Goal: Task Accomplishment & Management: Use online tool/utility

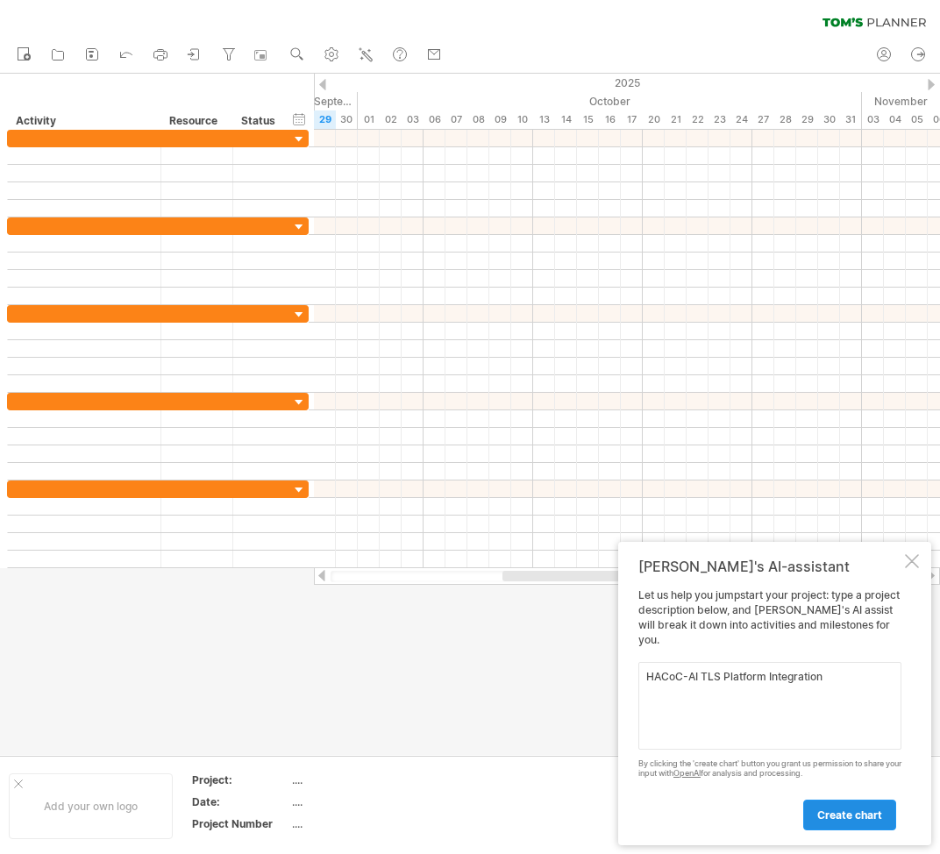
type textarea "HACoC-AI TLS Platform Integration"
click at [828, 816] on span "create chart" at bounding box center [849, 814] width 65 height 13
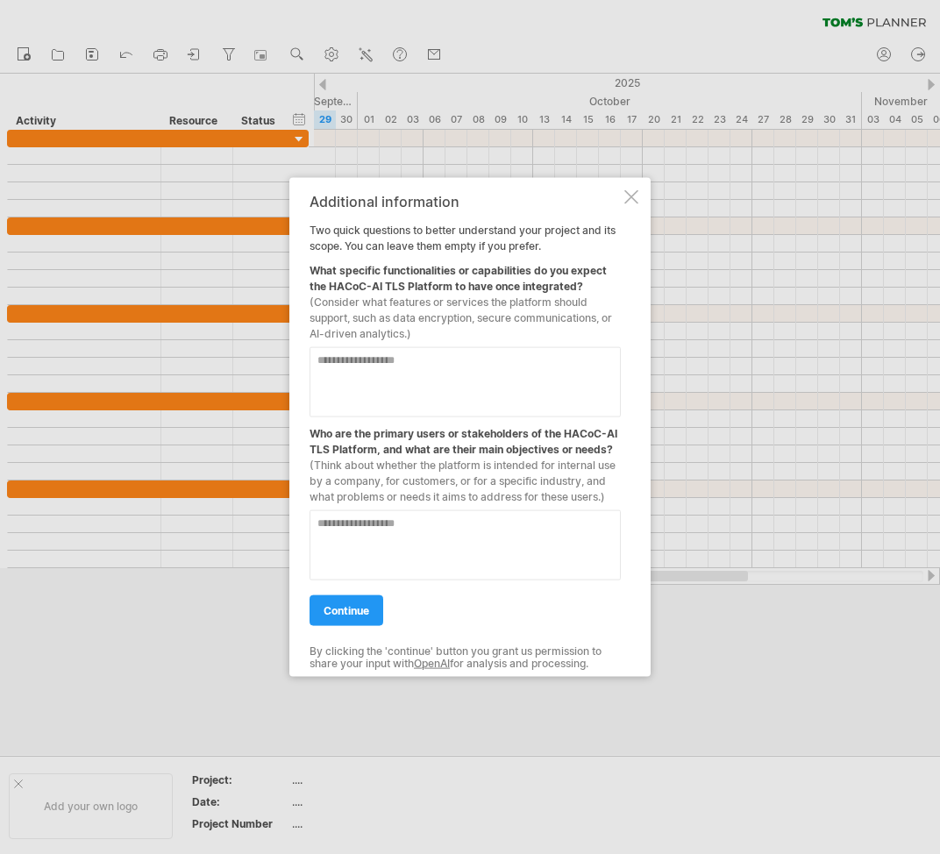
click at [487, 368] on textarea at bounding box center [464, 382] width 311 height 70
type textarea "**********"
click at [548, 523] on textarea at bounding box center [464, 545] width 311 height 70
type textarea "**********"
click at [368, 609] on span "continue" at bounding box center [346, 610] width 46 height 13
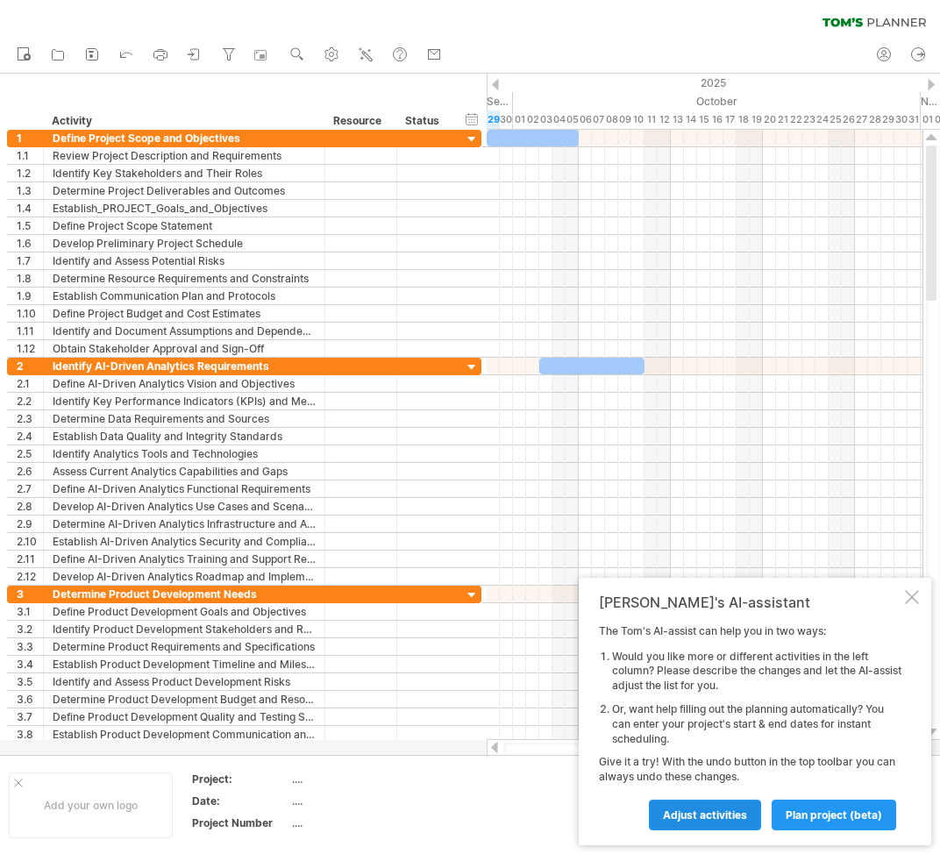
click at [687, 812] on span "Adjust activities" at bounding box center [705, 814] width 84 height 13
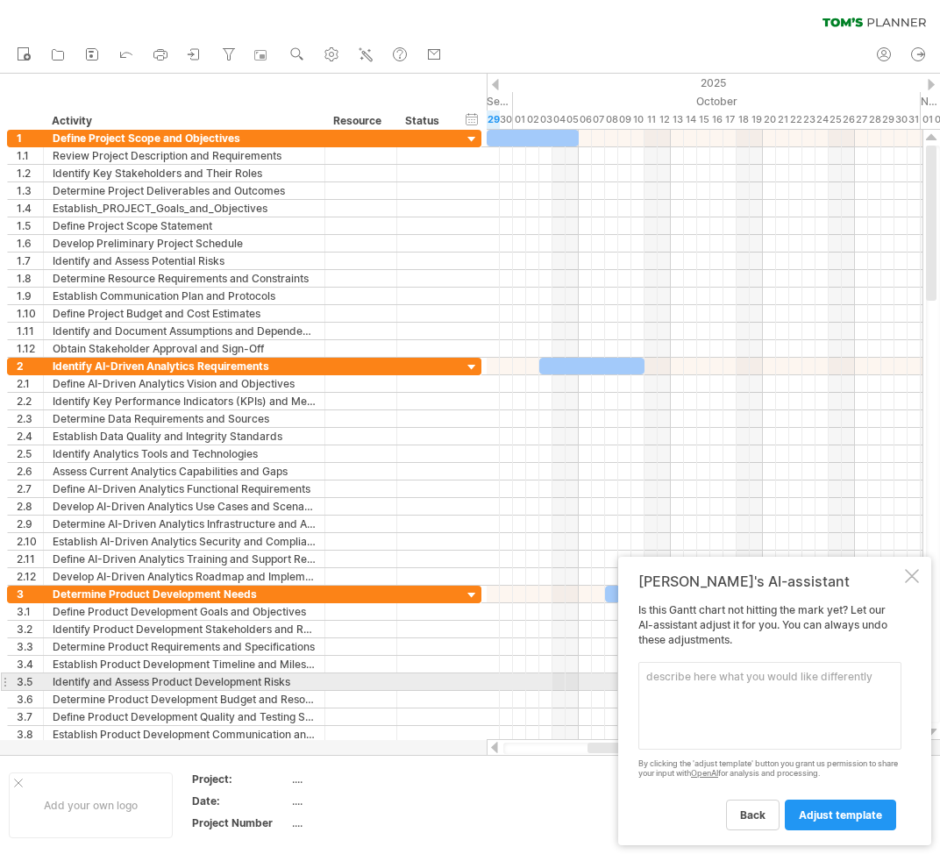
click at [729, 686] on textarea at bounding box center [769, 706] width 263 height 88
type textarea "Create a blank template for me to populate."
click at [881, 805] on link "adjust template" at bounding box center [840, 814] width 111 height 31
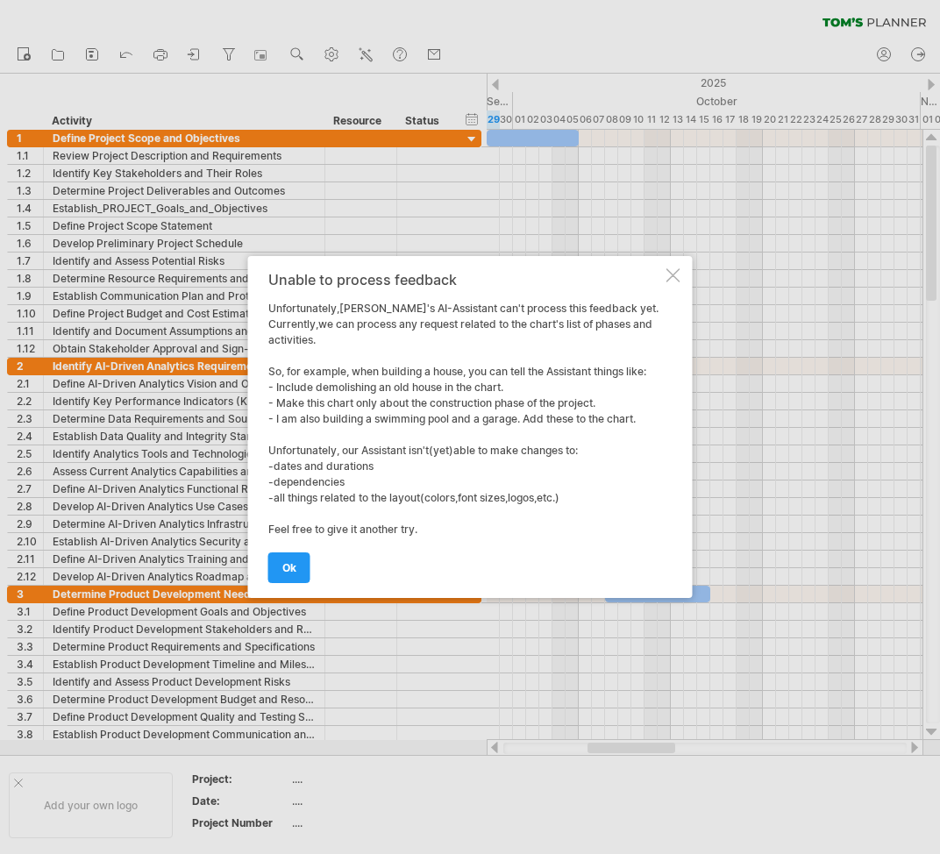
click at [674, 273] on div at bounding box center [673, 275] width 14 height 14
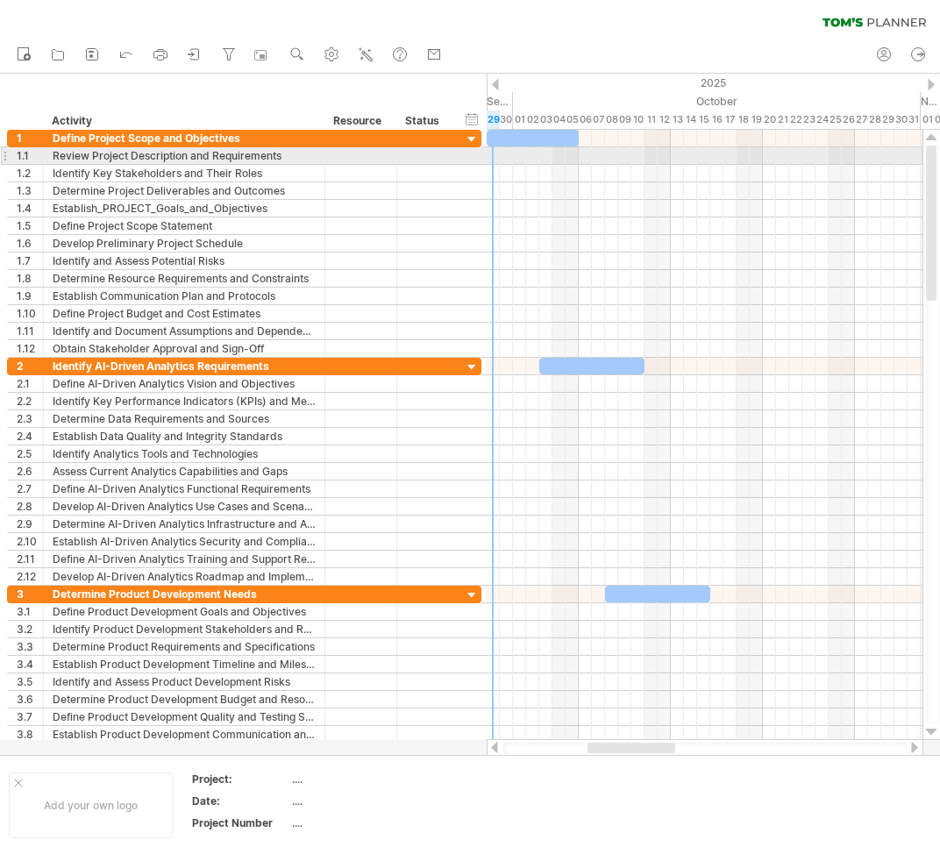
click at [4, 157] on div at bounding box center [4, 155] width 7 height 18
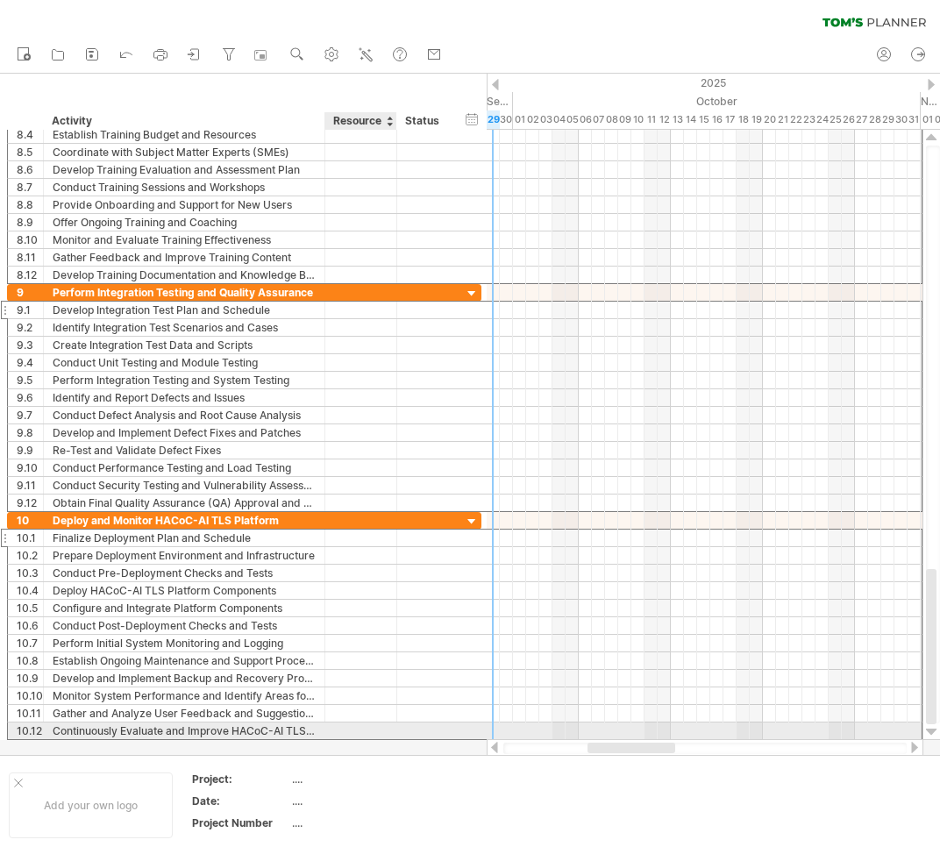
click at [339, 725] on div at bounding box center [360, 730] width 53 height 17
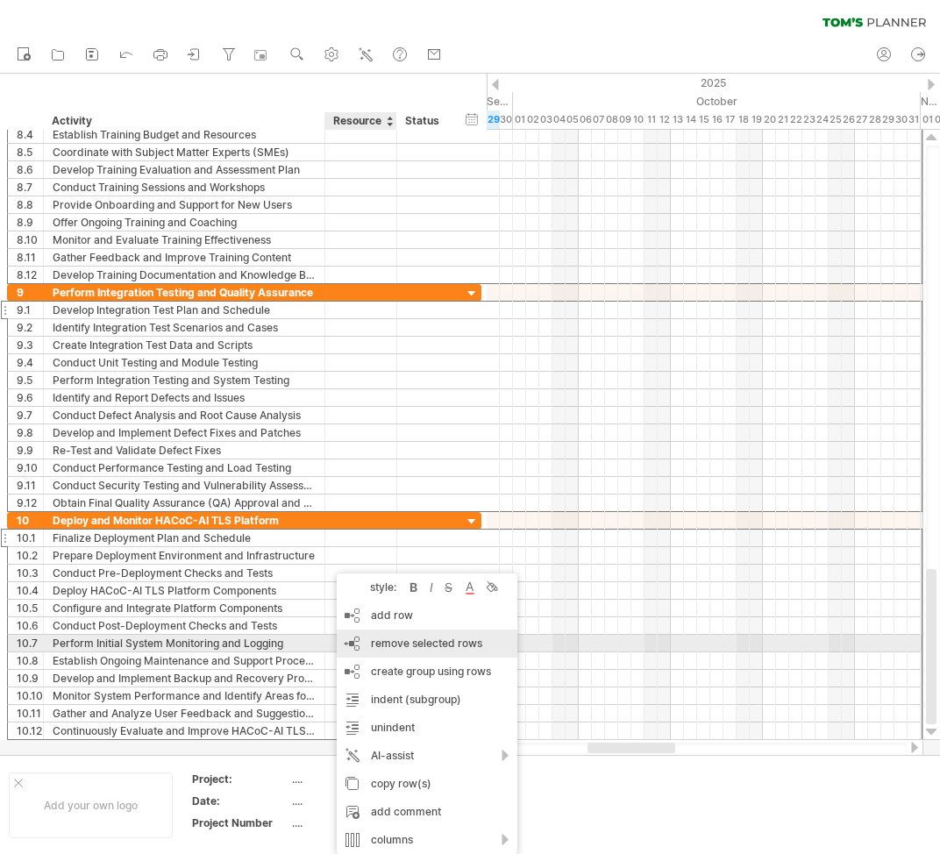
click at [437, 650] on div "remove row remove selected rows" at bounding box center [427, 643] width 181 height 28
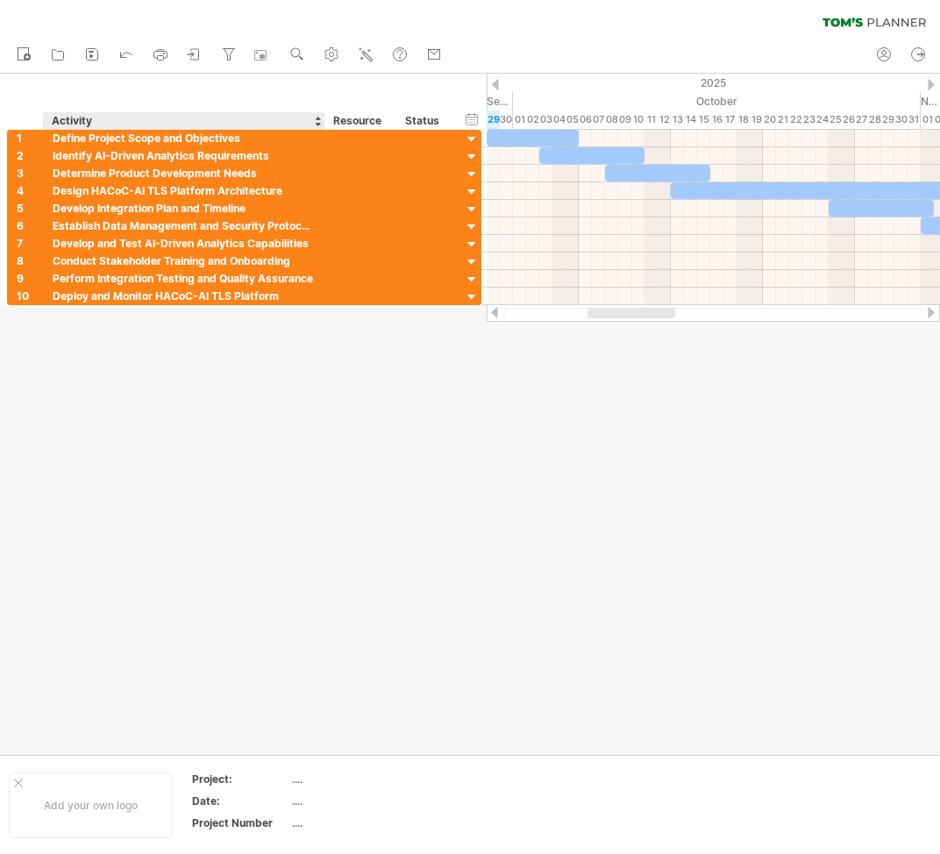
click at [259, 375] on div at bounding box center [470, 414] width 940 height 681
click at [202, 293] on div "Deploy and Monitor HACoC-AI TLS Platform" at bounding box center [184, 296] width 263 height 17
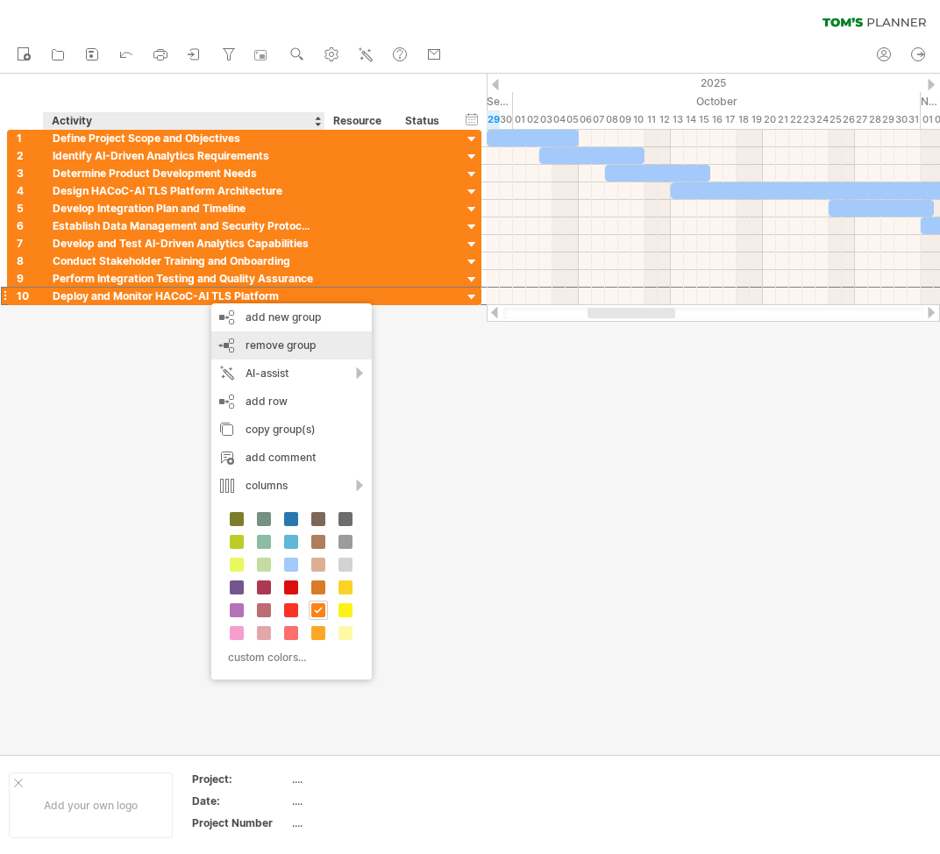
click at [320, 350] on div "remove group remove selected groups" at bounding box center [291, 345] width 160 height 28
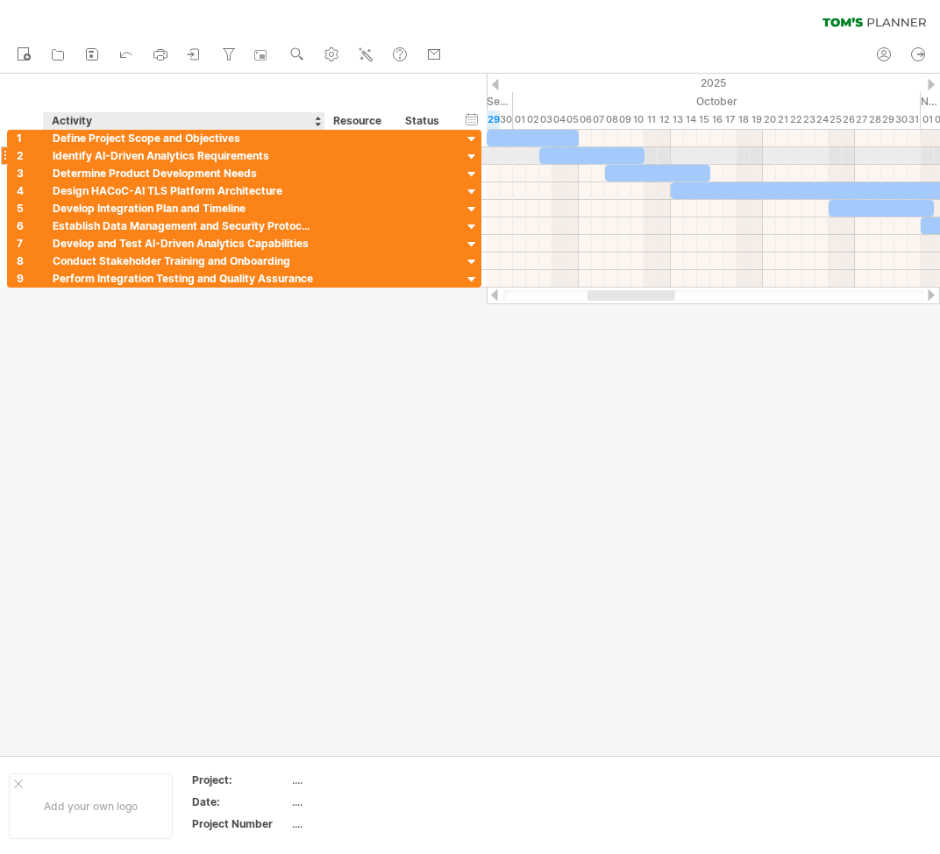
click at [188, 151] on div "Identify AI-Driven Analytics Requirements" at bounding box center [184, 155] width 263 height 17
click at [231, 279] on div "Perform Integration Testing and Quality Assurance" at bounding box center [184, 278] width 263 height 17
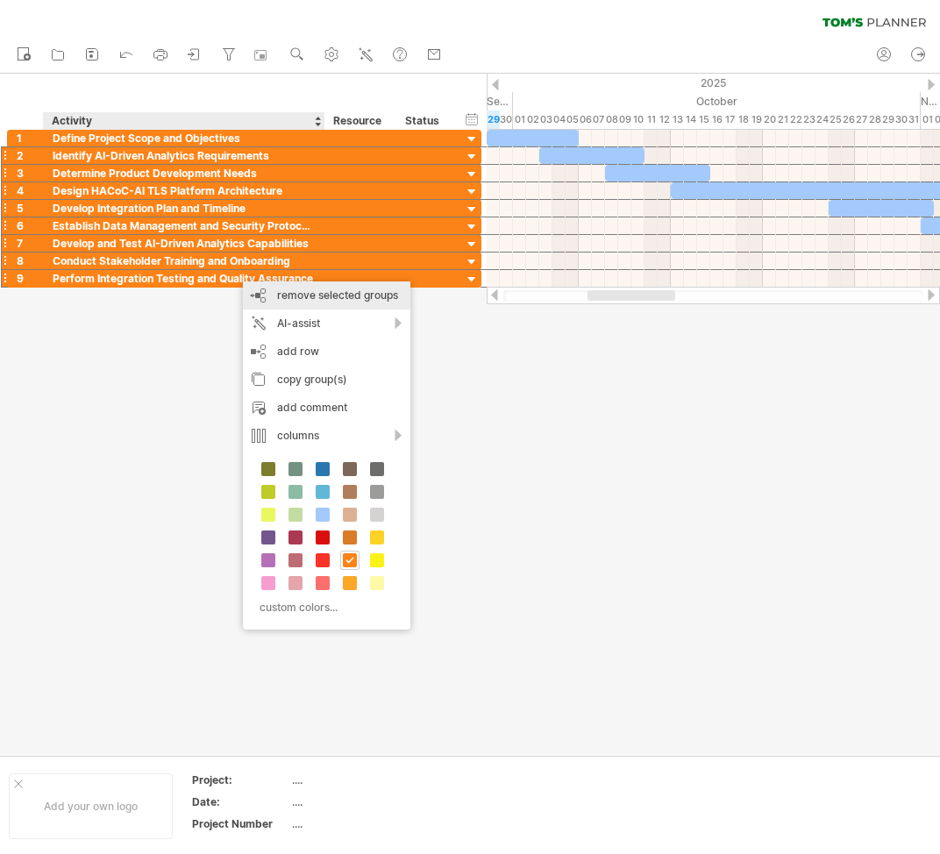
click at [315, 301] on span "remove selected groups" at bounding box center [337, 294] width 121 height 13
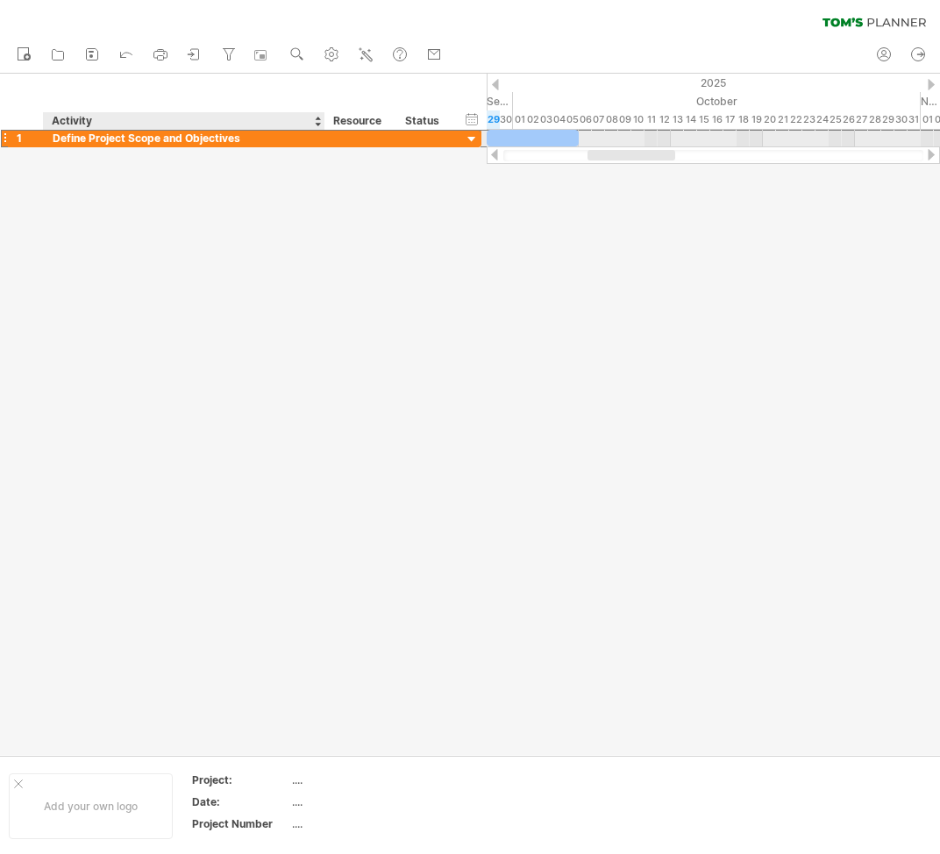
click at [245, 141] on div "Define Project Scope and Objectives" at bounding box center [184, 138] width 263 height 17
drag, startPoint x: 238, startPoint y: 139, endPoint x: 44, endPoint y: 138, distance: 194.6
click at [44, 138] on div "**********" at bounding box center [184, 138] width 281 height 17
paste input "*********"
type input "**********"
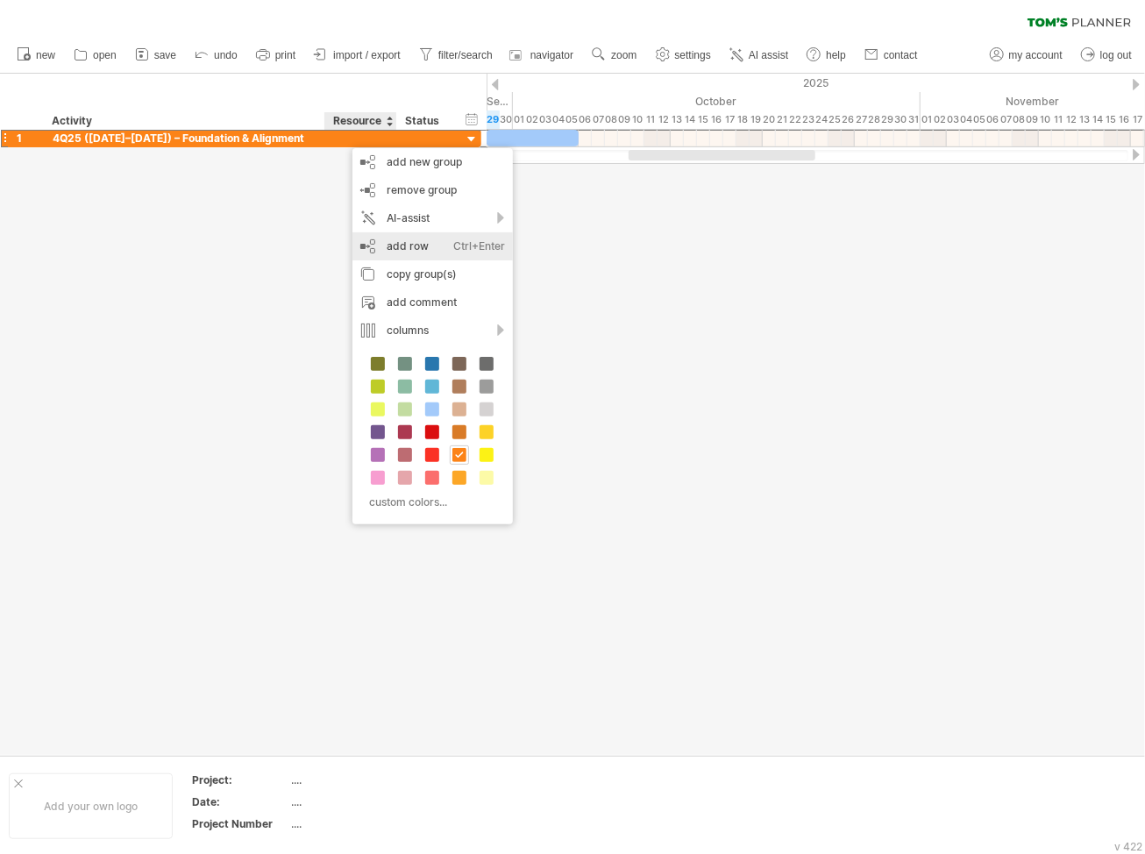
click at [463, 248] on div "Ctrl+Enter" at bounding box center [479, 246] width 52 height 28
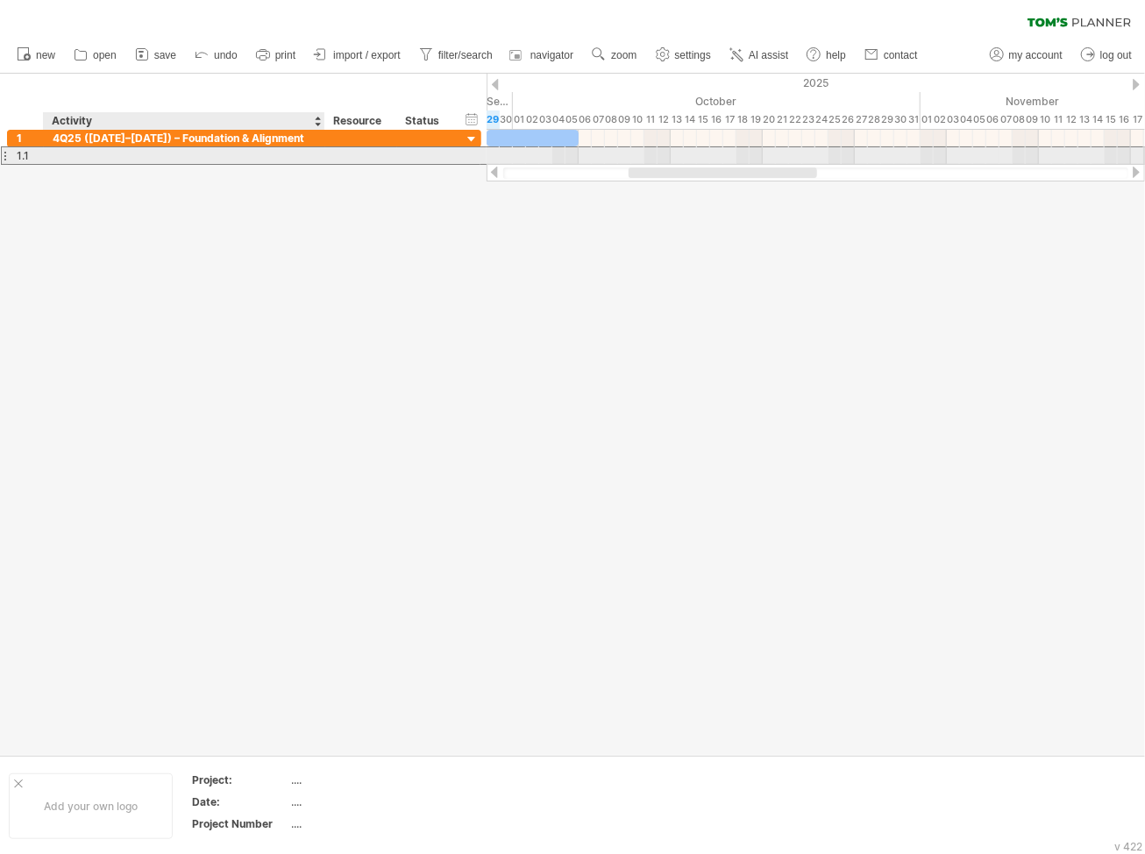
click at [53, 157] on div at bounding box center [184, 155] width 263 height 17
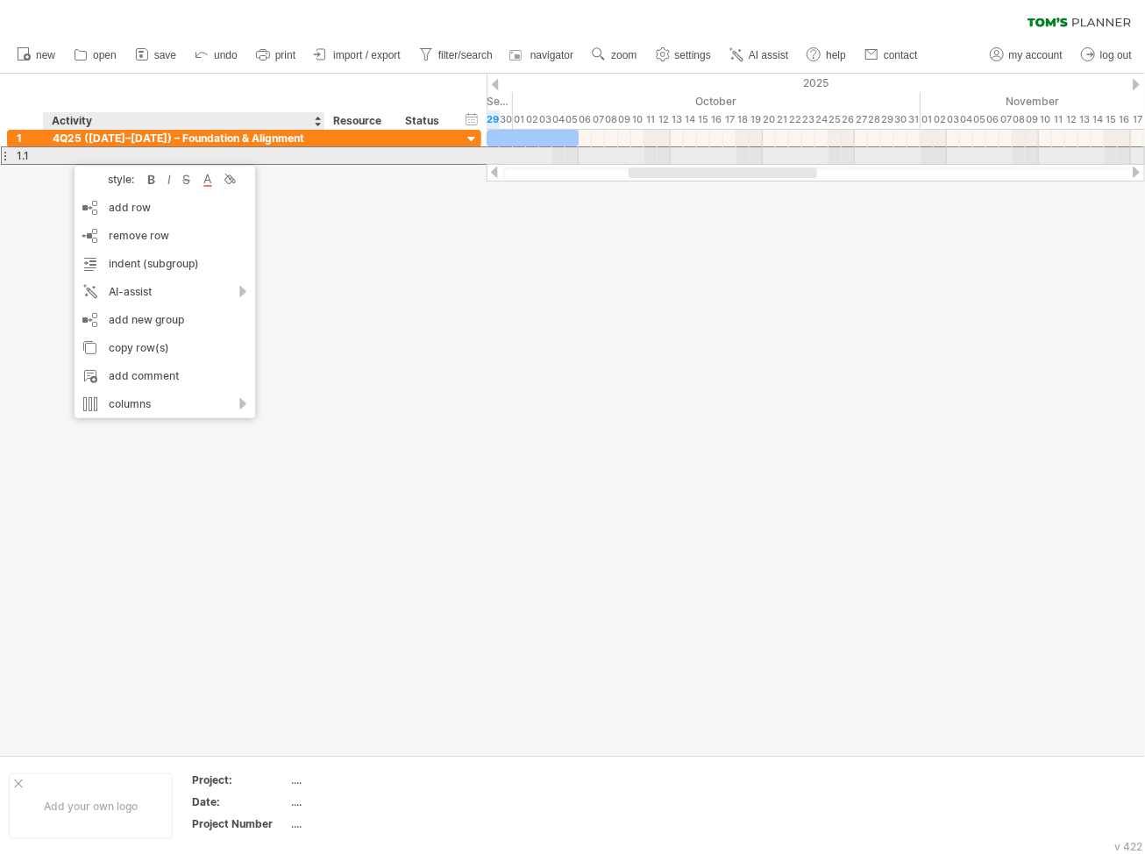
click at [320, 153] on div at bounding box center [322, 156] width 9 height 18
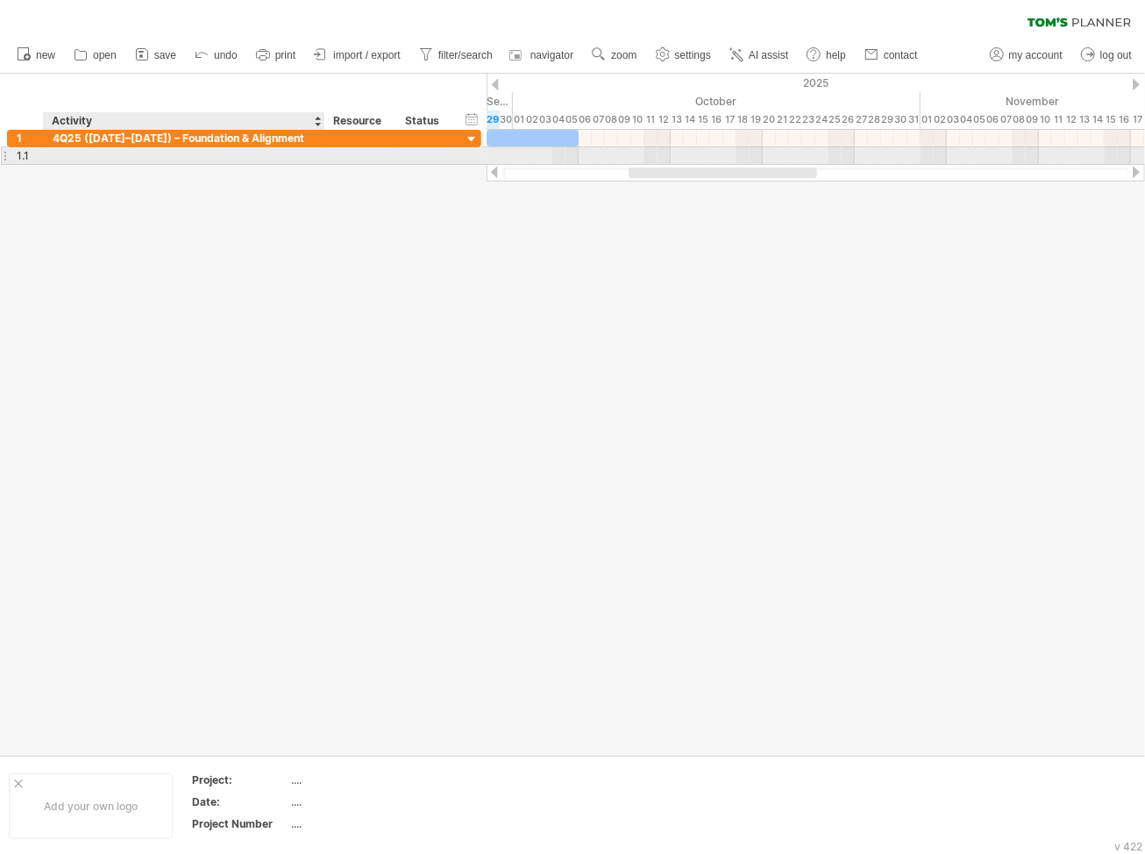
click at [253, 155] on div at bounding box center [184, 155] width 263 height 17
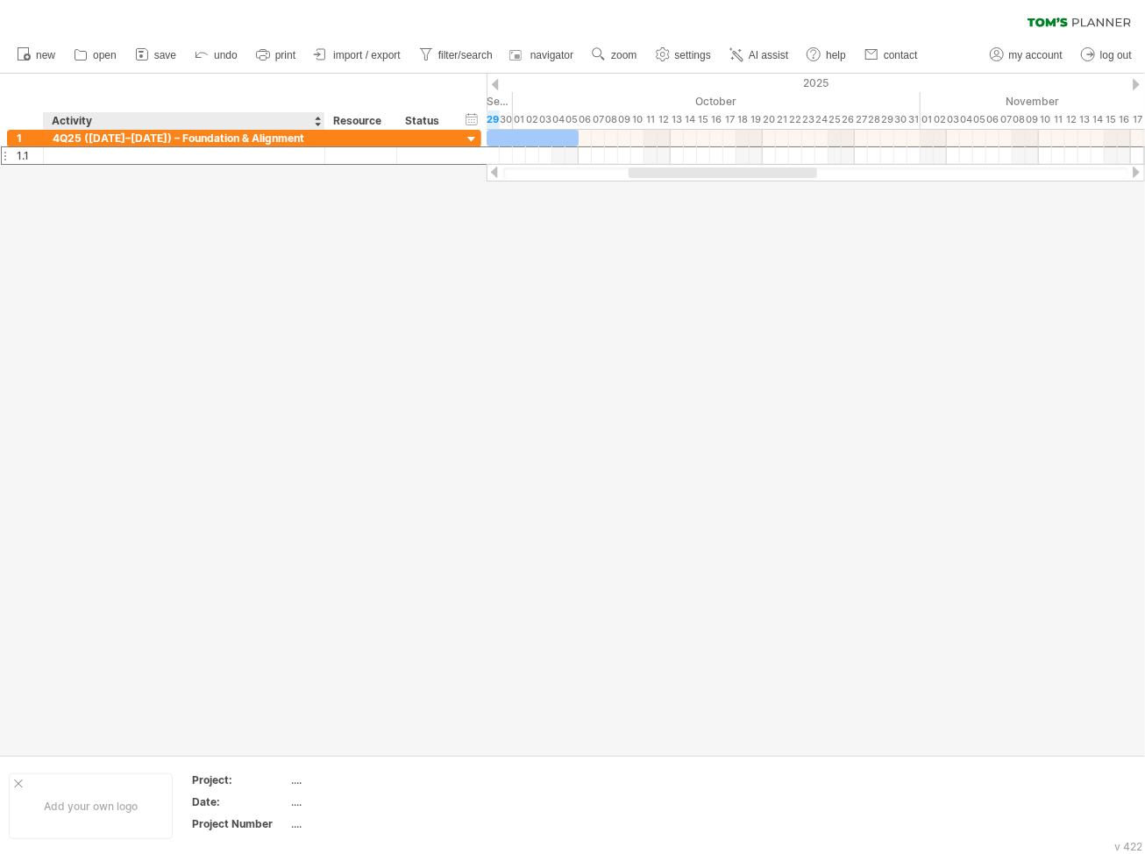
paste input "**********"
type input "**********"
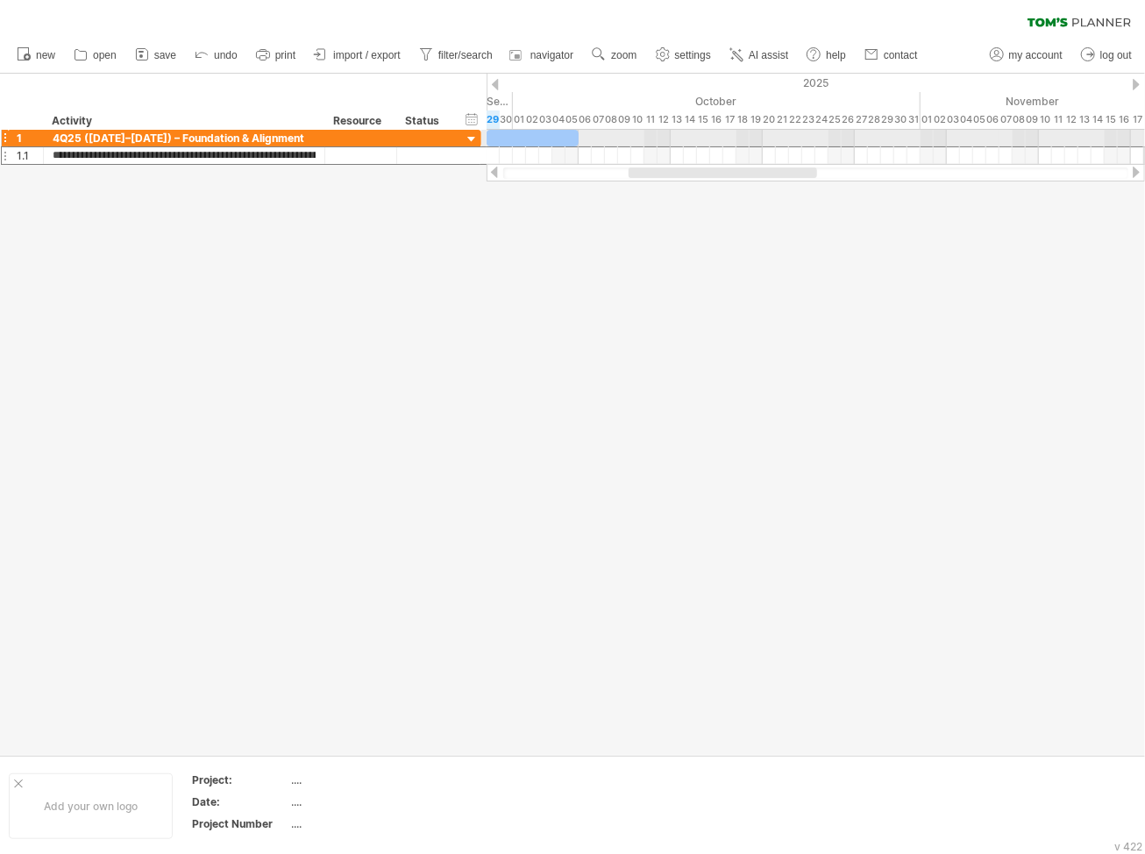
drag, startPoint x: 130, startPoint y: 153, endPoint x: -25, endPoint y: 147, distance: 154.4
click at [0, 147] on html "progress(100%) Trying to reach [DOMAIN_NAME] Connected again... 0% clear filter…" at bounding box center [572, 428] width 1145 height 857
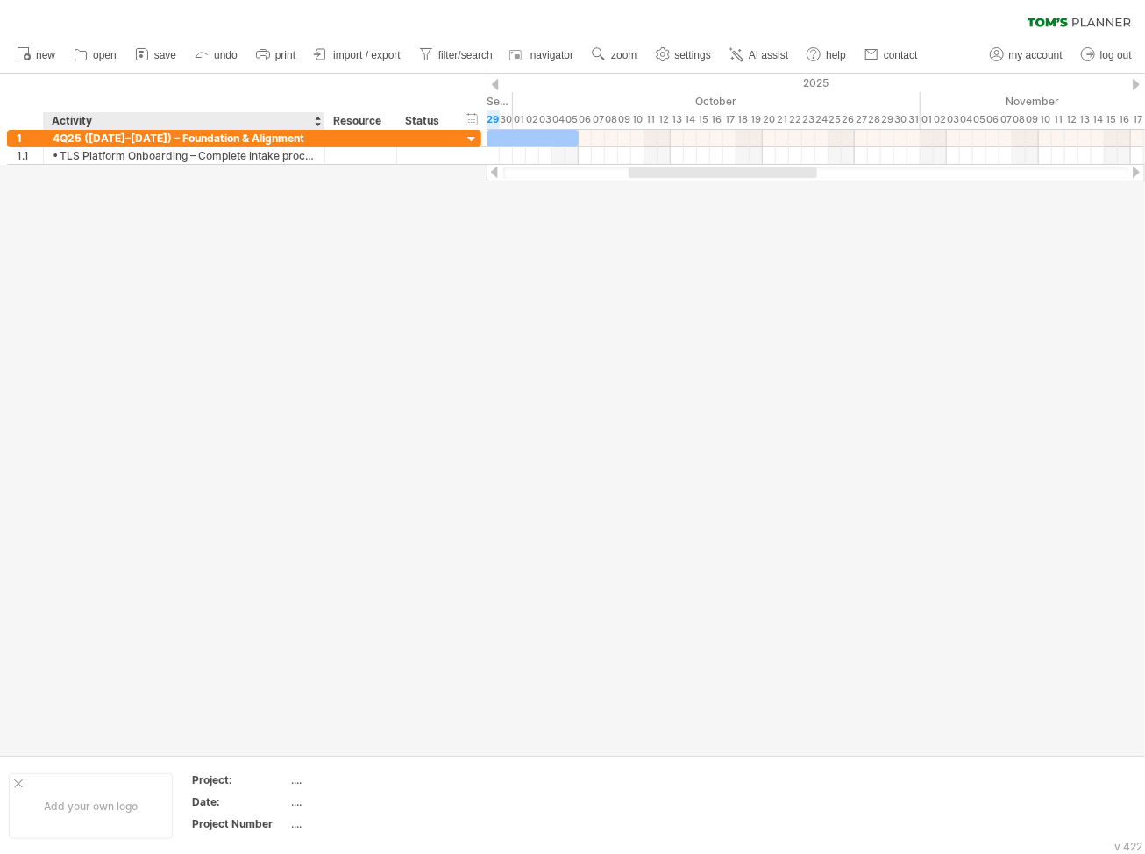
click at [161, 212] on div at bounding box center [572, 414] width 1145 height 681
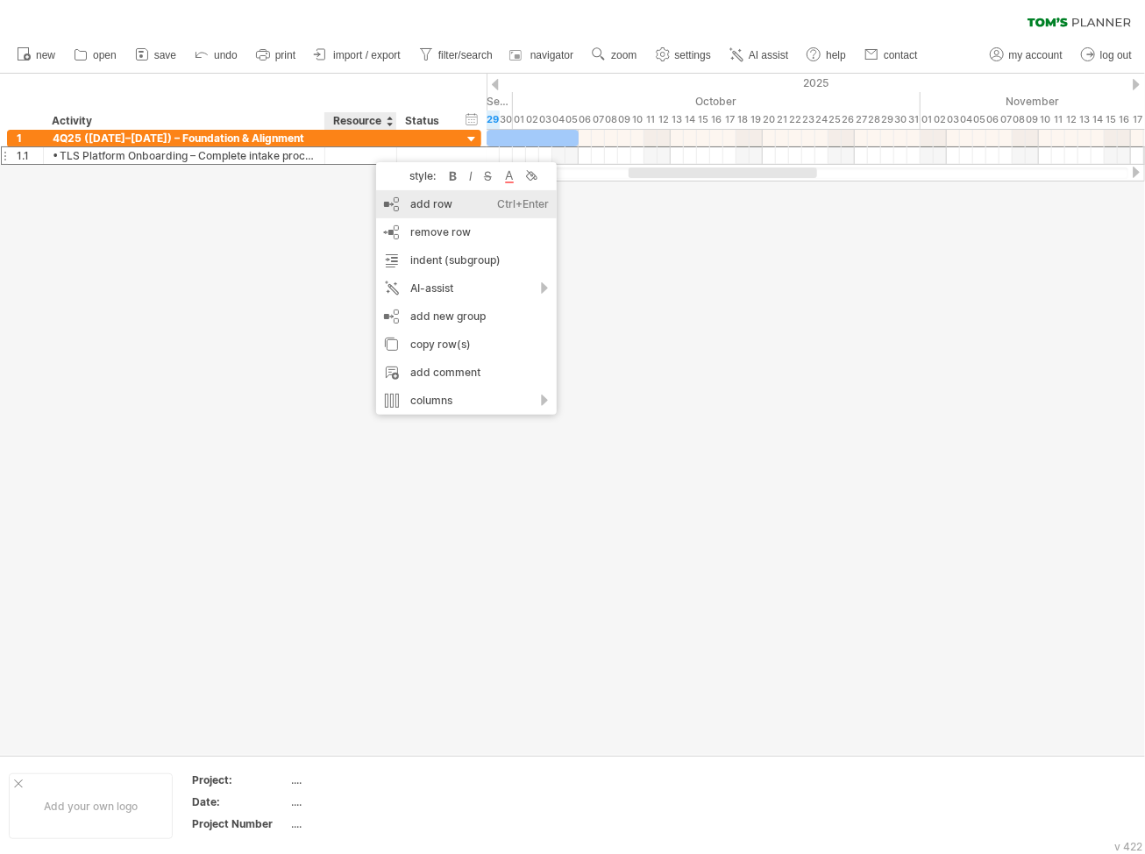
click at [445, 213] on div "add row Ctrl+Enter Cmd+Enter" at bounding box center [466, 204] width 181 height 28
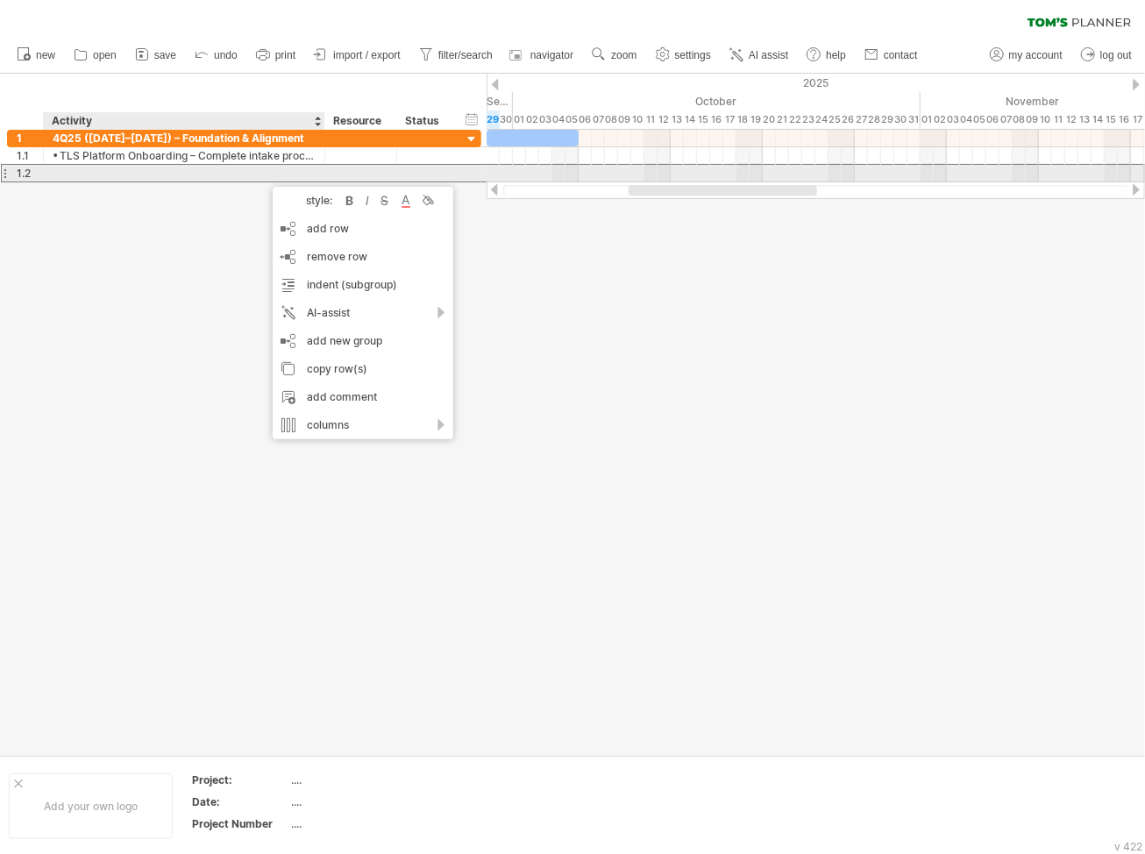
click at [126, 175] on div at bounding box center [184, 173] width 263 height 17
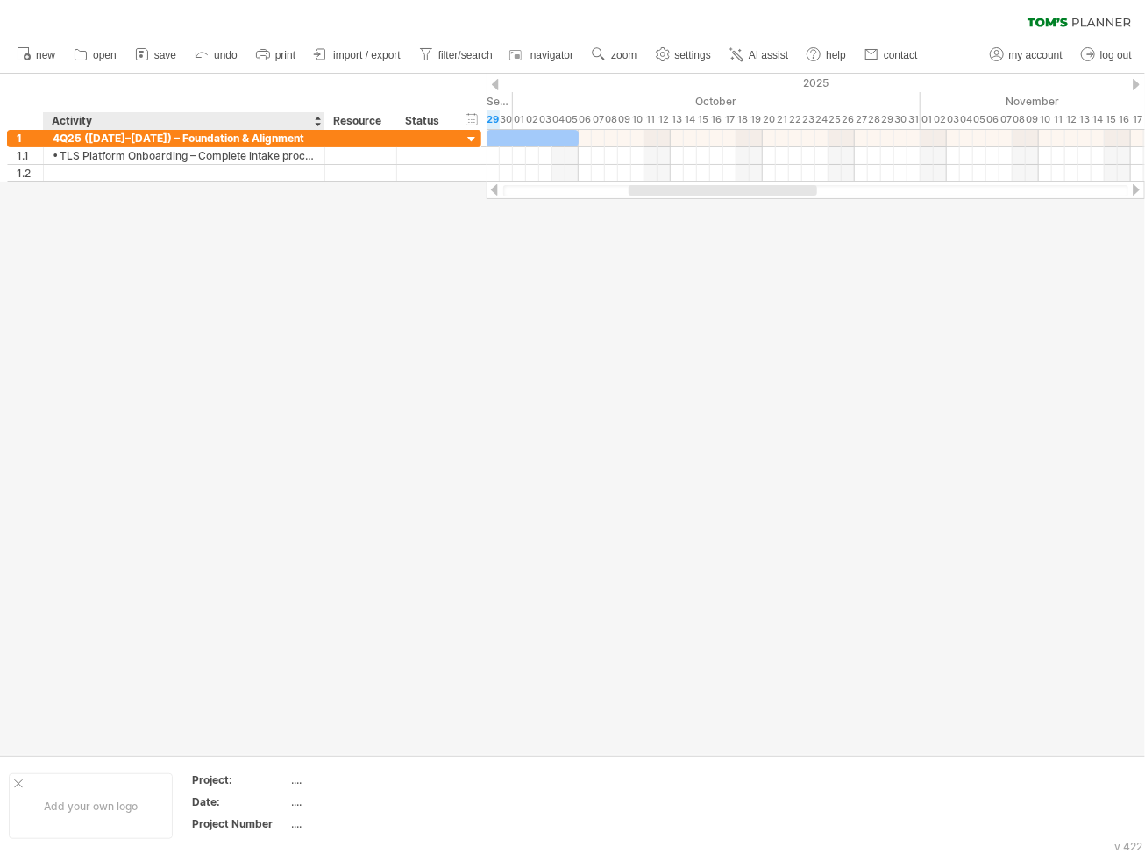
paste input "**********"
type input "**********"
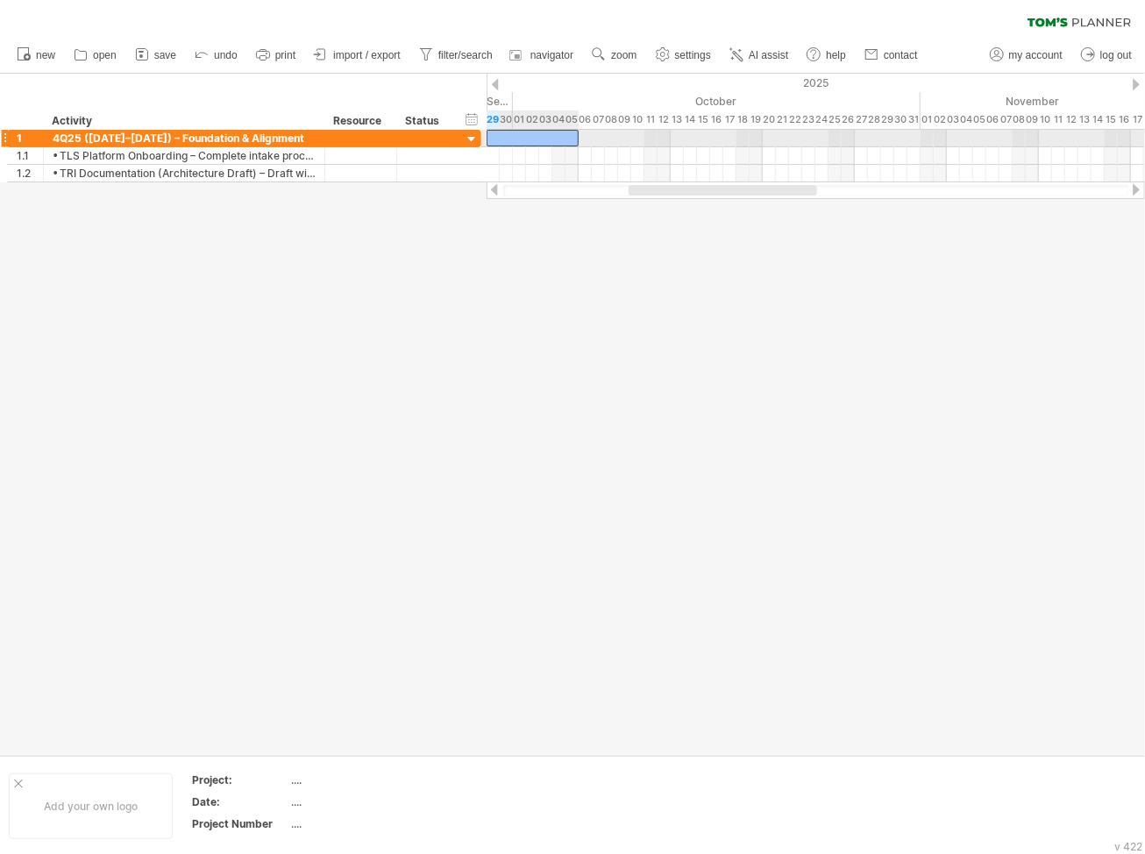
click at [515, 132] on div at bounding box center [532, 138] width 92 height 17
drag, startPoint x: 516, startPoint y: 133, endPoint x: 543, endPoint y: 131, distance: 26.4
click at [543, 131] on div at bounding box center [559, 138] width 92 height 17
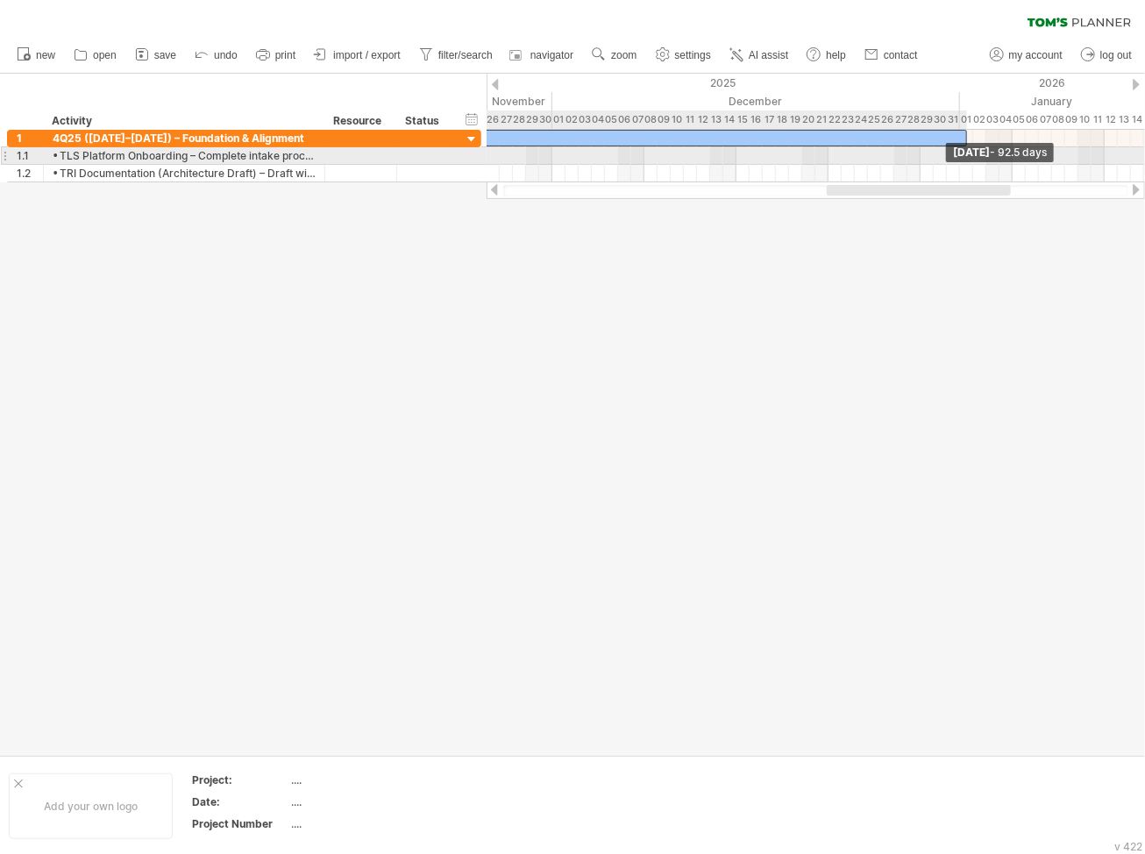
drag, startPoint x: 603, startPoint y: 136, endPoint x: 963, endPoint y: 149, distance: 360.5
click at [939, 149] on div "[DATE] - 92.5 days [DATE]" at bounding box center [815, 156] width 658 height 53
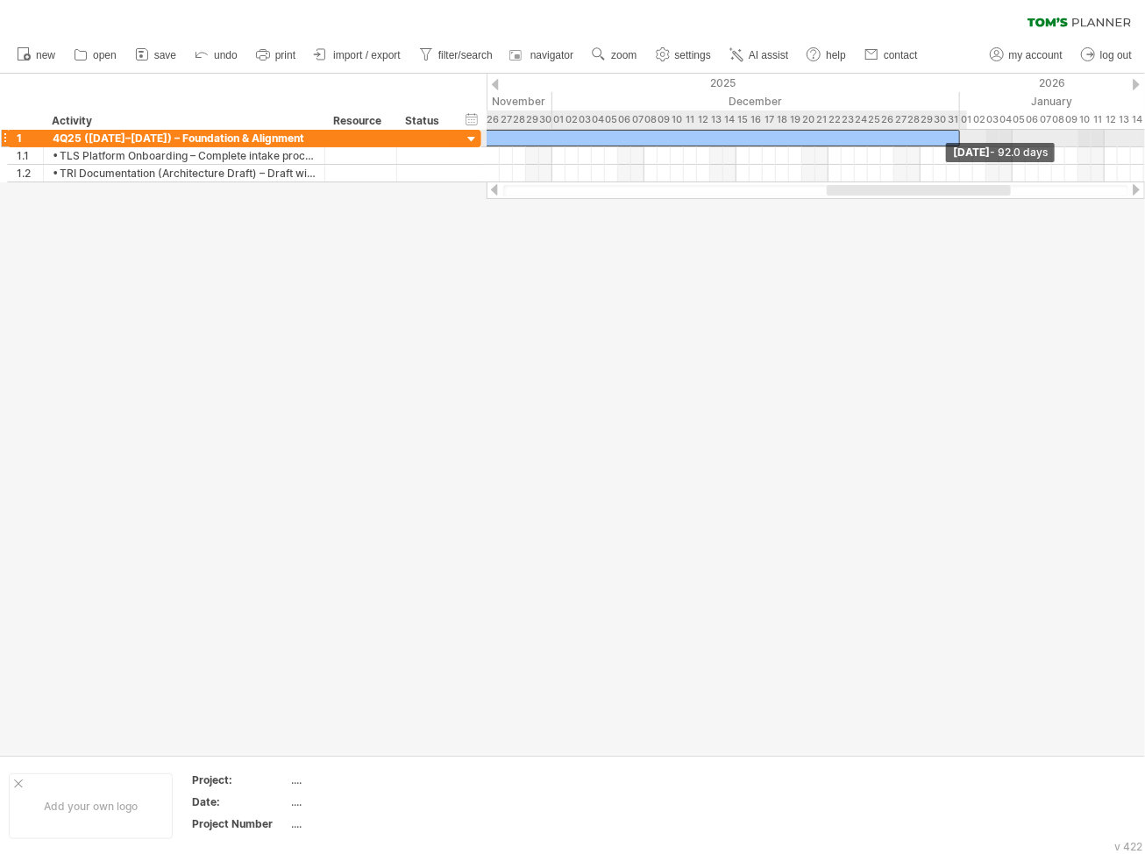
click at [939, 136] on span at bounding box center [959, 138] width 7 height 17
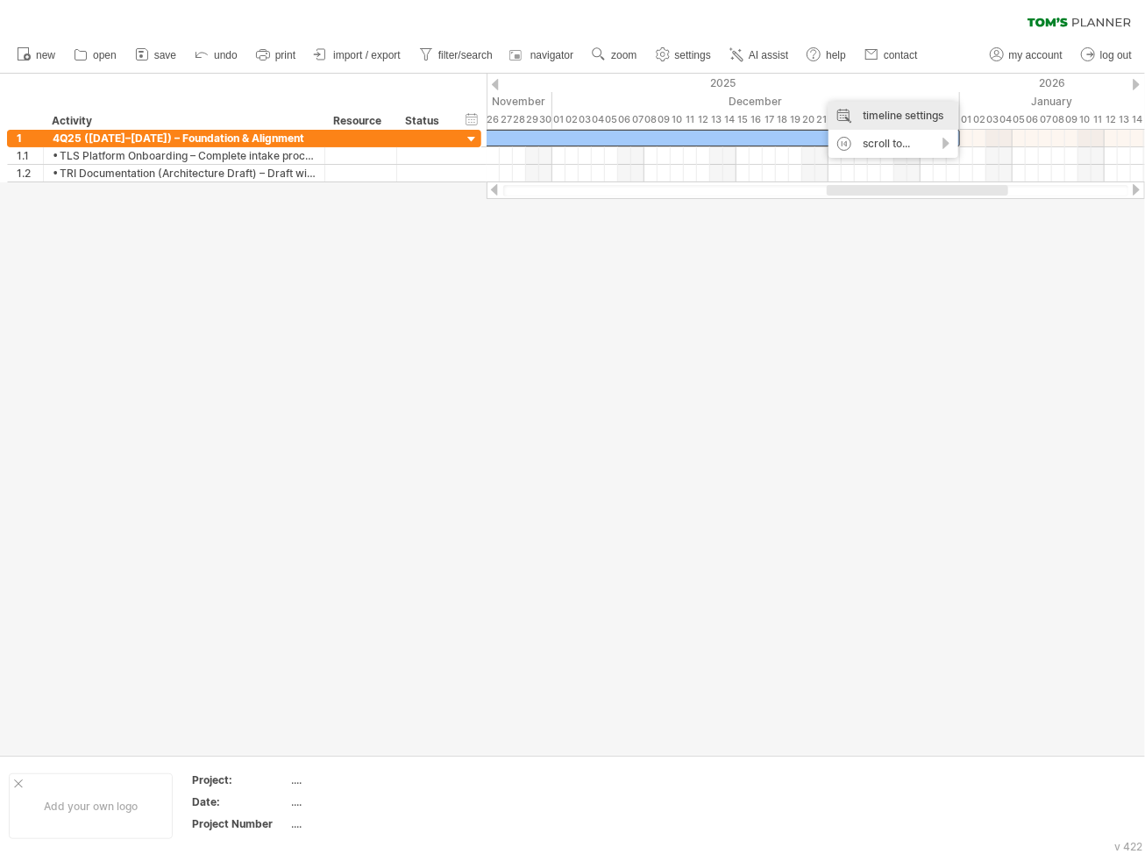
click at [845, 116] on div "timeline settings" at bounding box center [893, 116] width 130 height 28
select select "*"
select select "**"
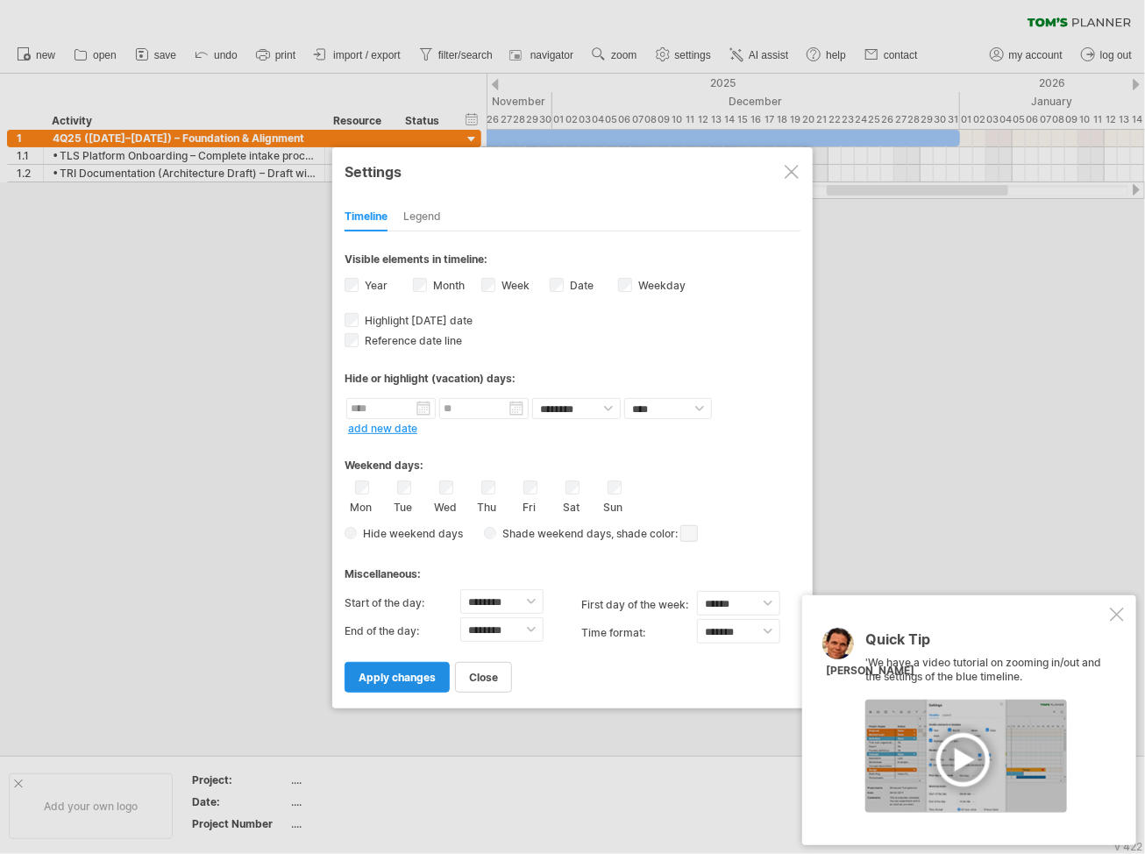
click at [401, 671] on span "apply changes" at bounding box center [397, 677] width 77 height 13
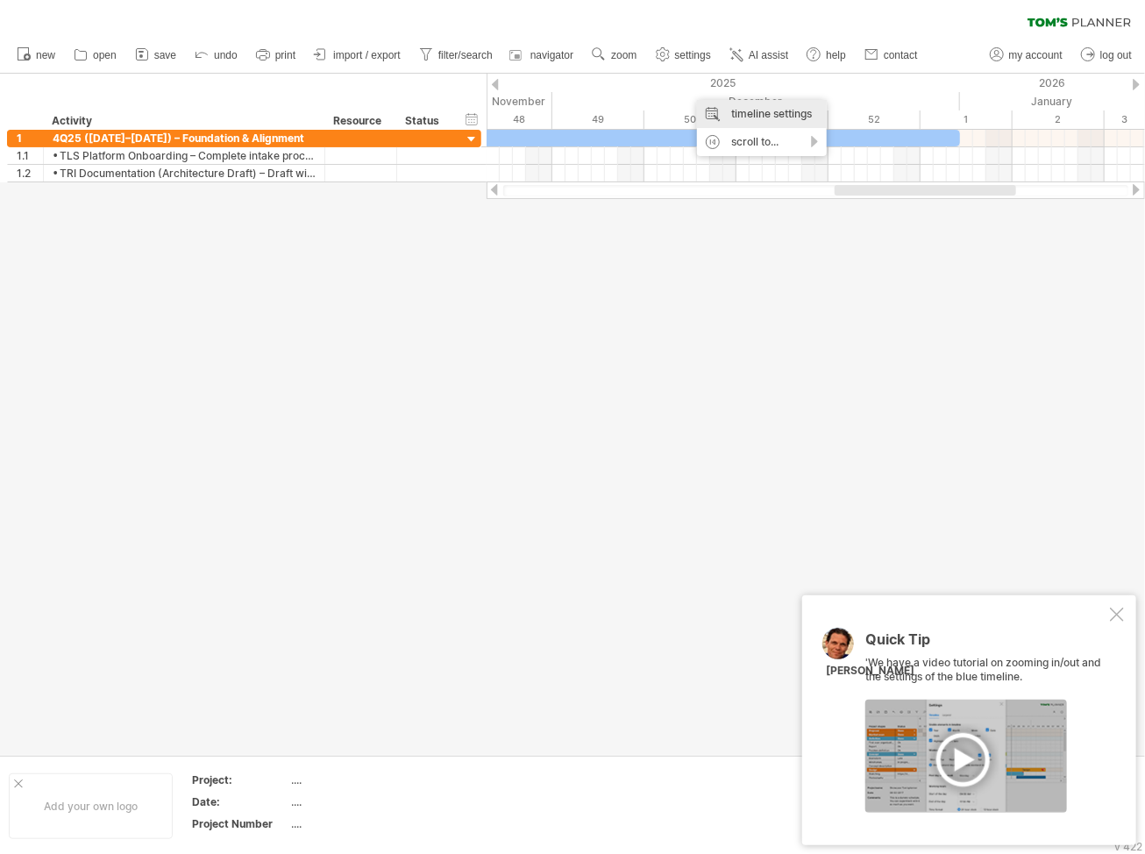
click at [724, 117] on div "timeline settings" at bounding box center [762, 114] width 130 height 28
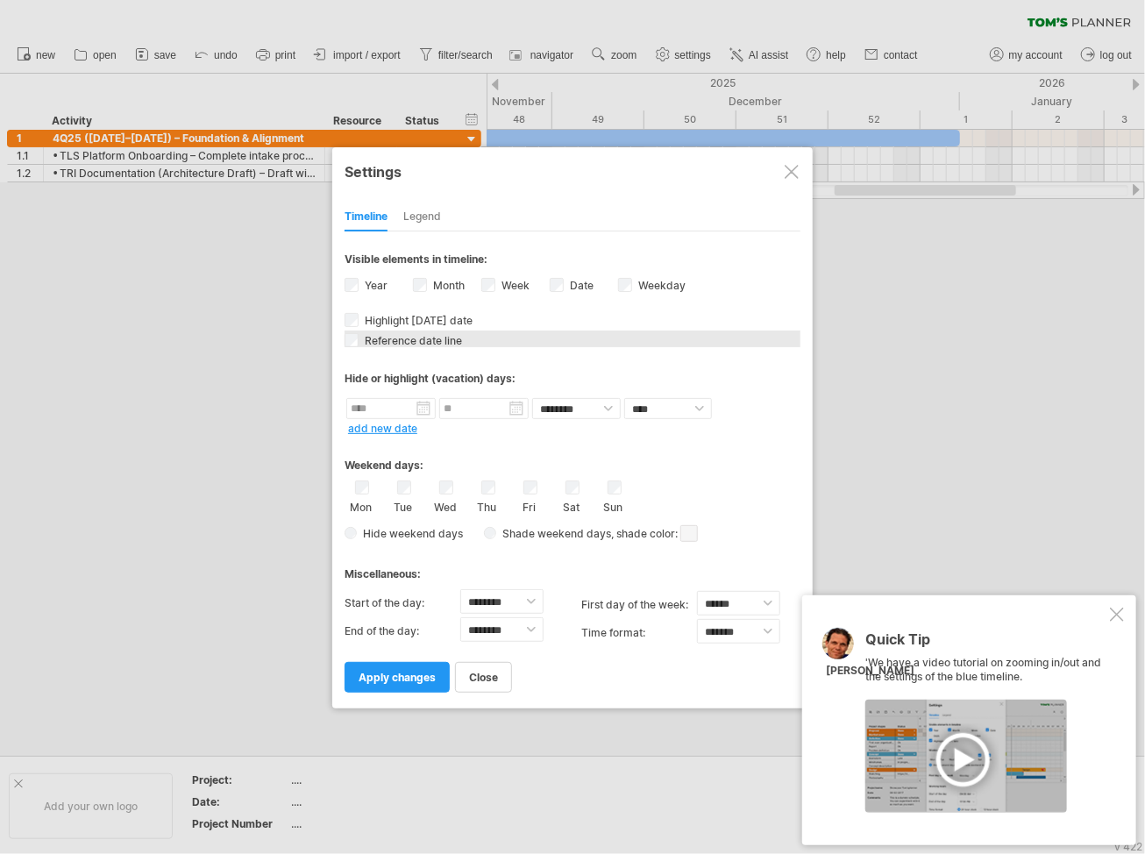
click at [359, 337] on div "Reference date line The reference dateline is a darker vertical line in the cha…" at bounding box center [572, 338] width 456 height 17
click at [432, 667] on link "apply changes" at bounding box center [396, 677] width 105 height 31
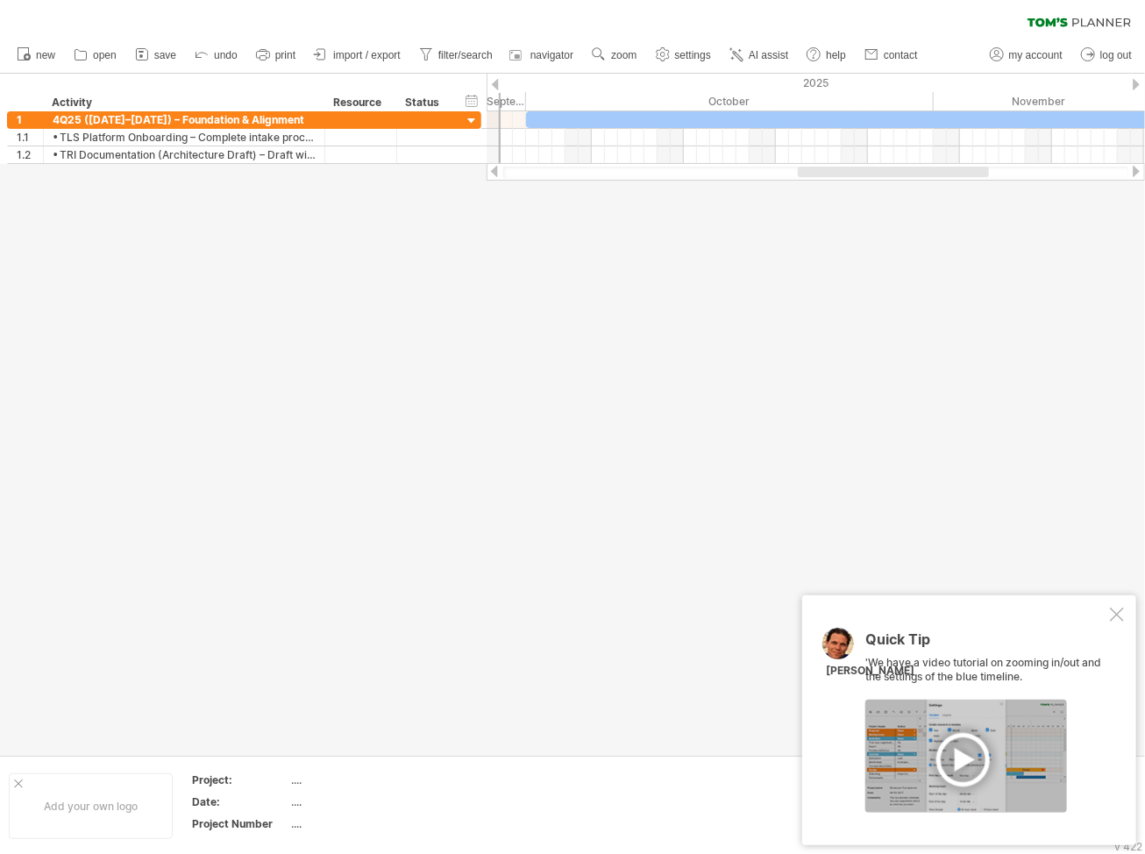
drag, startPoint x: 803, startPoint y: 171, endPoint x: 894, endPoint y: 180, distance: 91.6
click at [894, 180] on div at bounding box center [815, 172] width 658 height 18
click at [799, 111] on div "timeline settings" at bounding box center [849, 113] width 130 height 28
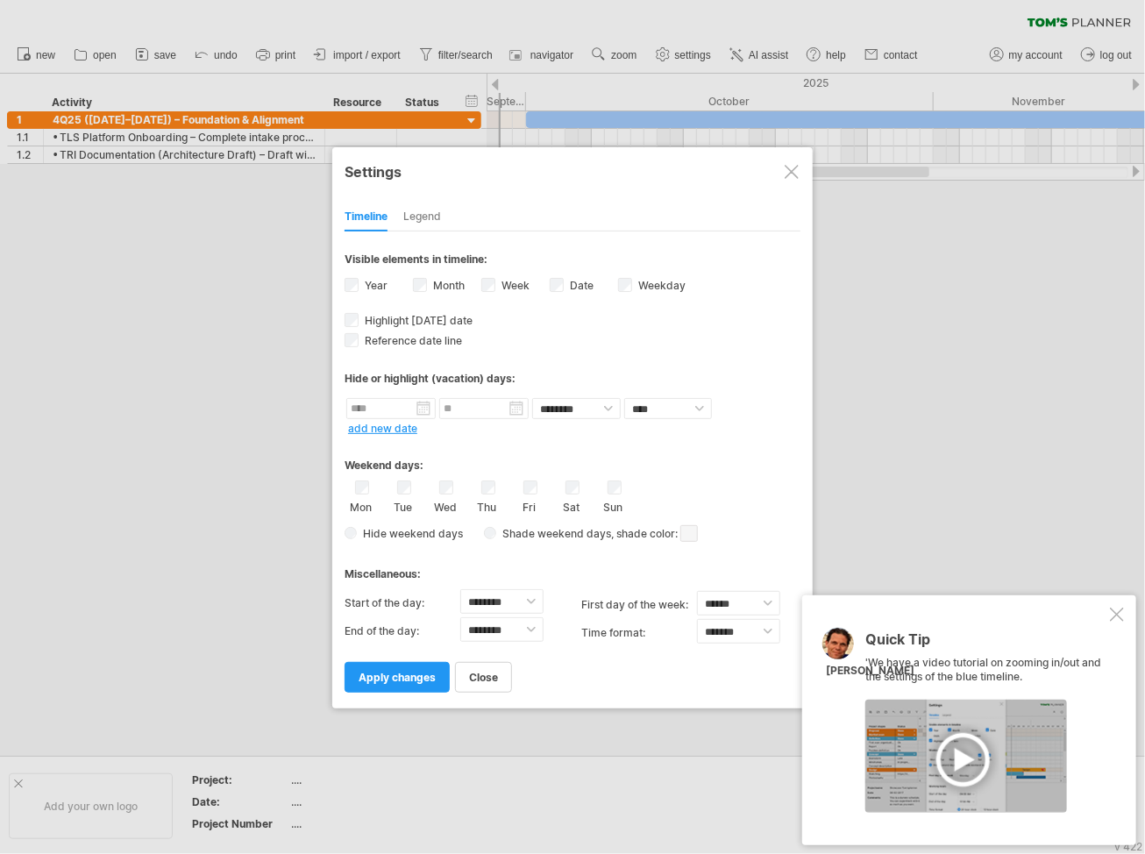
click at [474, 671] on span "close" at bounding box center [483, 677] width 29 height 13
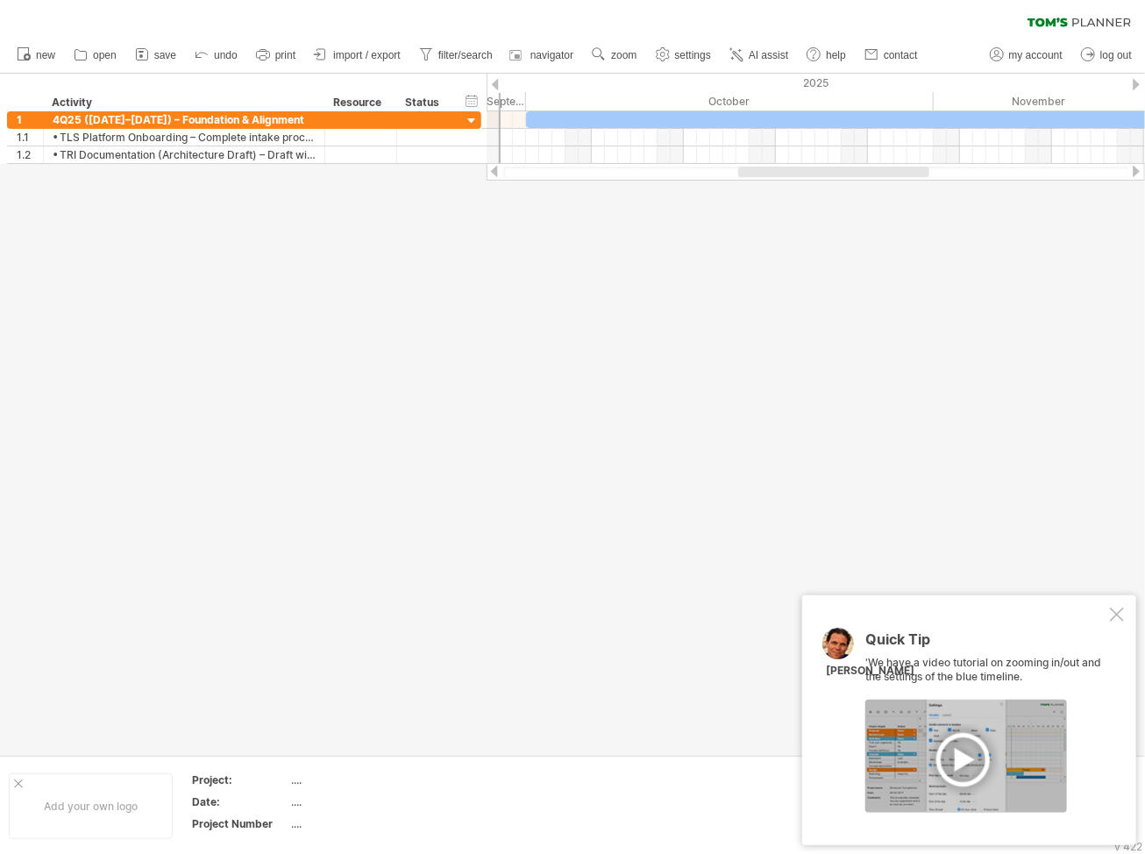
click at [939, 615] on div at bounding box center [1117, 614] width 14 height 14
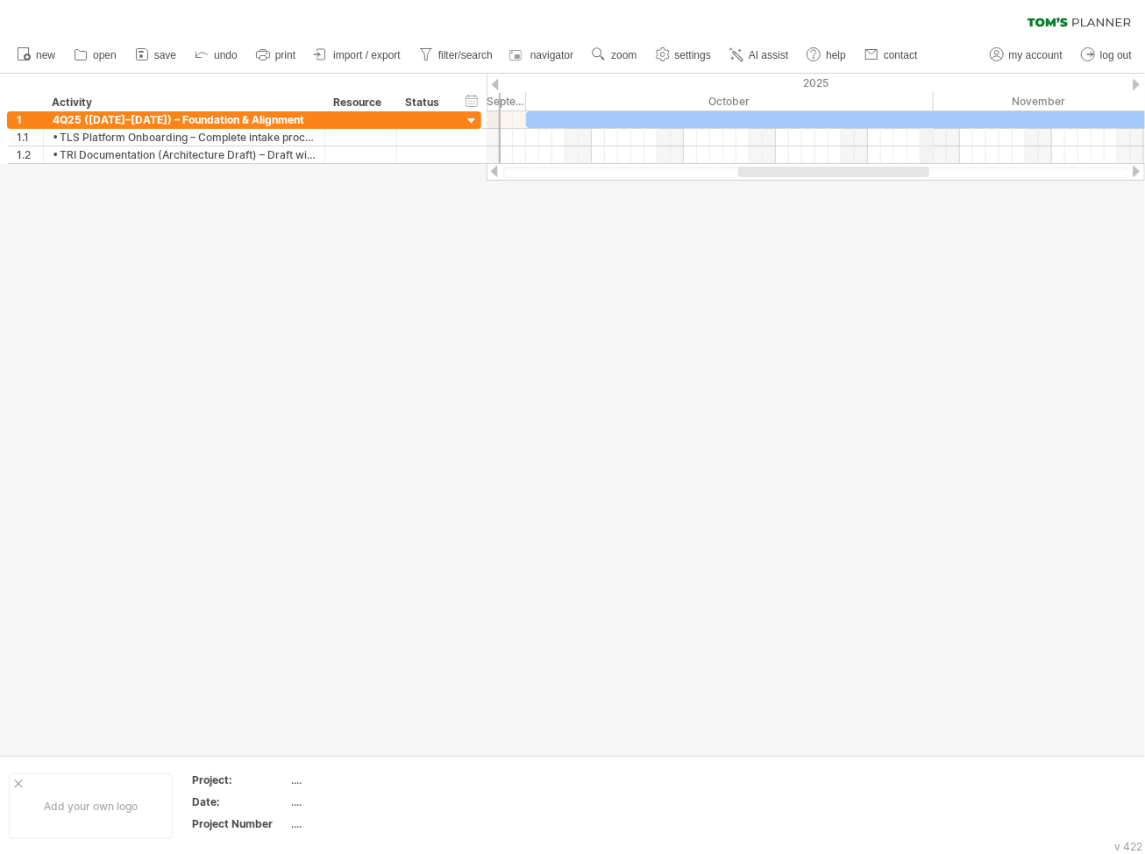
click at [931, 101] on div "October" at bounding box center [730, 101] width 408 height 18
drag, startPoint x: 936, startPoint y: 100, endPoint x: 1018, endPoint y: 105, distance: 81.7
click at [700, 53] on span "settings" at bounding box center [693, 55] width 36 height 12
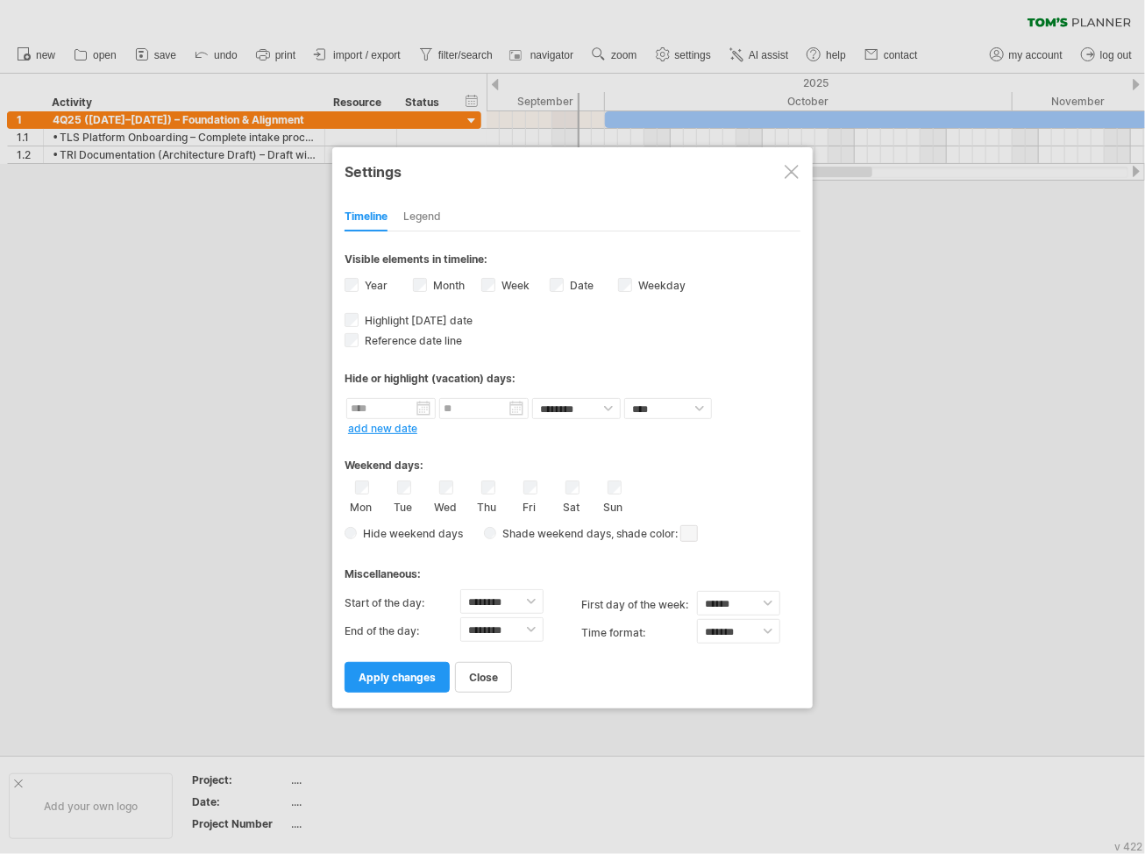
click at [423, 671] on span "apply changes" at bounding box center [397, 677] width 77 height 13
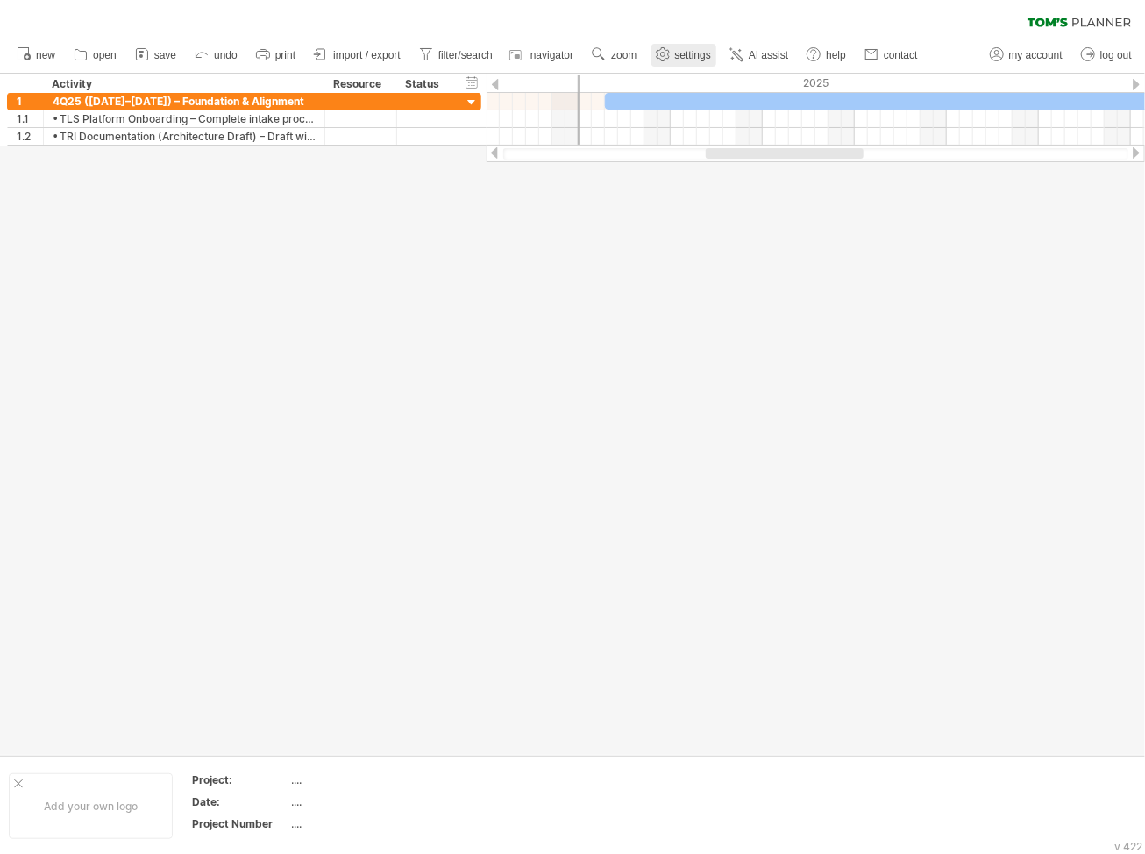
click at [688, 60] on span "settings" at bounding box center [693, 55] width 36 height 12
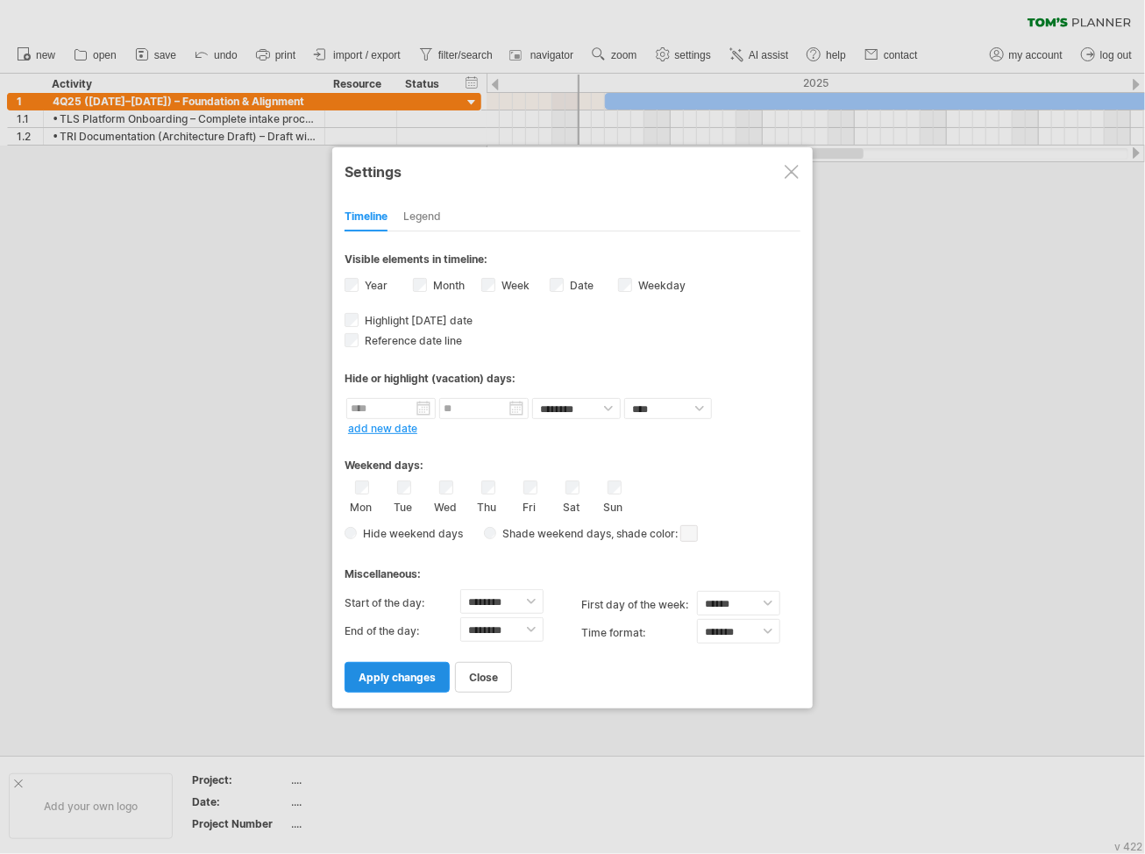
click at [425, 671] on span "apply changes" at bounding box center [397, 677] width 77 height 13
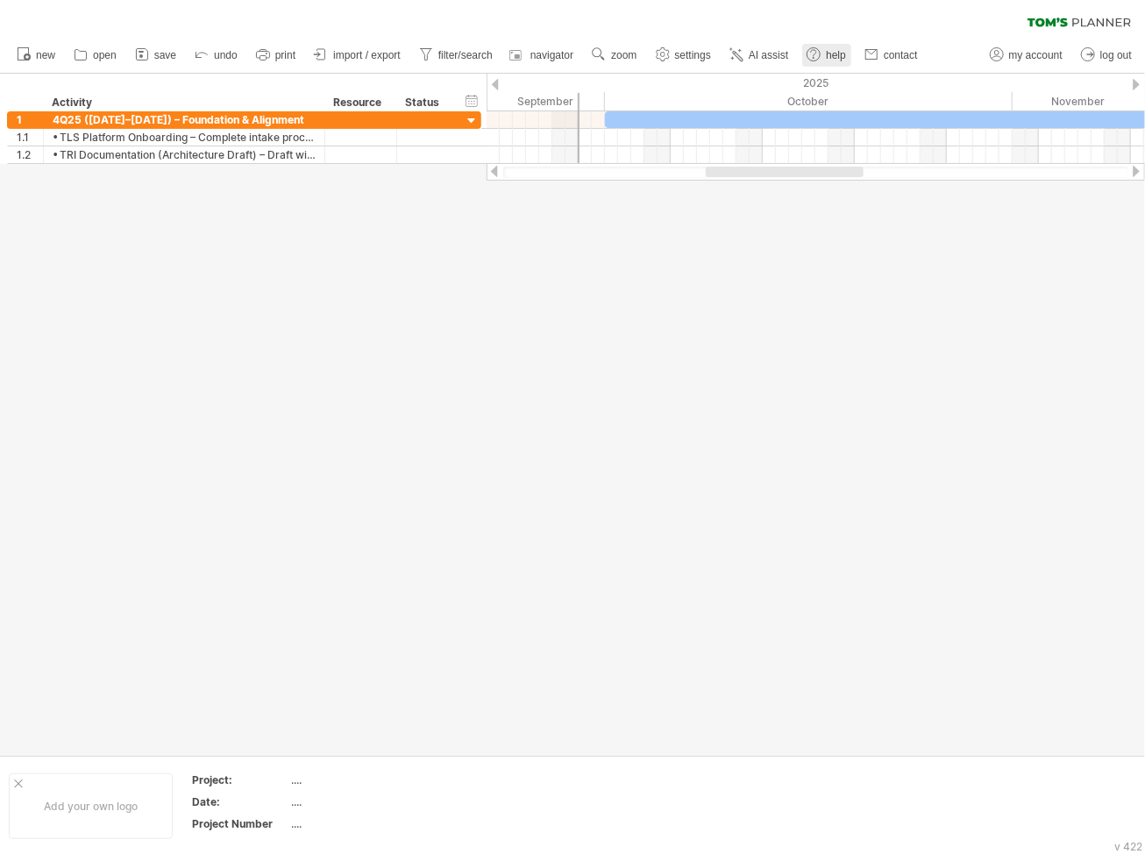
click at [813, 57] on use at bounding box center [814, 55] width 18 height 18
click at [628, 56] on span "zoom" at bounding box center [623, 55] width 25 height 12
click at [689, 80] on div "Month" at bounding box center [684, 79] width 97 height 28
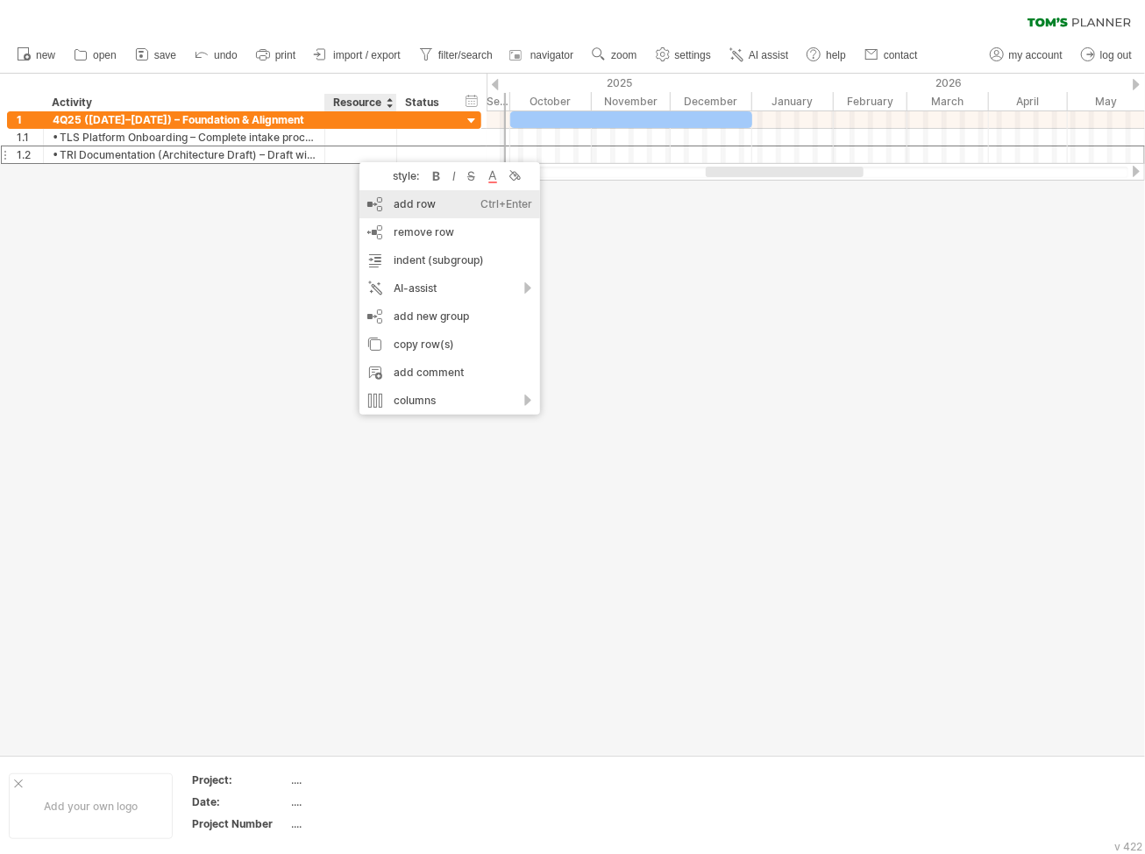
click at [444, 202] on div "add row Ctrl+Enter Cmd+Enter" at bounding box center [449, 204] width 181 height 28
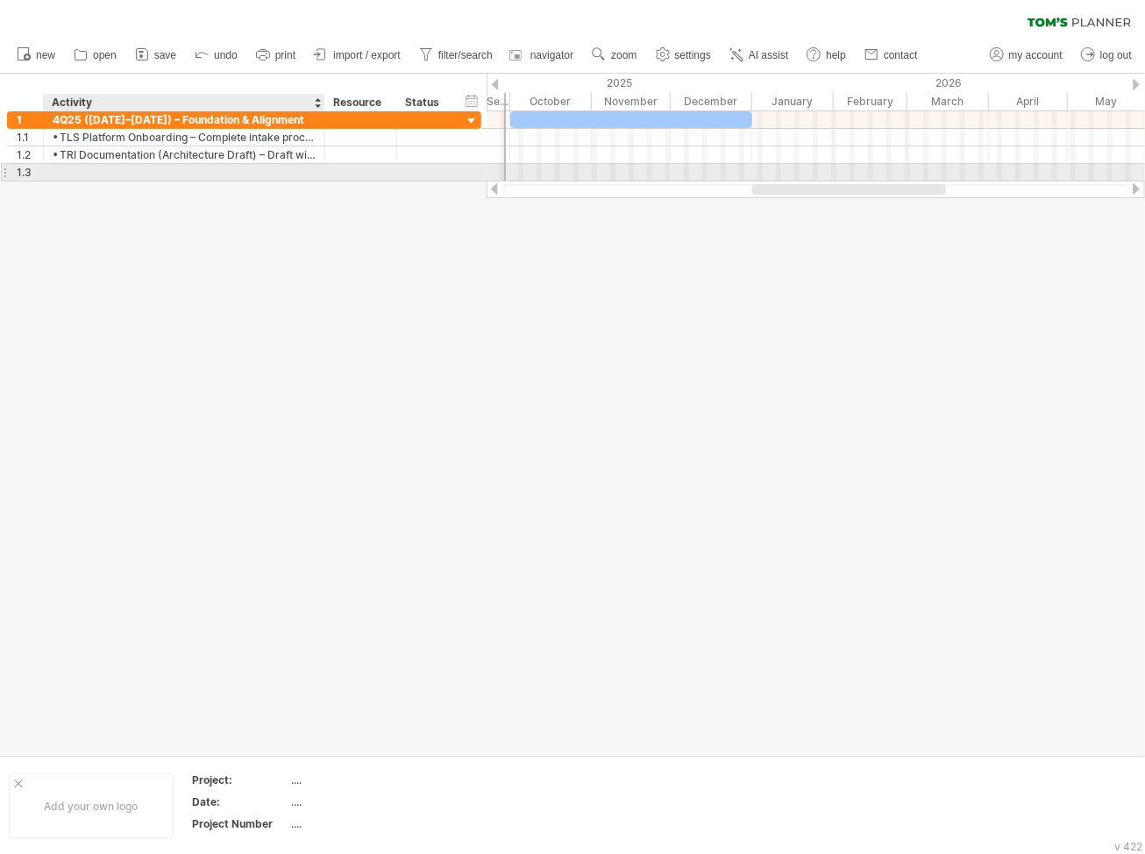
click at [233, 165] on div at bounding box center [184, 172] width 263 height 17
paste input "**********"
type input "**********"
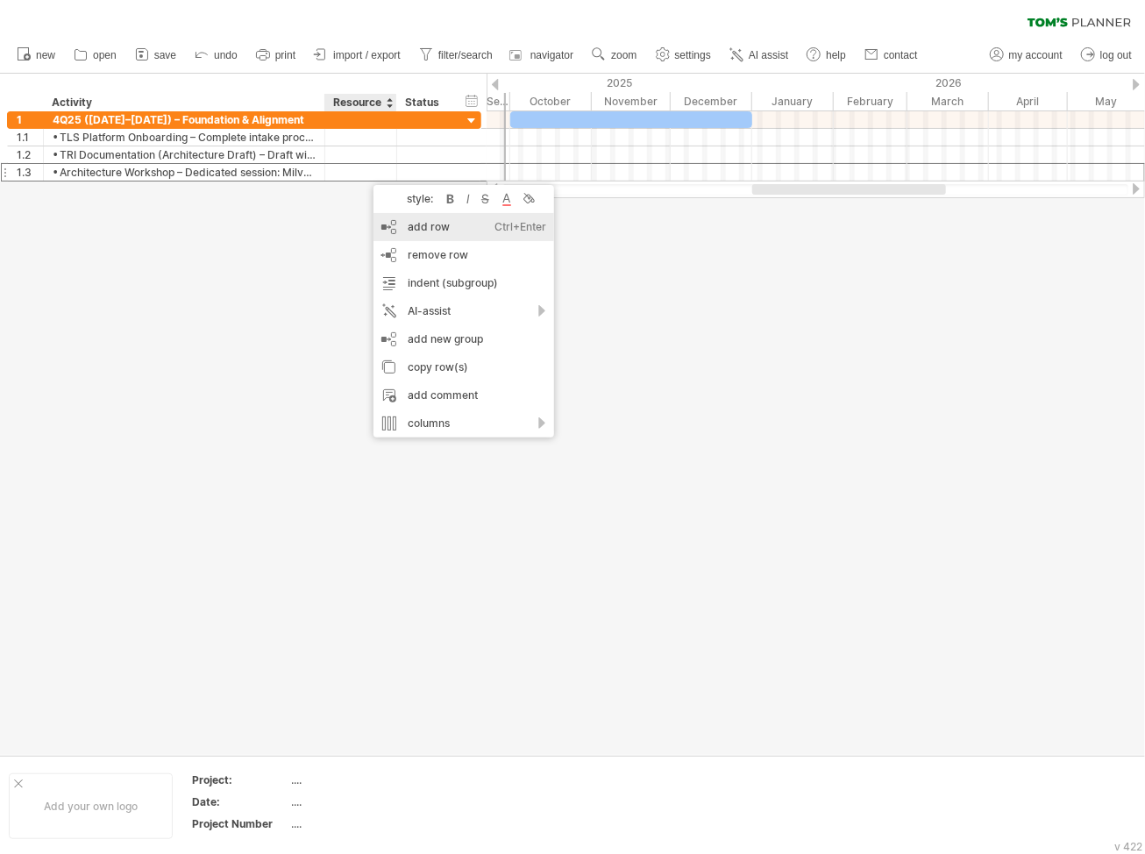
click at [425, 219] on div "add row Ctrl+Enter Cmd+Enter" at bounding box center [463, 227] width 181 height 28
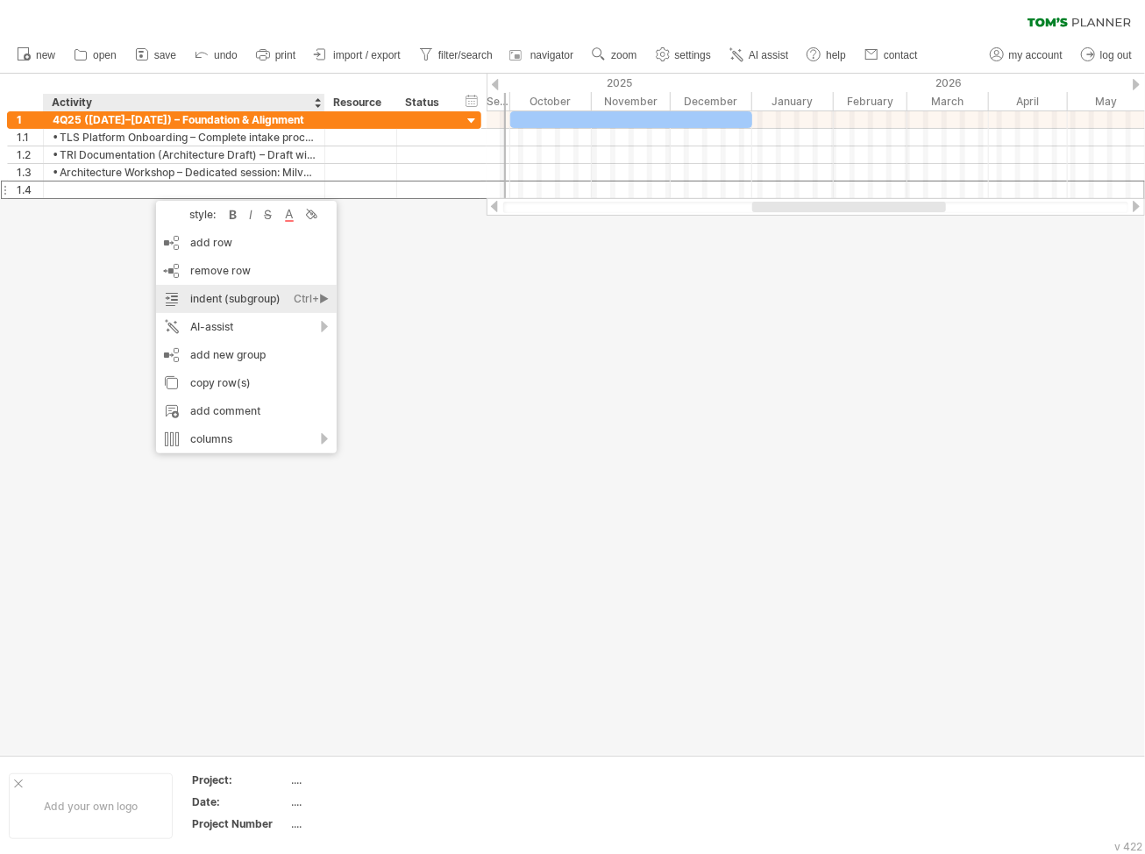
click at [241, 294] on div "indent (subgroup) Ctrl+► Cmd+►" at bounding box center [246, 299] width 181 height 28
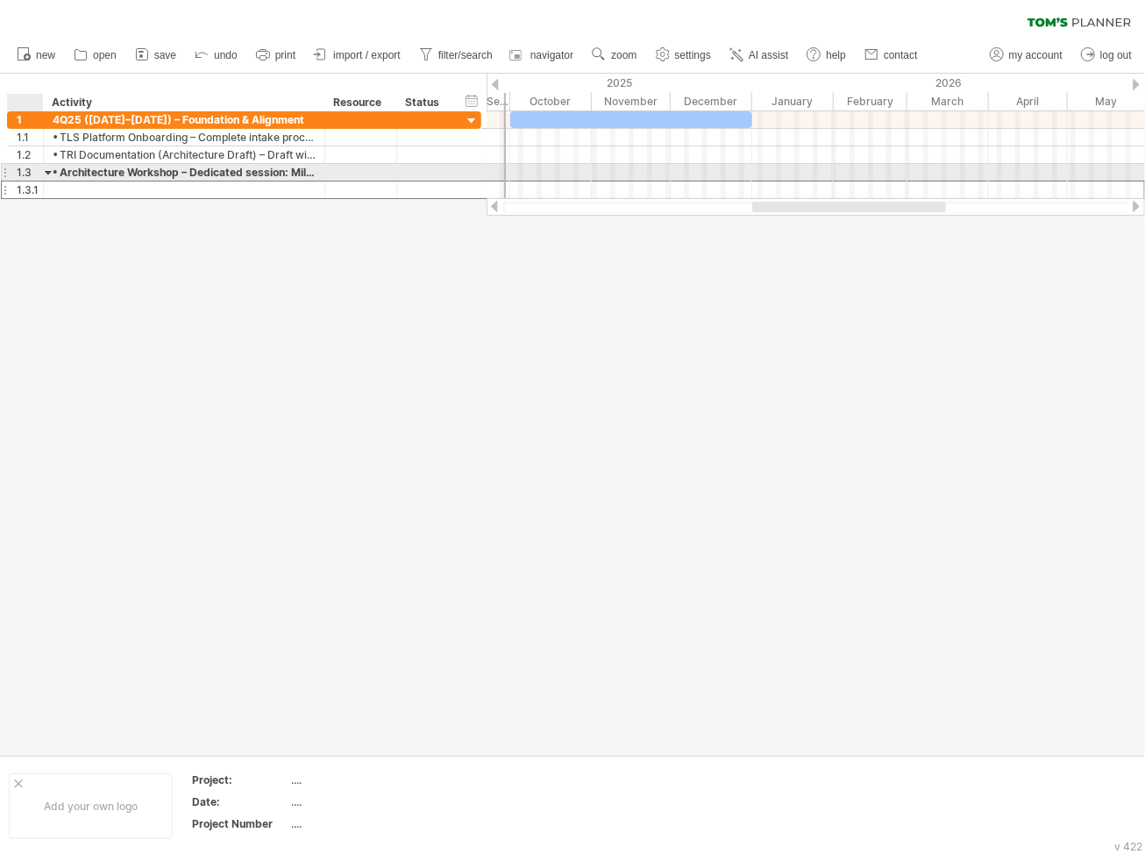
click at [46, 173] on div at bounding box center [49, 172] width 8 height 17
click at [49, 172] on div at bounding box center [49, 172] width 8 height 17
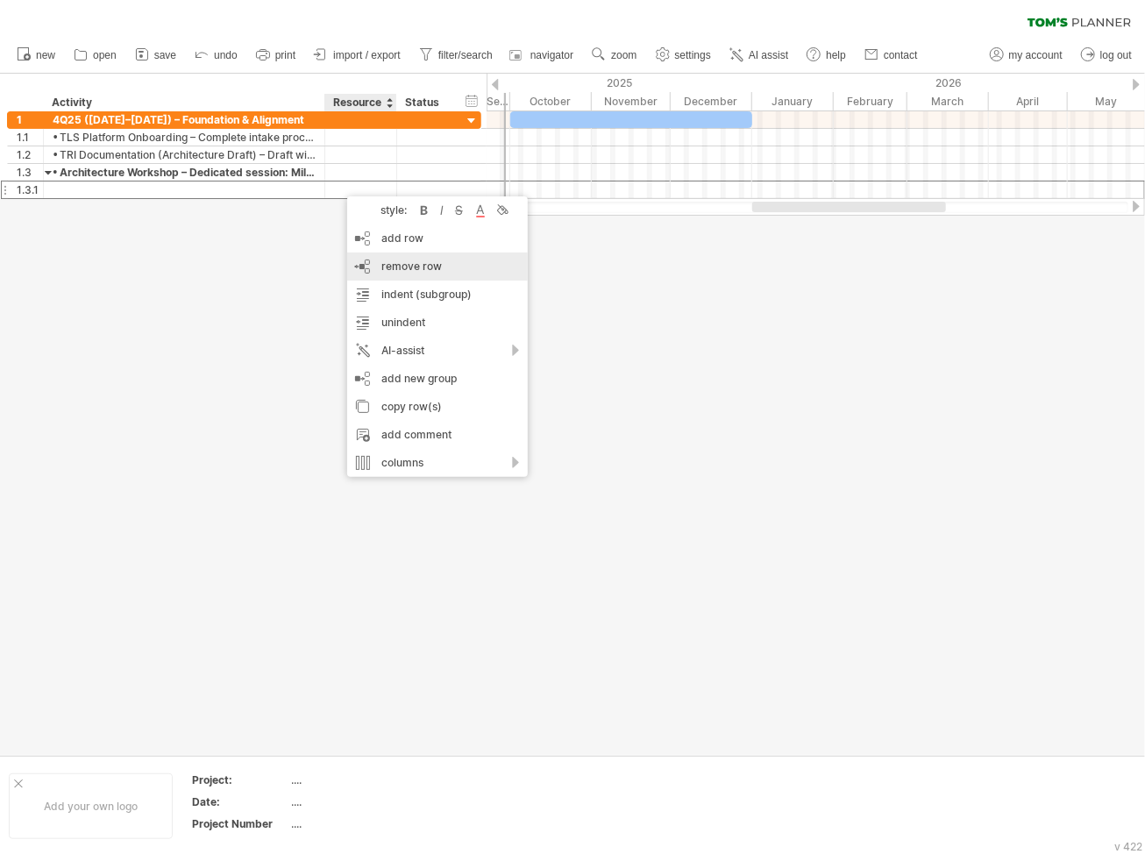
click at [416, 265] on span "remove row" at bounding box center [411, 265] width 60 height 13
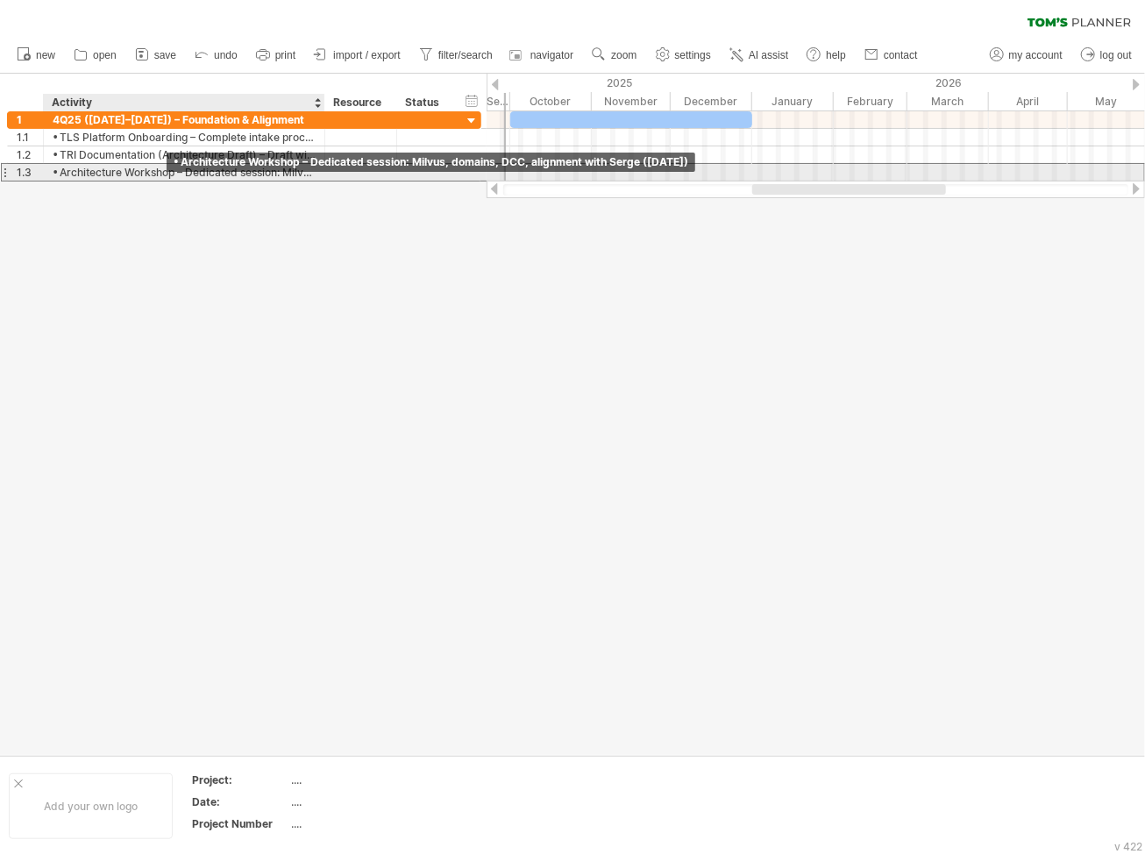
click at [172, 174] on div "• Architecture Workshop – Dedicated session: Milvus, domains, DCC, alignment wi…" at bounding box center [184, 172] width 263 height 17
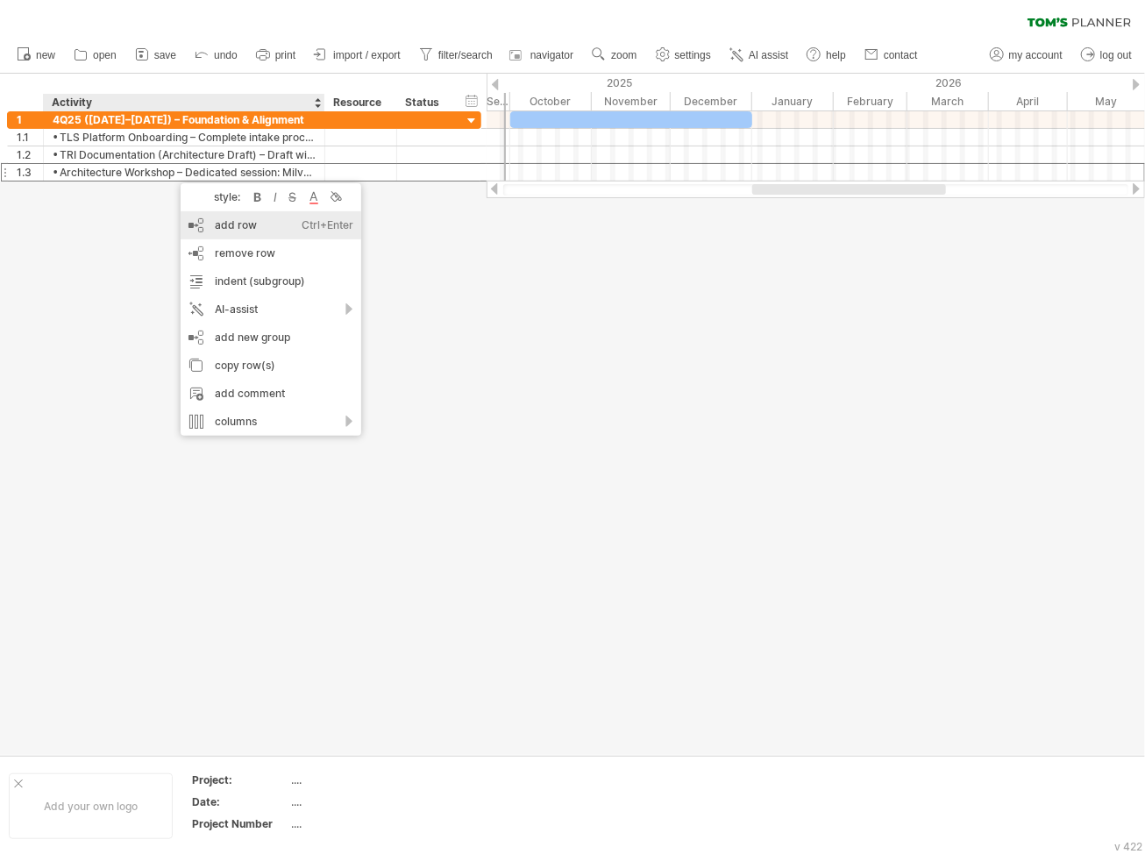
click at [264, 231] on div "add row Ctrl+Enter Cmd+Enter" at bounding box center [271, 225] width 181 height 28
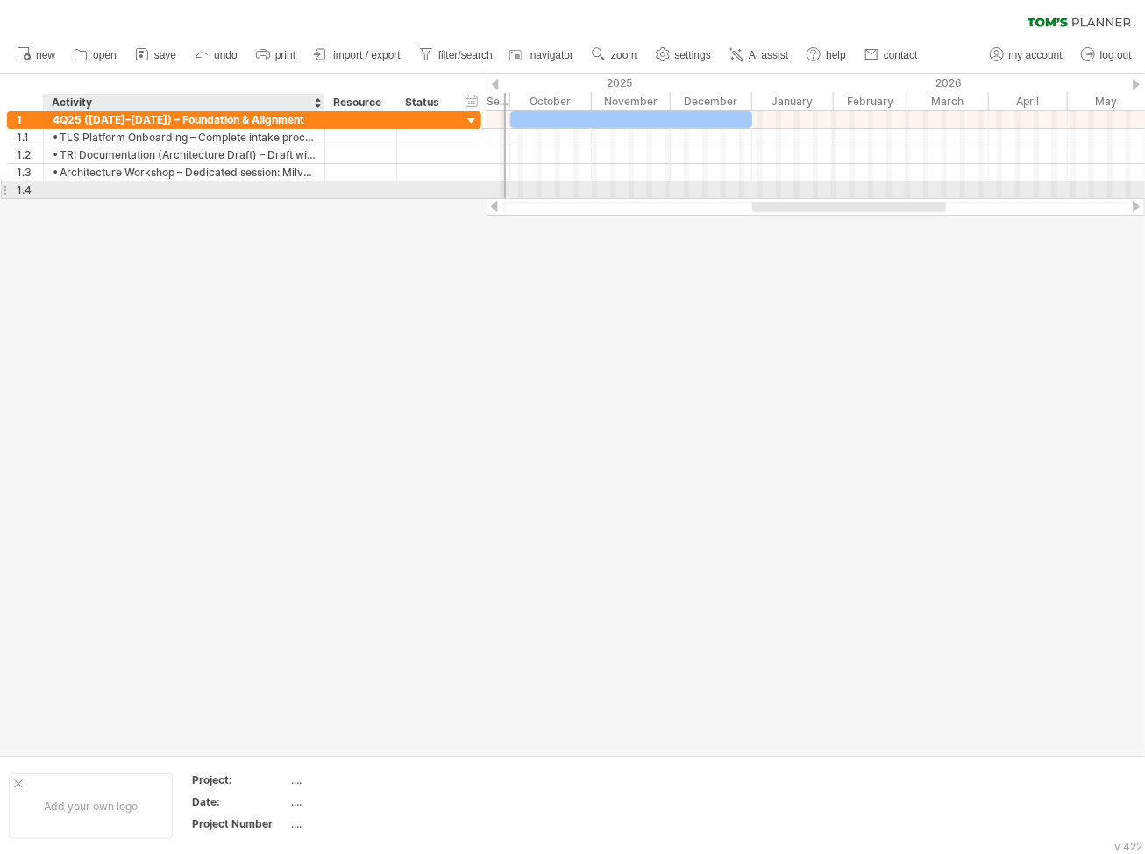
click at [71, 194] on div at bounding box center [184, 189] width 263 height 17
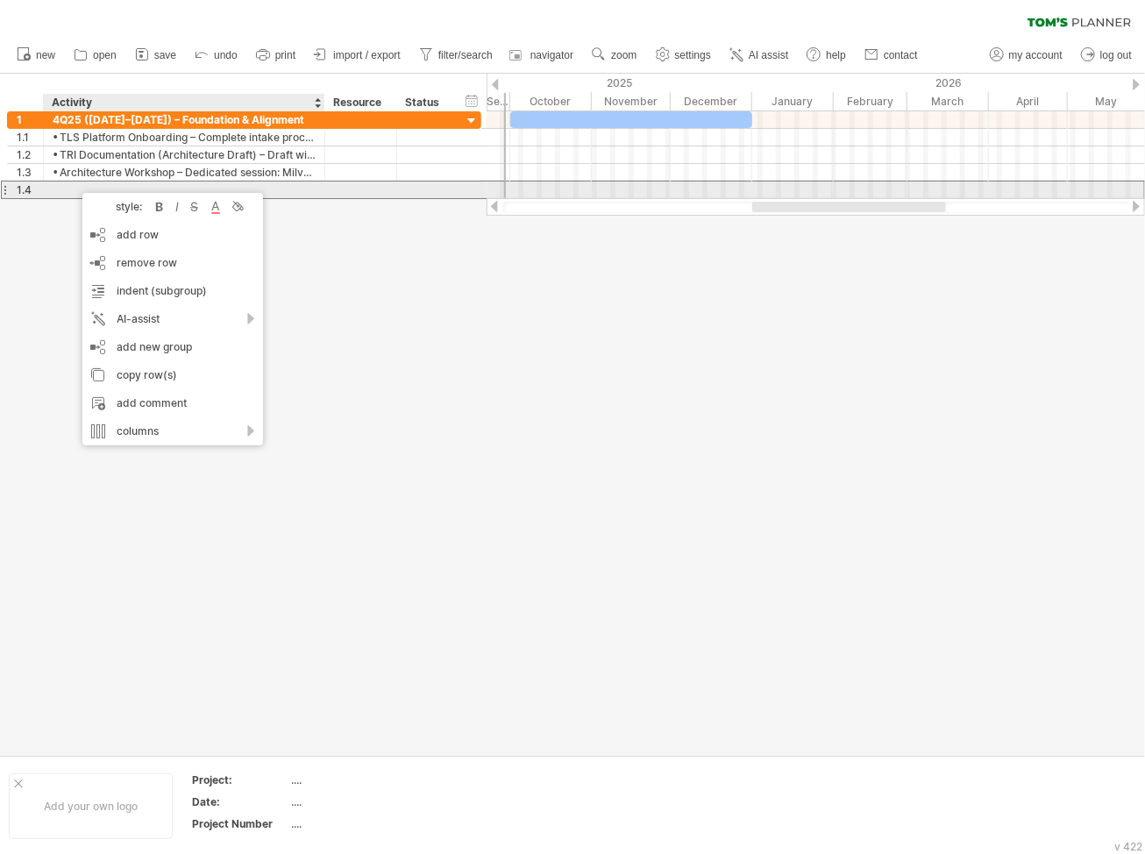
click at [67, 195] on div at bounding box center [184, 189] width 263 height 17
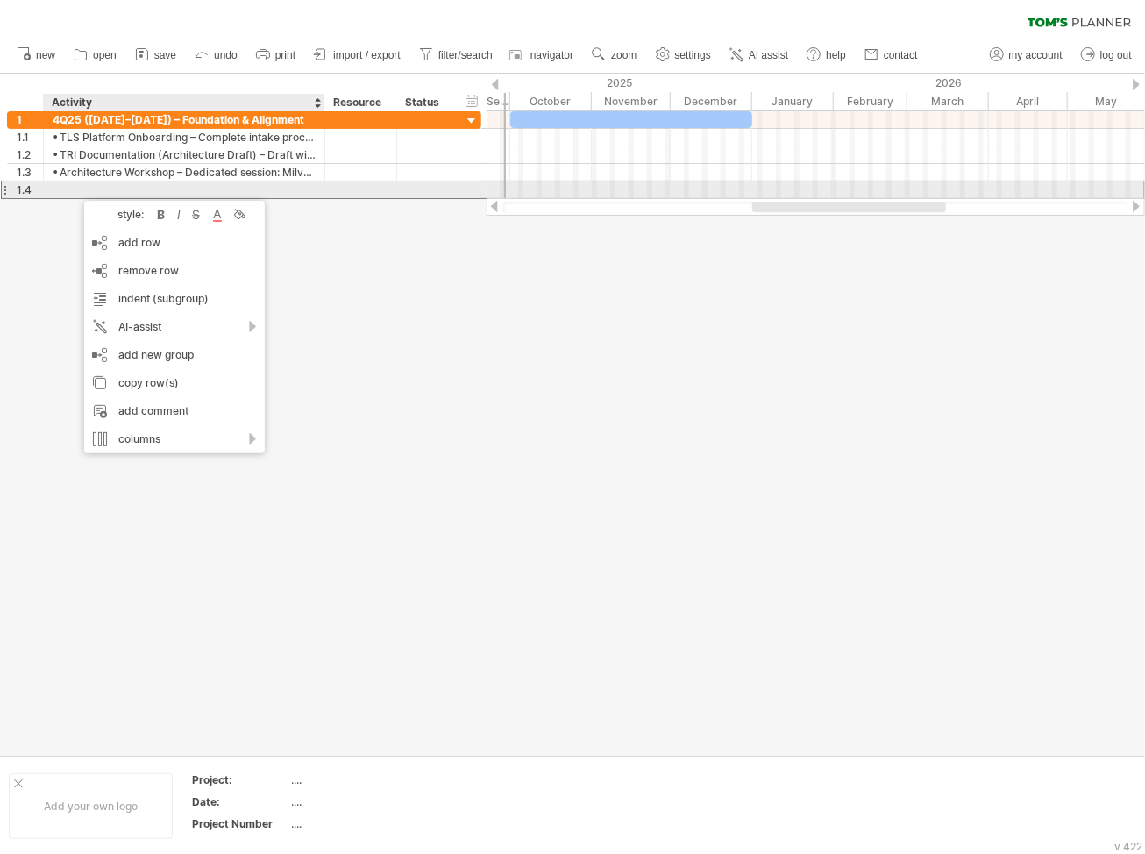
click at [95, 191] on div at bounding box center [184, 189] width 263 height 17
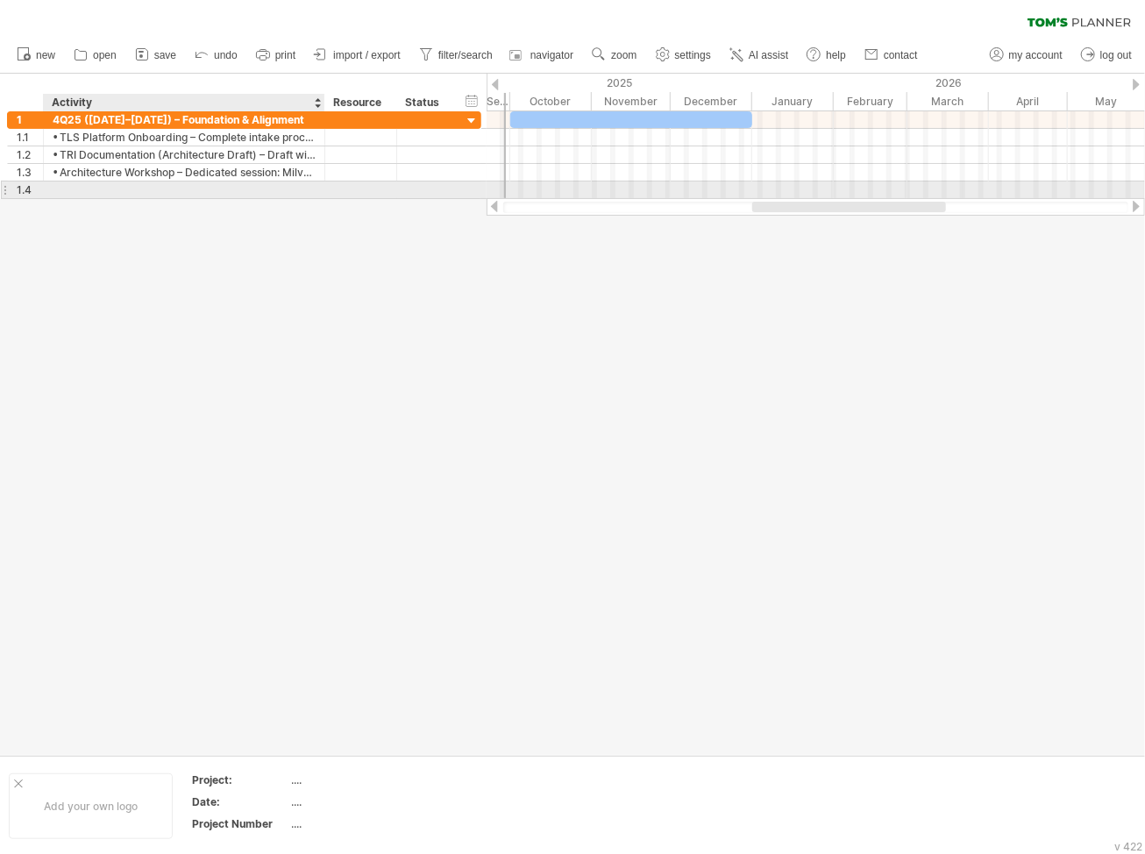
paste input "**********"
type input "**********"
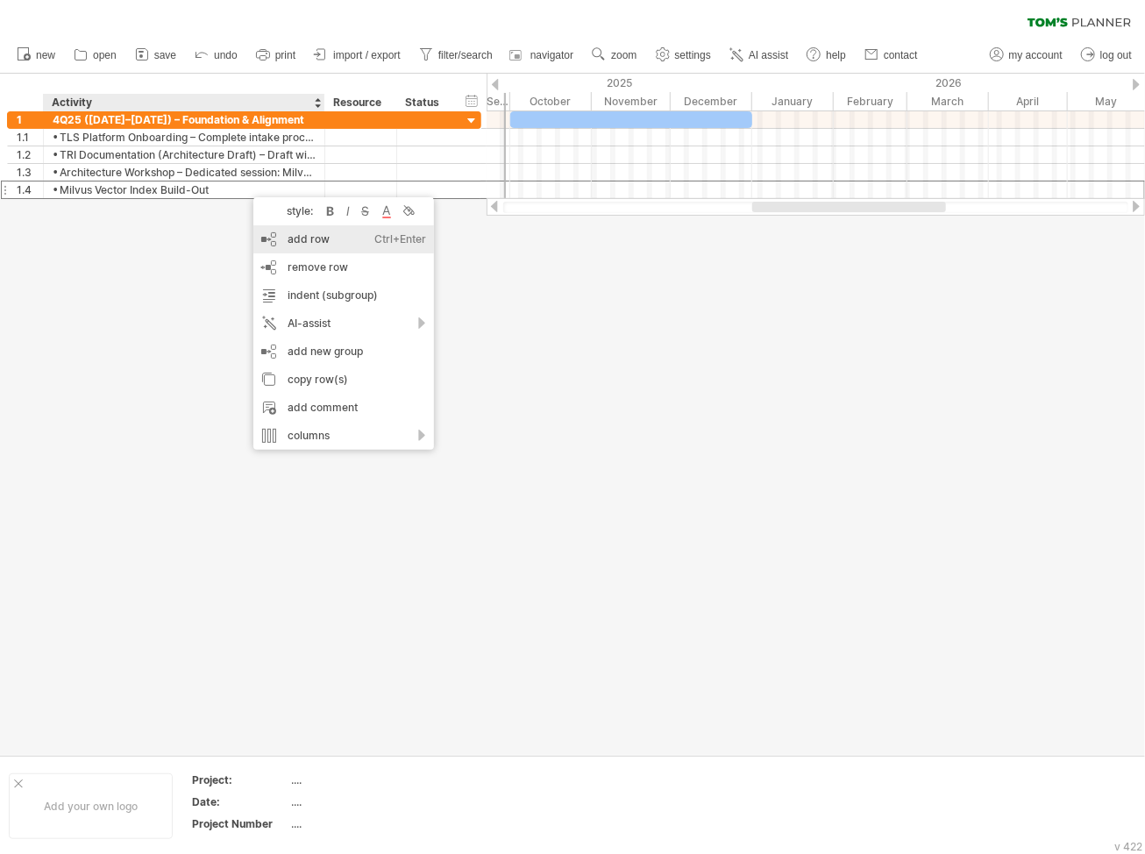
click at [273, 244] on div "add row Ctrl+Enter Cmd+Enter" at bounding box center [343, 239] width 181 height 28
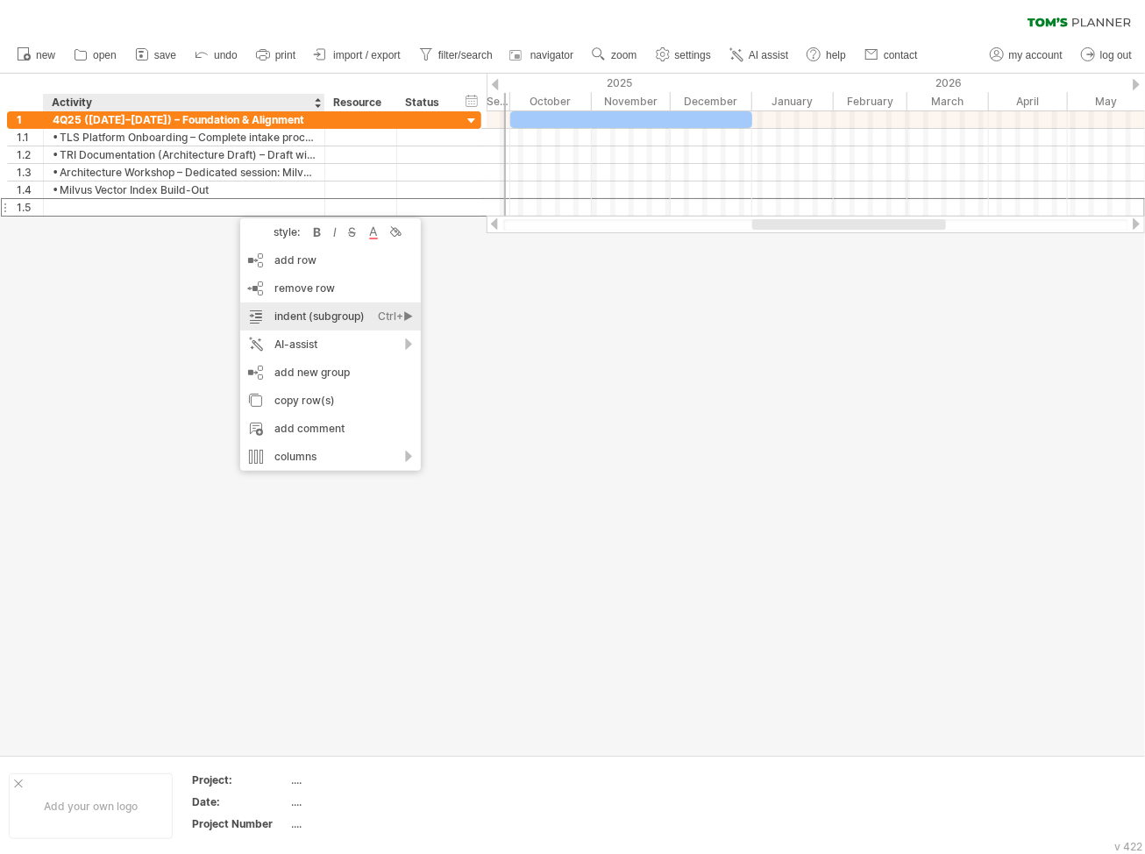
click at [344, 315] on div "indent (subgroup) Ctrl+► Cmd+►" at bounding box center [330, 316] width 181 height 28
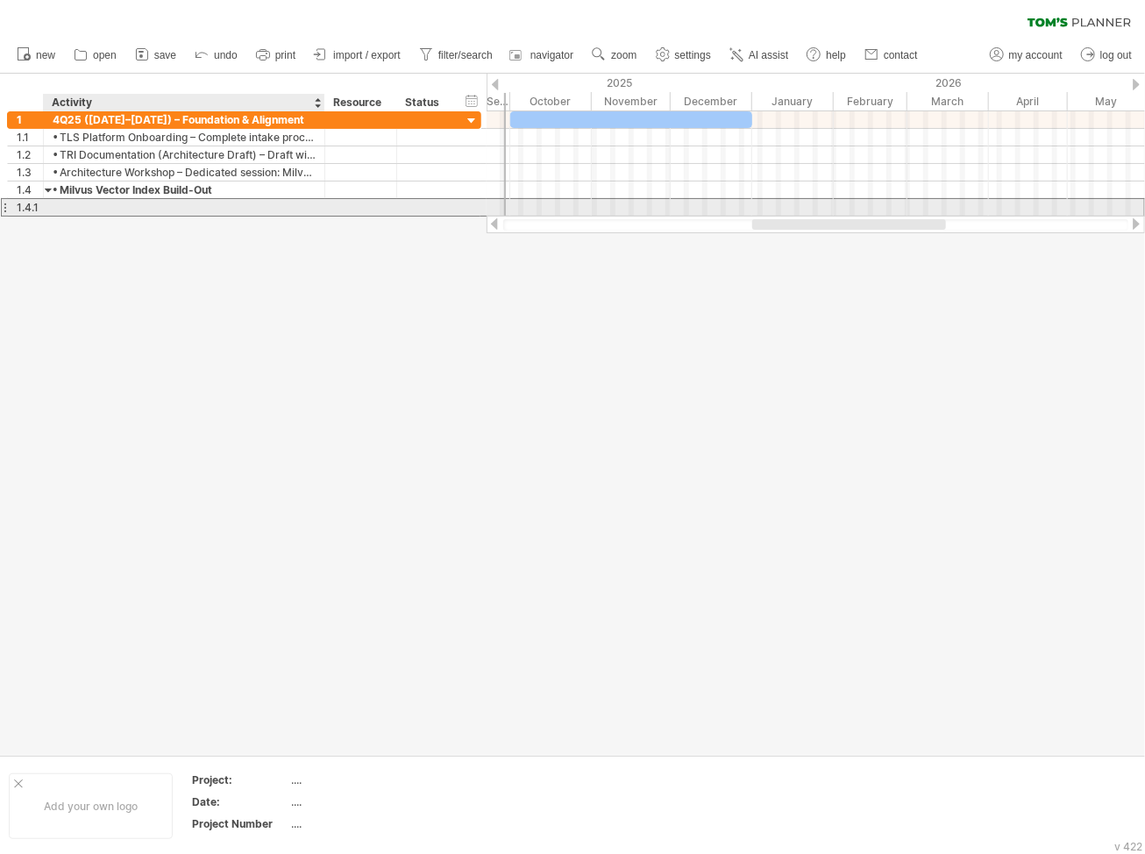
click at [67, 205] on div at bounding box center [184, 207] width 263 height 17
click at [63, 210] on div at bounding box center [184, 207] width 263 height 17
paste input "**********"
type input "**********"
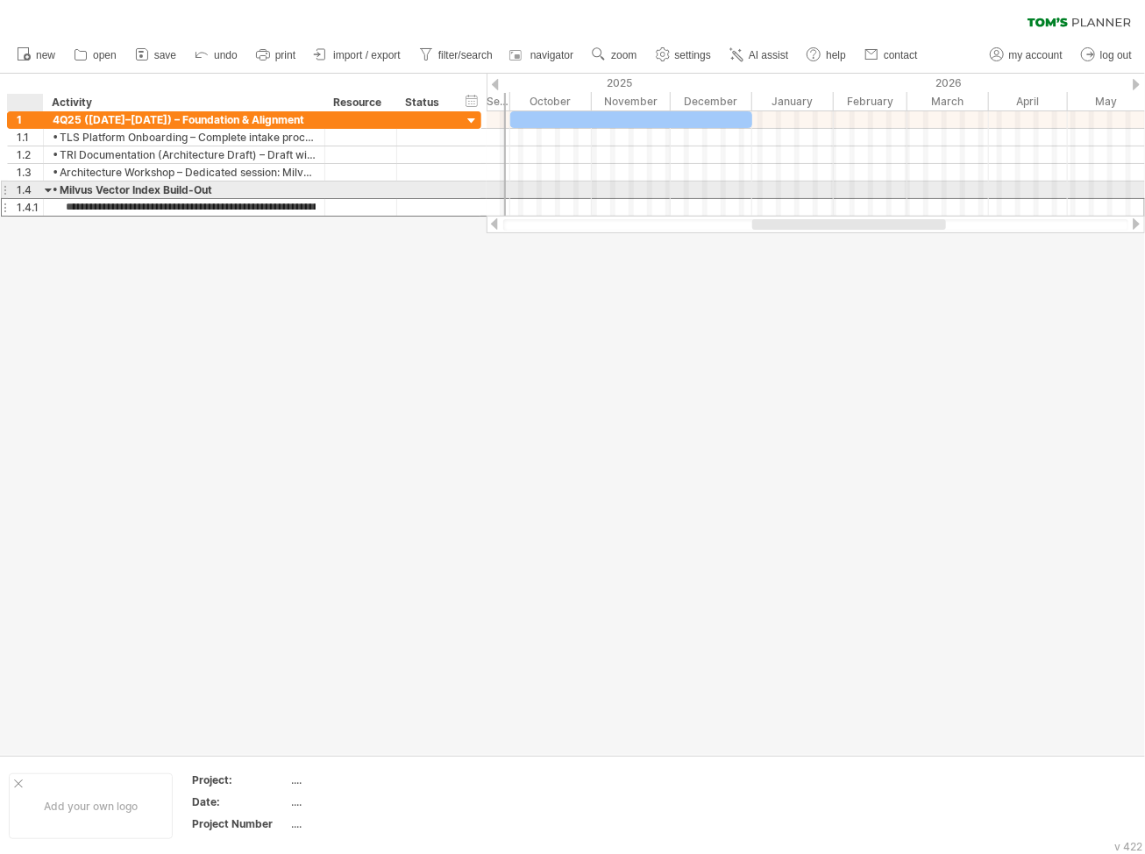
drag, startPoint x: 314, startPoint y: 204, endPoint x: -316, endPoint y: 177, distance: 630.8
click at [0, 177] on html "progress(100%) Trying to reach [DOMAIN_NAME] Connected again... 0% clear filter…" at bounding box center [572, 428] width 1145 height 857
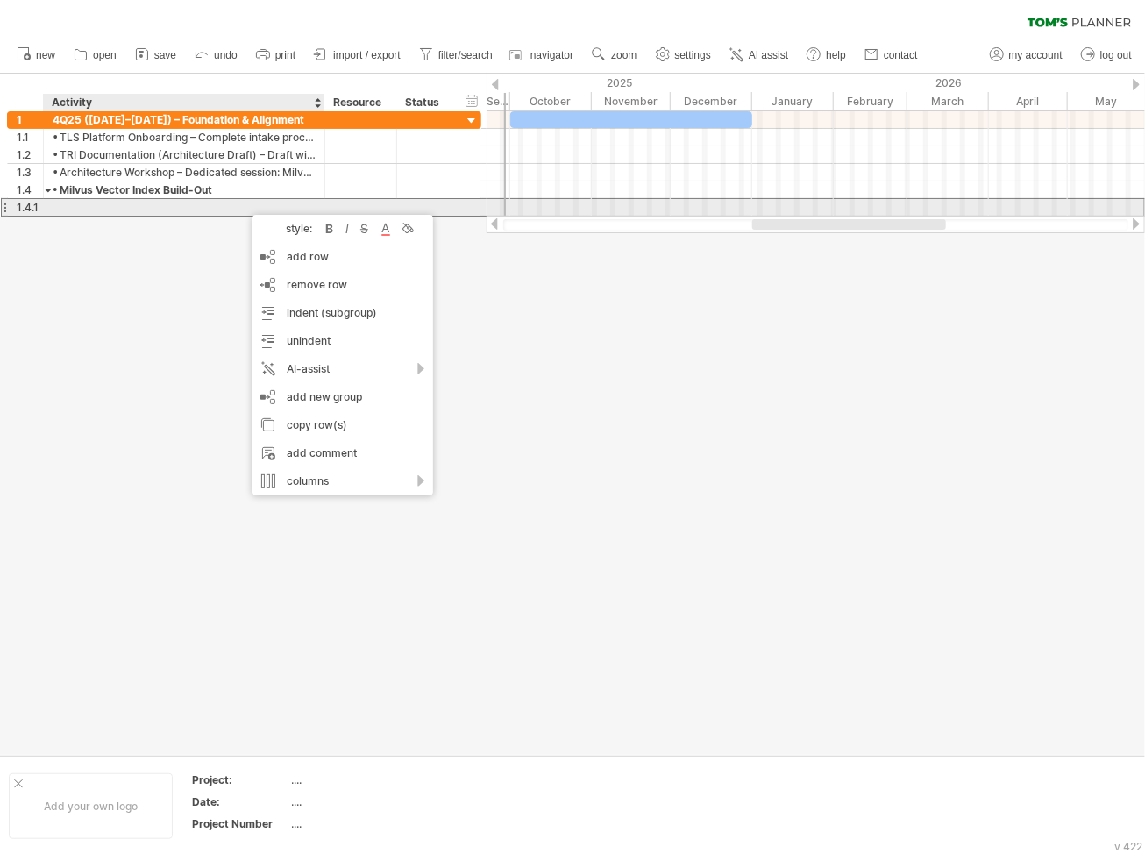
click at [225, 210] on div at bounding box center [184, 207] width 263 height 17
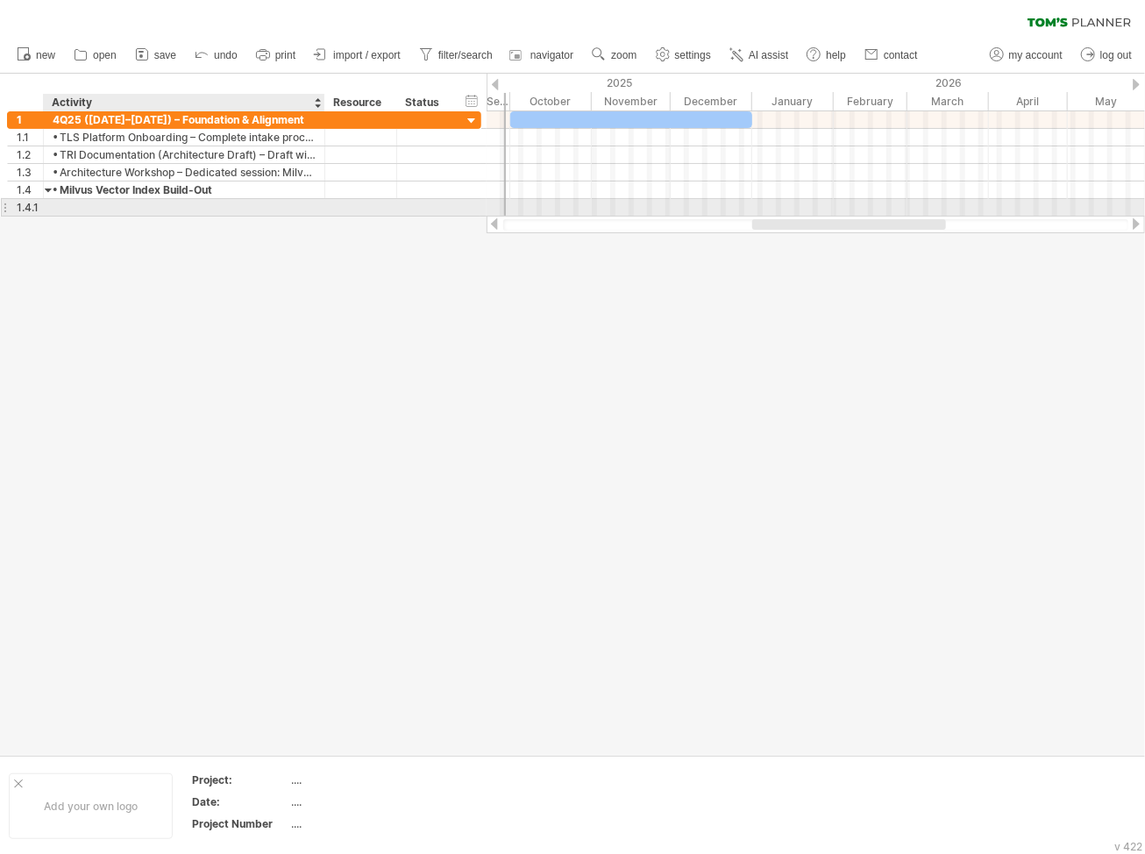
paste input "**********"
type input "**********"
click at [241, 273] on div at bounding box center [572, 414] width 1145 height 681
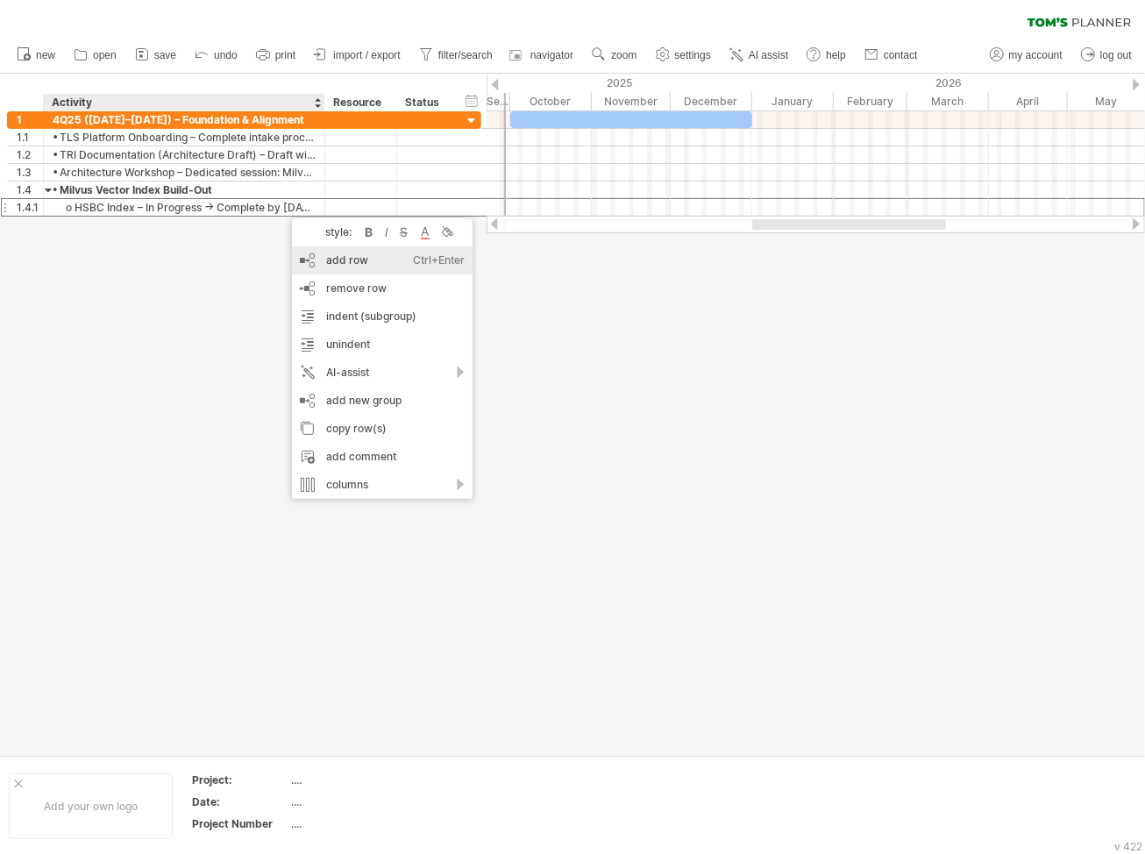
click at [332, 253] on div "add row Ctrl+Enter Cmd+Enter" at bounding box center [382, 260] width 181 height 28
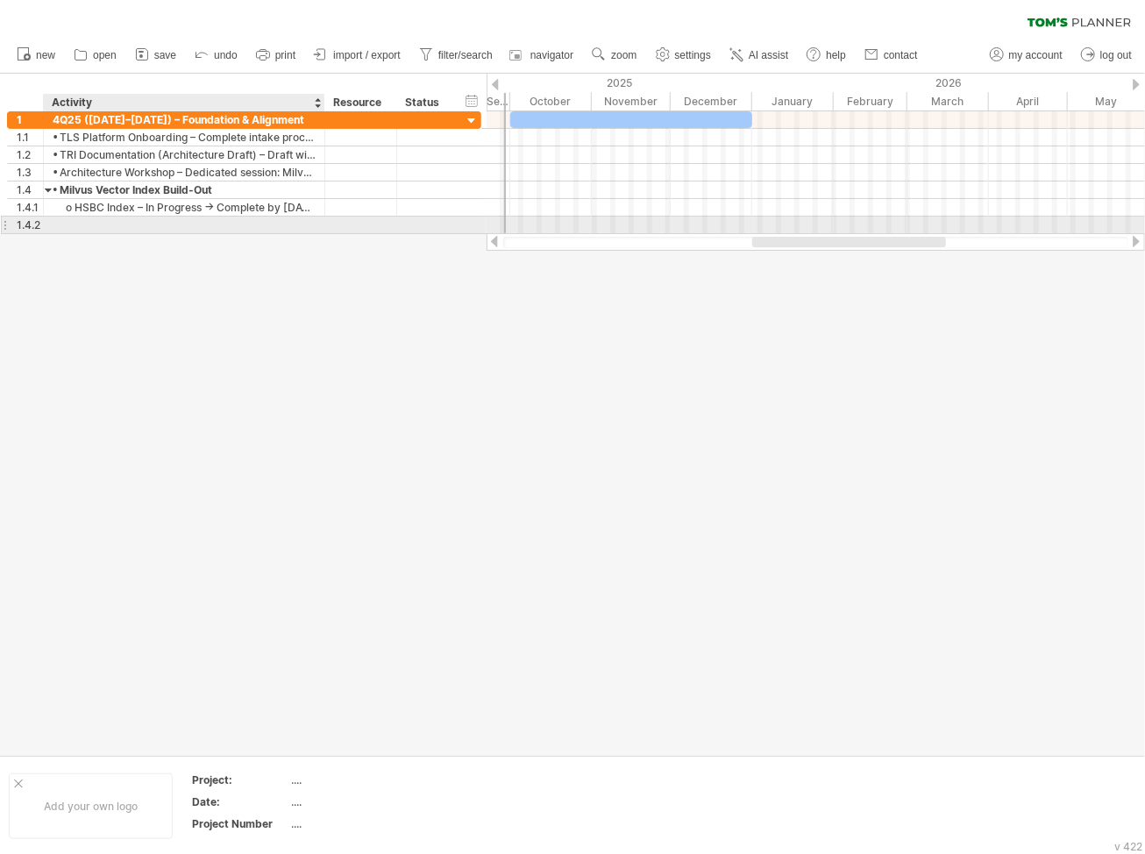
click at [240, 229] on div at bounding box center [184, 225] width 263 height 17
click at [107, 227] on div at bounding box center [184, 225] width 263 height 17
paste input "**********"
type input "**********"
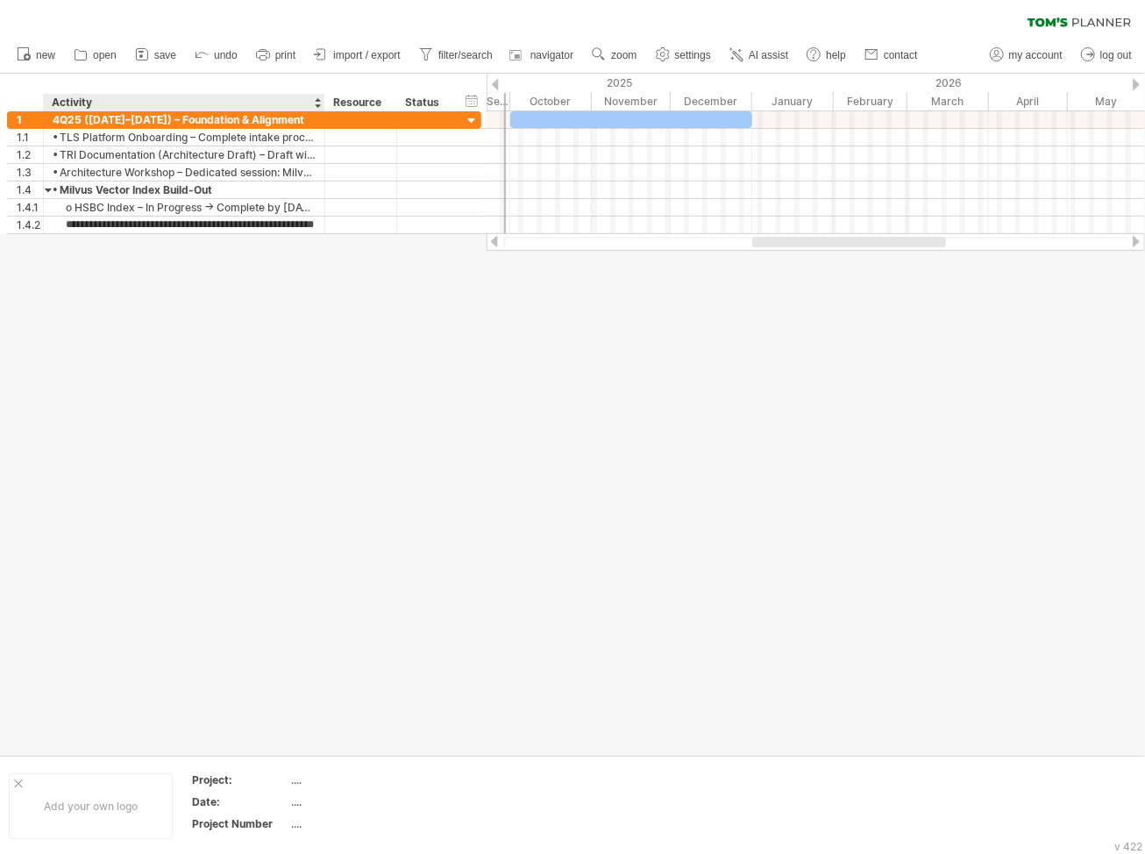
click at [210, 320] on div at bounding box center [572, 414] width 1145 height 681
click at [360, 62] on link "import / export" at bounding box center [357, 55] width 96 height 23
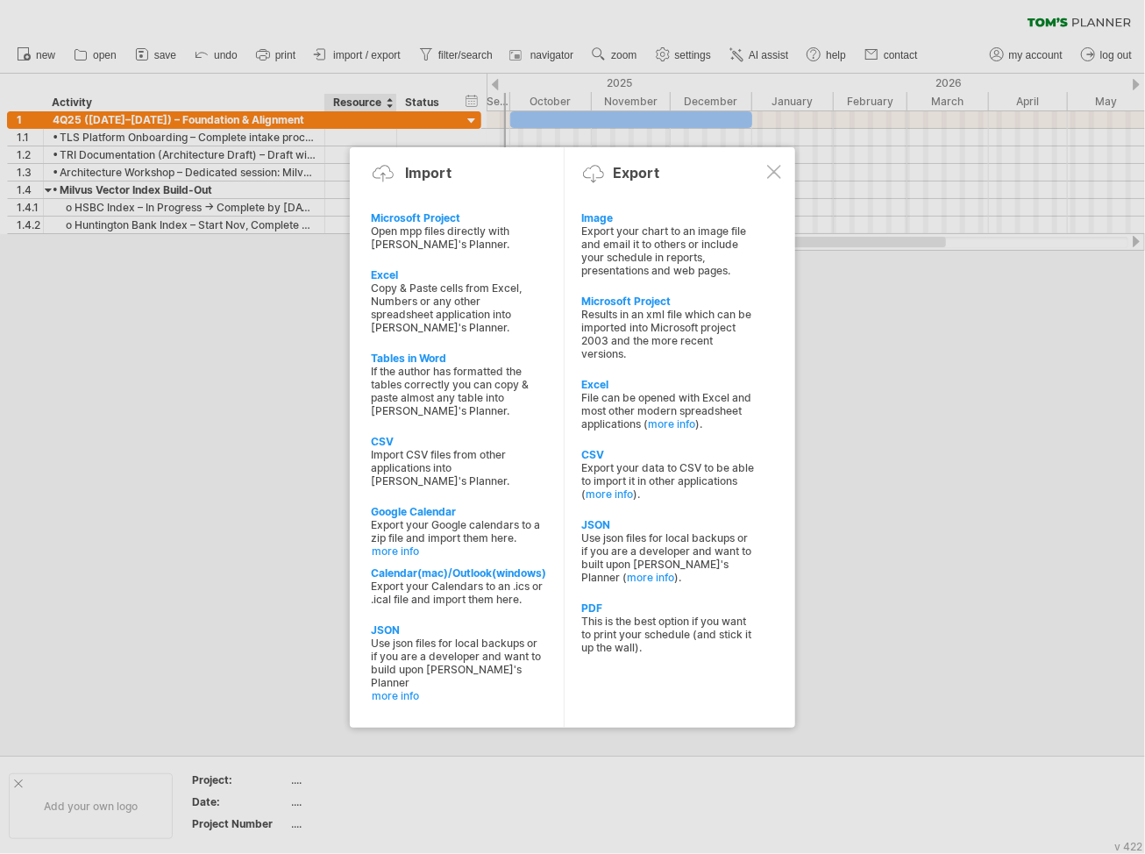
click at [171, 408] on div at bounding box center [572, 427] width 1145 height 854
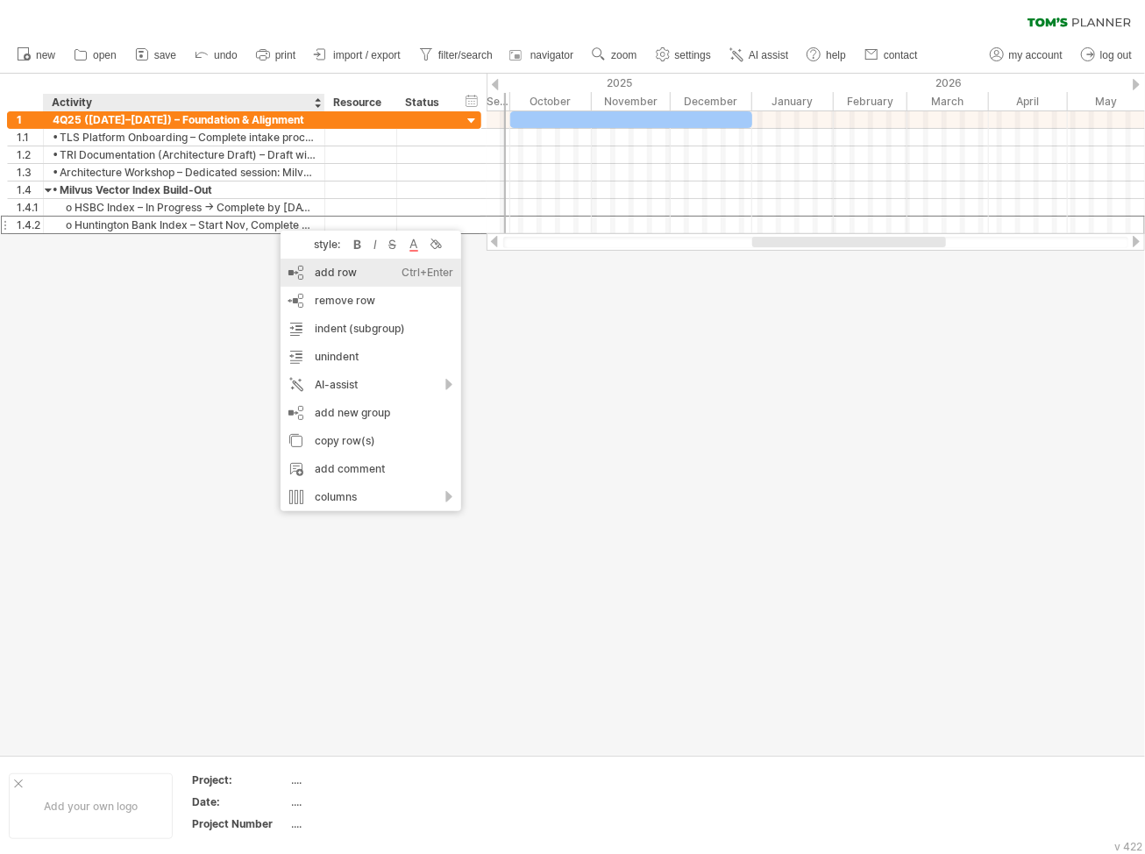
click at [338, 269] on div "add row Ctrl+Enter Cmd+Enter" at bounding box center [371, 273] width 181 height 28
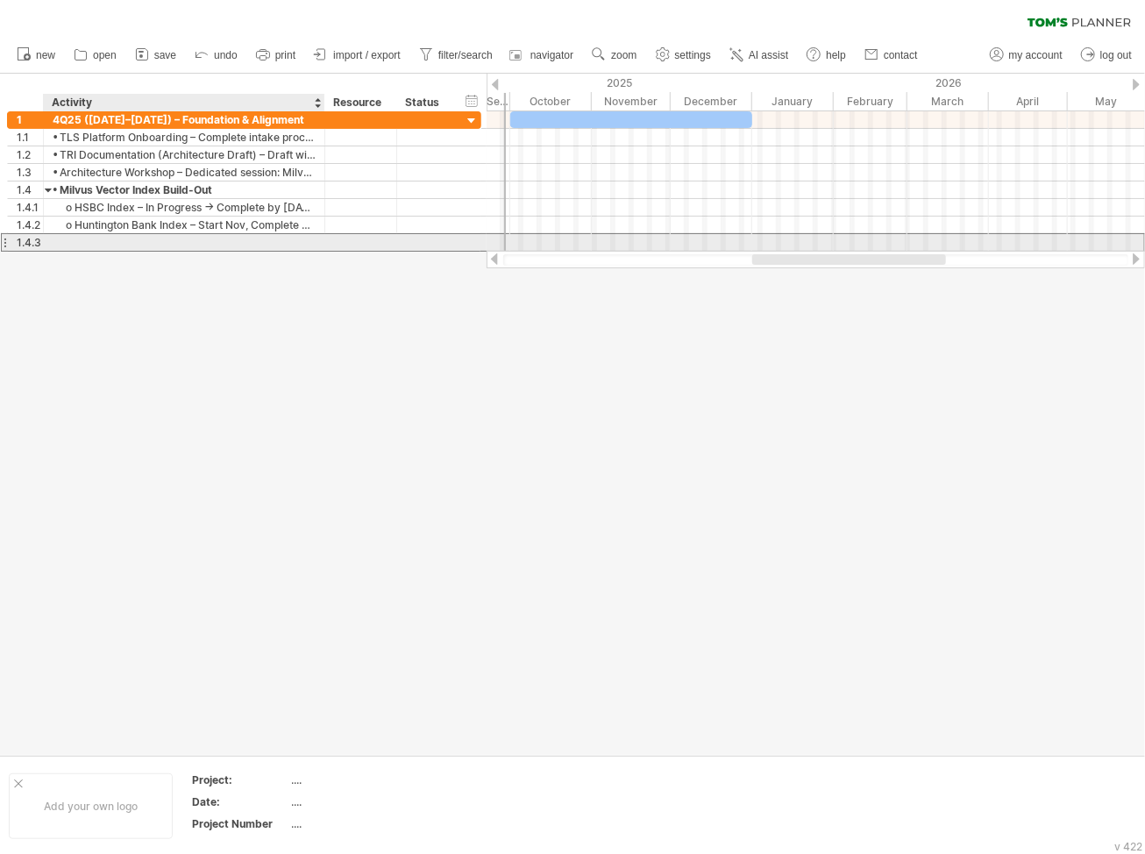
click at [210, 238] on div at bounding box center [184, 242] width 263 height 17
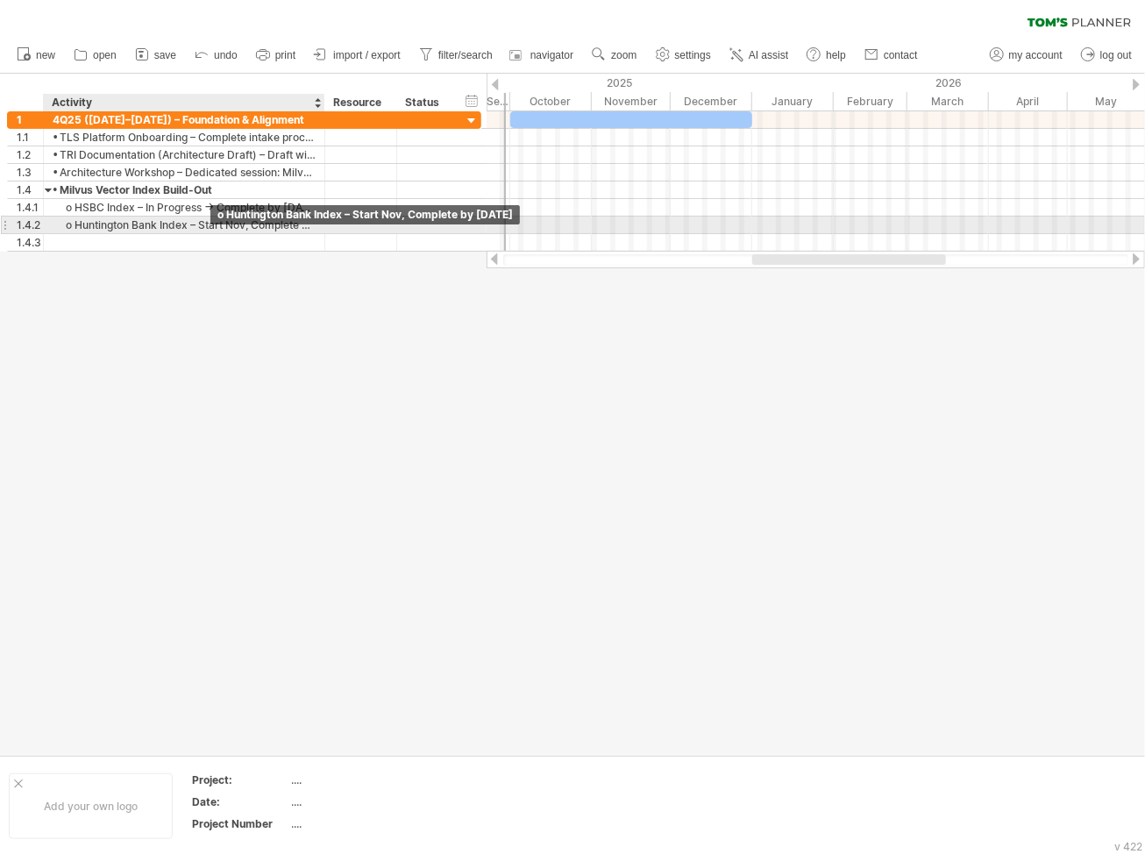
paste input "**********"
type input "**********"
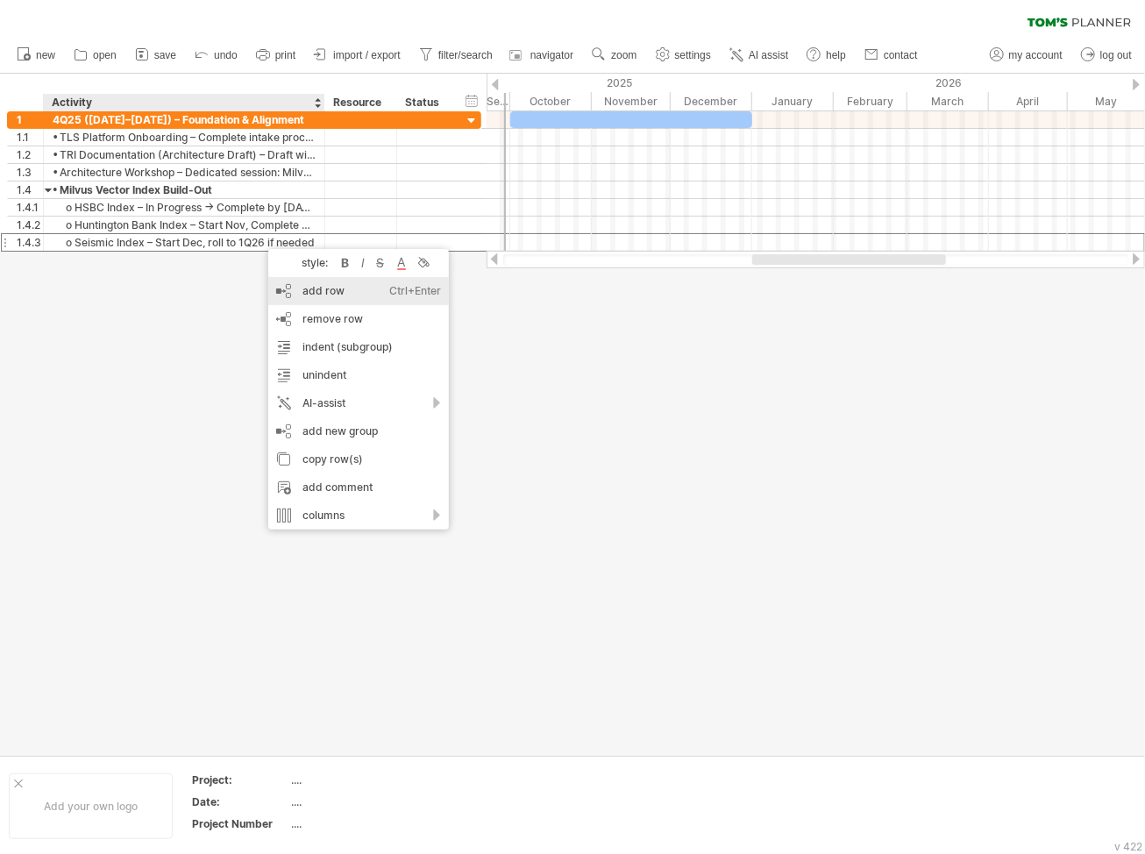
click at [364, 302] on div "add row Ctrl+Enter Cmd+Enter" at bounding box center [358, 291] width 181 height 28
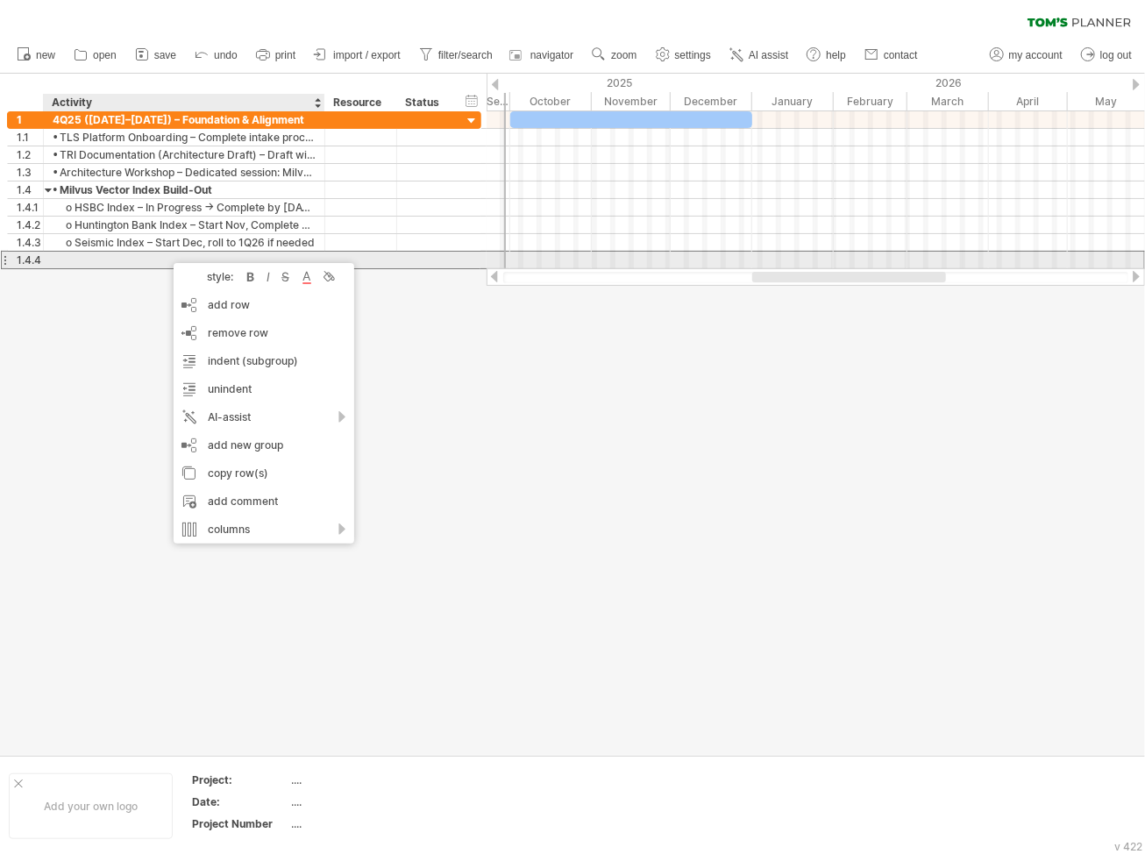
click at [147, 263] on div at bounding box center [184, 260] width 263 height 17
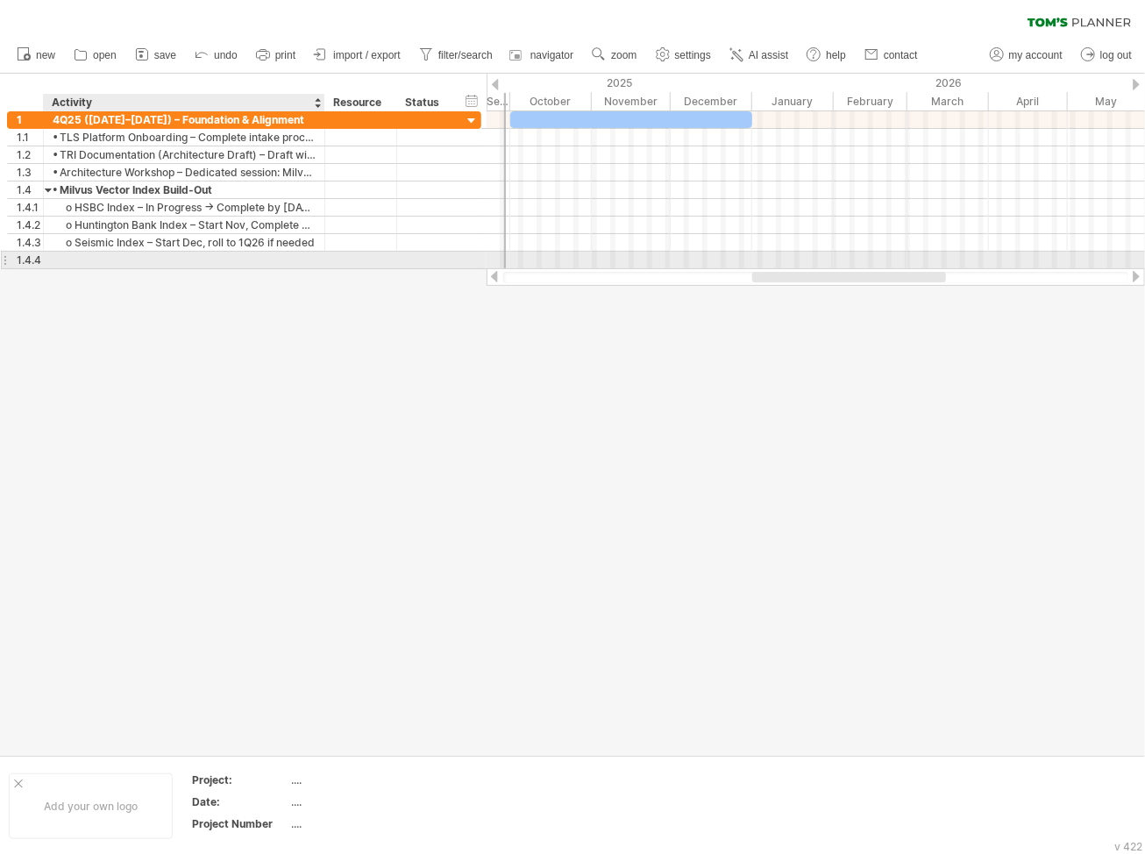
paste input "**********"
type input "**********"
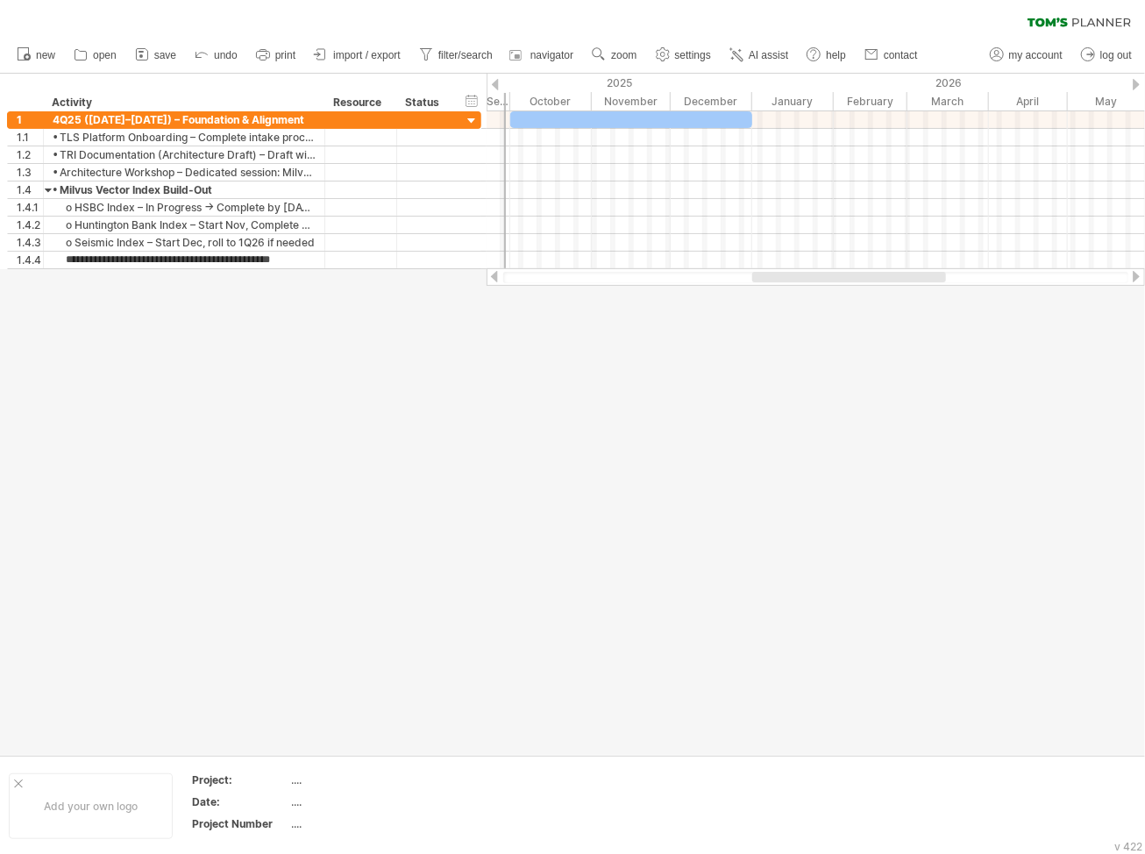
scroll to position [0, 0]
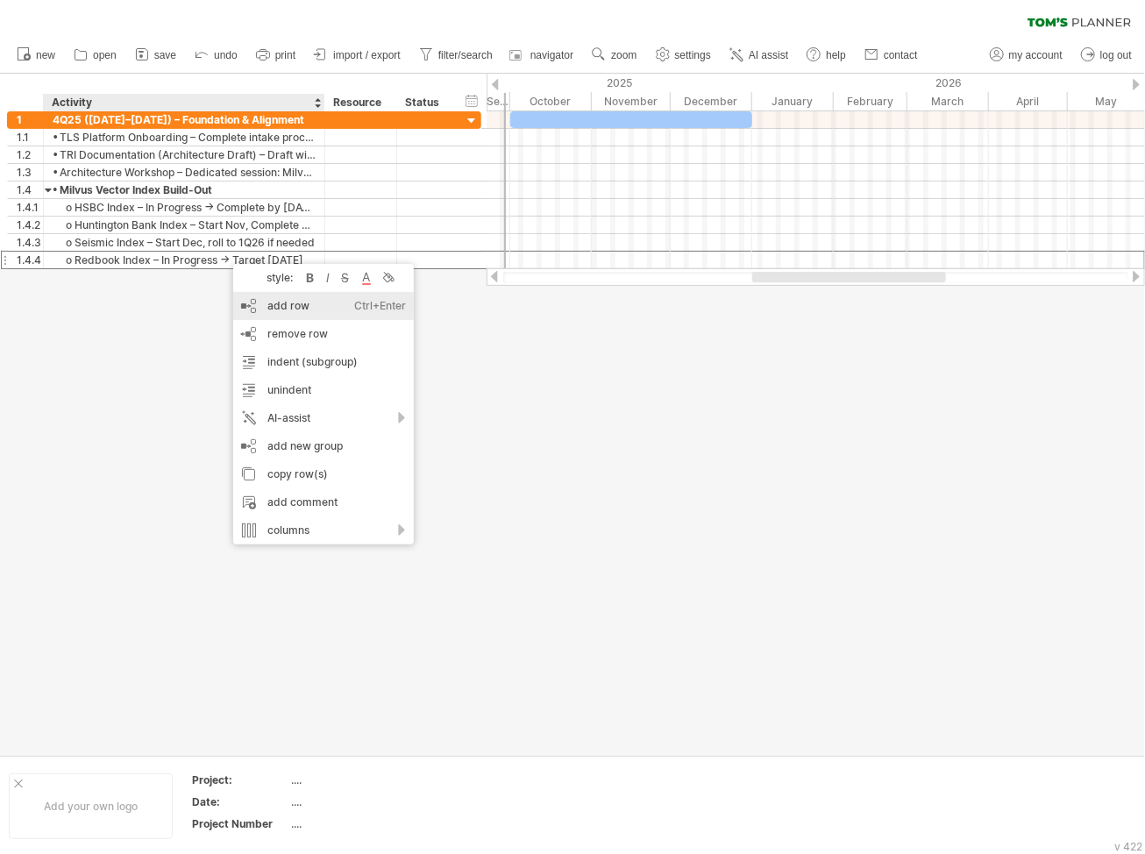
click at [259, 308] on div "add row Ctrl+Enter Cmd+Enter" at bounding box center [323, 306] width 181 height 28
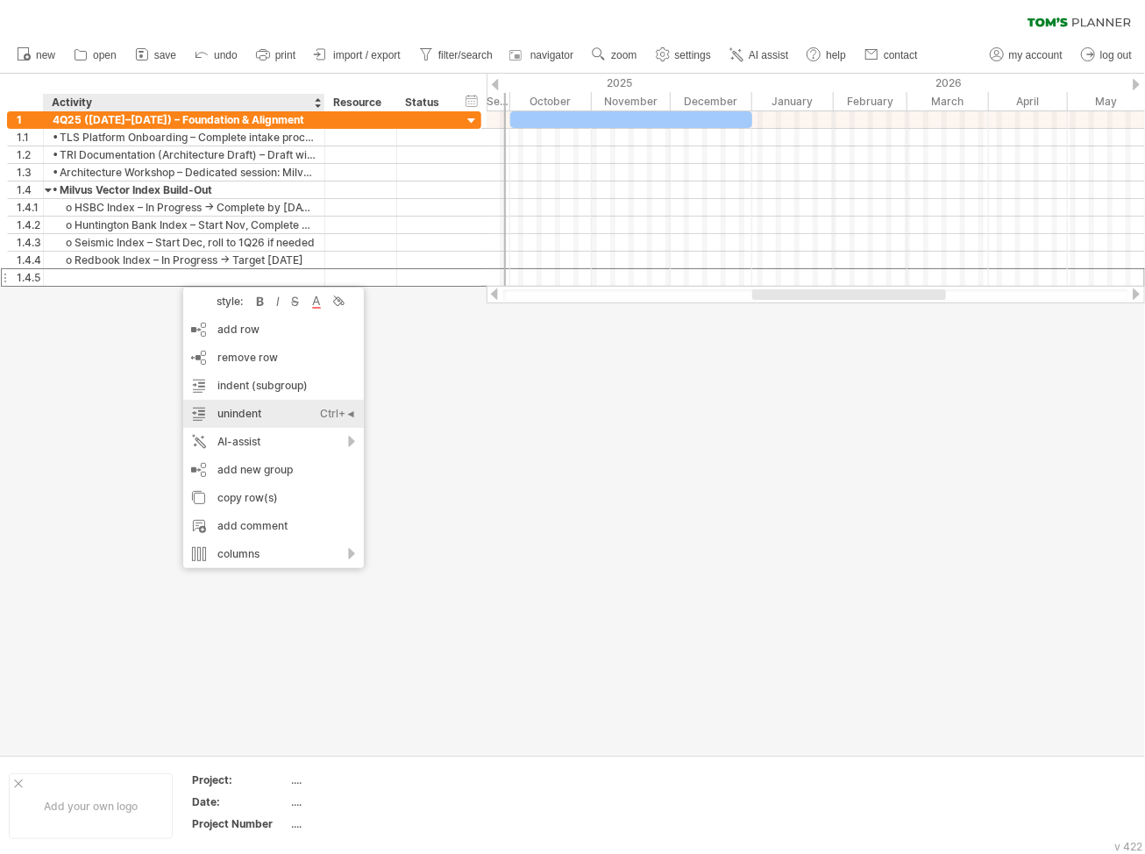
click at [219, 404] on div "unindent Ctrl+◄ Cmd+◄" at bounding box center [273, 414] width 181 height 28
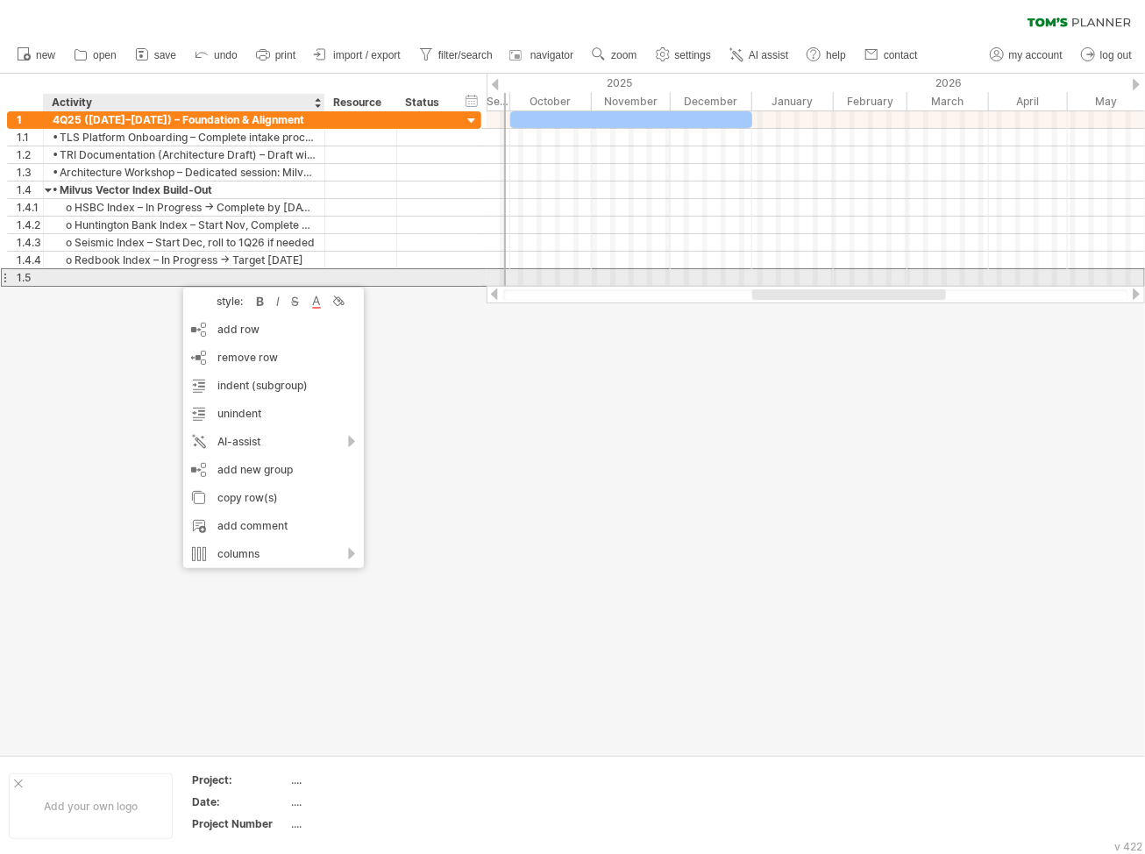
click at [63, 273] on div at bounding box center [184, 277] width 263 height 17
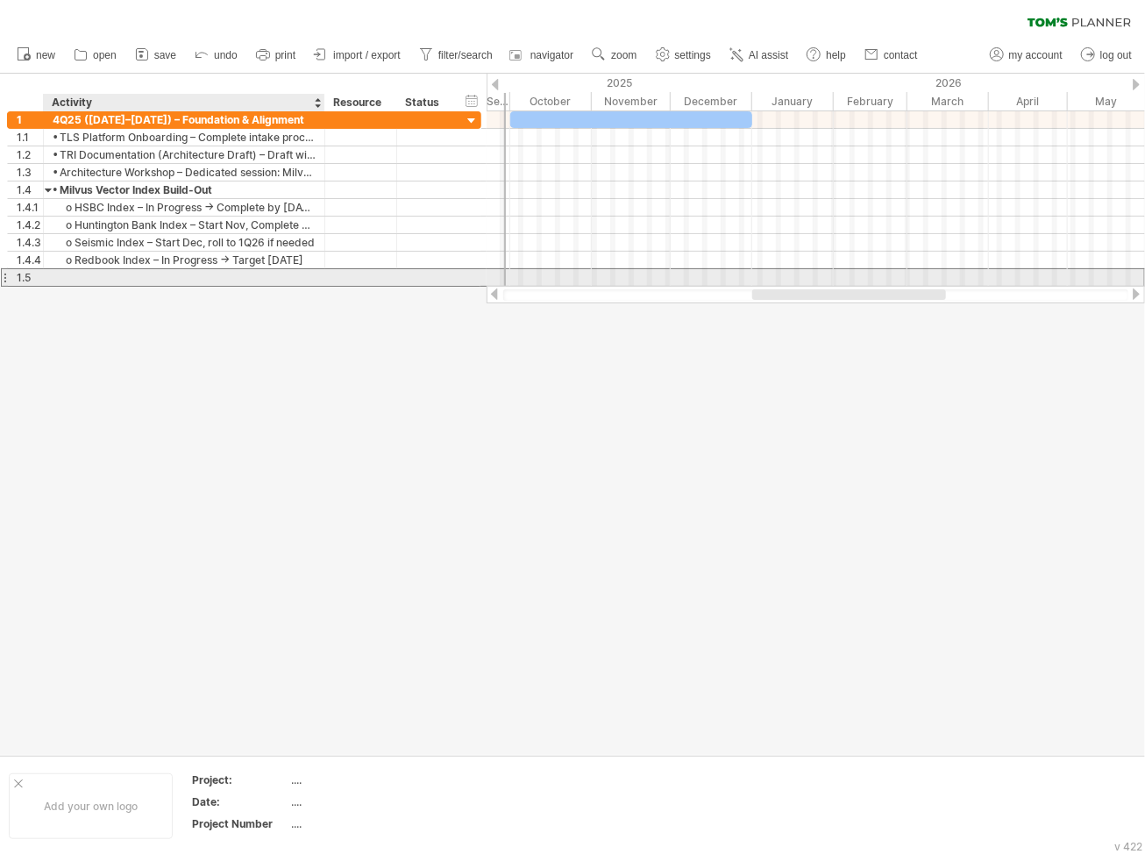
click at [292, 277] on div at bounding box center [184, 277] width 263 height 17
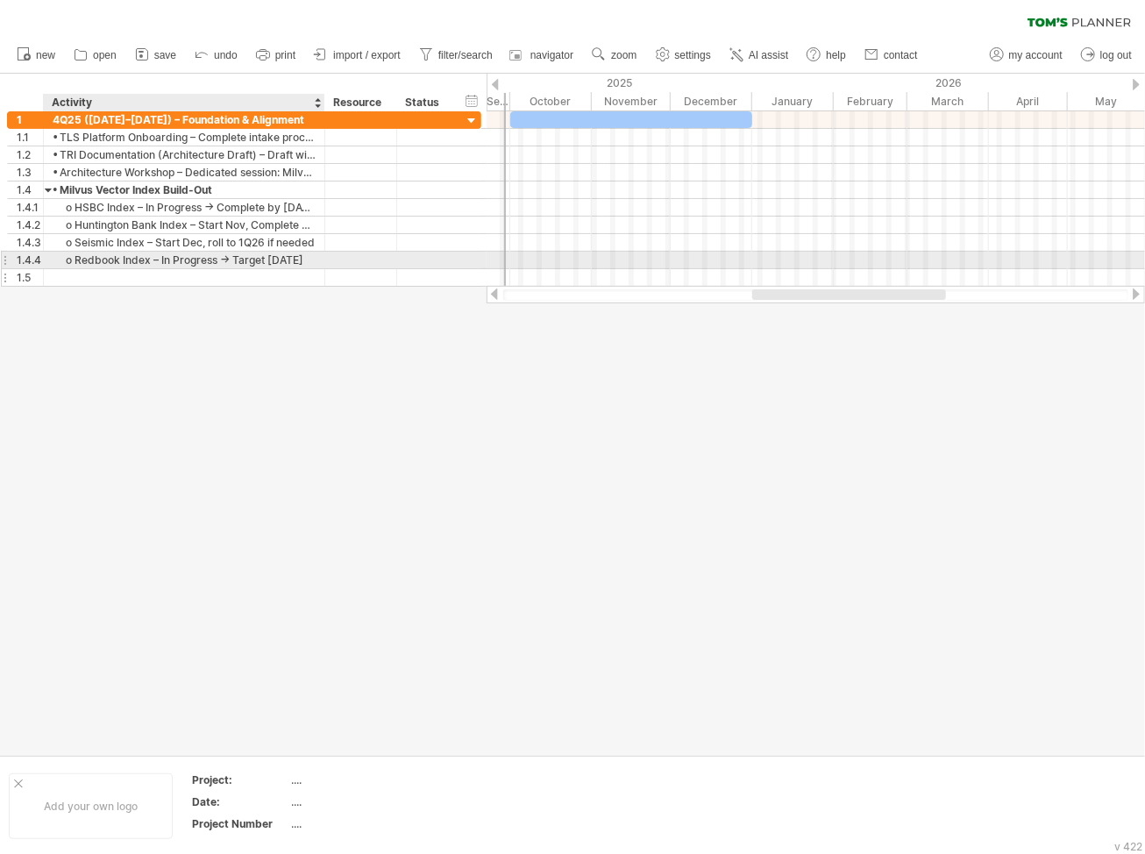
paste input "**********"
type input "**********"
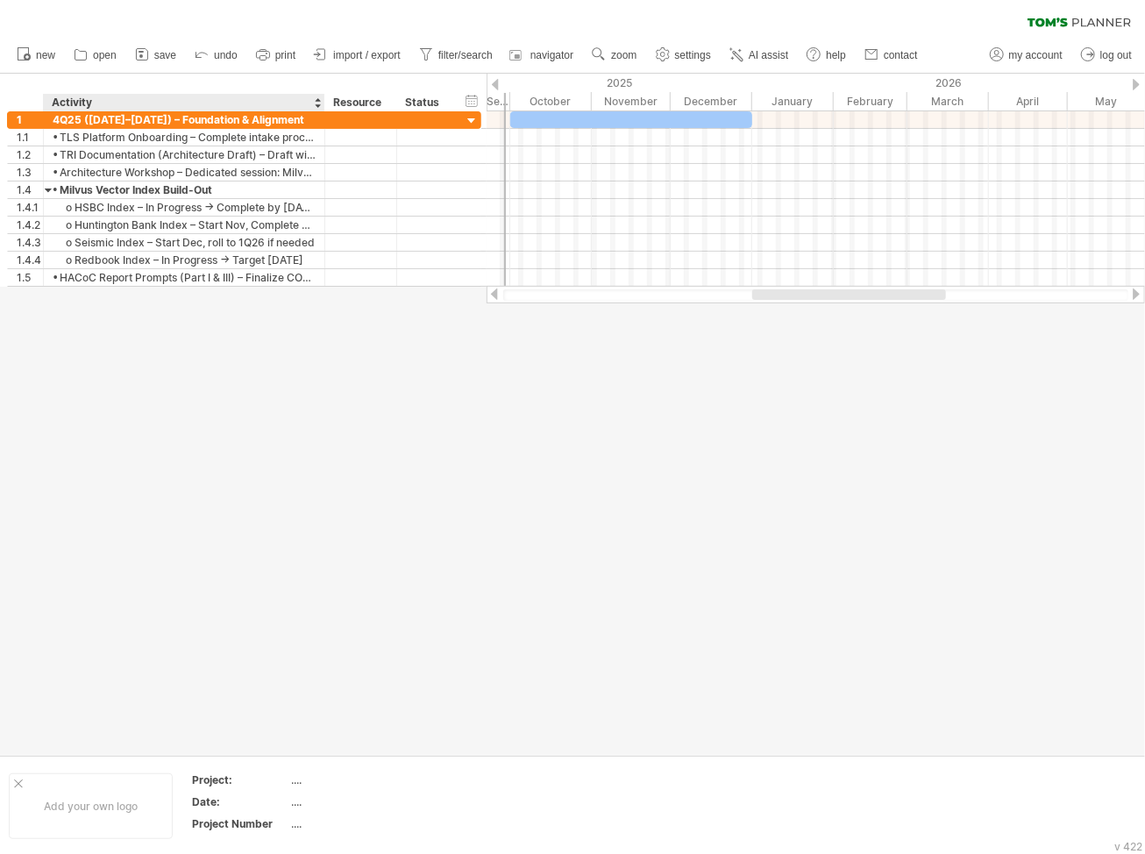
click at [245, 374] on div at bounding box center [572, 414] width 1145 height 681
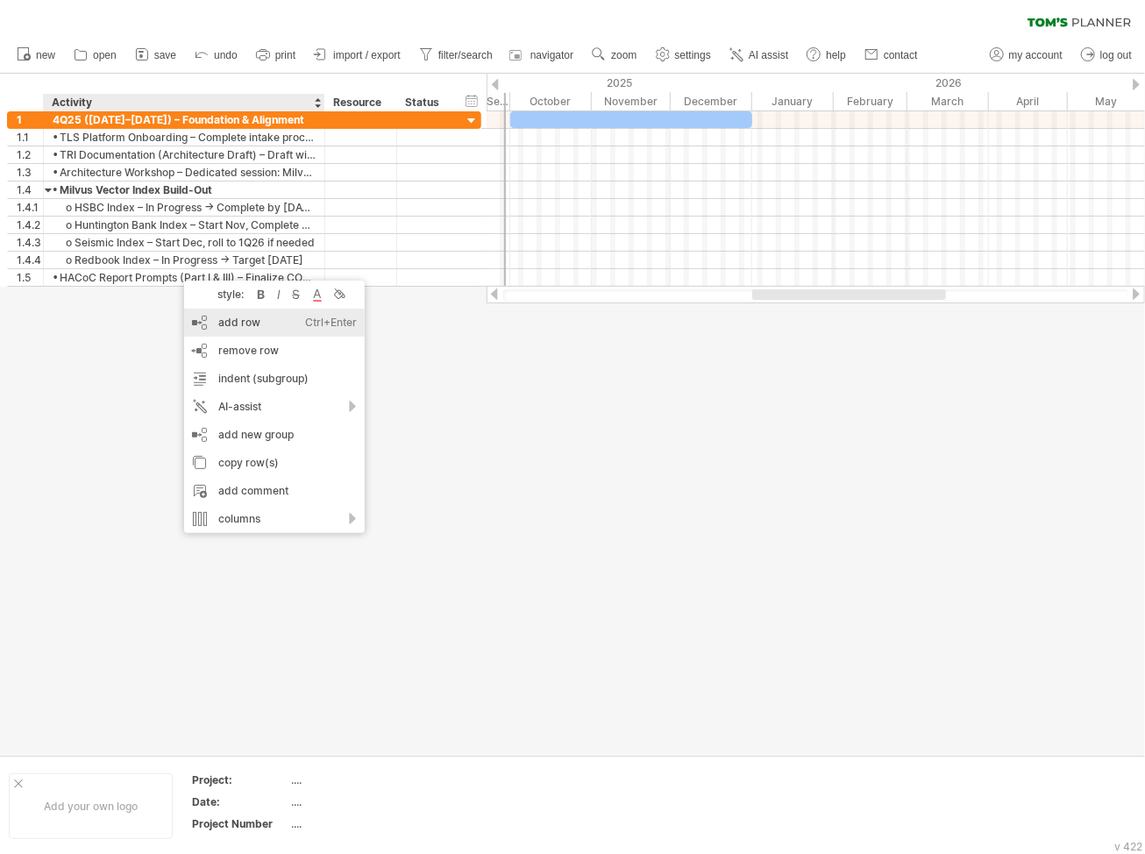
click at [245, 326] on div "add row Ctrl+Enter Cmd+Enter" at bounding box center [274, 323] width 181 height 28
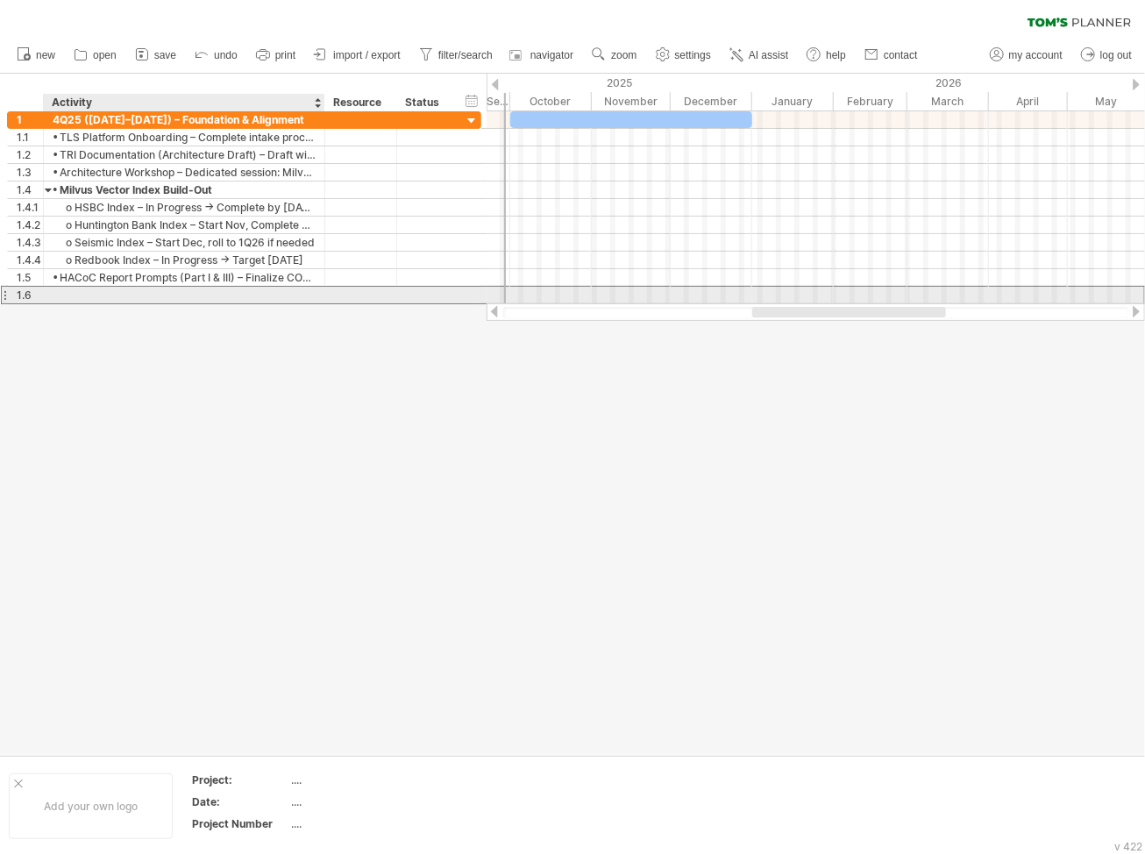
click at [169, 288] on div at bounding box center [184, 295] width 263 height 17
paste input "**********"
type input "**********"
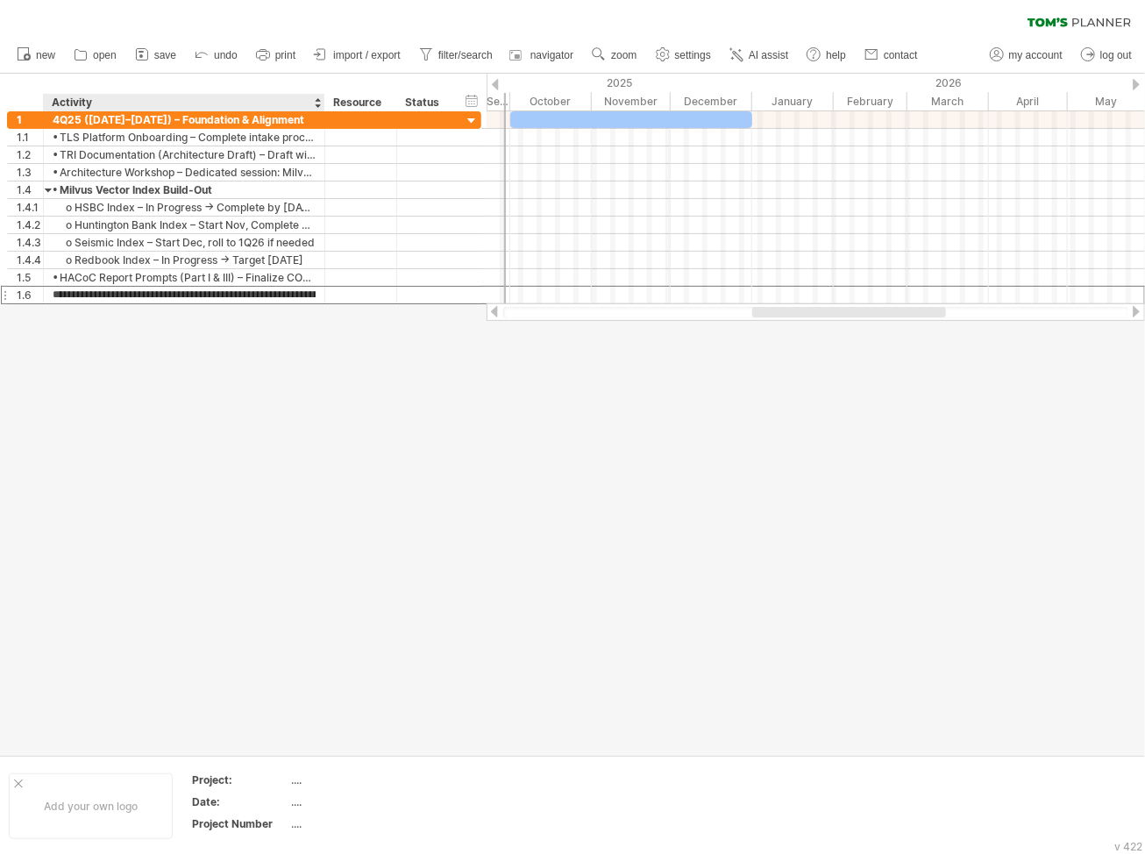
click at [136, 350] on div at bounding box center [572, 414] width 1145 height 681
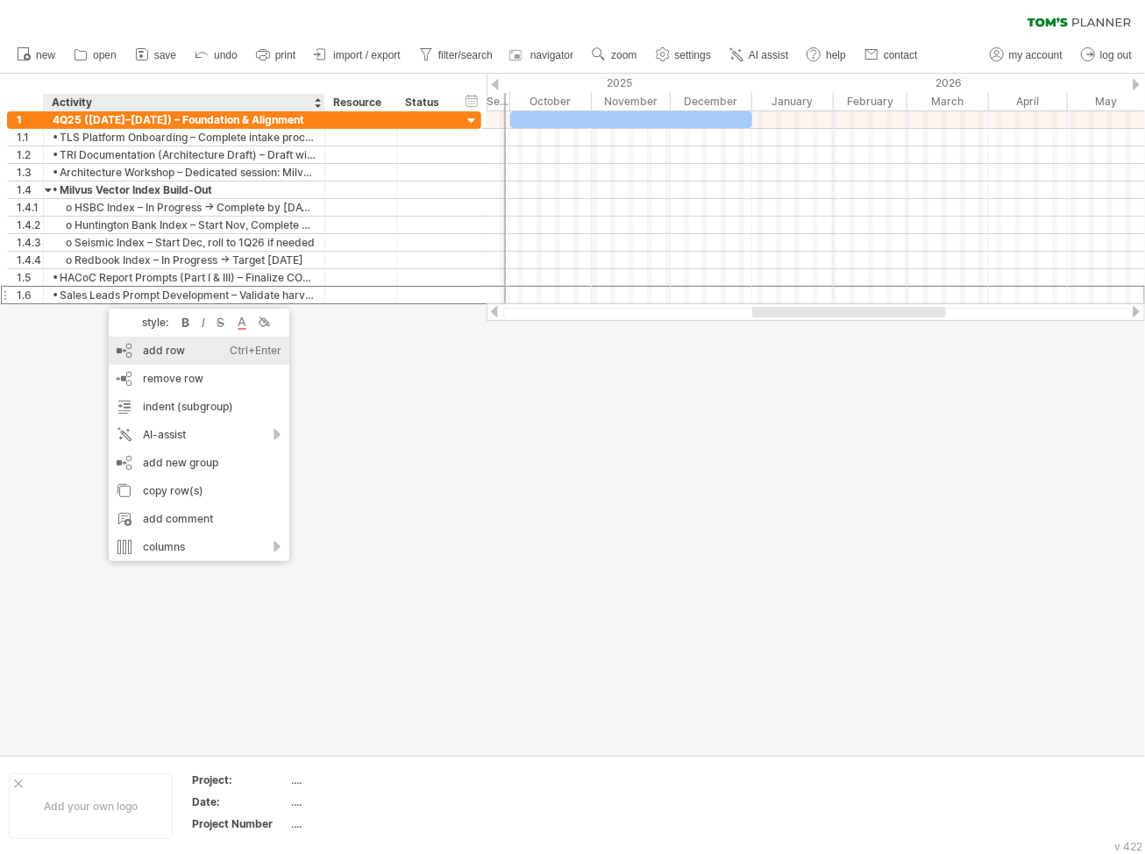
click at [159, 359] on div "add row Ctrl+Enter Cmd+Enter" at bounding box center [199, 351] width 181 height 28
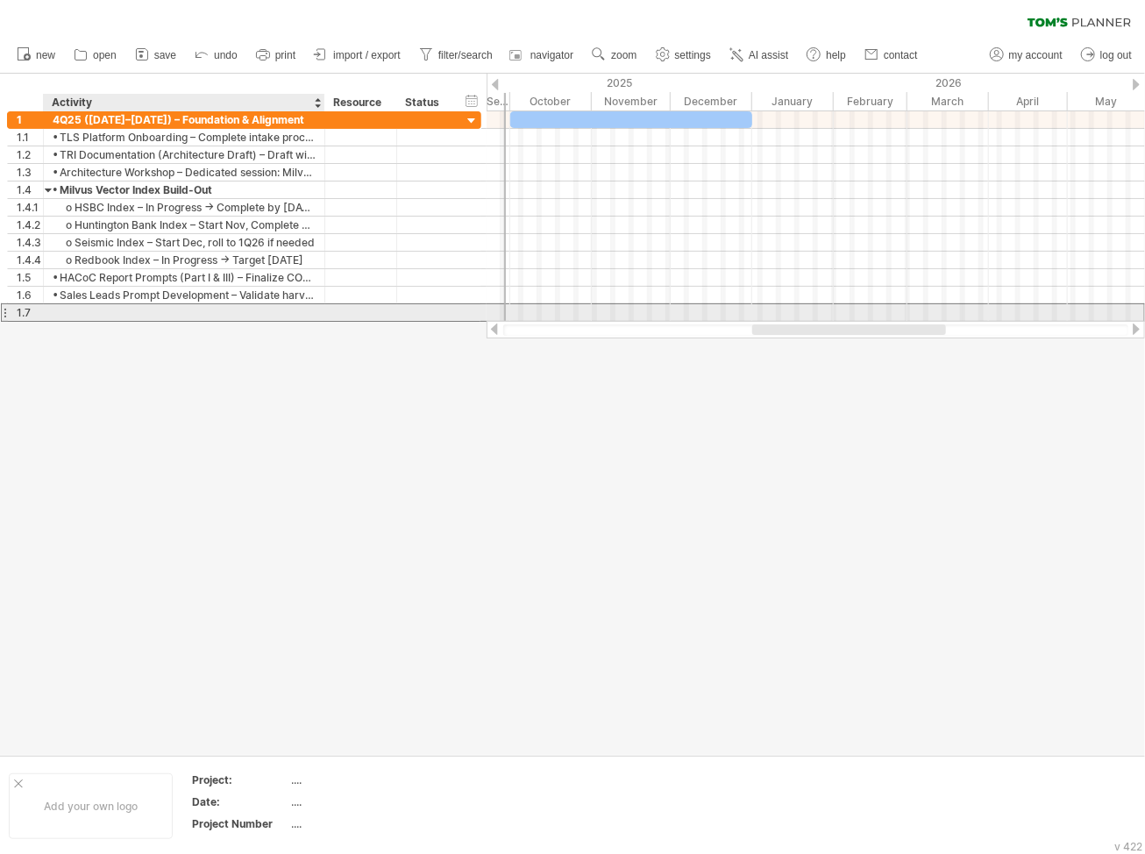
click at [138, 309] on div at bounding box center [184, 312] width 263 height 17
paste input "**********"
type input "**********"
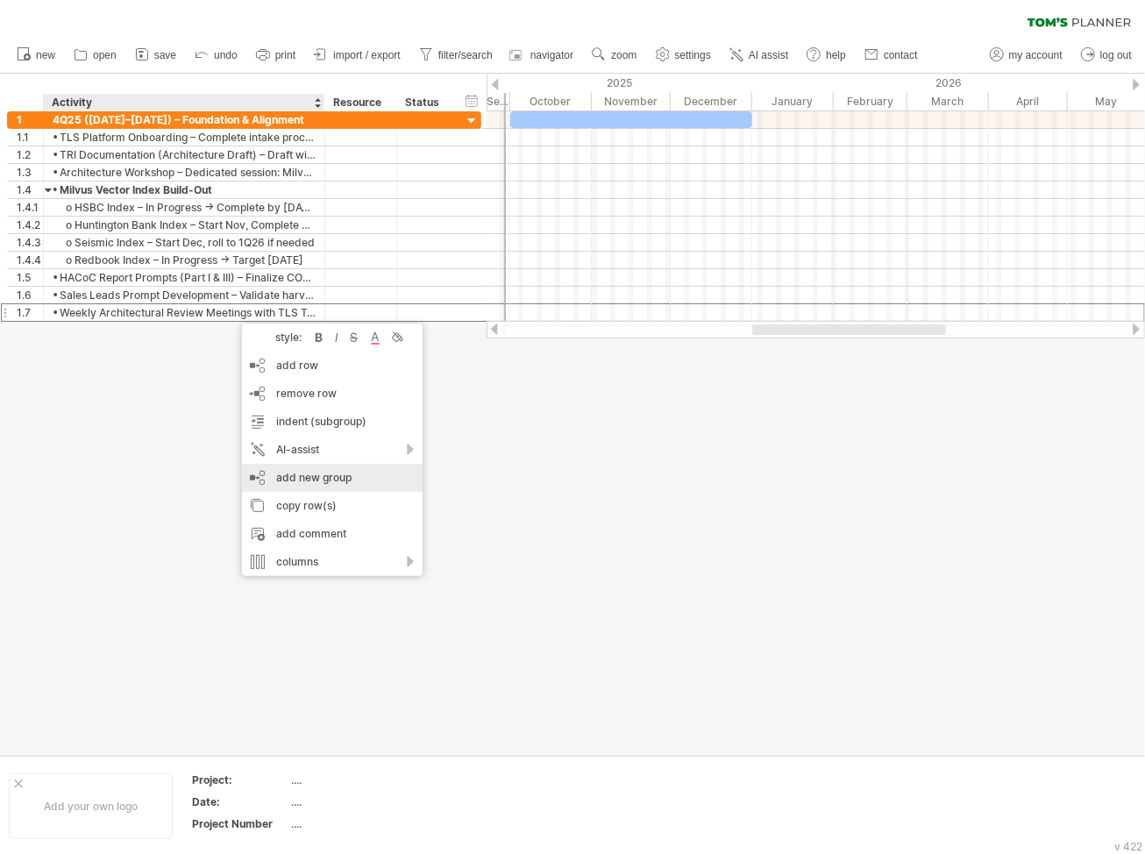
click at [316, 475] on div "add new group" at bounding box center [332, 478] width 181 height 28
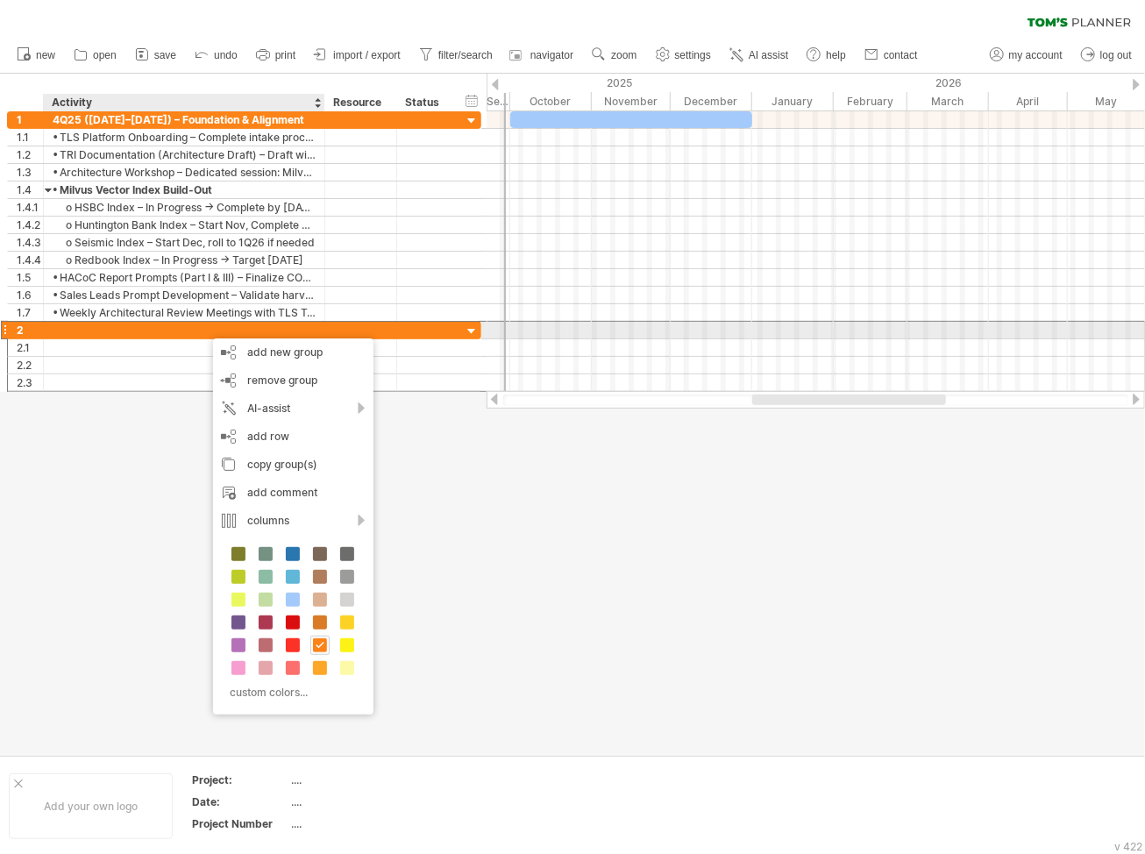
click at [197, 328] on div at bounding box center [184, 330] width 263 height 17
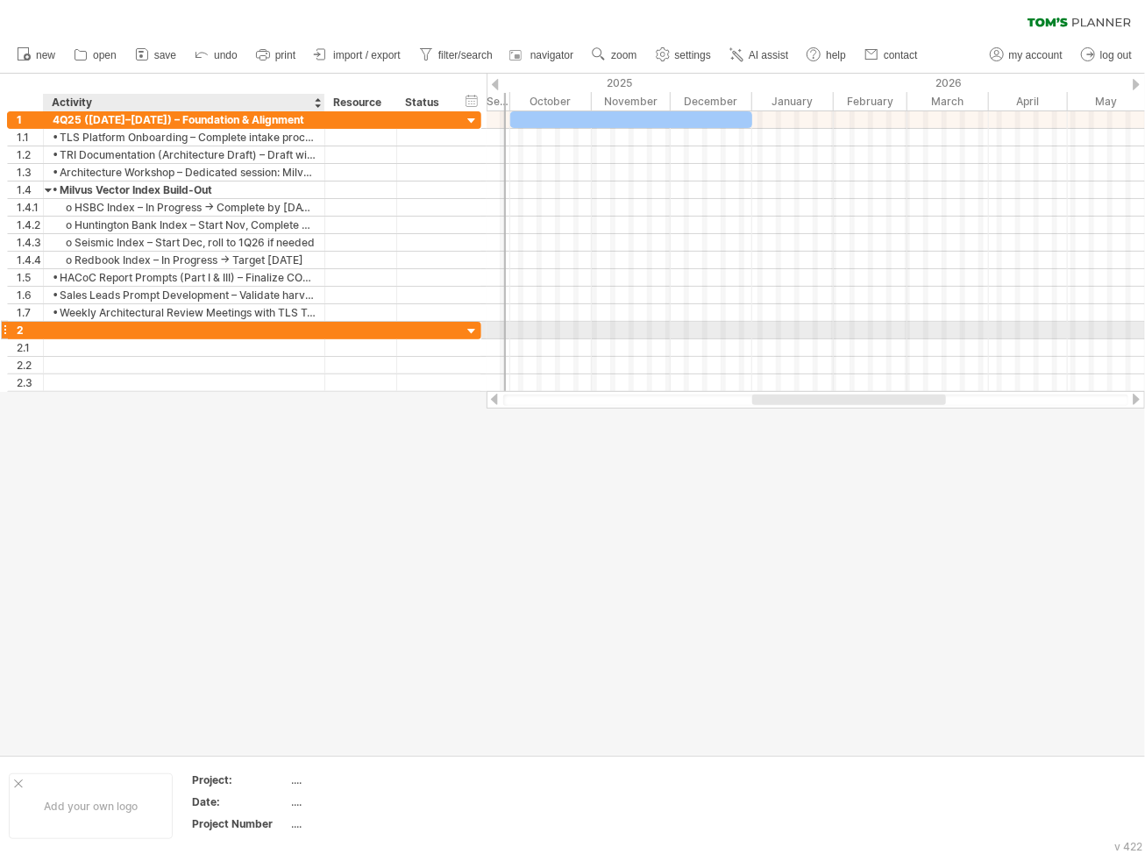
paste input "**********"
type input "**********"
click at [771, 330] on div at bounding box center [815, 331] width 658 height 18
click at [770, 326] on div at bounding box center [815, 331] width 658 height 18
click at [768, 324] on div at bounding box center [815, 331] width 658 height 18
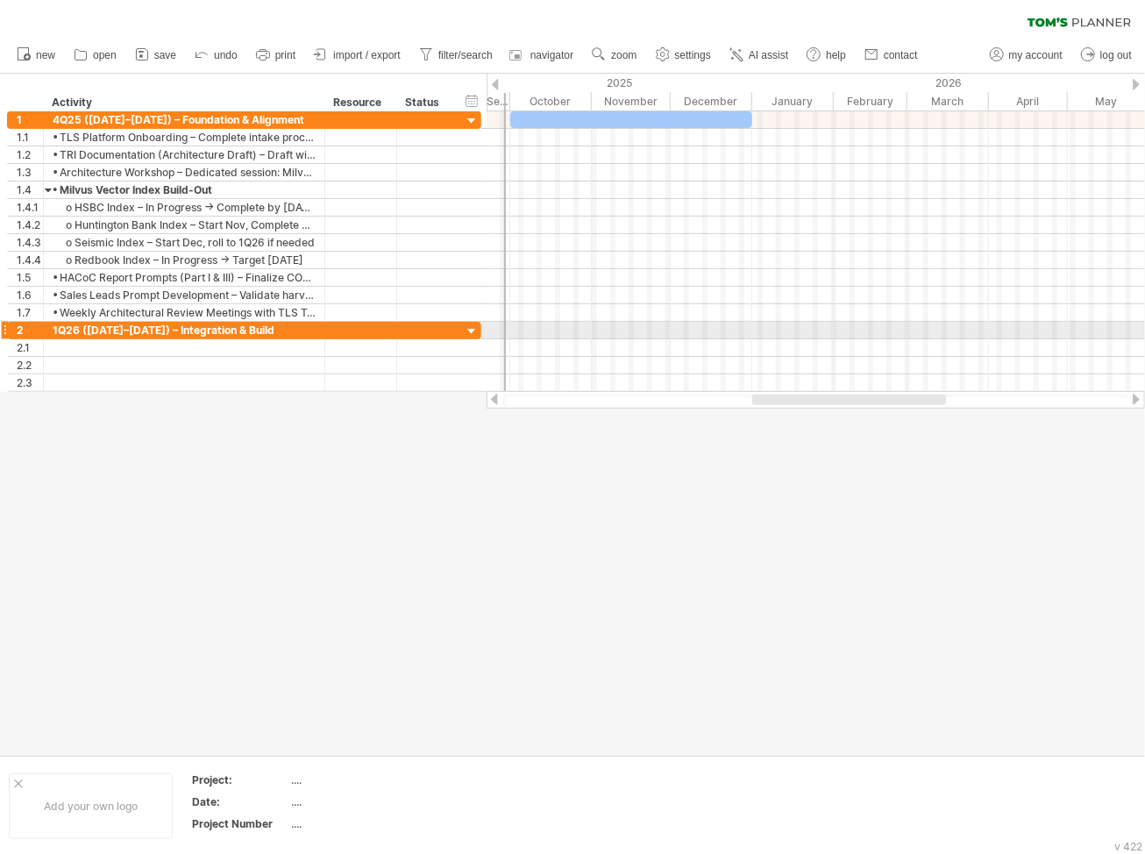
click at [766, 331] on div at bounding box center [815, 331] width 658 height 18
click at [766, 330] on div at bounding box center [815, 331] width 658 height 18
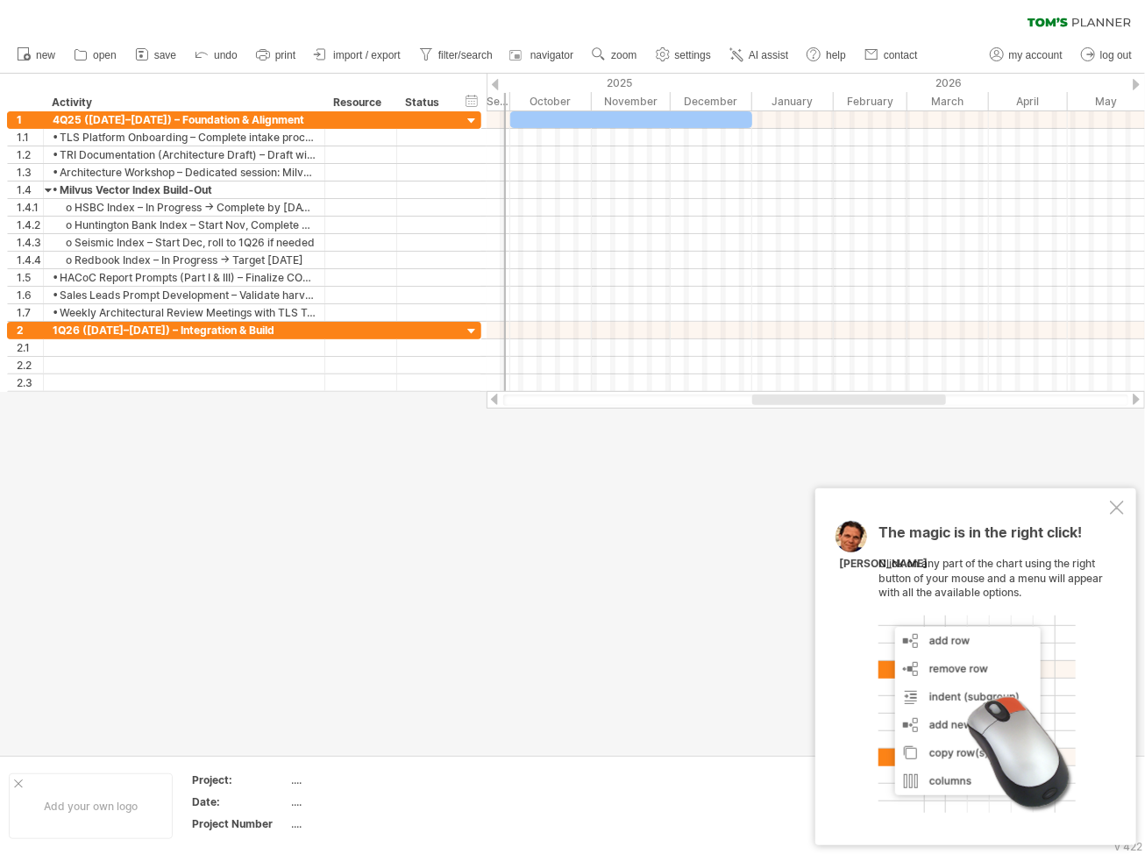
click at [939, 500] on div "The magic is in the right click! Click on any part of the chart using the right…" at bounding box center [975, 666] width 321 height 357
click at [939, 508] on div "The magic is in the right click! Click on any part of the chart using the right…" at bounding box center [975, 666] width 321 height 357
click at [939, 508] on div at bounding box center [1117, 508] width 14 height 14
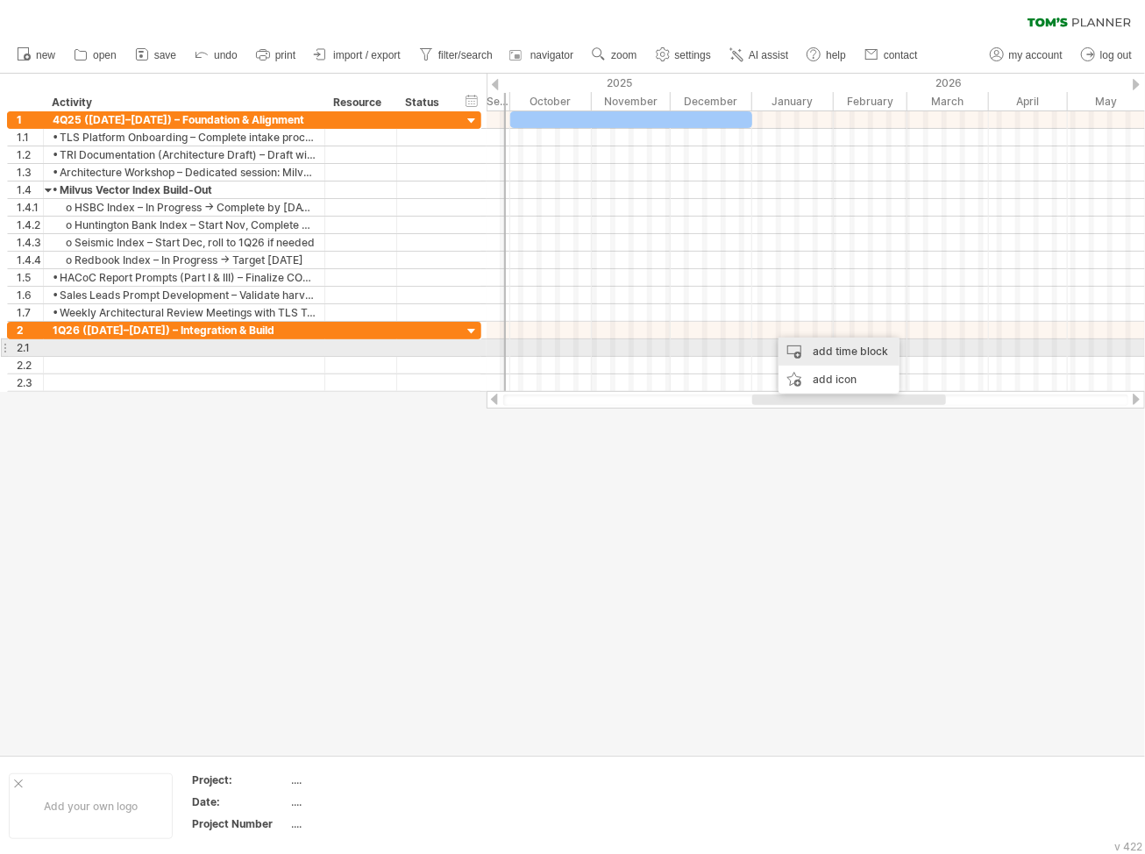
click at [828, 354] on div "add time block" at bounding box center [838, 351] width 121 height 28
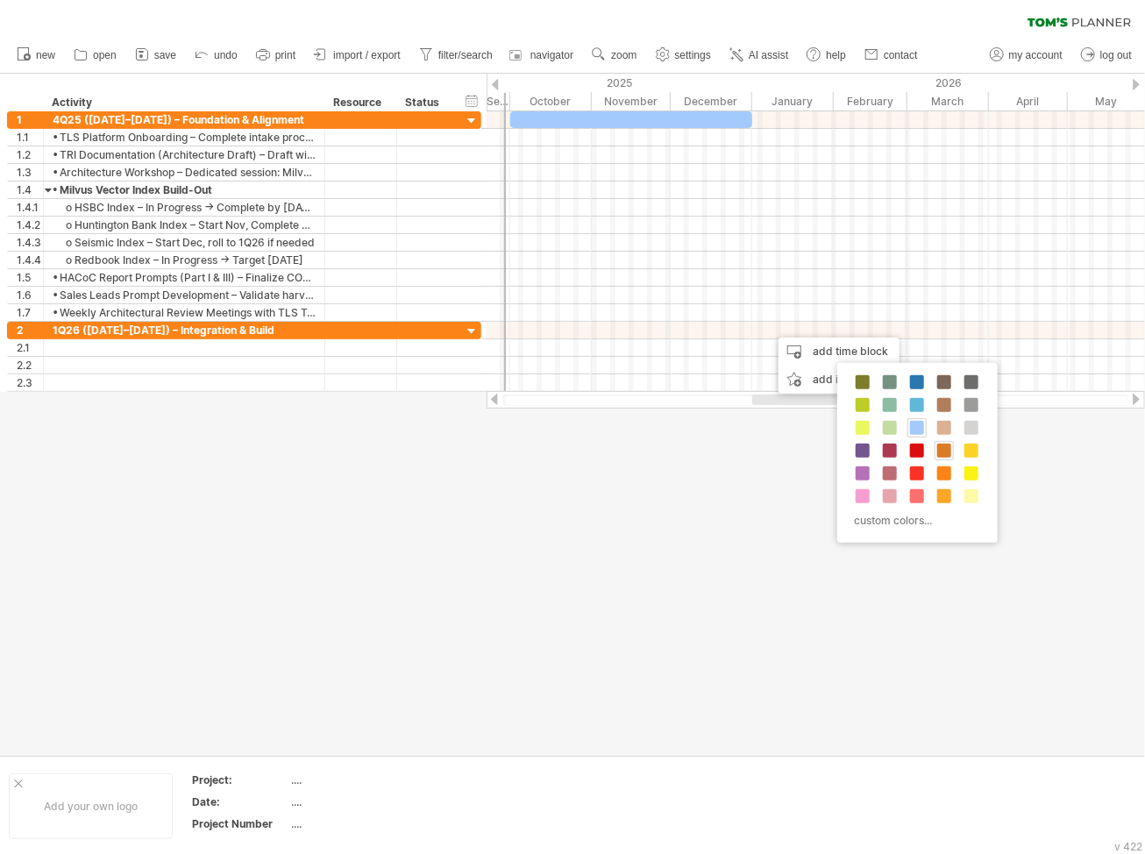
click at [939, 452] on span at bounding box center [944, 451] width 14 height 14
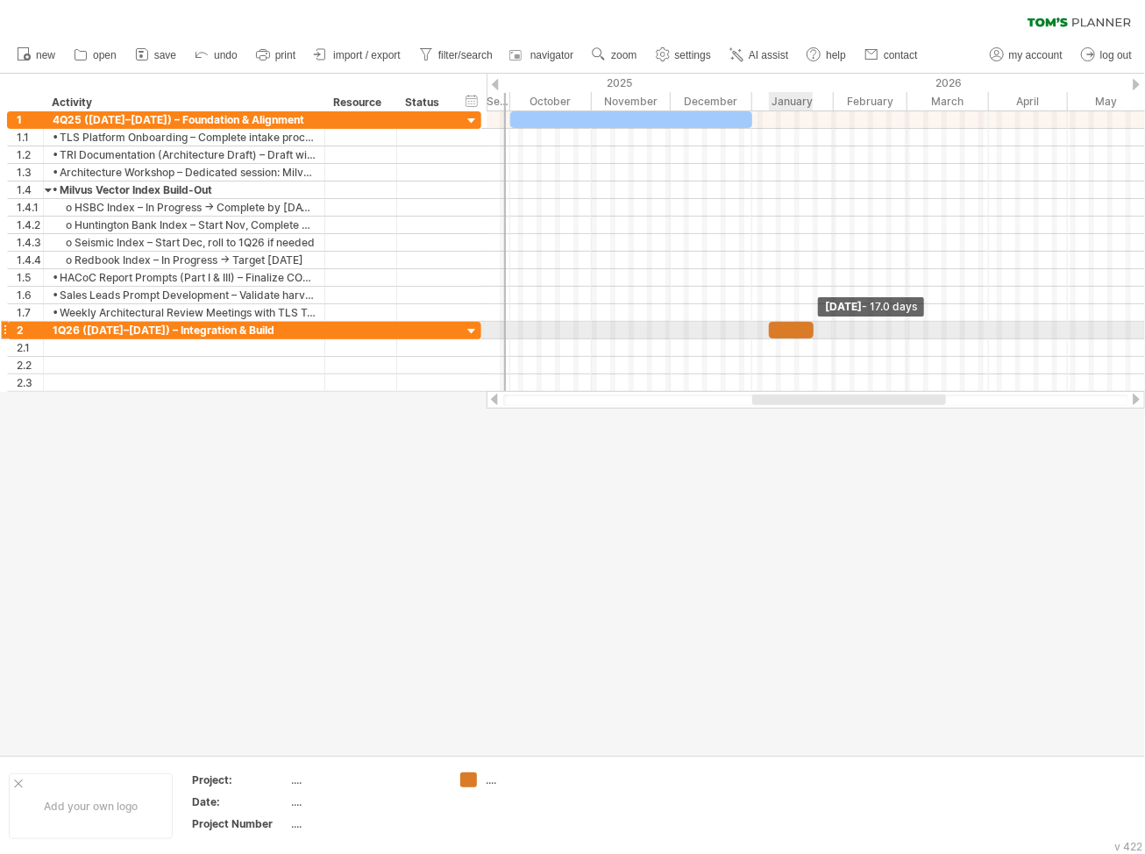
click at [811, 331] on span at bounding box center [813, 330] width 7 height 17
drag, startPoint x: 806, startPoint y: 315, endPoint x: 815, endPoint y: 326, distance: 14.9
click at [815, 326] on div "[DATE] - 17.0 days [DATE]" at bounding box center [815, 251] width 658 height 281
drag, startPoint x: 789, startPoint y: 329, endPoint x: 923, endPoint y: 326, distance: 134.1
click at [923, 326] on div at bounding box center [925, 330] width 45 height 17
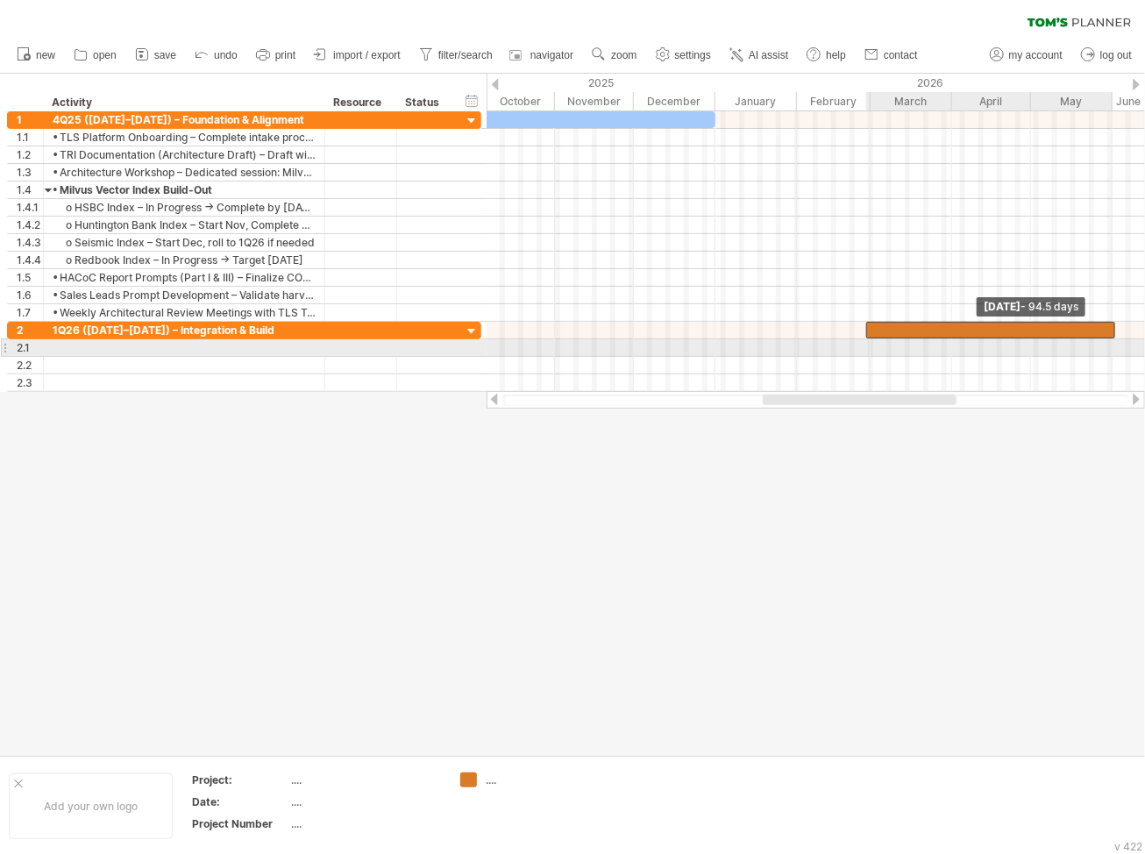
drag, startPoint x: 947, startPoint y: 325, endPoint x: 1114, endPoint y: 346, distance: 168.7
click at [939, 346] on div "[DATE] - 94.5 days [DATE]" at bounding box center [815, 251] width 658 height 281
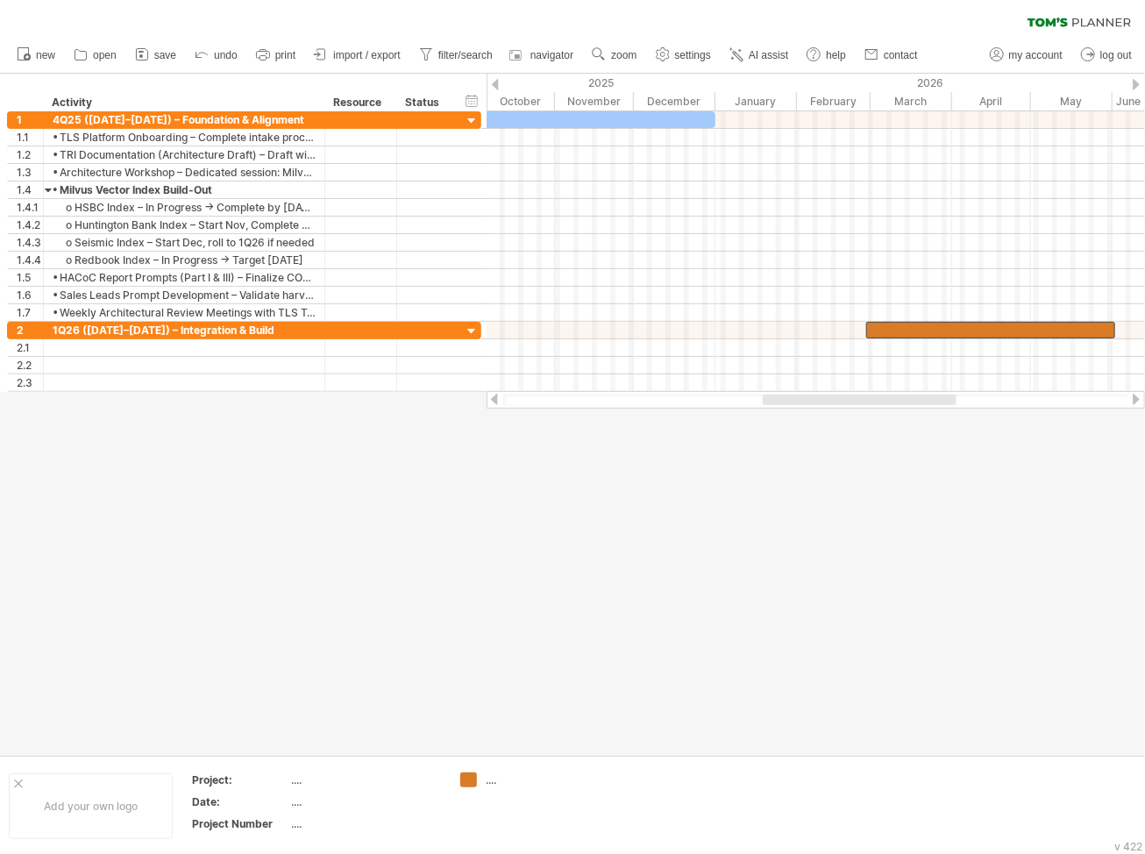
click at [939, 476] on div at bounding box center [572, 414] width 1145 height 681
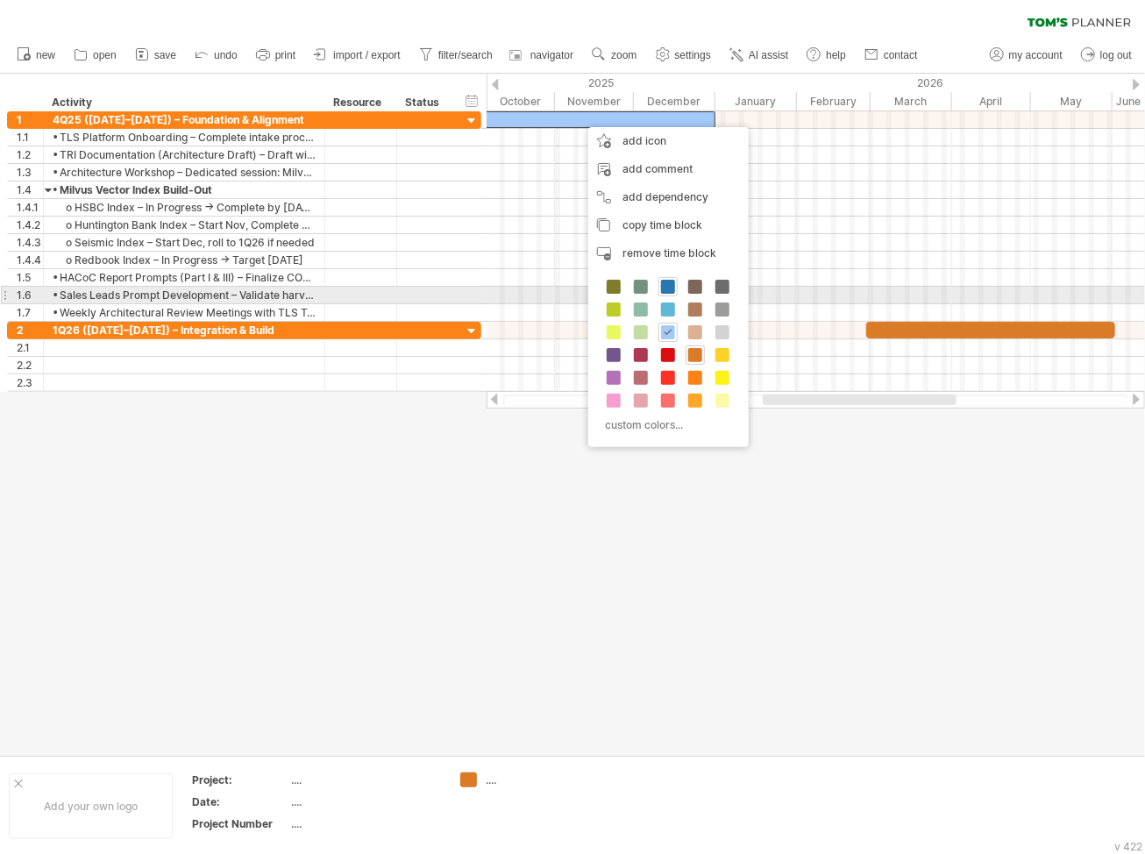
click at [665, 287] on span at bounding box center [668, 287] width 14 height 14
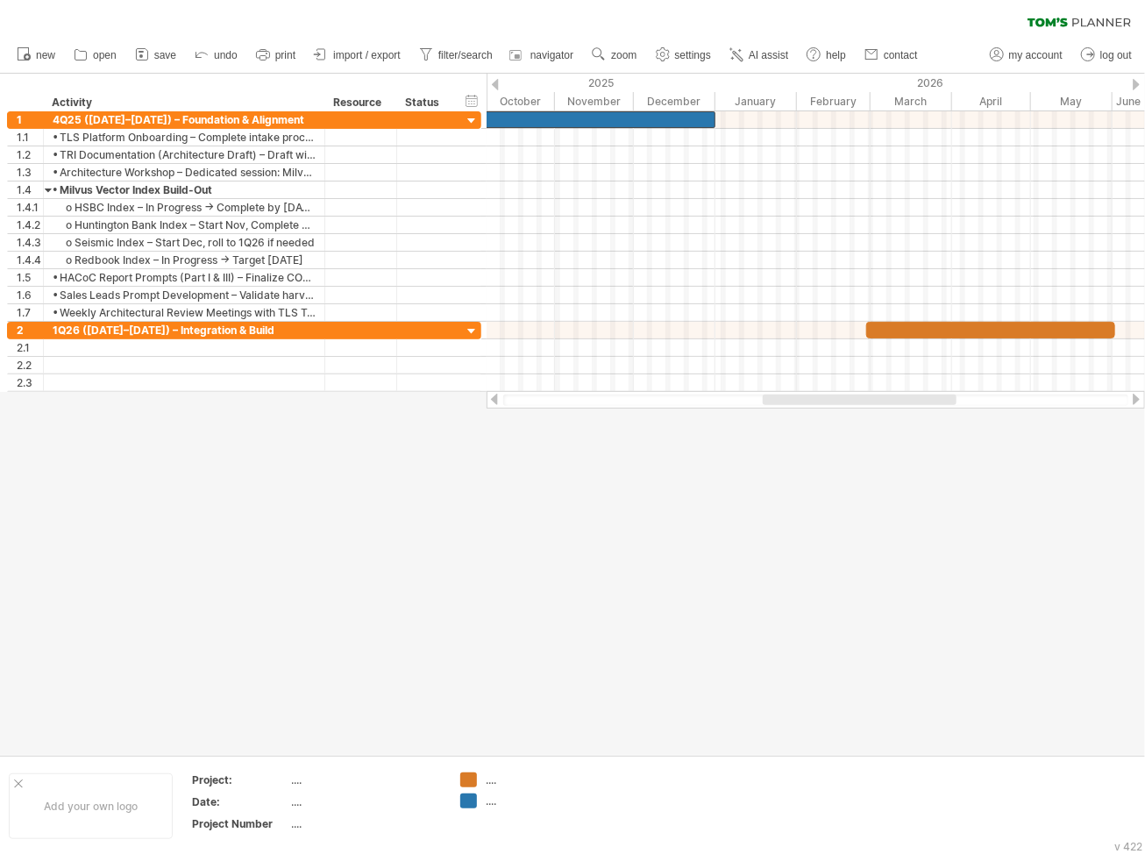
click at [603, 508] on div at bounding box center [572, 414] width 1145 height 681
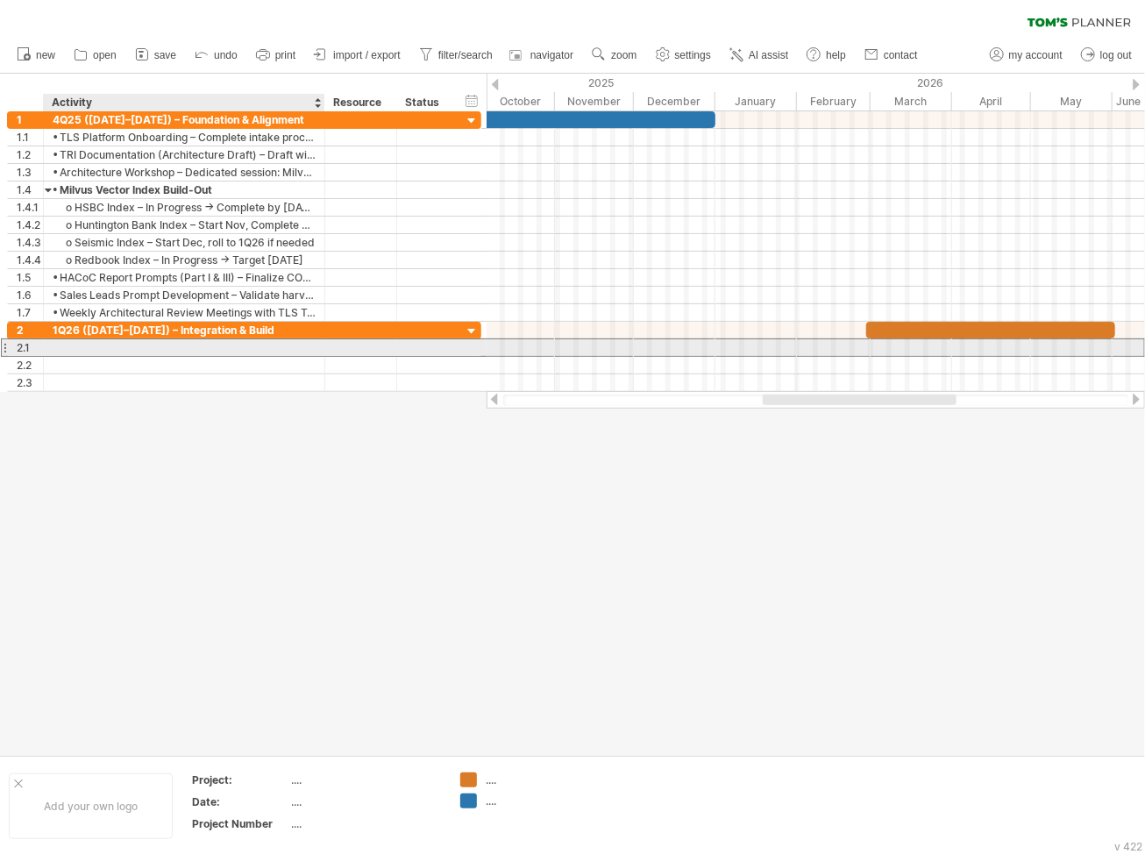
click at [82, 342] on div at bounding box center [184, 347] width 263 height 17
paste input "**********"
type input "**********"
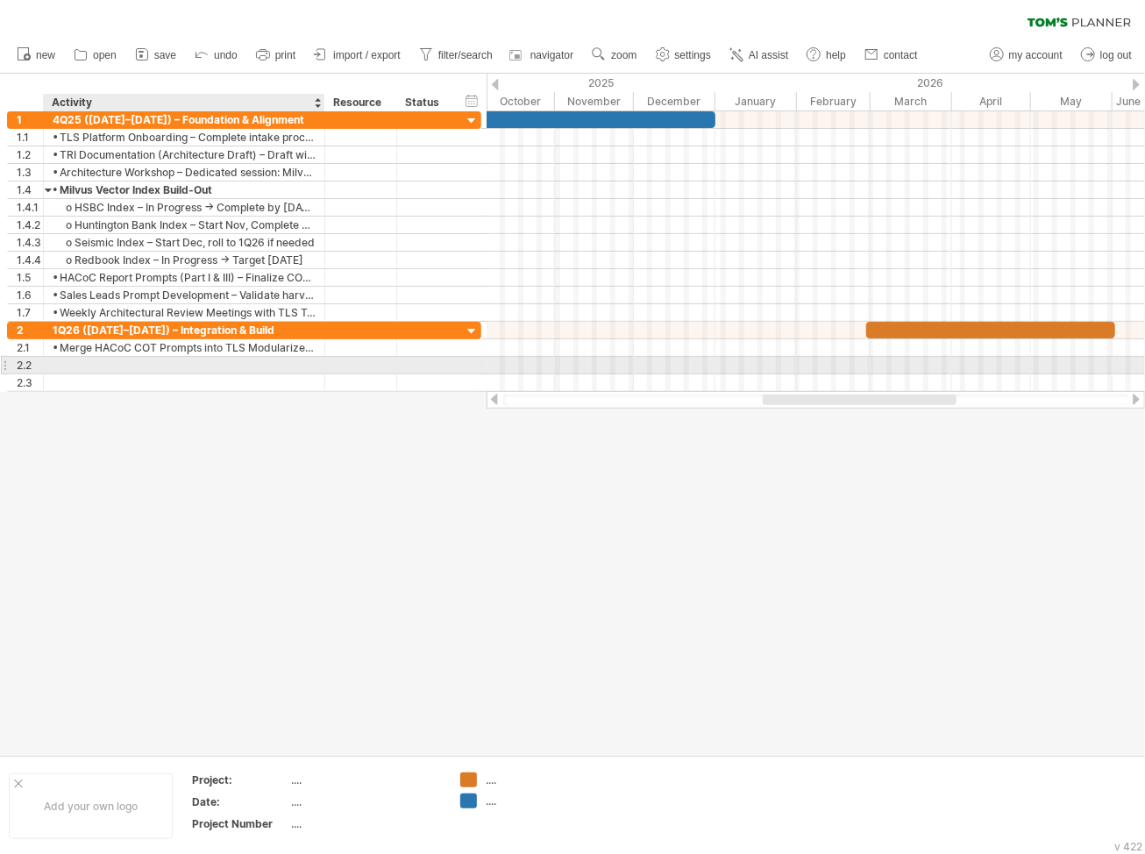
click at [65, 361] on div at bounding box center [184, 365] width 263 height 17
paste input "**********"
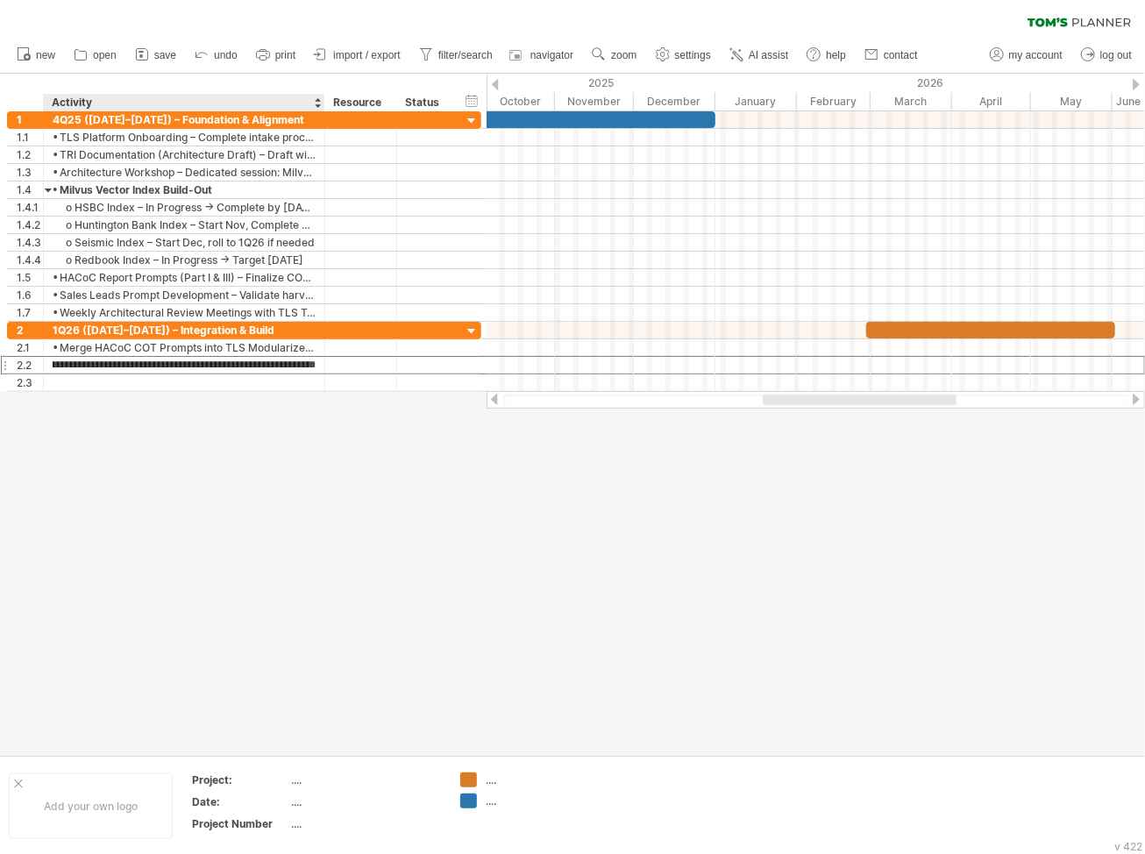
type input "**********"
click at [142, 408] on div at bounding box center [572, 414] width 1145 height 681
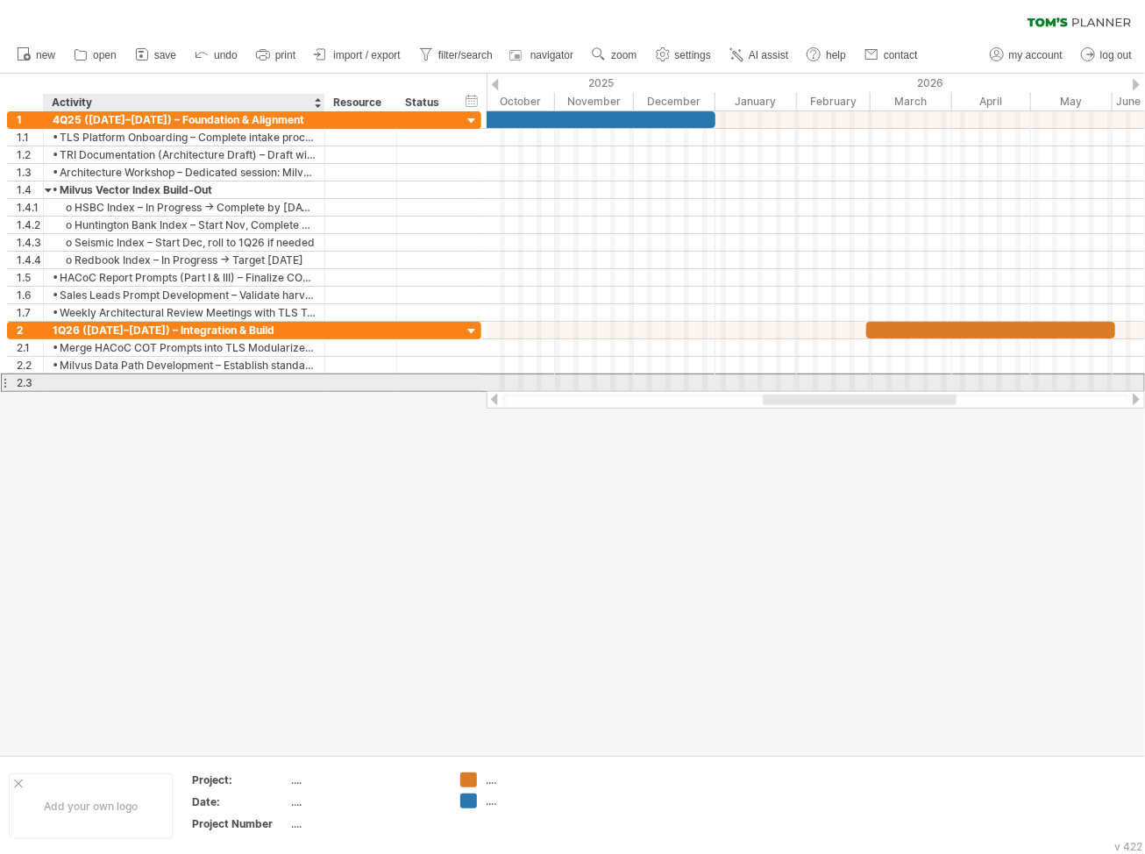
click at [88, 382] on div at bounding box center [184, 382] width 263 height 17
paste input "**********"
type input "**********"
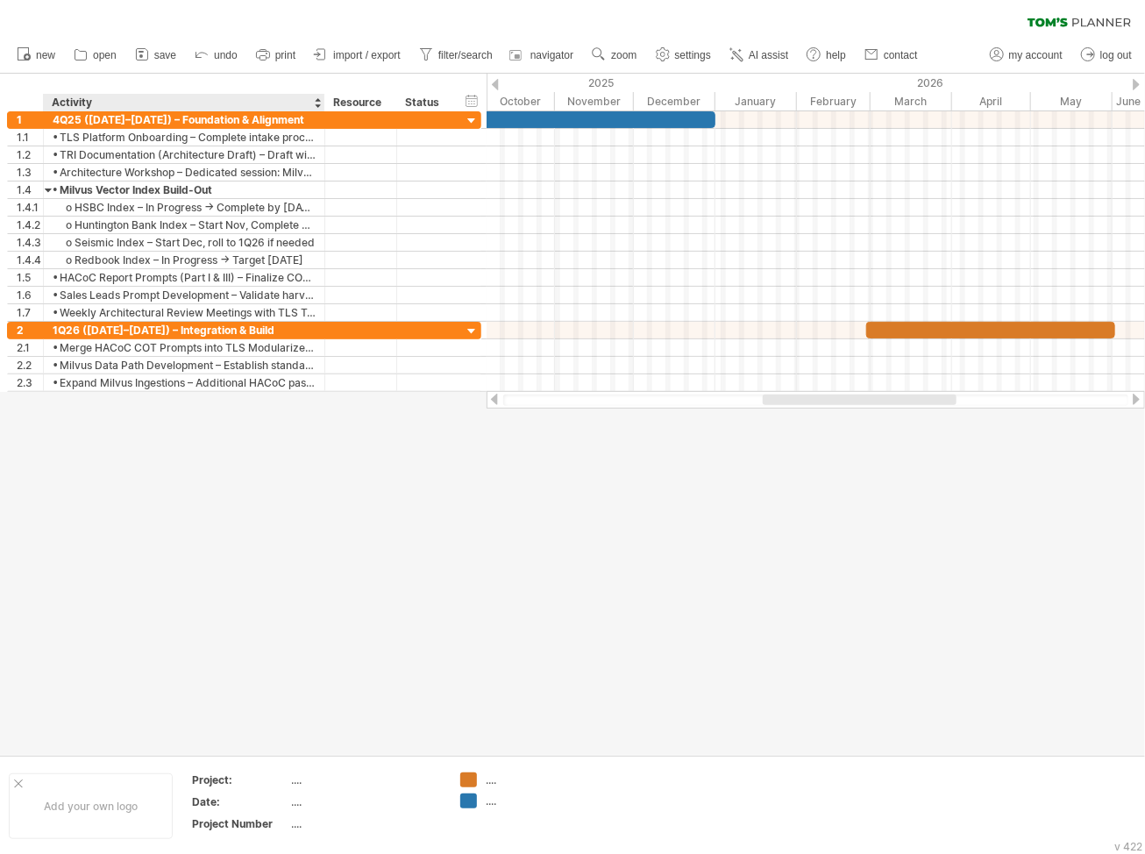
click at [297, 477] on div at bounding box center [572, 414] width 1145 height 681
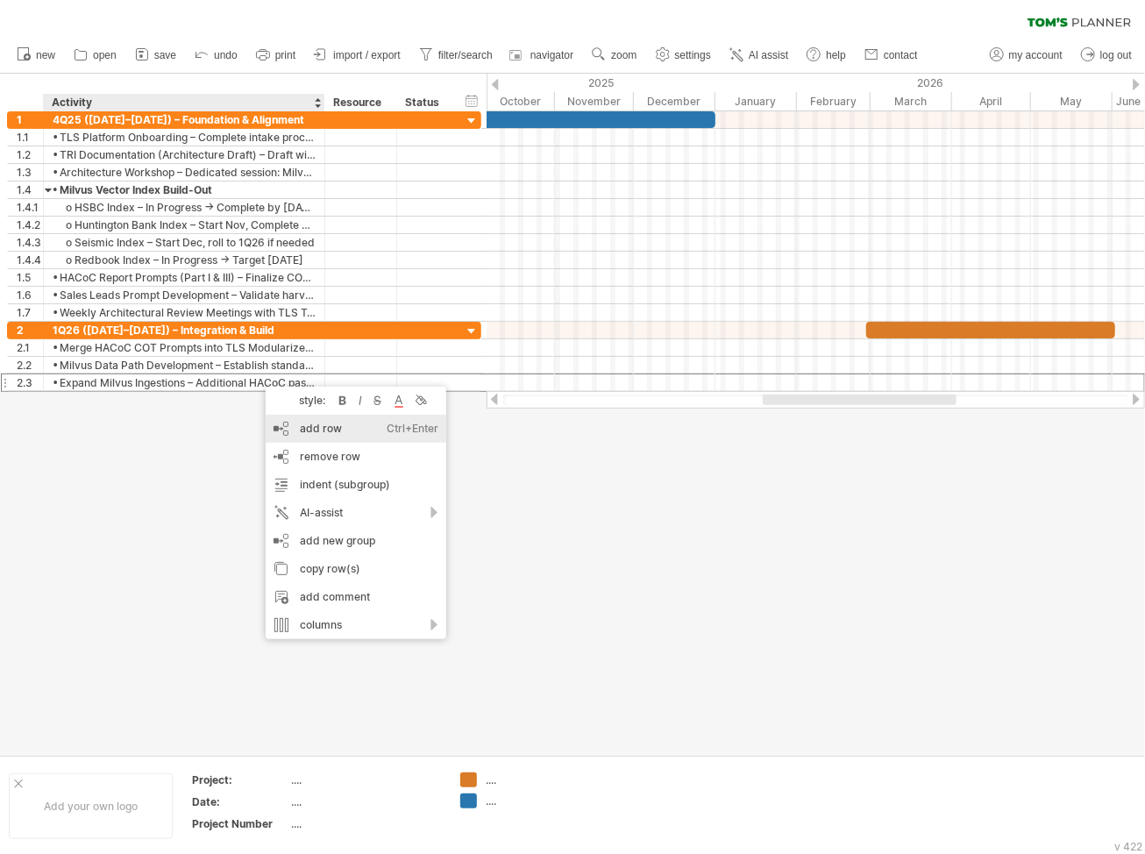
click at [368, 435] on div "add row Ctrl+Enter Cmd+Enter" at bounding box center [356, 429] width 181 height 28
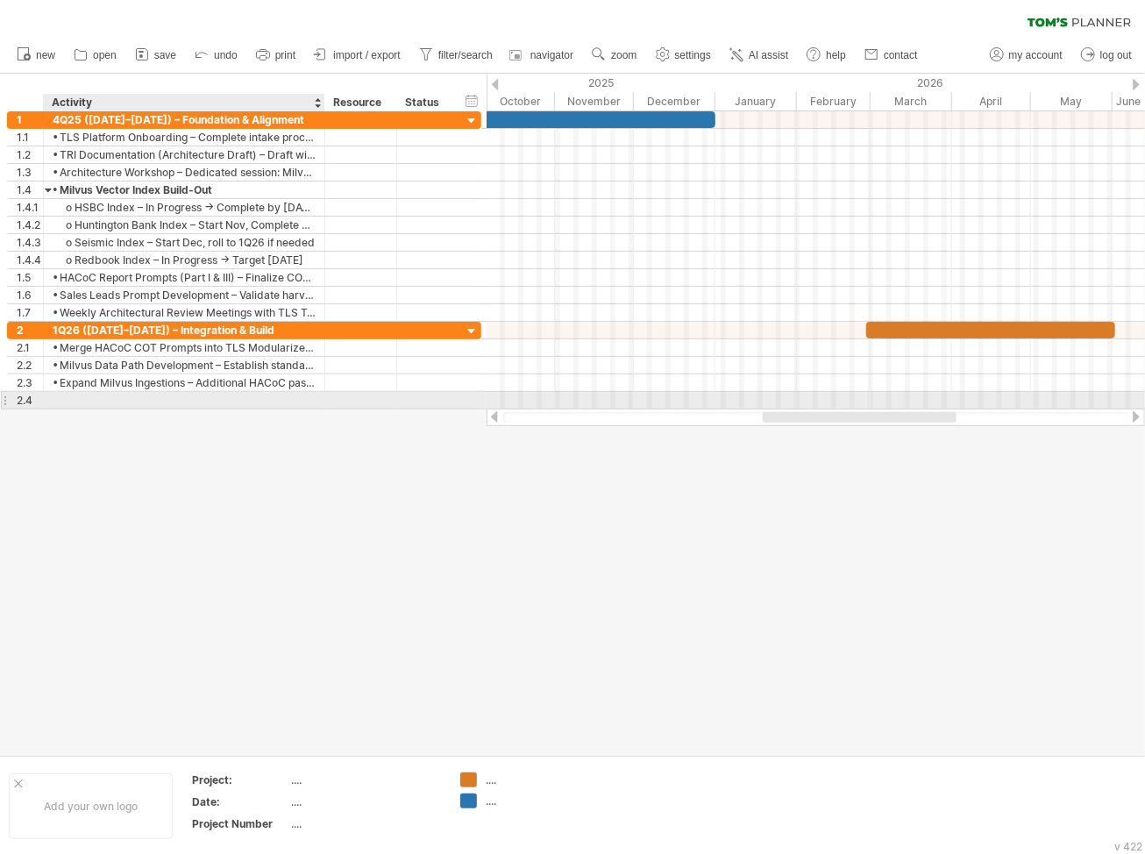
click at [97, 405] on div at bounding box center [184, 400] width 263 height 17
paste input "**********"
type input "**********"
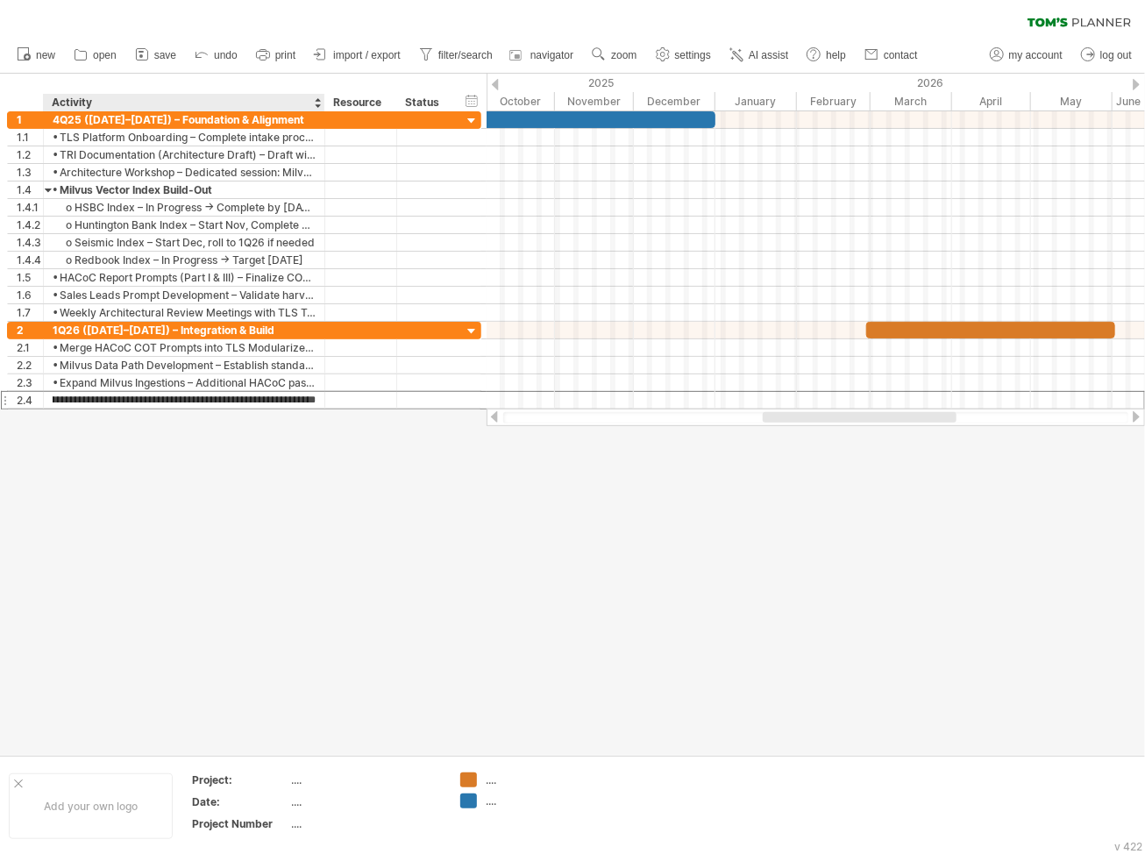
click at [140, 486] on div at bounding box center [572, 414] width 1145 height 681
drag, startPoint x: 323, startPoint y: 111, endPoint x: 326, endPoint y: 127, distance: 16.2
click at [326, 127] on div at bounding box center [326, 120] width 9 height 18
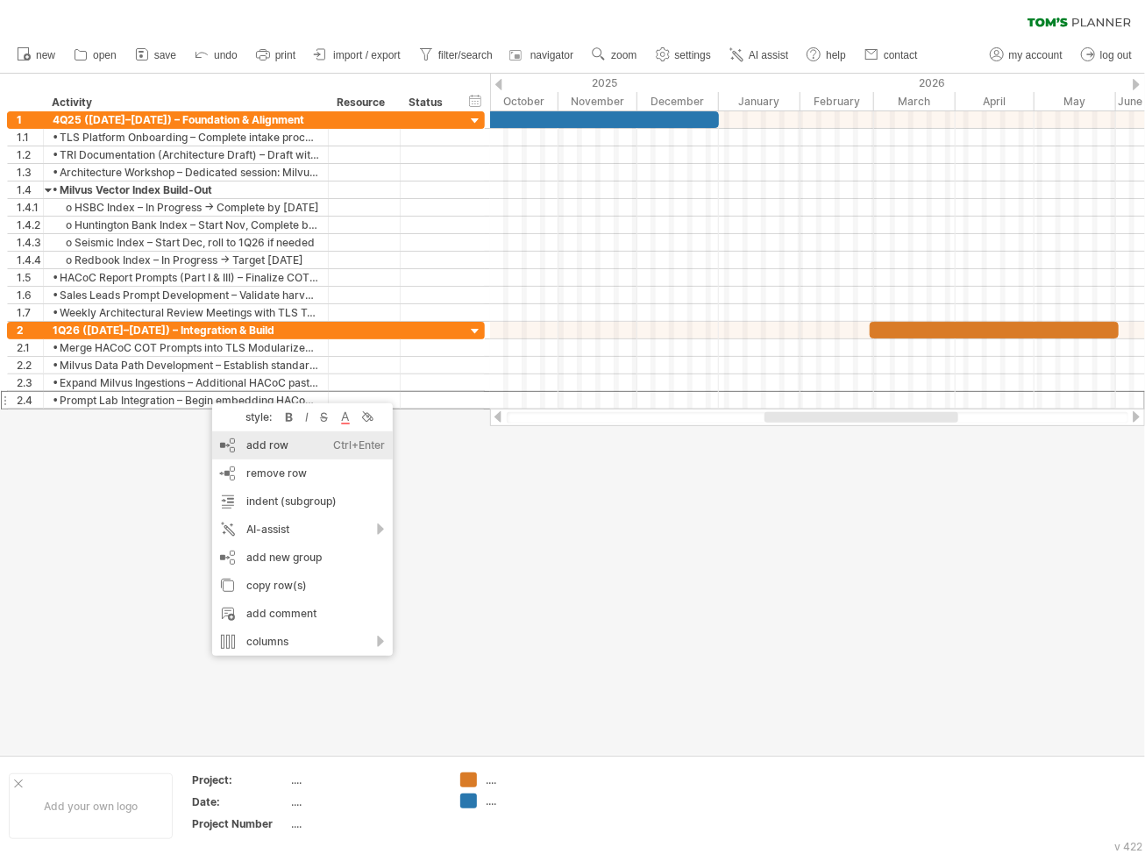
click at [239, 447] on div "add row Ctrl+Enter Cmd+Enter" at bounding box center [302, 445] width 181 height 28
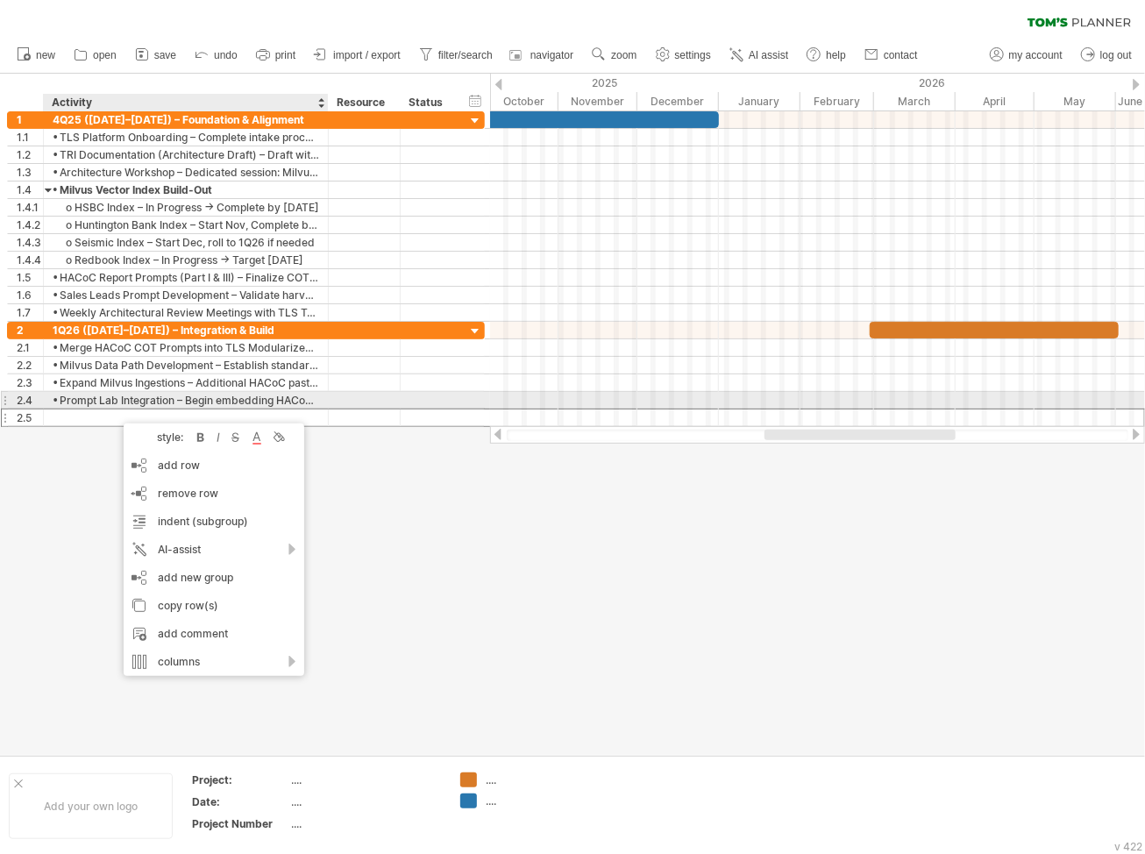
click at [103, 409] on div at bounding box center [186, 417] width 266 height 17
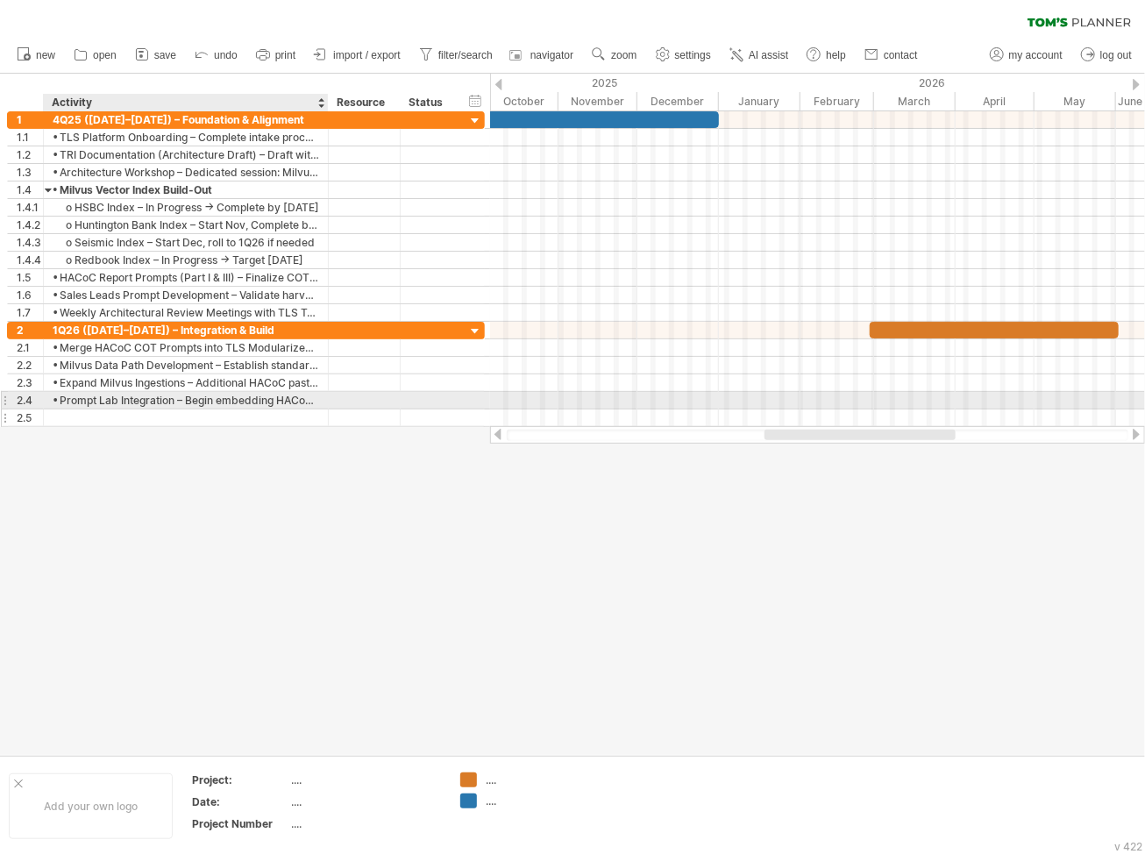
click at [95, 409] on input "text" at bounding box center [186, 417] width 266 height 17
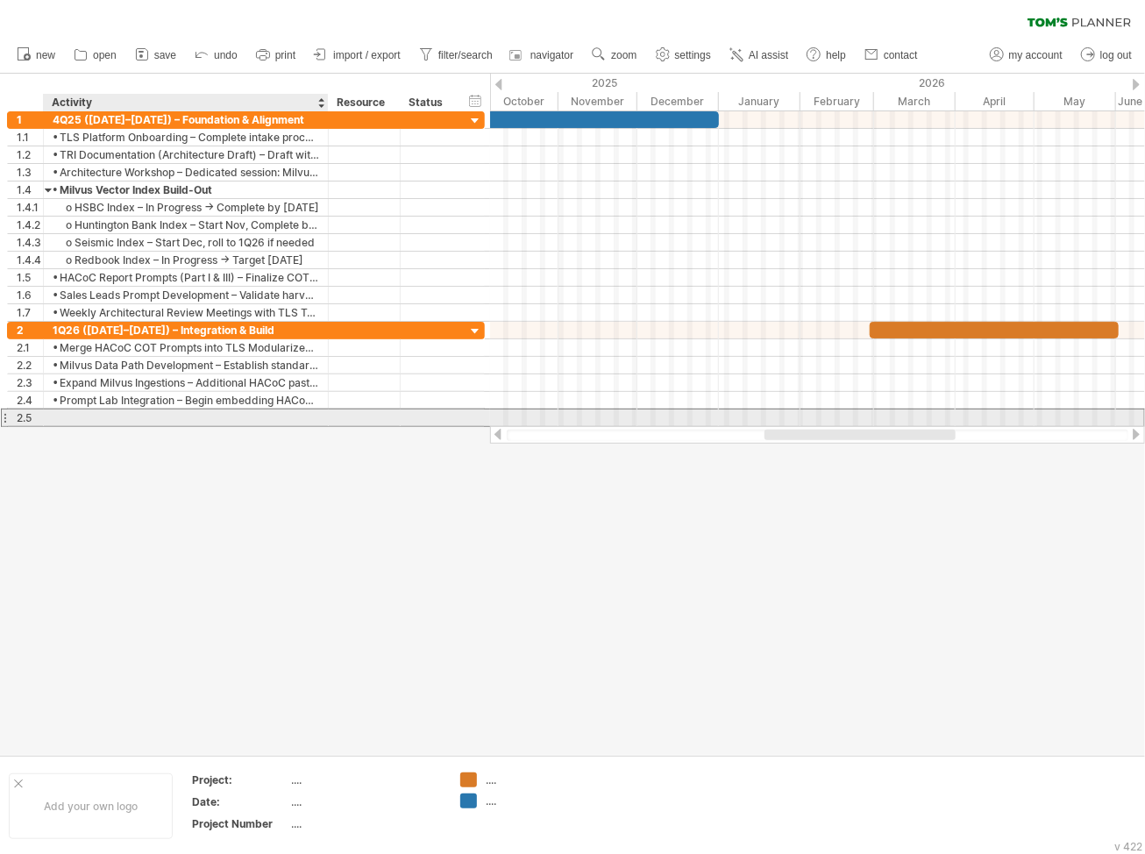
click at [85, 418] on input "text" at bounding box center [186, 417] width 266 height 17
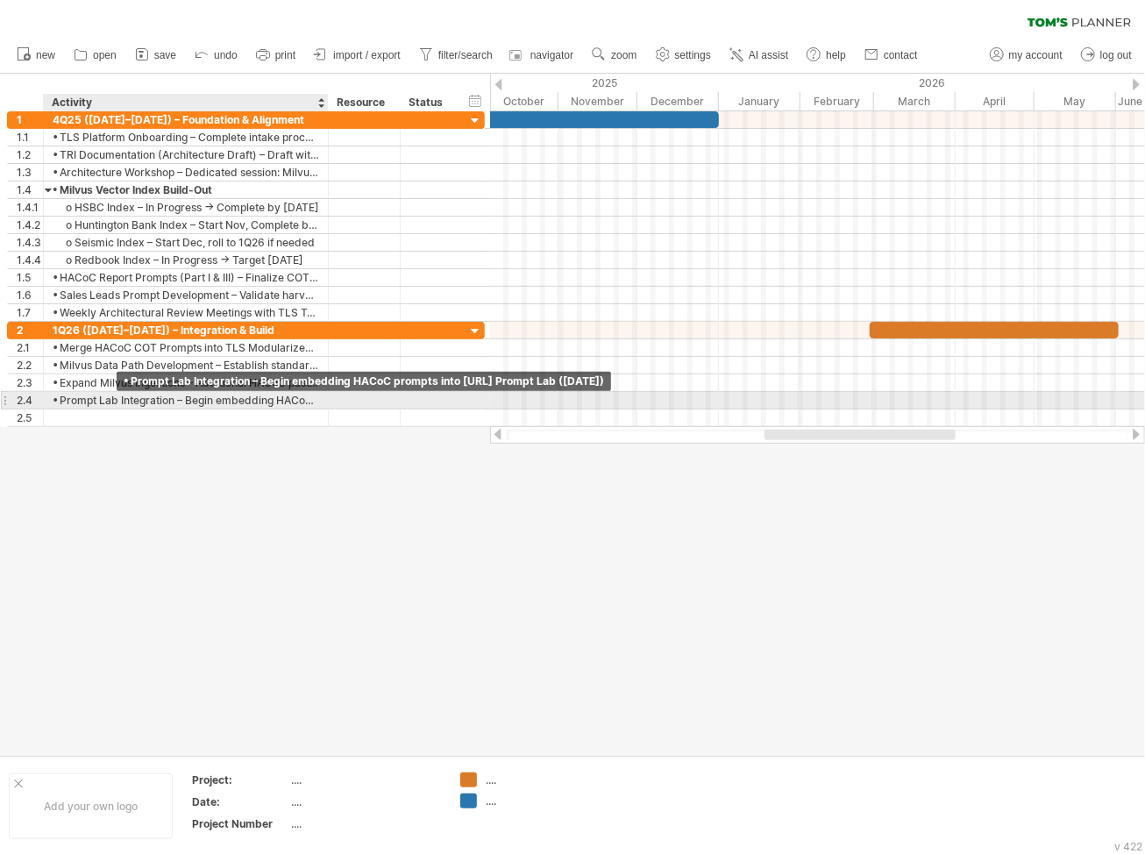
paste input "**********"
type input "**********"
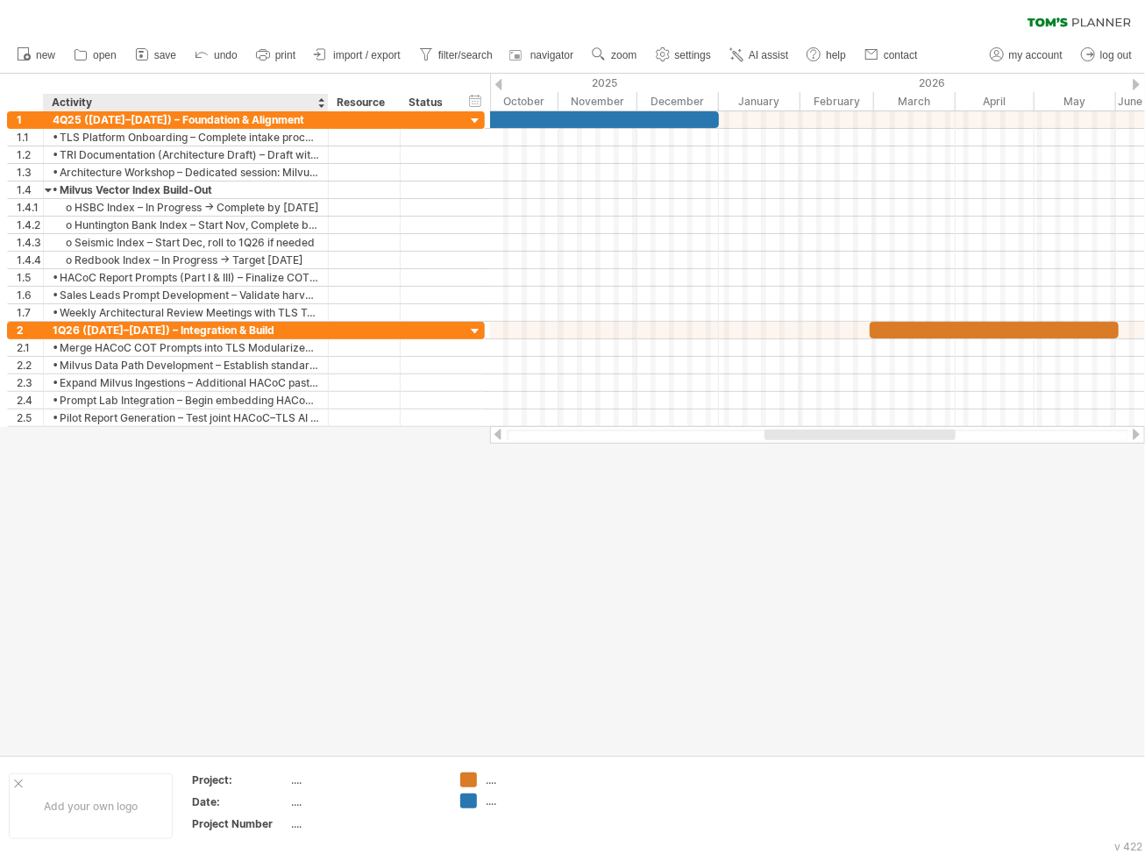
click at [165, 468] on div at bounding box center [572, 414] width 1145 height 681
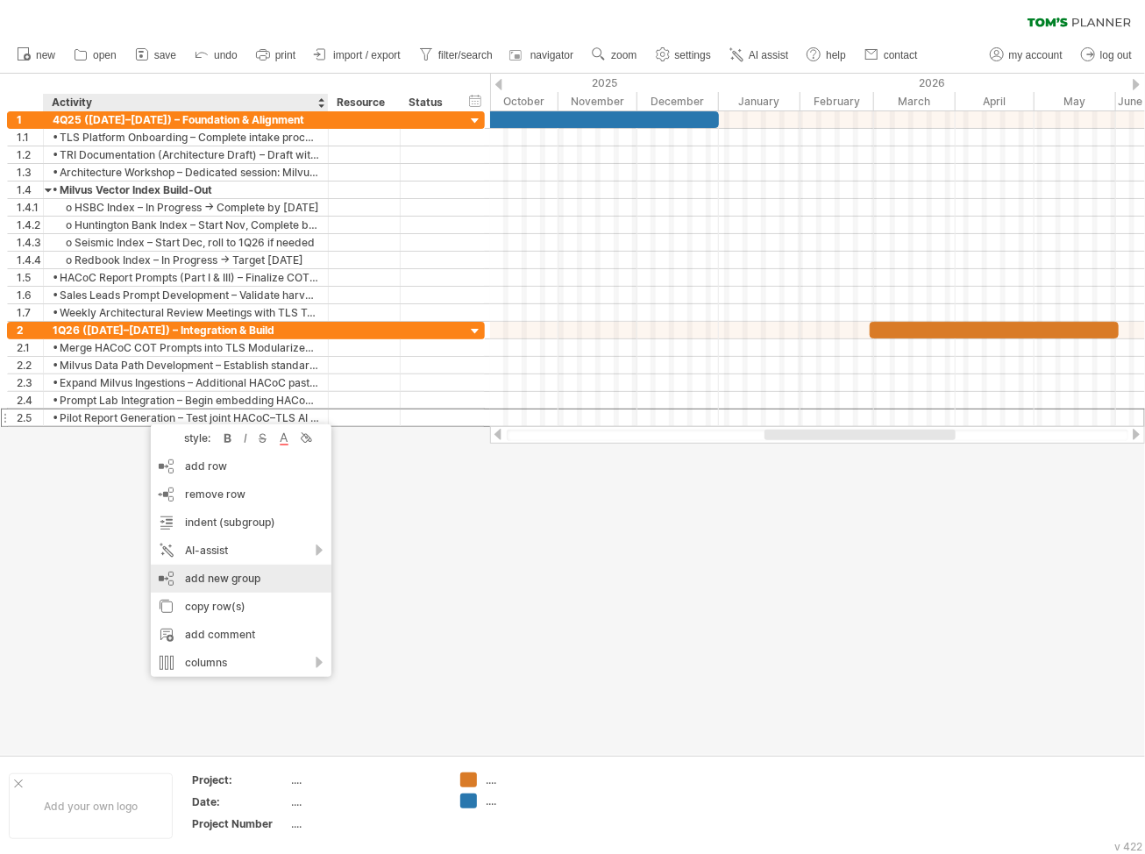
click at [238, 571] on div "add new group" at bounding box center [241, 579] width 181 height 28
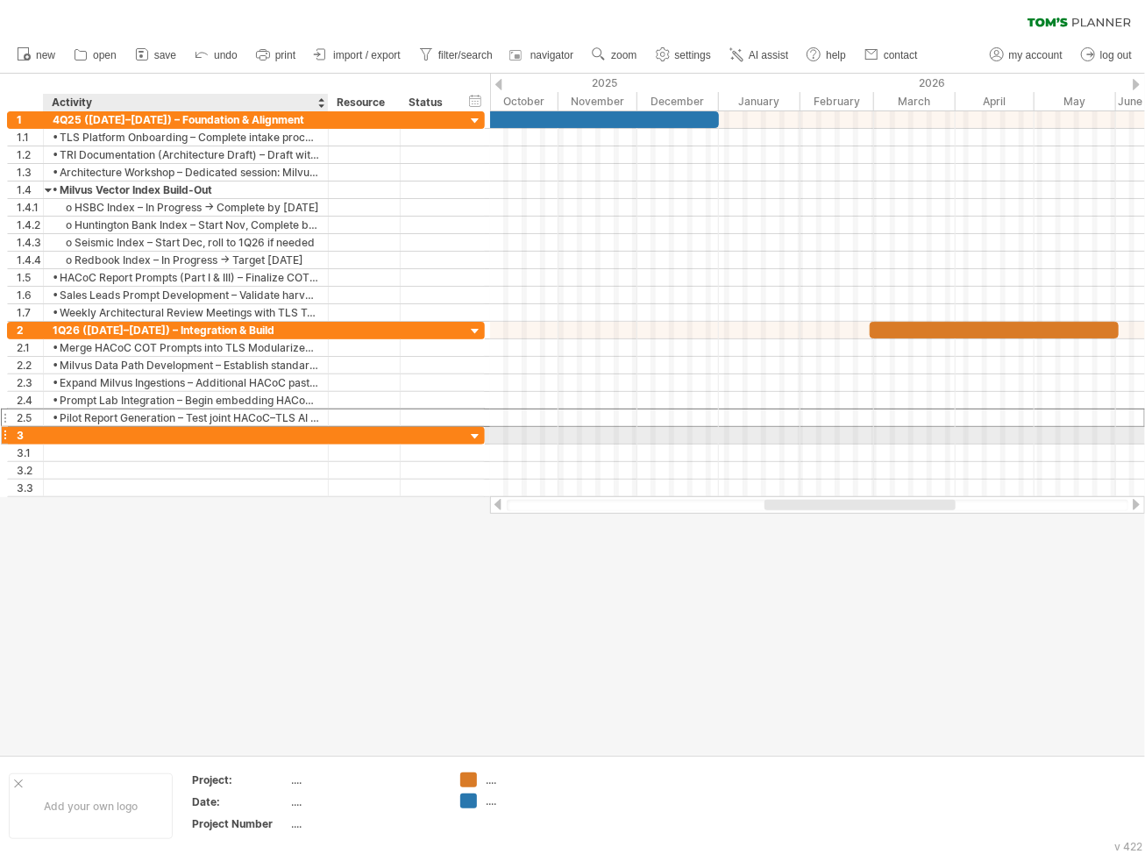
click at [70, 430] on div at bounding box center [186, 435] width 266 height 17
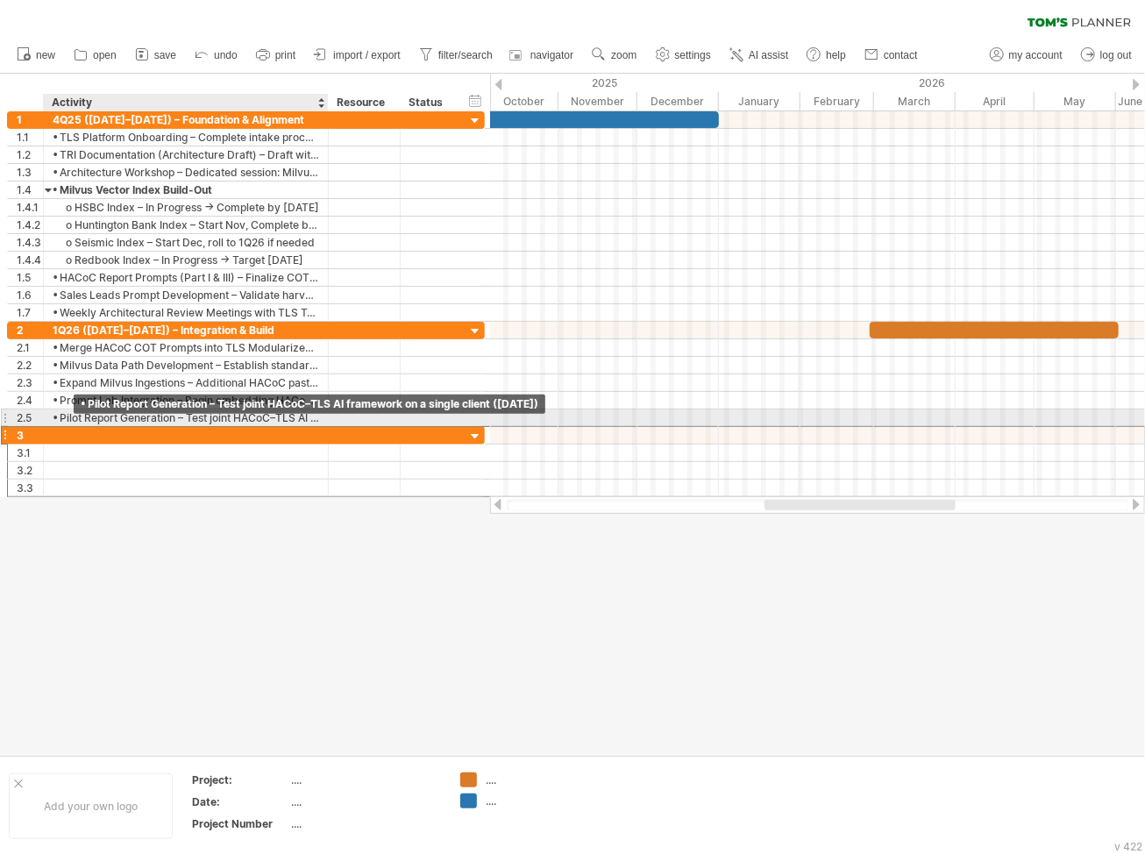
paste input "**********"
type input "**********"
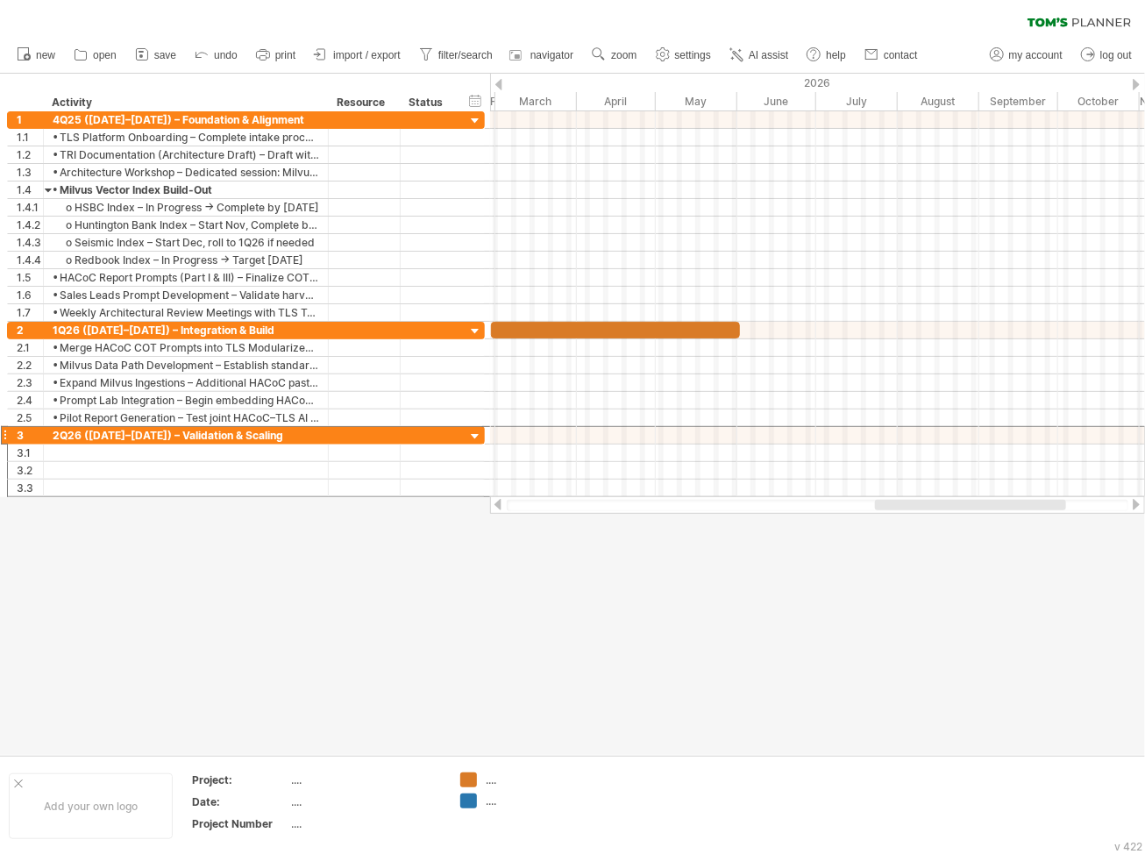
drag, startPoint x: 798, startPoint y: 508, endPoint x: 903, endPoint y: 520, distance: 105.9
click at [903, 520] on div "Trying to reach [DOMAIN_NAME] Connected again... 0% clear filter new 1" at bounding box center [572, 427] width 1145 height 854
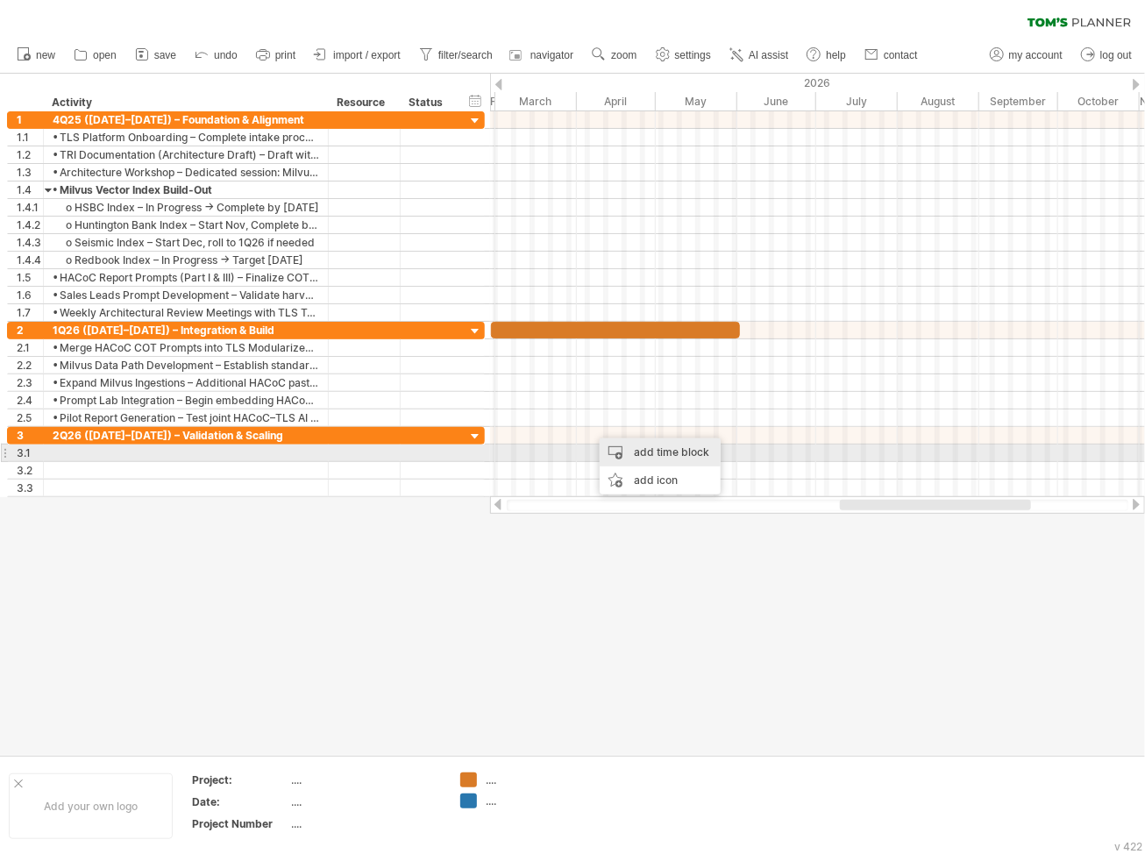
click at [630, 452] on div "add time block" at bounding box center [660, 452] width 121 height 28
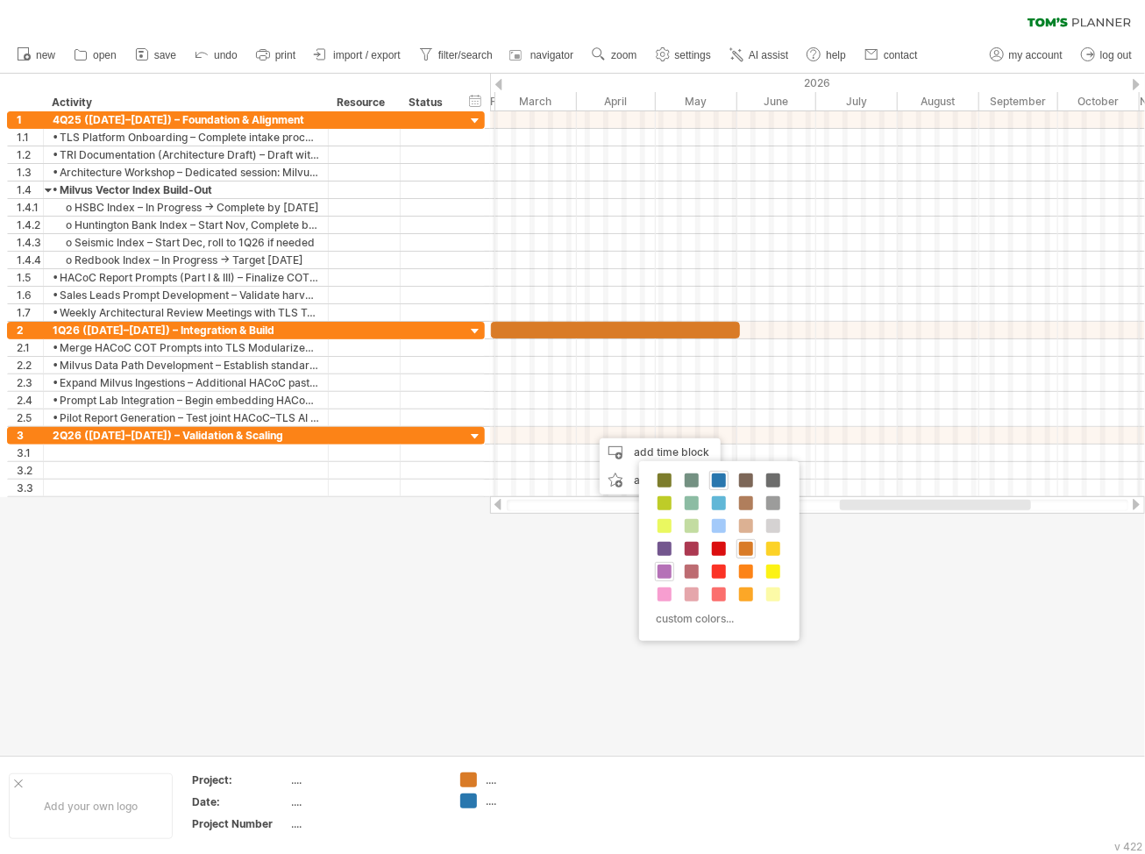
click at [663, 567] on span at bounding box center [664, 572] width 14 height 14
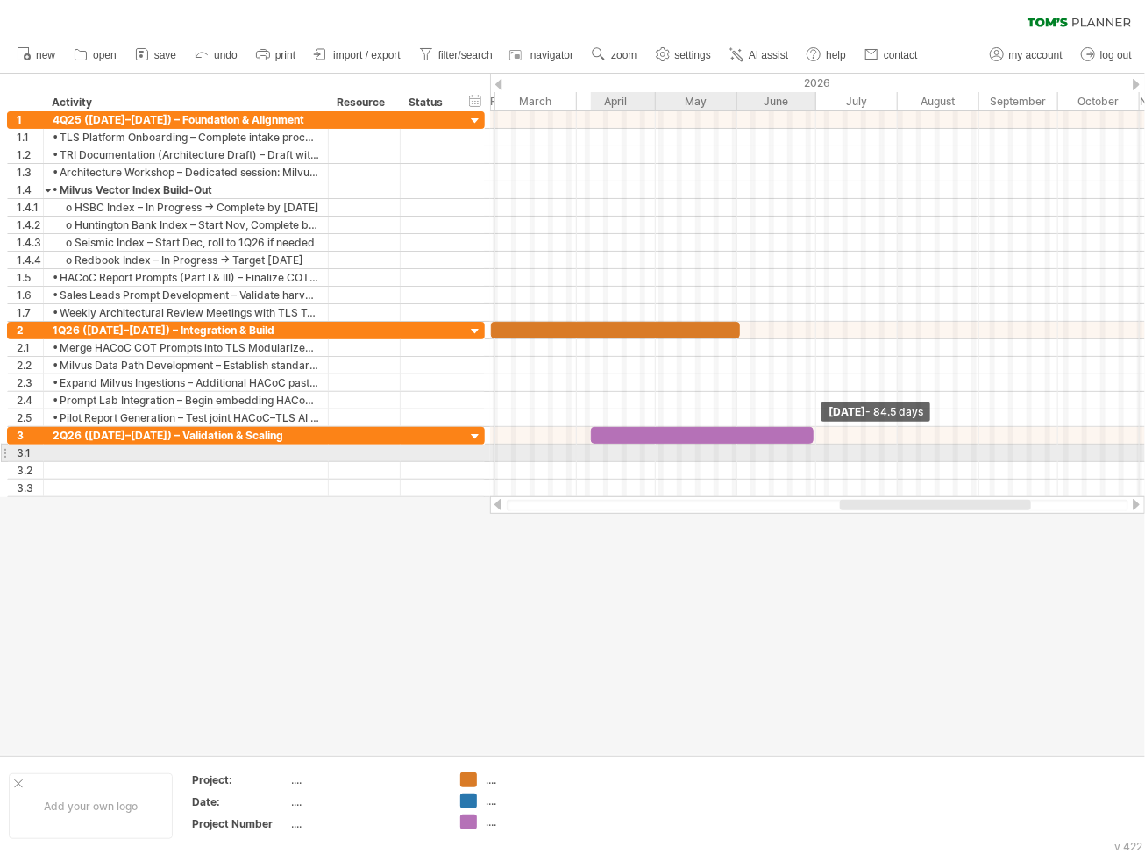
drag, startPoint x: 628, startPoint y: 432, endPoint x: 813, endPoint y: 451, distance: 186.7
click at [813, 451] on div "[DATE] - 84.5 days [DATE]" at bounding box center [817, 304] width 655 height 386
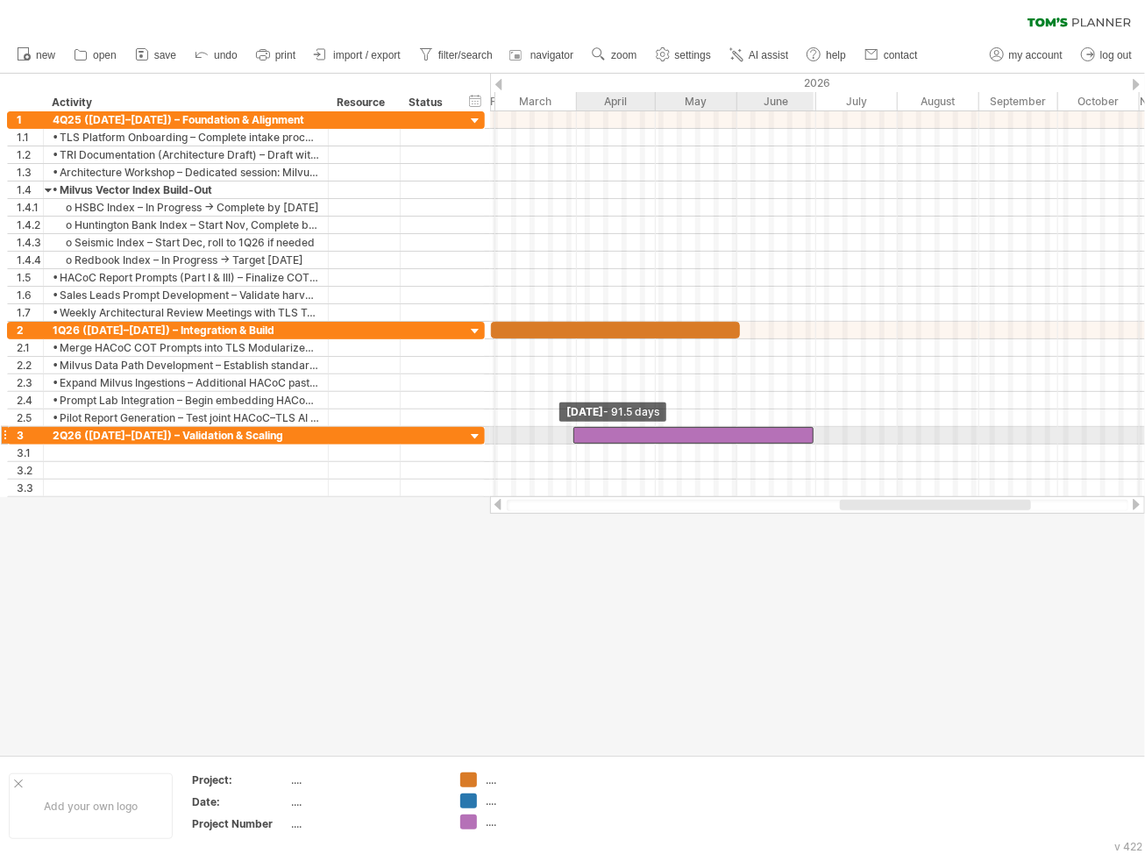
drag, startPoint x: 589, startPoint y: 430, endPoint x: 572, endPoint y: 435, distance: 18.1
click at [572, 435] on span at bounding box center [573, 435] width 7 height 17
click at [646, 559] on div at bounding box center [572, 414] width 1145 height 681
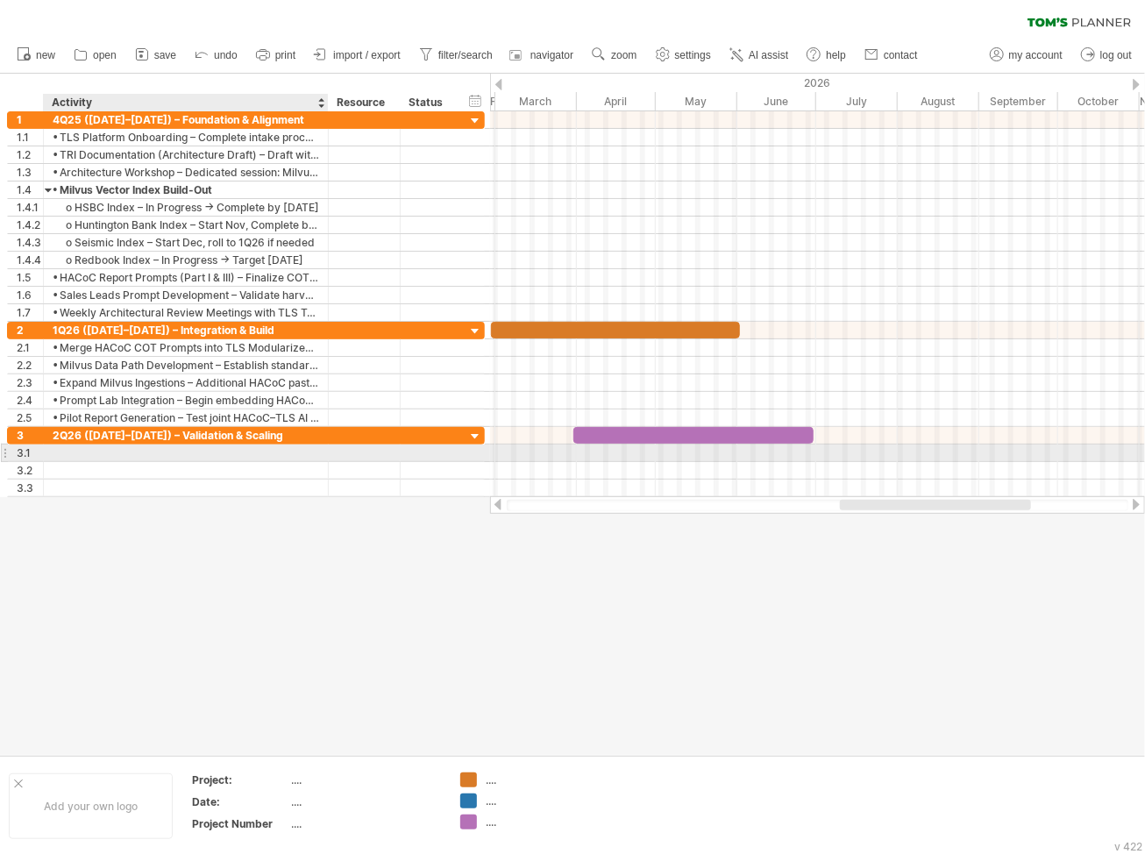
click at [98, 451] on div at bounding box center [186, 452] width 266 height 17
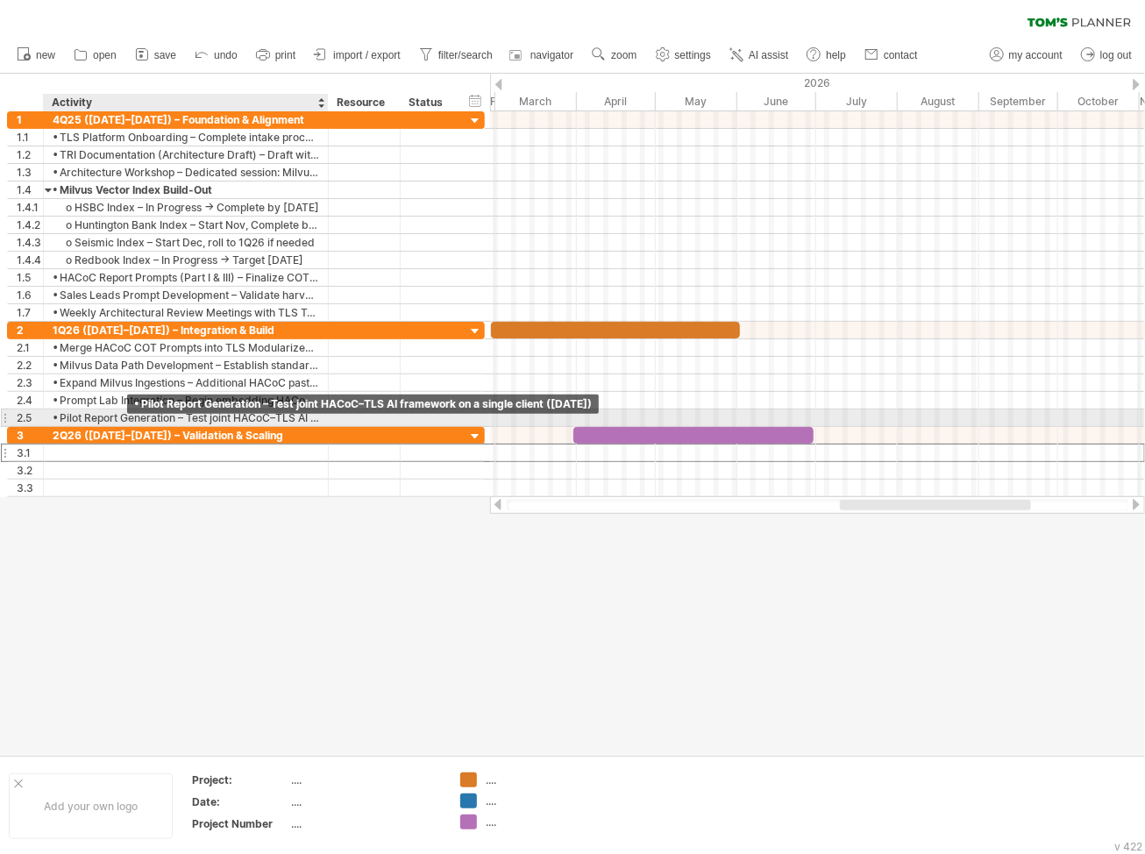
paste input "**********"
type input "**********"
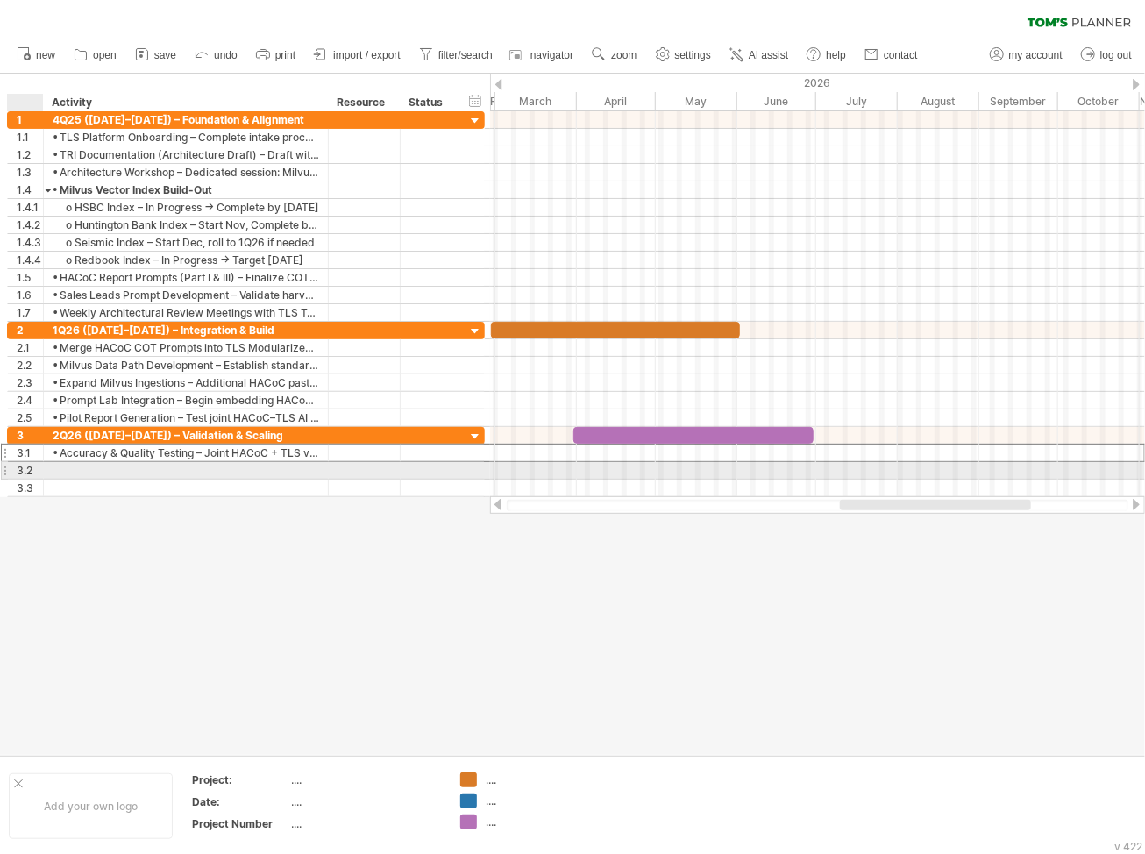
click at [50, 469] on div at bounding box center [186, 470] width 285 height 17
click at [60, 468] on div at bounding box center [186, 470] width 266 height 17
paste input "**********"
type input "**********"
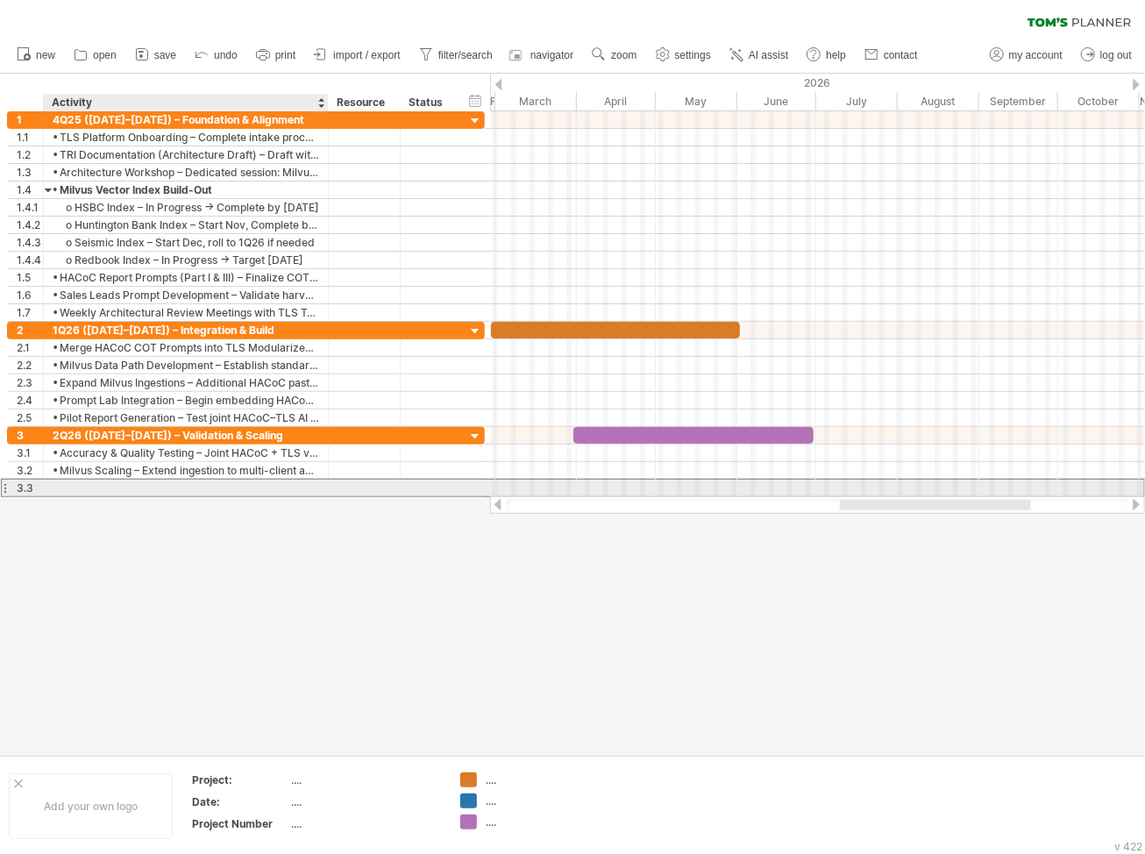
click at [77, 485] on div at bounding box center [186, 487] width 266 height 17
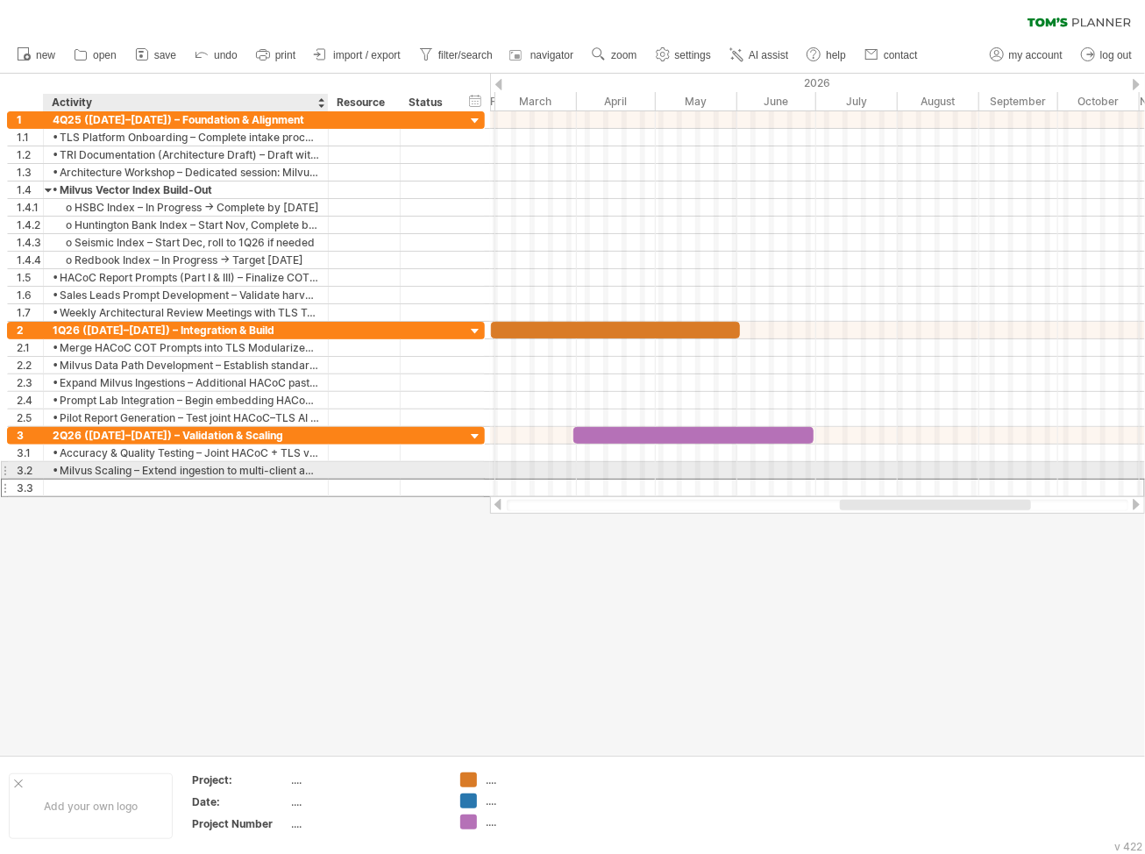
click at [103, 479] on div at bounding box center [186, 487] width 266 height 17
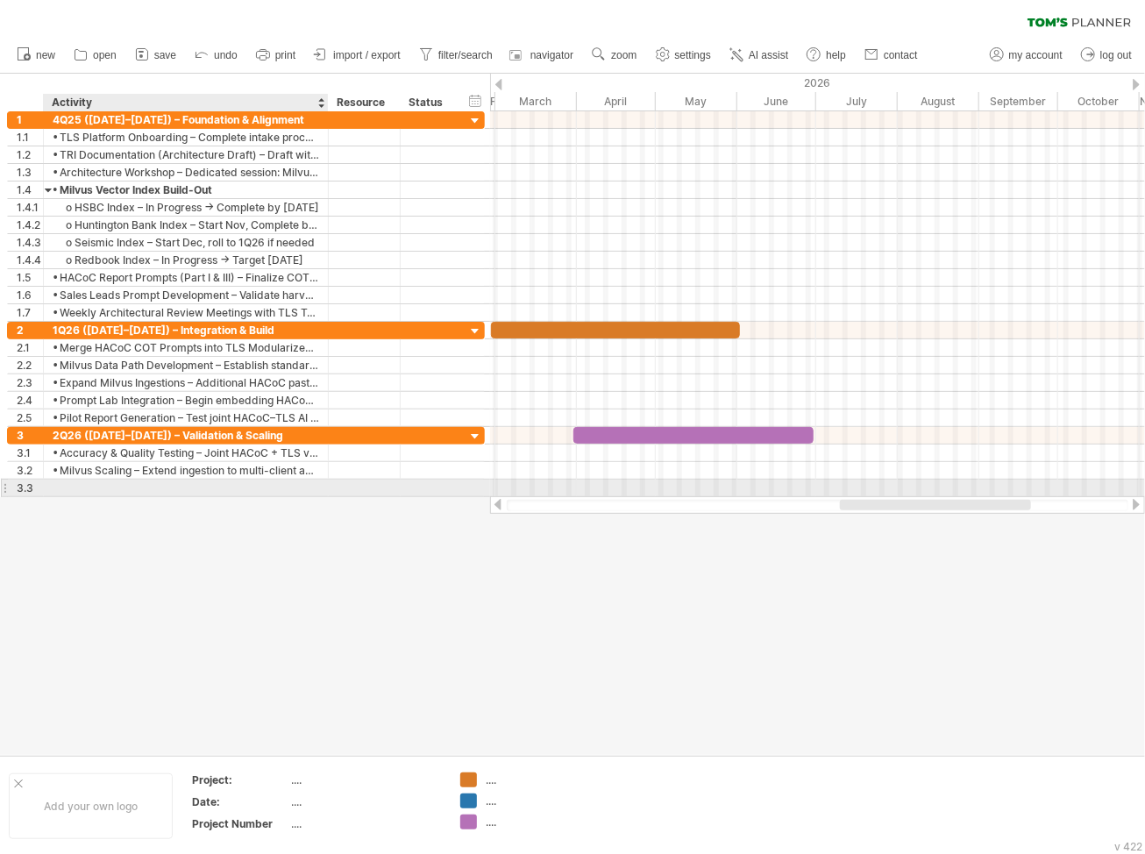
paste input "**********"
type input "**********"
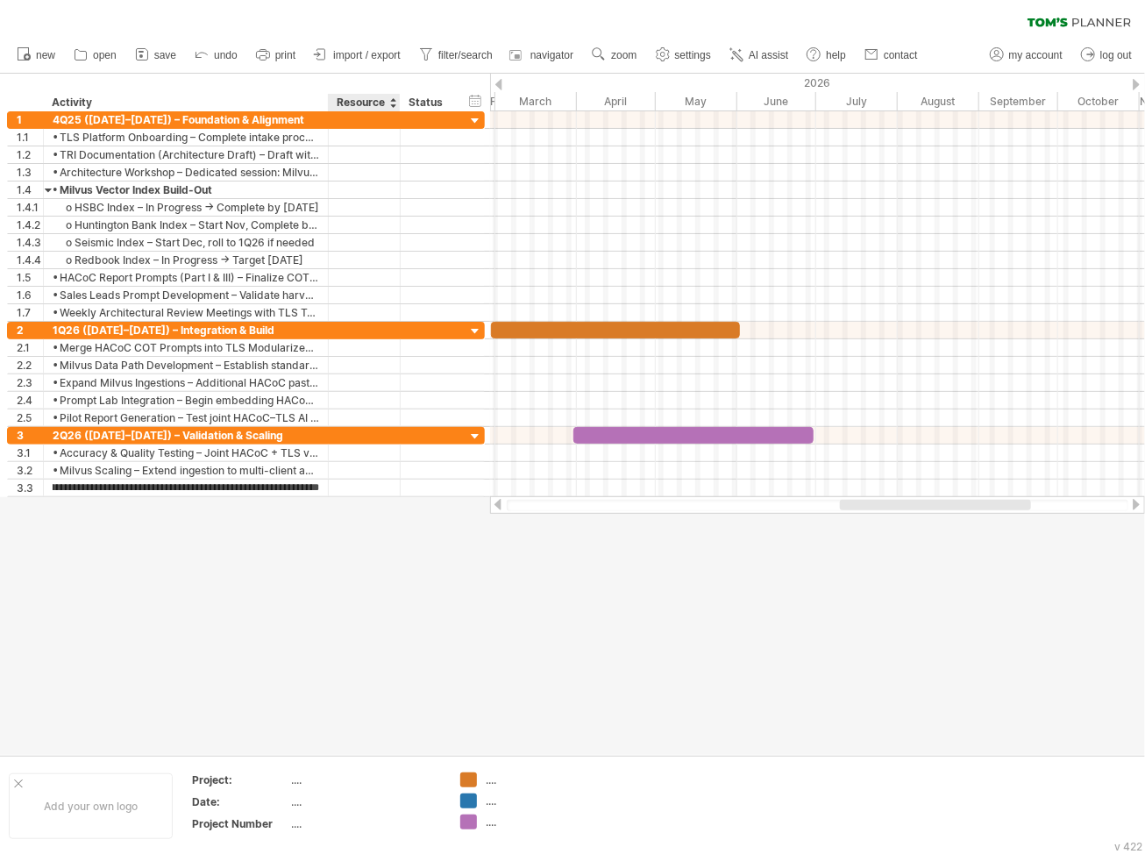
click at [403, 581] on div at bounding box center [572, 414] width 1145 height 681
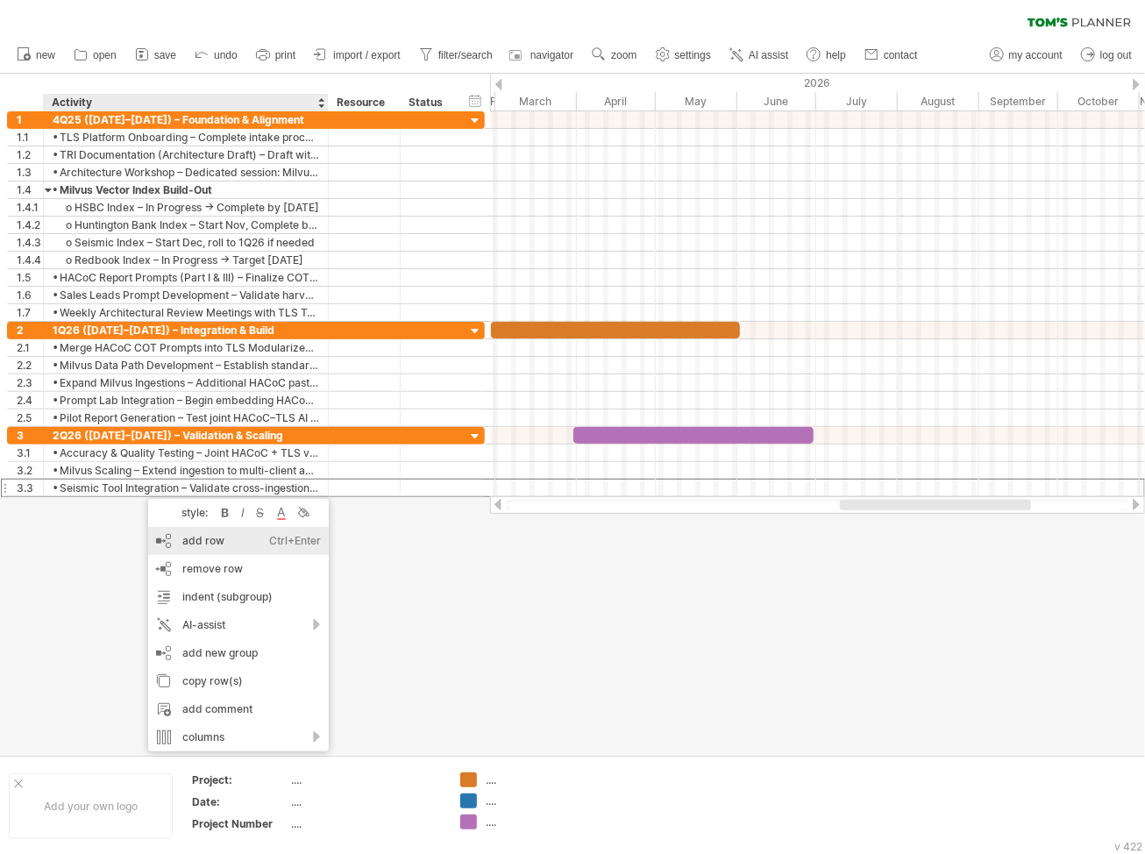
click at [185, 529] on div "add row Ctrl+Enter Cmd+Enter" at bounding box center [238, 541] width 181 height 28
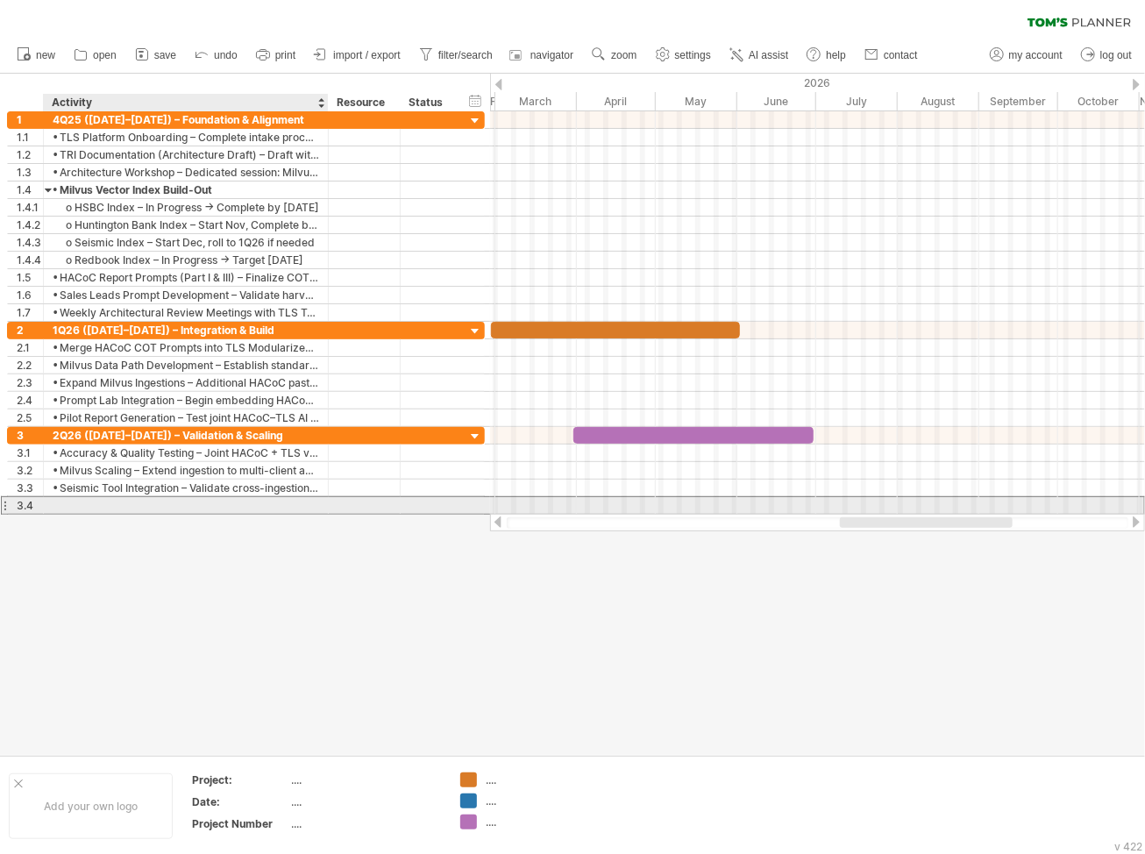
click at [160, 501] on div at bounding box center [186, 505] width 266 height 17
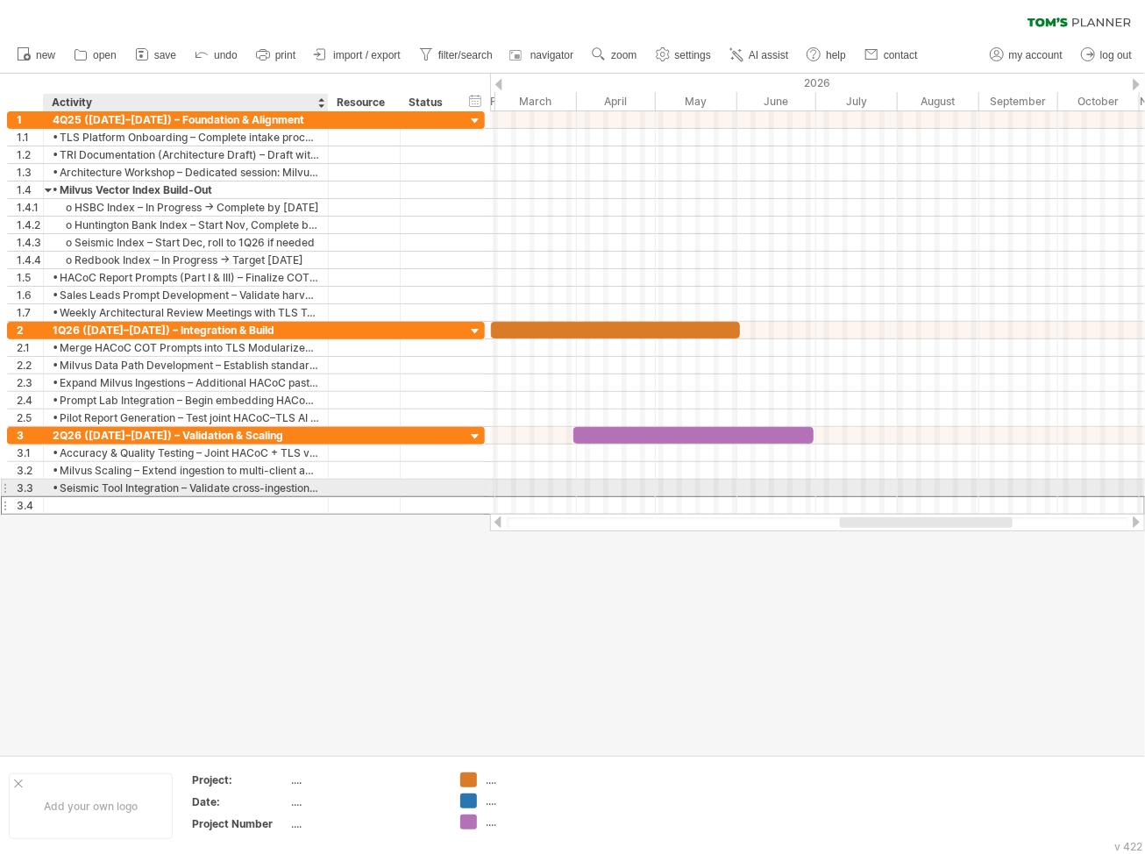
paste input "**********"
type input "**********"
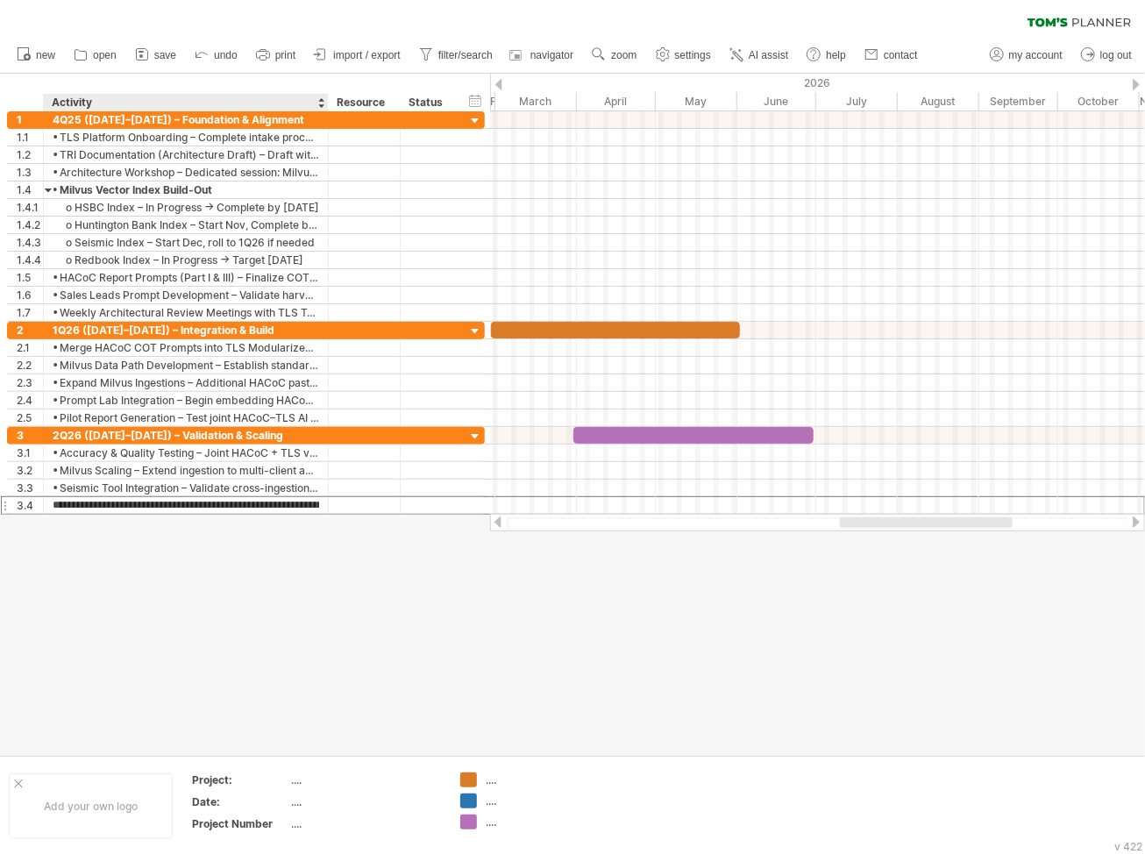
click at [242, 581] on div at bounding box center [572, 414] width 1145 height 681
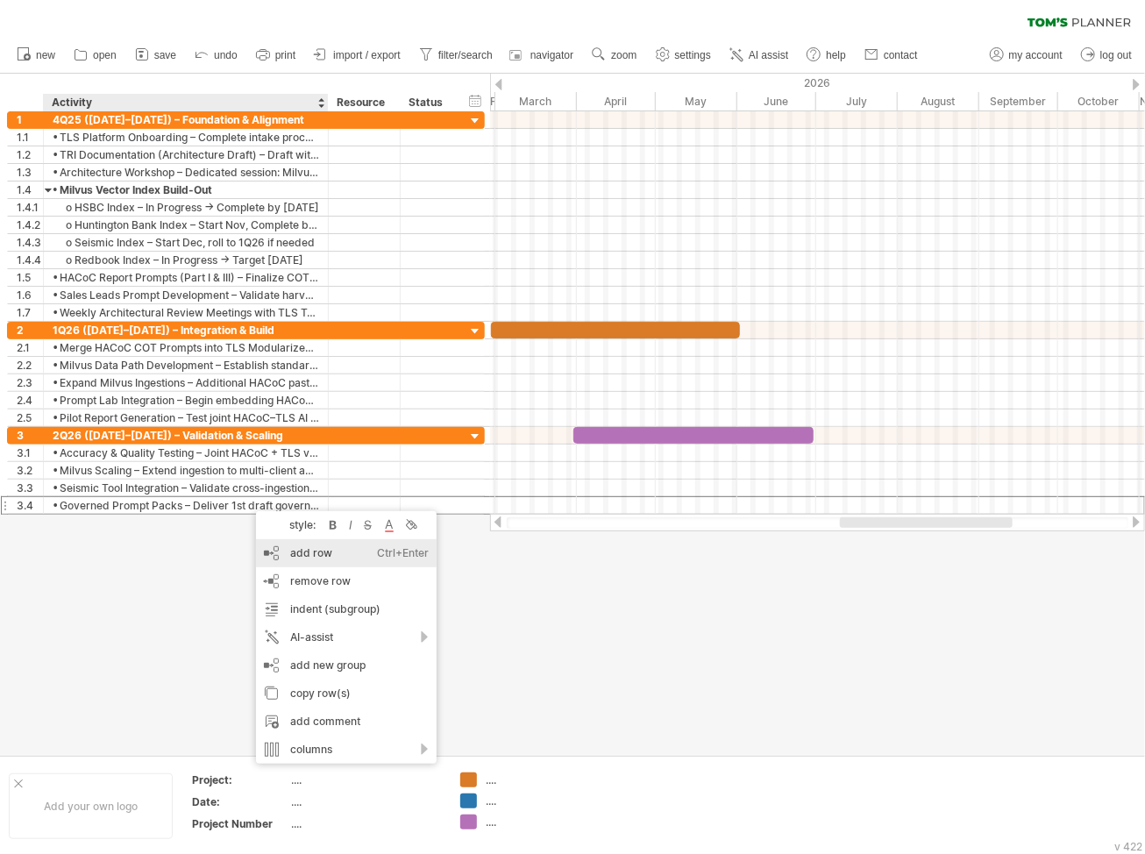
click at [316, 556] on div "add row Ctrl+Enter Cmd+Enter" at bounding box center [346, 553] width 181 height 28
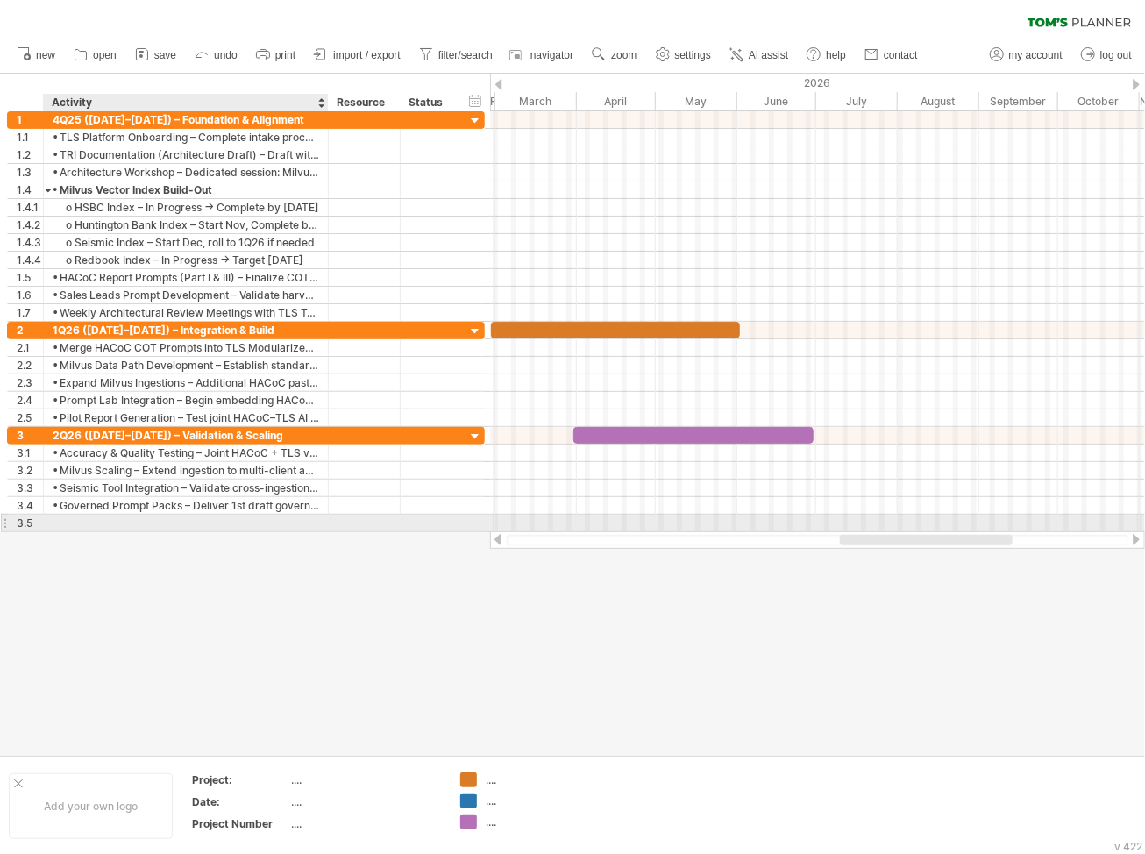
click at [64, 522] on div at bounding box center [186, 523] width 266 height 17
paste input "**********"
type input "**********"
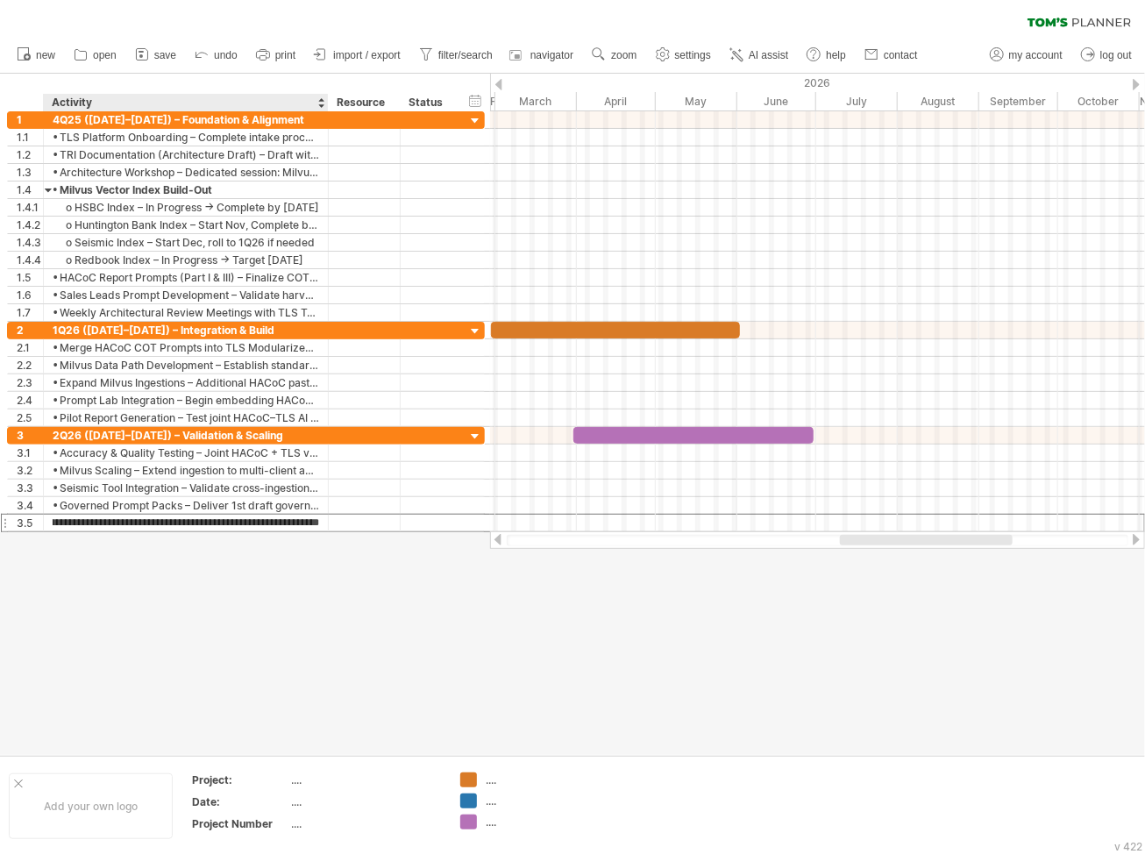
click at [266, 609] on div at bounding box center [572, 414] width 1145 height 681
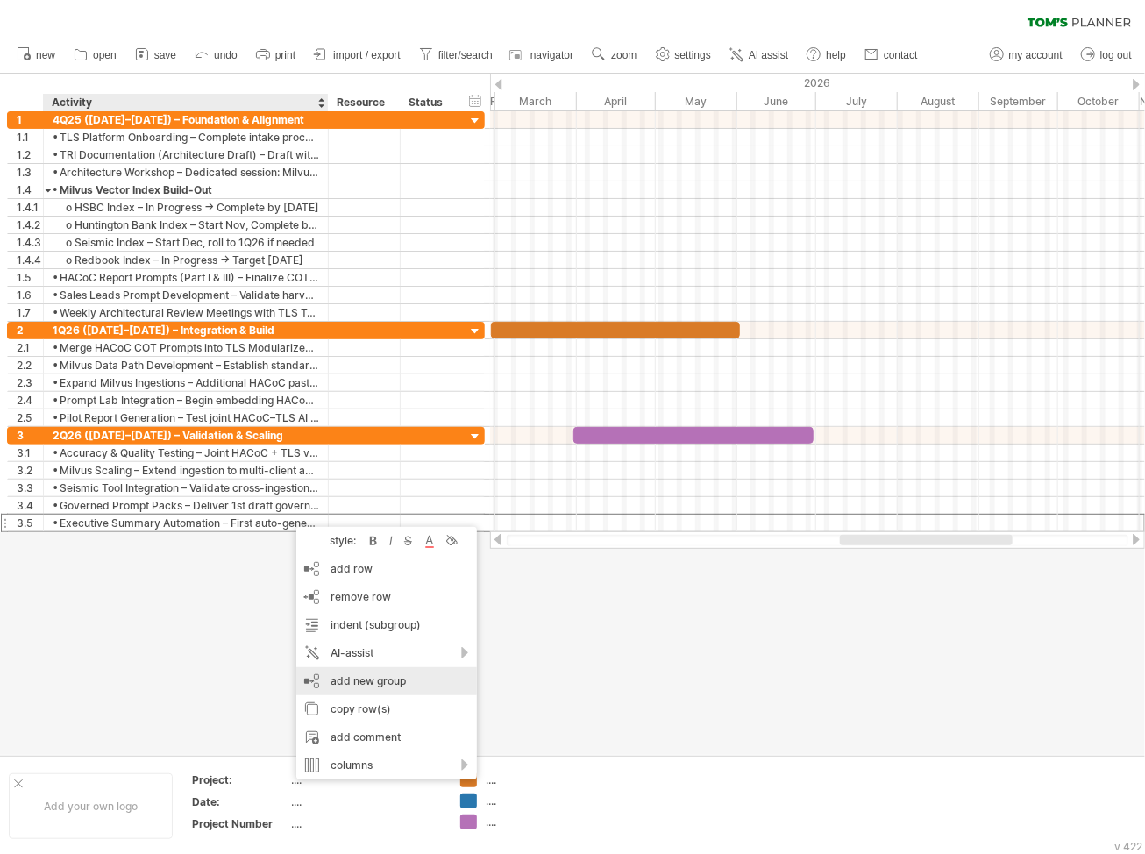
click at [379, 669] on div "add new group" at bounding box center [386, 681] width 181 height 28
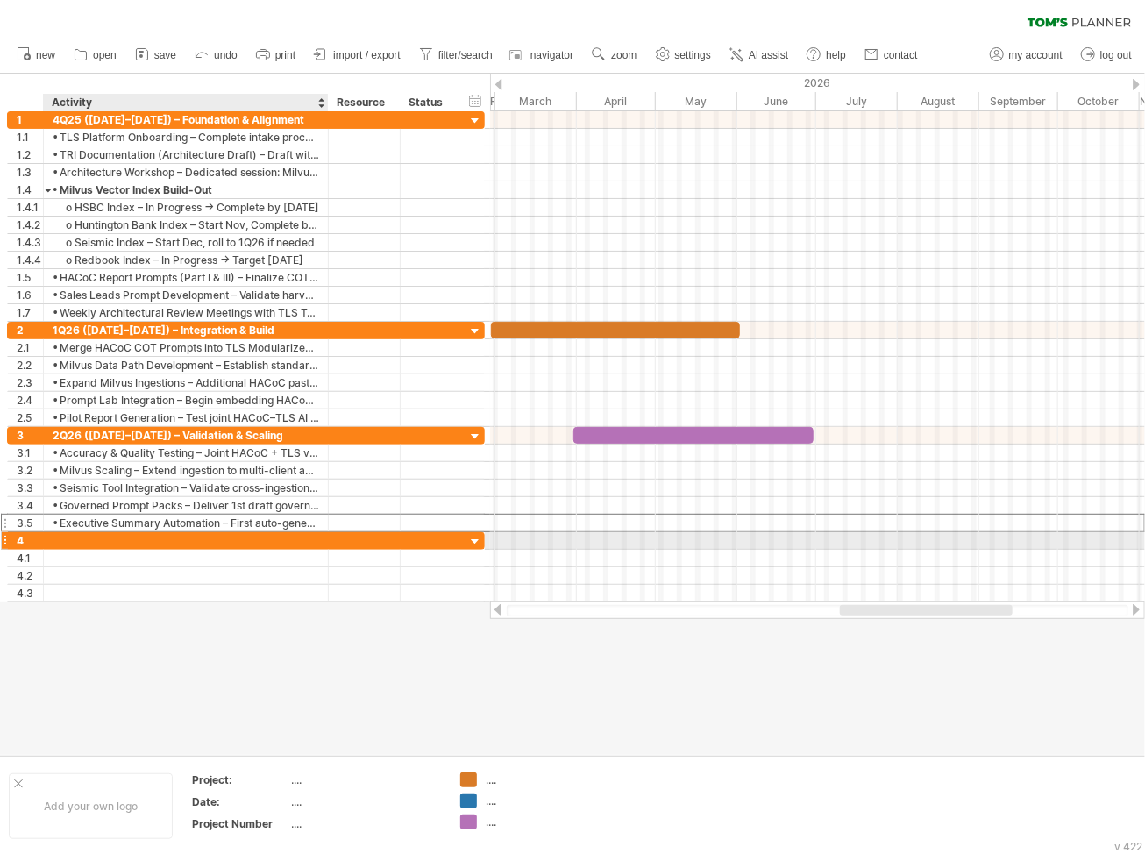
click at [179, 540] on div at bounding box center [186, 540] width 266 height 17
paste input "**********"
type input "**********"
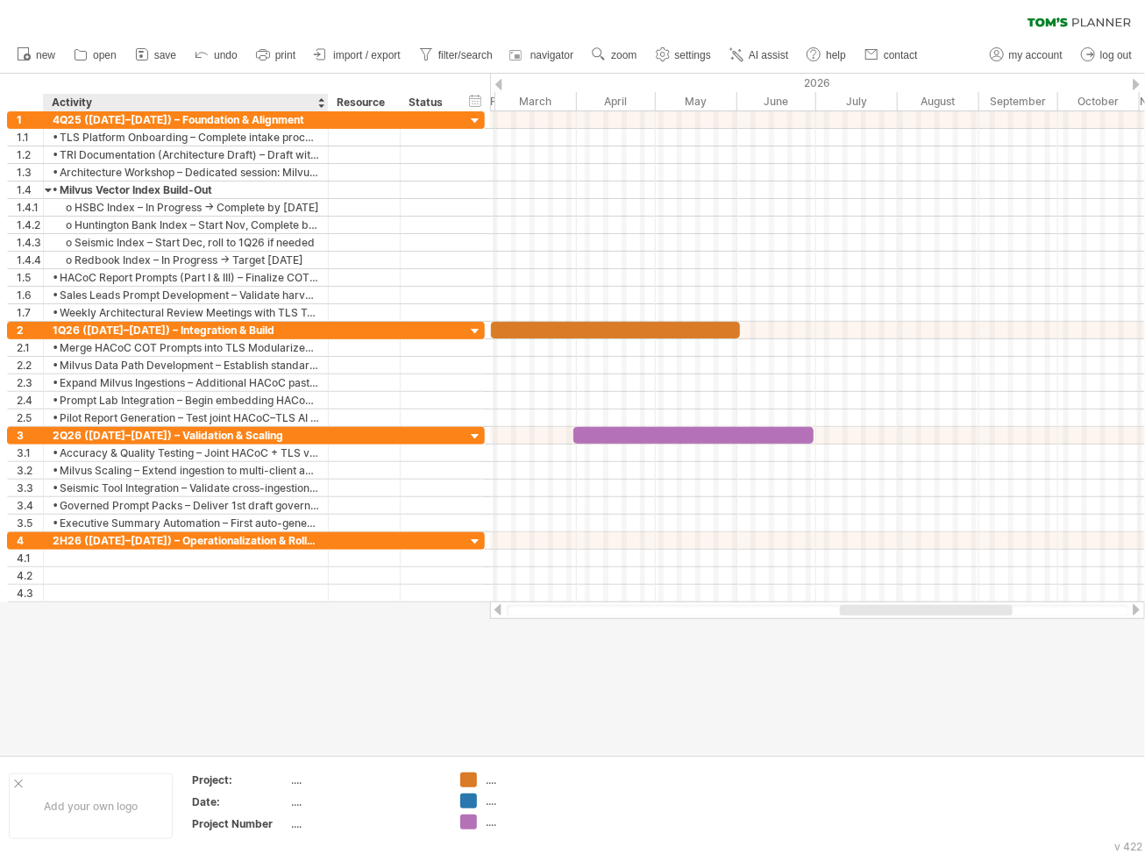
click at [179, 651] on div at bounding box center [572, 414] width 1145 height 681
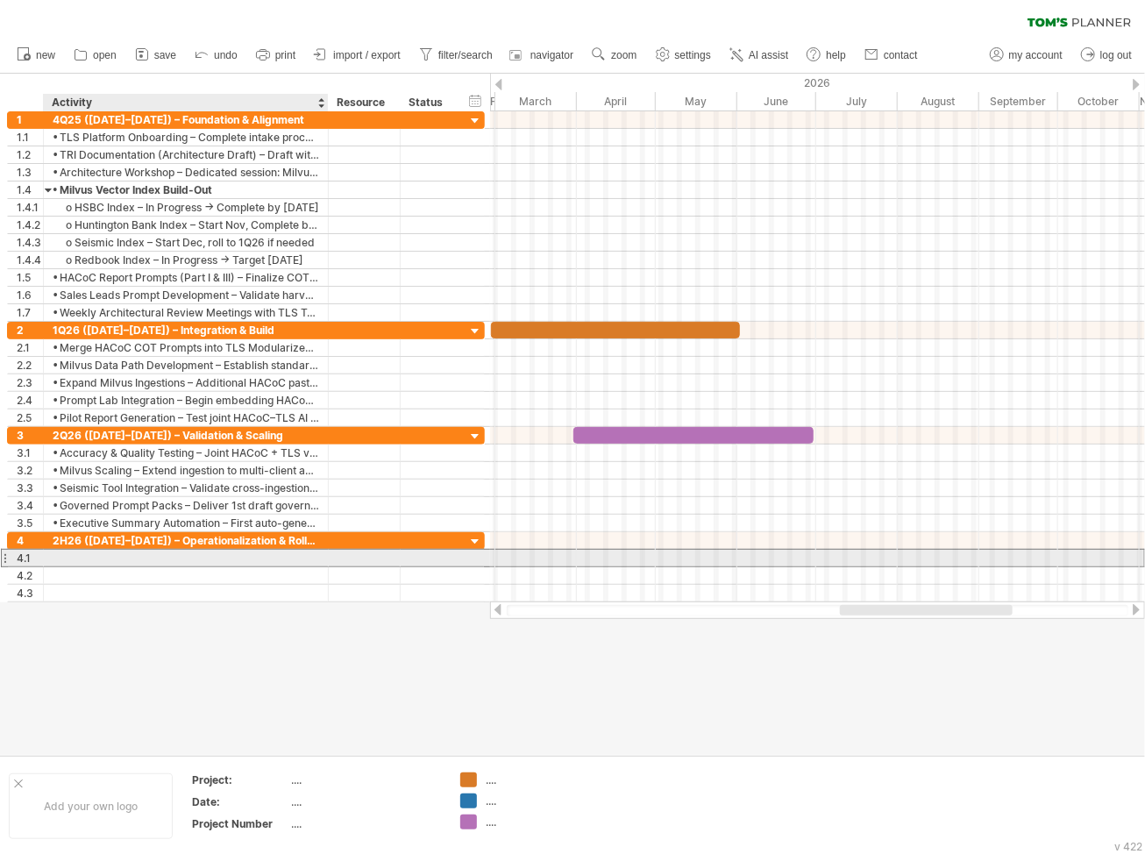
click at [104, 553] on div at bounding box center [186, 558] width 266 height 17
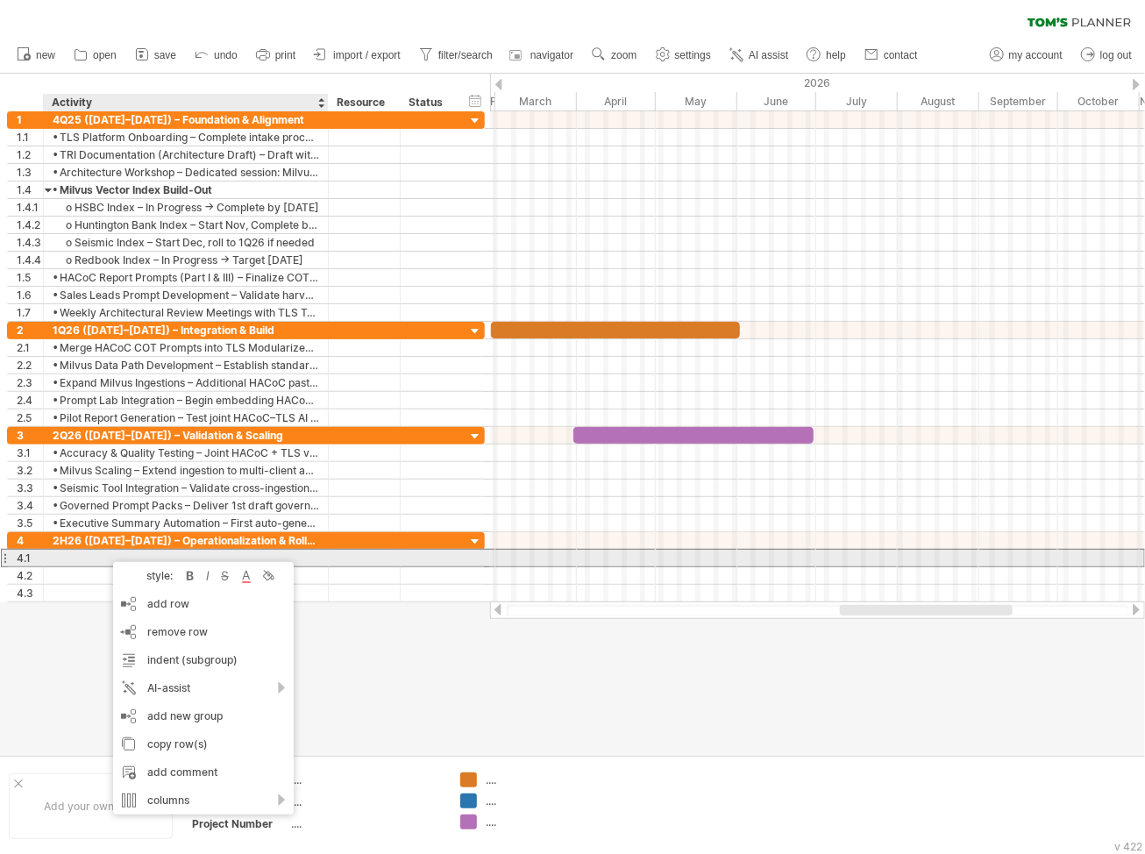
click at [69, 553] on div at bounding box center [186, 558] width 266 height 17
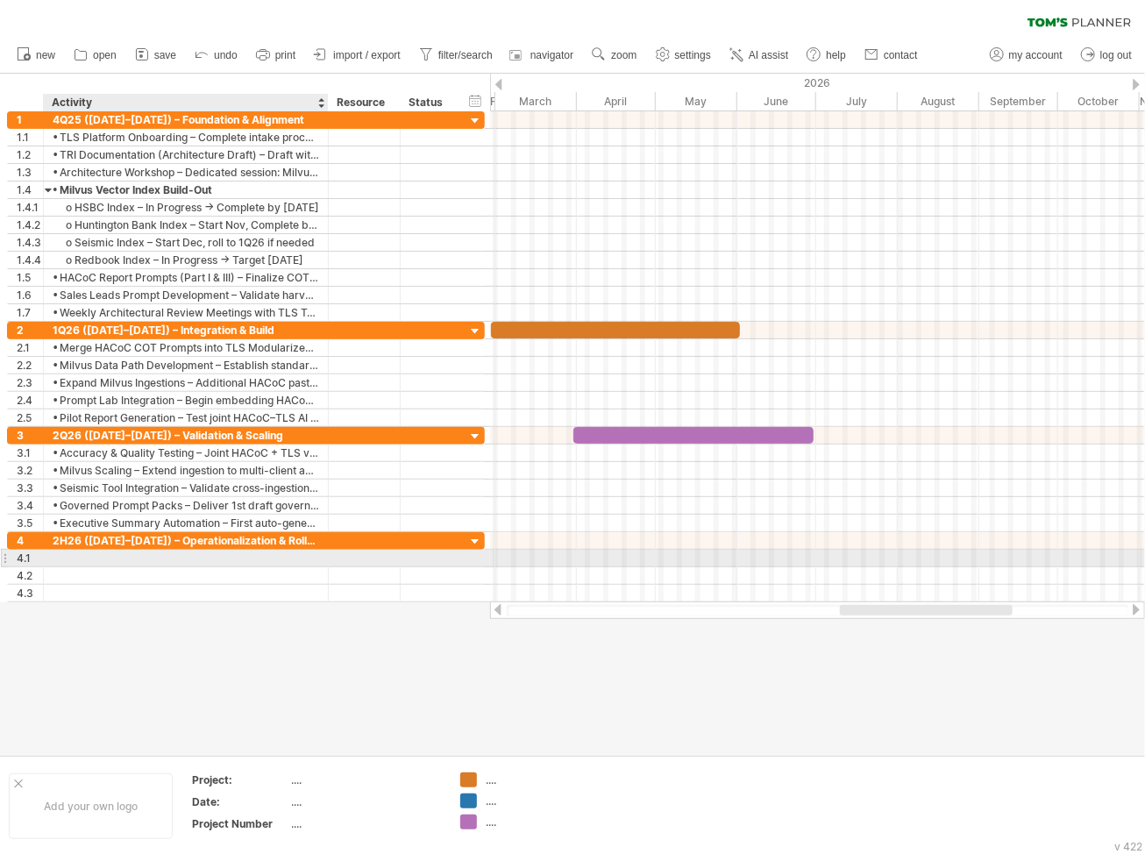
paste input "**********"
type input "**********"
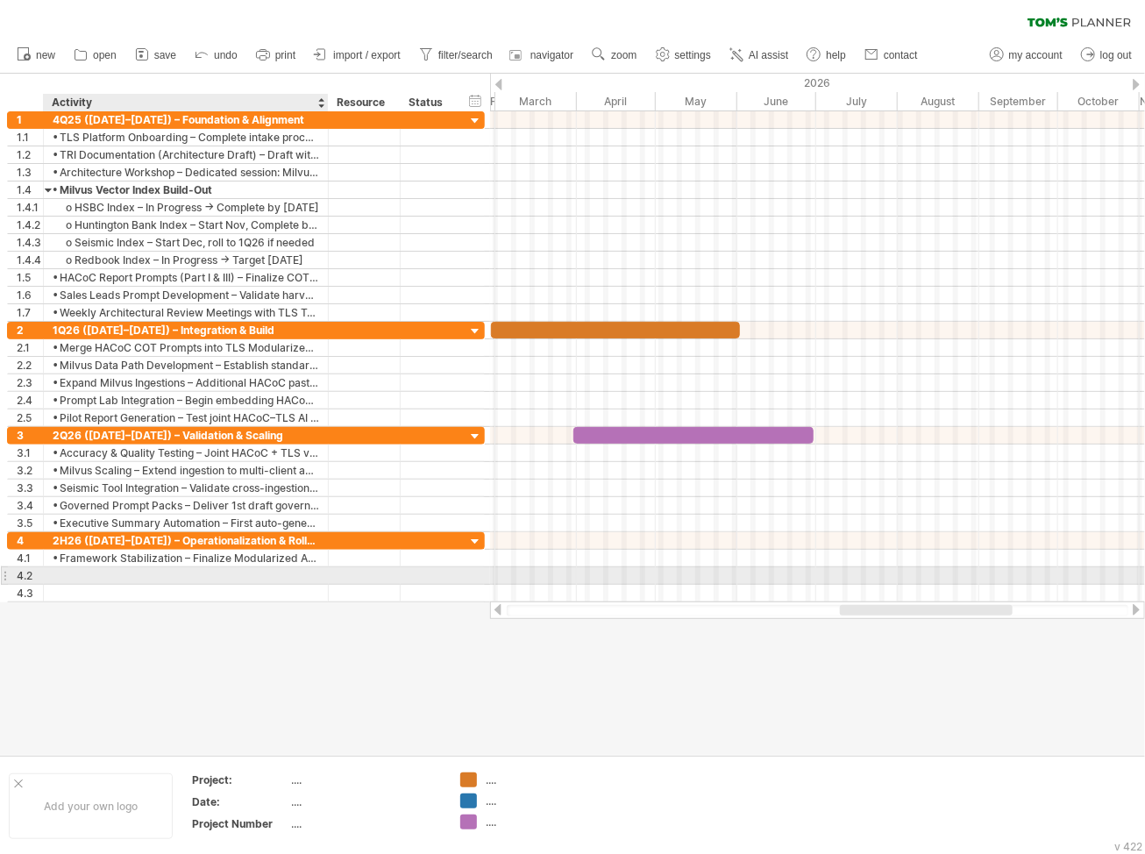
click at [107, 571] on div at bounding box center [186, 575] width 266 height 17
paste input "**********"
type input "**********"
click at [137, 627] on div at bounding box center [572, 414] width 1145 height 681
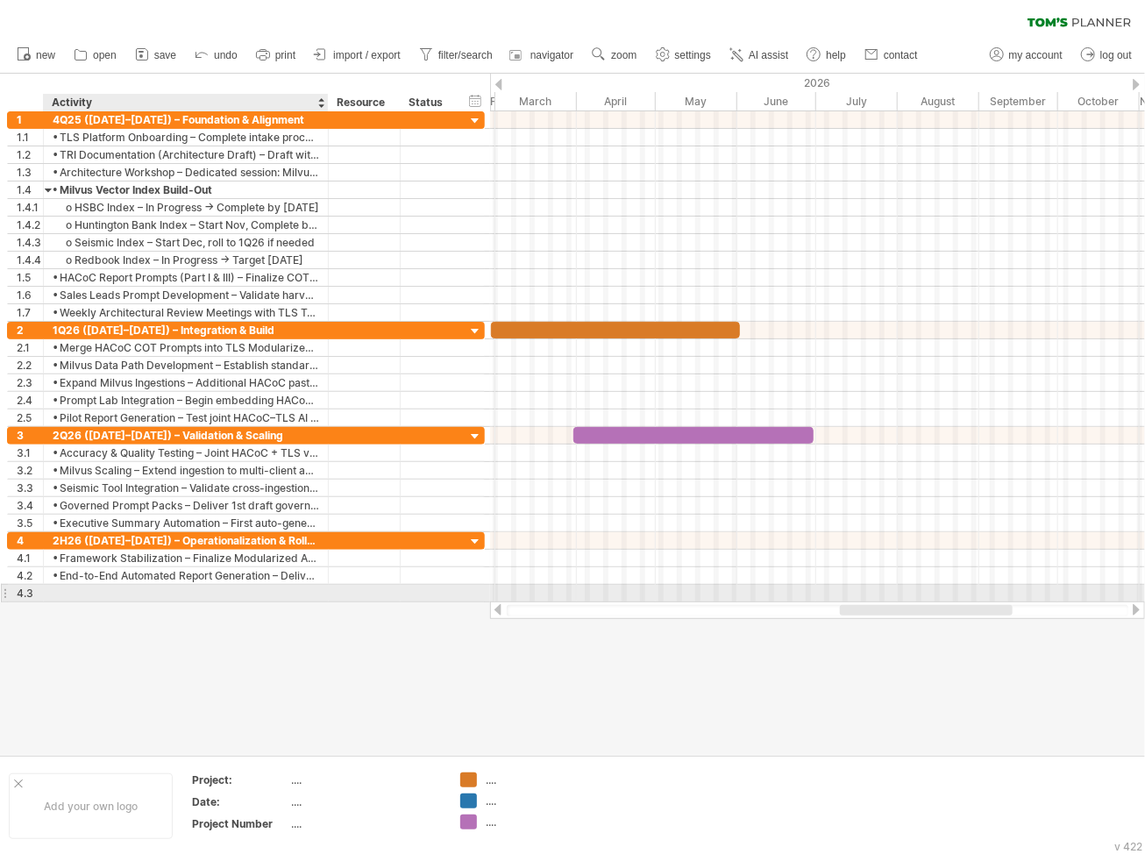
click at [66, 589] on div at bounding box center [186, 593] width 266 height 17
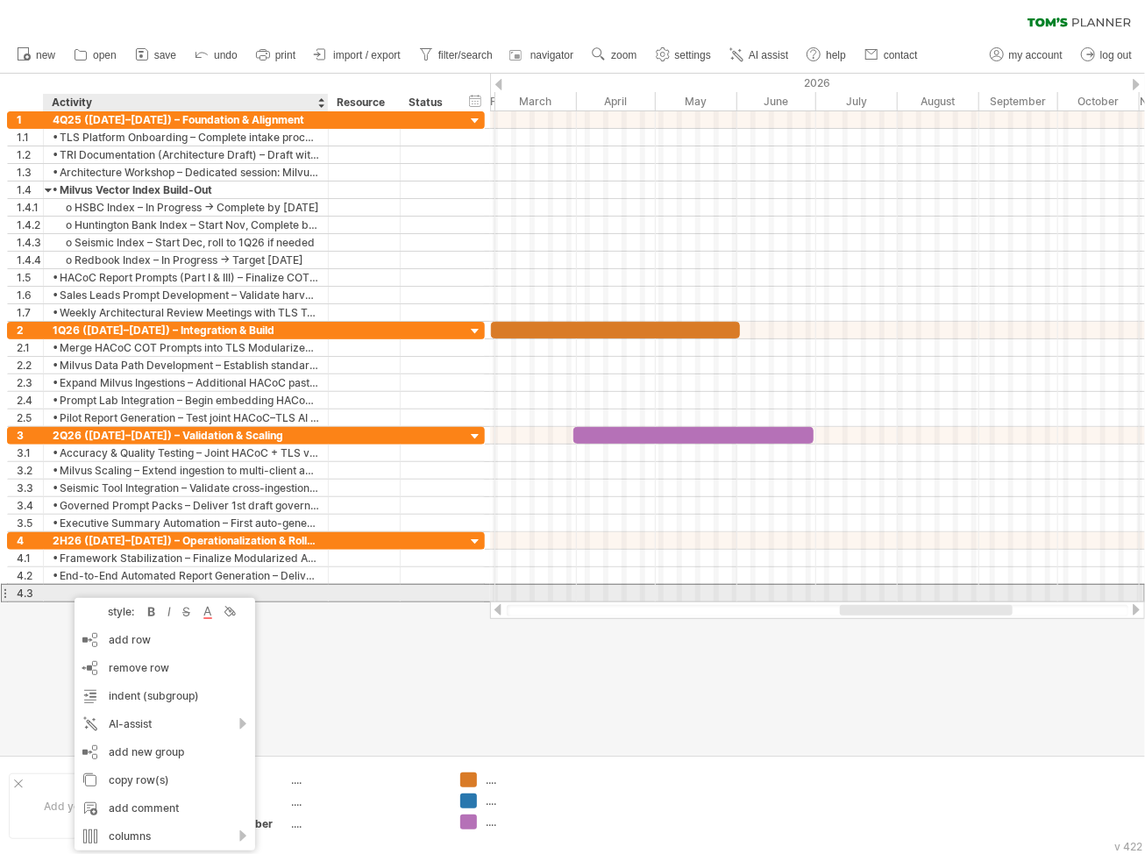
click at [152, 590] on div at bounding box center [186, 593] width 266 height 17
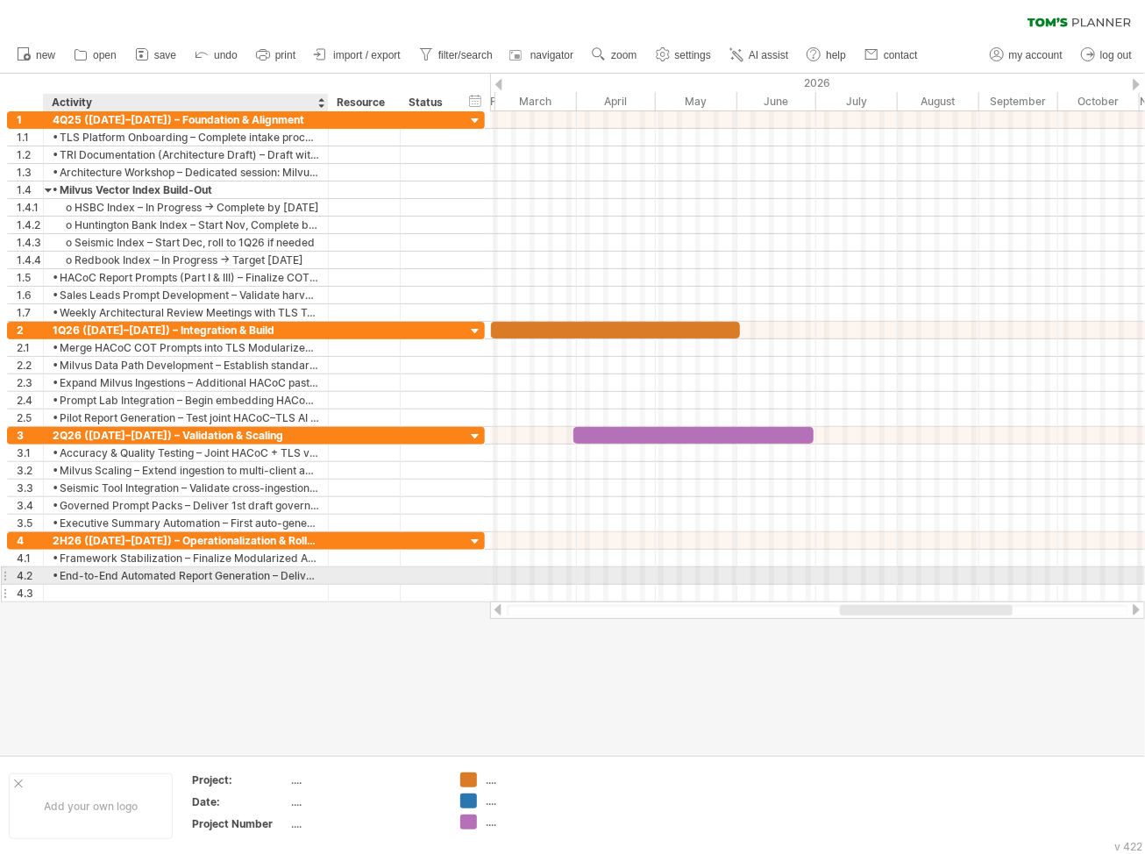
paste input "**********"
type input "**********"
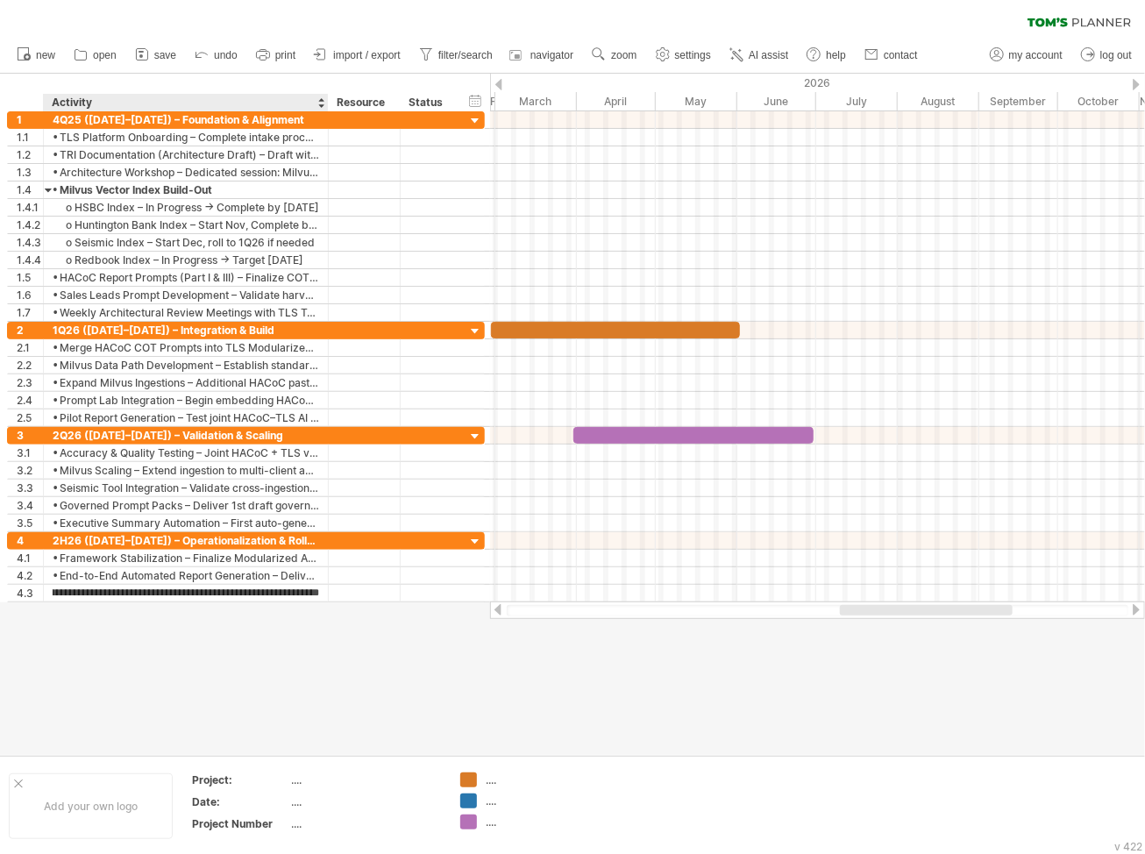
click at [217, 627] on div at bounding box center [572, 414] width 1145 height 681
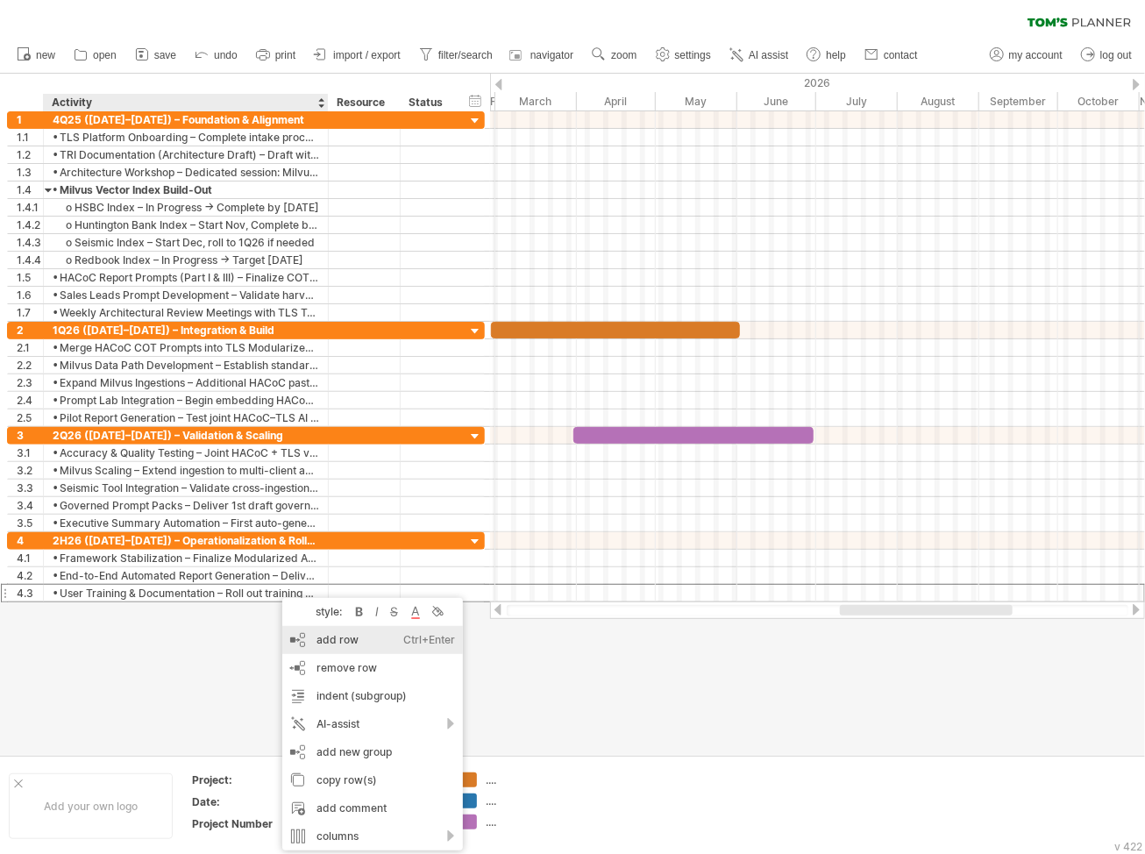
click at [408, 643] on div "Ctrl+Enter" at bounding box center [429, 640] width 52 height 28
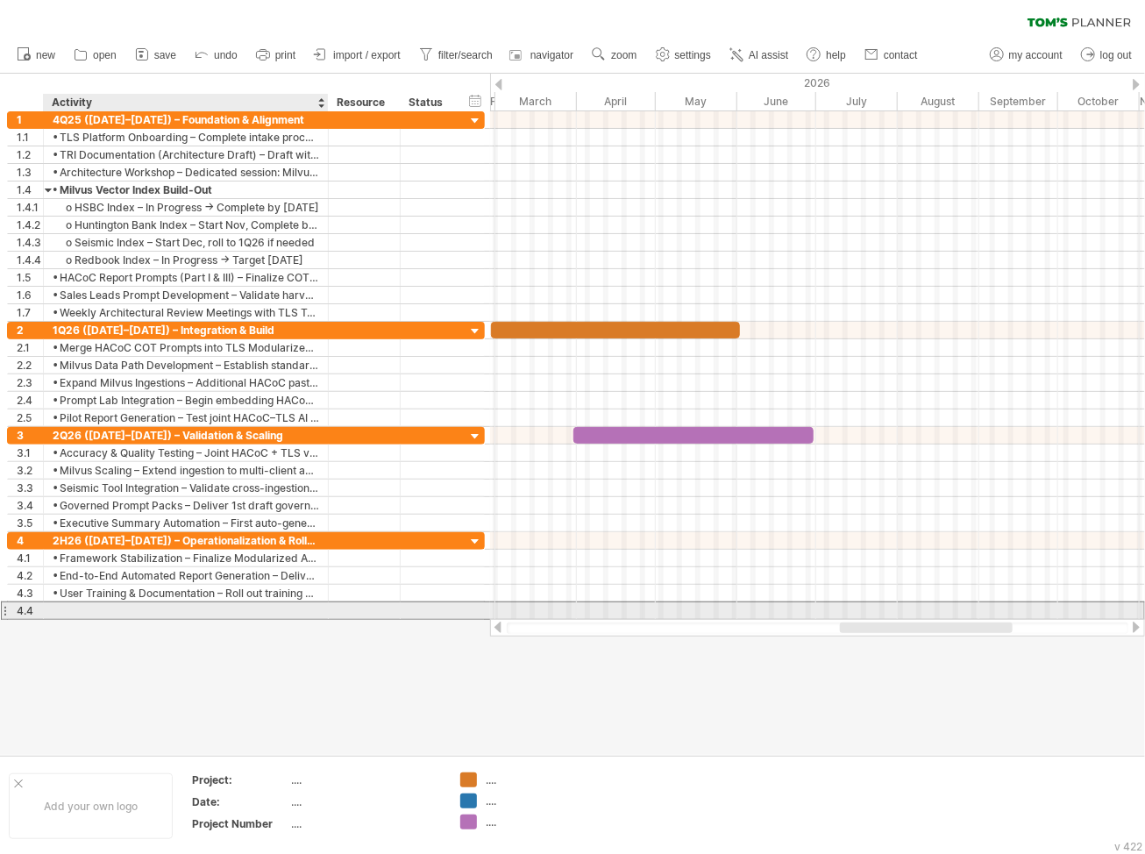
click at [164, 610] on div at bounding box center [186, 610] width 266 height 17
paste input "**********"
type input "**********"
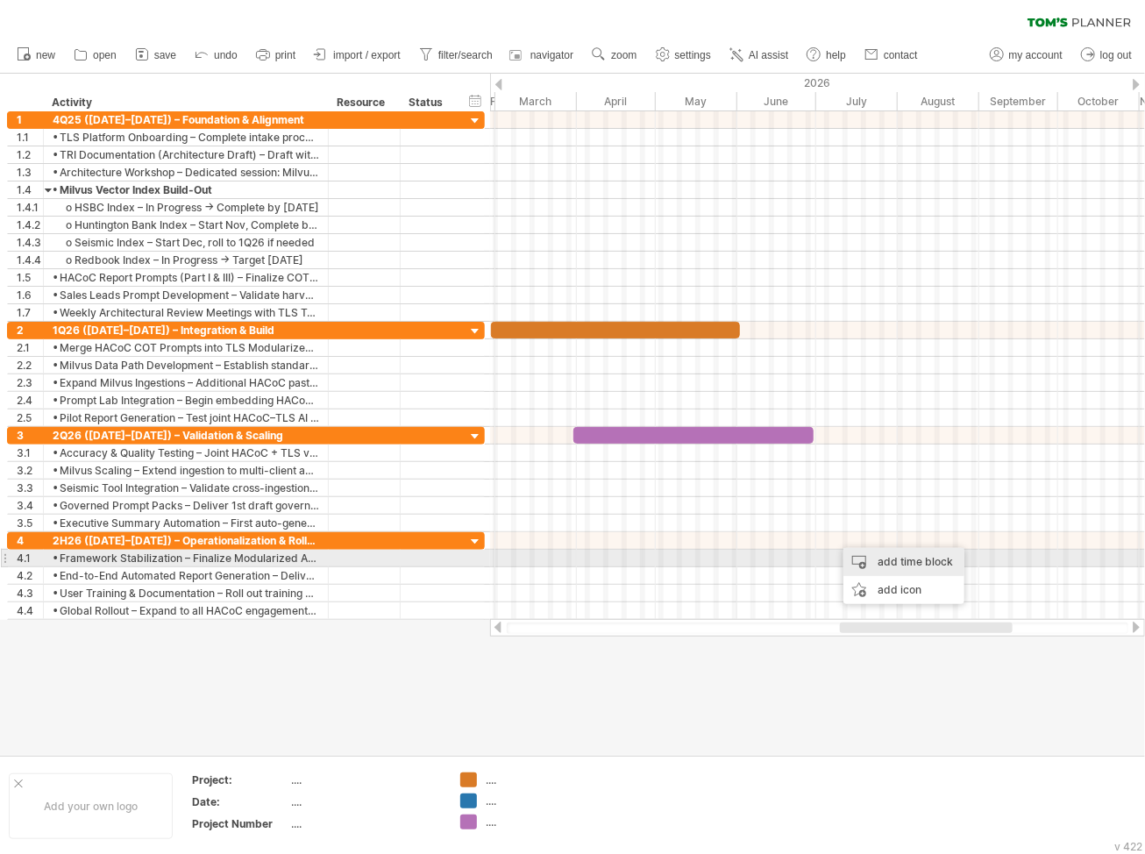
click at [847, 558] on div "add time block" at bounding box center [903, 562] width 121 height 28
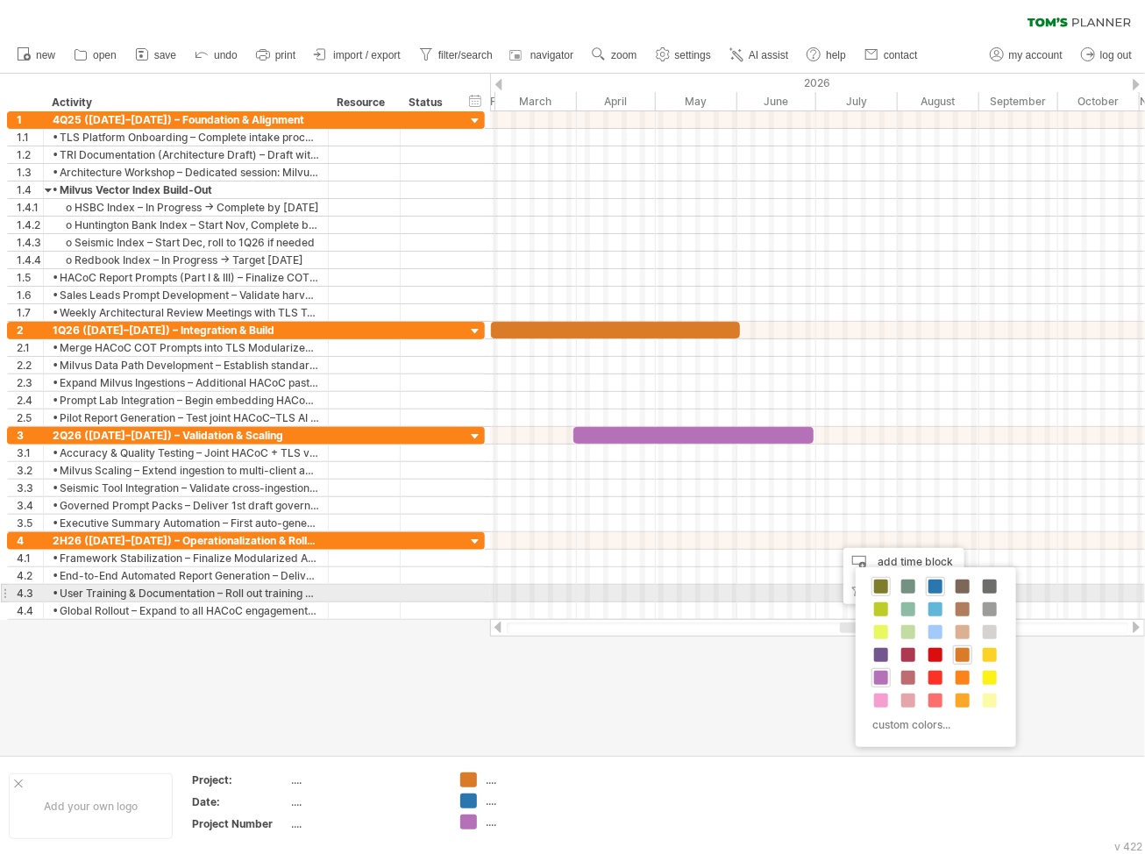
click at [880, 586] on span at bounding box center [881, 586] width 14 height 14
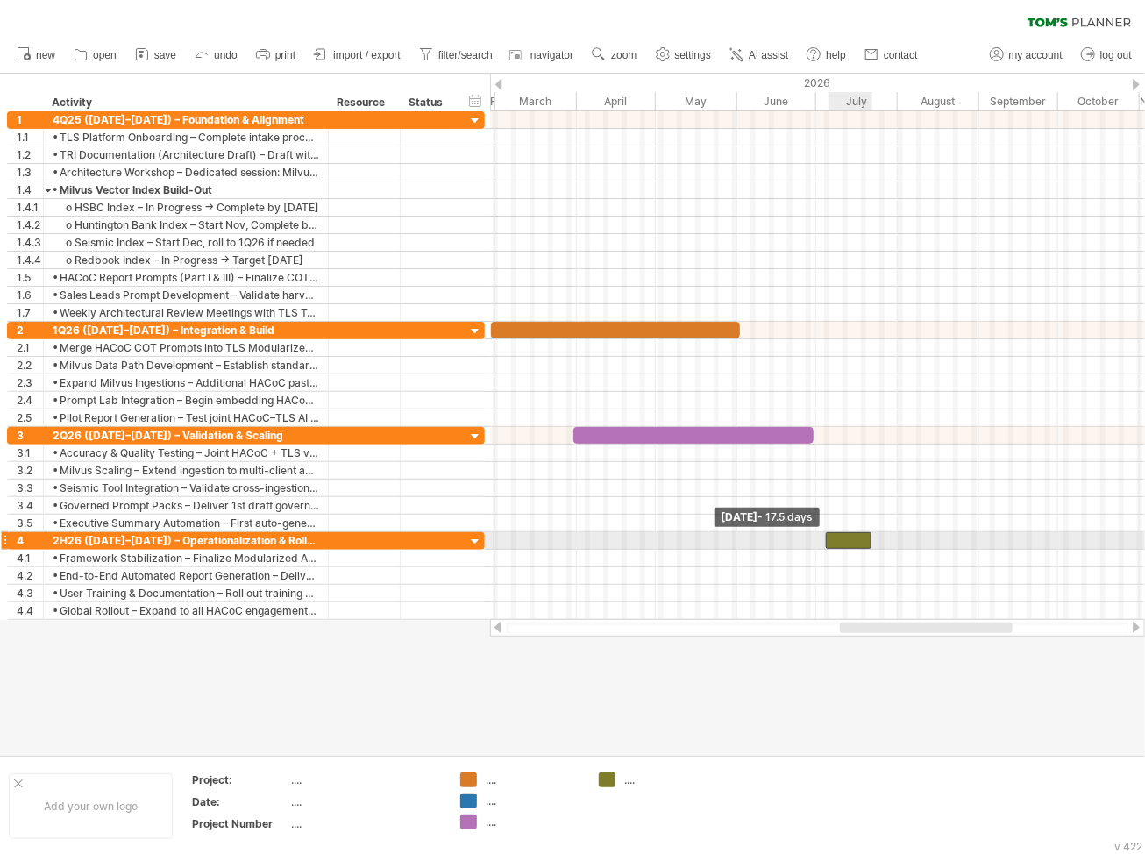
drag, startPoint x: 834, startPoint y: 532, endPoint x: 826, endPoint y: 534, distance: 8.9
click at [826, 534] on span at bounding box center [825, 540] width 7 height 17
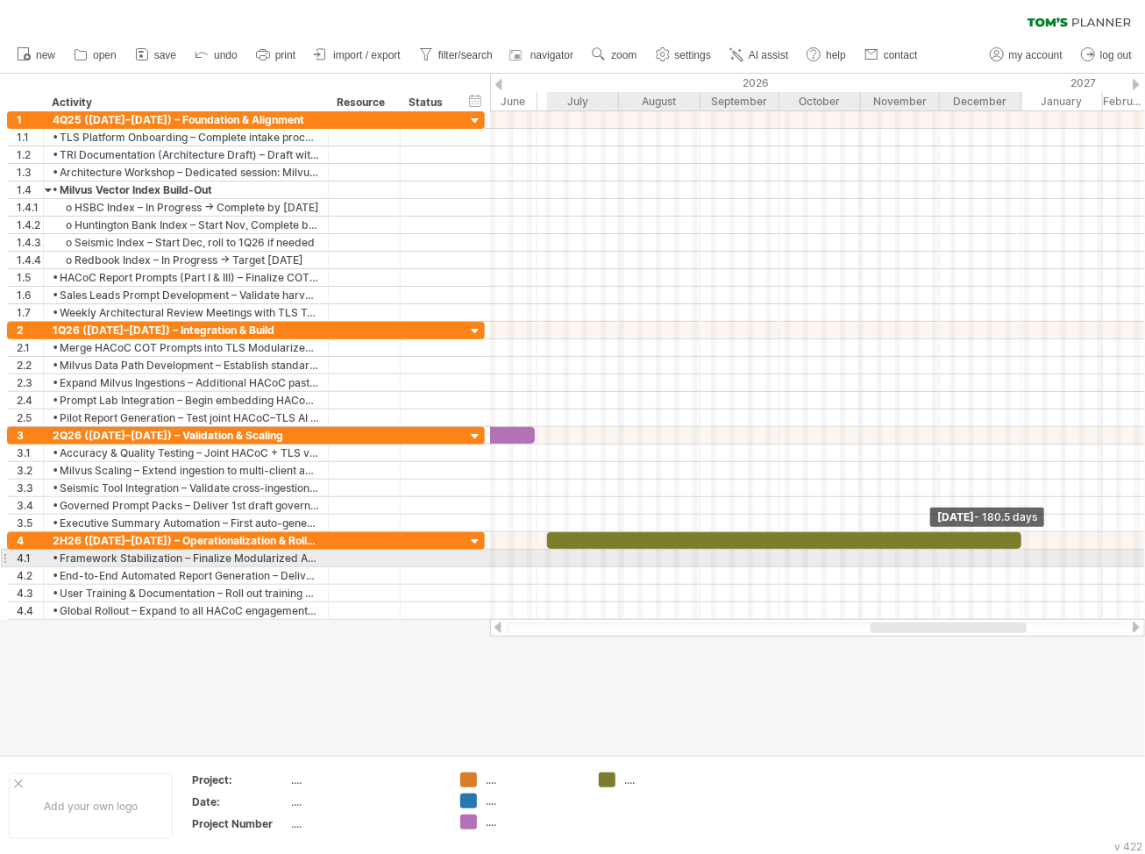
drag, startPoint x: 874, startPoint y: 539, endPoint x: 1023, endPoint y: 558, distance: 150.2
click at [939, 558] on div "[DATE] - 180.5 days [DATE] - 17.5 days" at bounding box center [817, 365] width 655 height 508
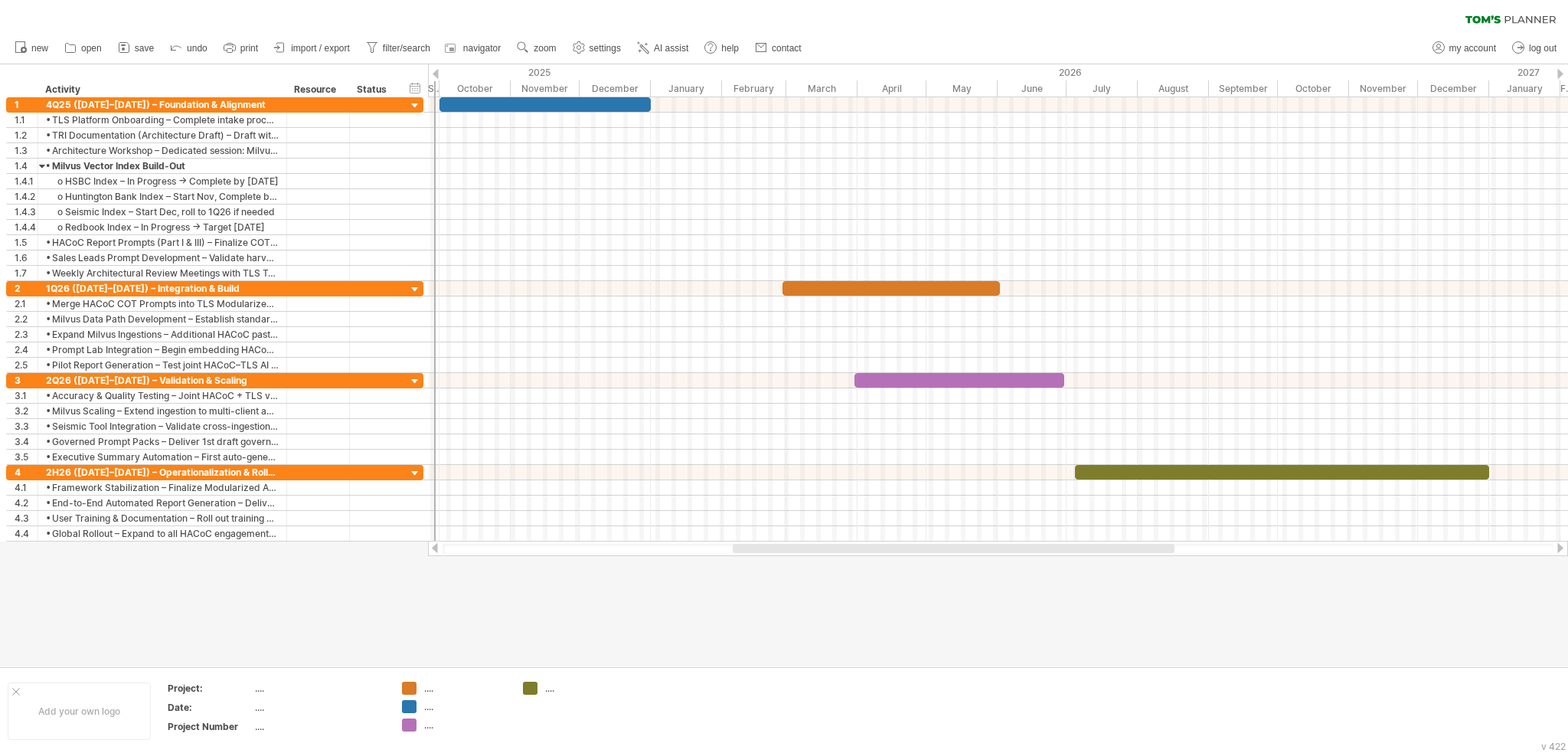
drag, startPoint x: 988, startPoint y: 548, endPoint x: 756, endPoint y: 569, distance: 232.9
click at [756, 569] on div "Trying to reach [DOMAIN_NAME] Connected again... 0% clear filter new 1" at bounding box center [784, 376] width 1568 height 753
click at [511, 86] on div "November" at bounding box center [545, 88] width 69 height 16
click at [331, 88] on div "Resource" at bounding box center [317, 90] width 46 height 16
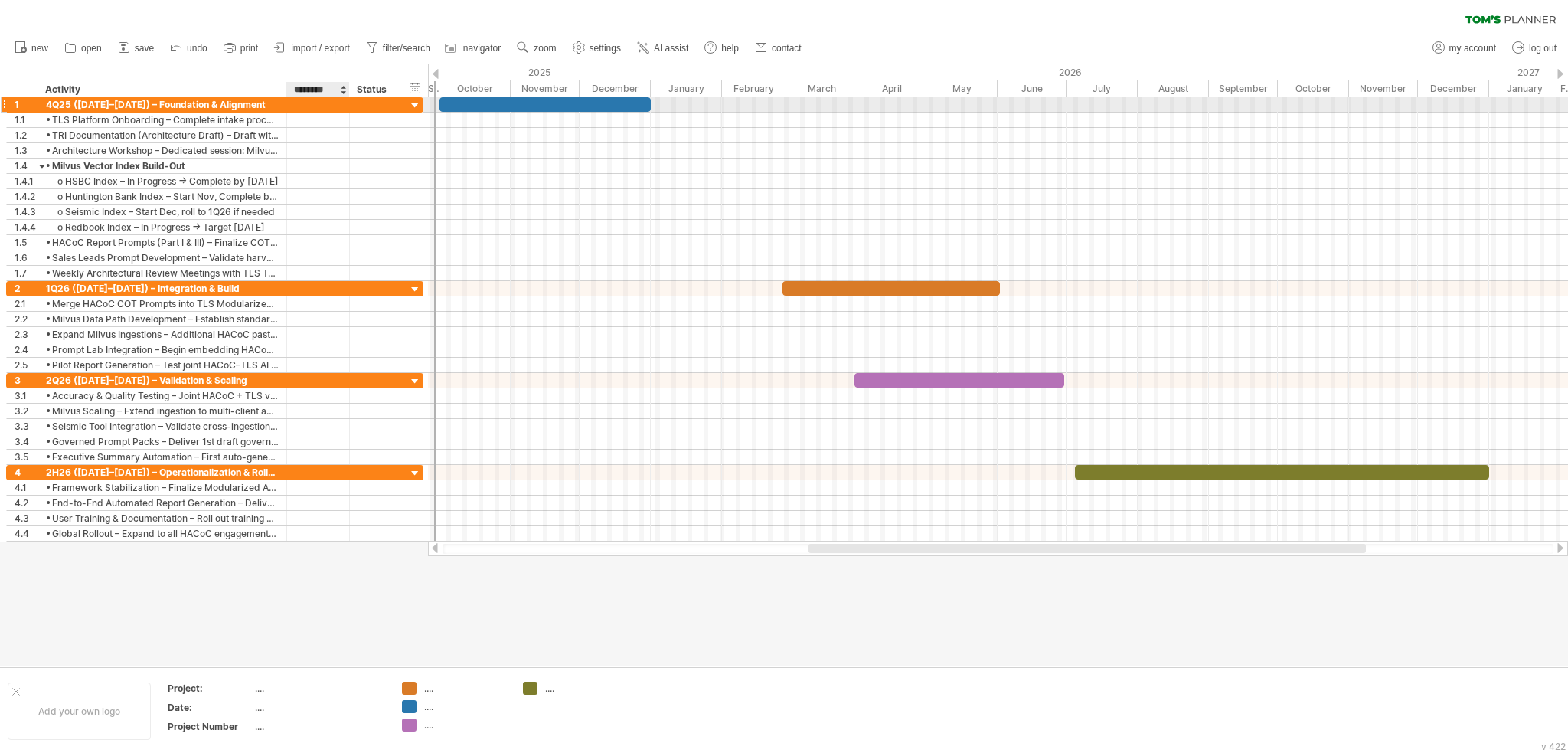
click at [337, 101] on div at bounding box center [317, 104] width 46 height 15
click at [611, 617] on div at bounding box center [784, 365] width 1568 height 602
click at [311, 103] on div at bounding box center [317, 104] width 46 height 15
click at [414, 107] on div at bounding box center [415, 106] width 15 height 15
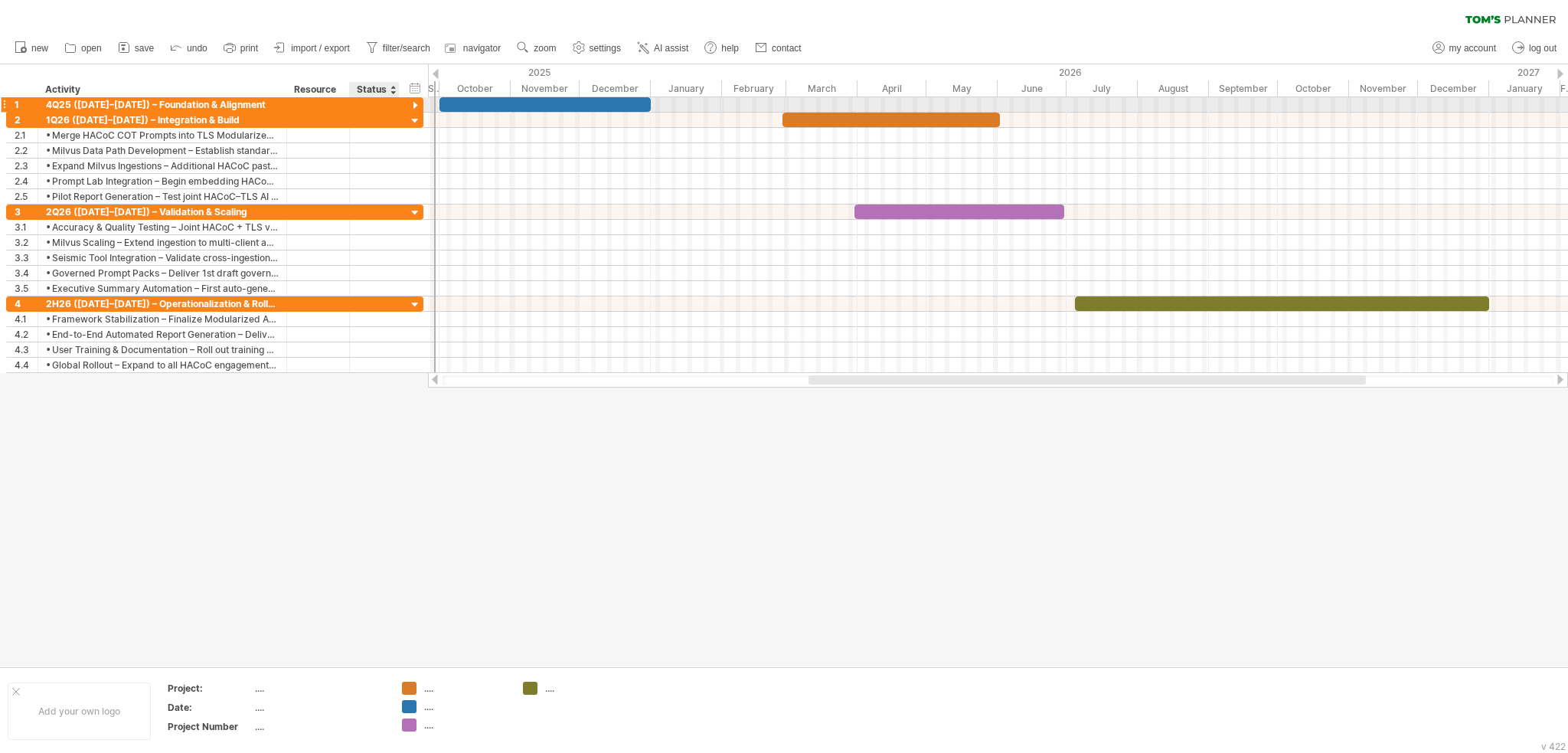
click at [412, 107] on div at bounding box center [415, 106] width 15 height 15
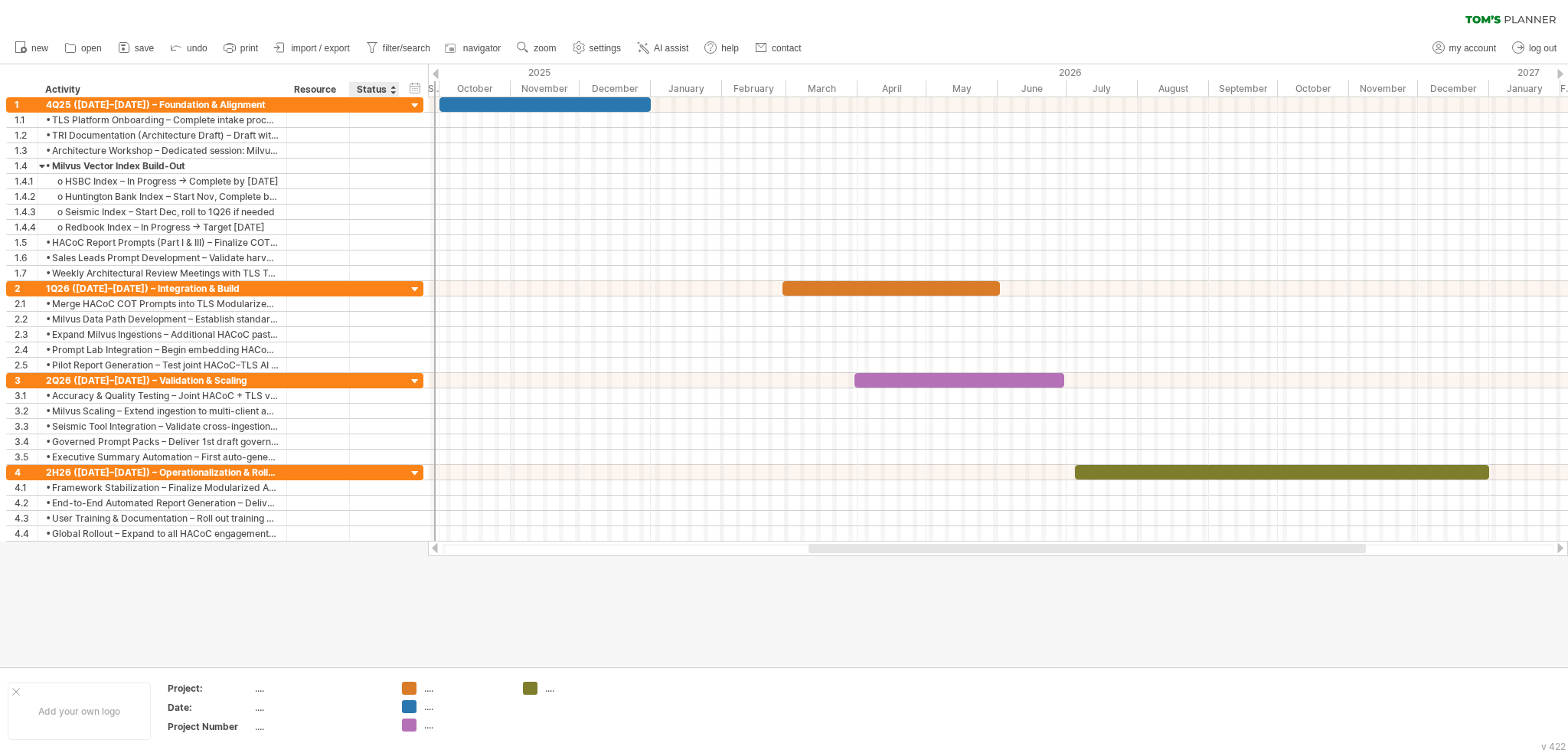
click at [371, 89] on div "Status" at bounding box center [373, 90] width 34 height 16
click at [370, 107] on div at bounding box center [374, 104] width 34 height 15
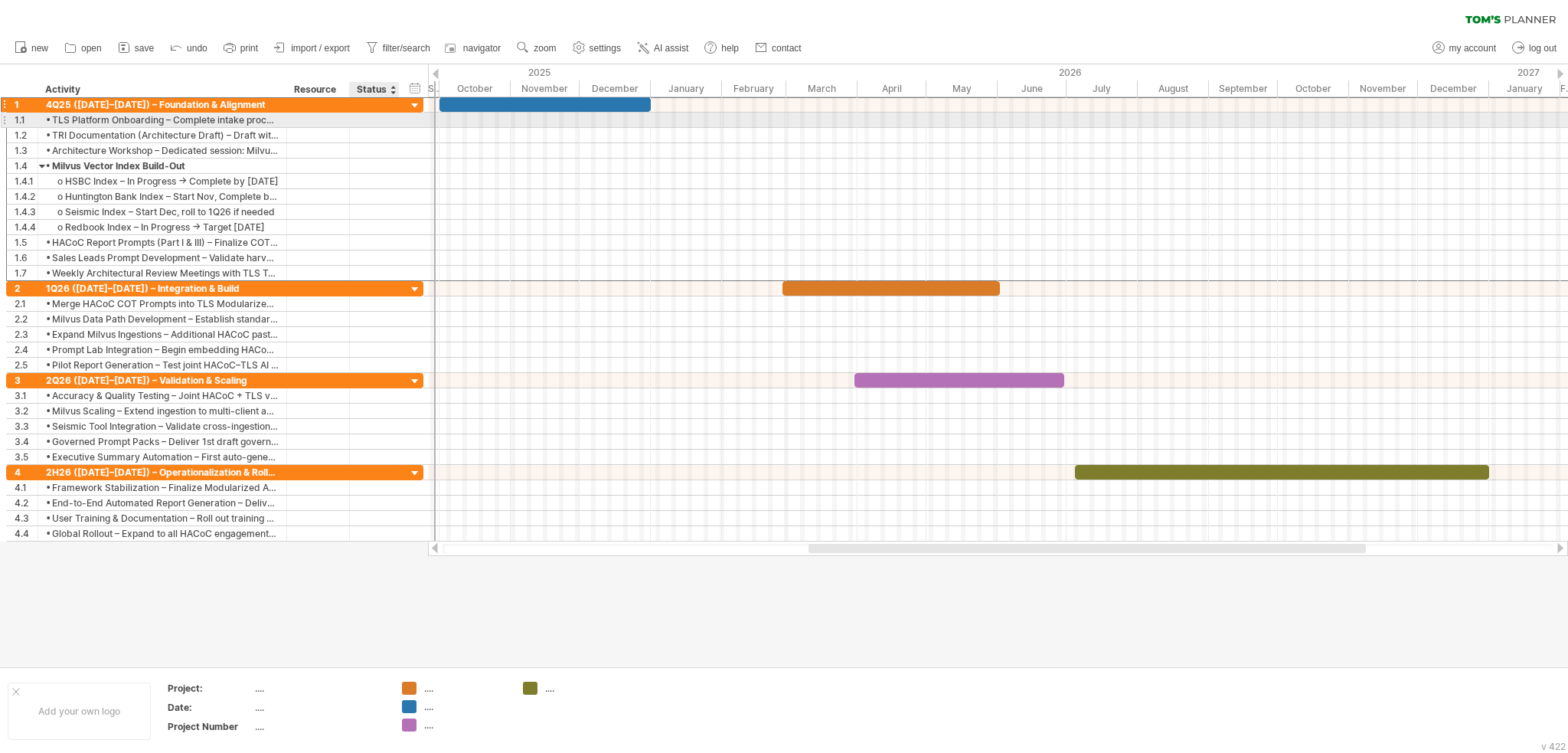
click at [370, 118] on div at bounding box center [374, 120] width 34 height 15
click at [636, 614] on div at bounding box center [784, 365] width 1568 height 602
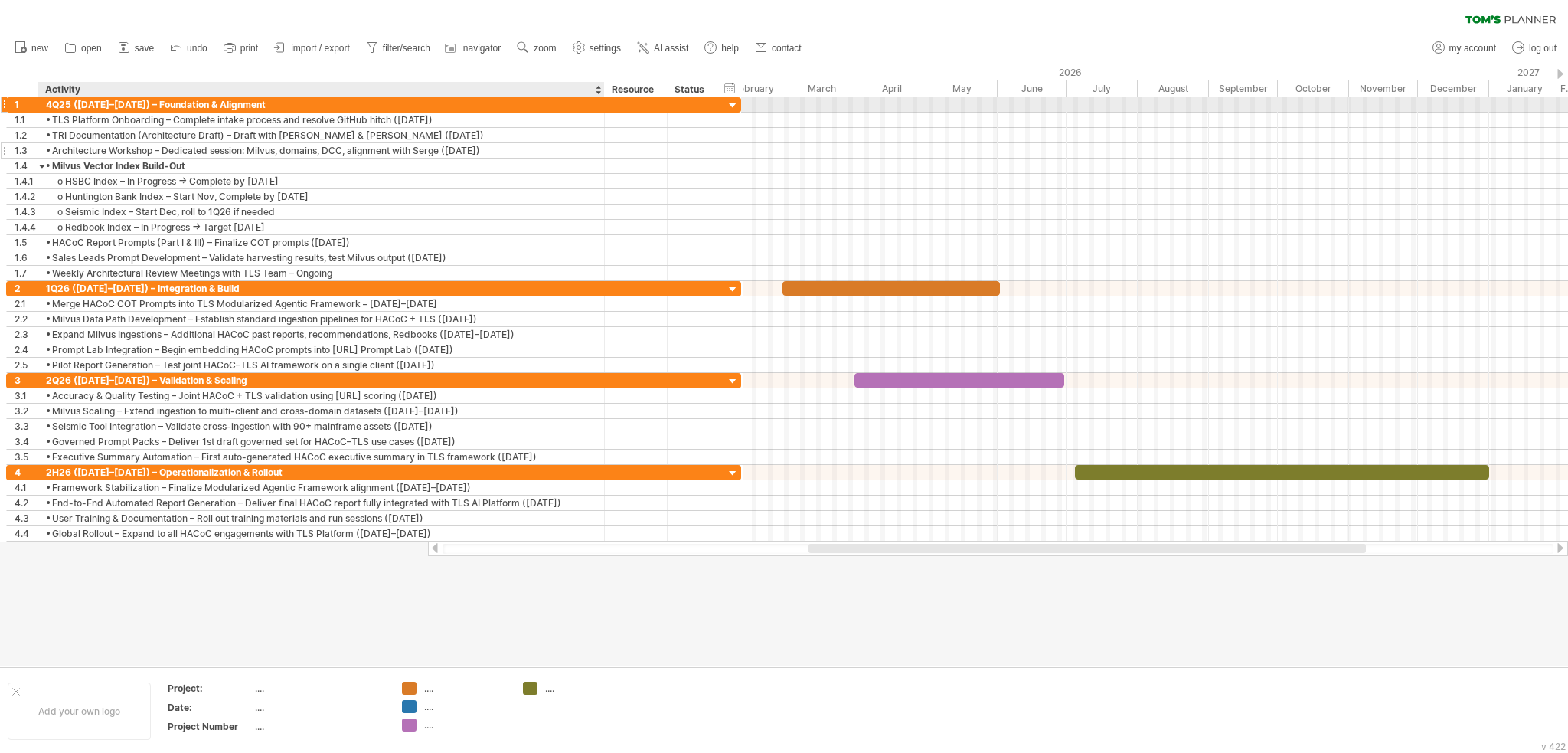
drag, startPoint x: 285, startPoint y: 103, endPoint x: 603, endPoint y: 153, distance: 321.9
click at [603, 153] on div "**********" at bounding box center [374, 189] width 736 height 183
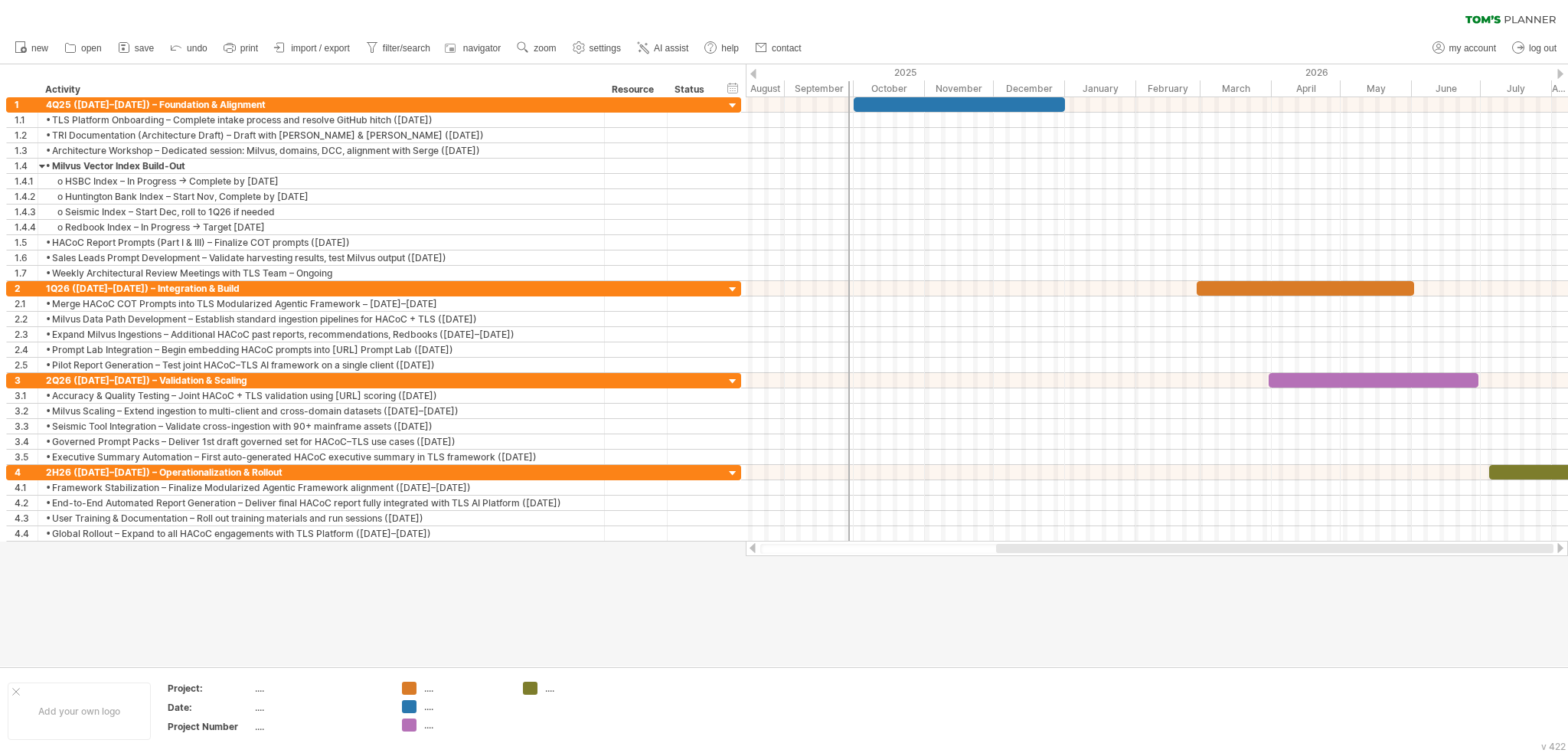
drag, startPoint x: 1057, startPoint y: 548, endPoint x: 1081, endPoint y: 545, distance: 24.2
click at [820, 545] on div at bounding box center [1274, 548] width 557 height 10
click at [820, 548] on div at bounding box center [1560, 547] width 12 height 10
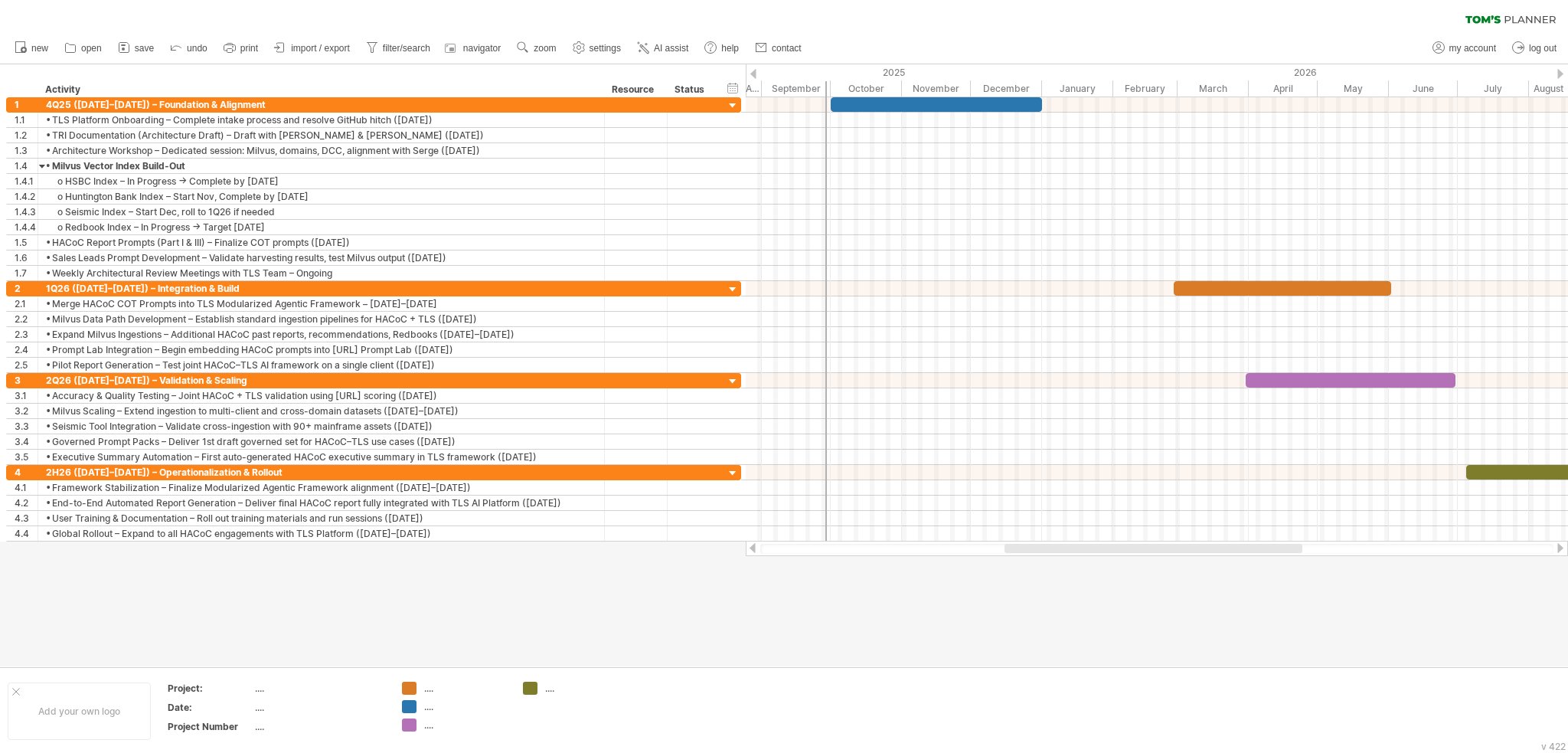
click at [820, 548] on div at bounding box center [1560, 547] width 12 height 10
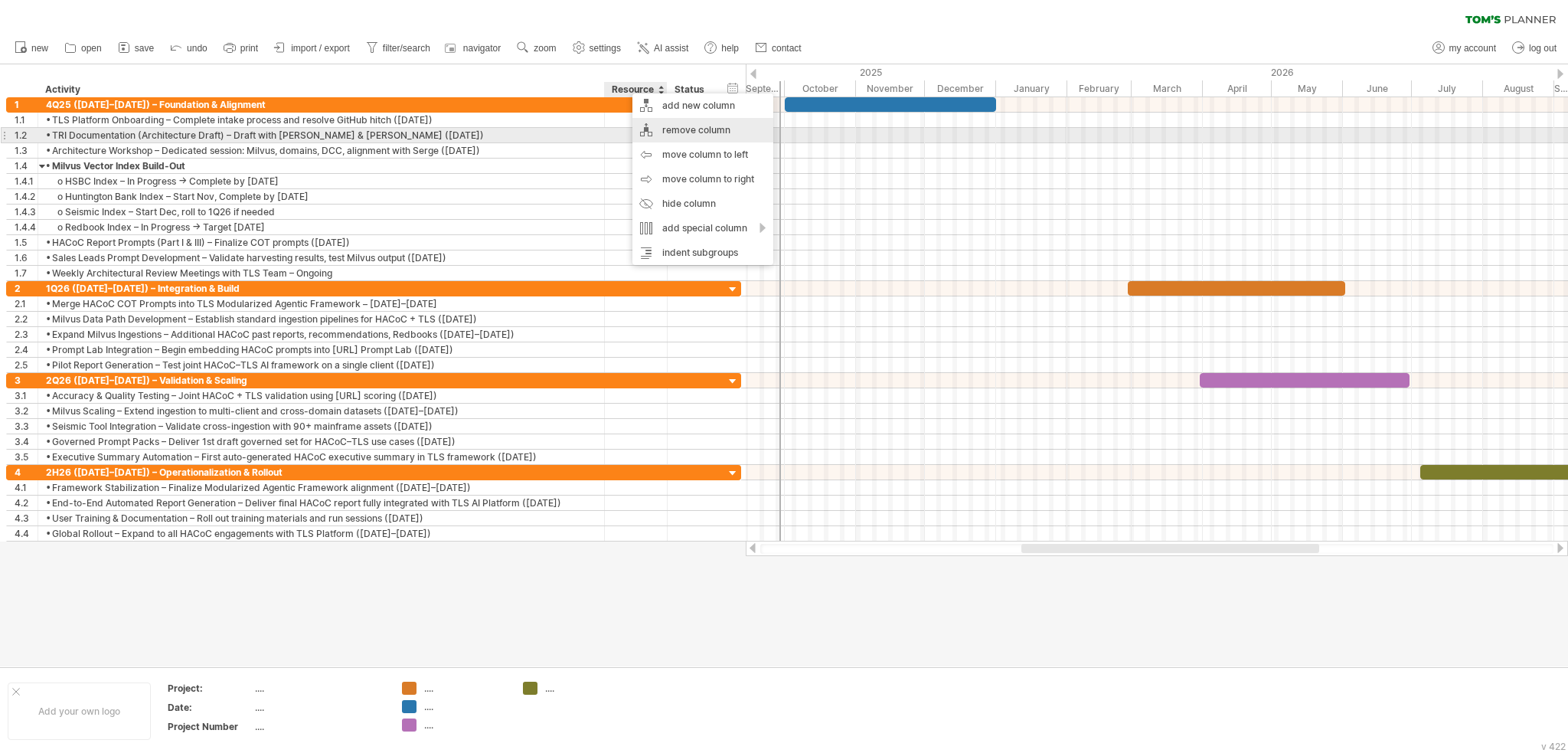
click at [665, 135] on div "remove column" at bounding box center [702, 130] width 141 height 24
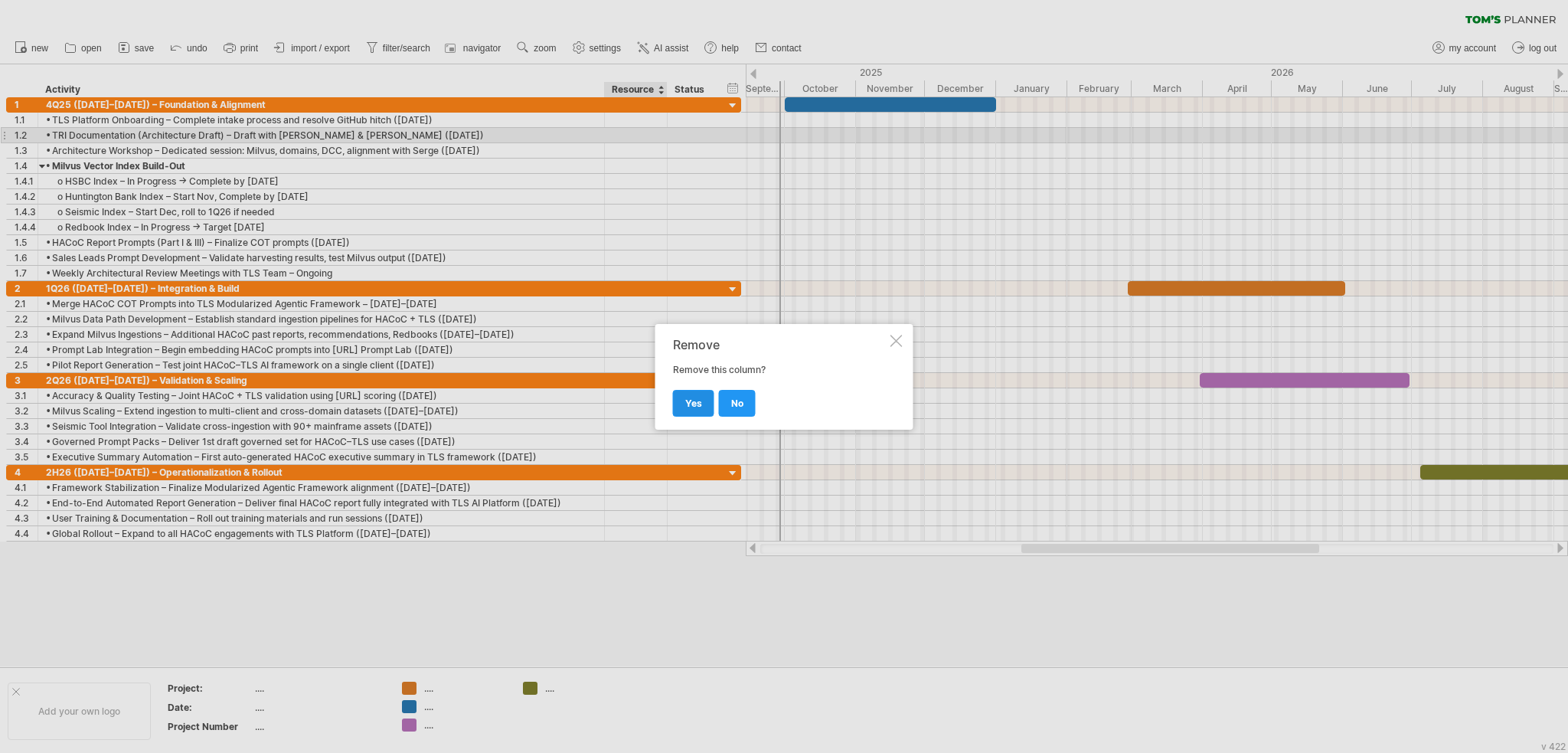
click at [695, 391] on link "yes" at bounding box center [694, 403] width 41 height 27
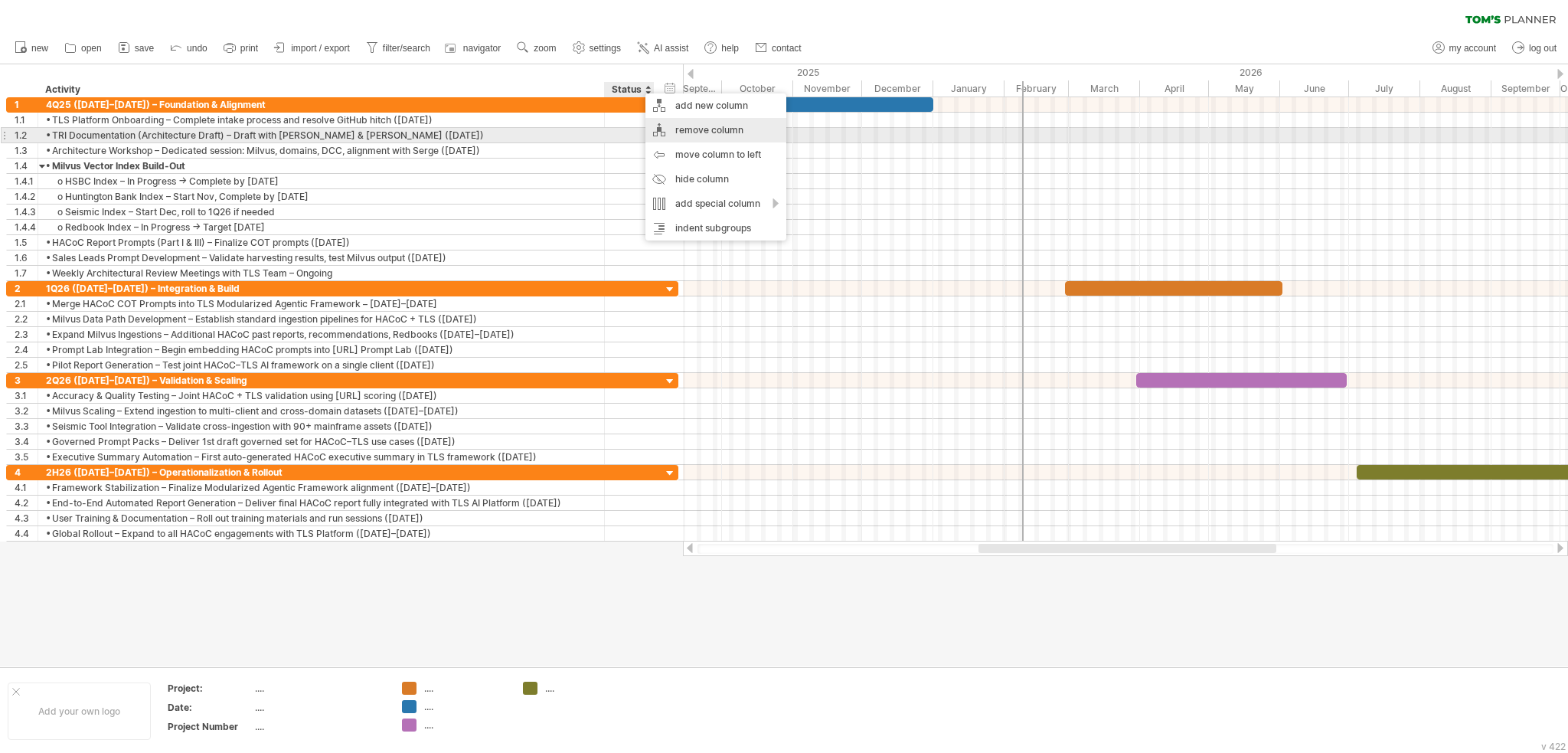
click at [696, 129] on div "remove column" at bounding box center [715, 130] width 141 height 24
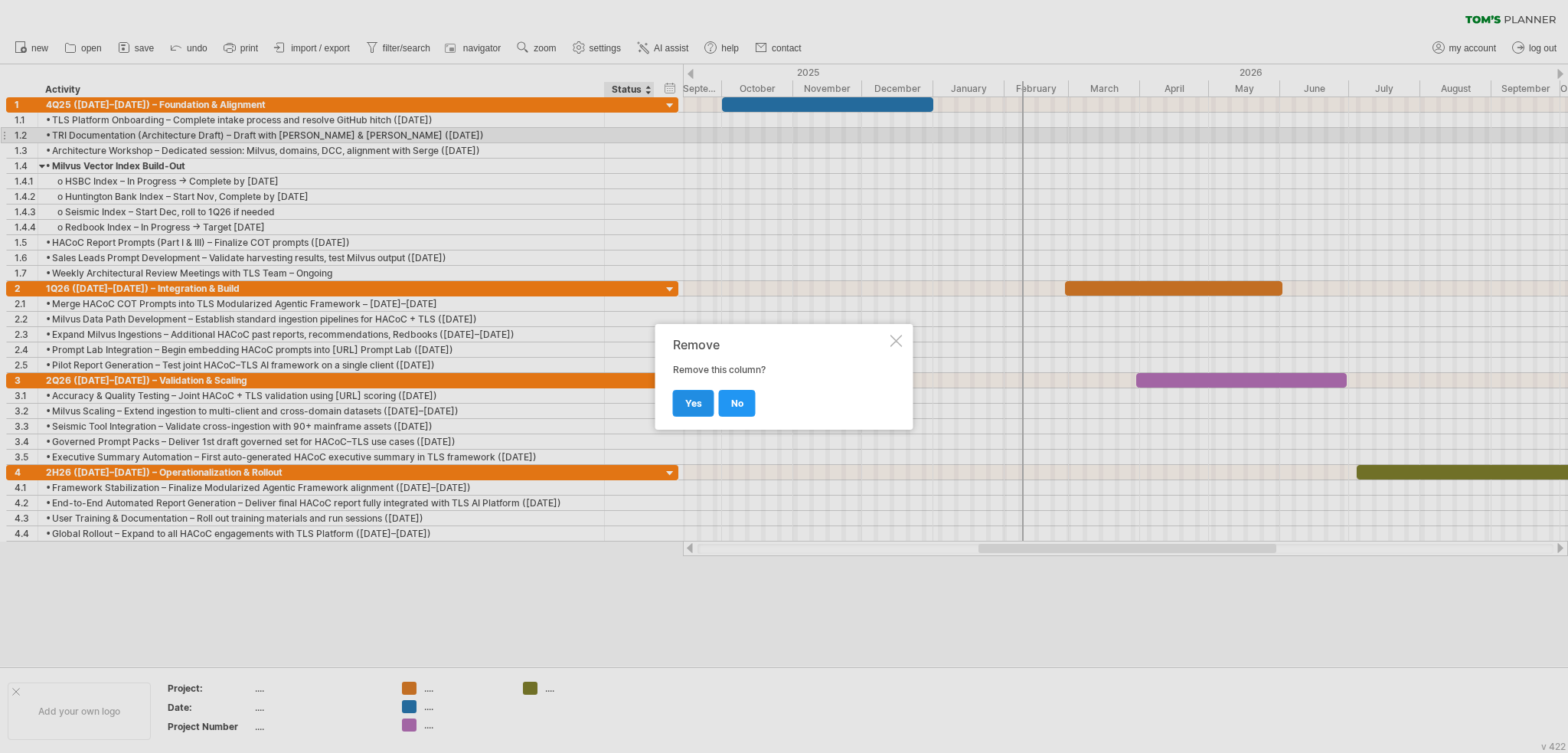
click at [704, 400] on link "yes" at bounding box center [694, 403] width 41 height 27
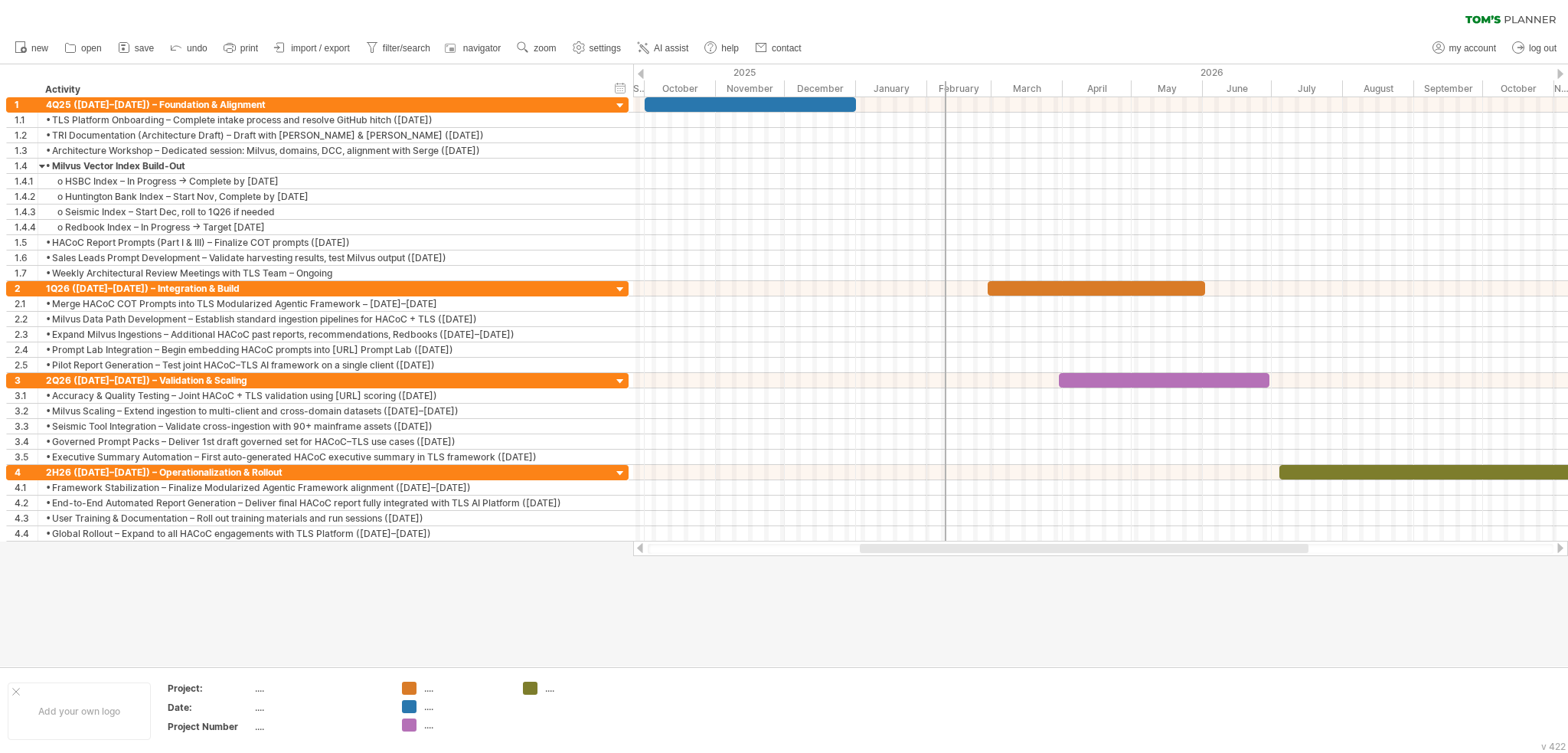
drag, startPoint x: 1083, startPoint y: 547, endPoint x: 1096, endPoint y: 542, distance: 13.9
click at [820, 542] on div at bounding box center [1101, 549] width 935 height 16
drag, startPoint x: 633, startPoint y: 76, endPoint x: 624, endPoint y: 78, distance: 9.2
click at [624, 78] on div "Trying to reach [DOMAIN_NAME] Connected again... 0% clear filter new 1" at bounding box center [784, 376] width 1568 height 753
click at [615, 66] on div "hide start/end/duration show start/end/duration ******** Activity" at bounding box center [316, 81] width 633 height 33
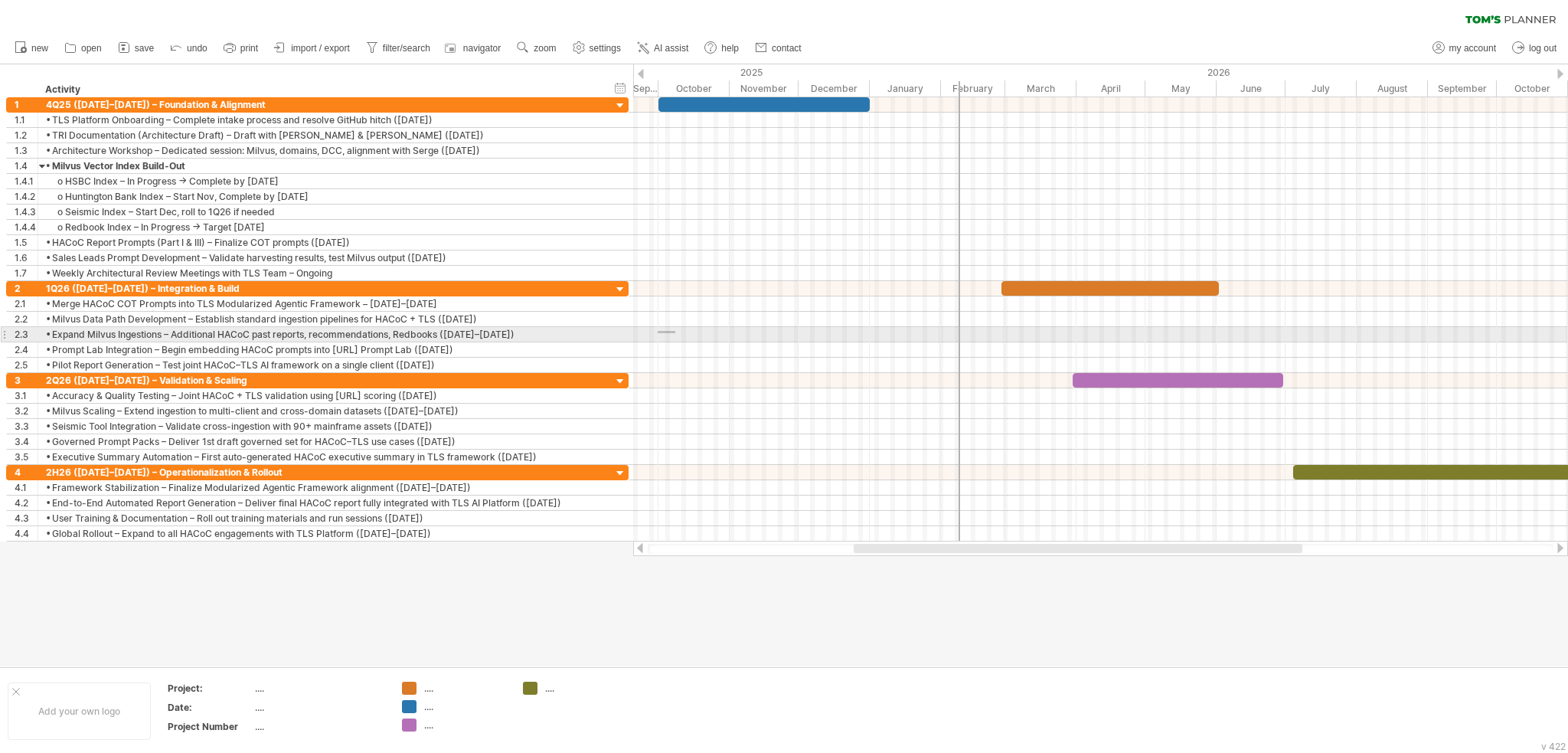
drag, startPoint x: 635, startPoint y: 333, endPoint x: 686, endPoint y: 331, distance: 51.0
click at [681, 331] on div at bounding box center [1101, 335] width 935 height 16
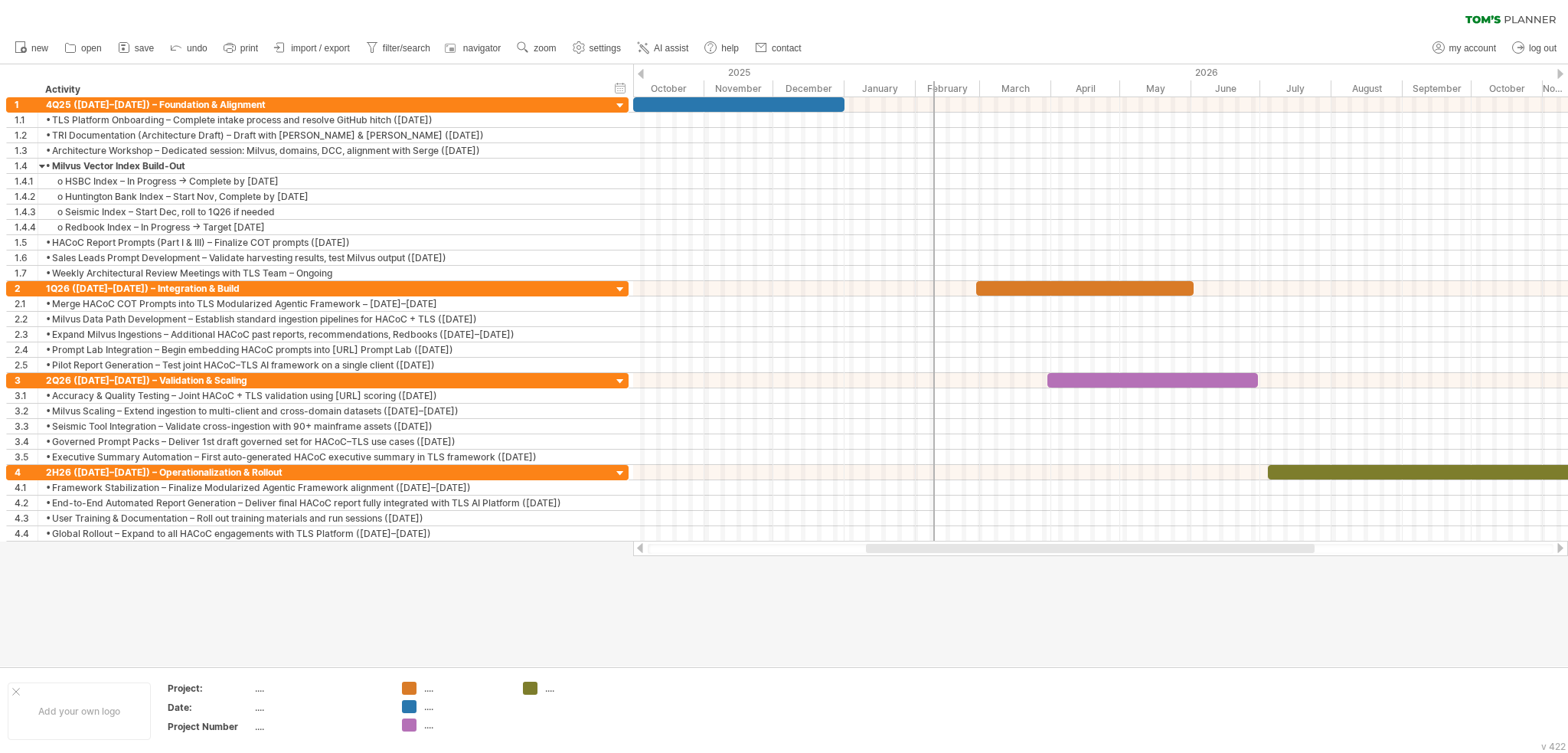
drag, startPoint x: 876, startPoint y: 543, endPoint x: 888, endPoint y: 543, distance: 12.0
click at [820, 543] on div at bounding box center [1090, 548] width 449 height 10
click at [632, 70] on div "hide start/end/duration show start/end/duration ******** Activity" at bounding box center [316, 81] width 633 height 33
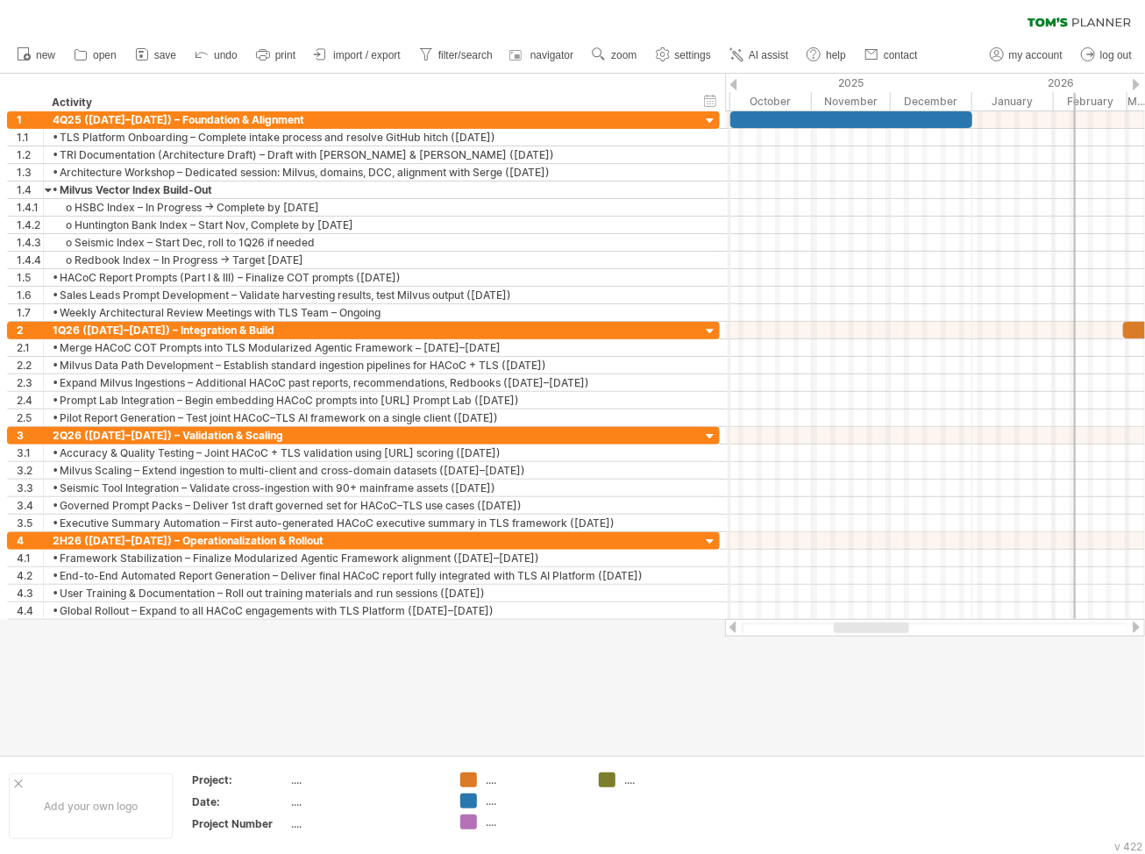
click at [678, 99] on div "Activity" at bounding box center [367, 103] width 630 height 18
click at [158, 107] on div "Activity" at bounding box center [367, 103] width 630 height 18
drag, startPoint x: 151, startPoint y: 105, endPoint x: 36, endPoint y: 107, distance: 114.8
click at [36, 107] on div "******** Activity" at bounding box center [349, 103] width 685 height 18
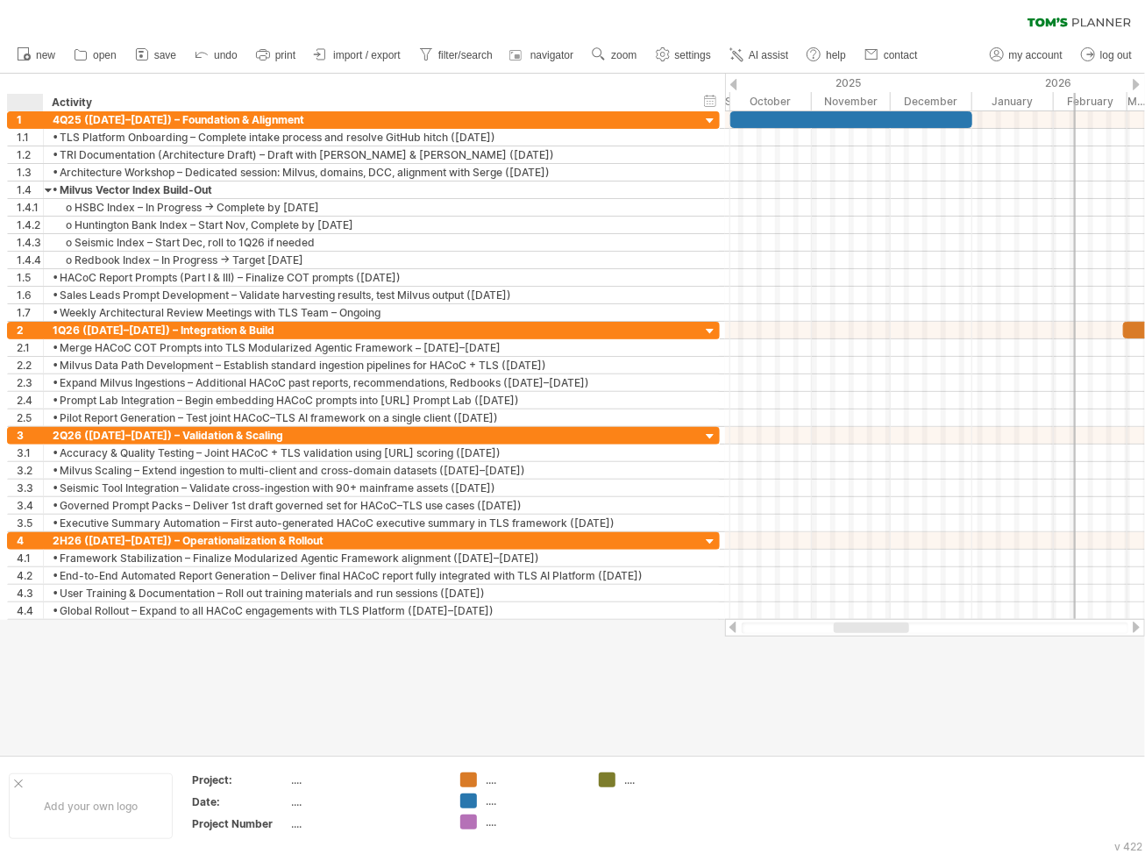
paste input "**********"
type input "**********"
click at [172, 108] on div "Activity" at bounding box center [367, 103] width 630 height 18
drag, startPoint x: 174, startPoint y: 108, endPoint x: 74, endPoint y: 103, distance: 100.0
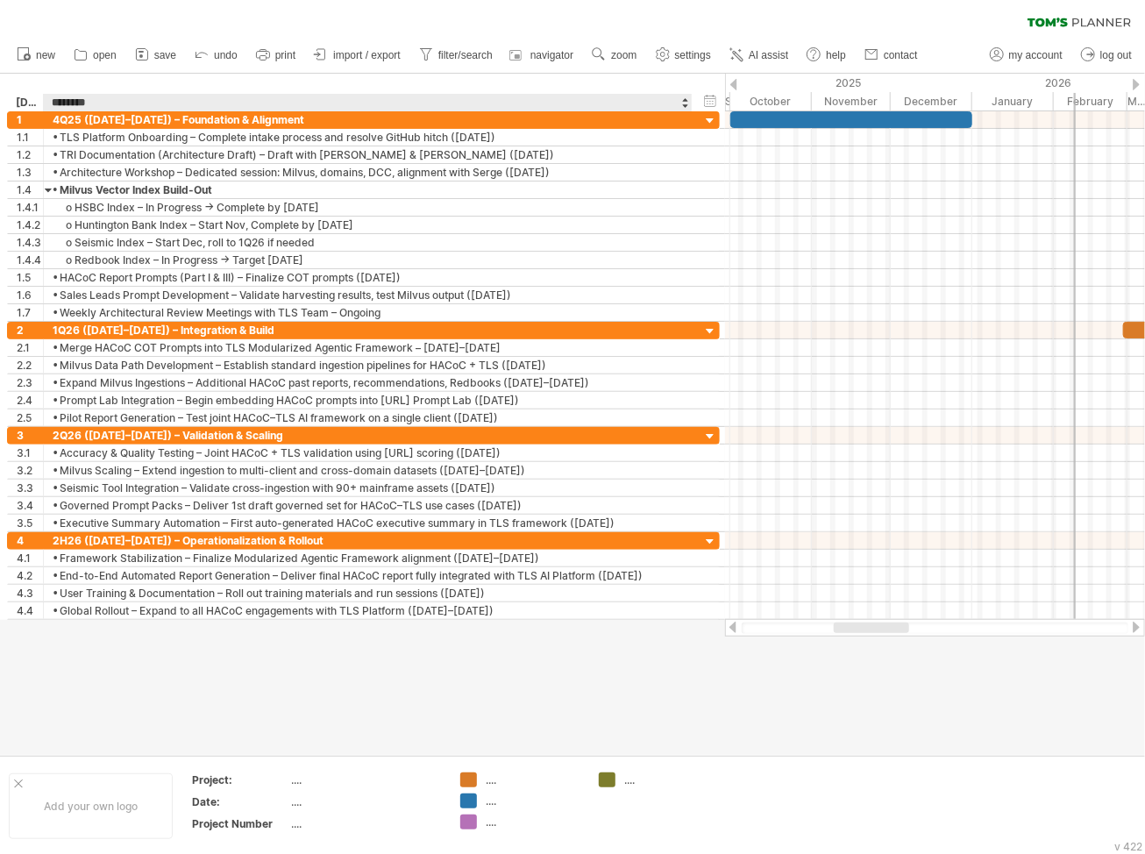
click at [74, 103] on input "********" at bounding box center [367, 103] width 630 height 18
click at [35, 104] on div "[DATE] Board Group: HACoC–AI ↔ TLS Platform Integration" at bounding box center [29, 103] width 26 height 18
drag, startPoint x: 16, startPoint y: 101, endPoint x: 229, endPoint y: 118, distance: 213.7
click at [229, 118] on div "Trying to reach [DOMAIN_NAME] Connected again... 0% clear filter new 1" at bounding box center [572, 427] width 1145 height 854
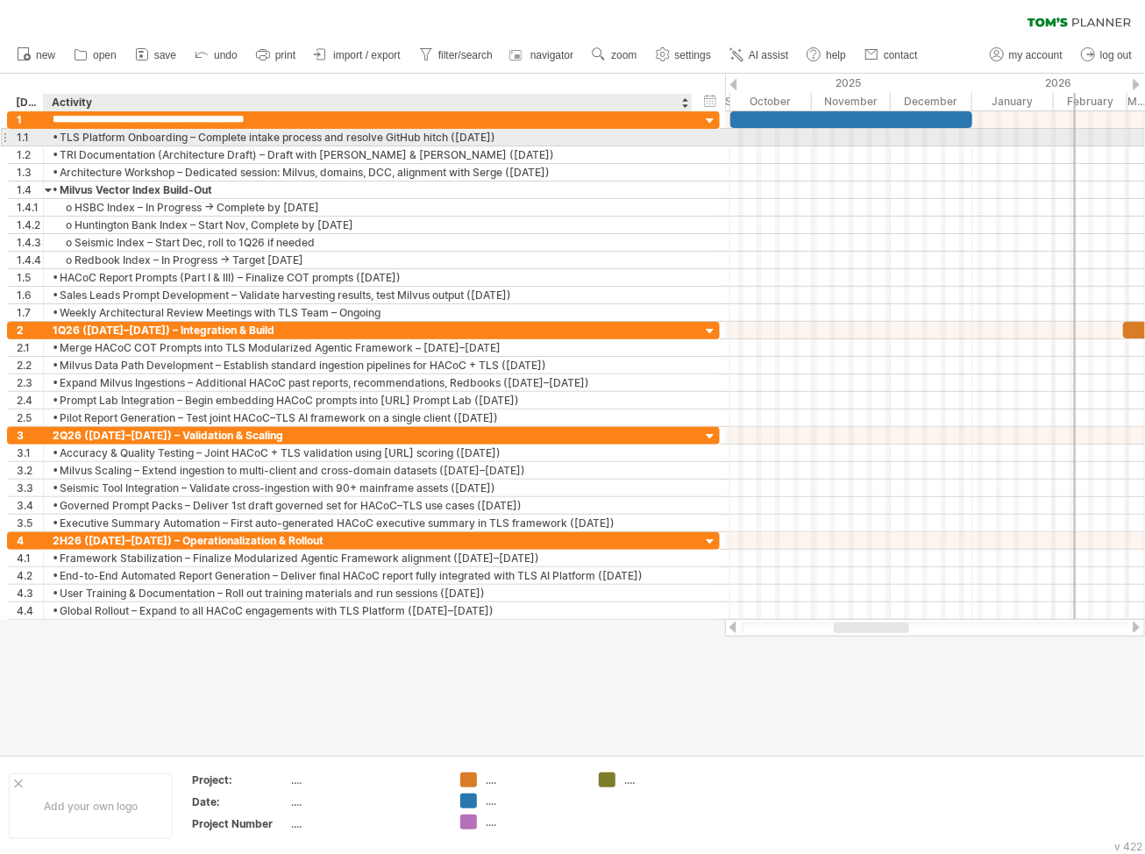
type input "**********"
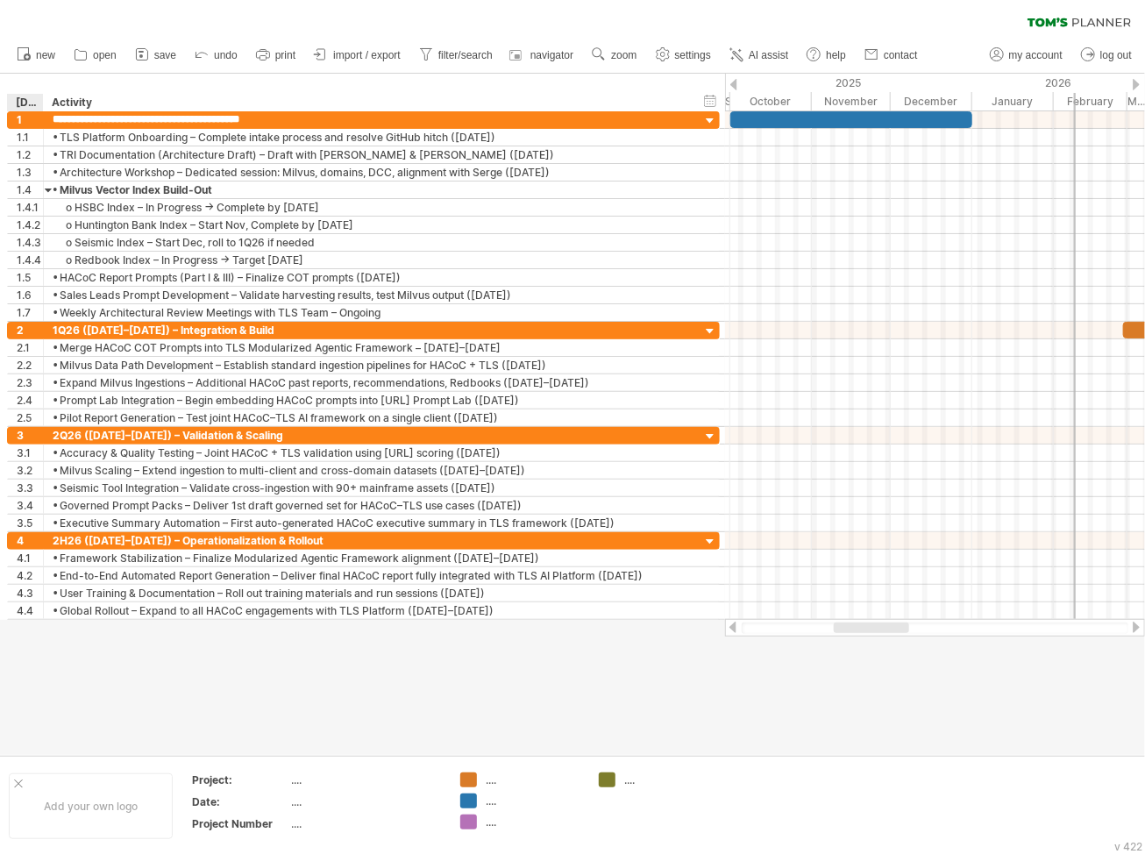
click at [14, 103] on div "**********" at bounding box center [25, 103] width 36 height 18
click at [16, 103] on div "[DATE] Board Group: HACoC–AI ↔ TLS Platform Integration" at bounding box center [29, 103] width 26 height 18
click at [16, 94] on input "**********" at bounding box center [16, 94] width 0 height 0
click at [16, 103] on input "**********" at bounding box center [29, 103] width 26 height 18
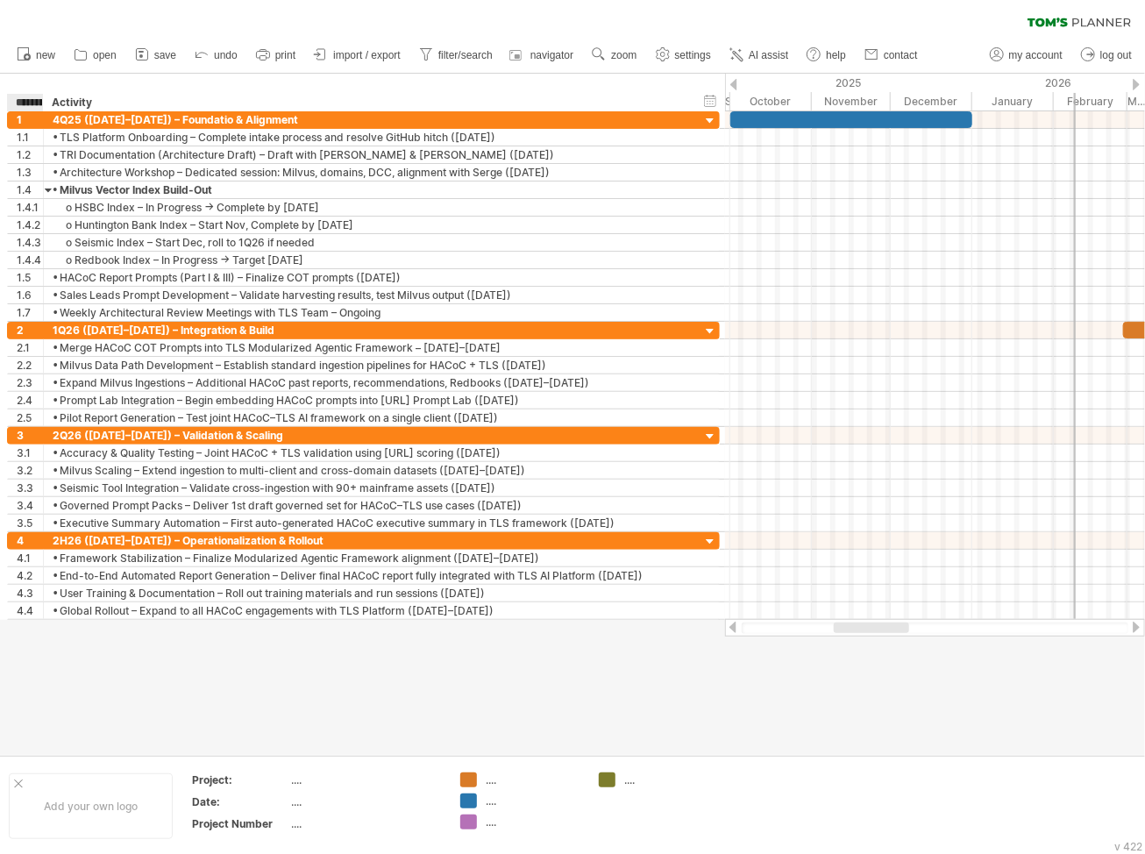
click at [16, 100] on input "**********" at bounding box center [29, 103] width 26 height 18
drag, startPoint x: 15, startPoint y: 100, endPoint x: 130, endPoint y: 109, distance: 115.2
click at [130, 109] on div "**********" at bounding box center [349, 103] width 685 height 18
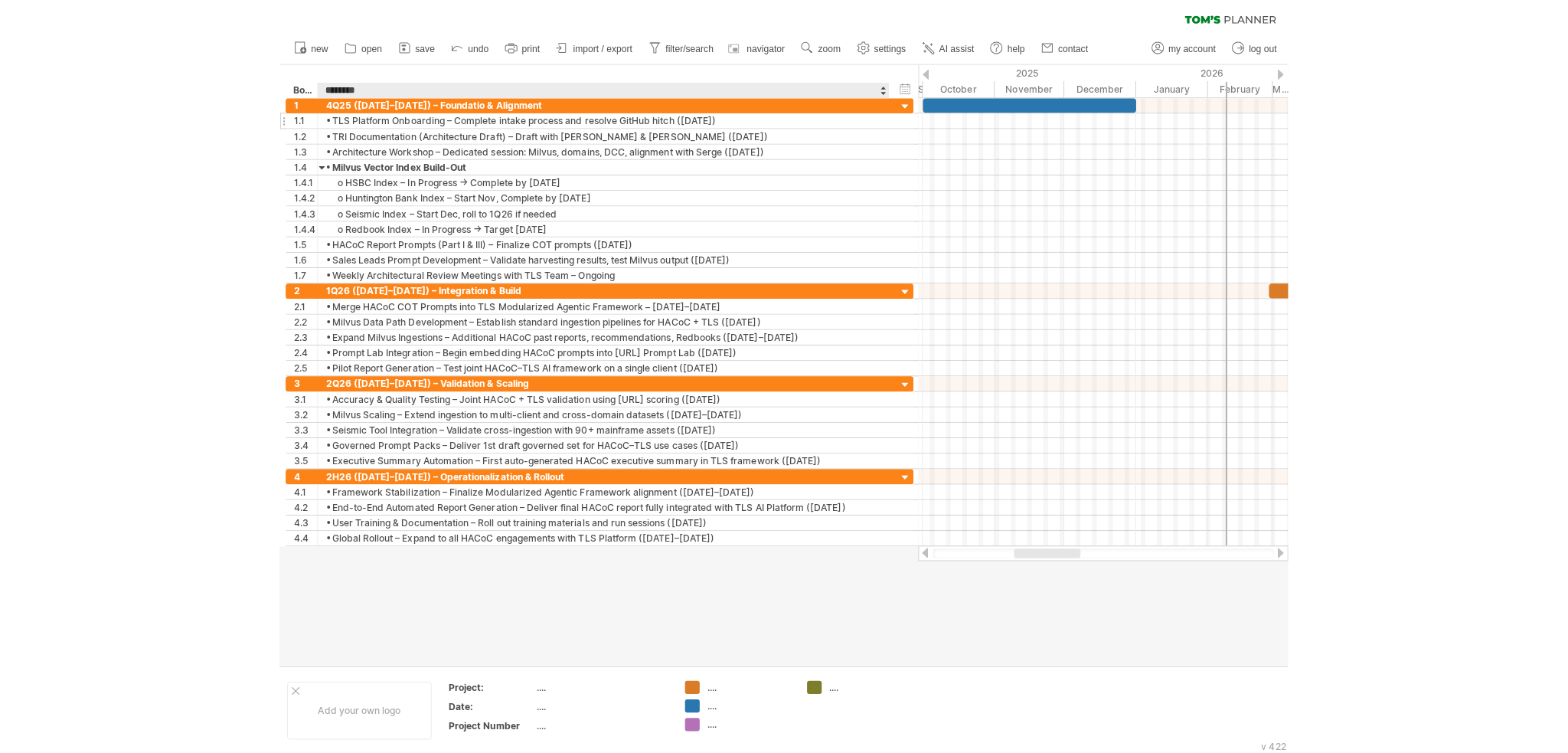
scroll to position [0, 0]
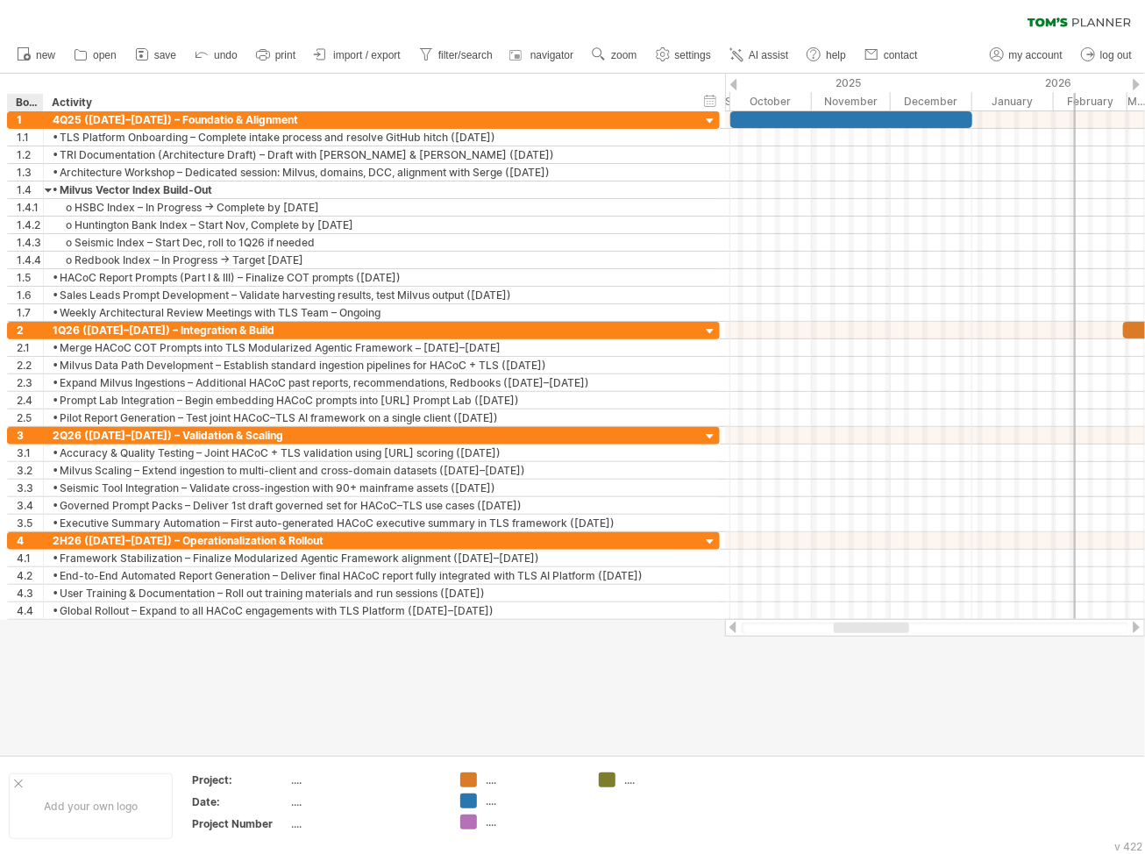
click at [18, 102] on div "Board Group: HACoC–AI ↔ TLS Platform Integration" at bounding box center [29, 103] width 26 height 18
click at [18, 101] on input "**********" at bounding box center [29, 103] width 26 height 18
click at [16, 98] on input "**********" at bounding box center [29, 103] width 26 height 18
click at [14, 97] on div "**********" at bounding box center [25, 103] width 36 height 18
click at [18, 100] on div "Group: HACoC–AI ↔ TLS Platform Integration" at bounding box center [29, 103] width 26 height 18
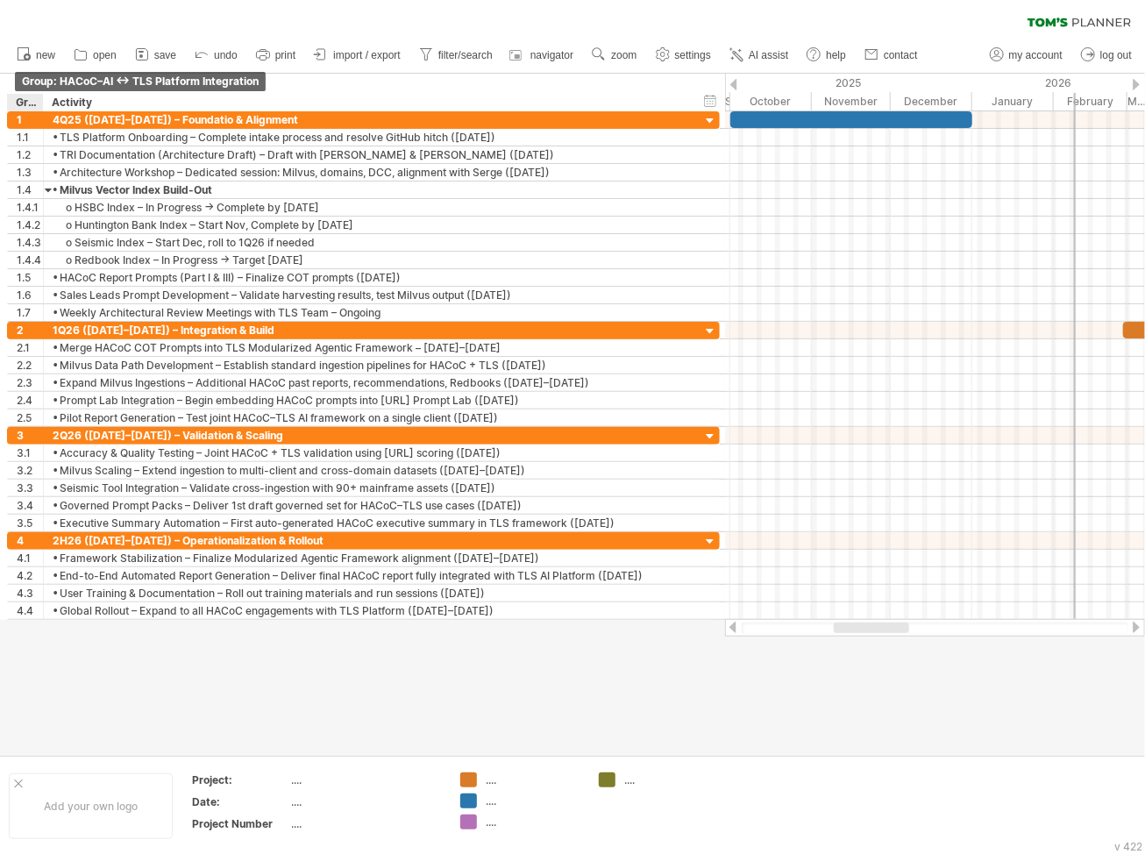
click at [0, 0] on input "**********" at bounding box center [0, 0] width 0 height 0
click at [18, 101] on input "**********" at bounding box center [29, 103] width 26 height 18
type input "*"
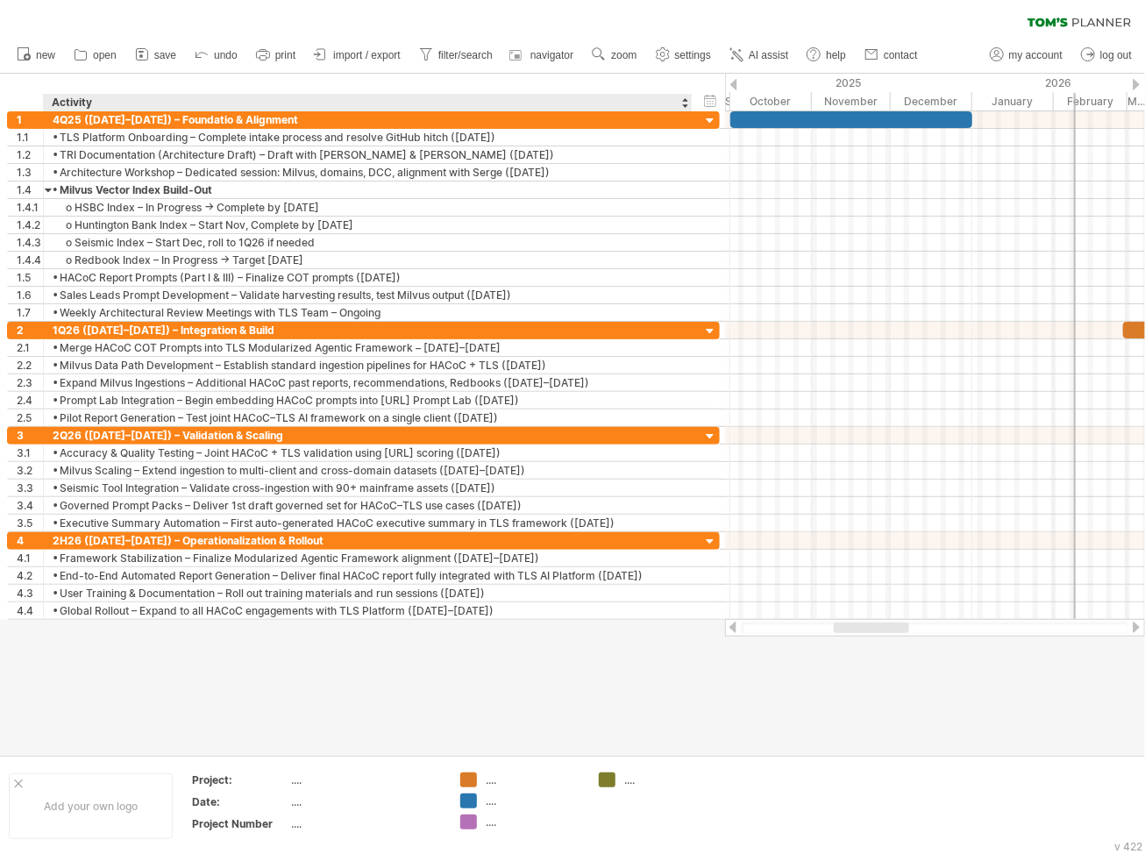
click at [75, 104] on div "Activity" at bounding box center [367, 103] width 630 height 18
drag, startPoint x: 94, startPoint y: 101, endPoint x: 53, endPoint y: 105, distance: 40.6
click at [53, 105] on input "********" at bounding box center [367, 103] width 630 height 18
paste input "**********"
type input "**********"
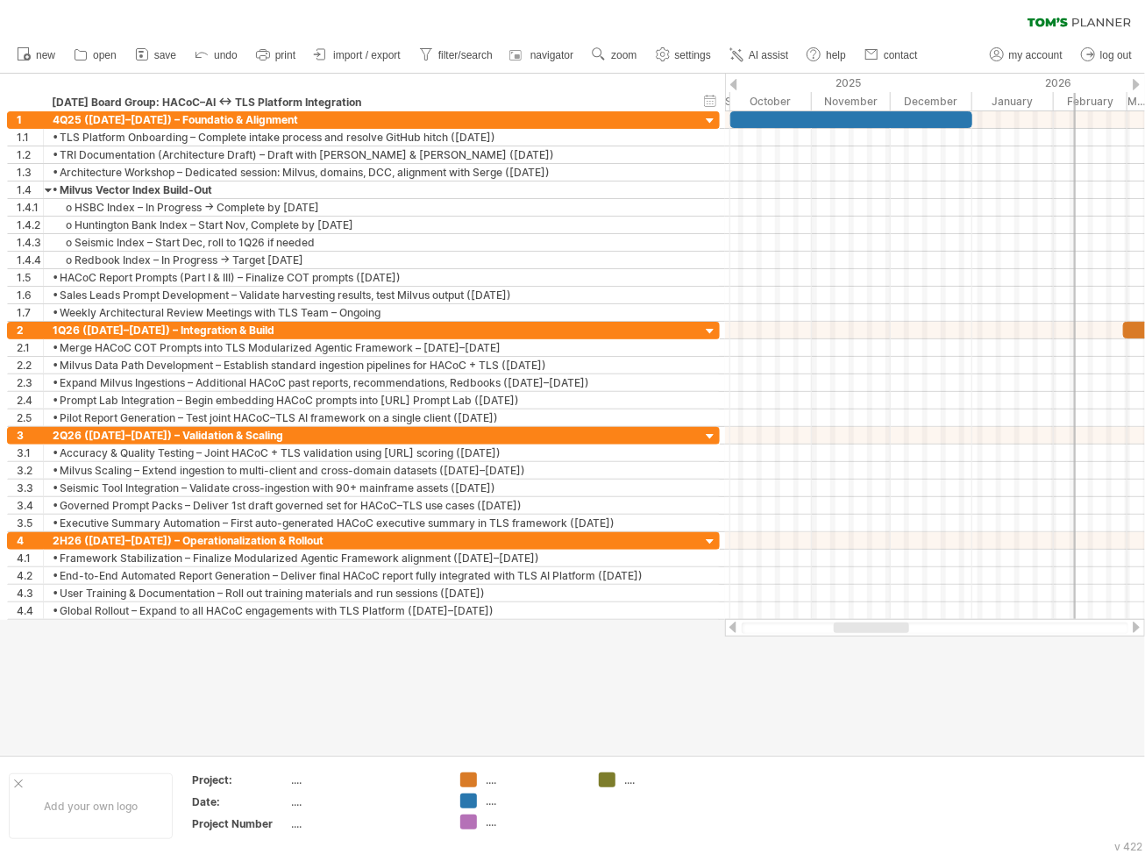
click at [743, 720] on div at bounding box center [572, 414] width 1145 height 681
click at [707, 571] on div "**********" at bounding box center [363, 576] width 713 height 18
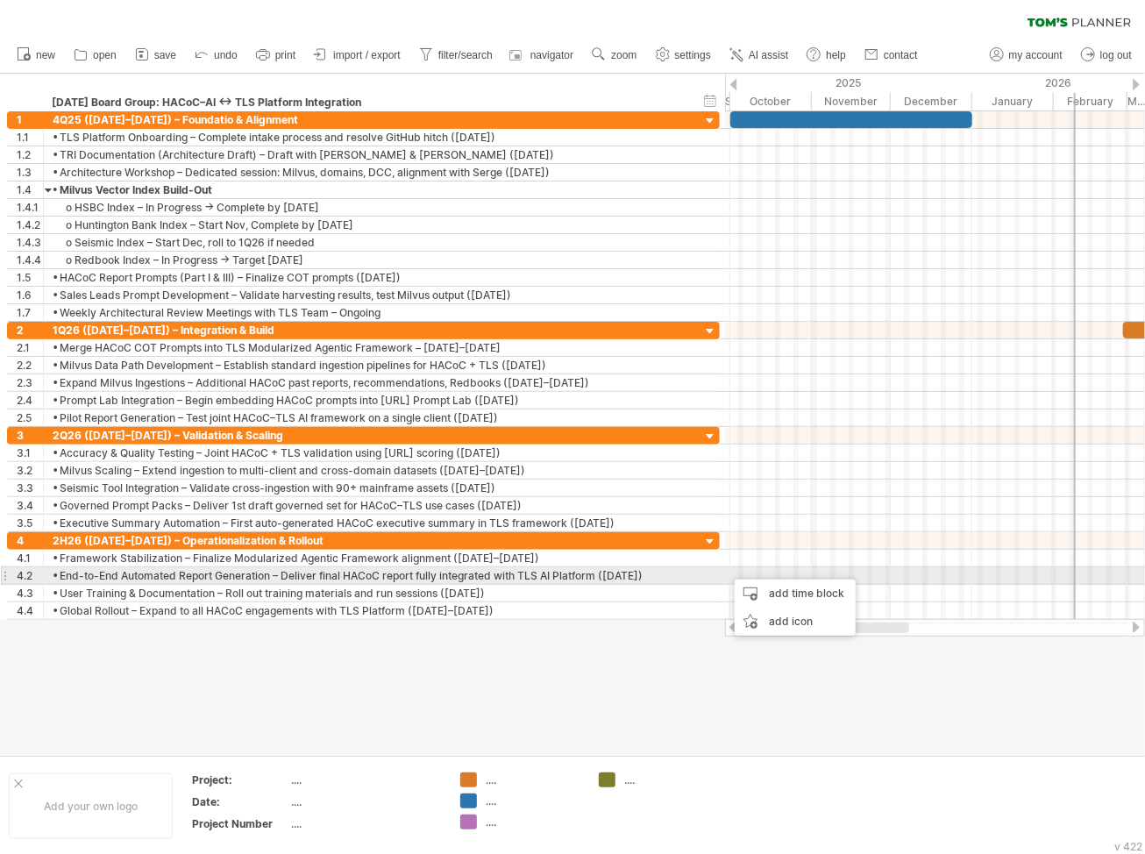
click at [729, 567] on div at bounding box center [935, 576] width 420 height 18
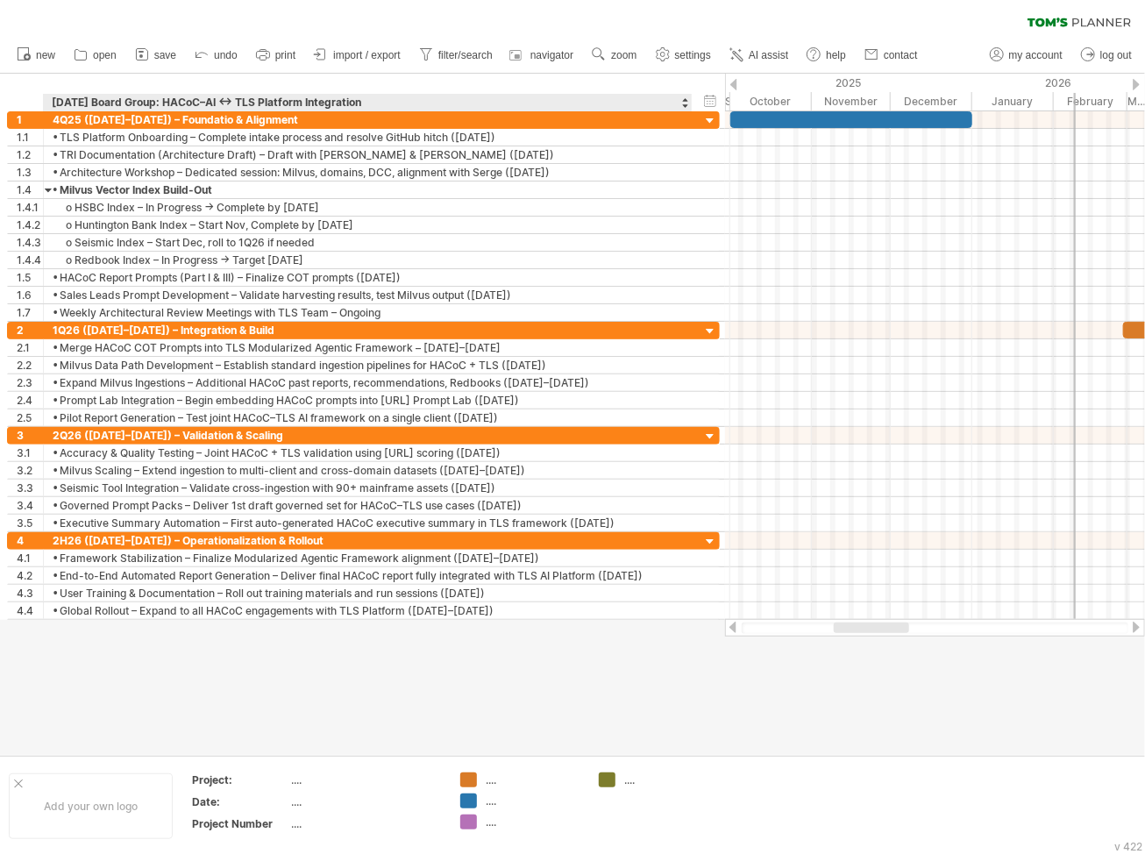
drag, startPoint x: 723, startPoint y: 79, endPoint x: 682, endPoint y: 89, distance: 42.5
click at [682, 89] on div "**********" at bounding box center [362, 93] width 725 height 38
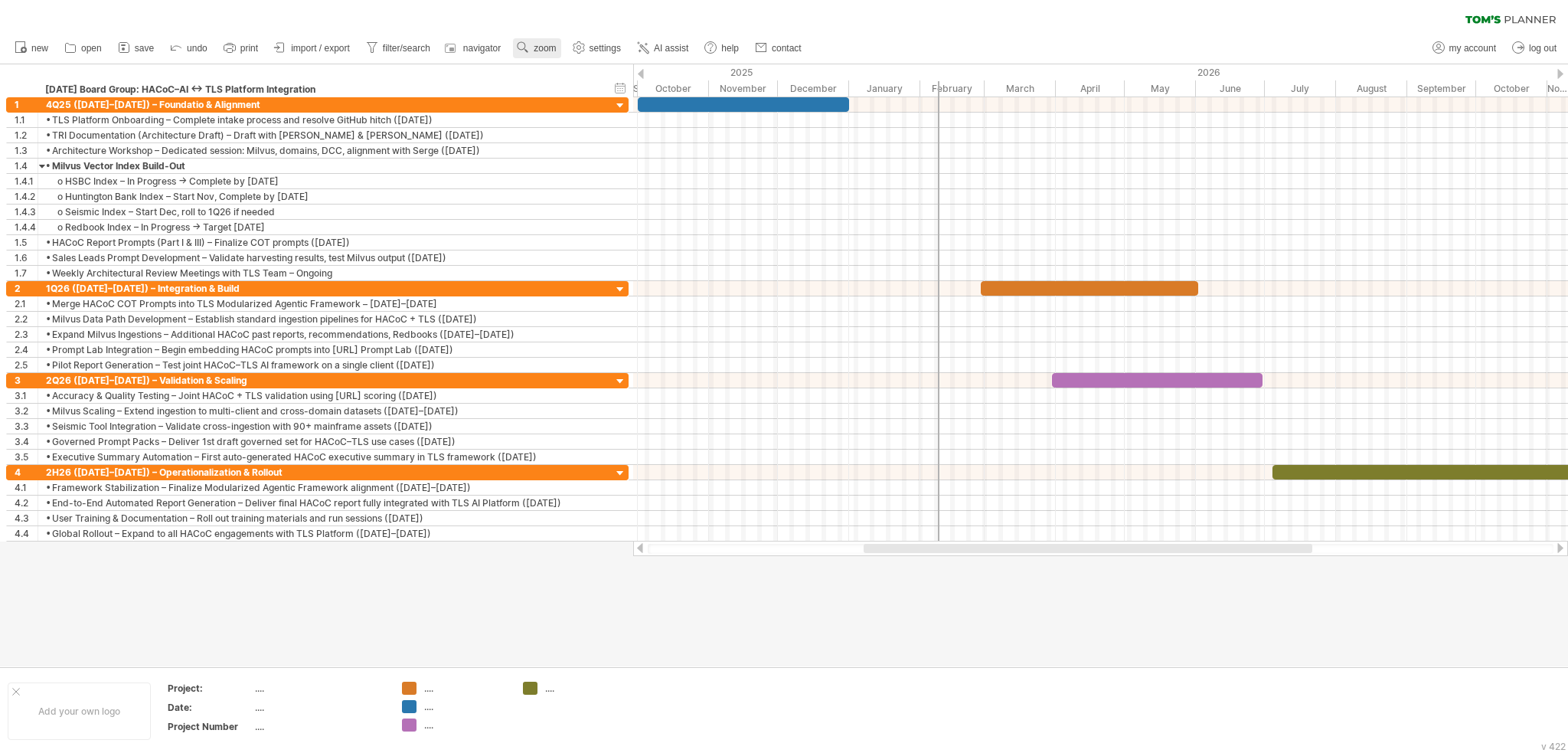
click at [555, 39] on link "zoom" at bounding box center [536, 48] width 47 height 20
click at [586, 59] on div "Month" at bounding box center [604, 59] width 85 height 24
click at [820, 25] on div "clear filter reapply filter" at bounding box center [784, 16] width 1568 height 32
drag, startPoint x: 1072, startPoint y: 542, endPoint x: 1076, endPoint y: 559, distance: 17.5
click at [820, 559] on div "Trying to reach [DOMAIN_NAME] Connected again... 0% clear filter new 1" at bounding box center [784, 376] width 1568 height 753
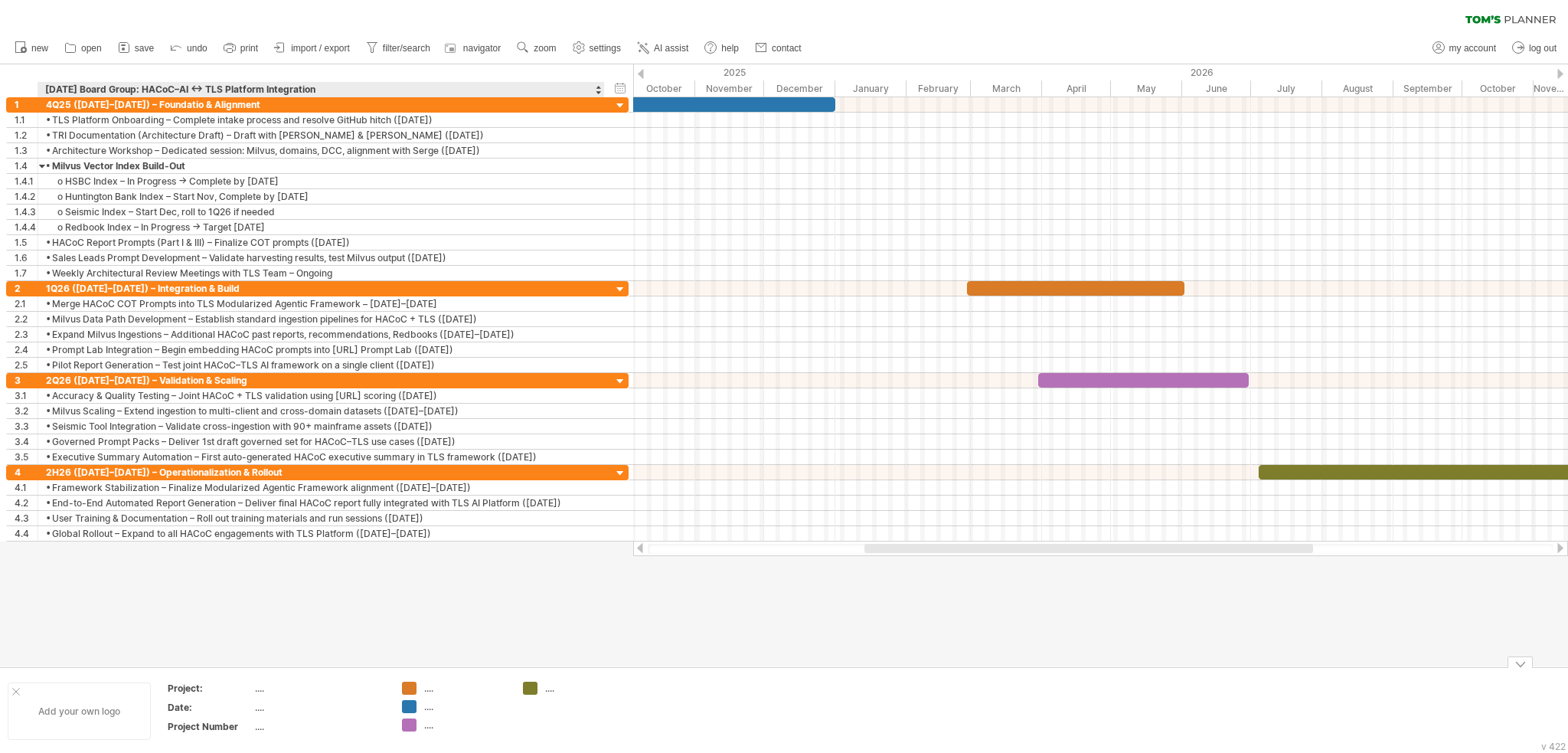
click at [88, 714] on div "Add your own logo" at bounding box center [79, 711] width 143 height 58
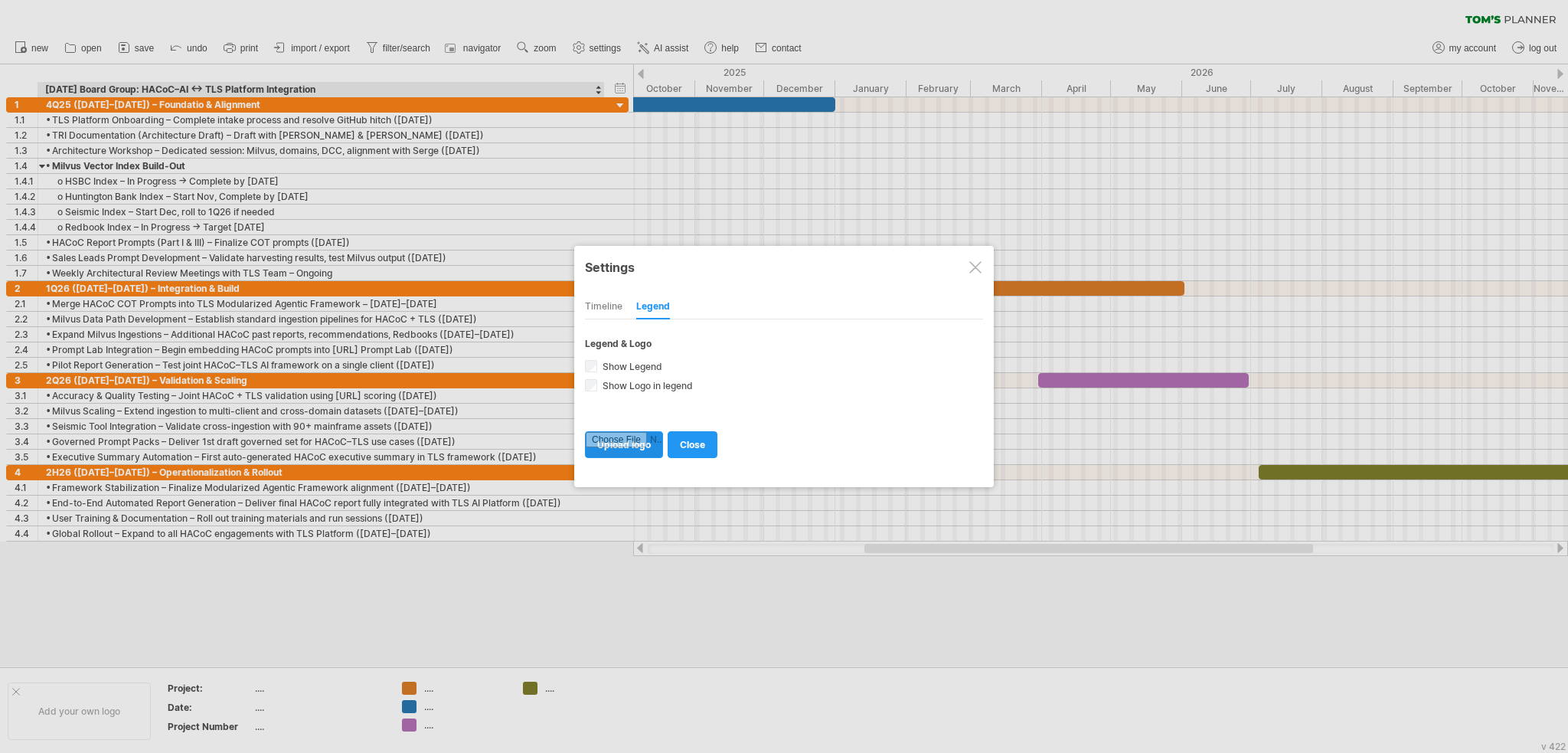
click at [632, 440] on input "file" at bounding box center [625, 444] width 77 height 25
type input "**********"
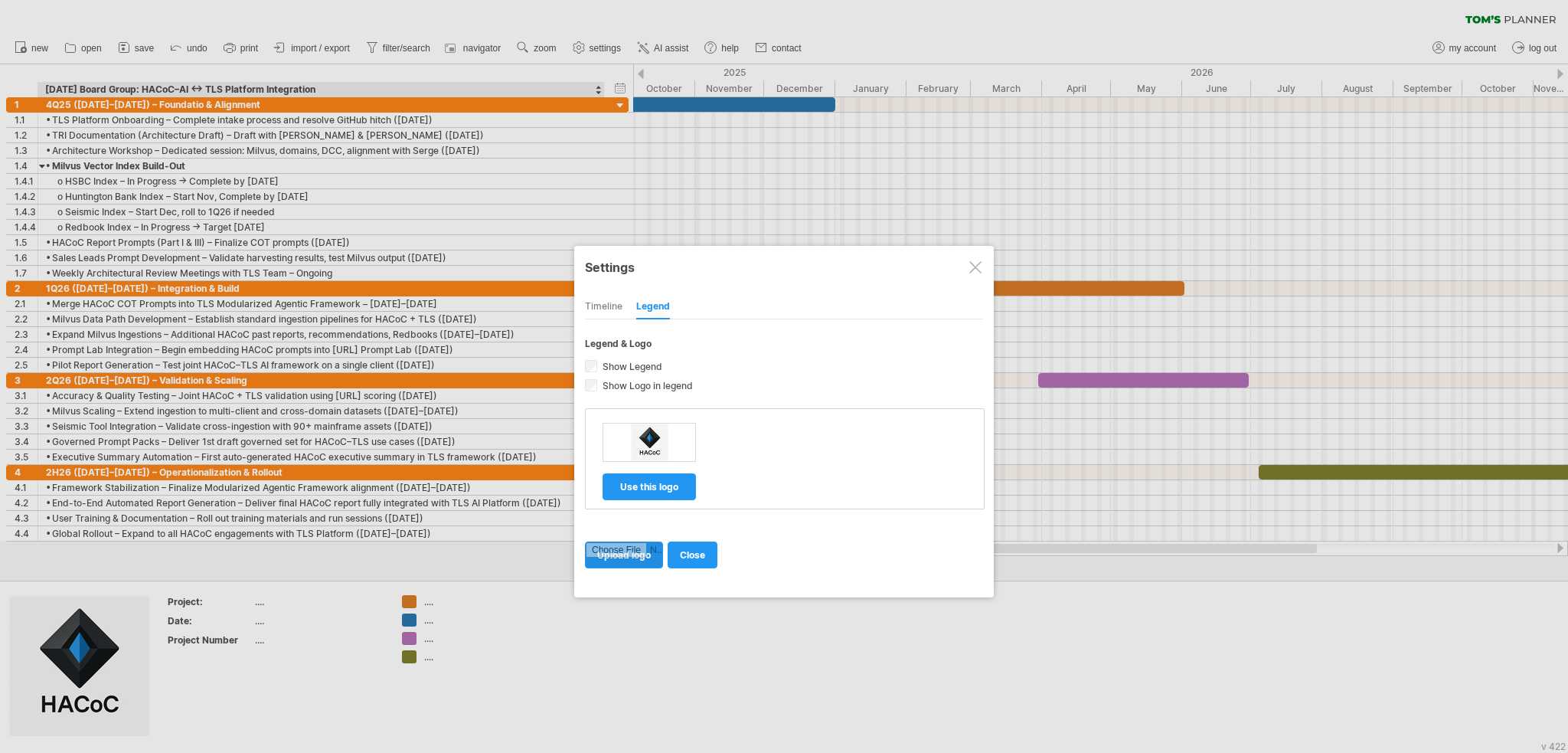
click at [630, 552] on input "file" at bounding box center [625, 555] width 77 height 25
click at [661, 480] on span "use this logo" at bounding box center [649, 486] width 59 height 11
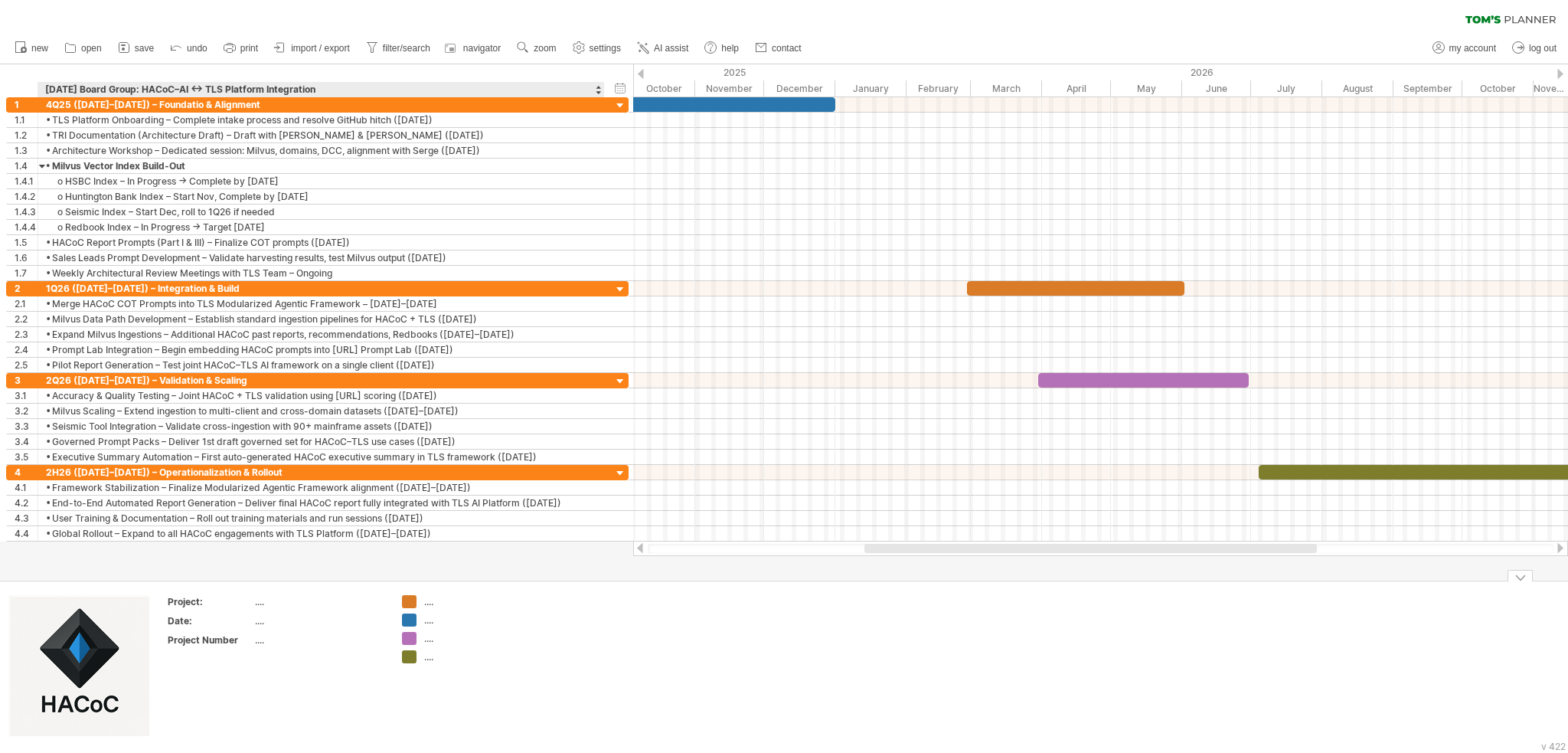
click at [259, 604] on div "...." at bounding box center [319, 601] width 128 height 13
click at [568, 621] on td at bounding box center [576, 667] width 121 height 144
click at [309, 46] on span "import / export" at bounding box center [320, 48] width 59 height 10
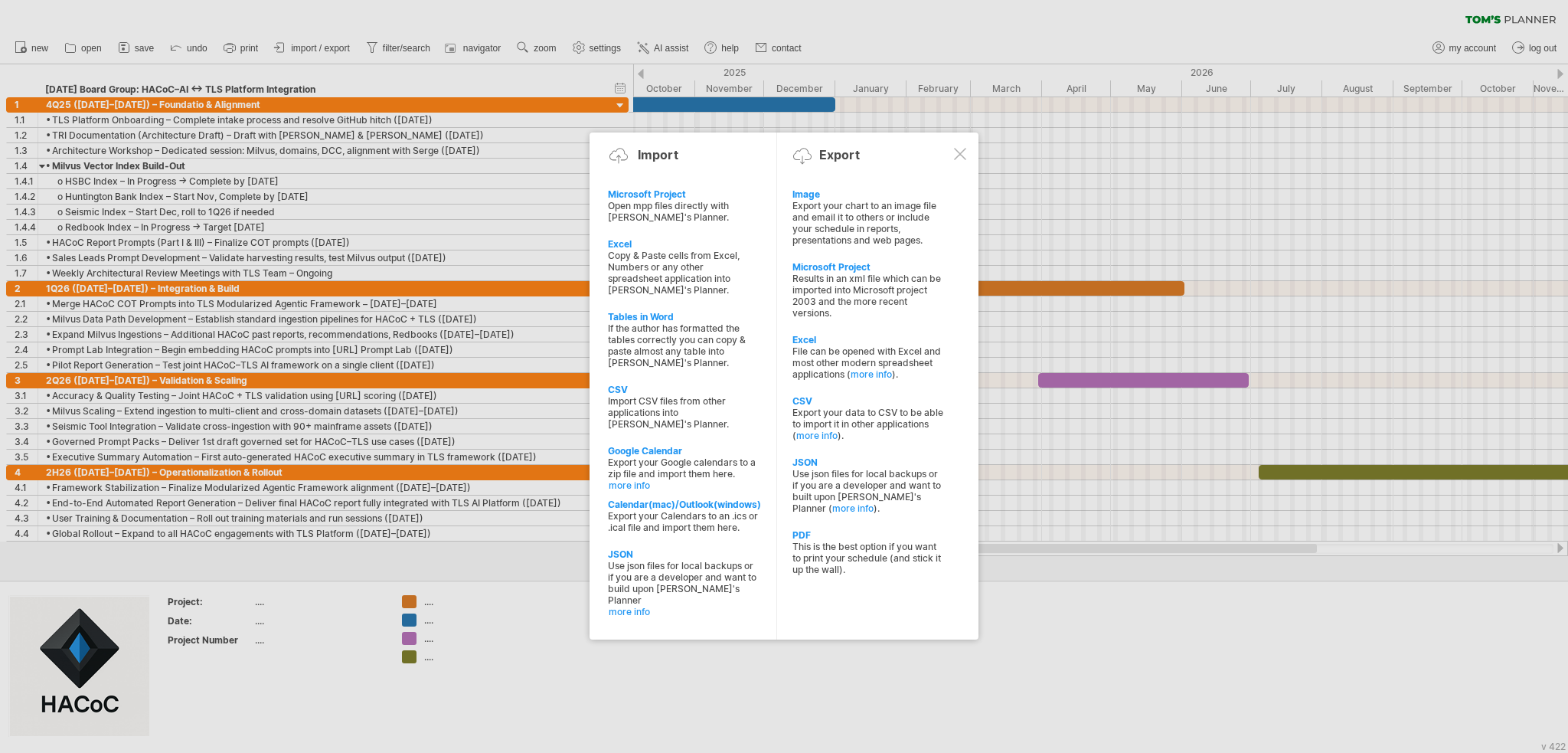
click at [820, 646] on div at bounding box center [784, 376] width 1568 height 753
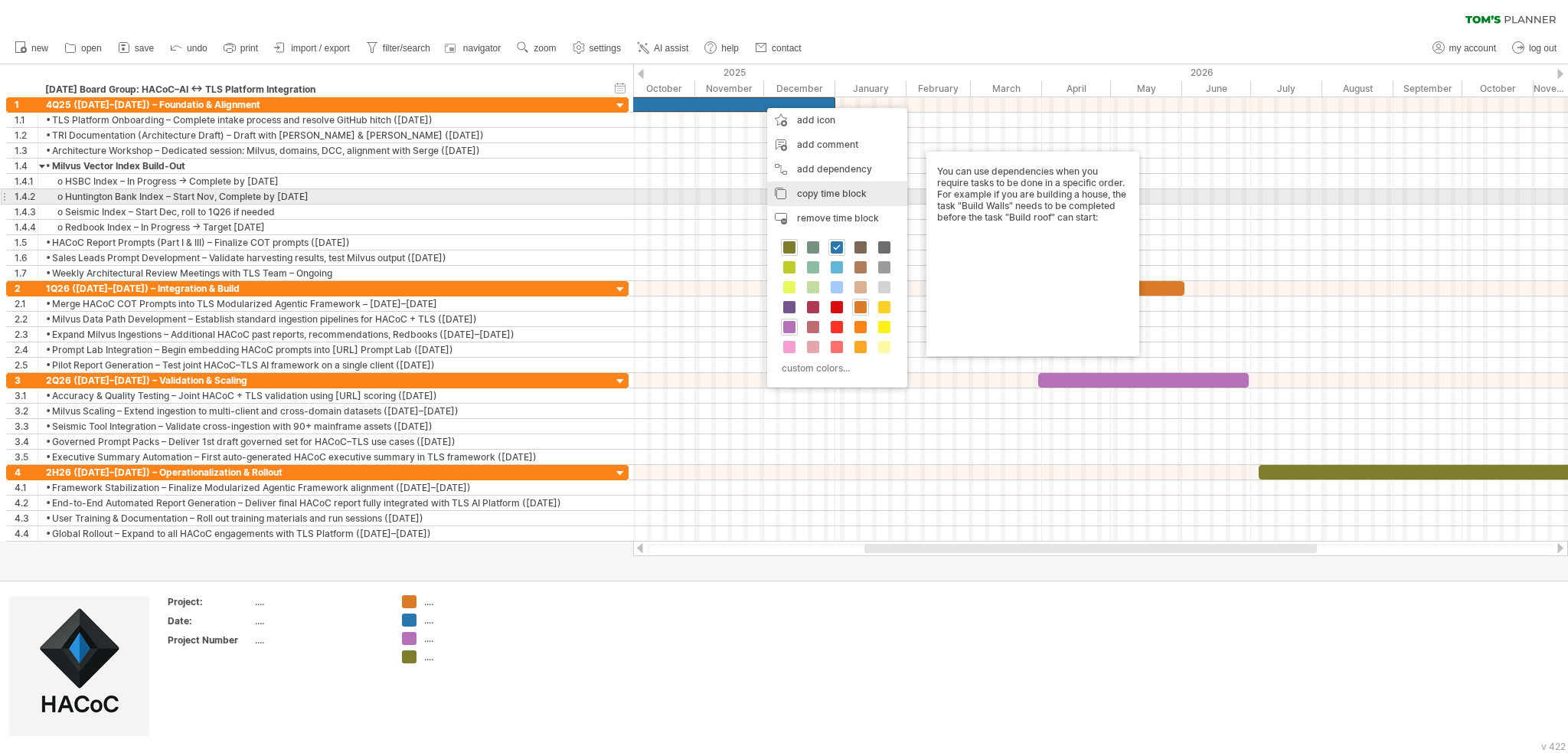
click at [788, 190] on div "copy time block copy time blocks/icons" at bounding box center [837, 194] width 140 height 24
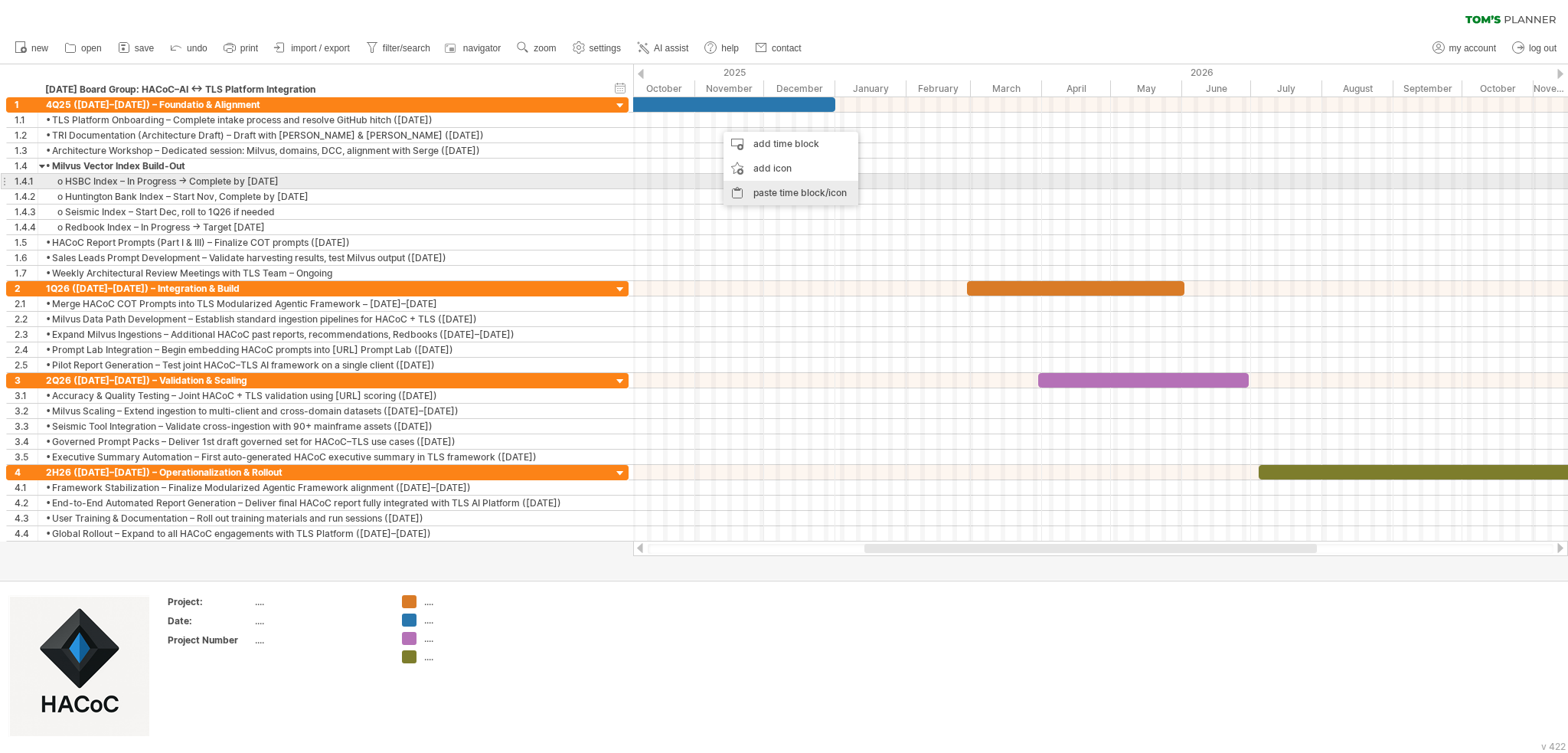
click at [752, 184] on div "paste time block/icon" at bounding box center [791, 193] width 135 height 24
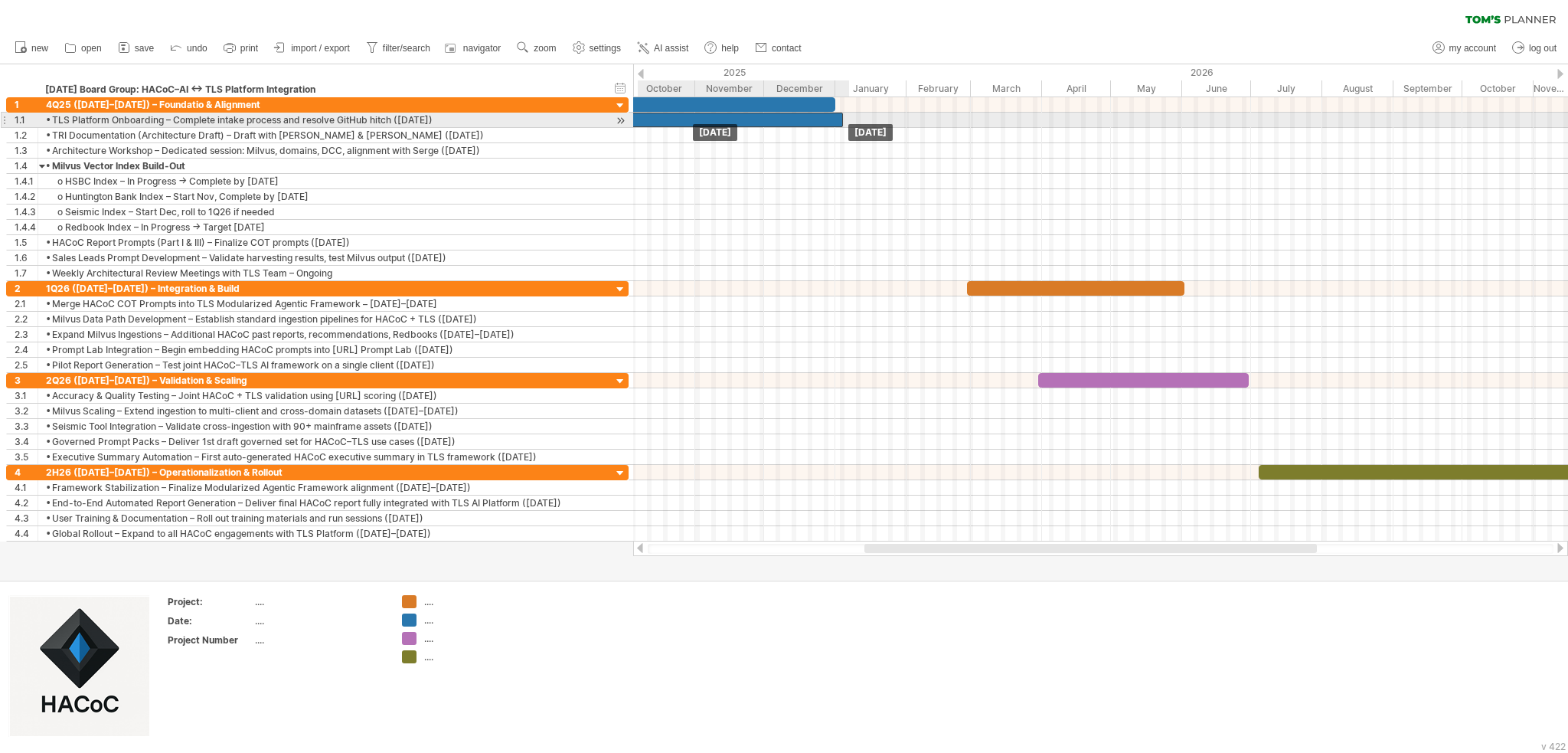
drag, startPoint x: 758, startPoint y: 119, endPoint x: 674, endPoint y: 113, distance: 84.2
click at [674, 113] on div at bounding box center [737, 120] width 211 height 15
click at [803, 121] on div at bounding box center [729, 120] width 211 height 15
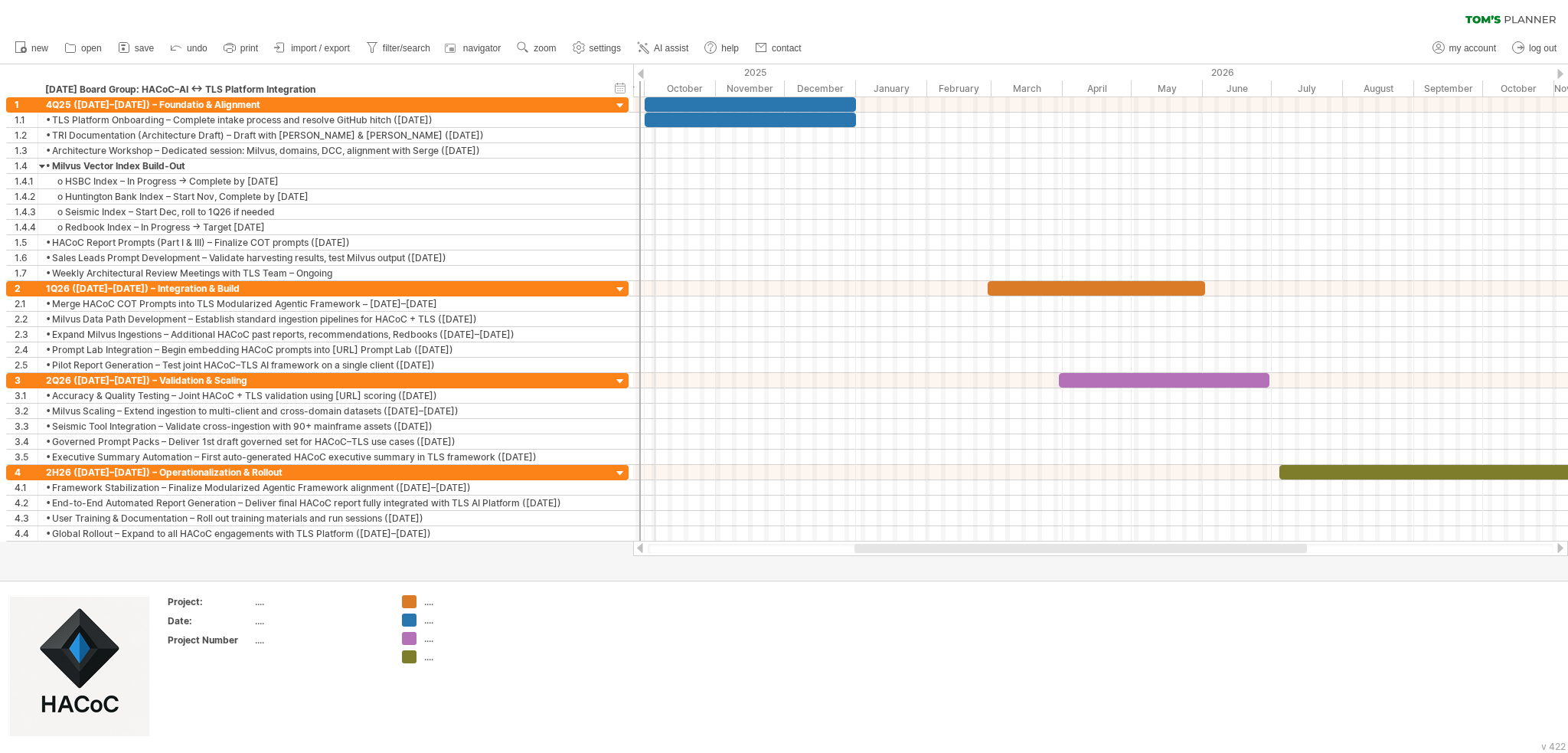
drag, startPoint x: 634, startPoint y: 73, endPoint x: 654, endPoint y: 86, distance: 23.9
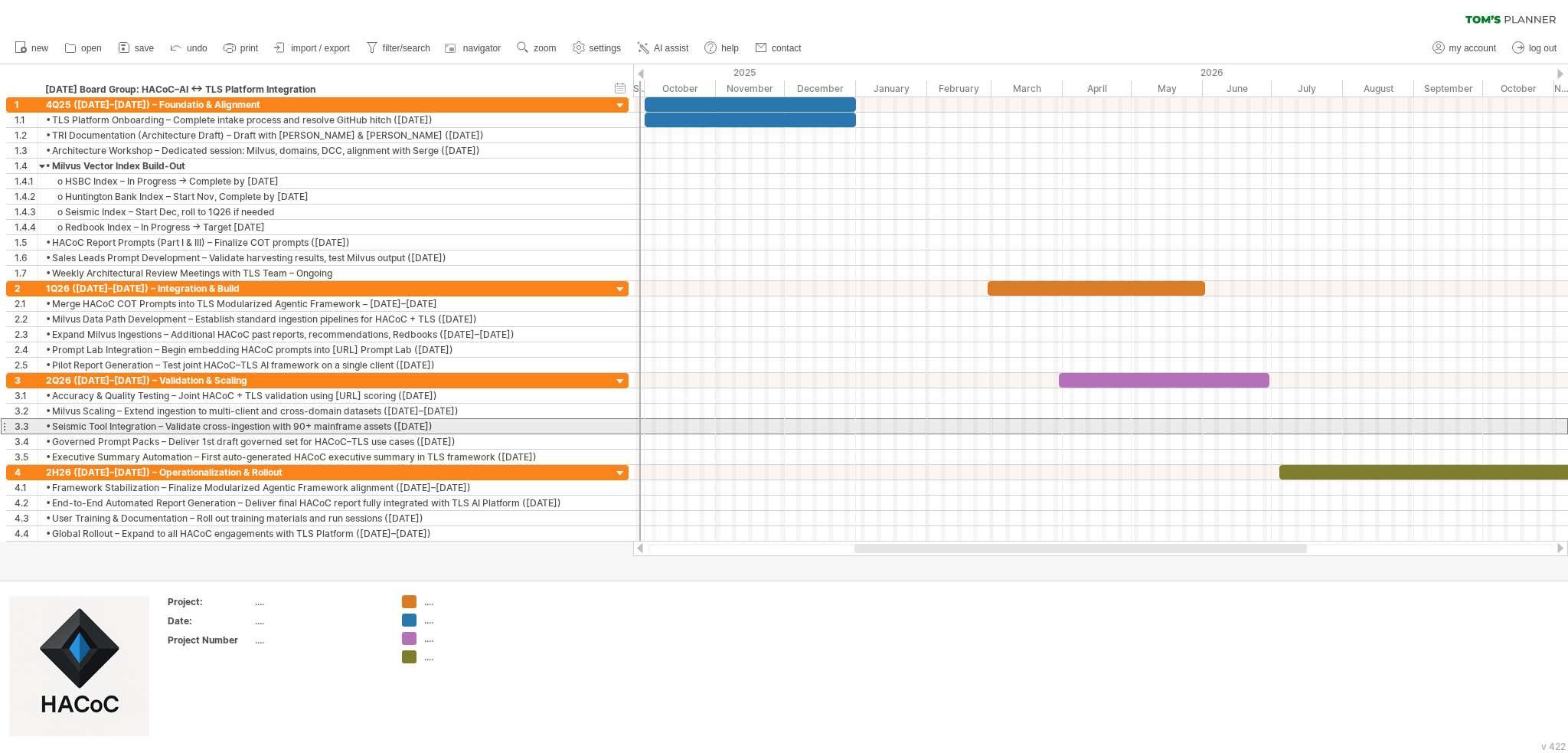
click at [629, 420] on div "**********" at bounding box center [317, 426] width 623 height 16
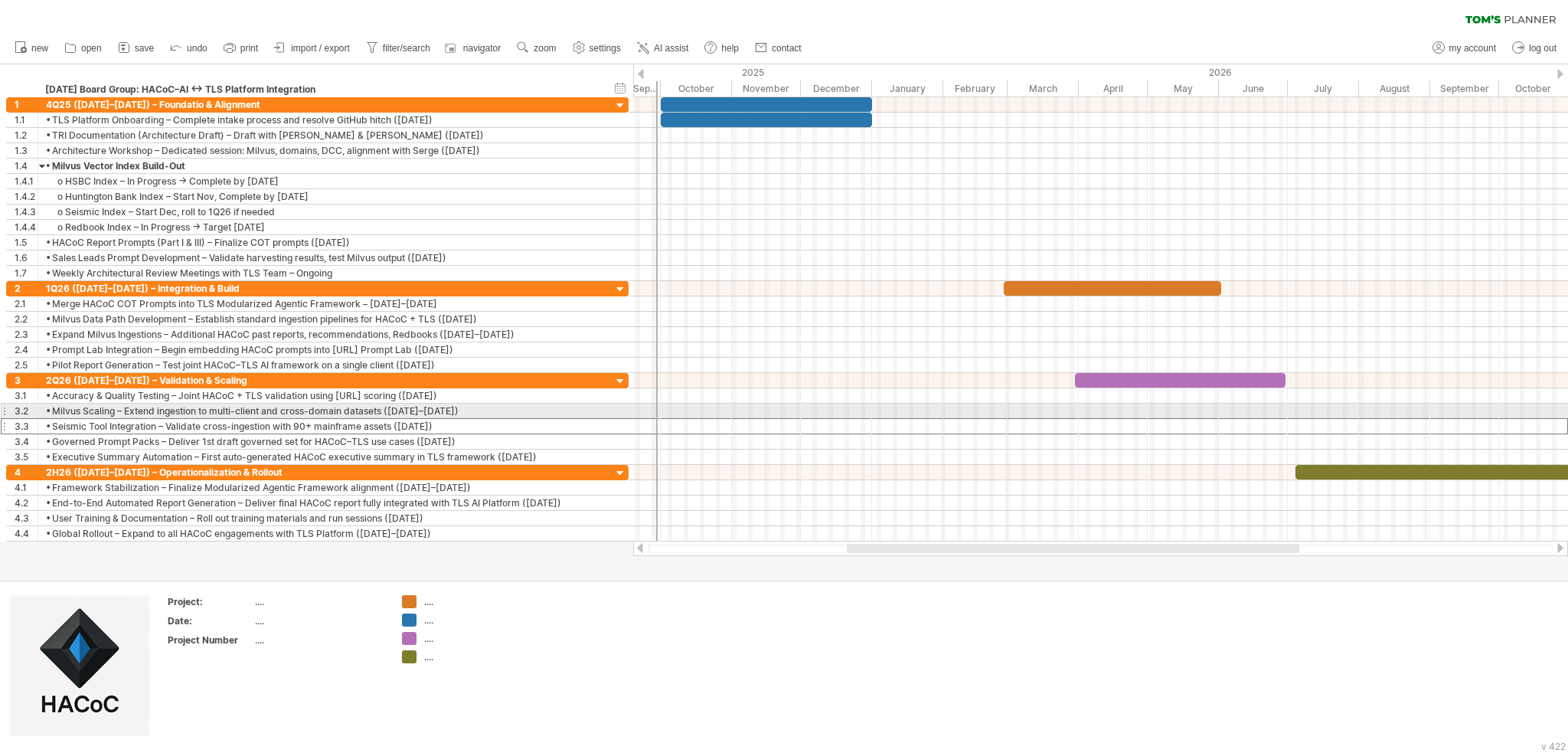
drag, startPoint x: 639, startPoint y: 415, endPoint x: 656, endPoint y: 412, distance: 17.3
click at [656, 412] on div at bounding box center [657, 319] width 2 height 444
drag, startPoint x: 656, startPoint y: 406, endPoint x: 636, endPoint y: 404, distance: 20.1
click at [636, 404] on div at bounding box center [637, 319] width 2 height 444
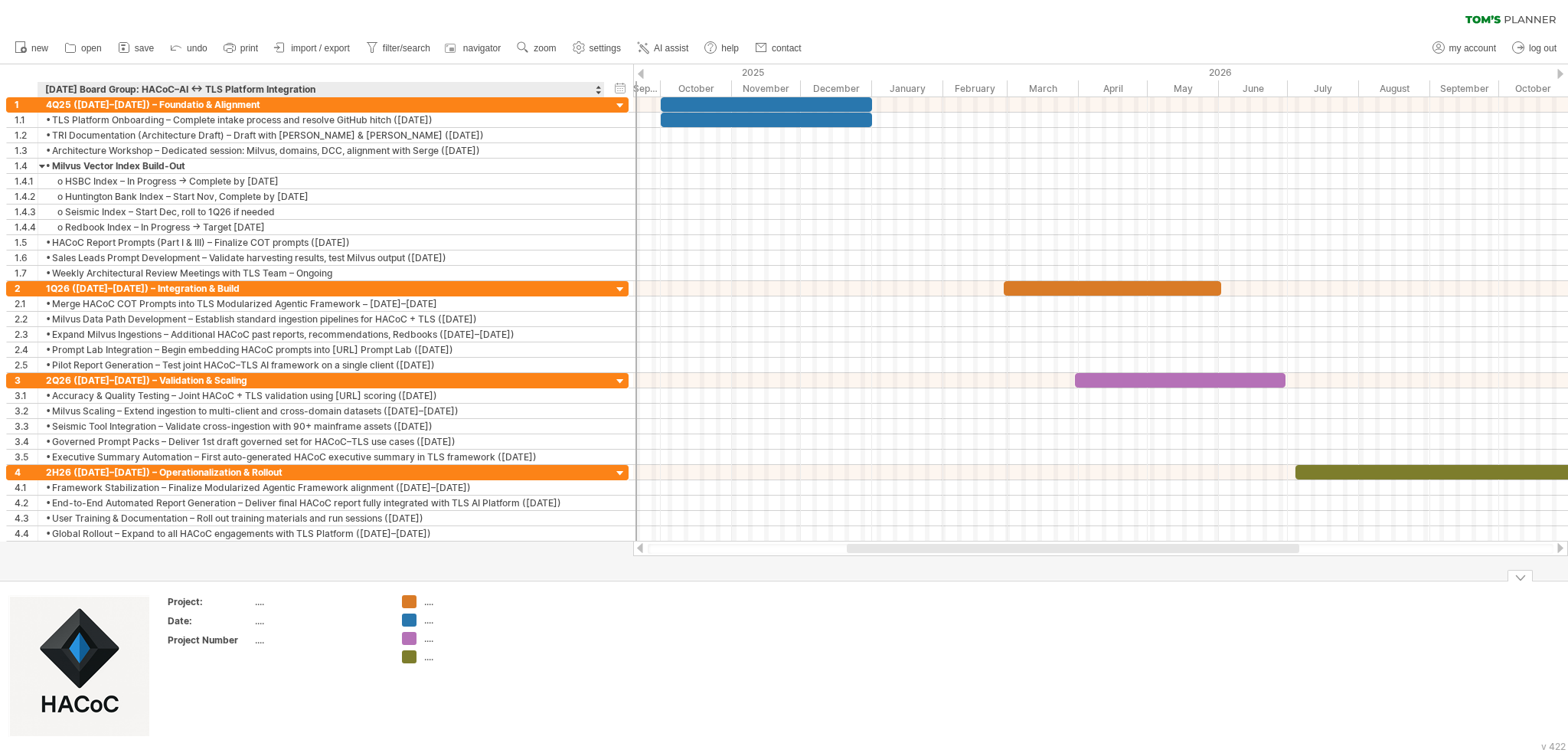
click at [621, 598] on td at bounding box center [576, 667] width 121 height 144
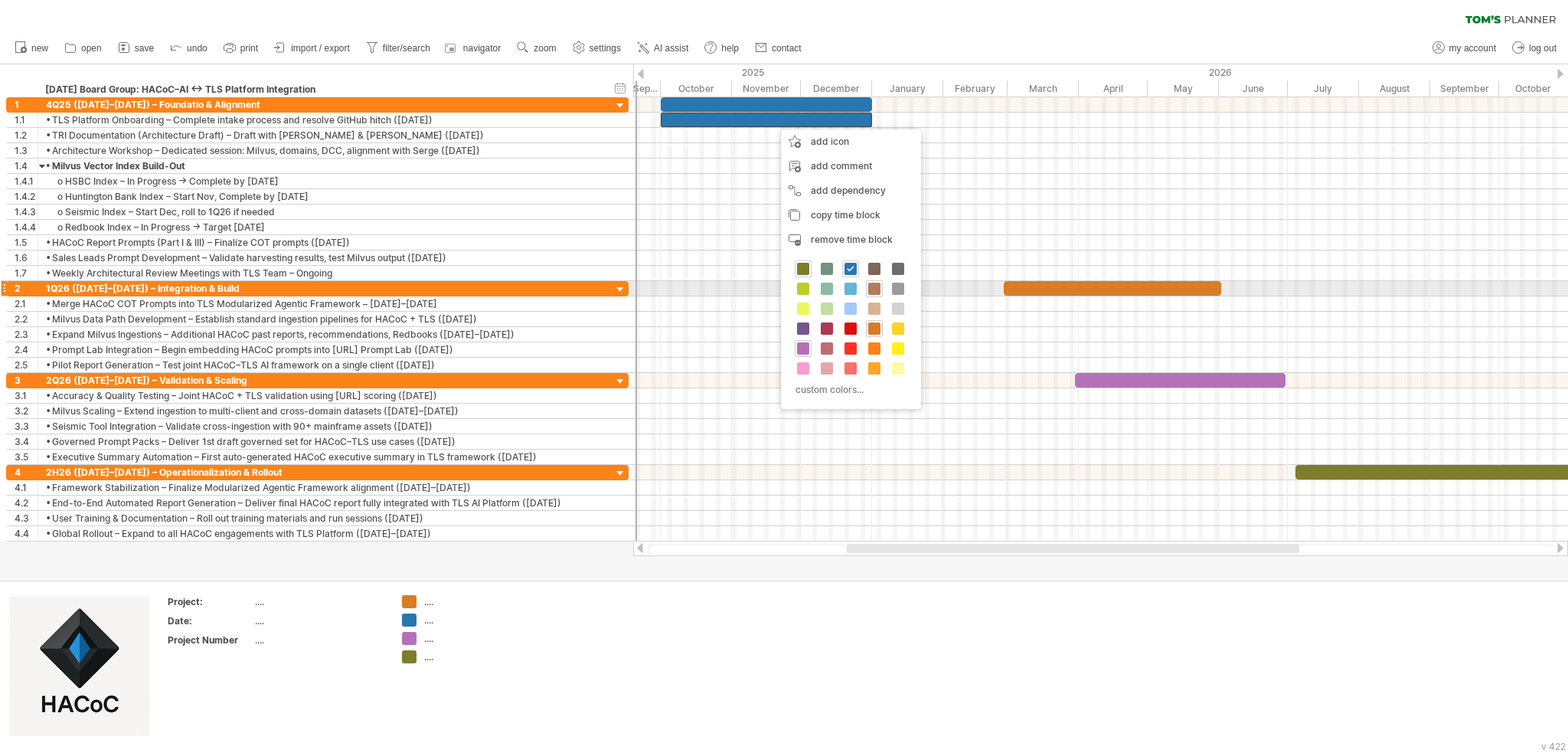
click at [820, 290] on span at bounding box center [874, 288] width 12 height 12
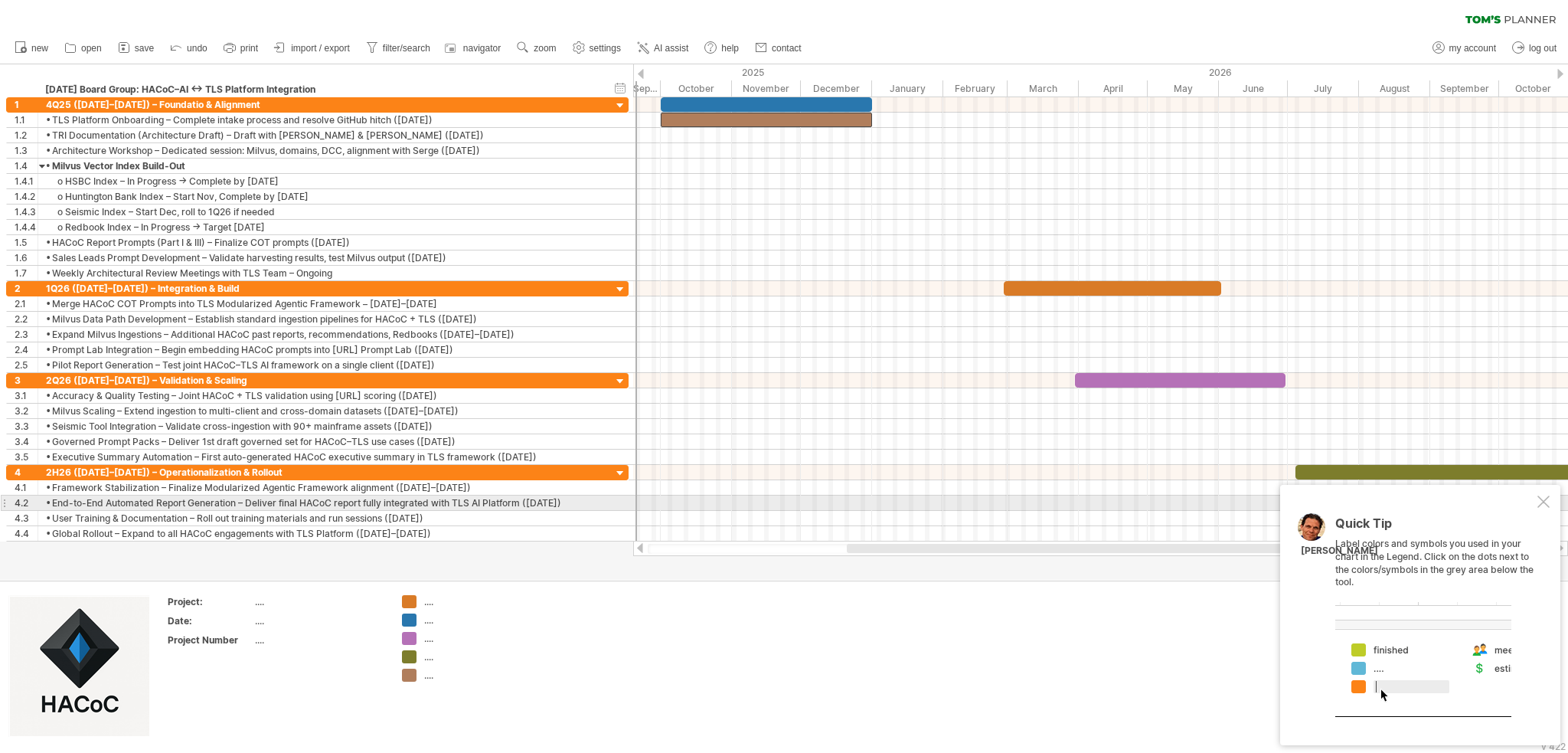
click at [820, 501] on div at bounding box center [1544, 501] width 12 height 12
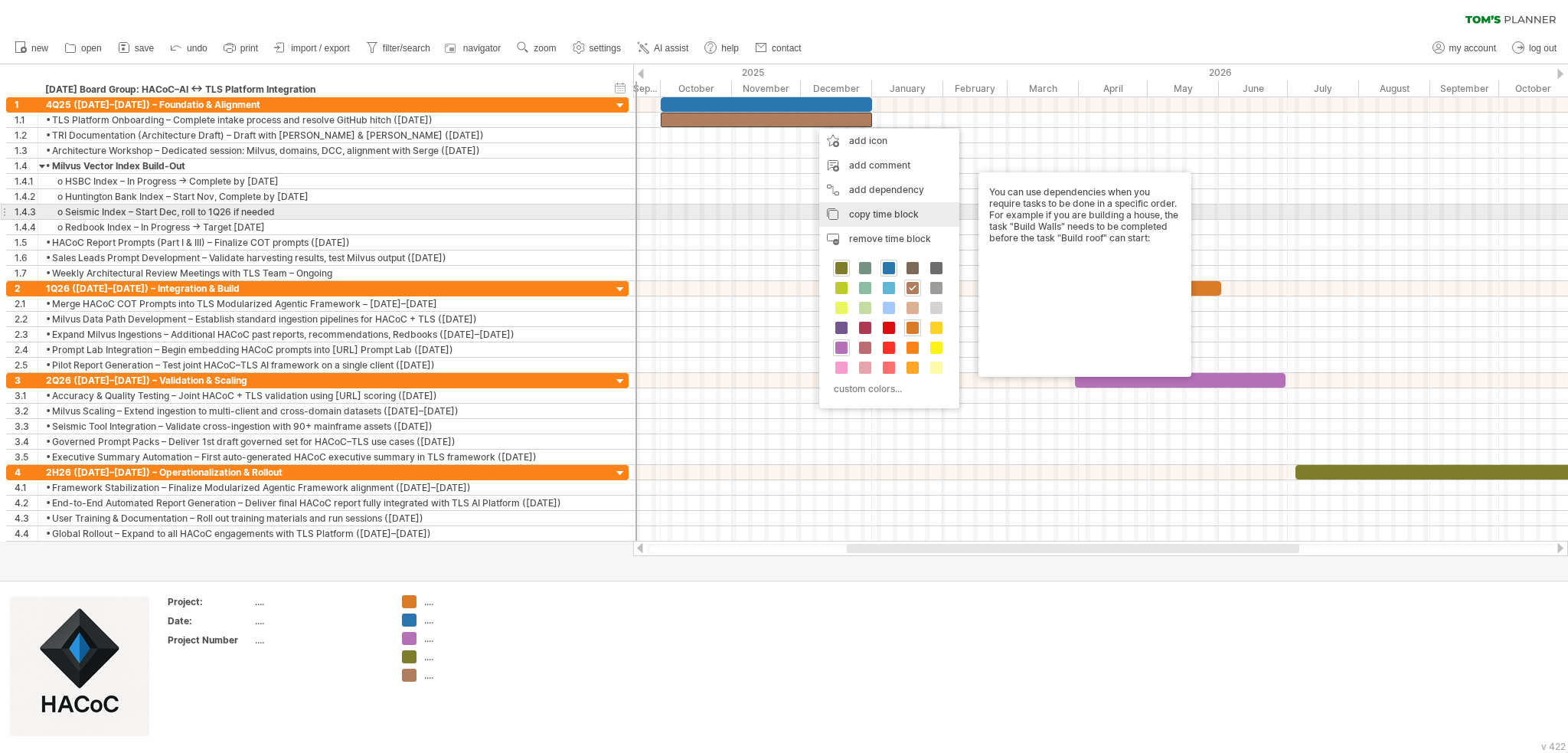
click at [820, 214] on span "copy time block" at bounding box center [884, 213] width 70 height 11
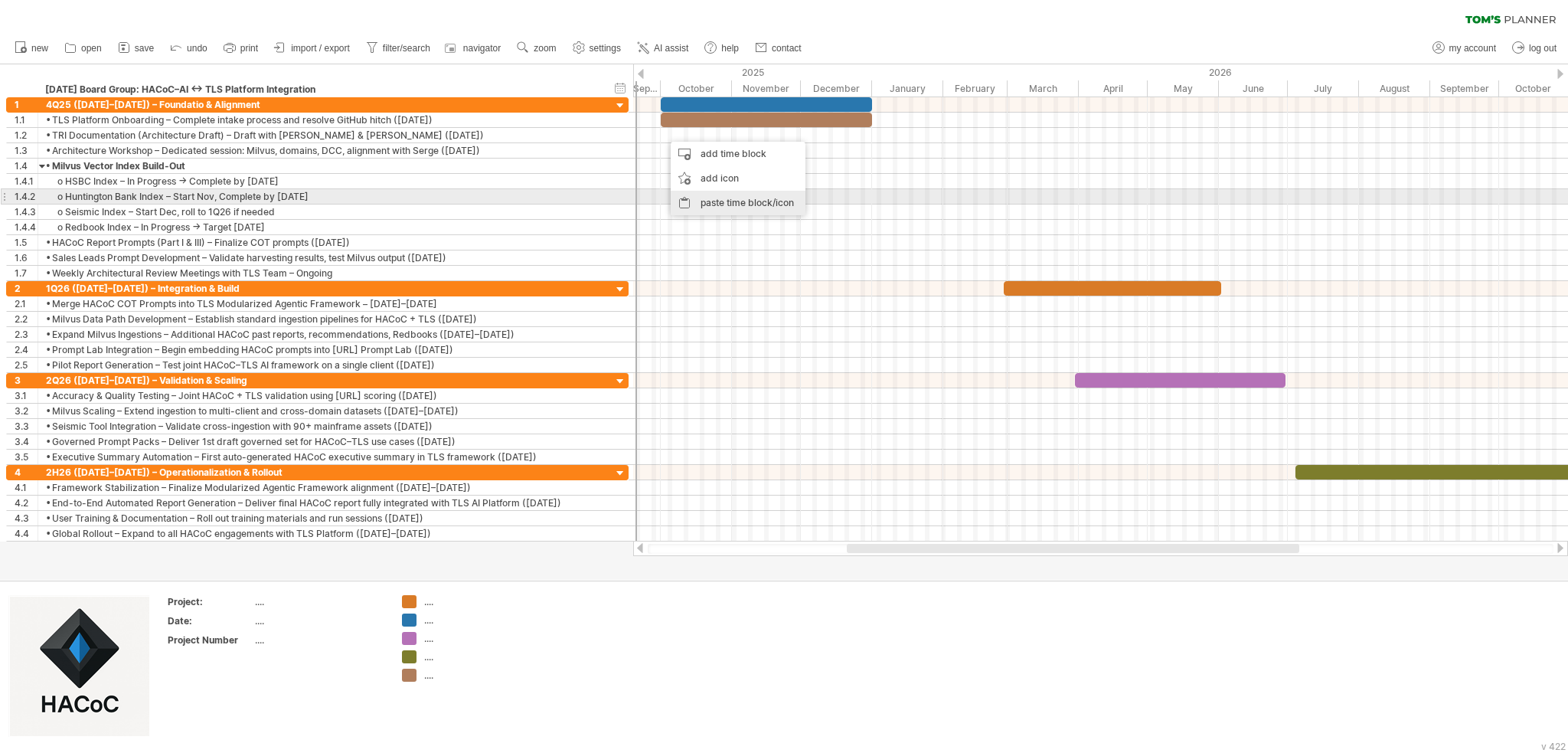
click at [710, 196] on div "paste time block/icon" at bounding box center [738, 203] width 135 height 24
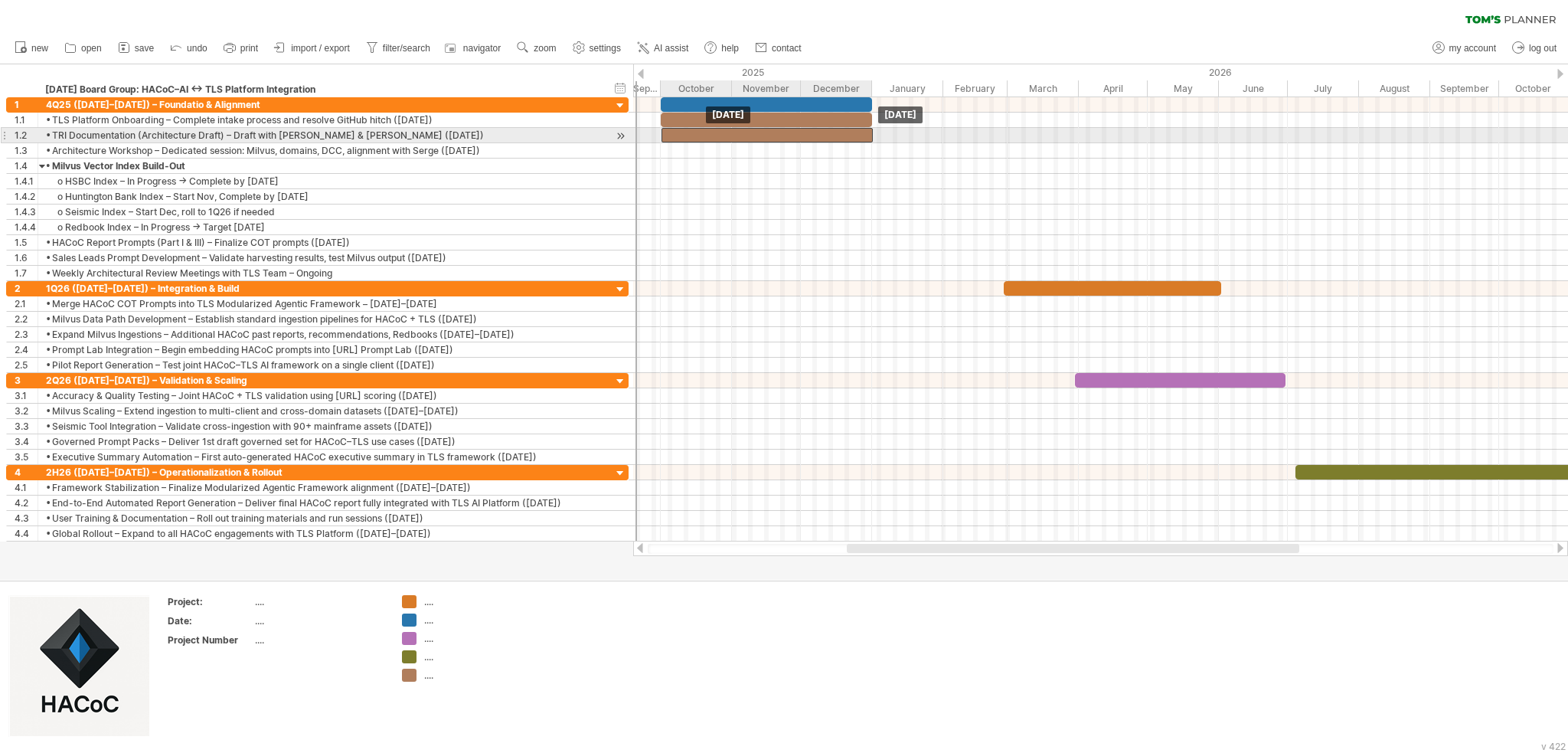
click at [716, 136] on div at bounding box center [767, 135] width 211 height 15
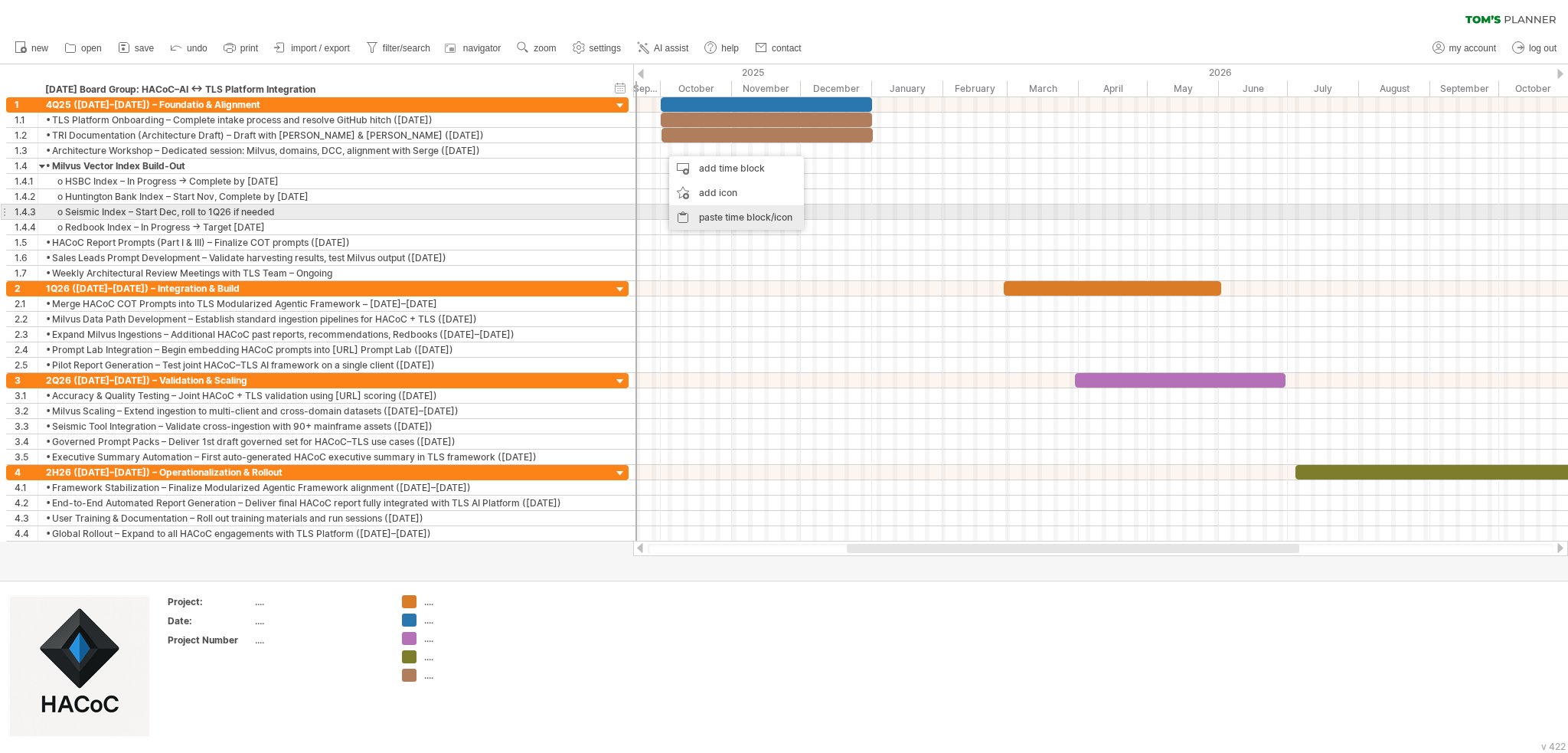
click at [697, 213] on div "paste time block/icon" at bounding box center [736, 218] width 135 height 24
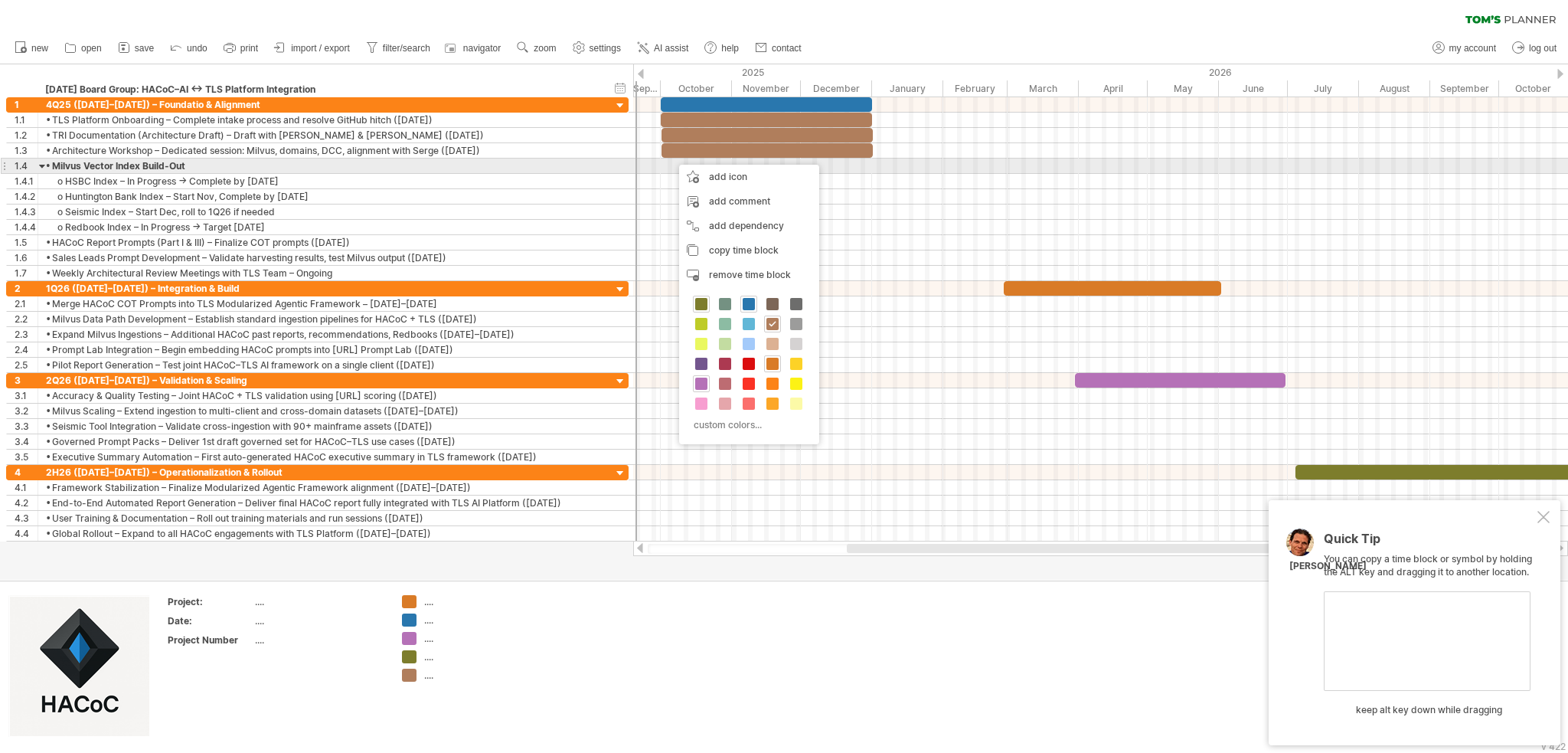
click at [673, 158] on div at bounding box center [1101, 166] width 935 height 16
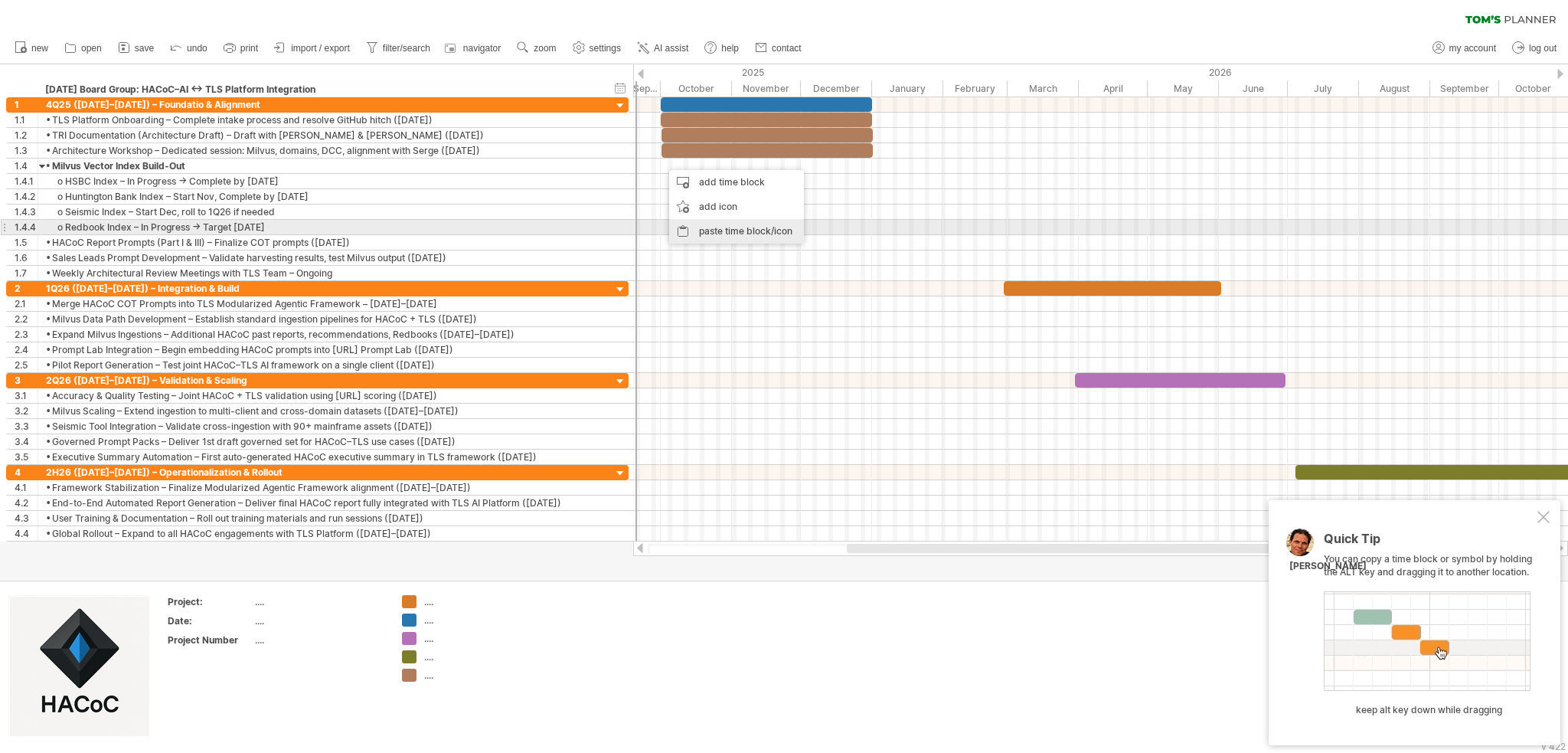
click at [690, 226] on div "paste time block/icon" at bounding box center [736, 231] width 135 height 24
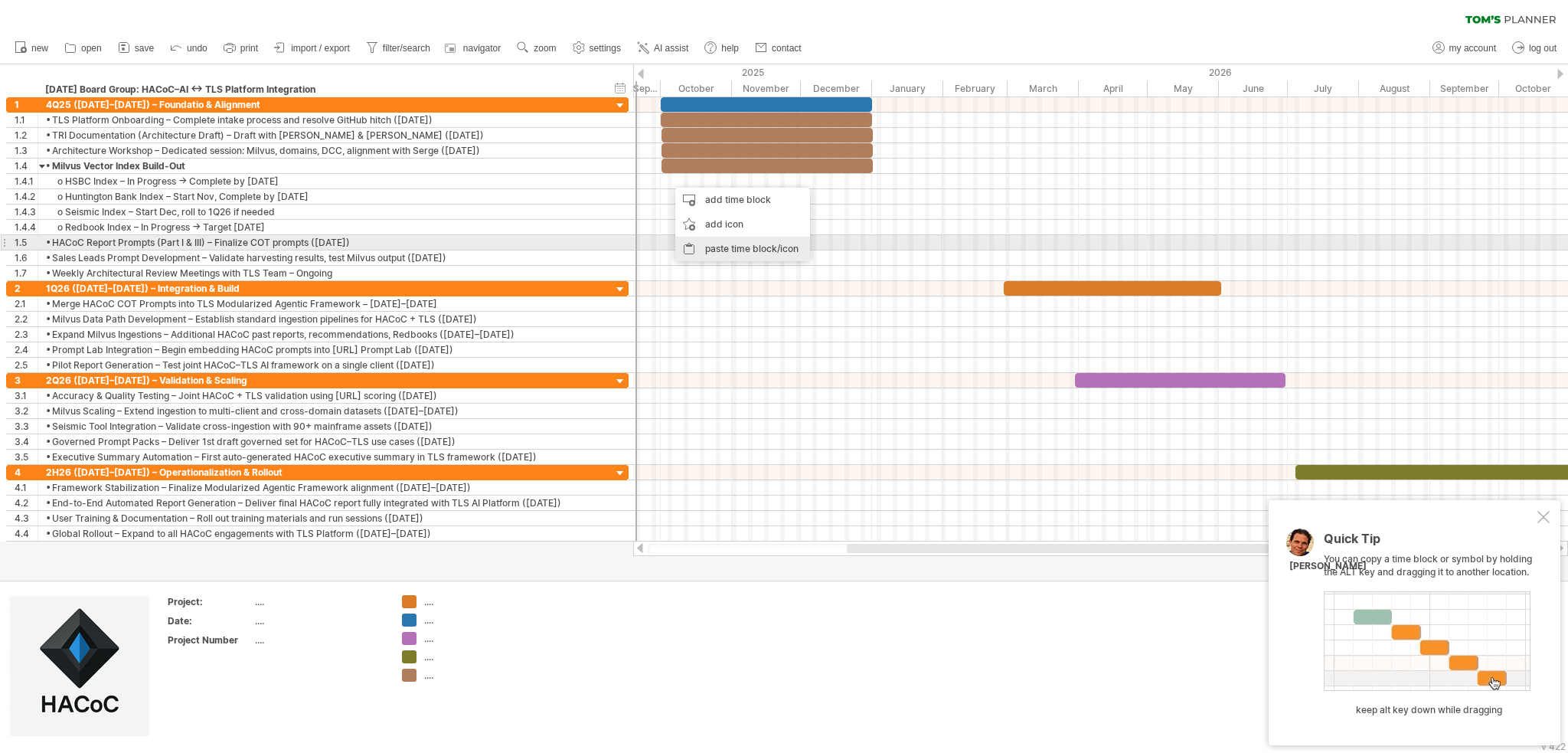
click at [696, 242] on div "paste time block/icon" at bounding box center [743, 249] width 135 height 24
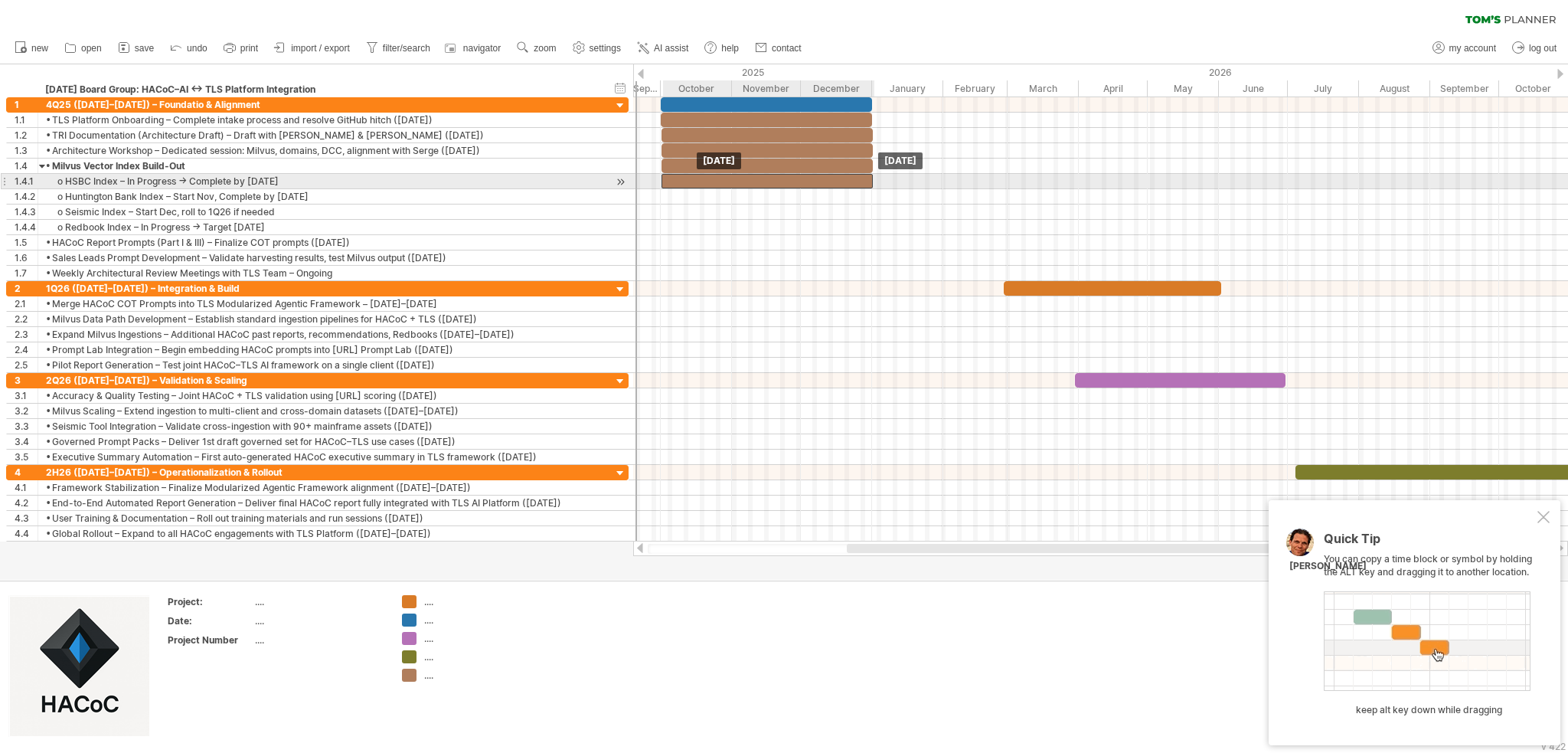
click at [701, 180] on div at bounding box center [767, 181] width 211 height 15
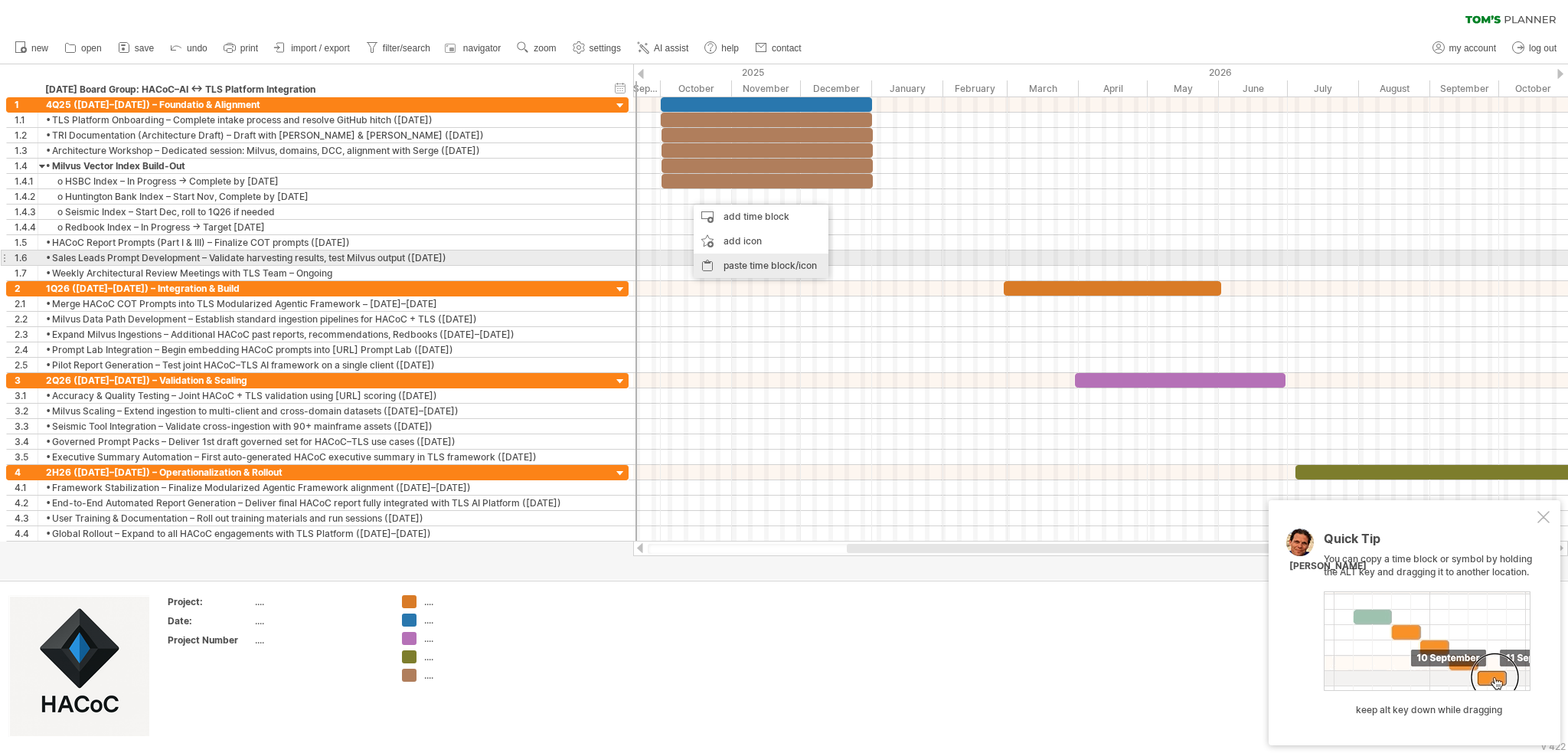
click at [716, 257] on div "paste time block/icon" at bounding box center [761, 266] width 135 height 24
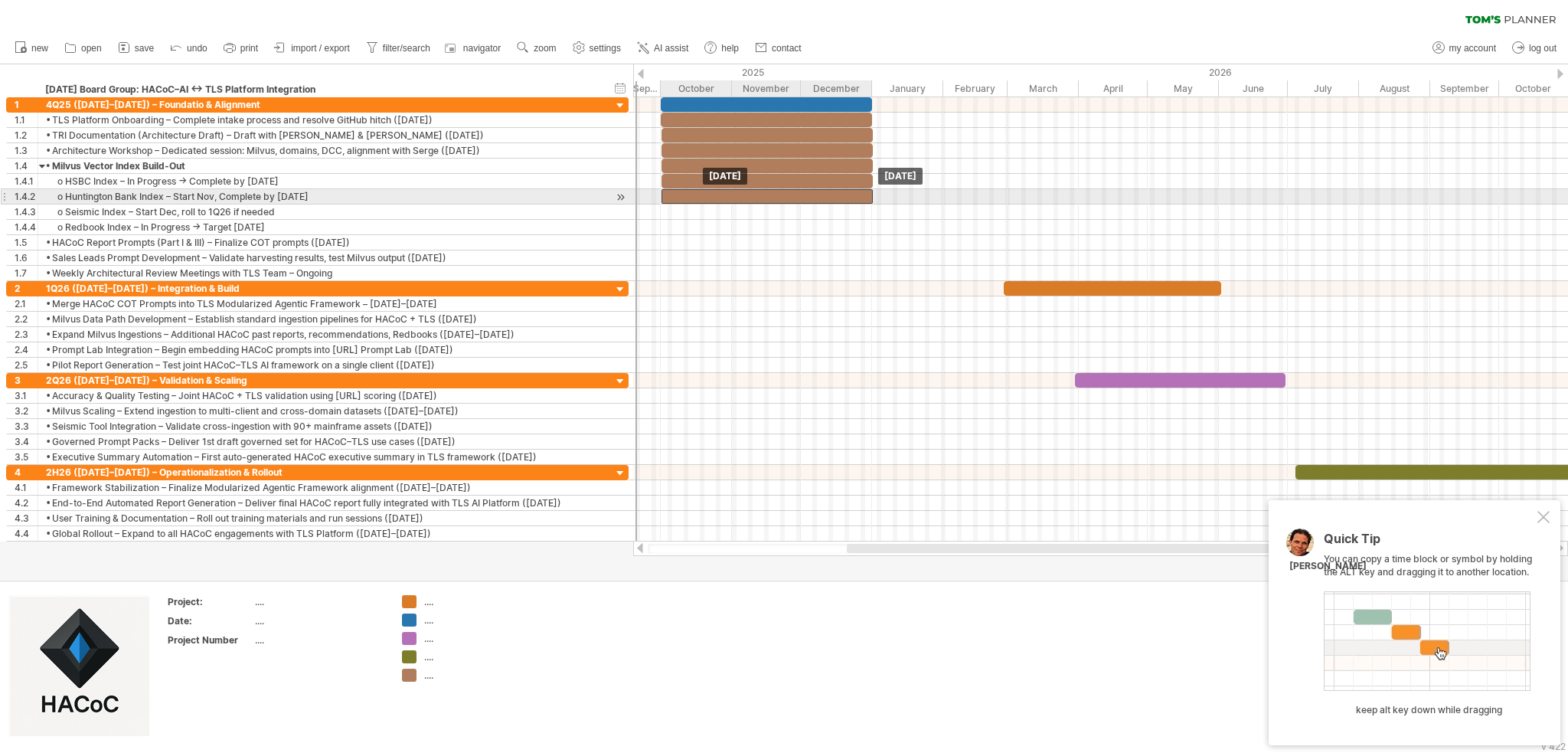
drag, startPoint x: 733, startPoint y: 196, endPoint x: 709, endPoint y: 196, distance: 24.0
click at [709, 196] on div at bounding box center [767, 197] width 211 height 15
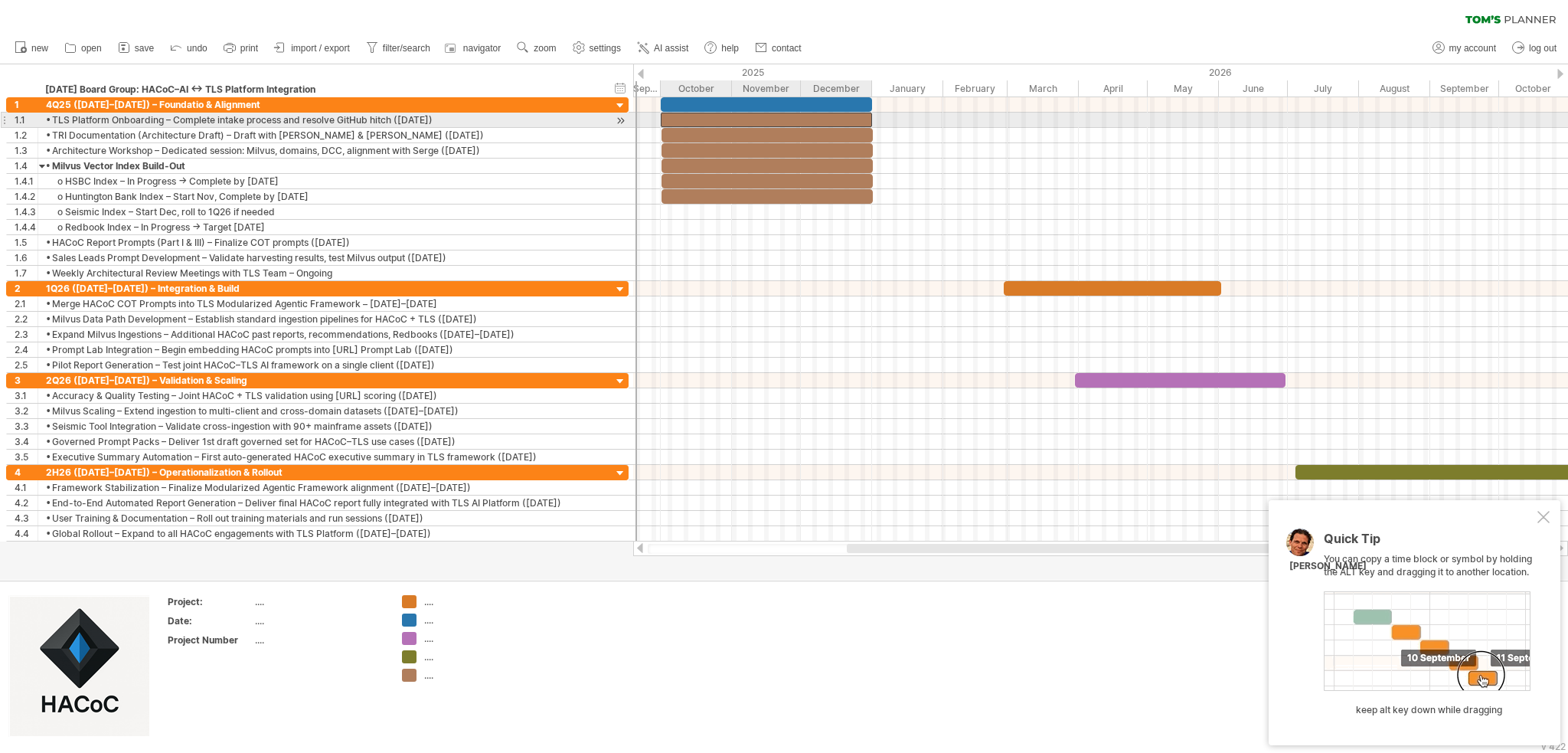
click at [680, 123] on div at bounding box center [766, 120] width 211 height 15
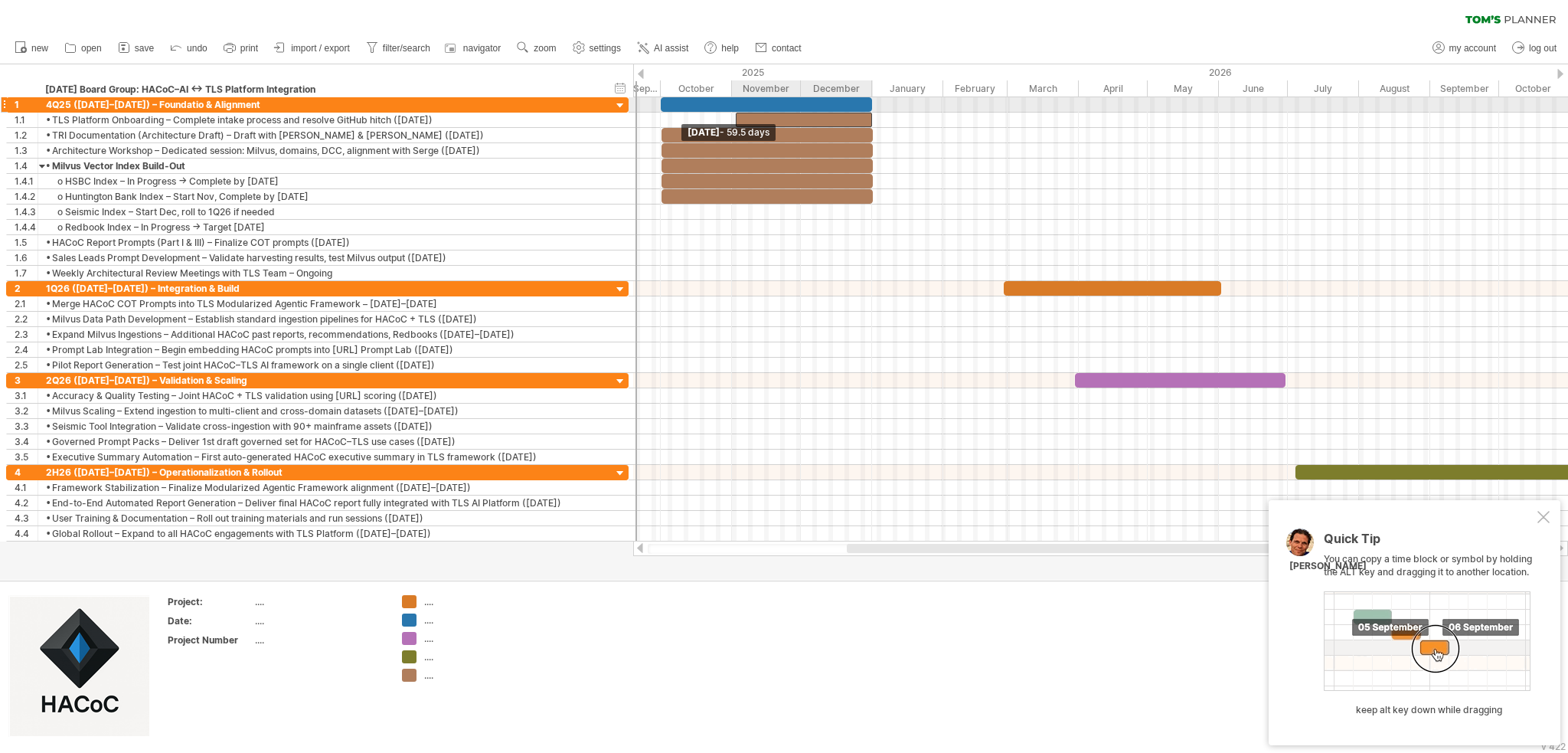
drag, startPoint x: 657, startPoint y: 119, endPoint x: 731, endPoint y: 113, distance: 74.2
click at [731, 113] on div "[DATE] [DATE] - 59.5 days" at bounding box center [1101, 319] width 935 height 444
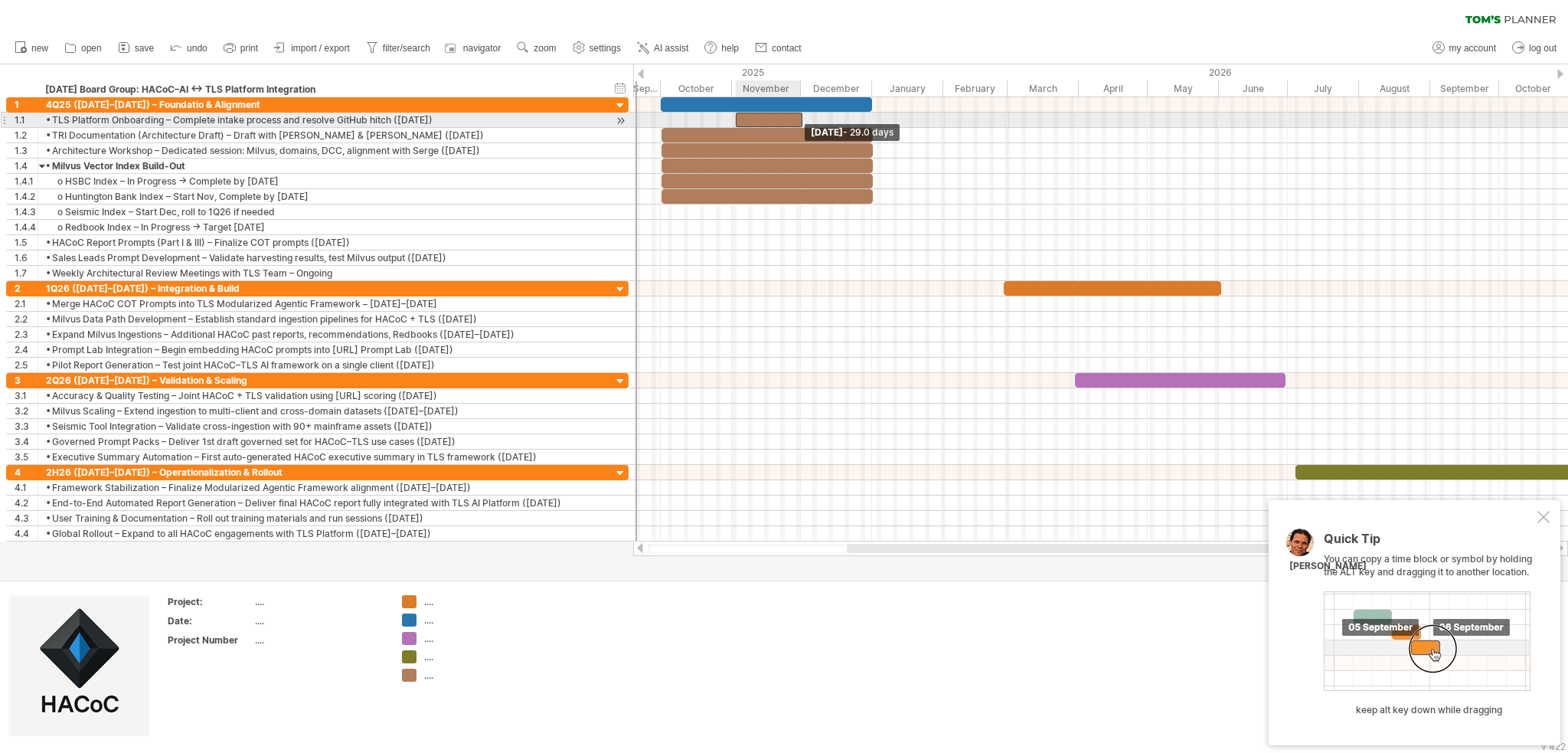
drag, startPoint x: 870, startPoint y: 118, endPoint x: 799, endPoint y: 121, distance: 71.1
click at [799, 121] on span at bounding box center [802, 120] width 6 height 15
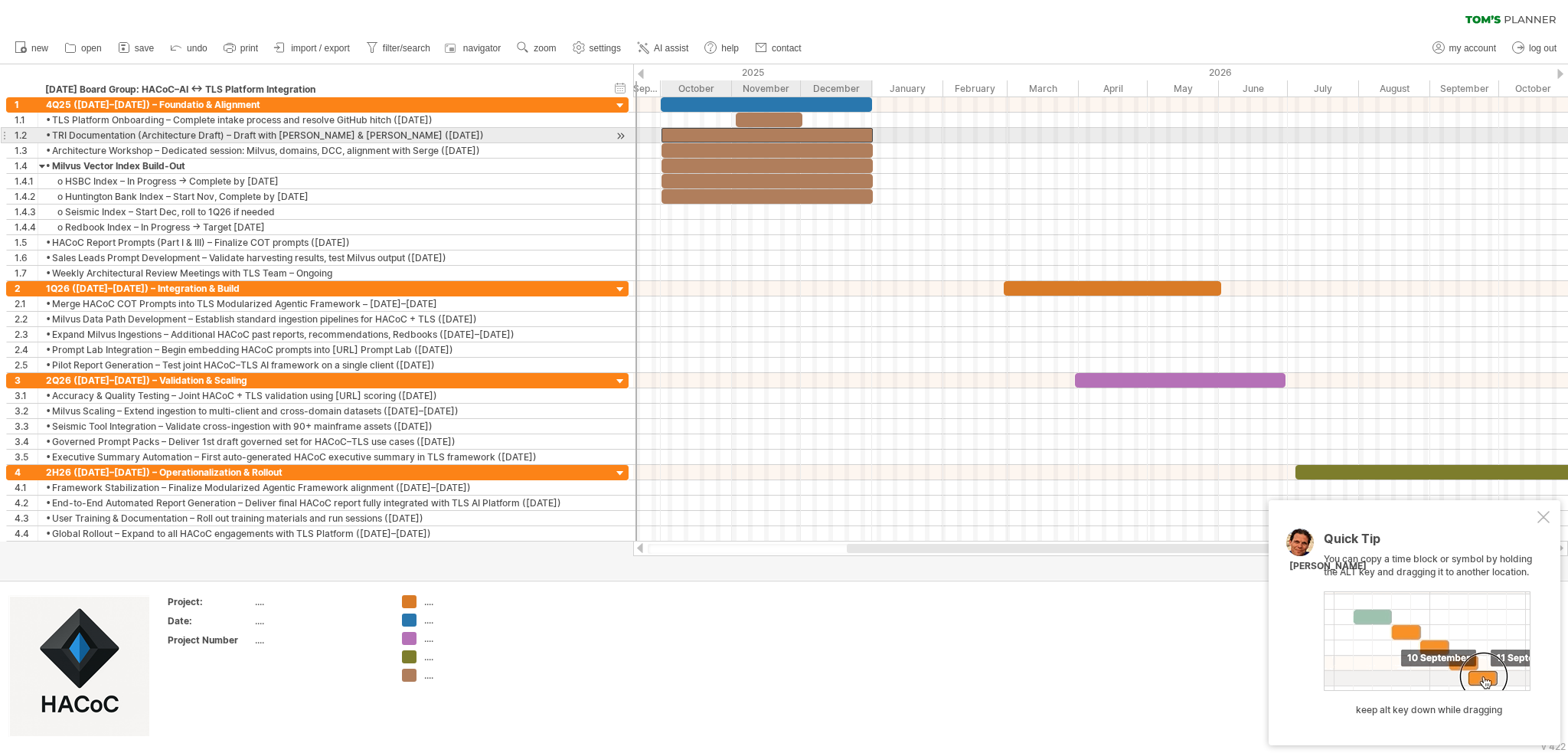
click at [688, 135] on div at bounding box center [767, 135] width 211 height 15
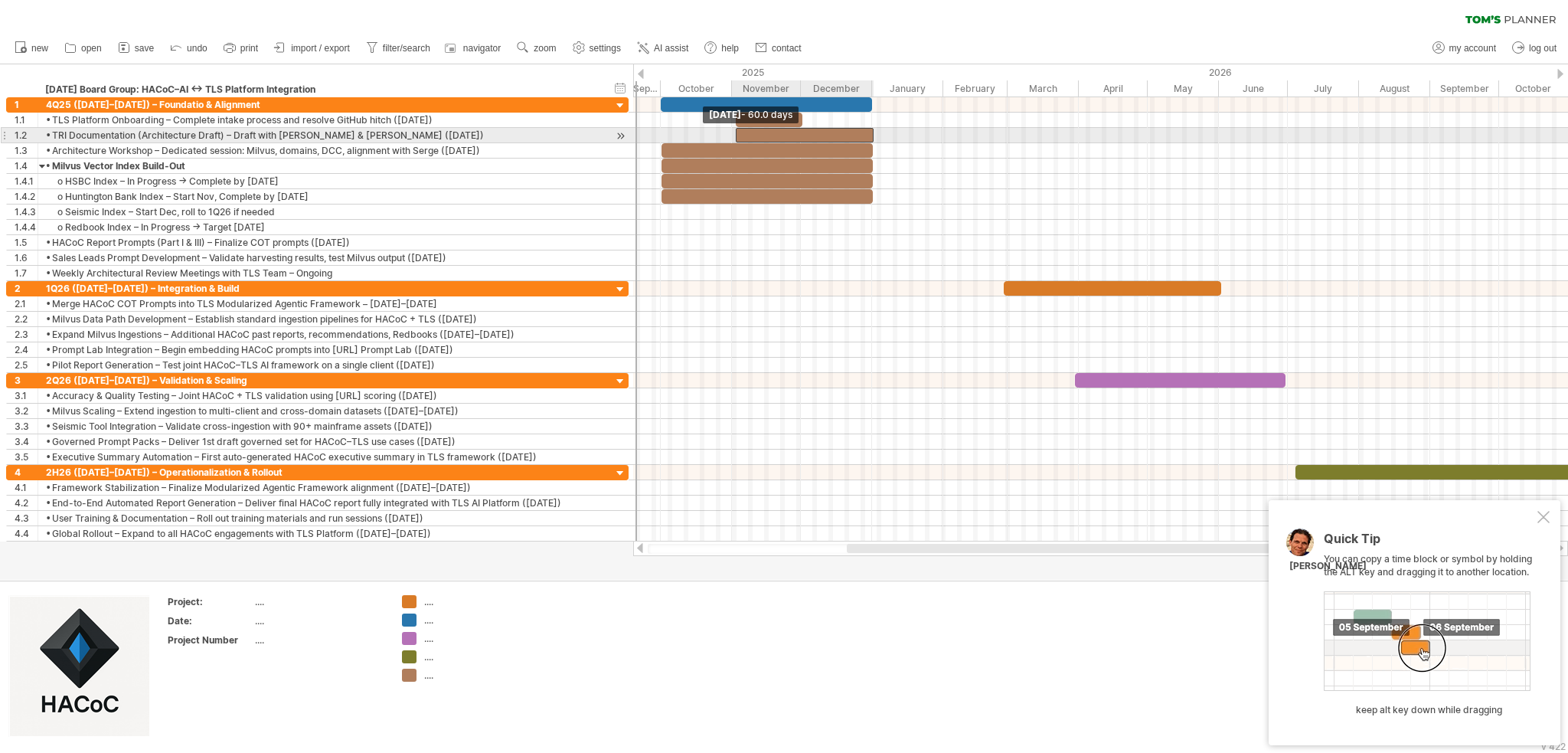
drag, startPoint x: 661, startPoint y: 134, endPoint x: 736, endPoint y: 139, distance: 75.2
click at [736, 139] on span at bounding box center [736, 135] width 6 height 15
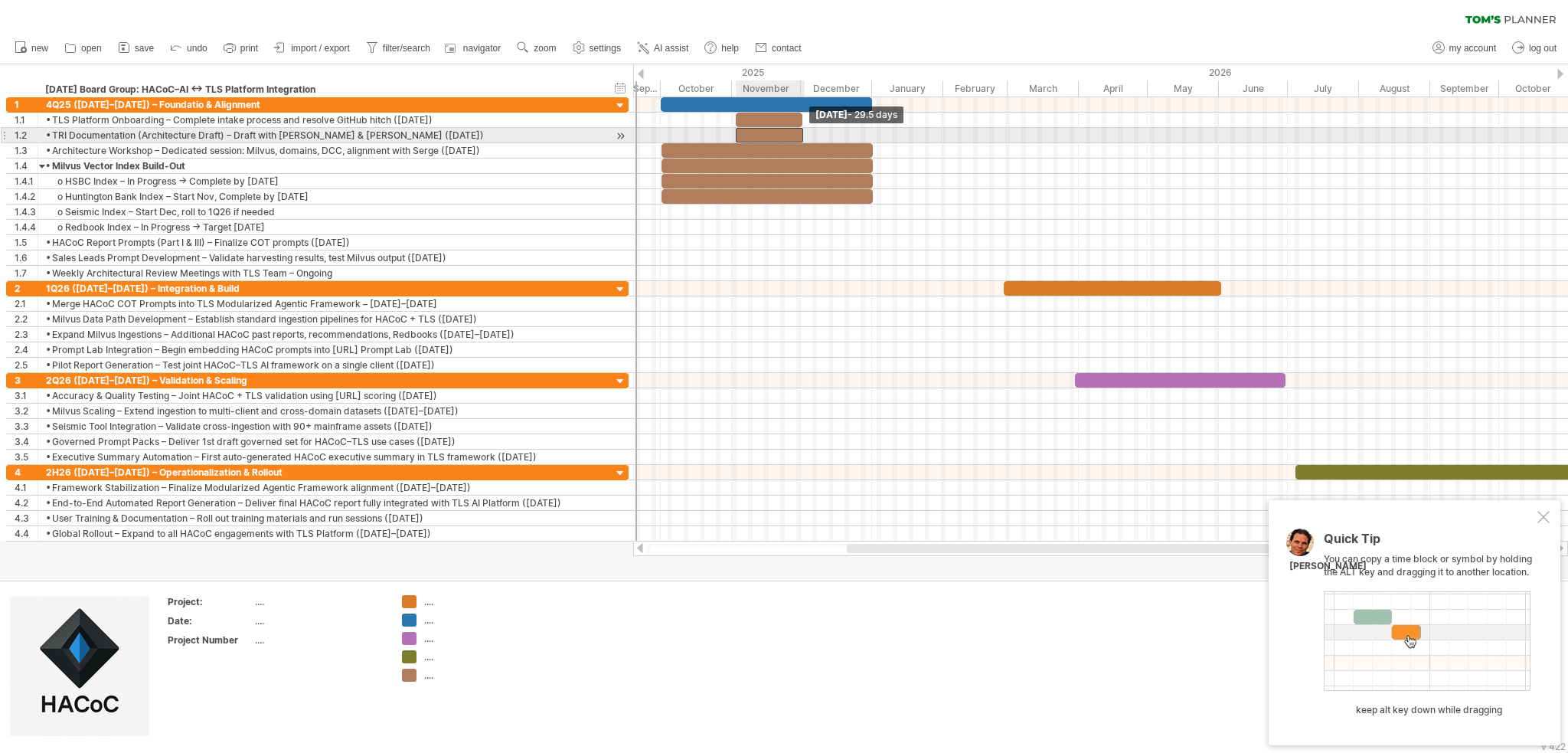
drag, startPoint x: 873, startPoint y: 140, endPoint x: 804, endPoint y: 134, distance: 69.3
click at [804, 134] on span at bounding box center [803, 135] width 6 height 15
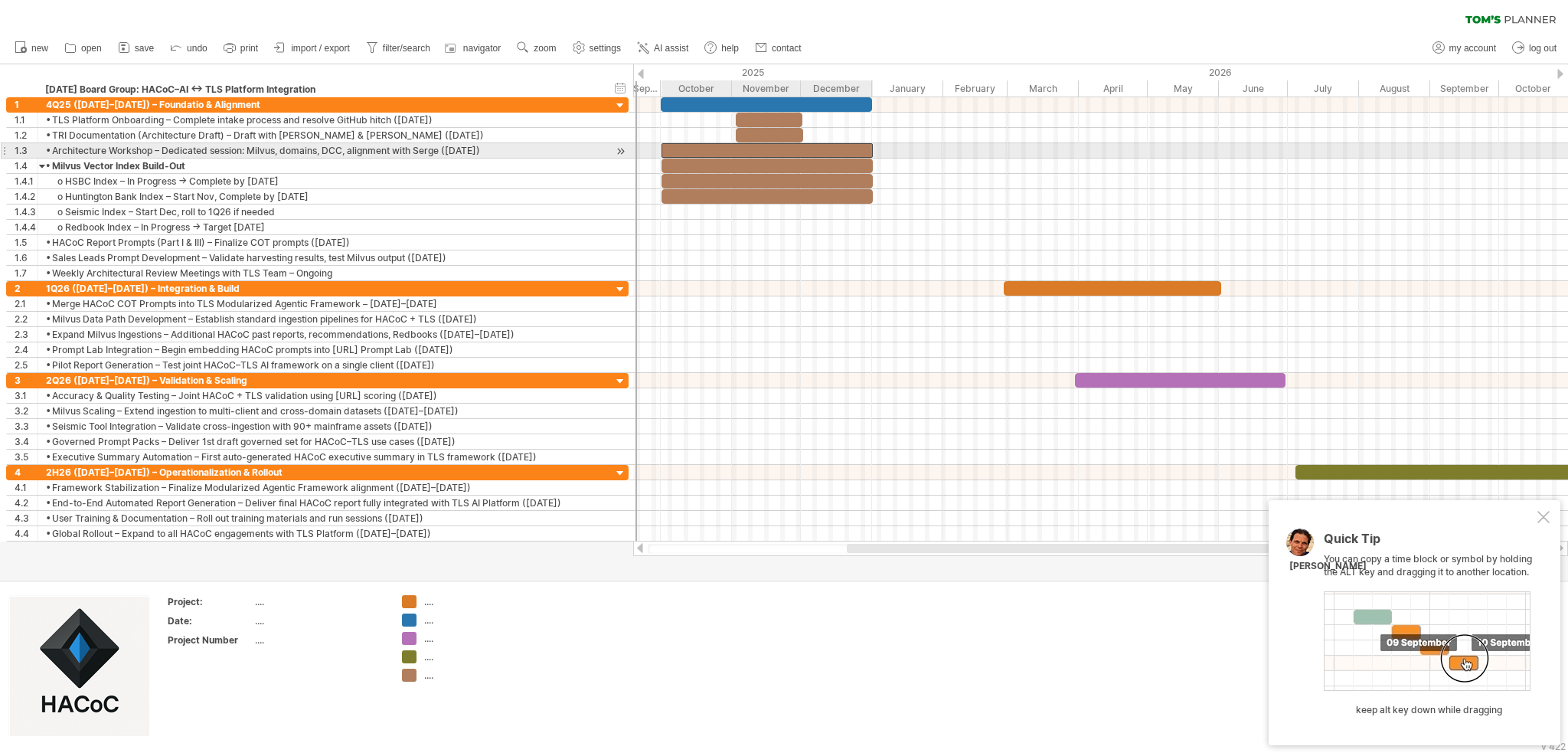
click at [718, 153] on div at bounding box center [767, 150] width 211 height 15
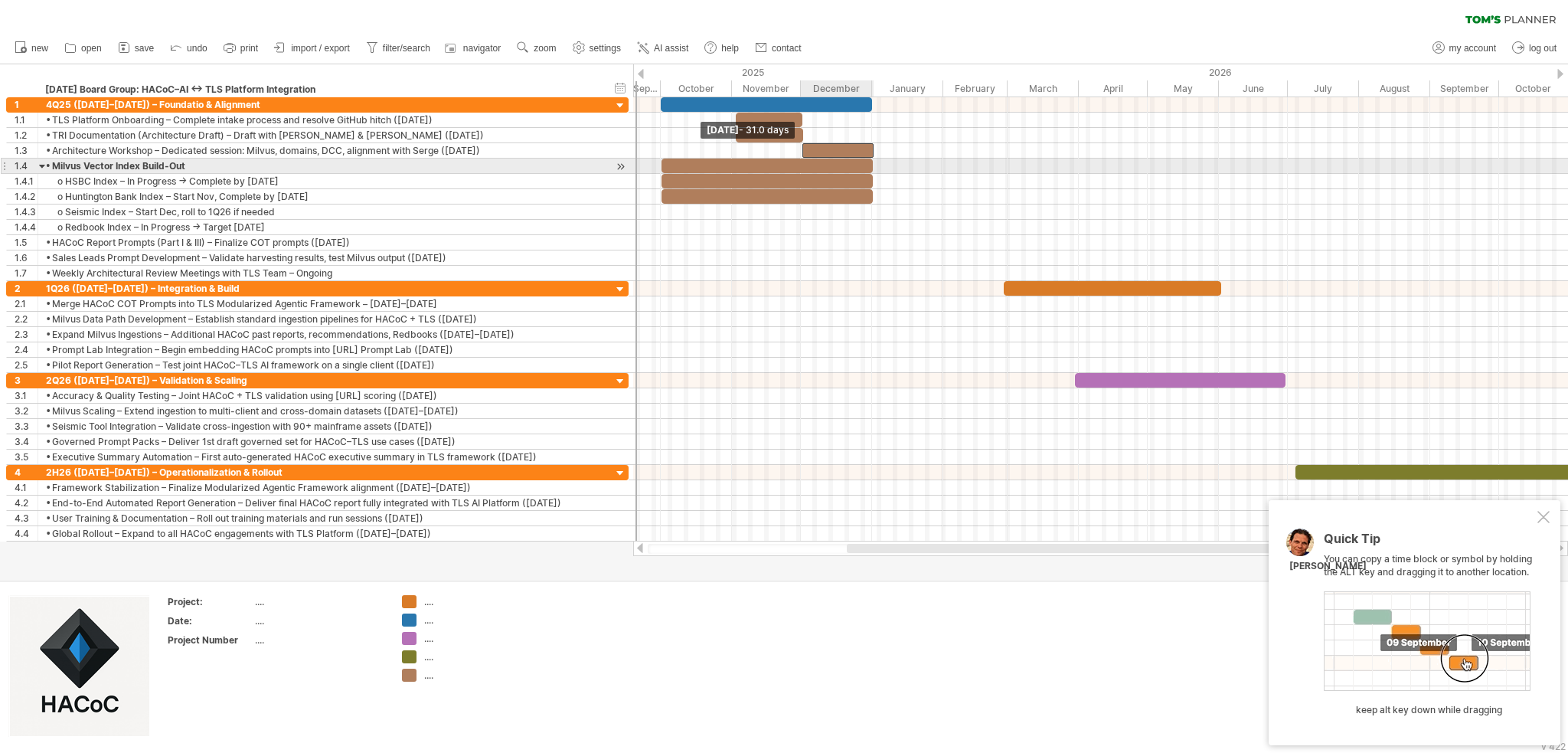
drag, startPoint x: 661, startPoint y: 149, endPoint x: 803, endPoint y: 166, distance: 143.0
click at [820, 166] on div at bounding box center [962, 189] width 0 height 183
drag, startPoint x: 662, startPoint y: 166, endPoint x: 803, endPoint y: 174, distance: 141.2
click at [820, 174] on div at bounding box center [962, 189] width 0 height 183
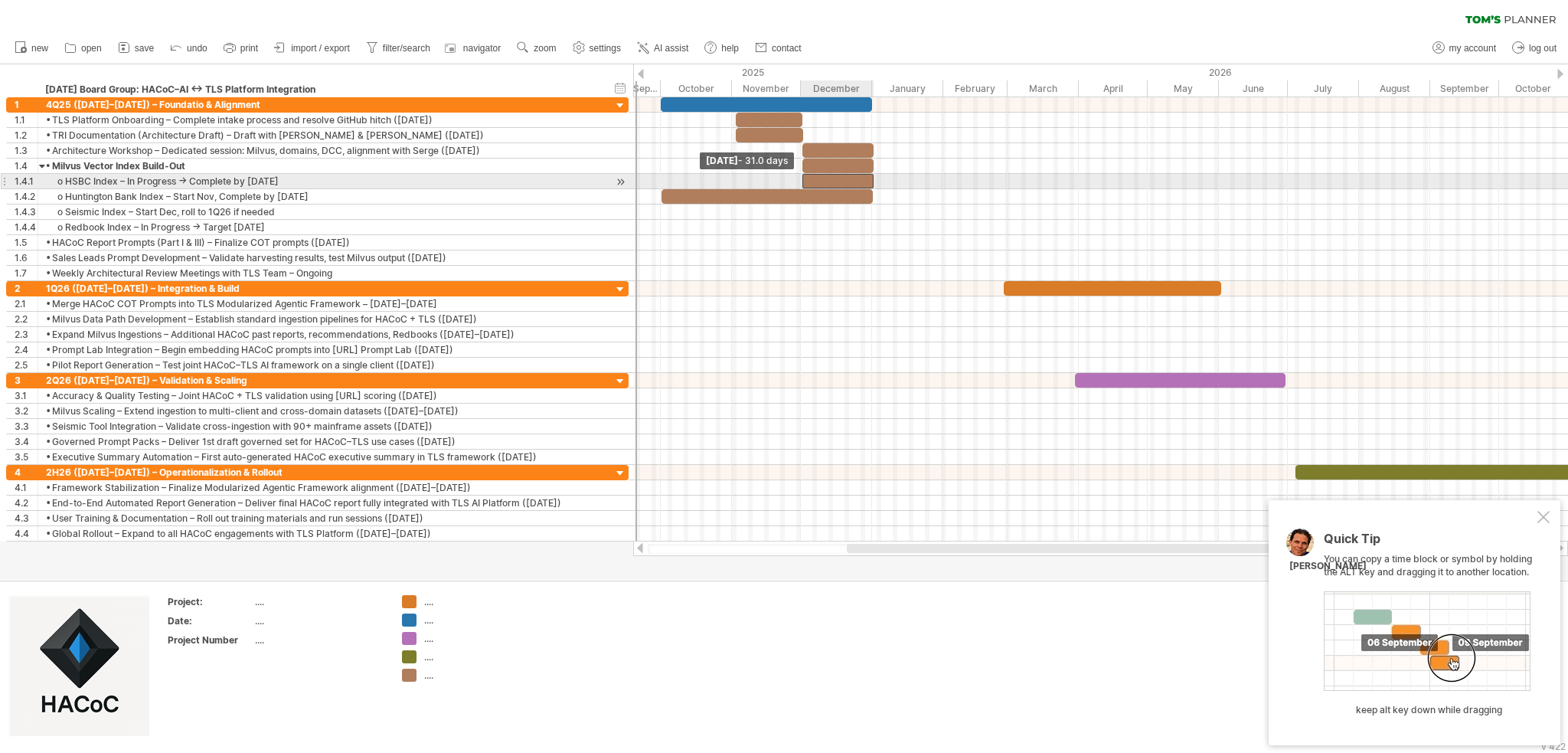
drag, startPoint x: 663, startPoint y: 176, endPoint x: 802, endPoint y: 187, distance: 139.4
click at [802, 187] on span at bounding box center [802, 181] width 6 height 15
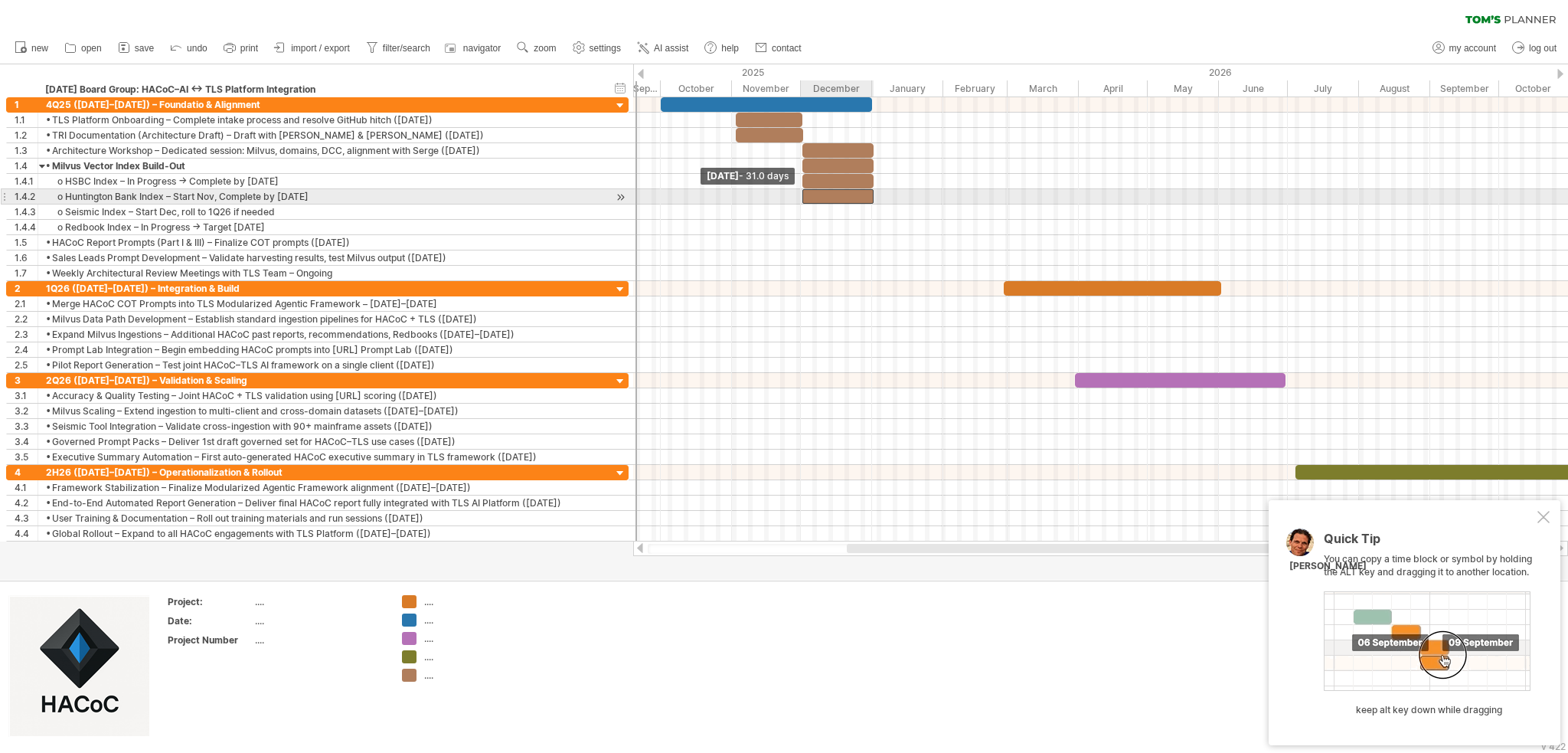
drag, startPoint x: 661, startPoint y: 193, endPoint x: 802, endPoint y: 193, distance: 141.0
click at [802, 193] on span at bounding box center [802, 197] width 6 height 15
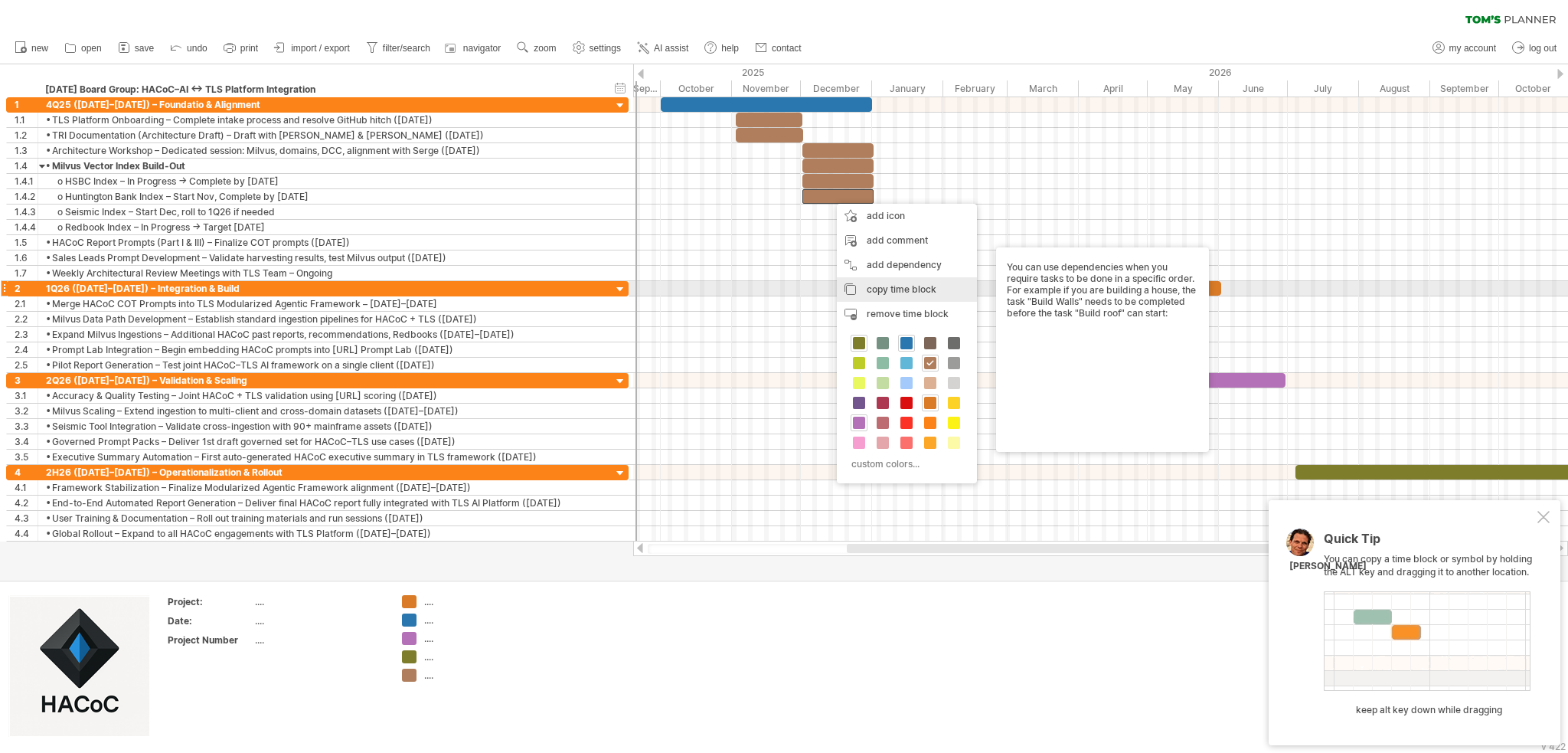
click at [820, 287] on span "copy time block" at bounding box center [901, 288] width 70 height 11
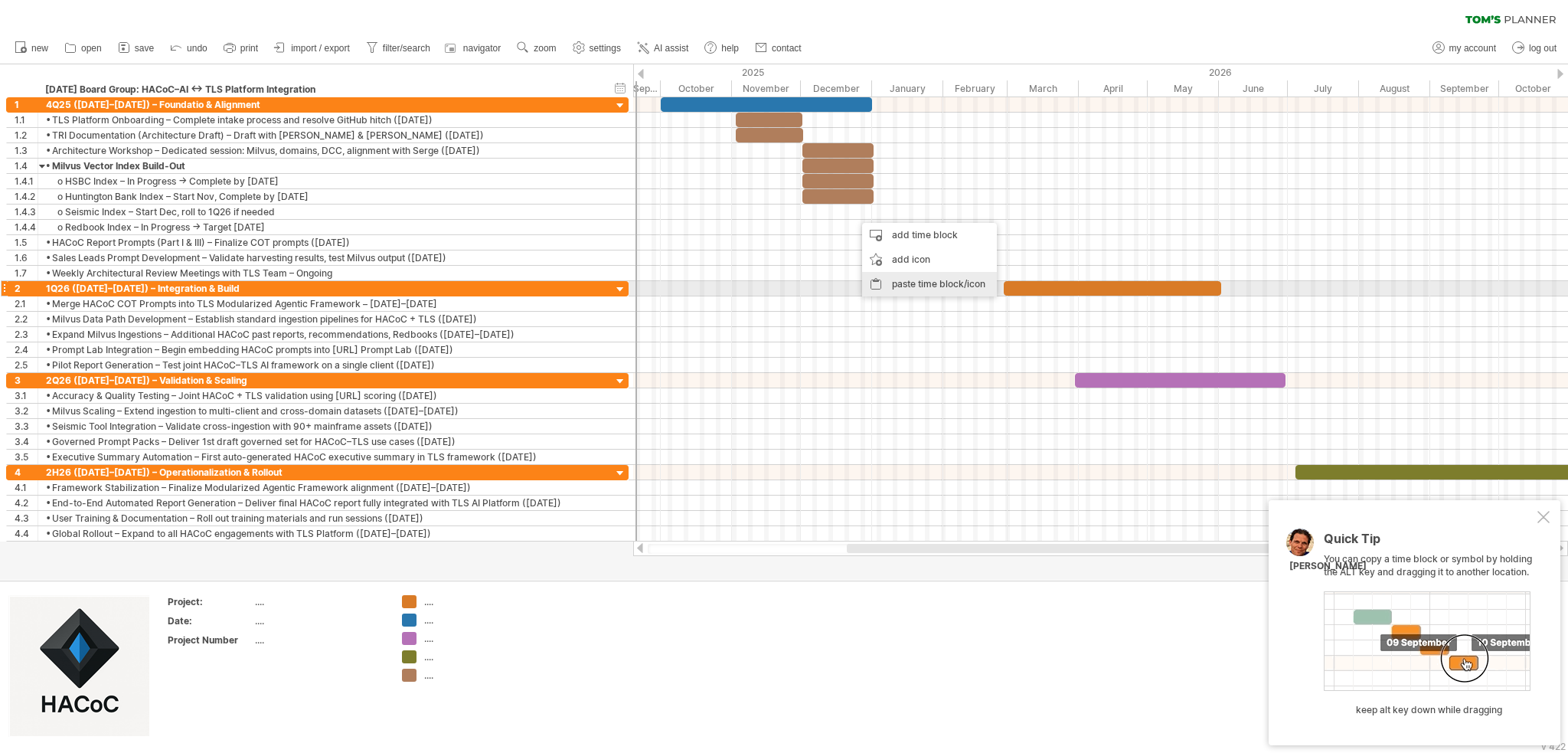
click at [820, 282] on div "paste time block/icon" at bounding box center [929, 284] width 135 height 24
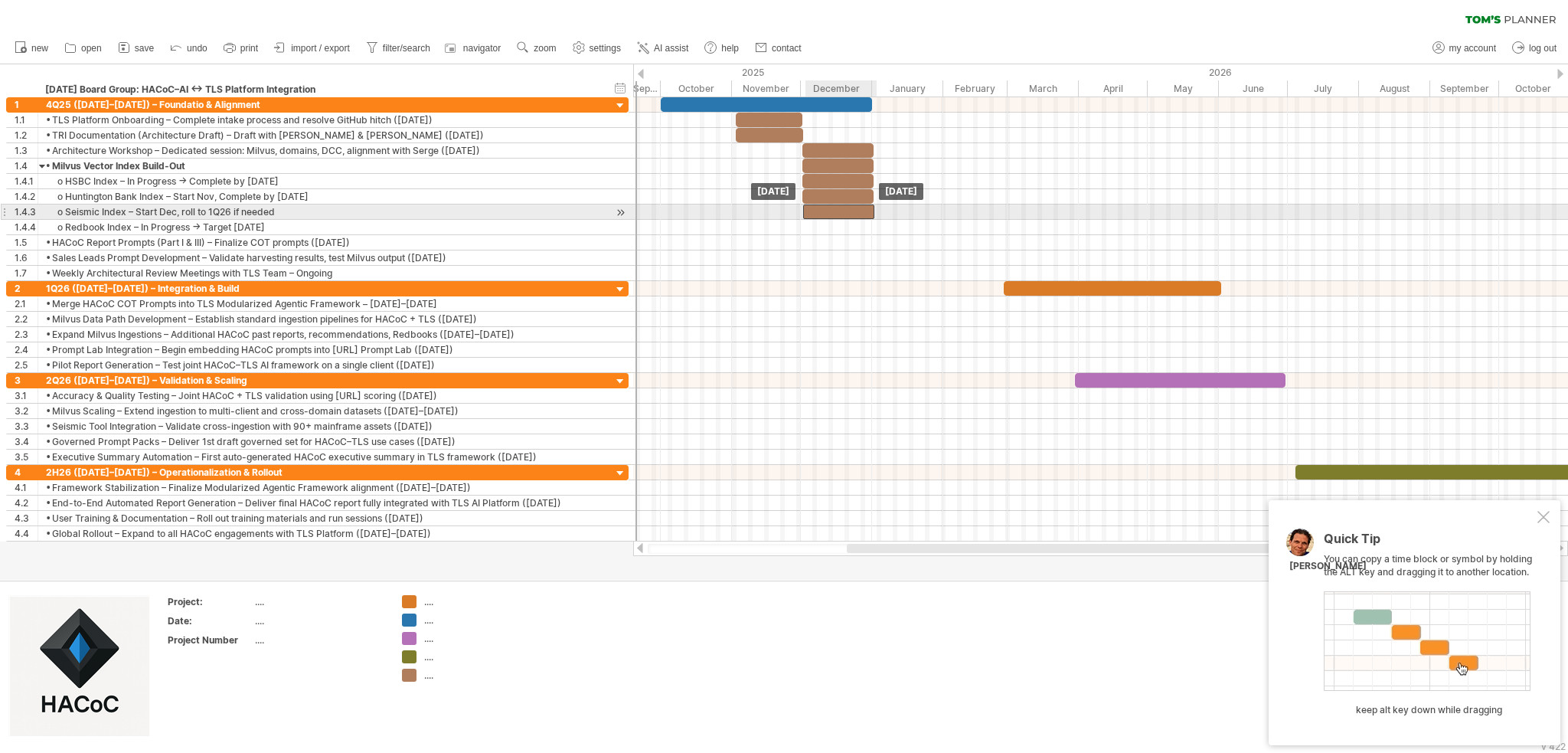
drag, startPoint x: 898, startPoint y: 211, endPoint x: 846, endPoint y: 206, distance: 52.2
click at [820, 206] on div at bounding box center [839, 211] width 72 height 15
click at [820, 208] on div at bounding box center [838, 211] width 72 height 15
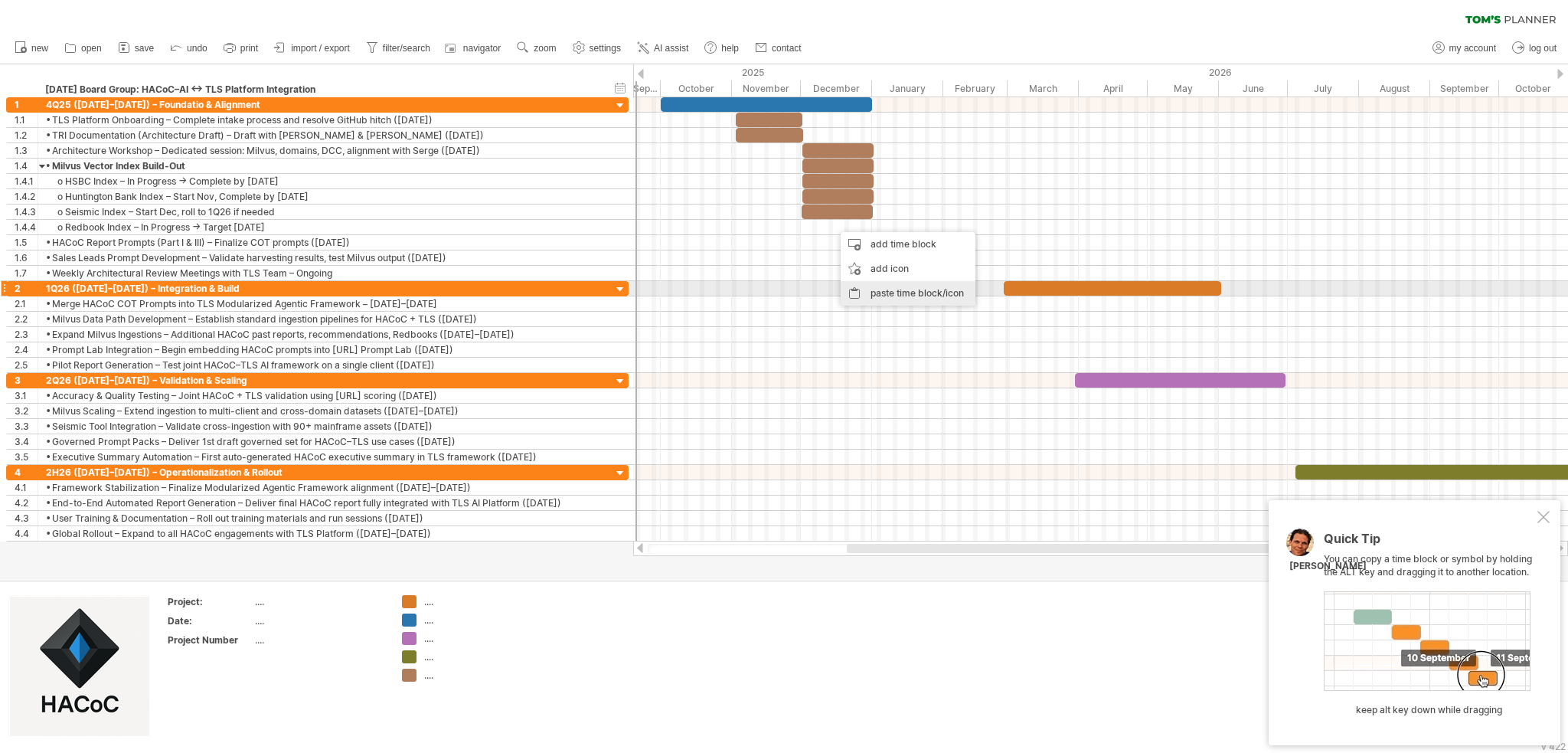
click at [820, 282] on div "paste time block/icon" at bounding box center [908, 294] width 135 height 24
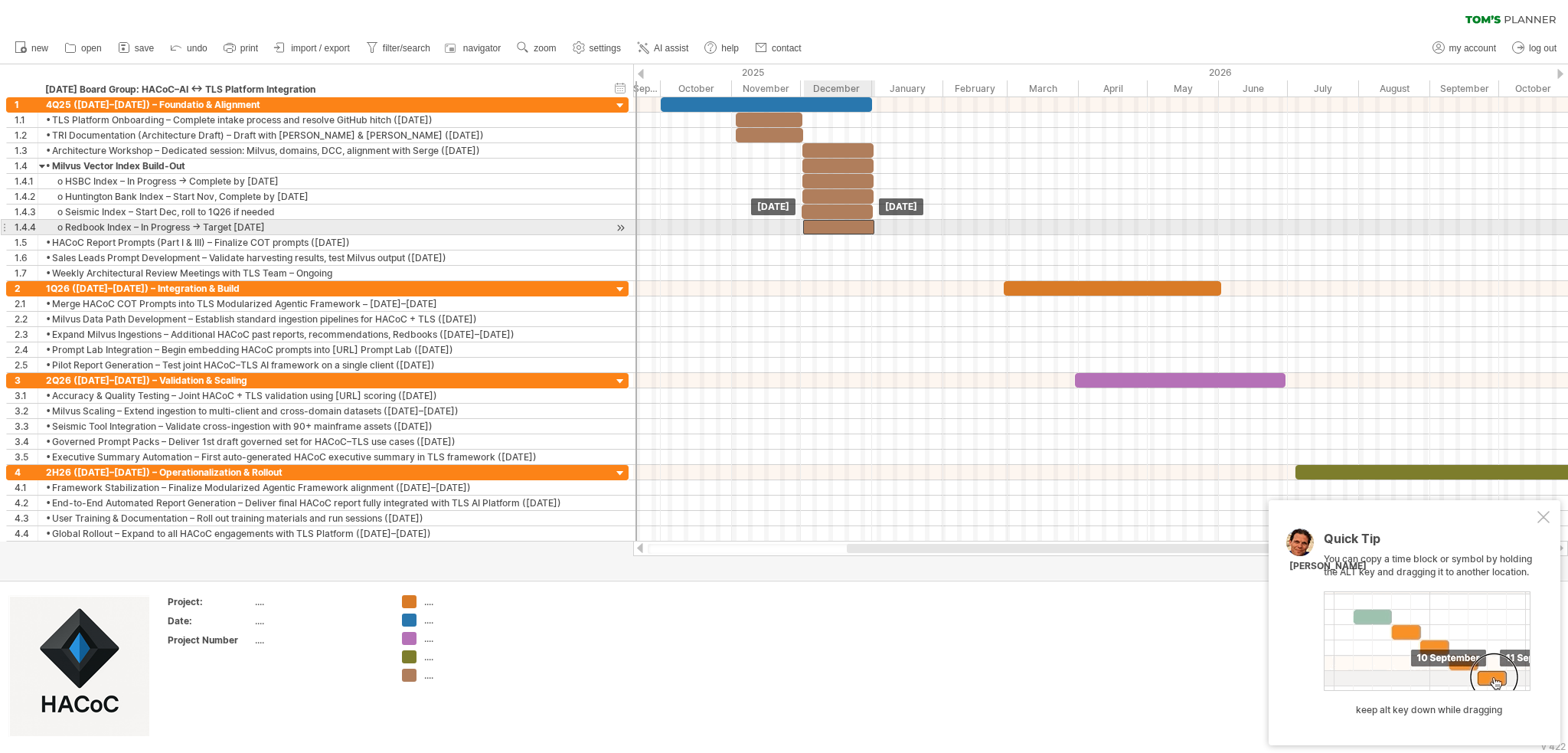
drag, startPoint x: 885, startPoint y: 226, endPoint x: 855, endPoint y: 222, distance: 30.3
click at [820, 222] on div at bounding box center [839, 227] width 72 height 15
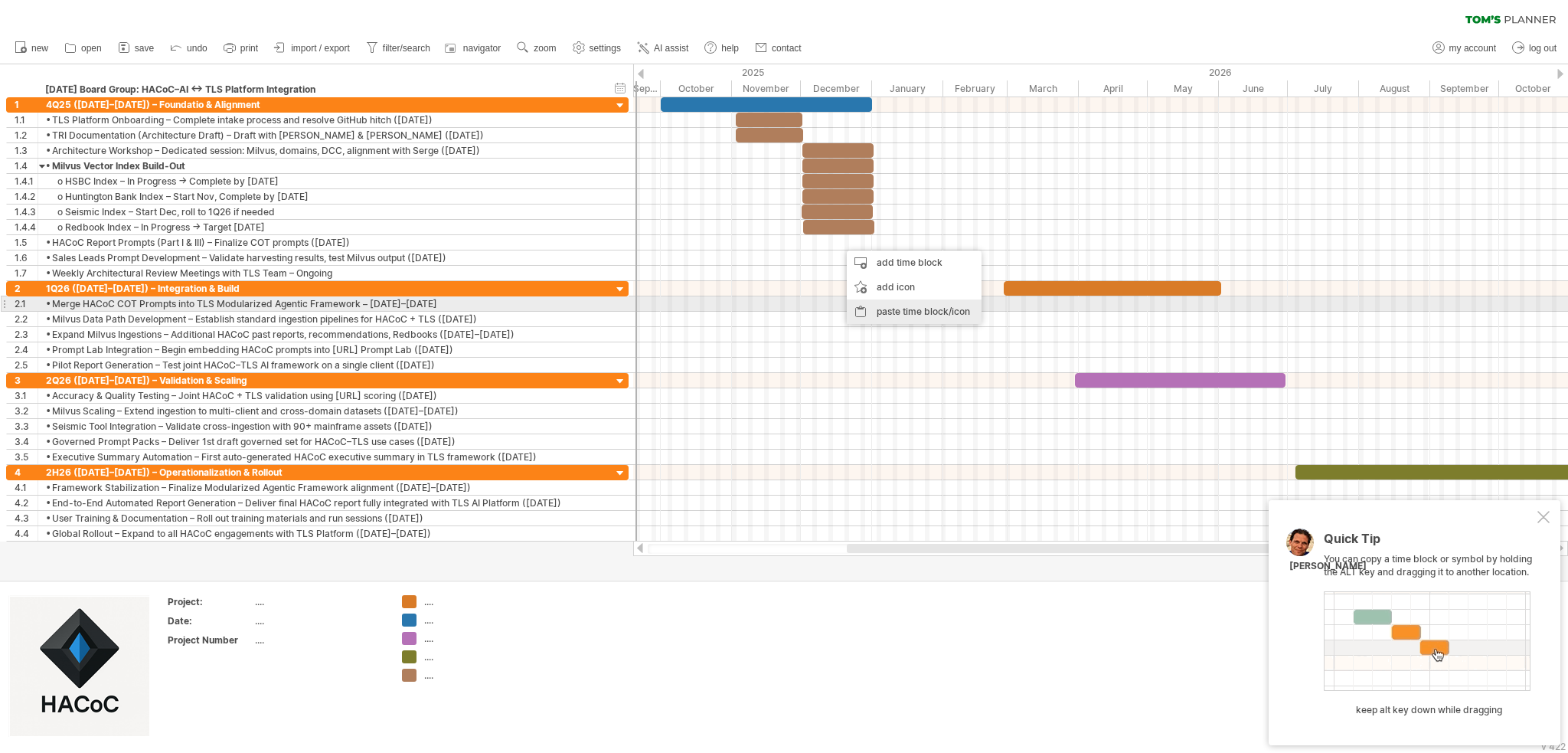
click at [820, 307] on div "paste time block/icon" at bounding box center [914, 312] width 135 height 24
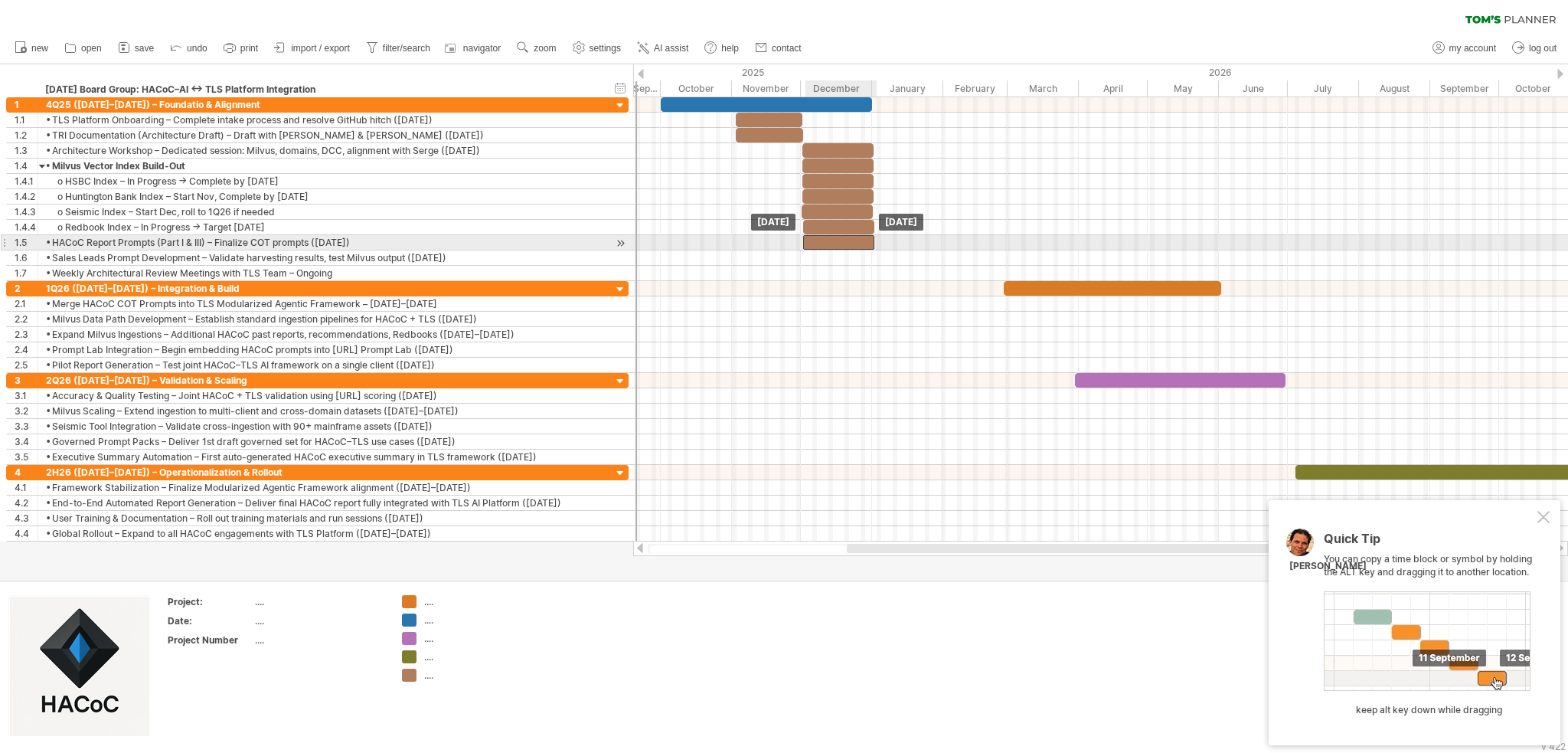
drag, startPoint x: 891, startPoint y: 242, endPoint x: 854, endPoint y: 242, distance: 37.0
click at [820, 242] on div at bounding box center [839, 242] width 72 height 15
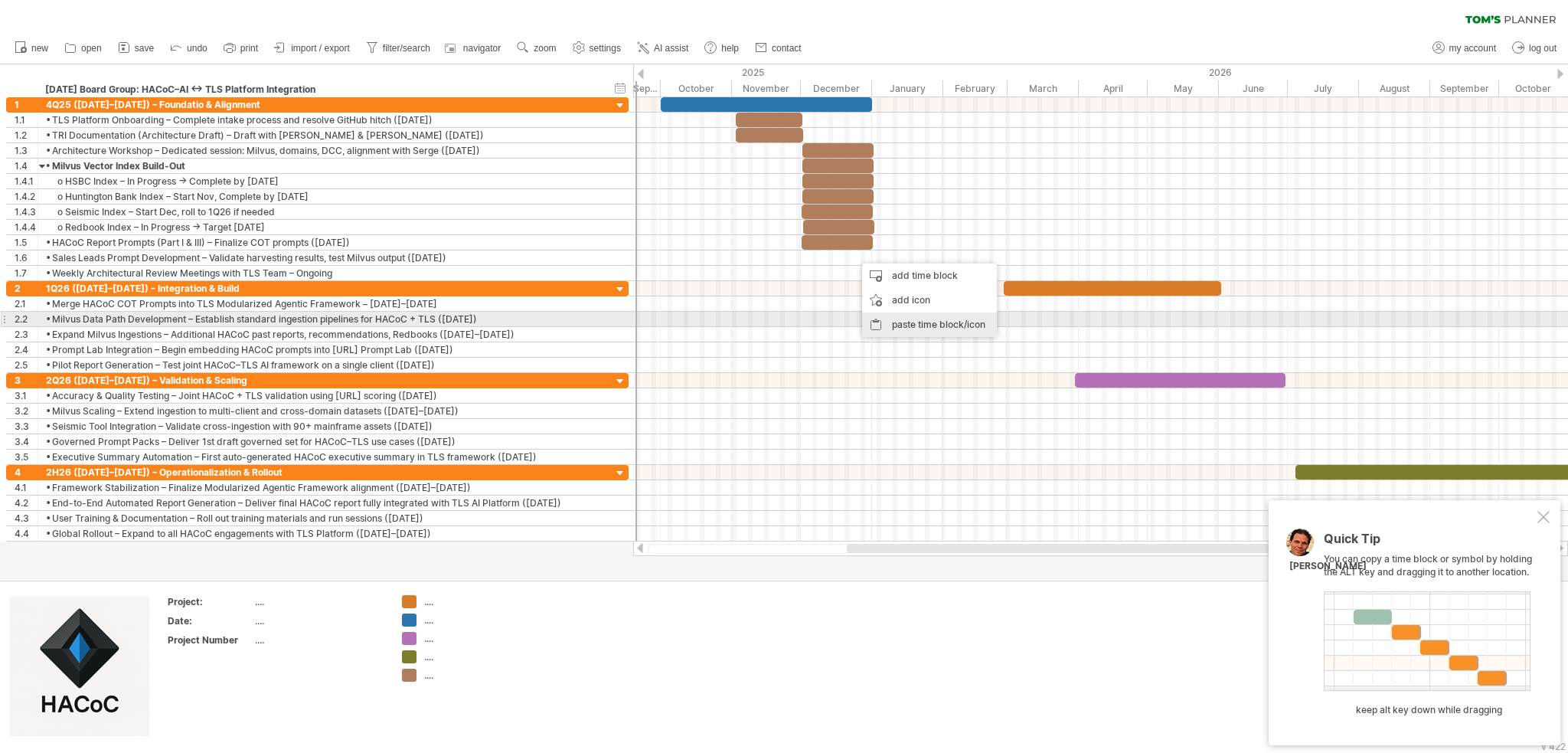
click at [820, 320] on div "paste time block/icon" at bounding box center [929, 325] width 135 height 24
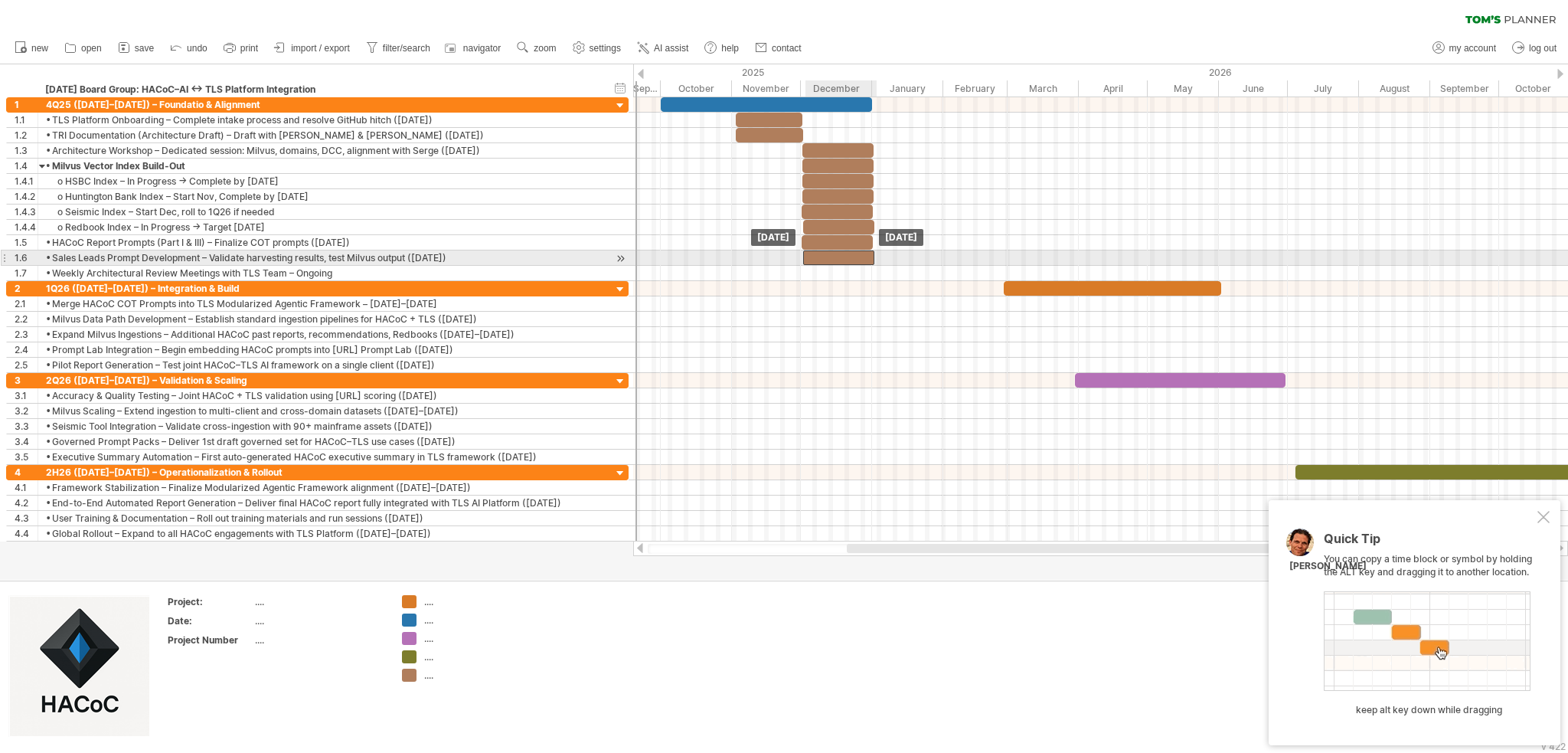
drag, startPoint x: 893, startPoint y: 257, endPoint x: 841, endPoint y: 255, distance: 52.0
click at [820, 255] on div at bounding box center [839, 258] width 72 height 15
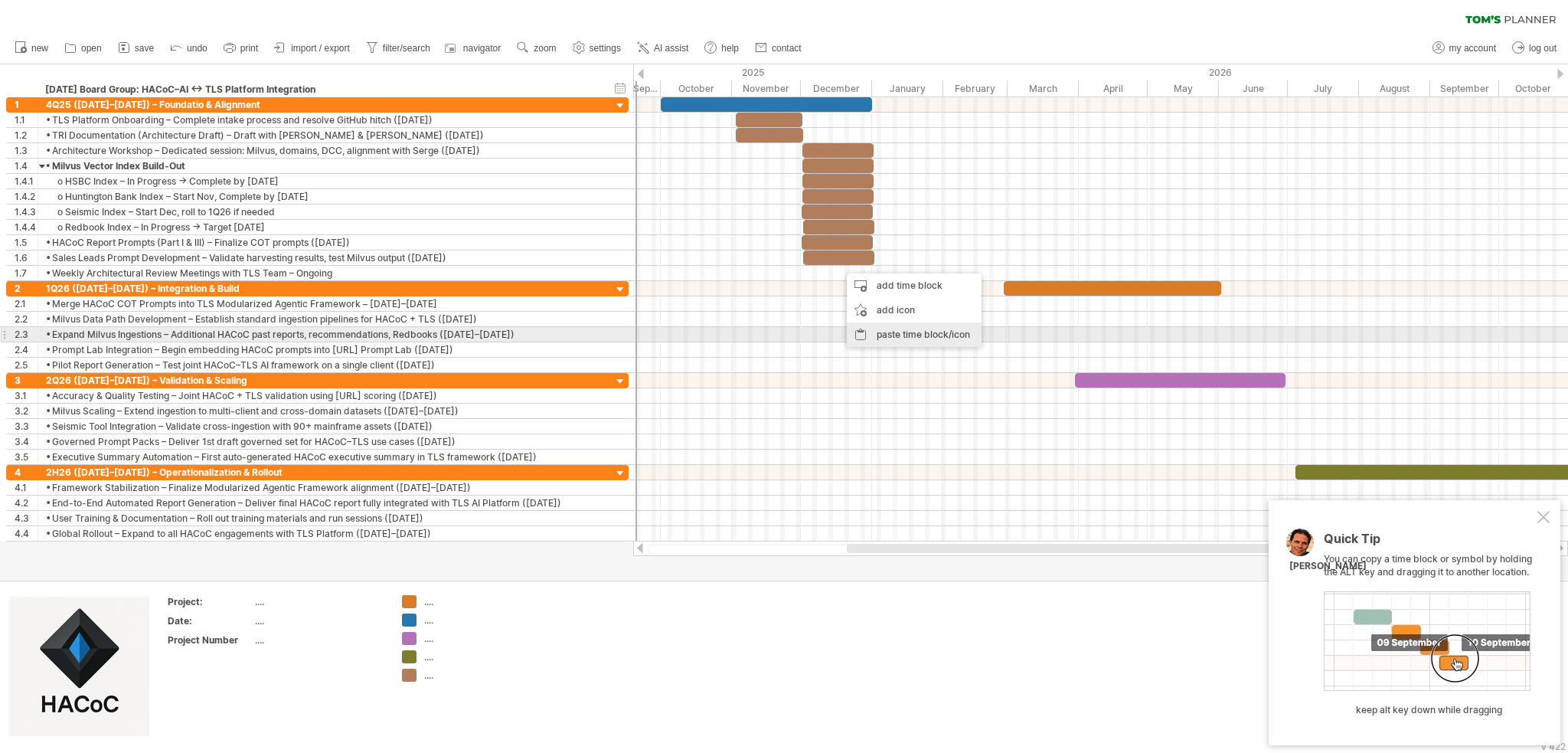
click at [820, 331] on div "paste time block/icon" at bounding box center [914, 335] width 135 height 24
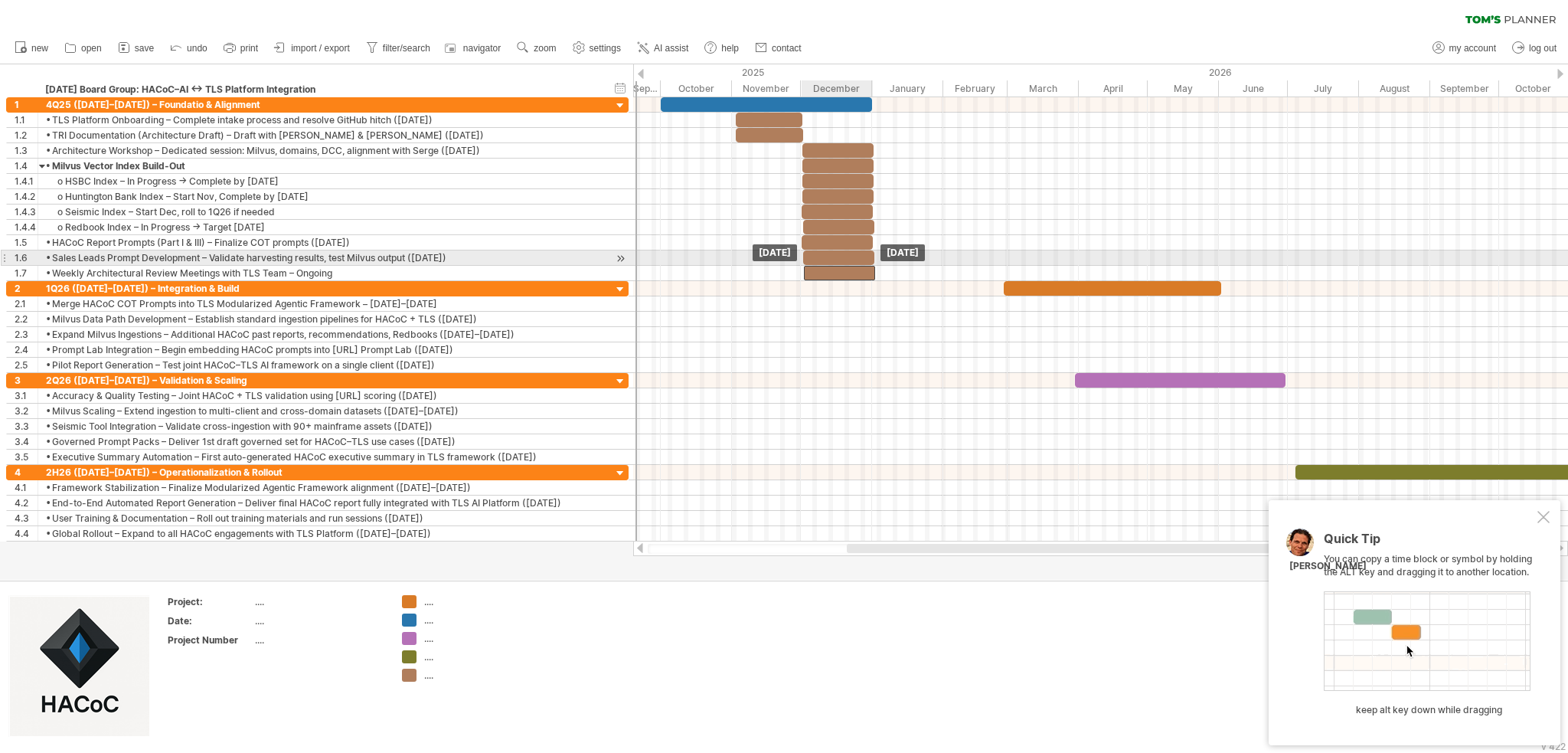
drag, startPoint x: 888, startPoint y: 266, endPoint x: 857, endPoint y: 259, distance: 31.8
click at [820, 259] on div at bounding box center [962, 189] width 0 height 183
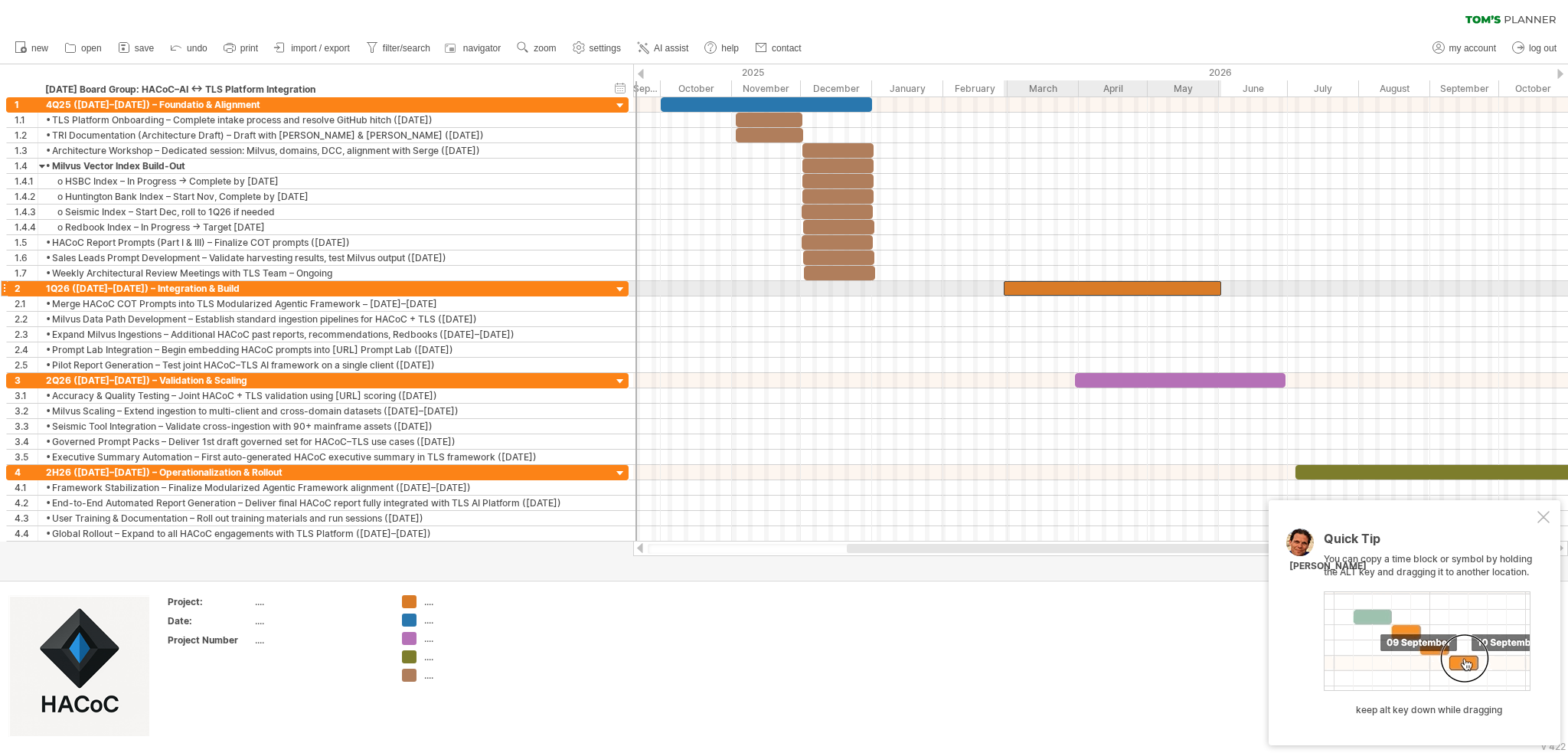
click at [820, 287] on div at bounding box center [1112, 288] width 218 height 15
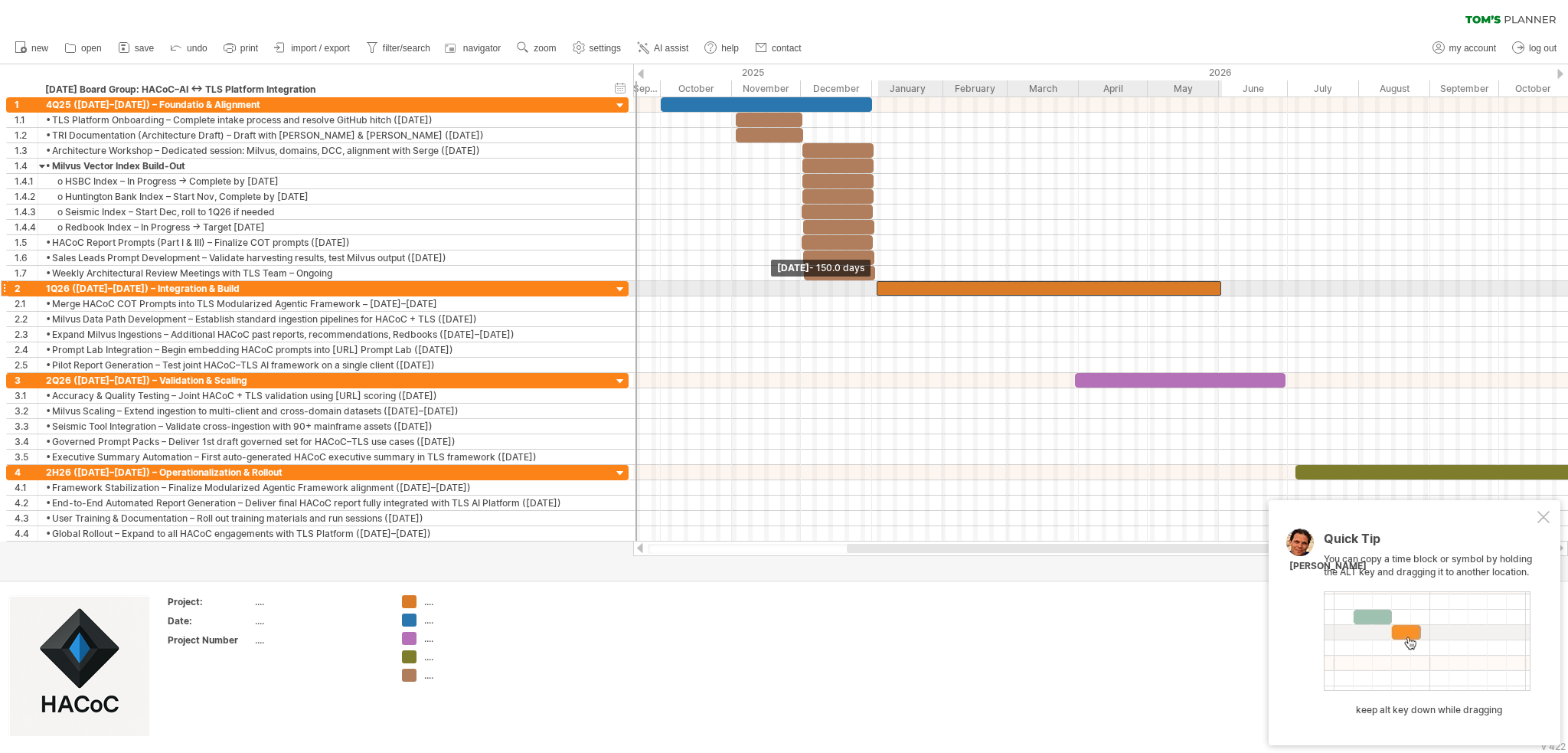
drag, startPoint x: 1002, startPoint y: 287, endPoint x: 878, endPoint y: 283, distance: 124.1
click at [820, 287] on span at bounding box center [876, 288] width 6 height 15
drag, startPoint x: 1219, startPoint y: 288, endPoint x: 1074, endPoint y: 284, distance: 145.1
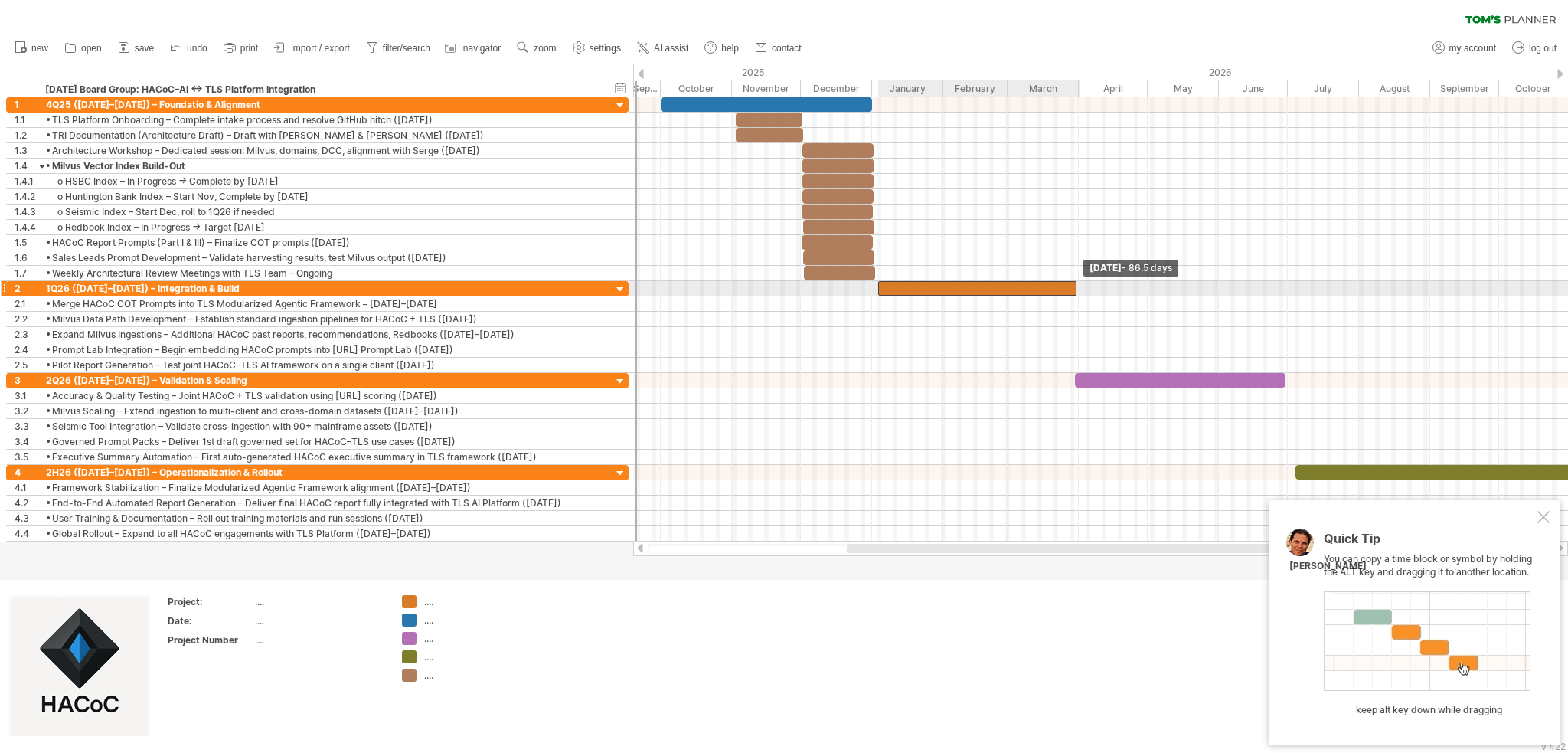
click at [820, 284] on span at bounding box center [1076, 288] width 6 height 15
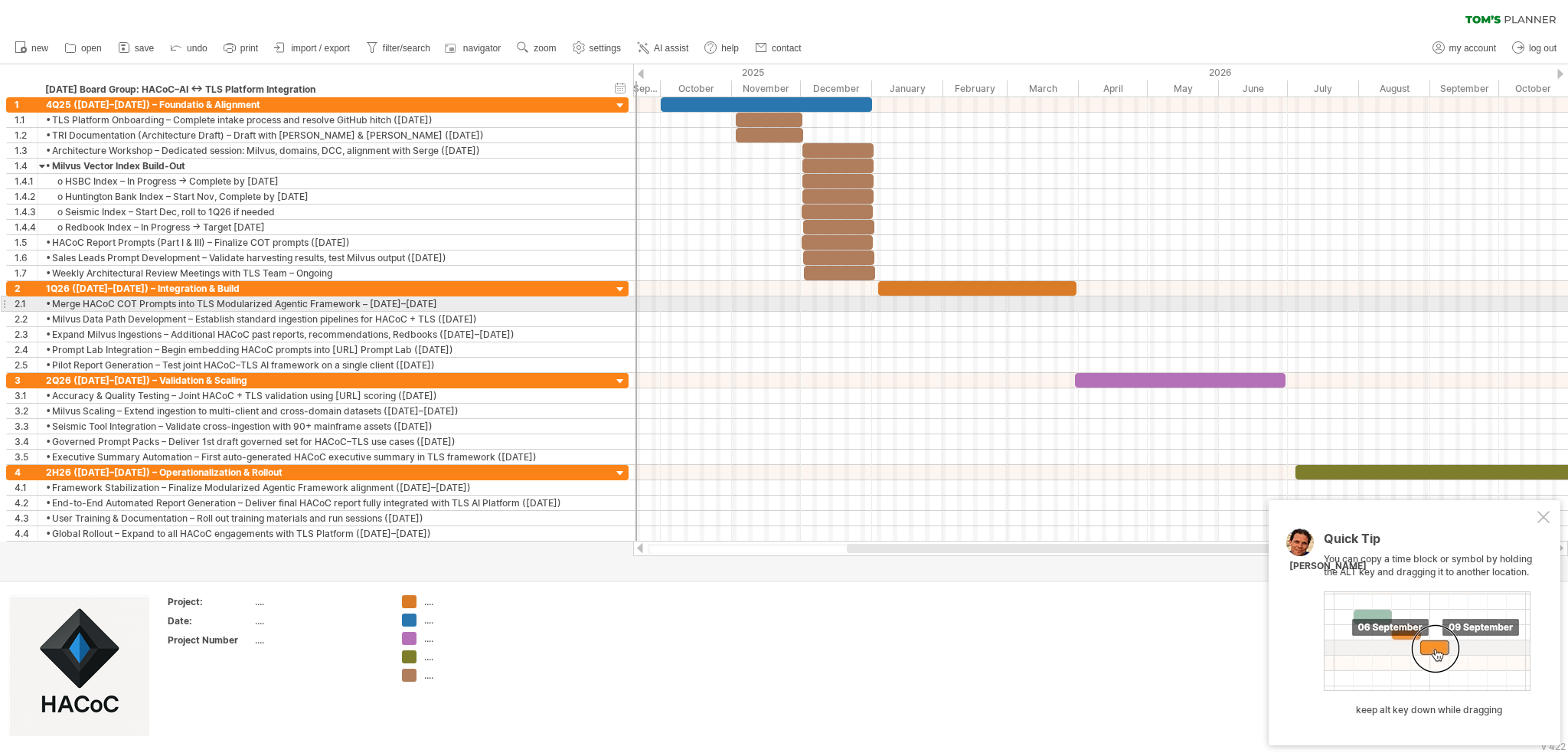
click at [820, 301] on div at bounding box center [1101, 304] width 935 height 16
click at [820, 301] on div at bounding box center [1101, 304] width 935 height 16
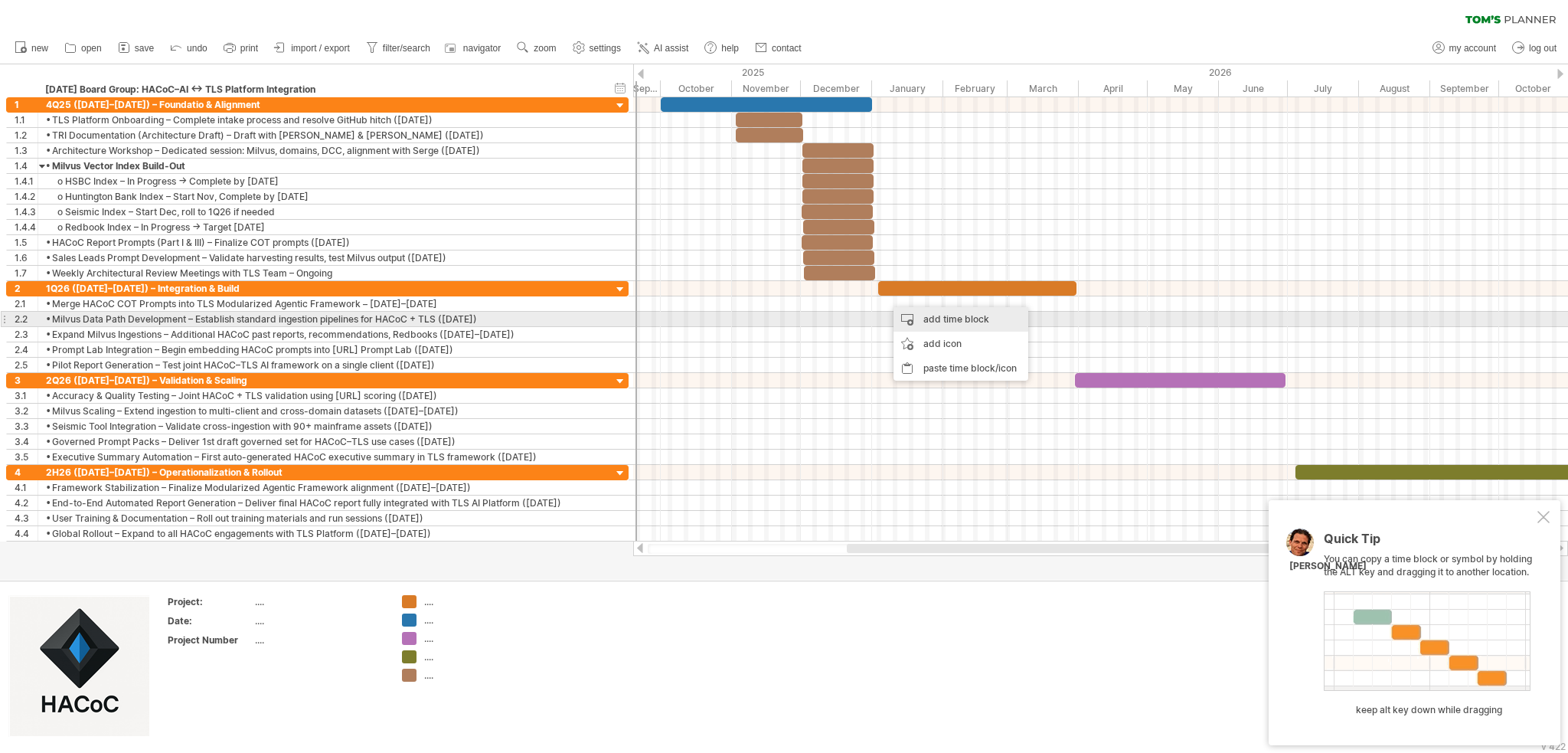
click at [820, 318] on div "add time block" at bounding box center [961, 320] width 135 height 24
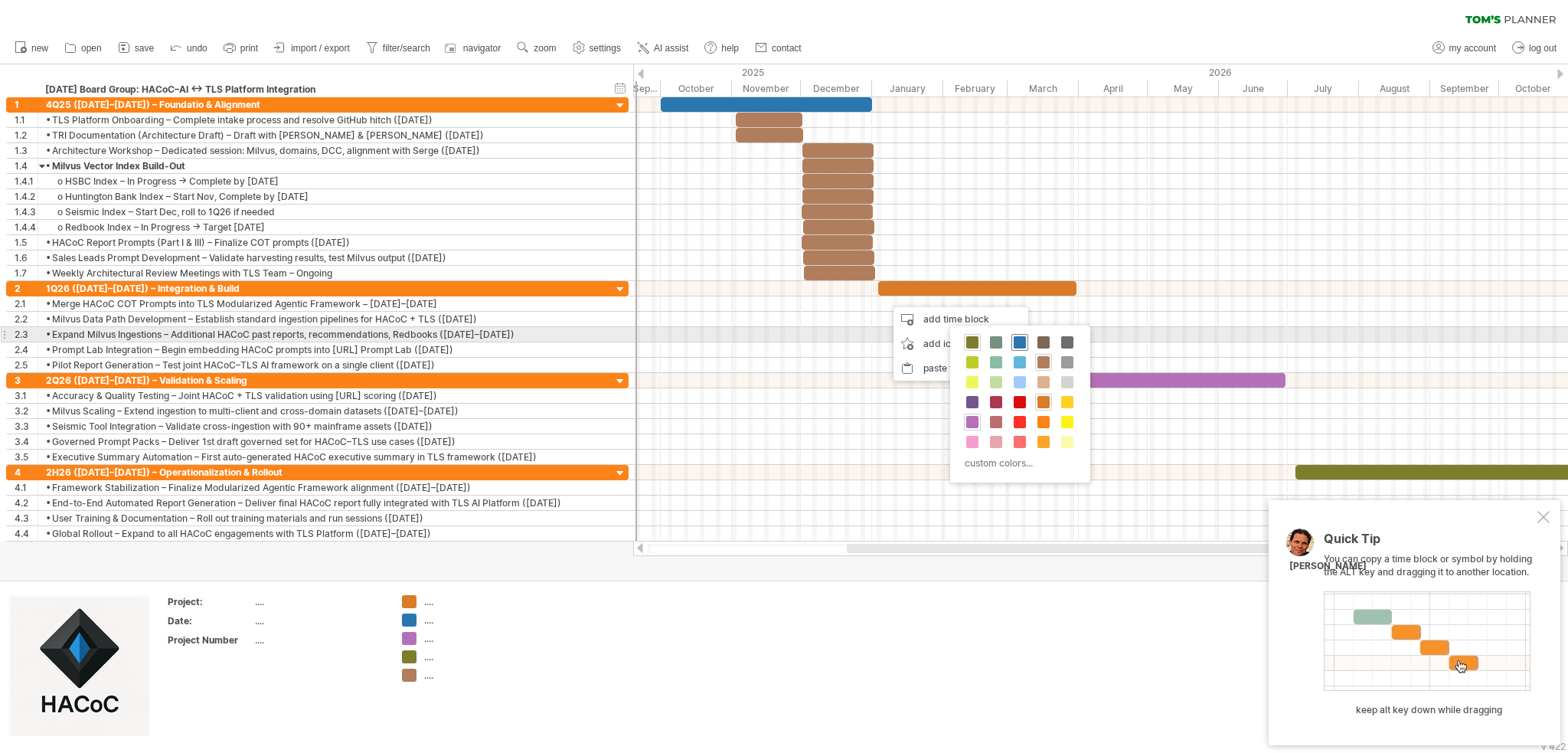
click at [820, 340] on span at bounding box center [1020, 342] width 12 height 12
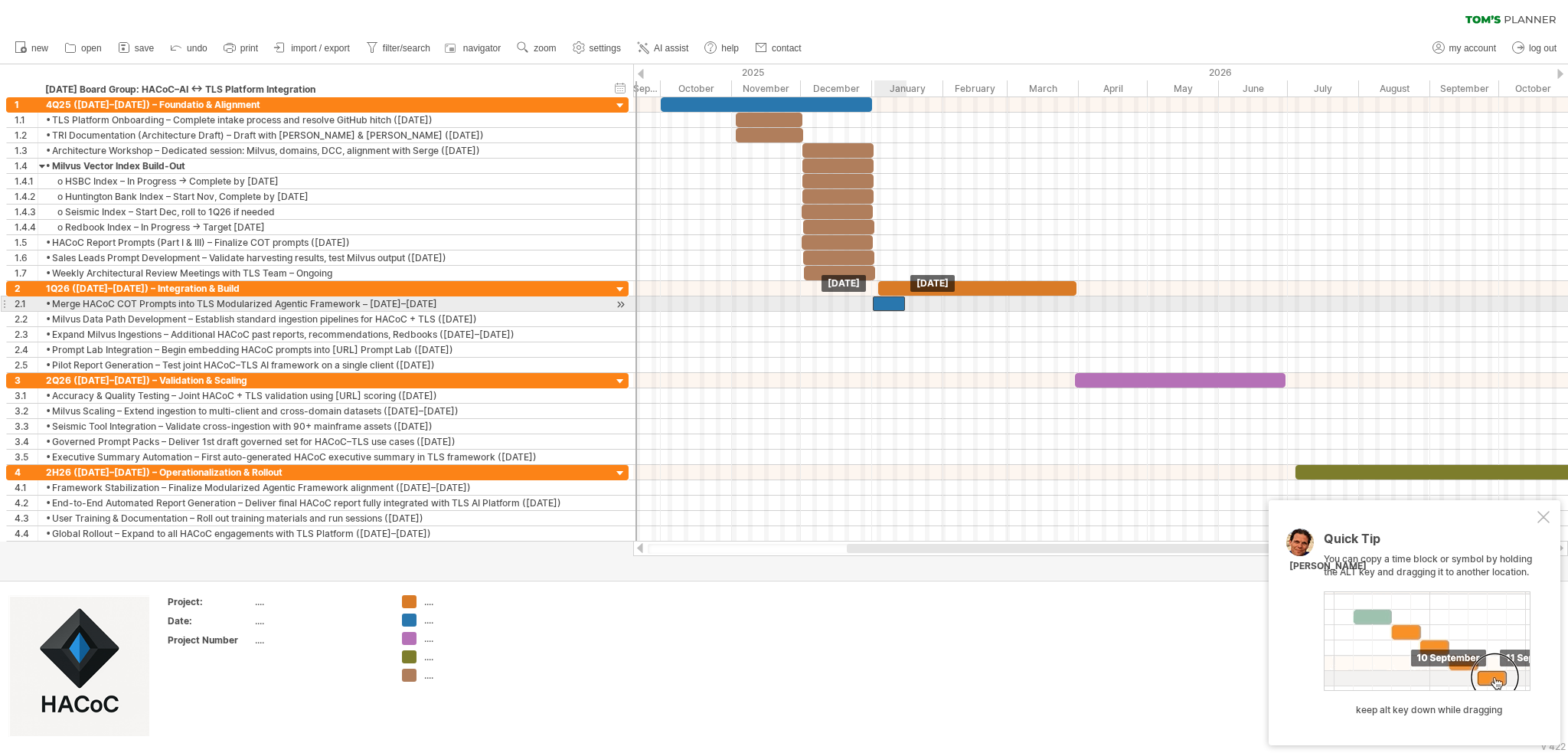
drag, startPoint x: 904, startPoint y: 301, endPoint x: 891, endPoint y: 296, distance: 13.9
click at [820, 296] on div at bounding box center [888, 303] width 32 height 15
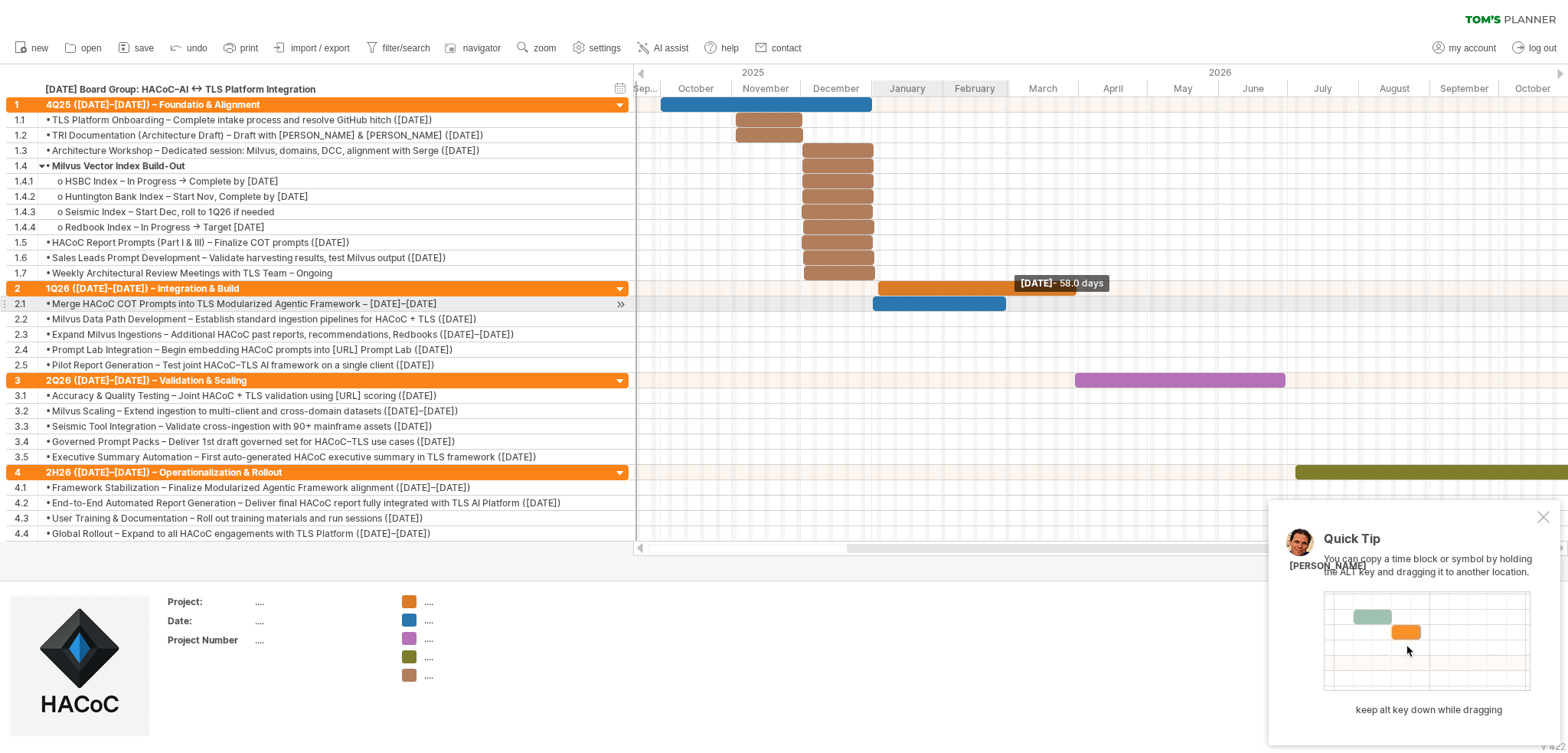
drag, startPoint x: 907, startPoint y: 294, endPoint x: 996, endPoint y: 301, distance: 89.3
click at [820, 307] on span at bounding box center [1005, 303] width 6 height 15
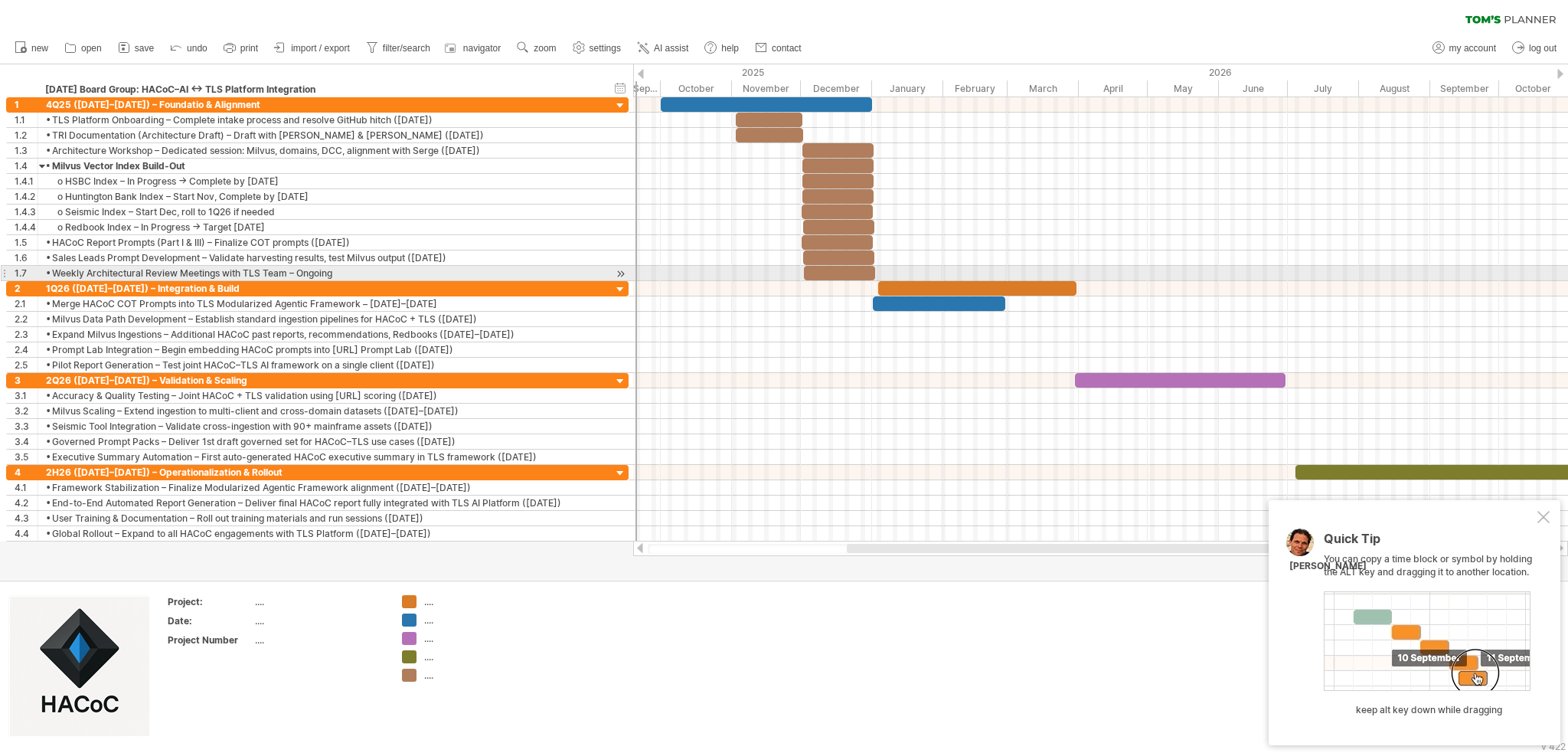
click at [820, 281] on div at bounding box center [977, 288] width 199 height 15
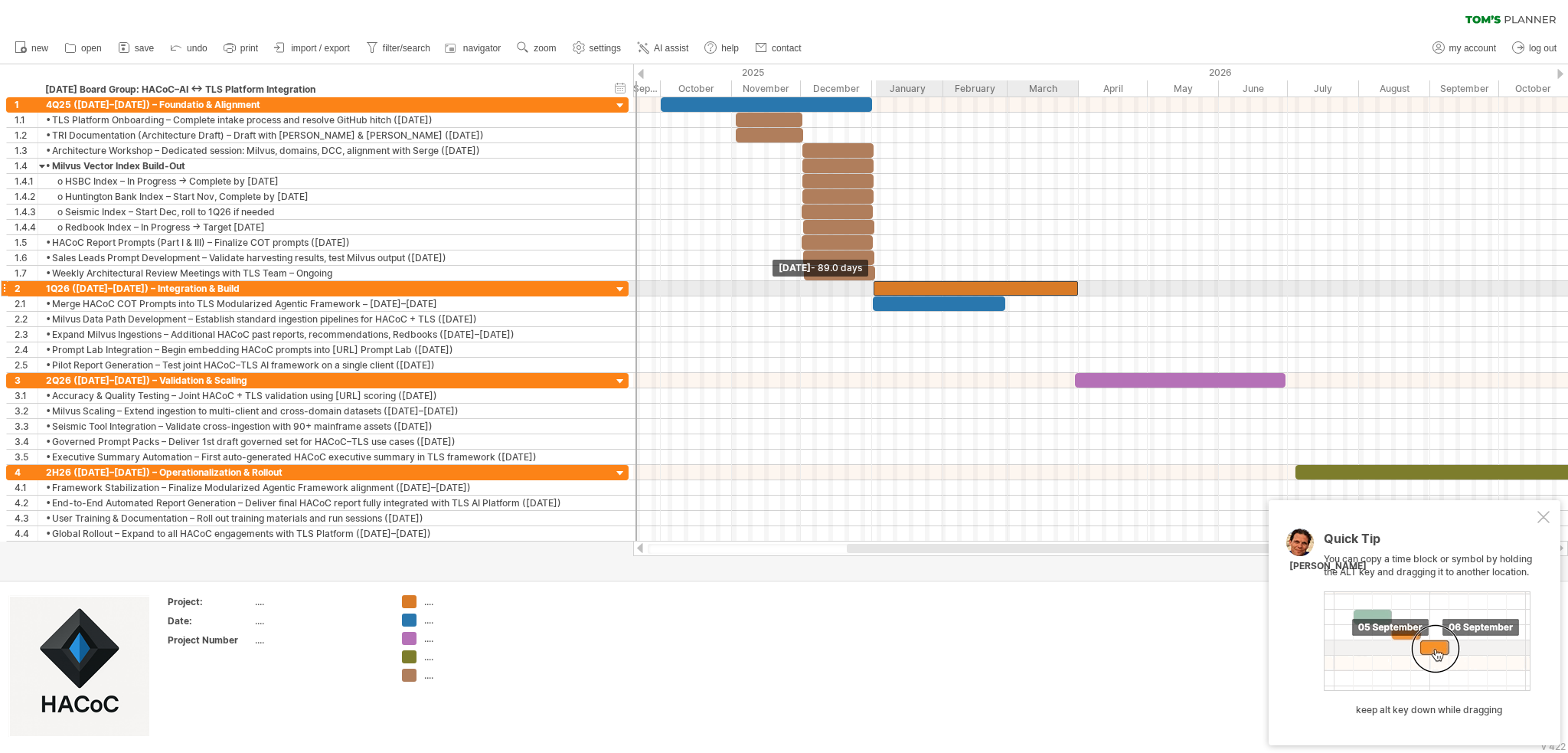
click at [820, 284] on span at bounding box center [874, 288] width 6 height 15
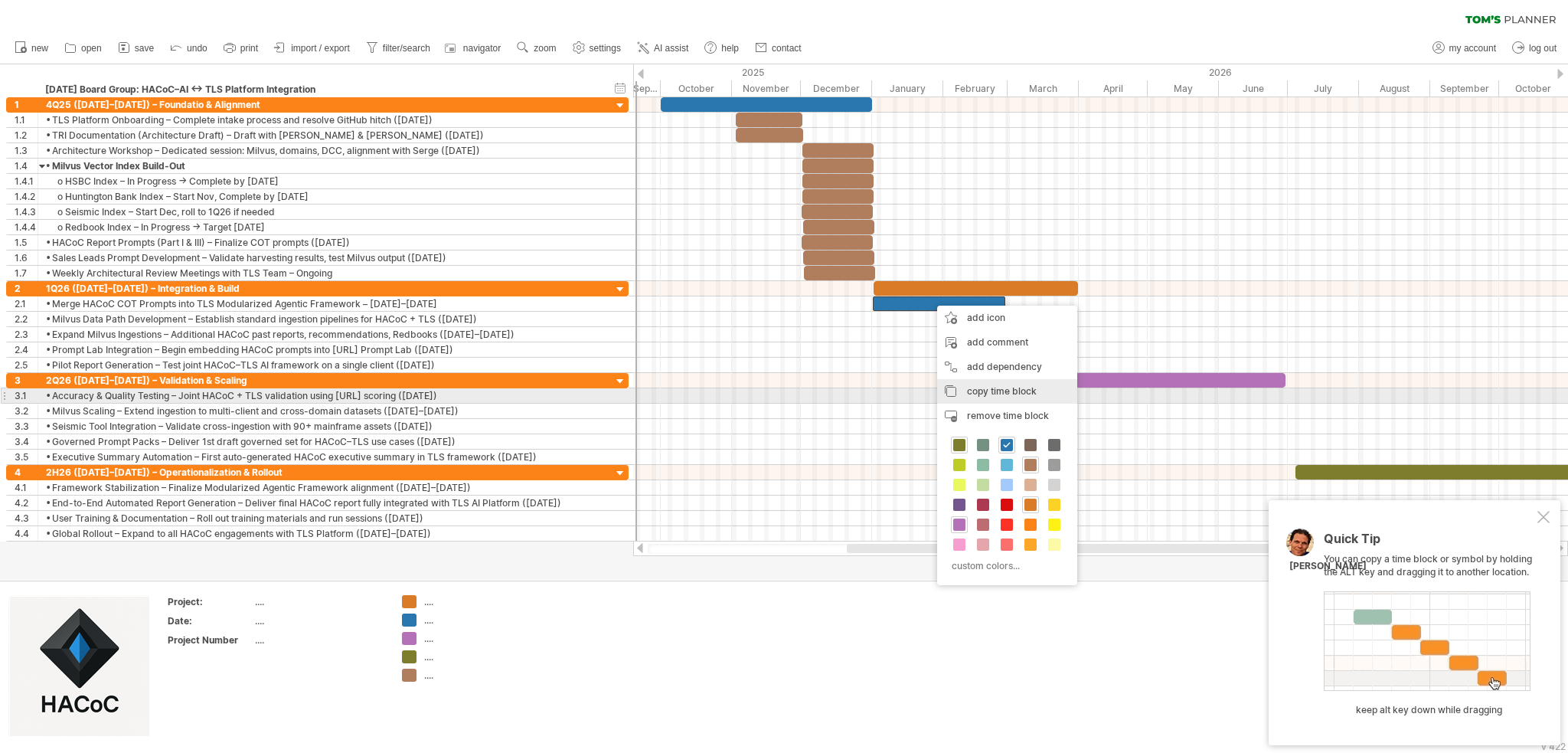
click at [820, 391] on span "copy time block" at bounding box center [1002, 390] width 70 height 11
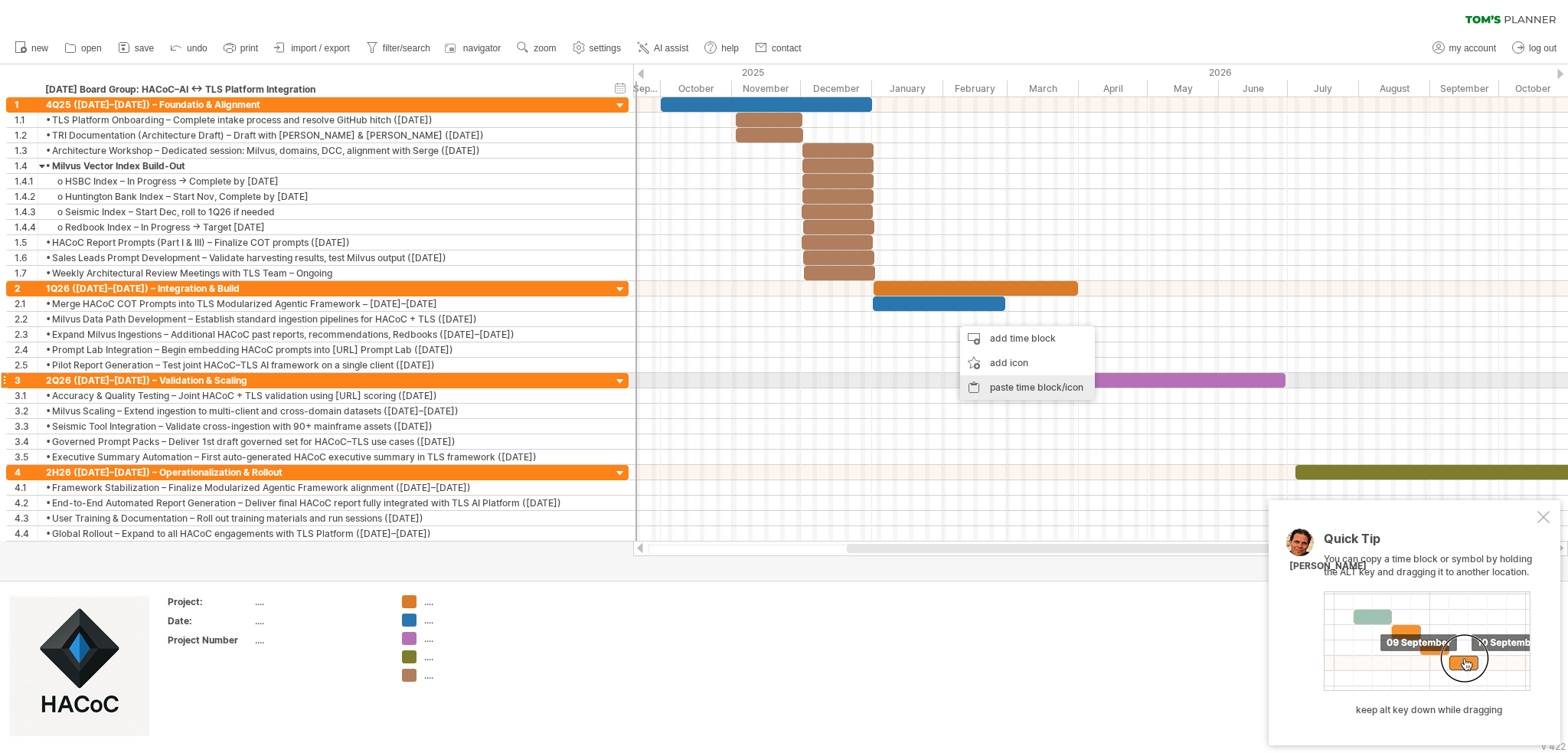
click at [820, 382] on div "paste time block/icon" at bounding box center [1027, 388] width 135 height 24
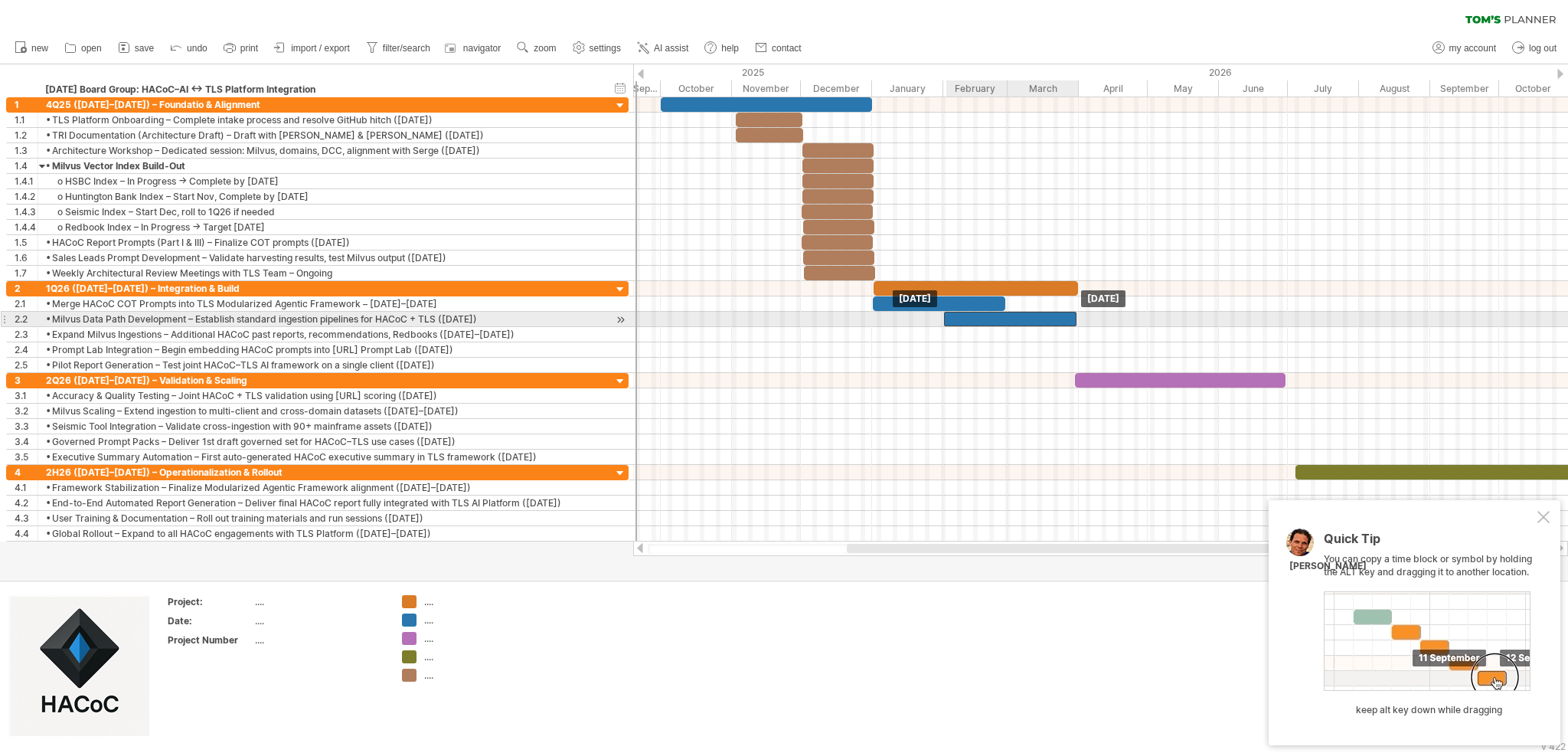
drag, startPoint x: 982, startPoint y: 317, endPoint x: 974, endPoint y: 316, distance: 8.1
click at [820, 316] on div at bounding box center [1011, 319] width 133 height 15
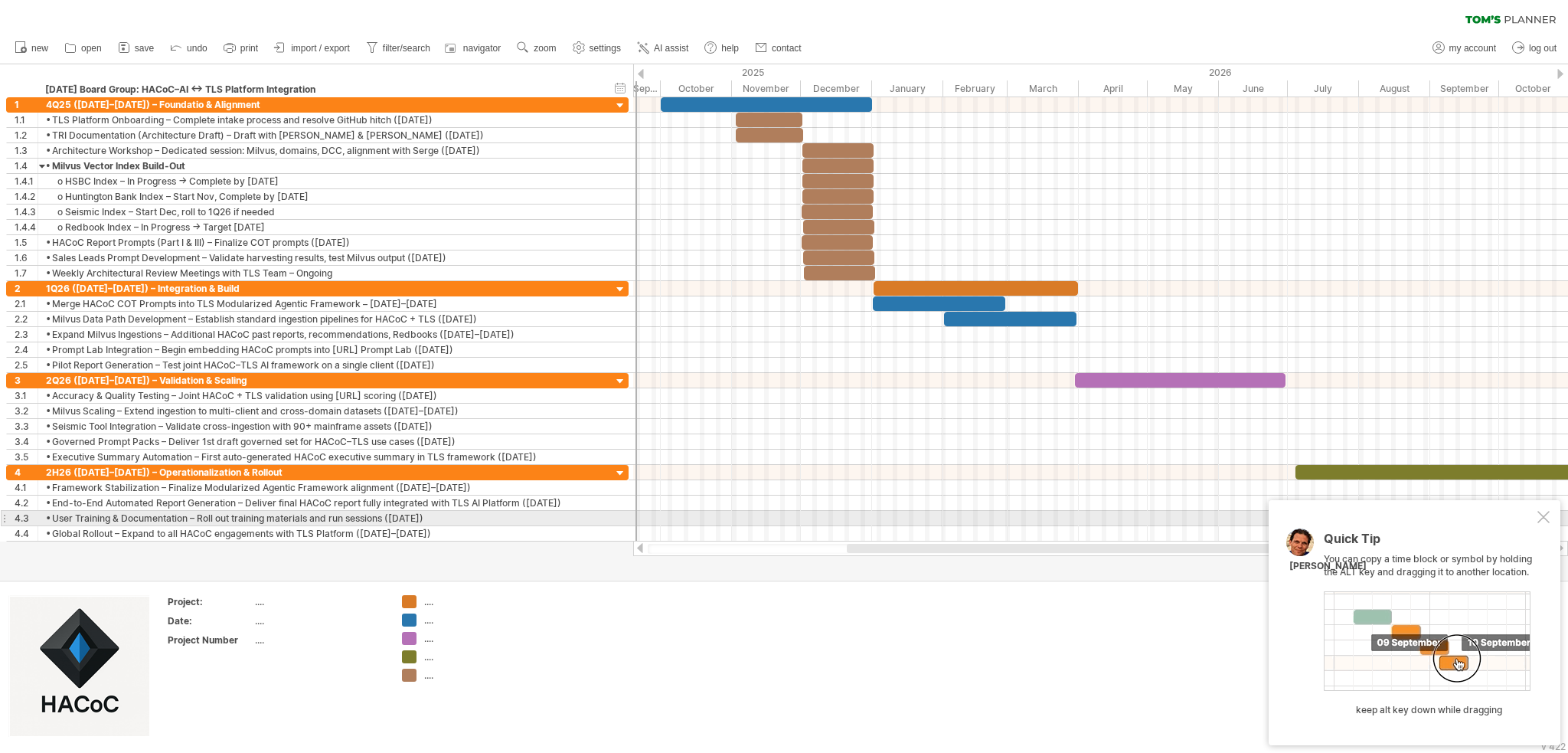
click at [820, 516] on div at bounding box center [1544, 517] width 12 height 12
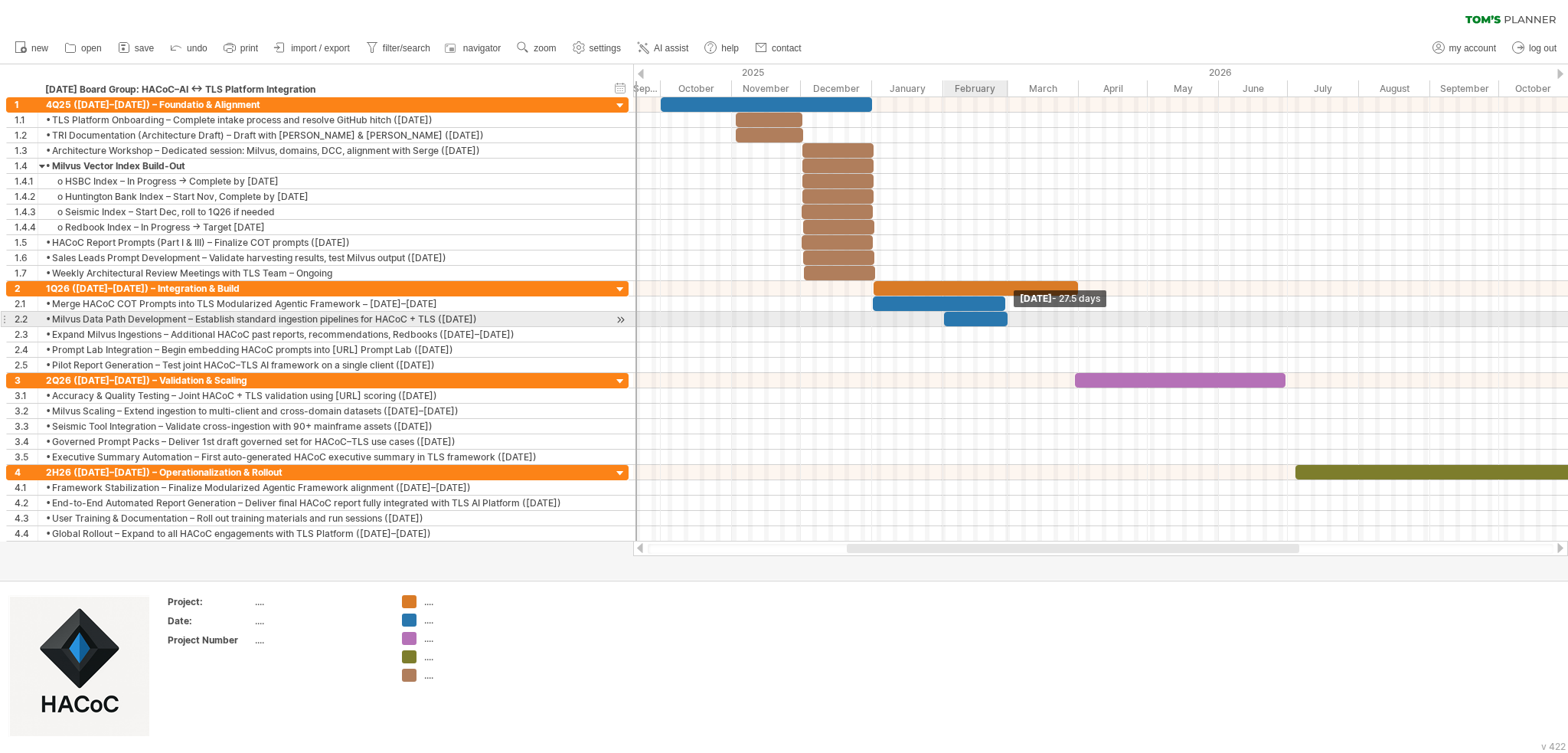
drag, startPoint x: 1075, startPoint y: 316, endPoint x: 1006, endPoint y: 316, distance: 69.0
click at [820, 316] on span at bounding box center [1007, 319] width 6 height 15
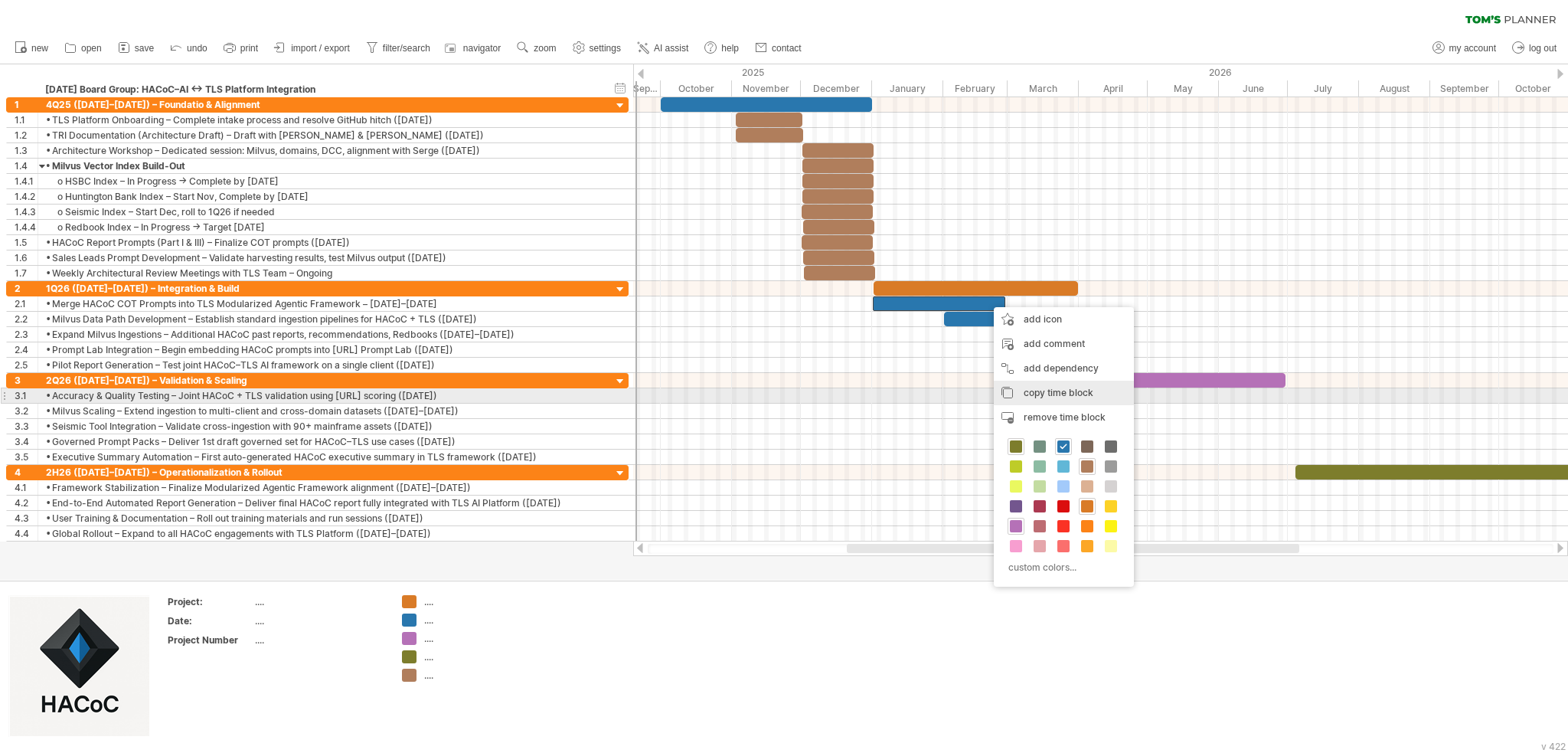
click at [820, 400] on div "copy time block copy time blocks/icons" at bounding box center [1064, 393] width 140 height 24
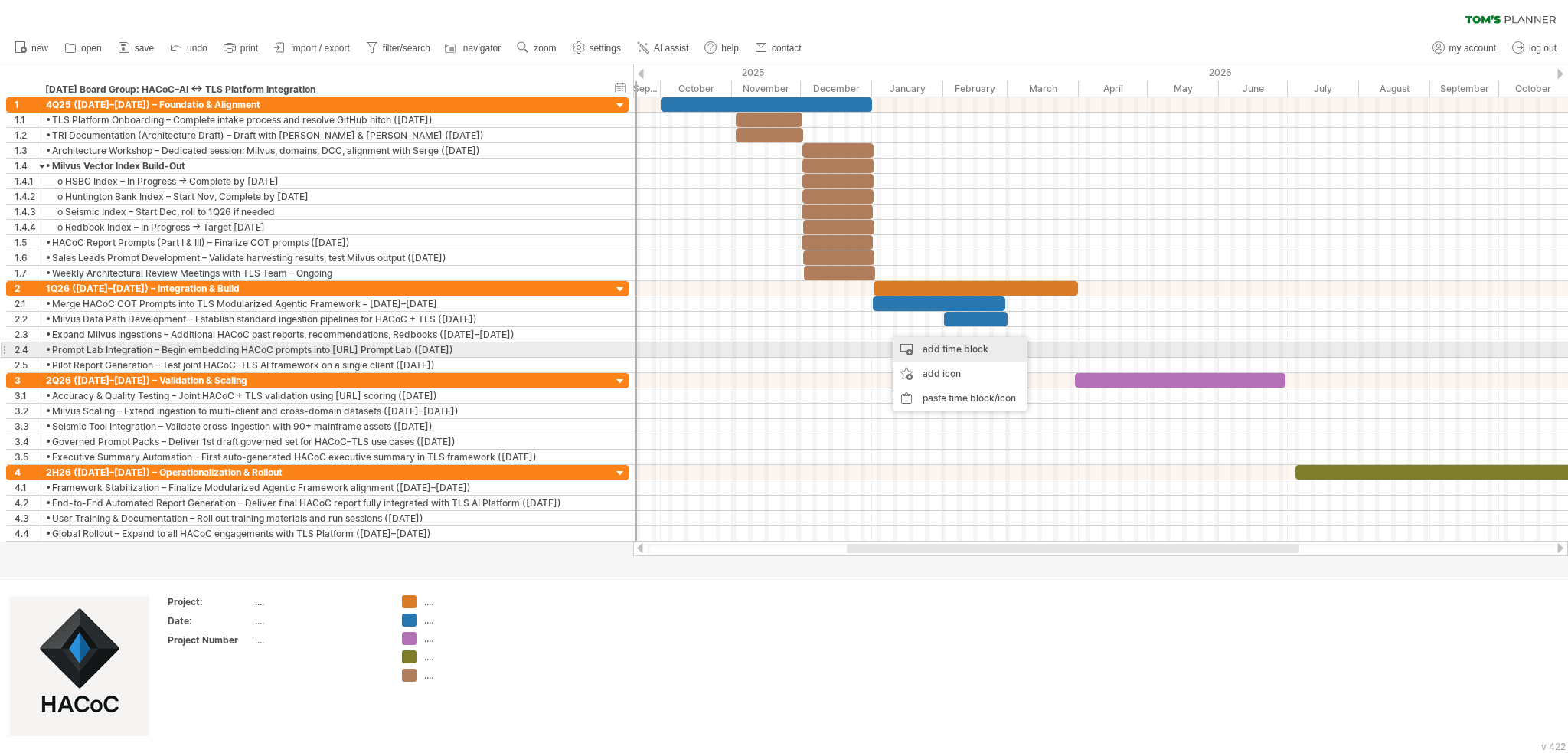
click at [820, 353] on div "add time block" at bounding box center [960, 349] width 135 height 24
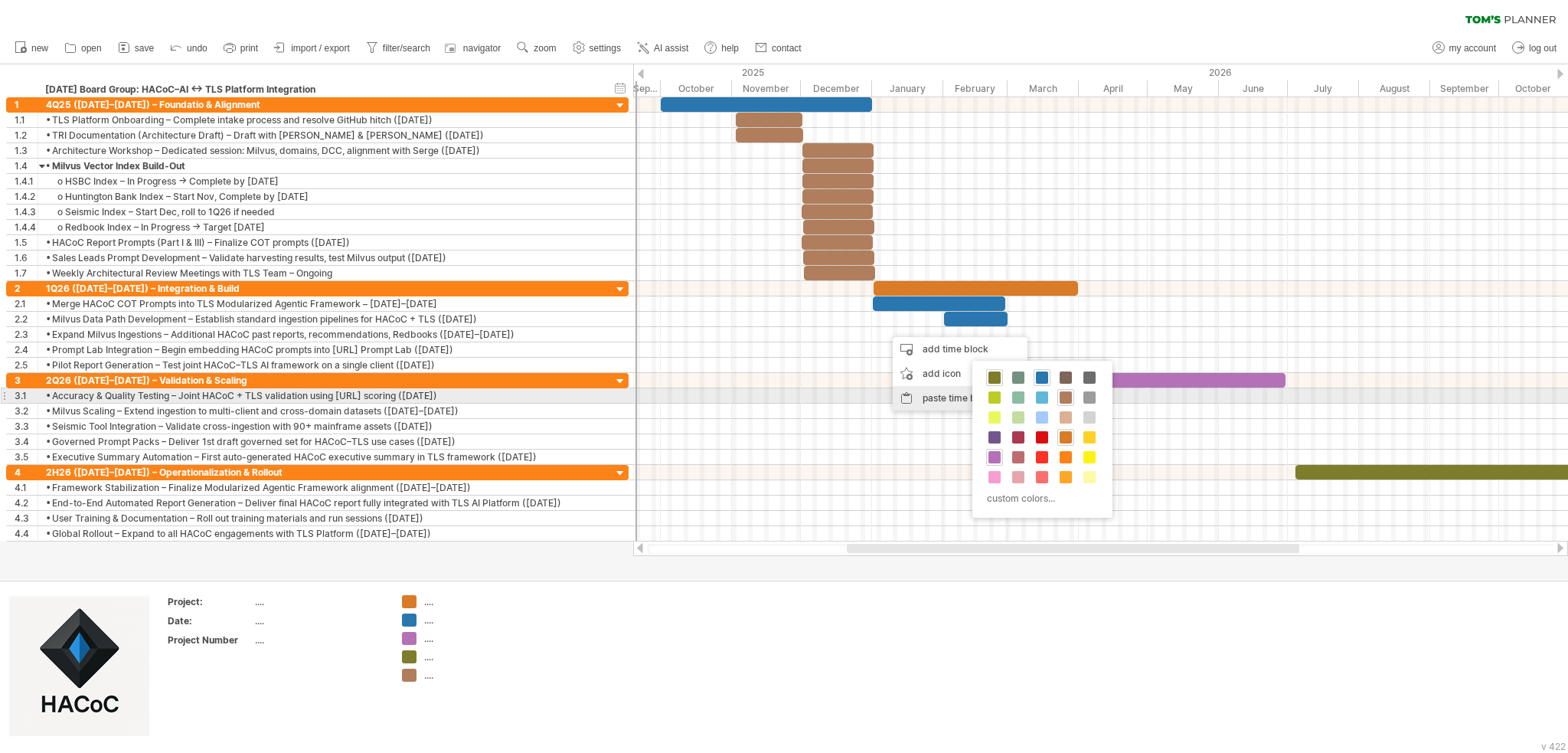
click at [820, 393] on div "paste time block/icon" at bounding box center [960, 398] width 135 height 24
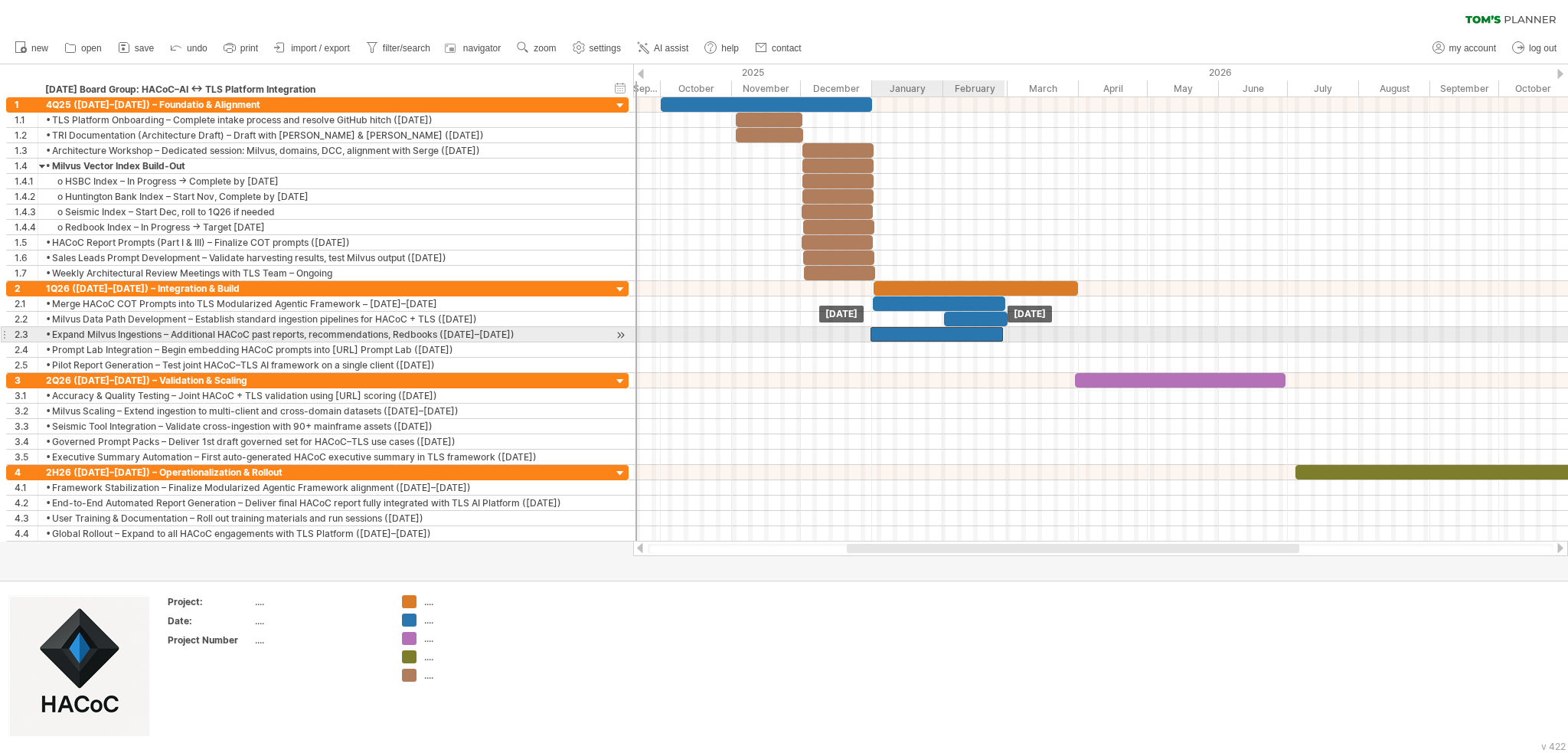
drag, startPoint x: 931, startPoint y: 331, endPoint x: 917, endPoint y: 328, distance: 14.3
click at [820, 328] on div at bounding box center [937, 334] width 133 height 15
drag, startPoint x: 999, startPoint y: 337, endPoint x: 1068, endPoint y: 335, distance: 69.0
click at [820, 335] on span at bounding box center [1072, 334] width 6 height 15
click at [820, 328] on div at bounding box center [975, 334] width 202 height 15
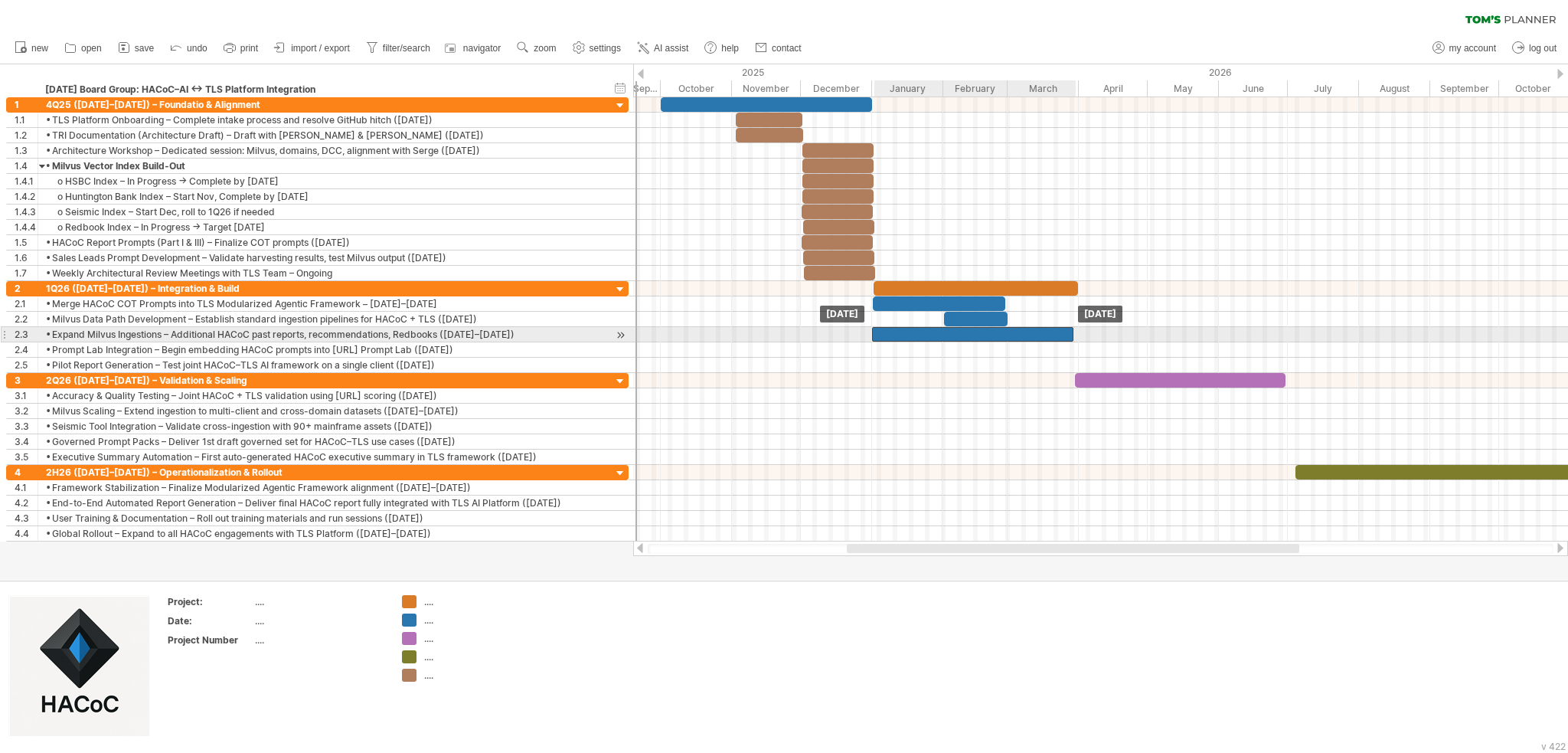
click at [820, 327] on div at bounding box center [972, 334] width 202 height 15
click at [820, 328] on span at bounding box center [1076, 334] width 6 height 15
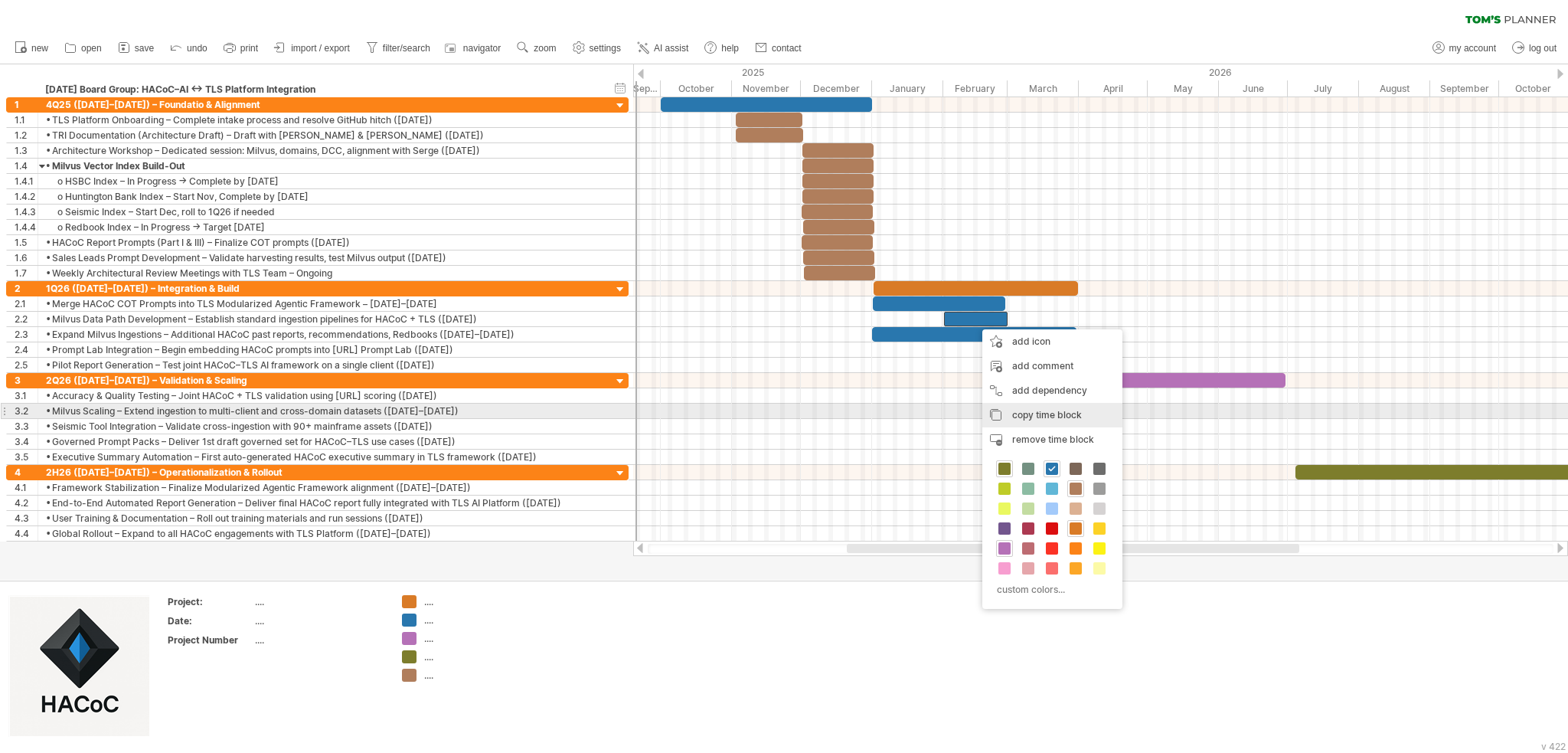
click at [820, 411] on span "copy time block" at bounding box center [1047, 414] width 70 height 11
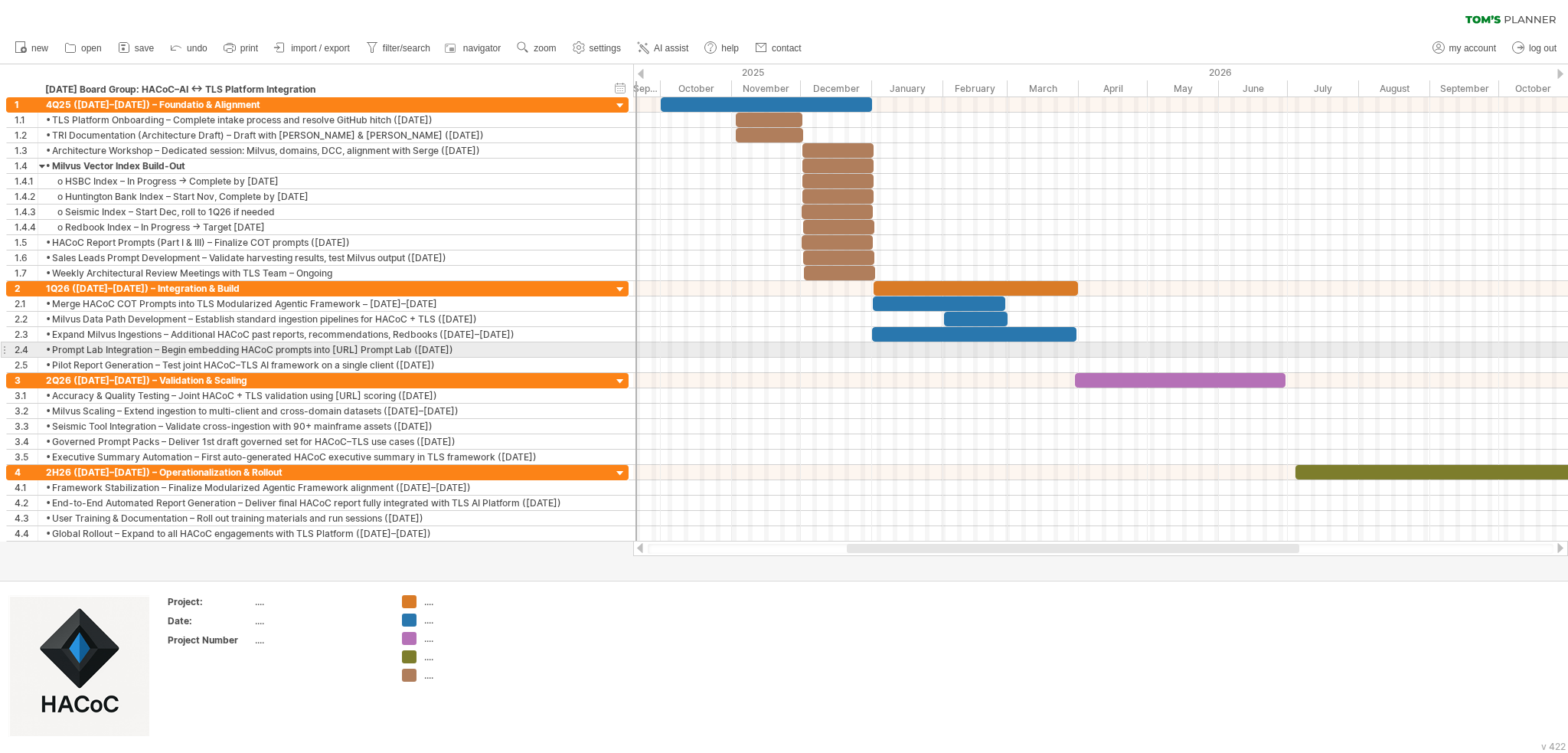
click at [820, 346] on div at bounding box center [1101, 350] width 935 height 16
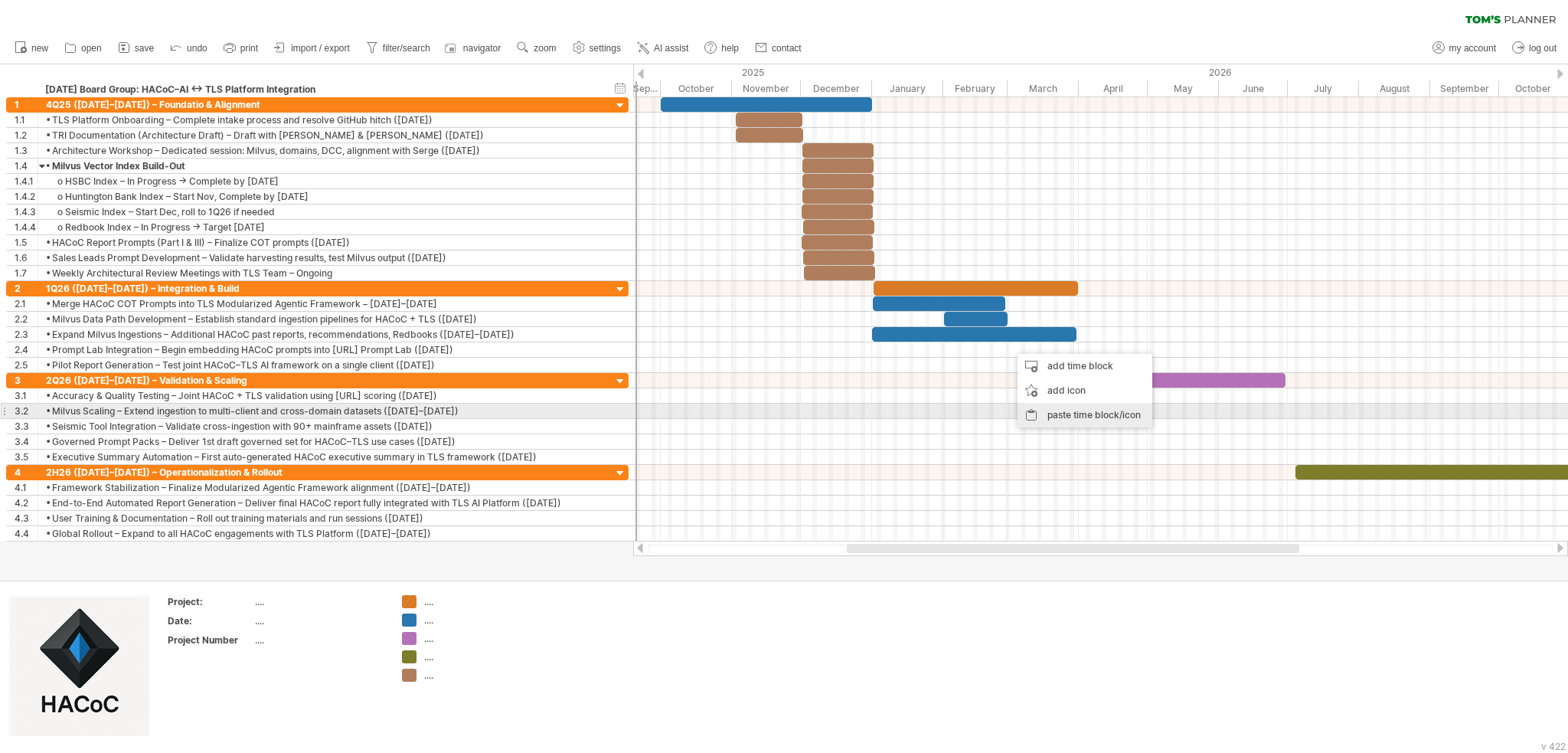
click at [820, 408] on div "paste time block/icon" at bounding box center [1085, 415] width 135 height 24
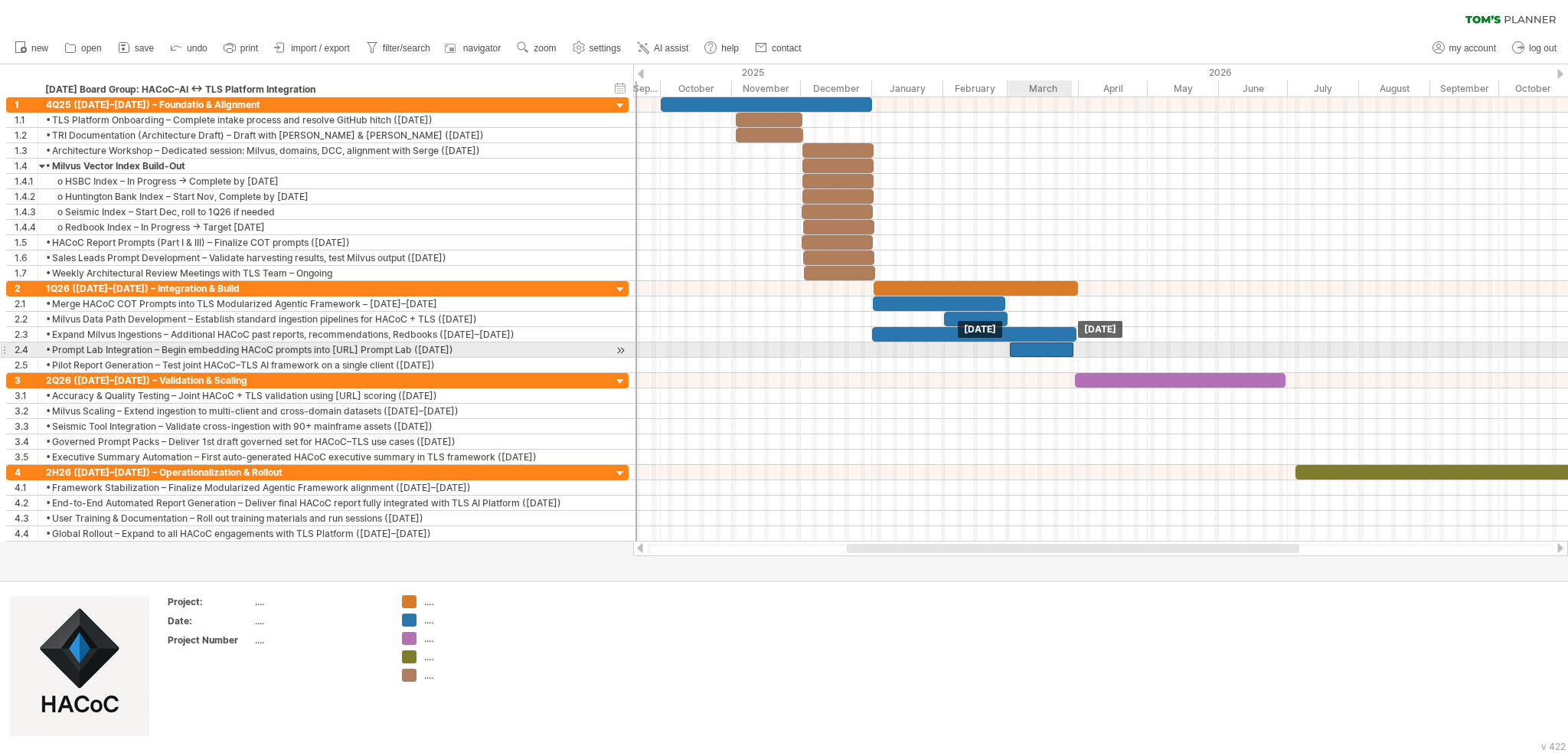
click at [820, 351] on div at bounding box center [1041, 349] width 64 height 15
click at [820, 347] on span at bounding box center [1078, 349] width 6 height 15
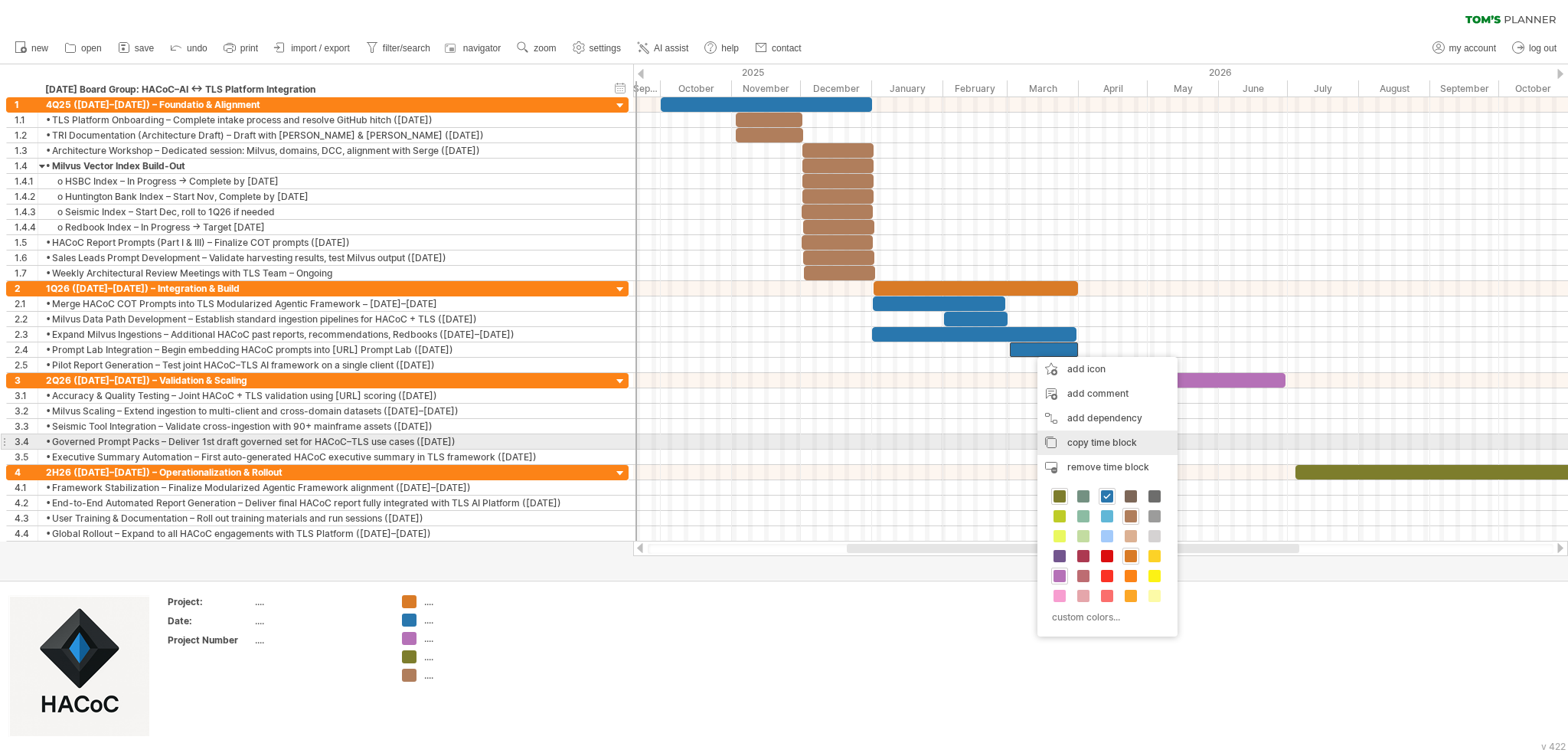
click at [820, 443] on span "copy time block" at bounding box center [1102, 442] width 70 height 11
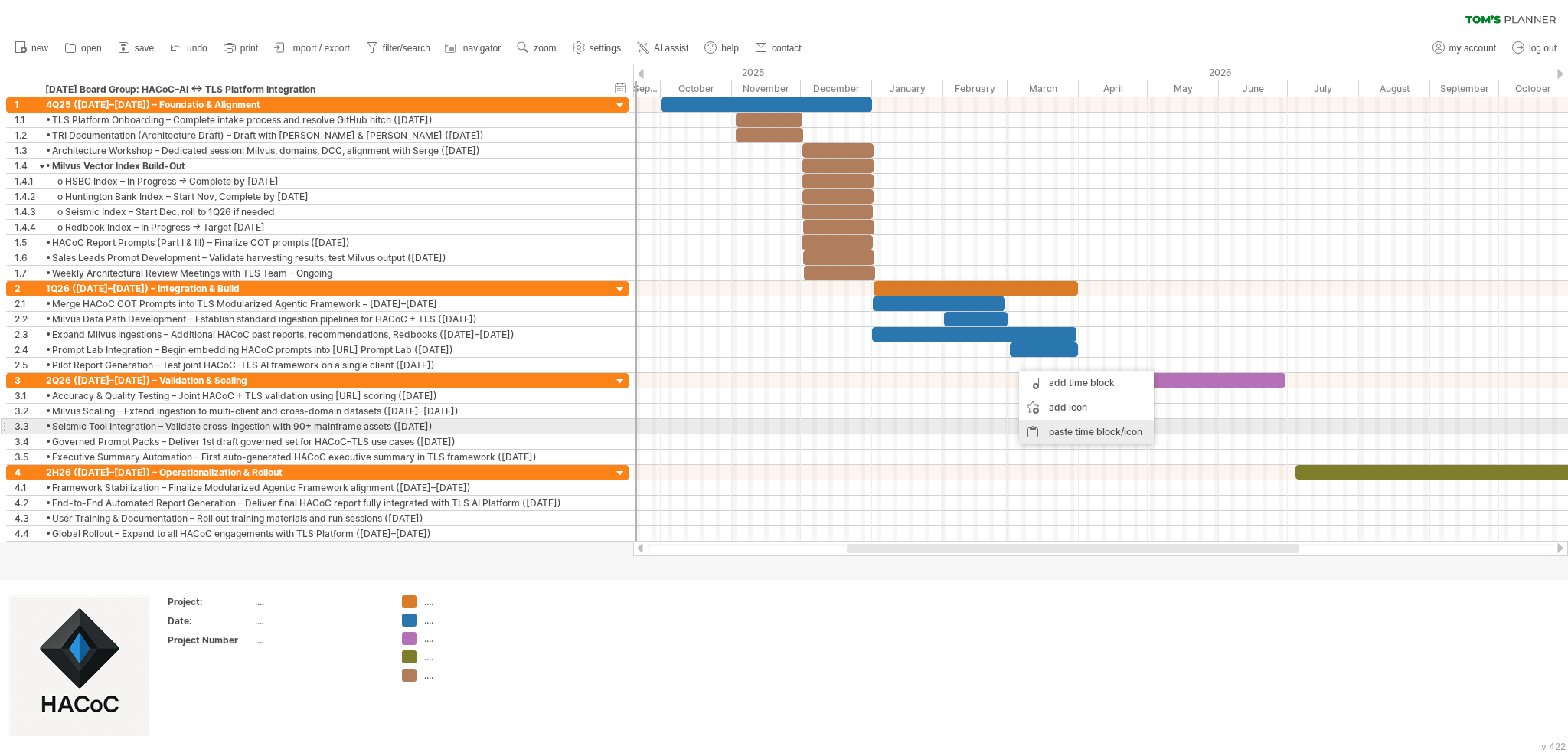
click at [820, 432] on div "paste time block/icon" at bounding box center [1087, 432] width 135 height 24
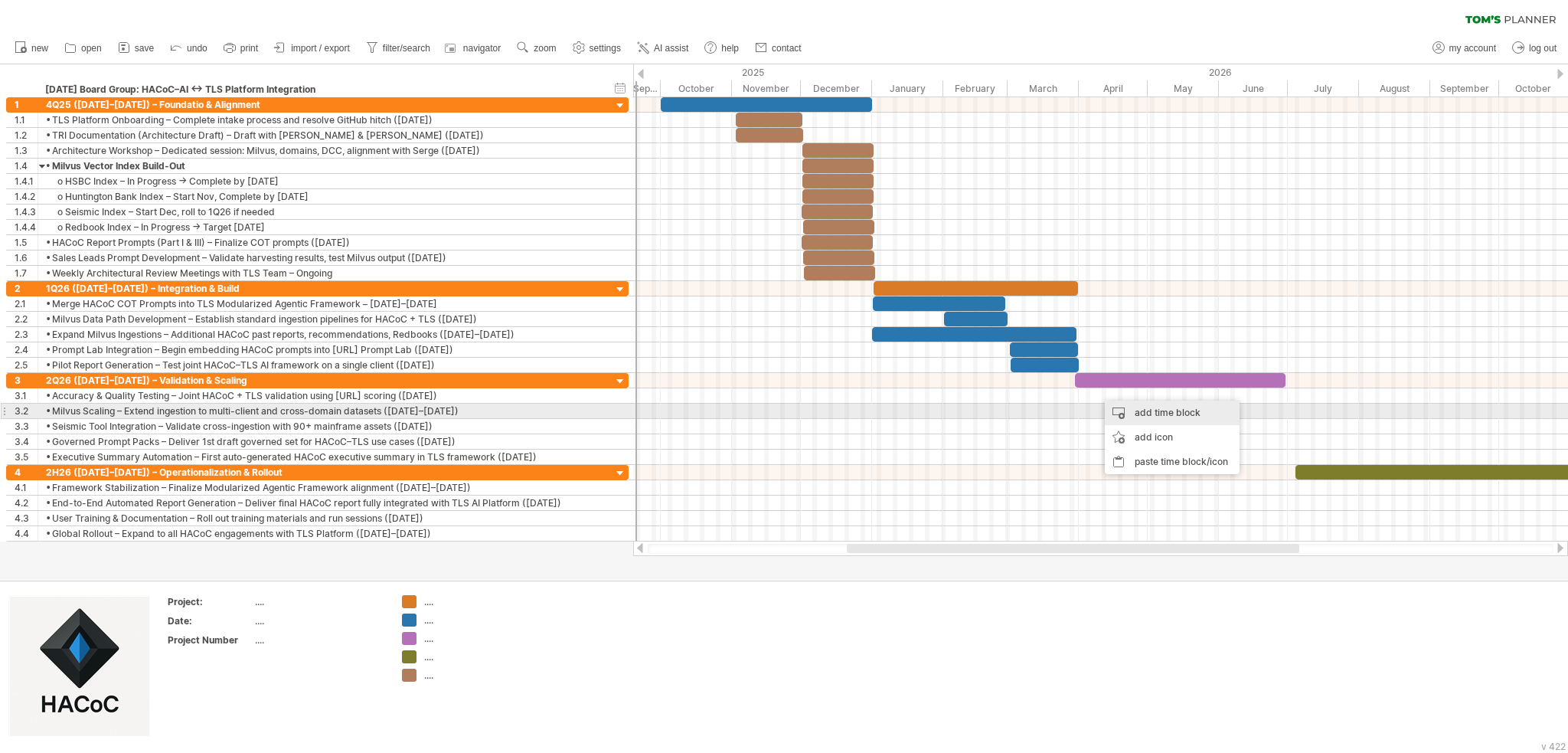
click at [820, 411] on div "add time block" at bounding box center [1172, 412] width 135 height 24
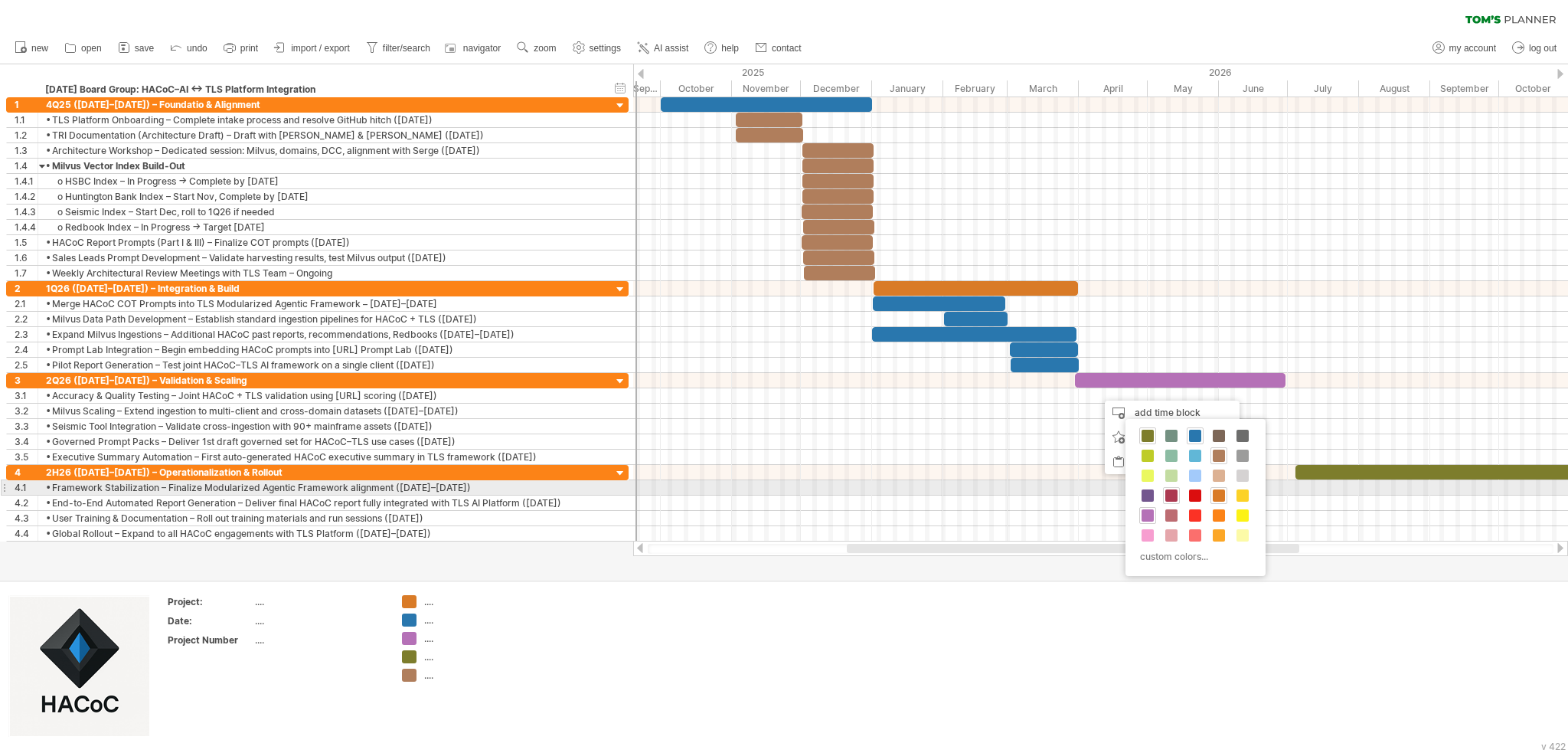
click at [820, 494] on span at bounding box center [1171, 495] width 12 height 12
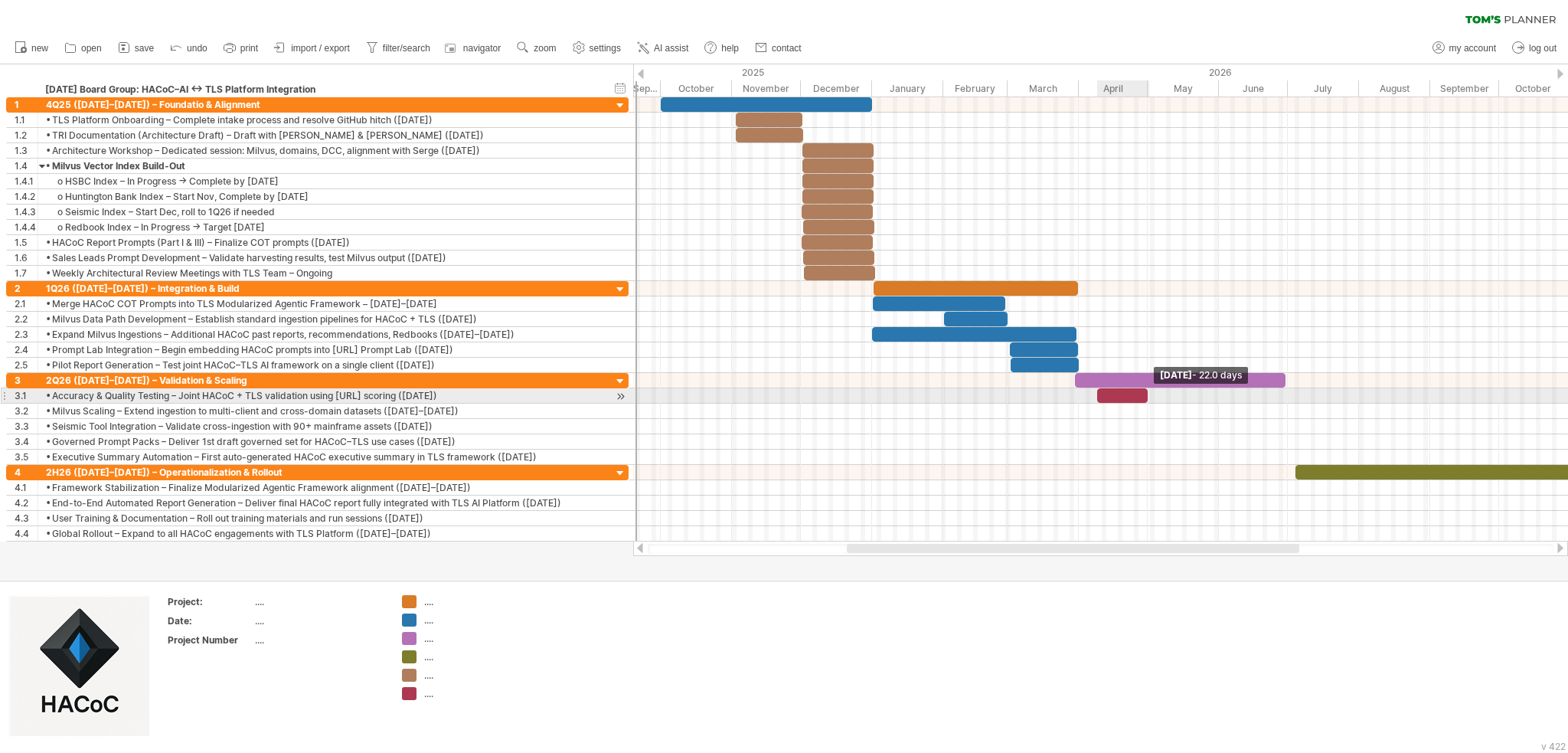
drag, startPoint x: 1129, startPoint y: 394, endPoint x: 1147, endPoint y: 392, distance: 18.1
click at [820, 392] on span at bounding box center [1147, 395] width 6 height 15
drag, startPoint x: 1096, startPoint y: 394, endPoint x: 1077, endPoint y: 394, distance: 19.0
click at [820, 394] on span at bounding box center [1078, 395] width 6 height 15
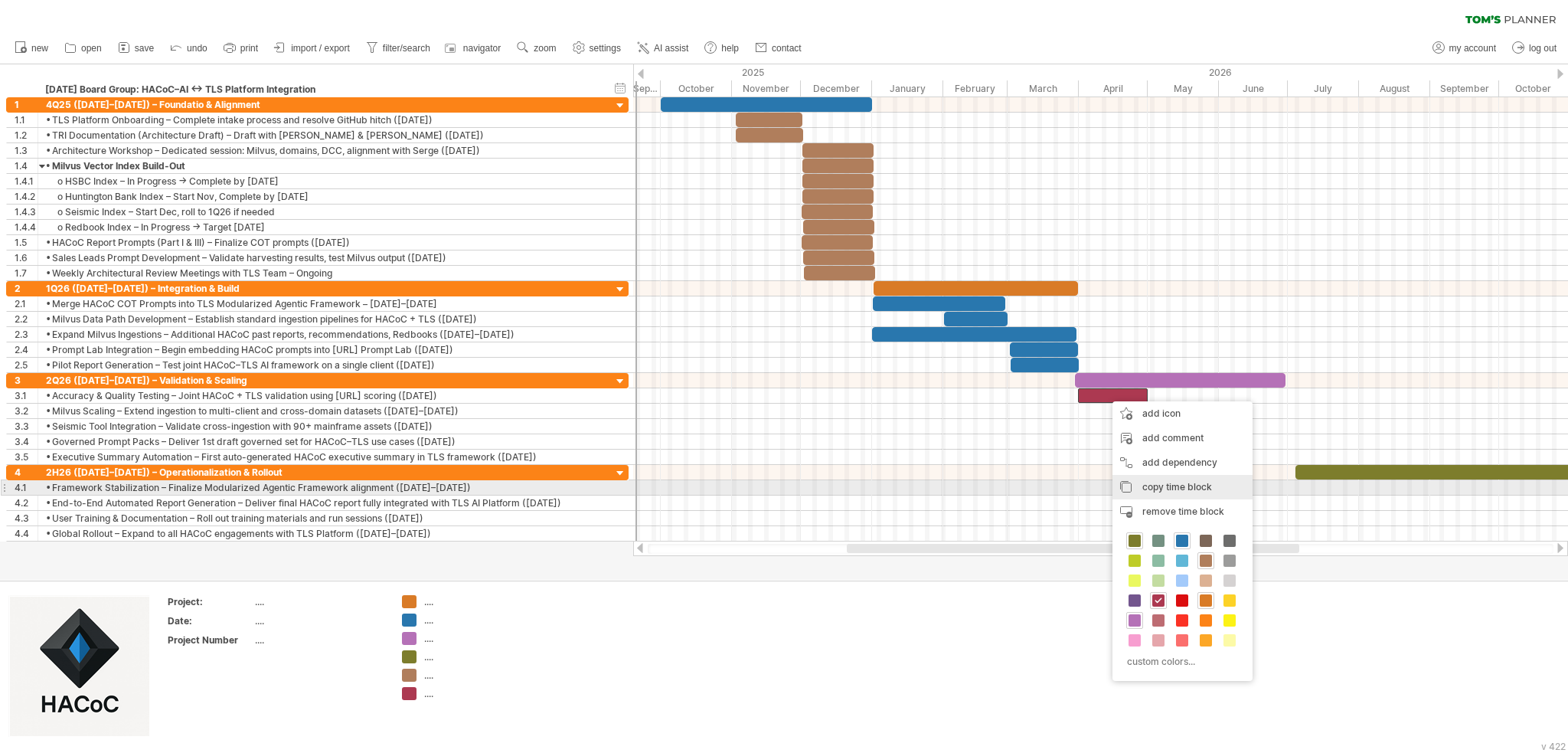
click at [820, 480] on span "copy time block" at bounding box center [1178, 486] width 70 height 11
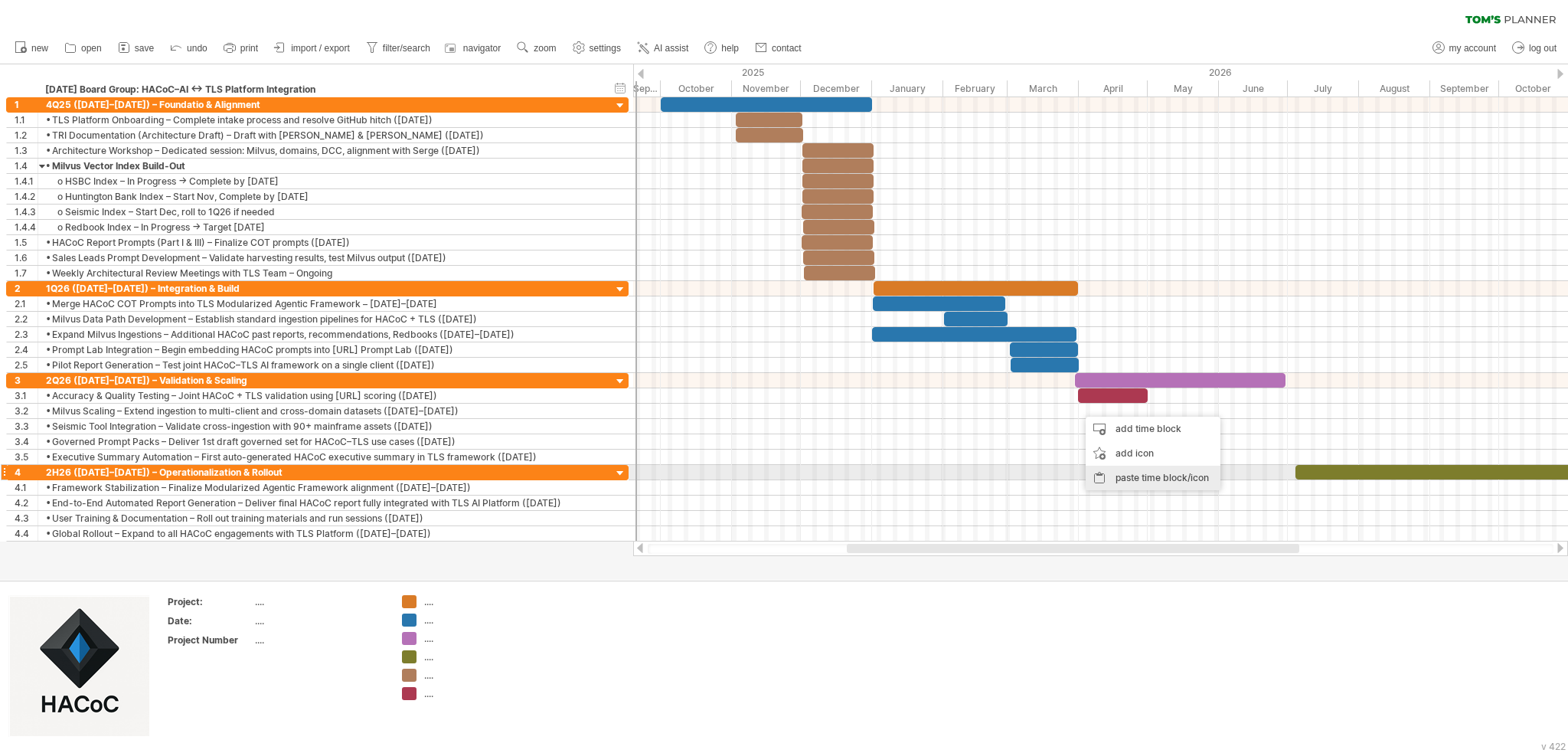
click at [820, 474] on div "paste time block/icon" at bounding box center [1153, 478] width 135 height 24
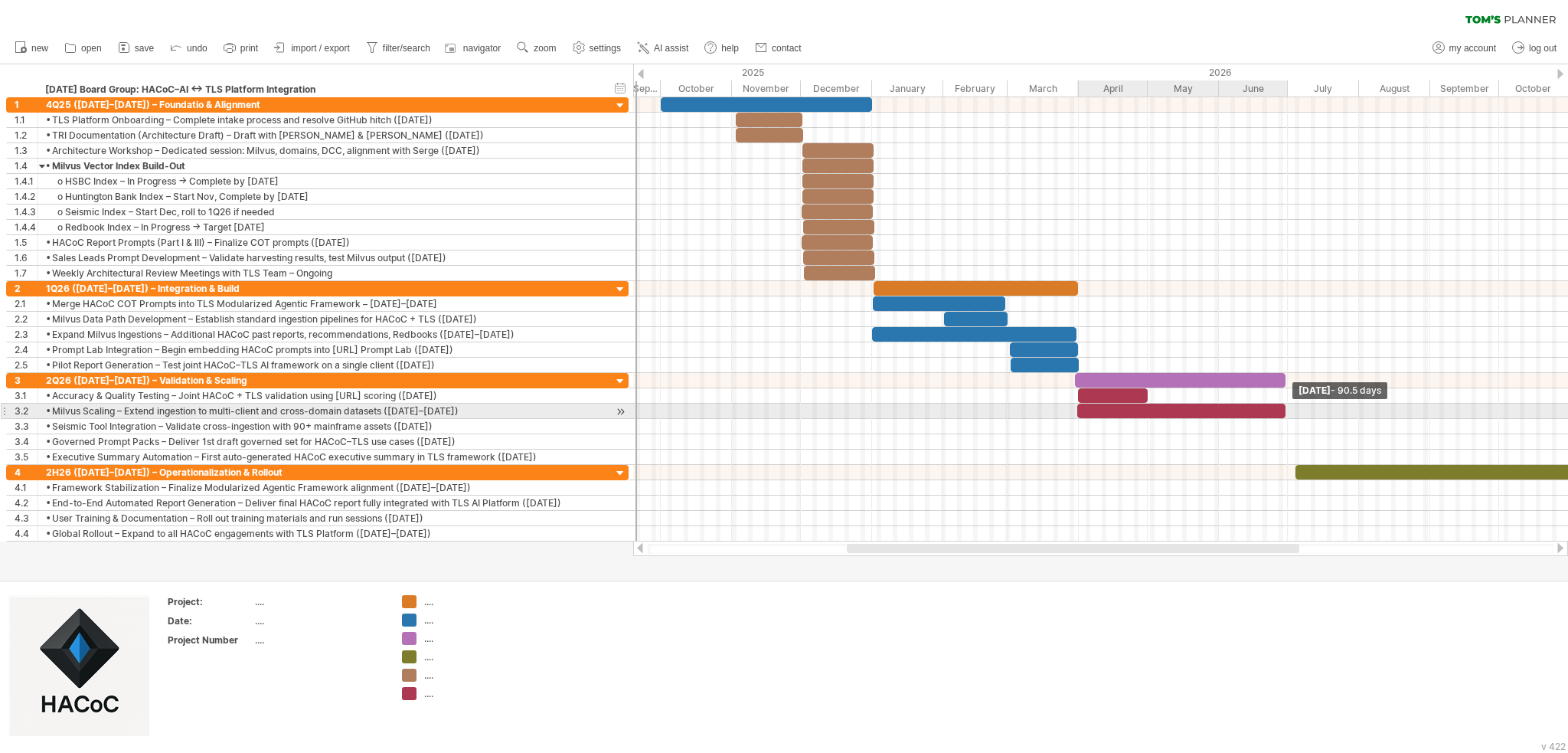
drag, startPoint x: 1149, startPoint y: 410, endPoint x: 1287, endPoint y: 416, distance: 138.1
click at [820, 416] on div "[DATE] - 90.5 days [DATE] - 30.5 days" at bounding box center [1101, 319] width 935 height 444
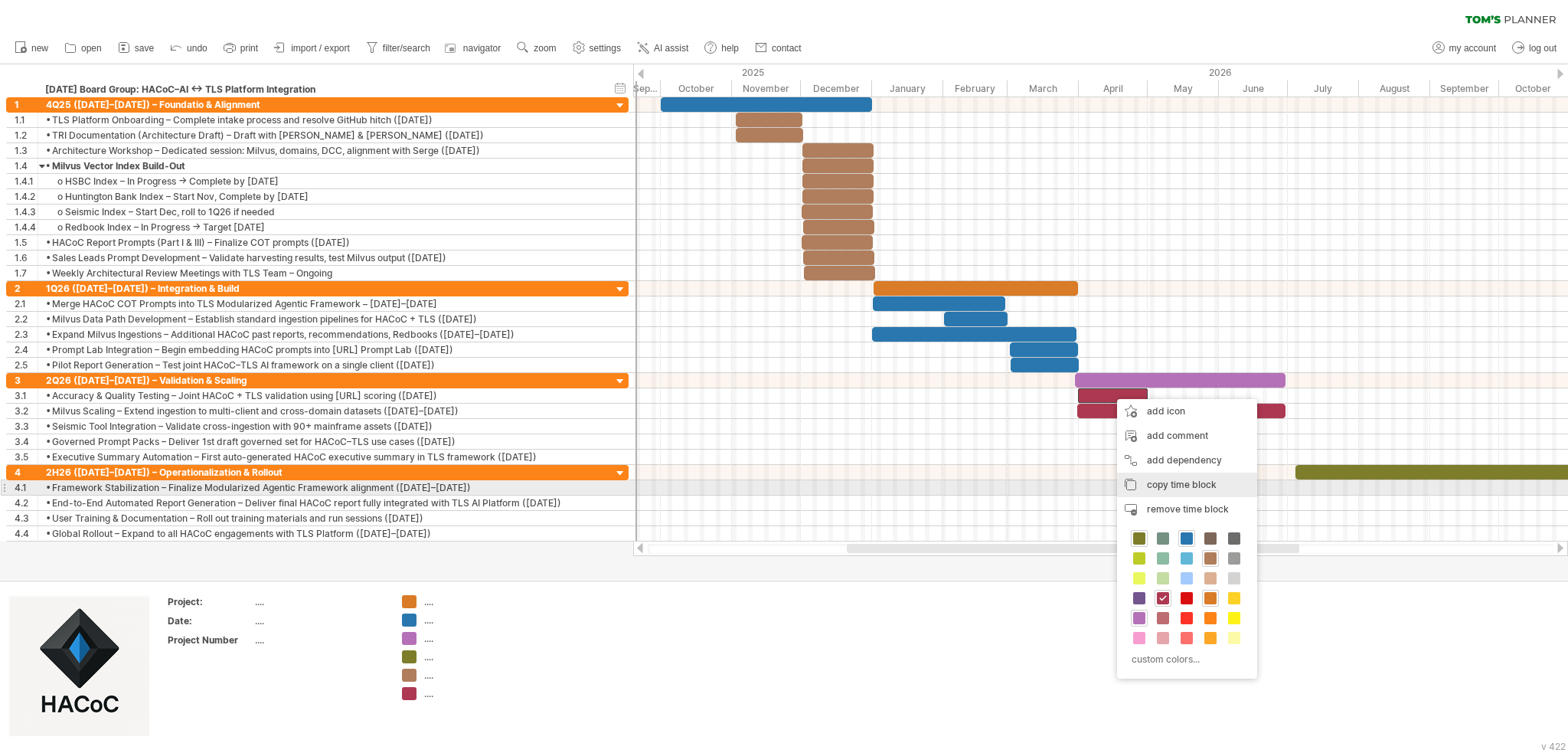
click at [820, 487] on span "copy time block" at bounding box center [1182, 484] width 70 height 11
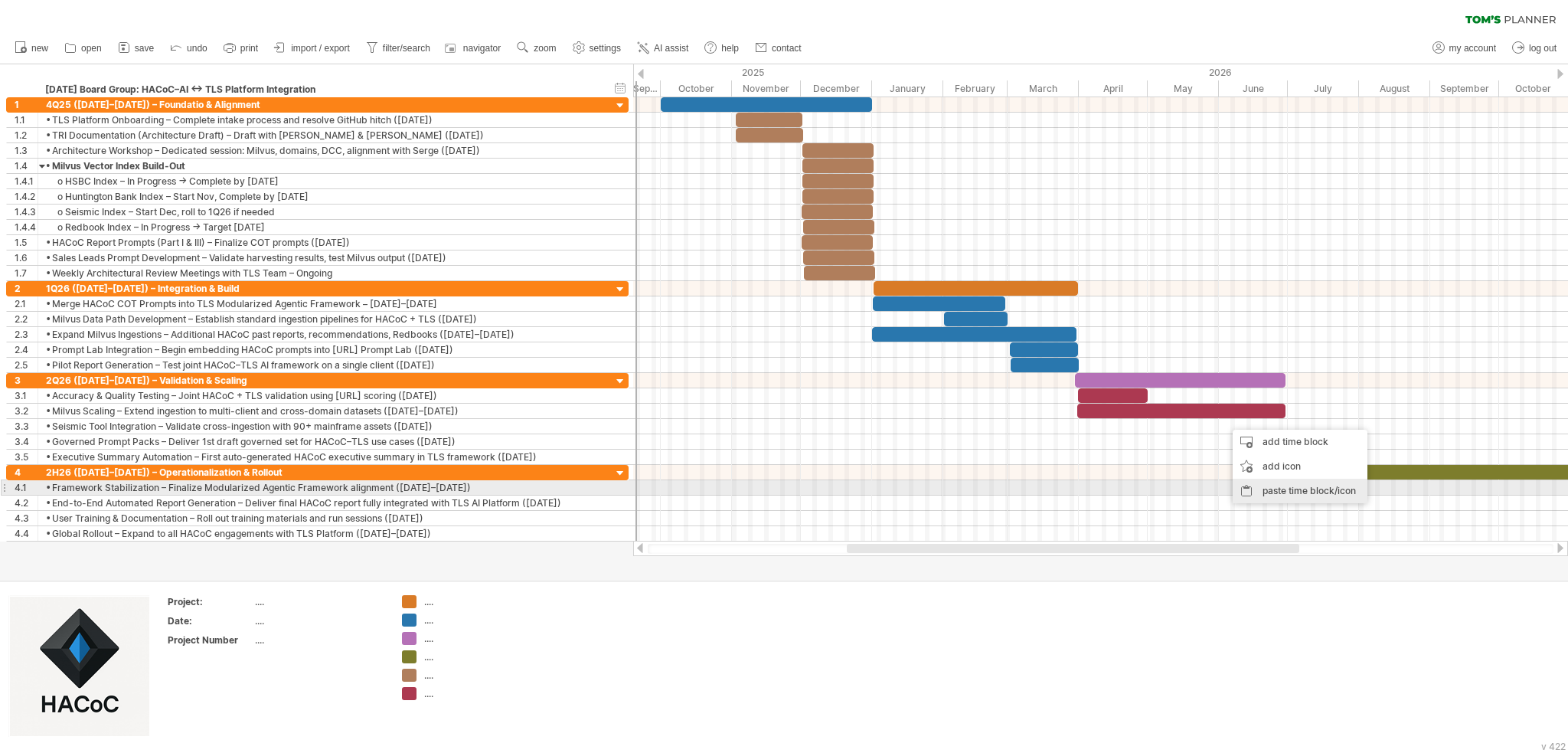
click at [820, 481] on div "paste time block/icon" at bounding box center [1300, 491] width 135 height 24
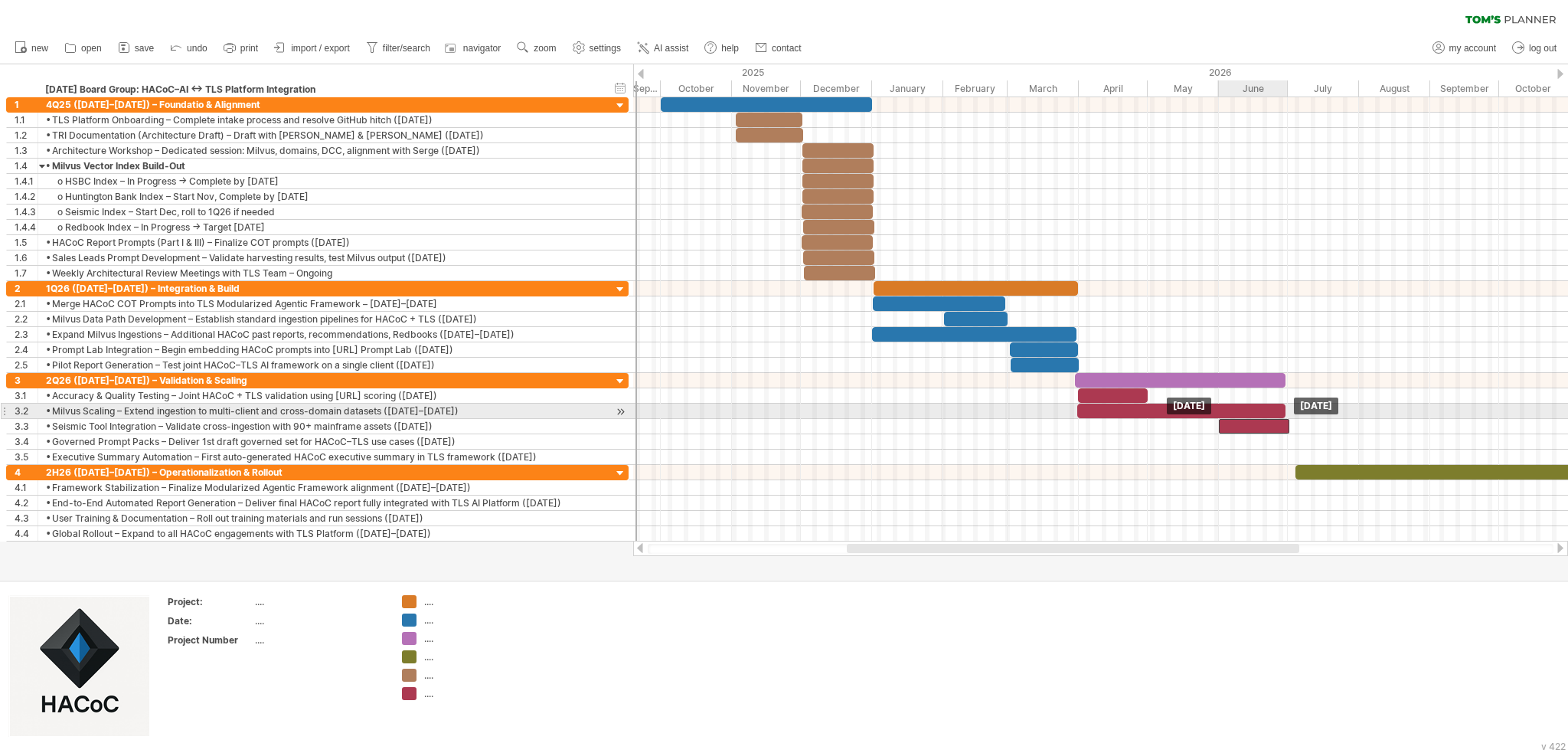
click at [820, 418] on div at bounding box center [1254, 425] width 71 height 15
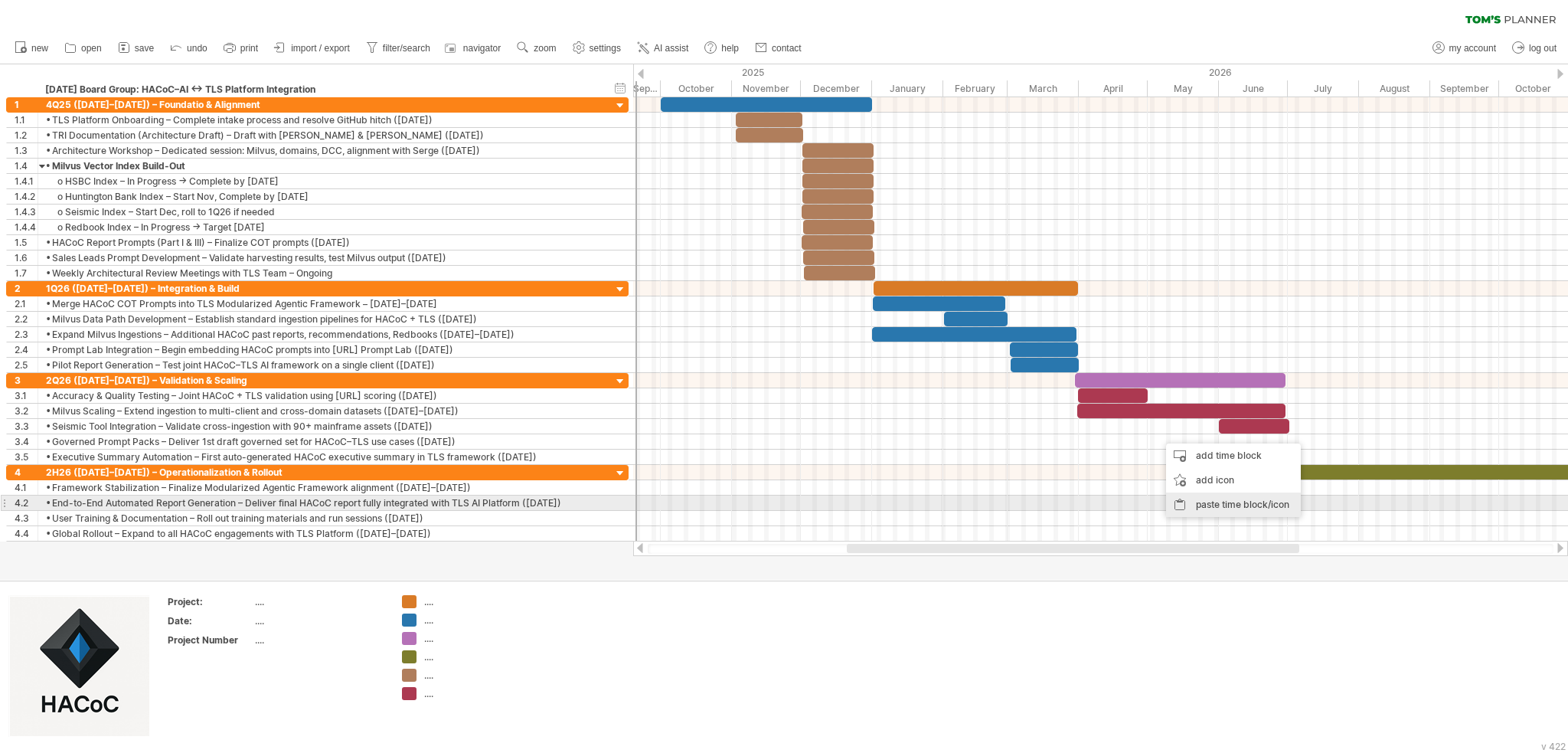
click at [820, 502] on div "paste time block/icon" at bounding box center [1233, 505] width 135 height 24
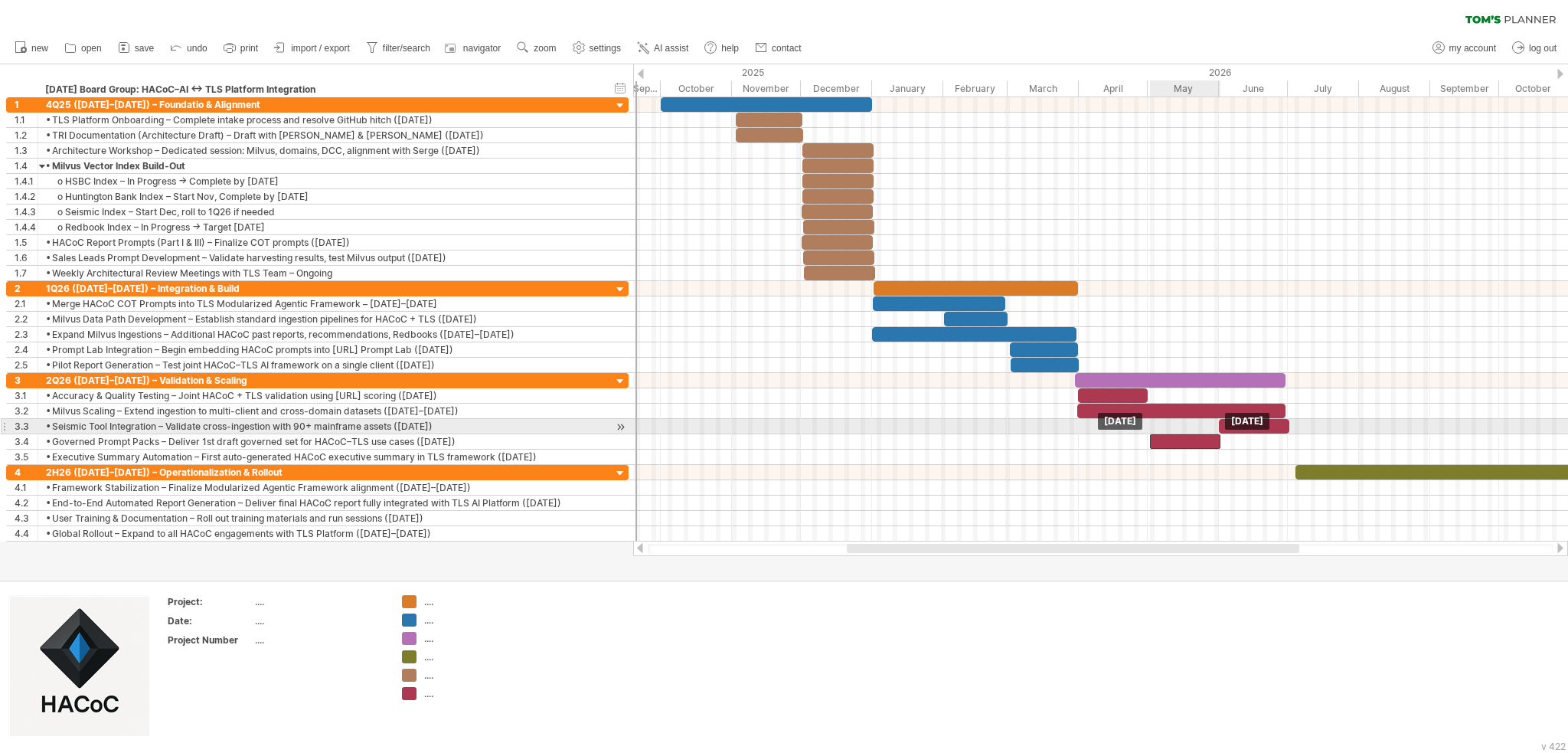
drag, startPoint x: 1209, startPoint y: 432, endPoint x: 1201, endPoint y: 427, distance: 9.4
click at [820, 427] on div "[DATE] [DATE]" at bounding box center [1101, 319] width 935 height 444
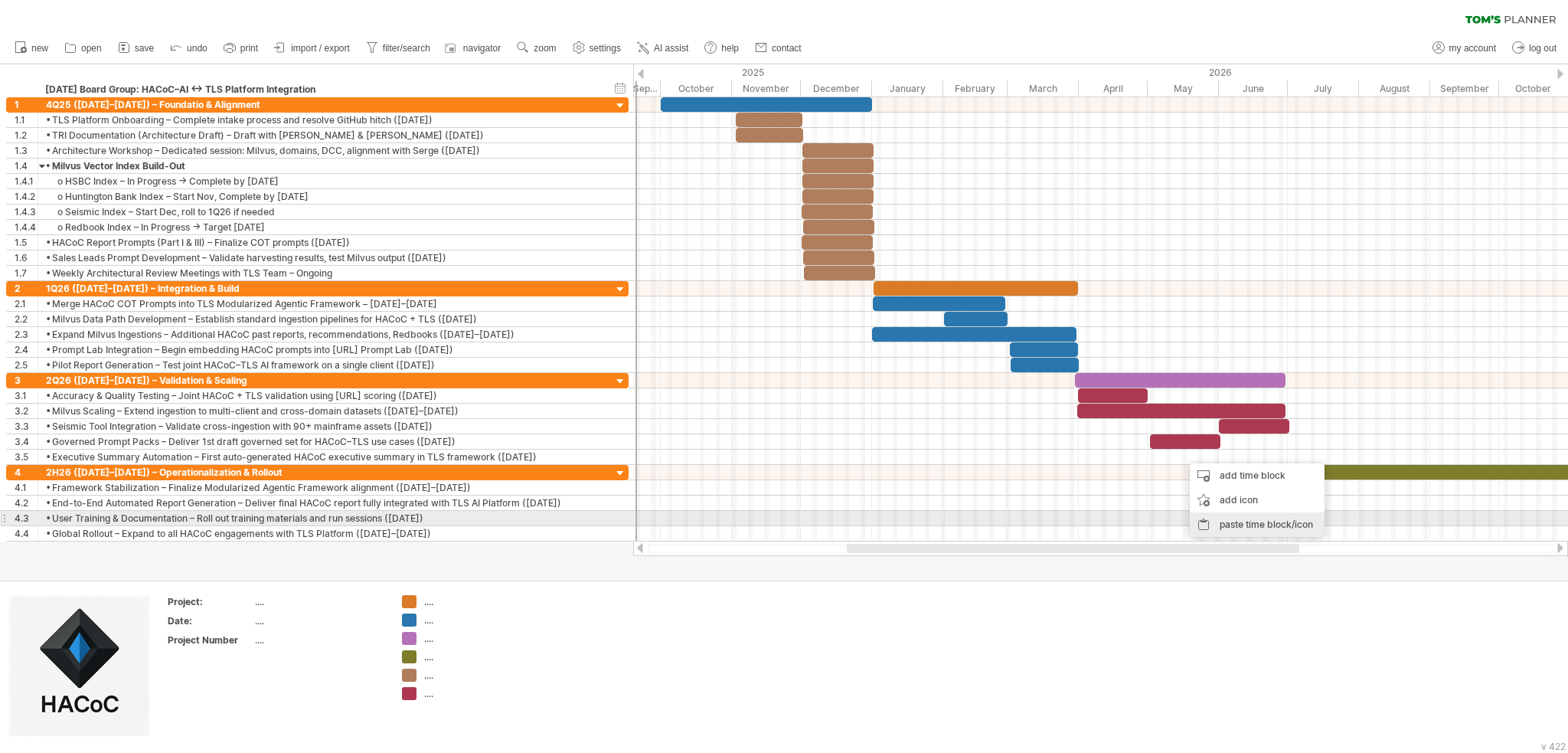
click at [820, 520] on div "paste time block/icon" at bounding box center [1257, 524] width 135 height 24
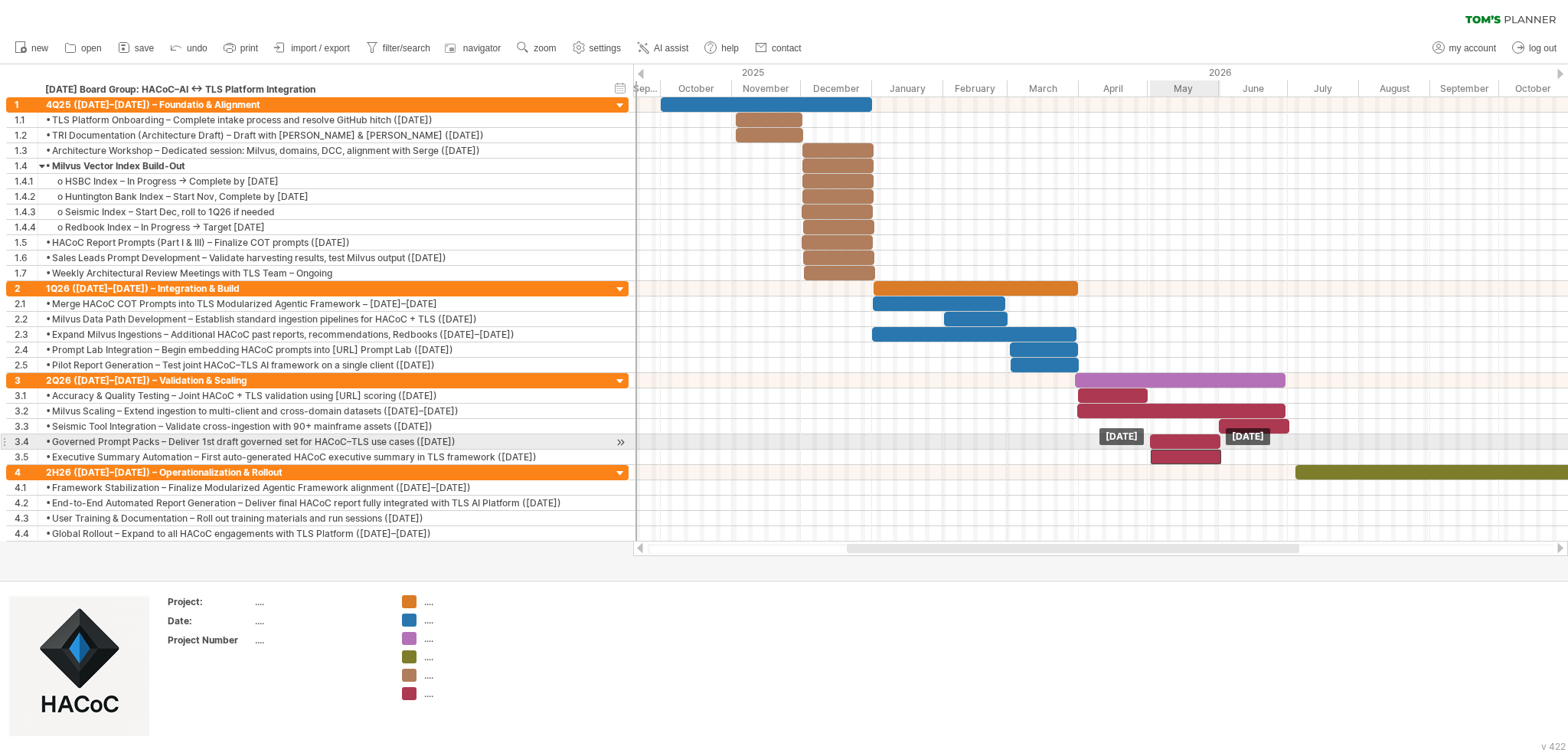
drag, startPoint x: 1236, startPoint y: 450, endPoint x: 1205, endPoint y: 446, distance: 31.3
click at [820, 450] on div at bounding box center [1185, 457] width 71 height 15
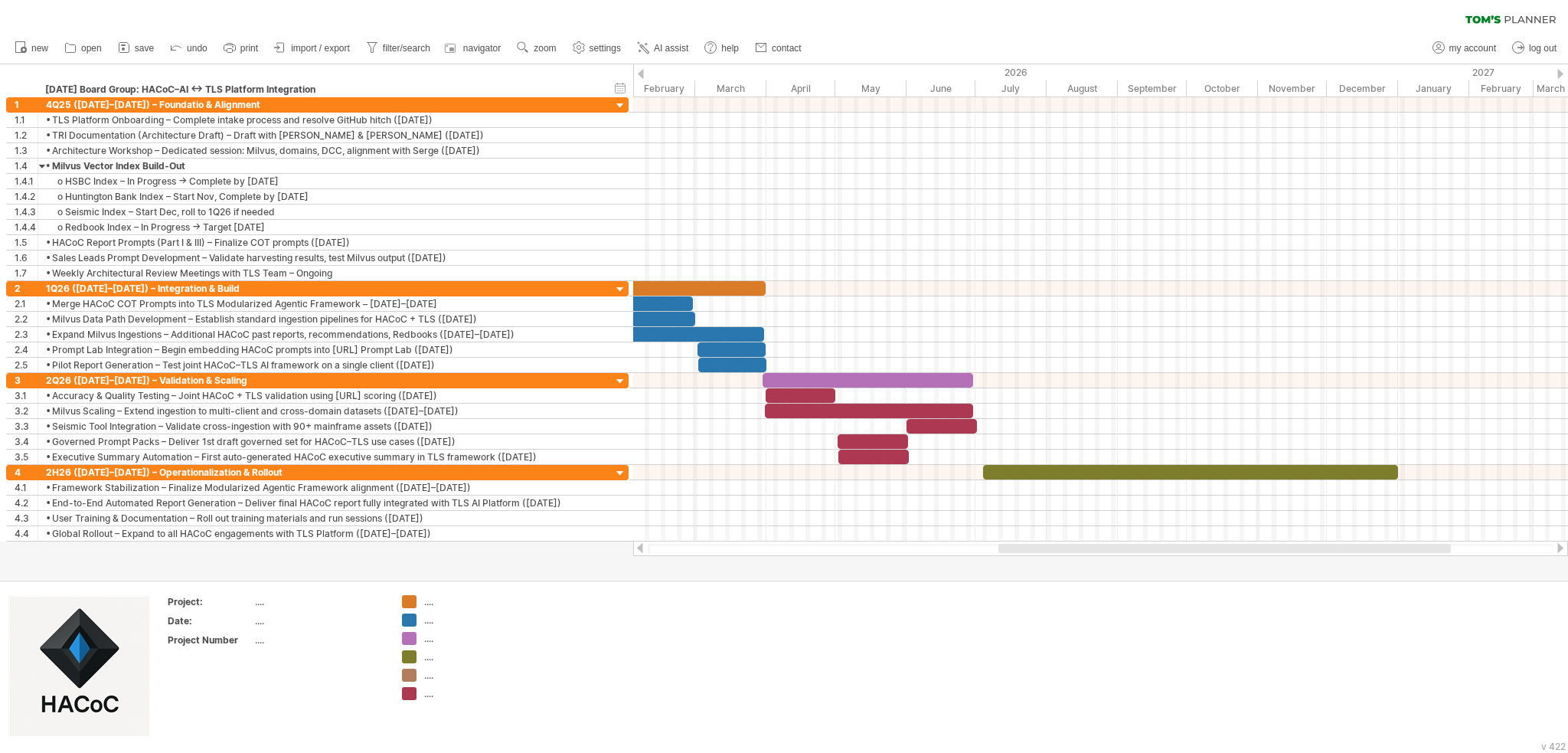
drag, startPoint x: 1241, startPoint y: 549, endPoint x: 1392, endPoint y: 549, distance: 151.0
click at [820, 549] on div at bounding box center [1225, 548] width 452 height 10
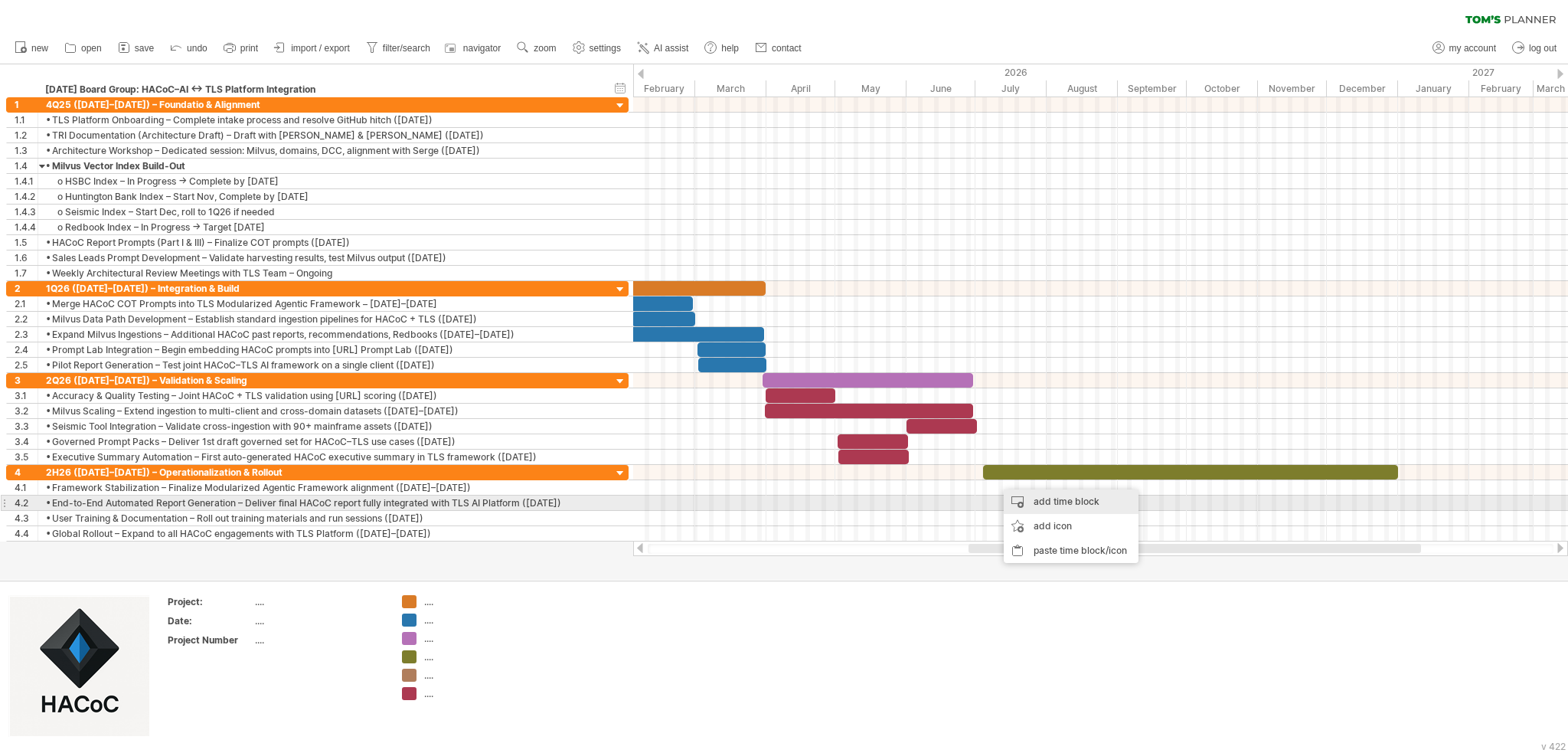
click at [820, 501] on div "add time block" at bounding box center [1071, 501] width 135 height 24
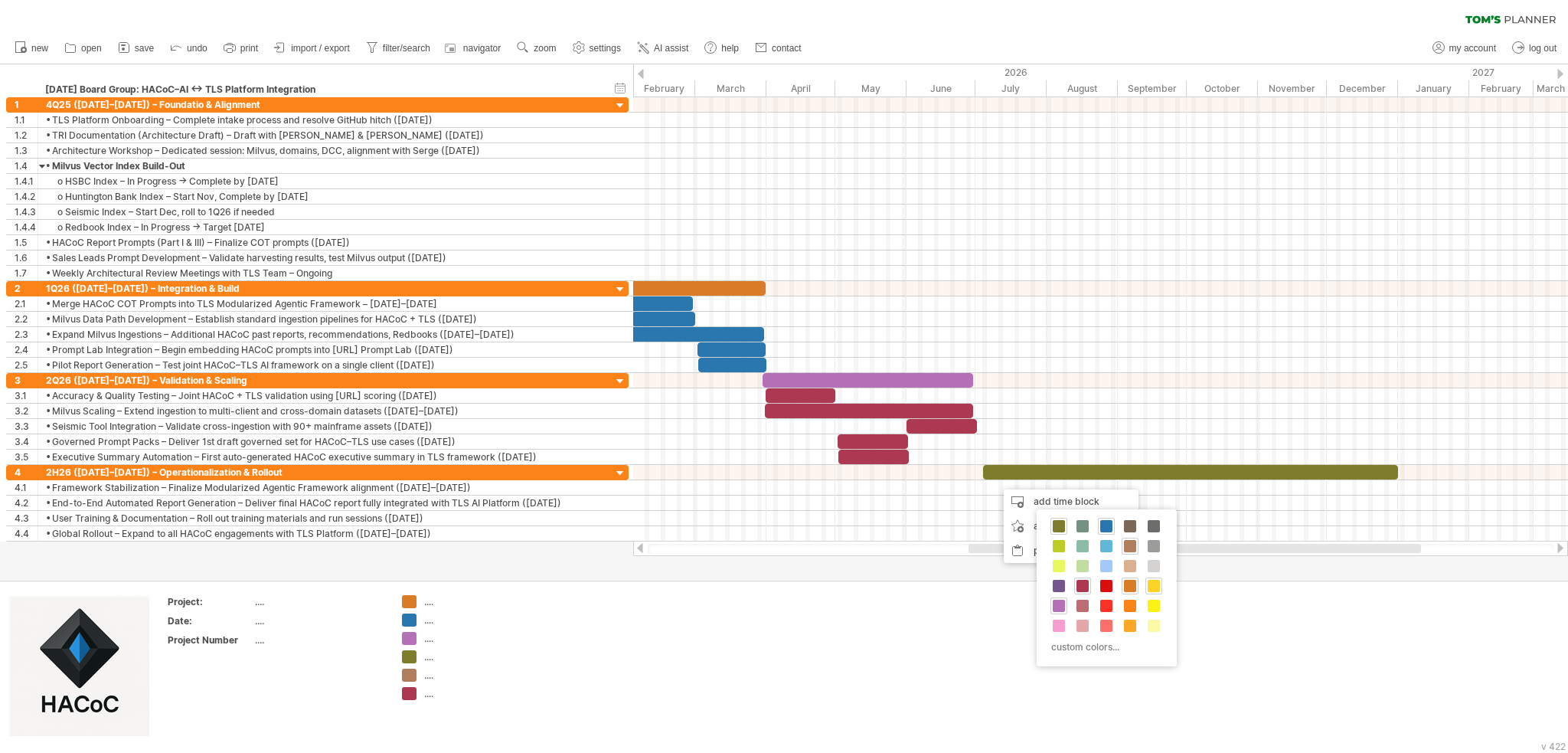
click at [820, 584] on span at bounding box center [1154, 586] width 12 height 12
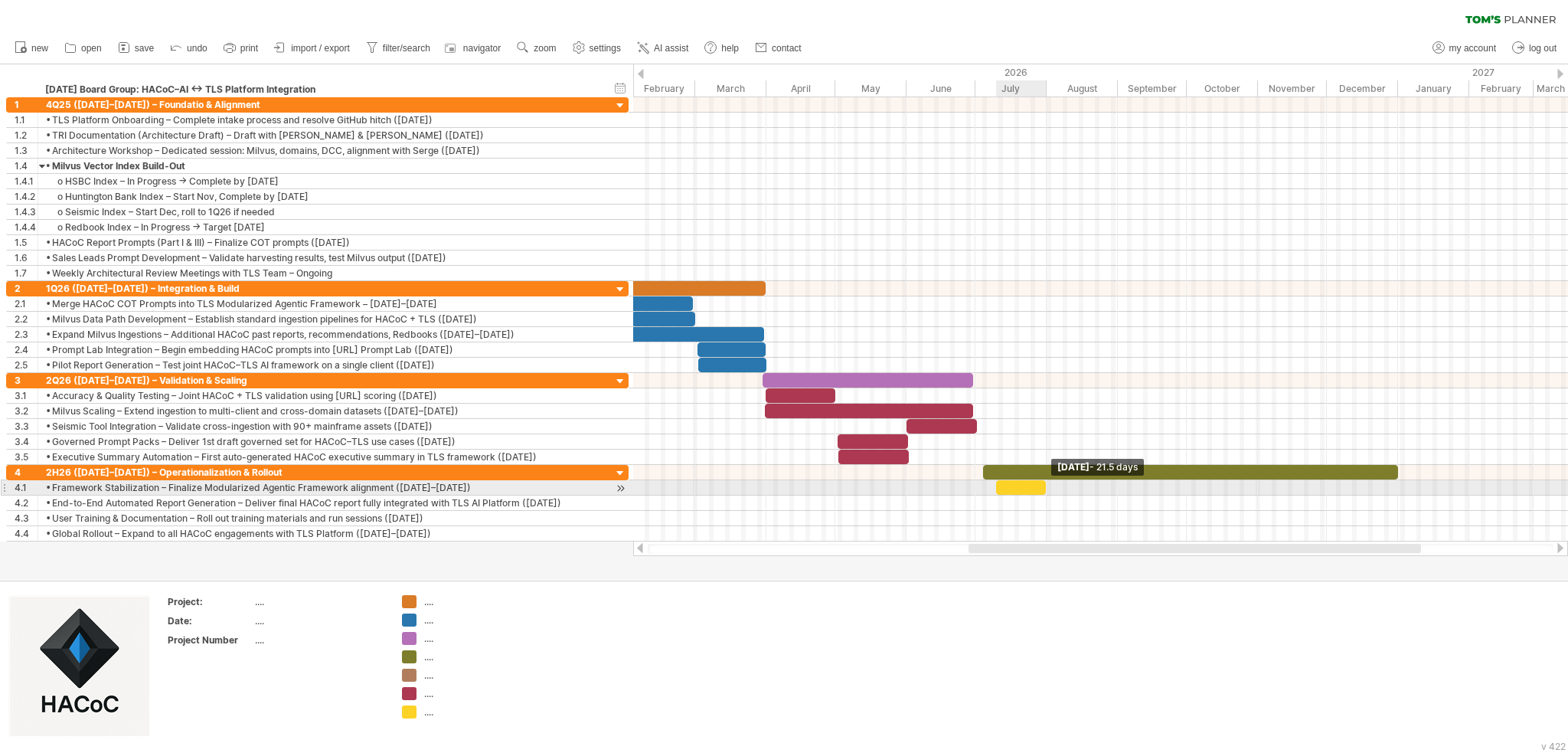
drag, startPoint x: 1029, startPoint y: 480, endPoint x: 1046, endPoint y: 486, distance: 18.0
click at [820, 486] on span at bounding box center [1046, 487] width 6 height 15
drag, startPoint x: 998, startPoint y: 482, endPoint x: 975, endPoint y: 483, distance: 23.0
click at [820, 483] on span at bounding box center [973, 487] width 6 height 15
click at [820, 487] on span at bounding box center [977, 487] width 6 height 15
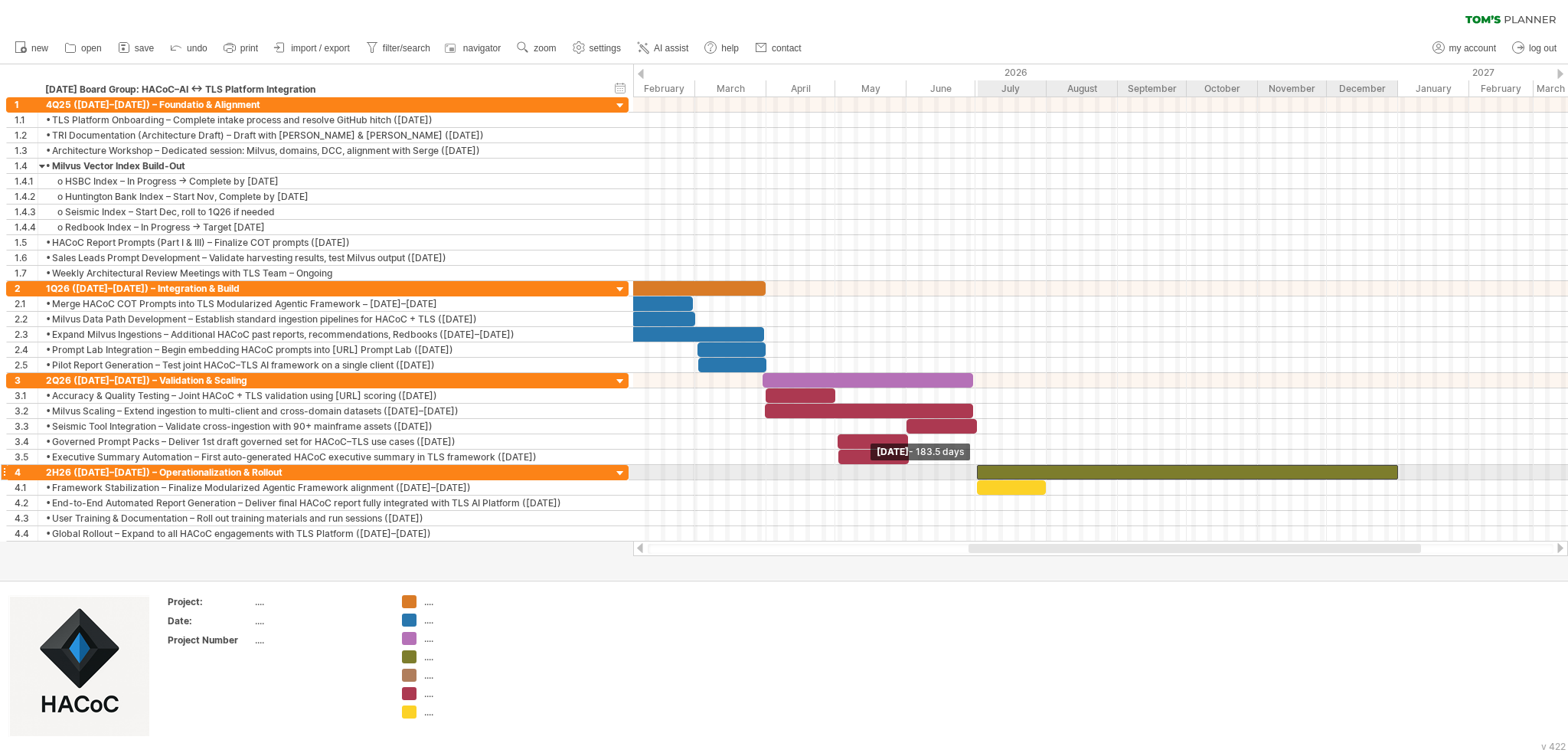
click at [820, 468] on span at bounding box center [977, 472] width 6 height 15
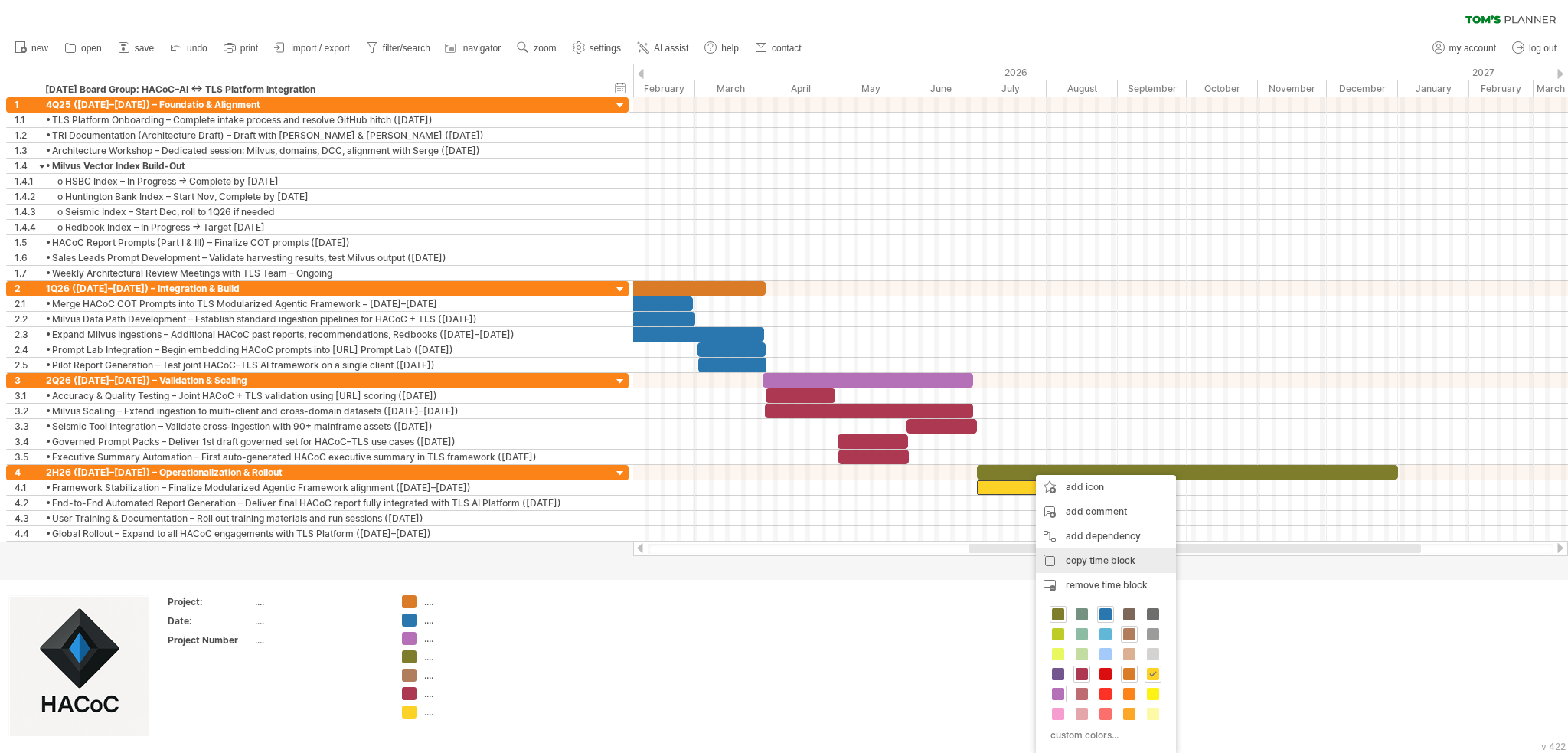
click at [820, 560] on span "copy time block" at bounding box center [1101, 560] width 70 height 11
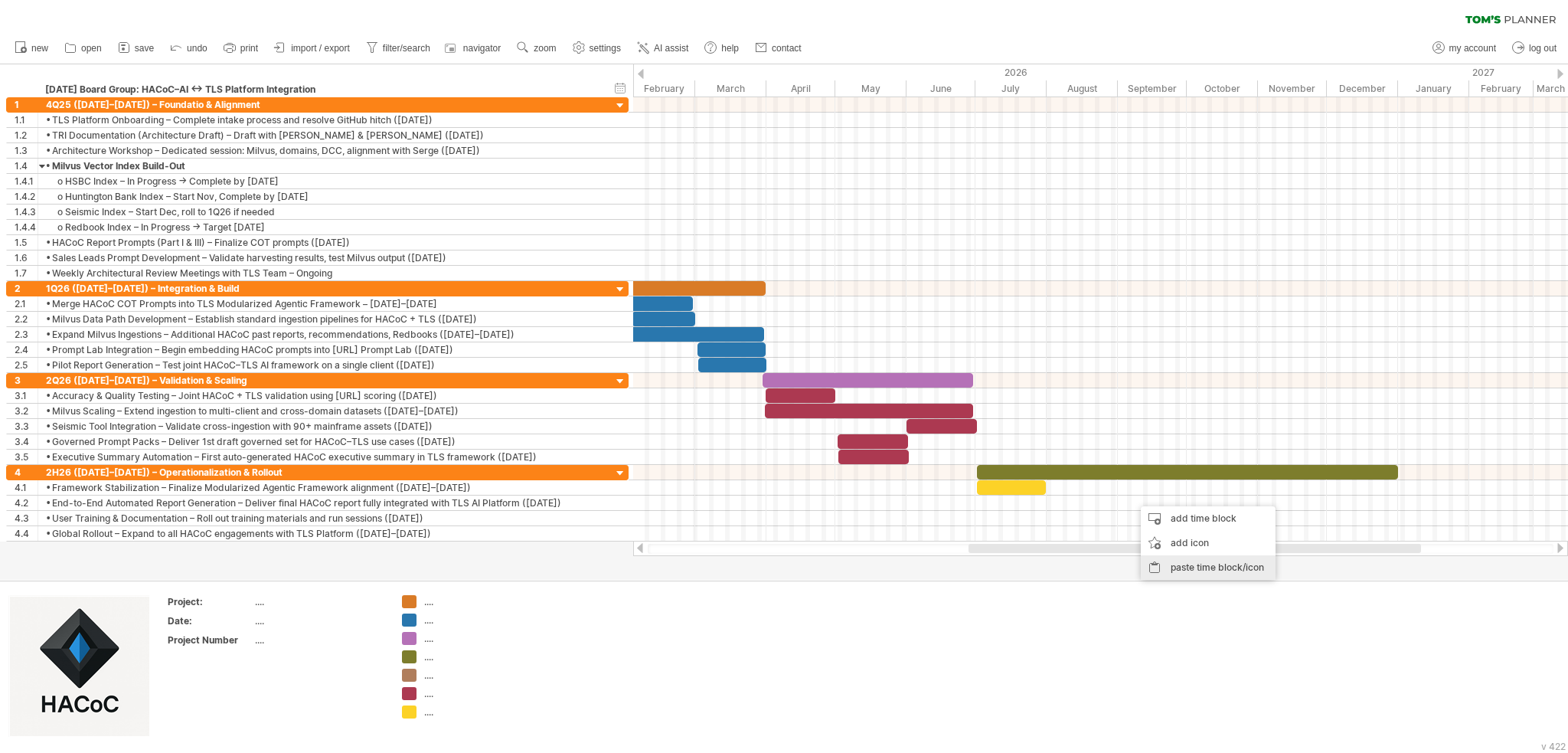
click at [820, 566] on div "paste time block/icon" at bounding box center [1208, 568] width 135 height 24
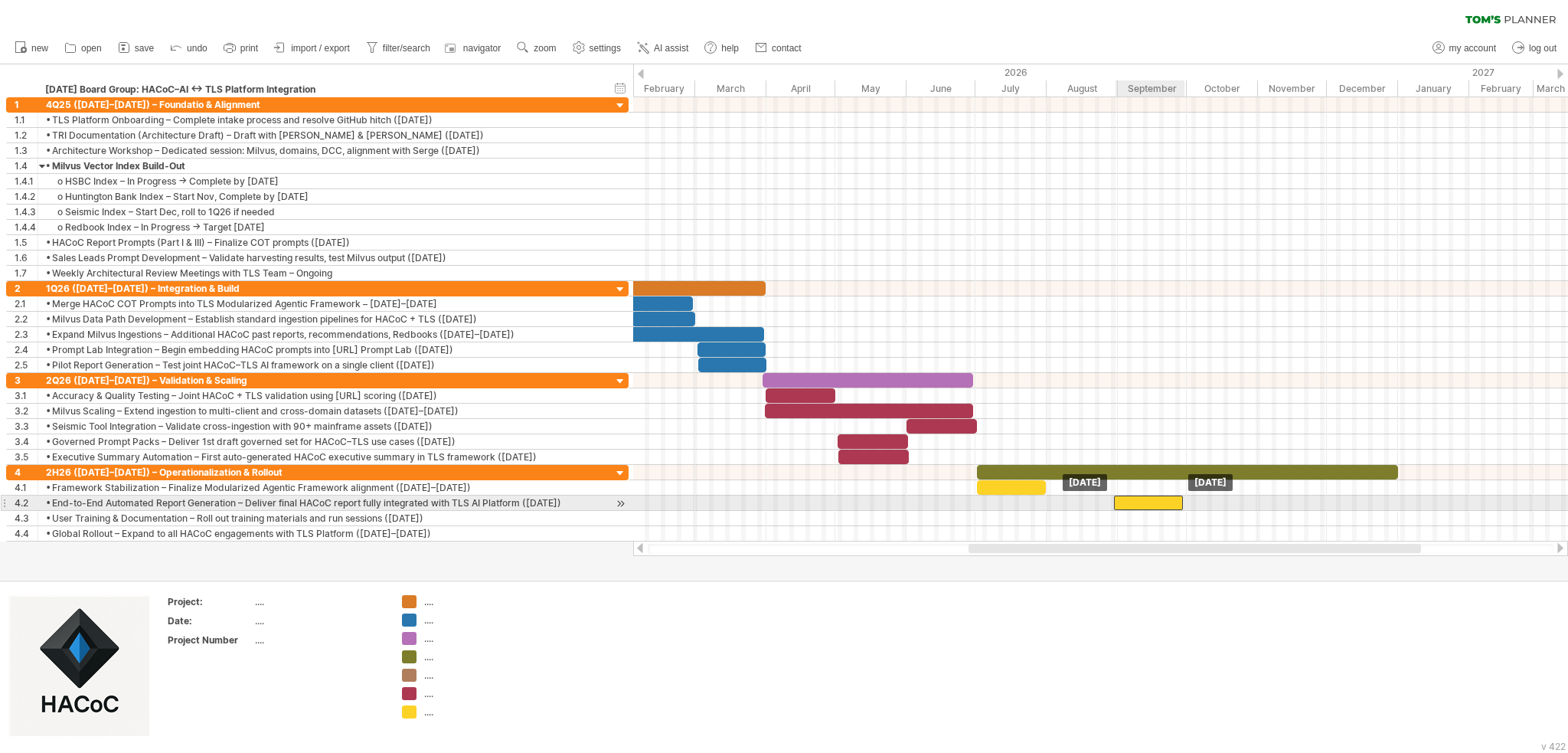
drag, startPoint x: 1182, startPoint y: 496, endPoint x: 1164, endPoint y: 500, distance: 18.4
click at [820, 500] on div at bounding box center [1148, 502] width 69 height 15
click at [820, 501] on div at bounding box center [1152, 502] width 69 height 15
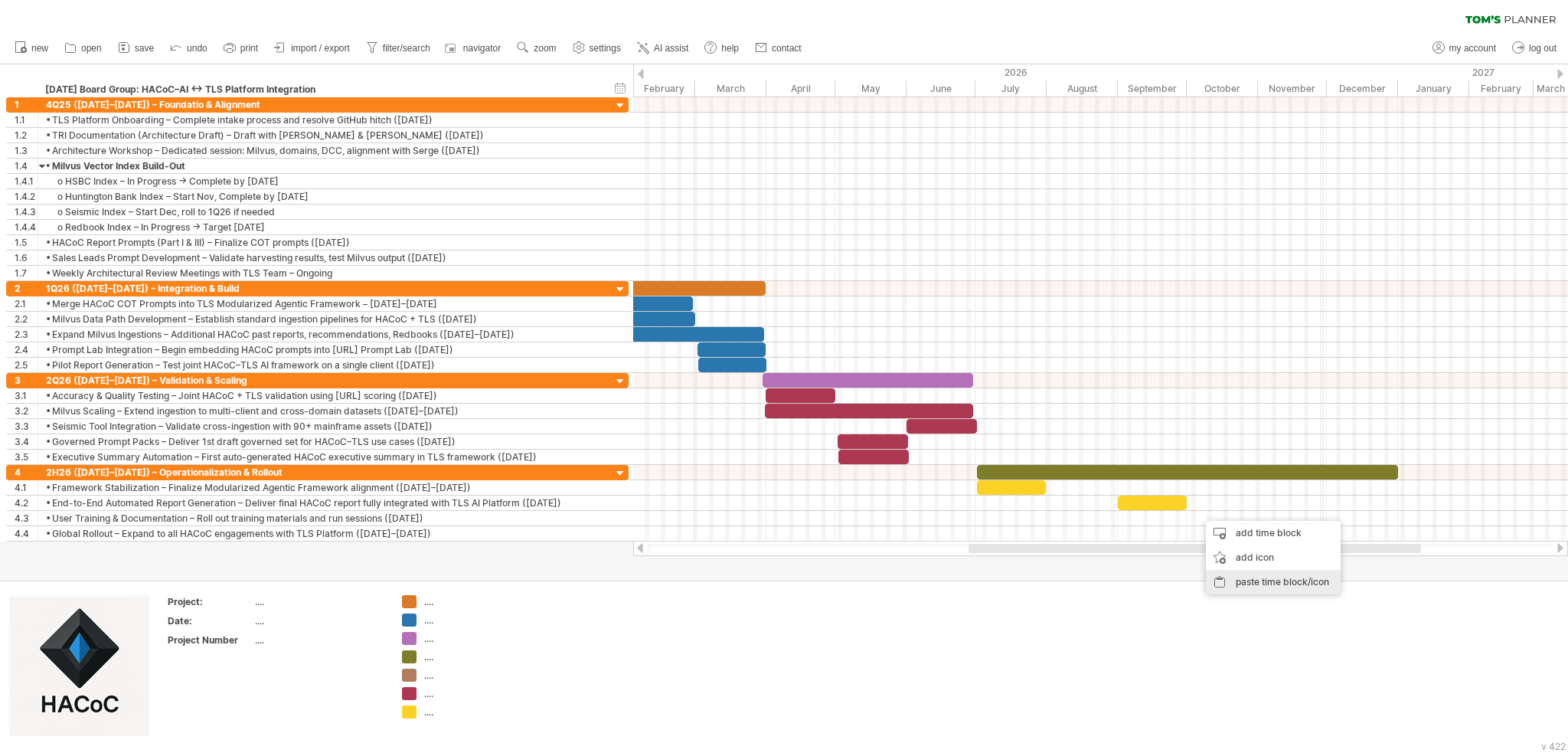
click at [820, 581] on div "paste time block/icon" at bounding box center [1274, 582] width 135 height 24
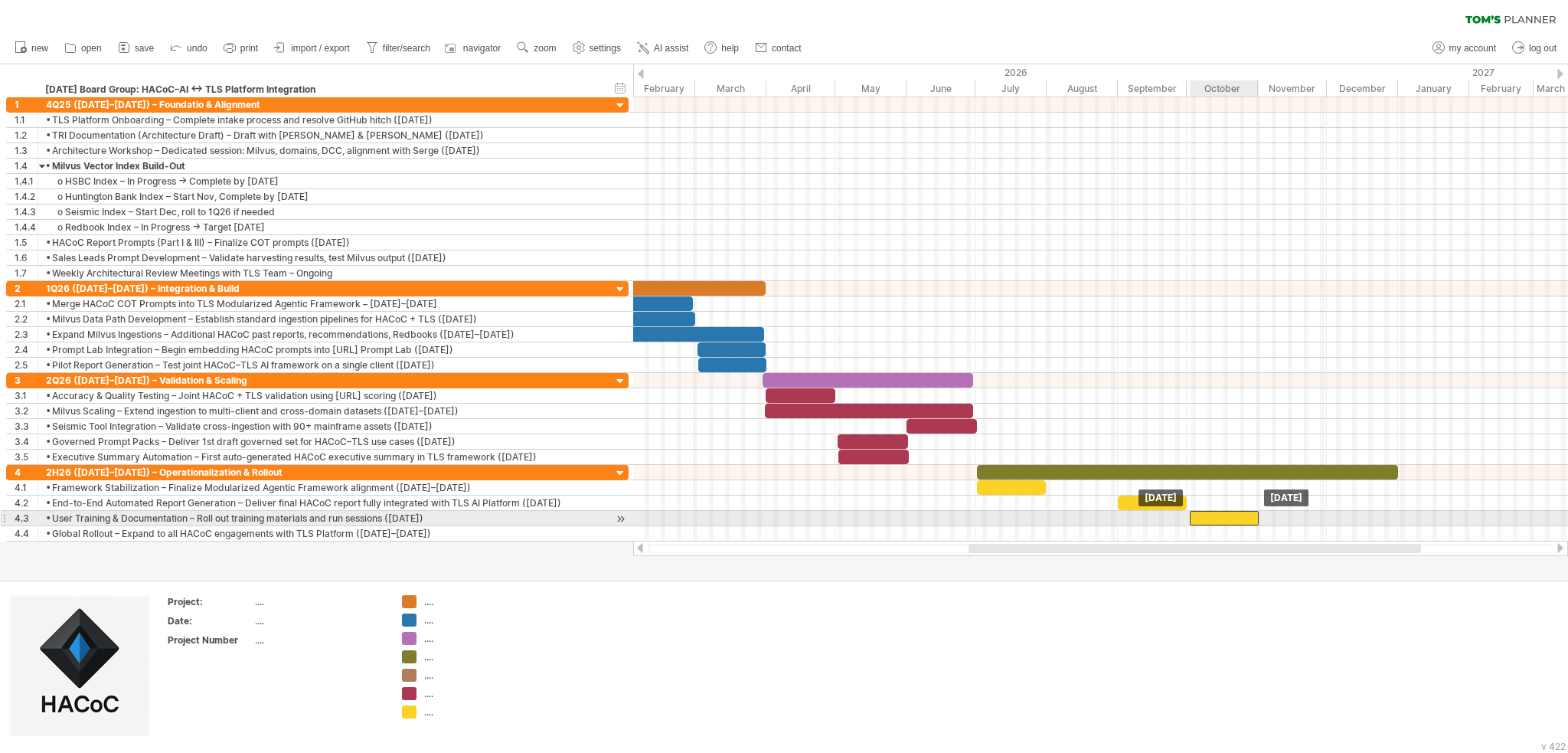
drag, startPoint x: 1249, startPoint y: 515, endPoint x: 1240, endPoint y: 520, distance: 10.3
click at [820, 520] on div at bounding box center [1224, 518] width 69 height 15
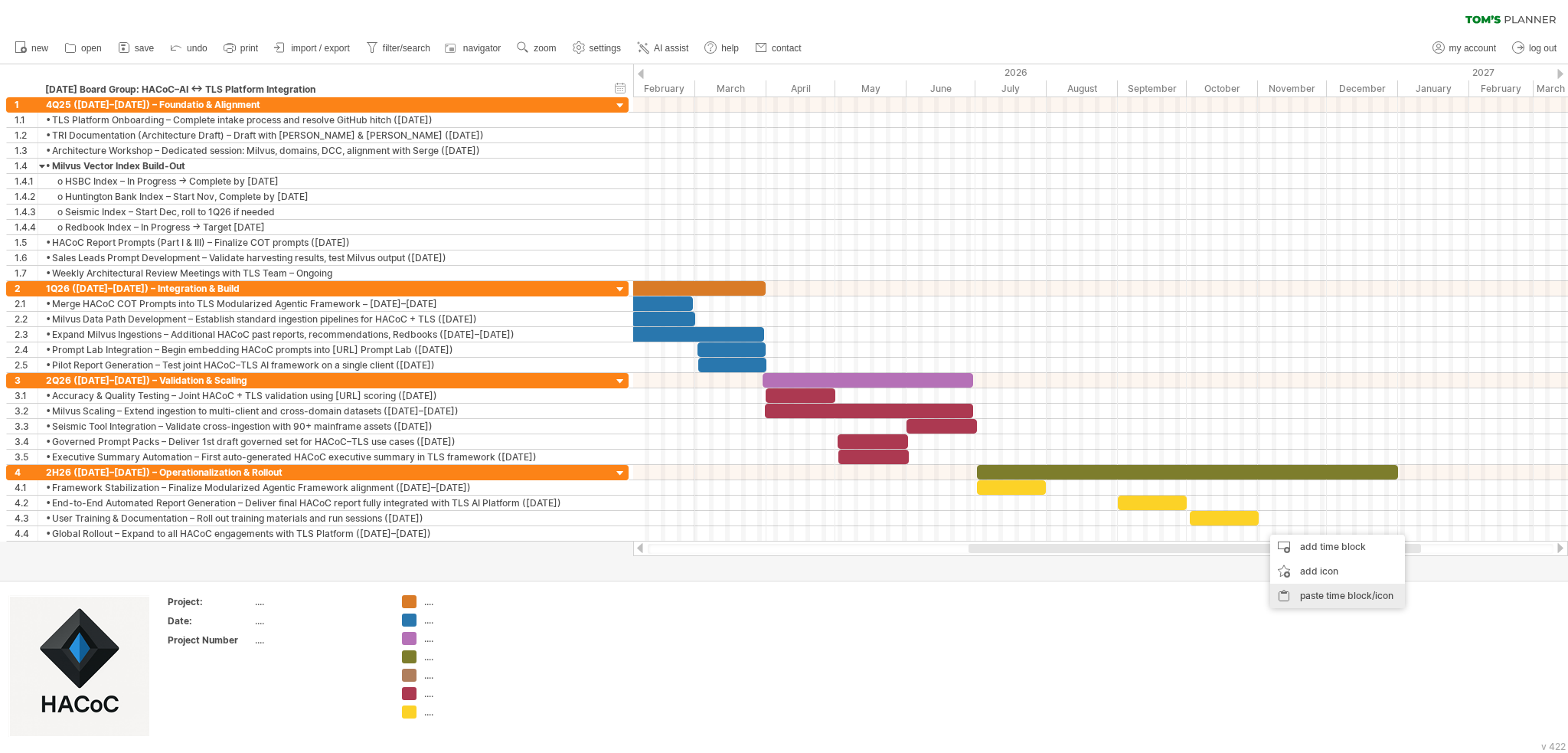
click at [820, 598] on div "paste time block/icon" at bounding box center [1337, 596] width 135 height 24
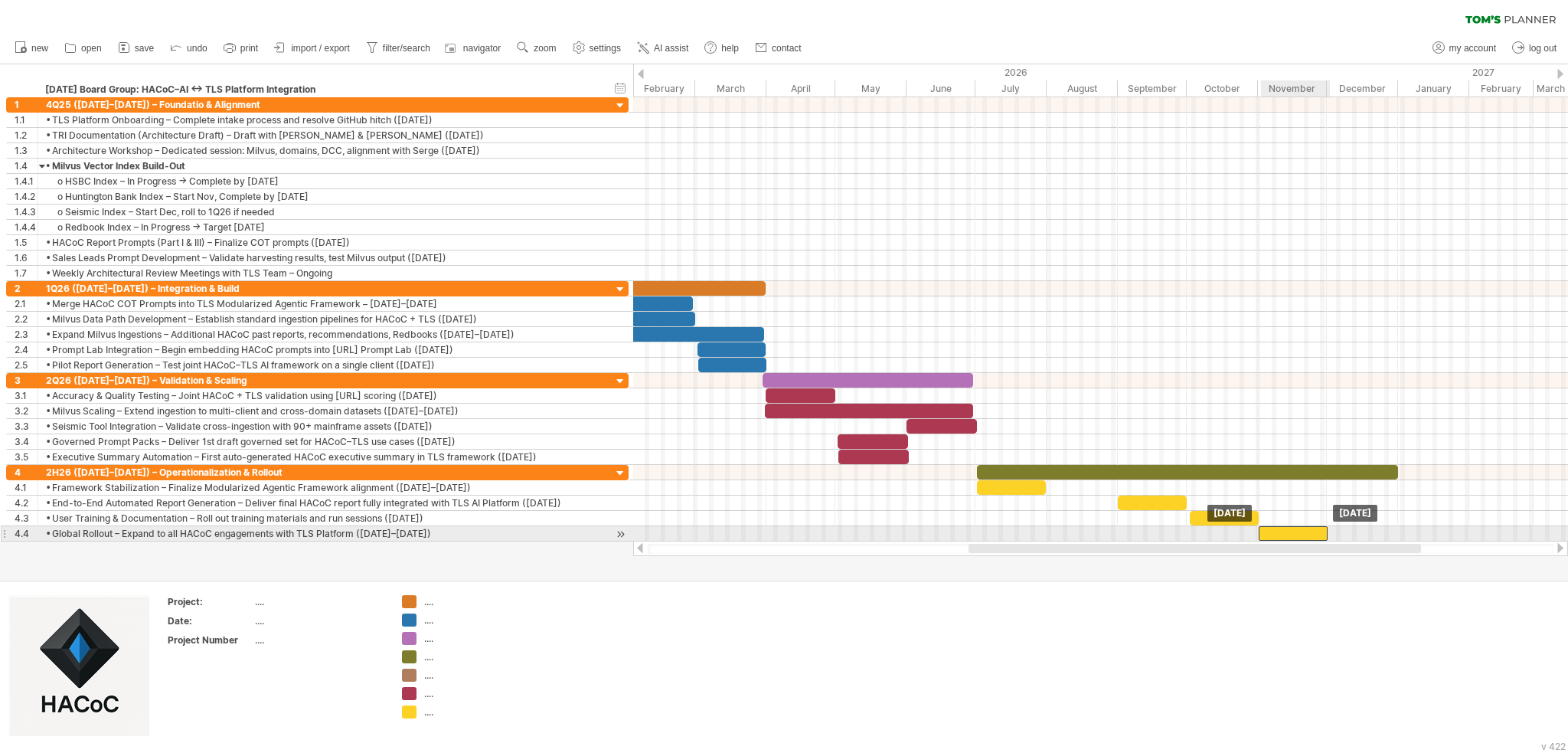
click at [820, 534] on div at bounding box center [1293, 533] width 69 height 15
drag, startPoint x: 1327, startPoint y: 530, endPoint x: 1399, endPoint y: 531, distance: 72.0
click at [820, 531] on span at bounding box center [1399, 533] width 6 height 15
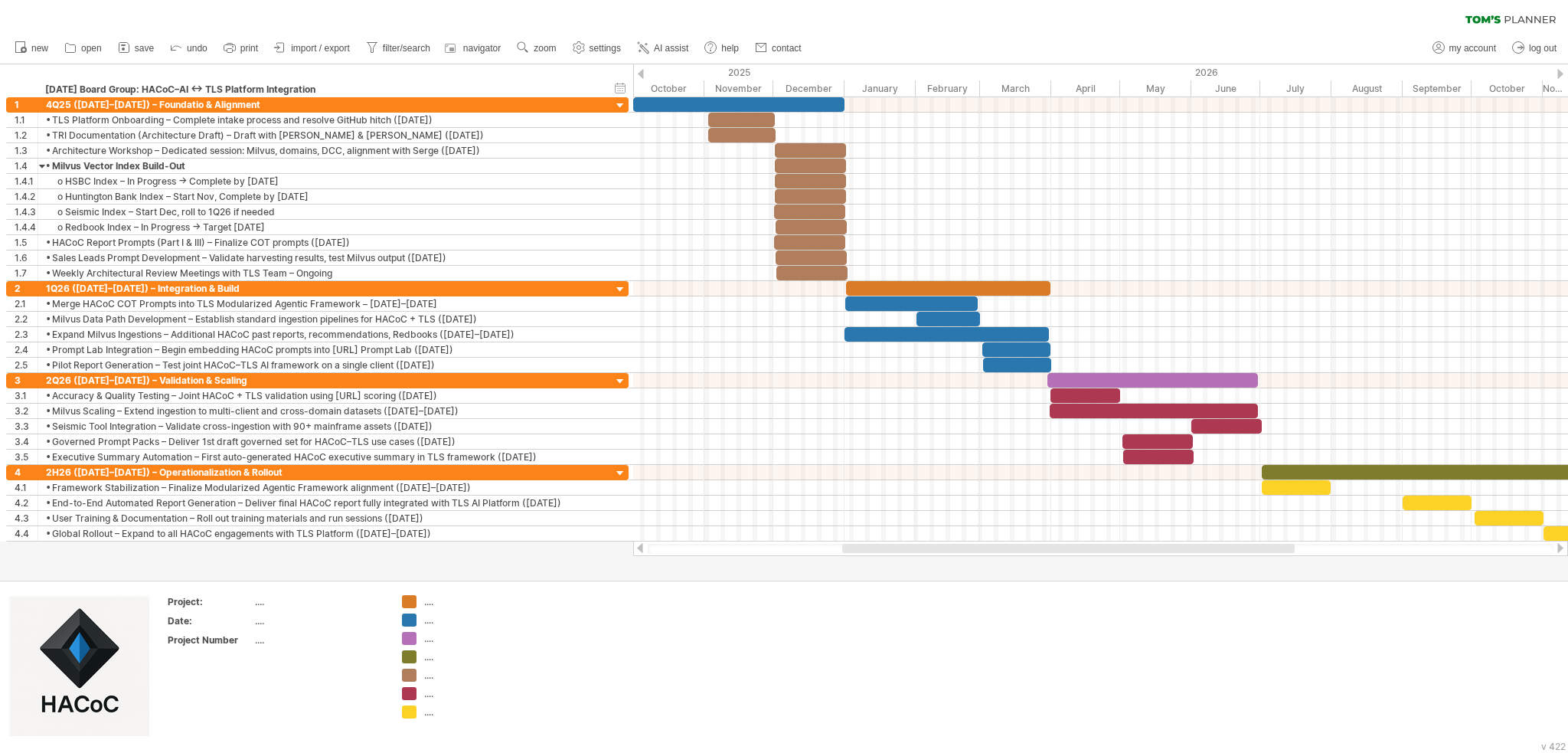
drag, startPoint x: 1150, startPoint y: 549, endPoint x: 1024, endPoint y: 569, distance: 127.6
click at [820, 569] on div "Trying to reach [DOMAIN_NAME] Connected again... clear filter new open" at bounding box center [784, 376] width 1568 height 753
click at [261, 601] on div "...." at bounding box center [319, 601] width 128 height 13
click at [325, 89] on div "[DATE] Board Group: HACoC–AI ↔ TLS Platform Integration" at bounding box center [321, 90] width 550 height 16
drag, startPoint x: 324, startPoint y: 87, endPoint x: 144, endPoint y: 89, distance: 180.0
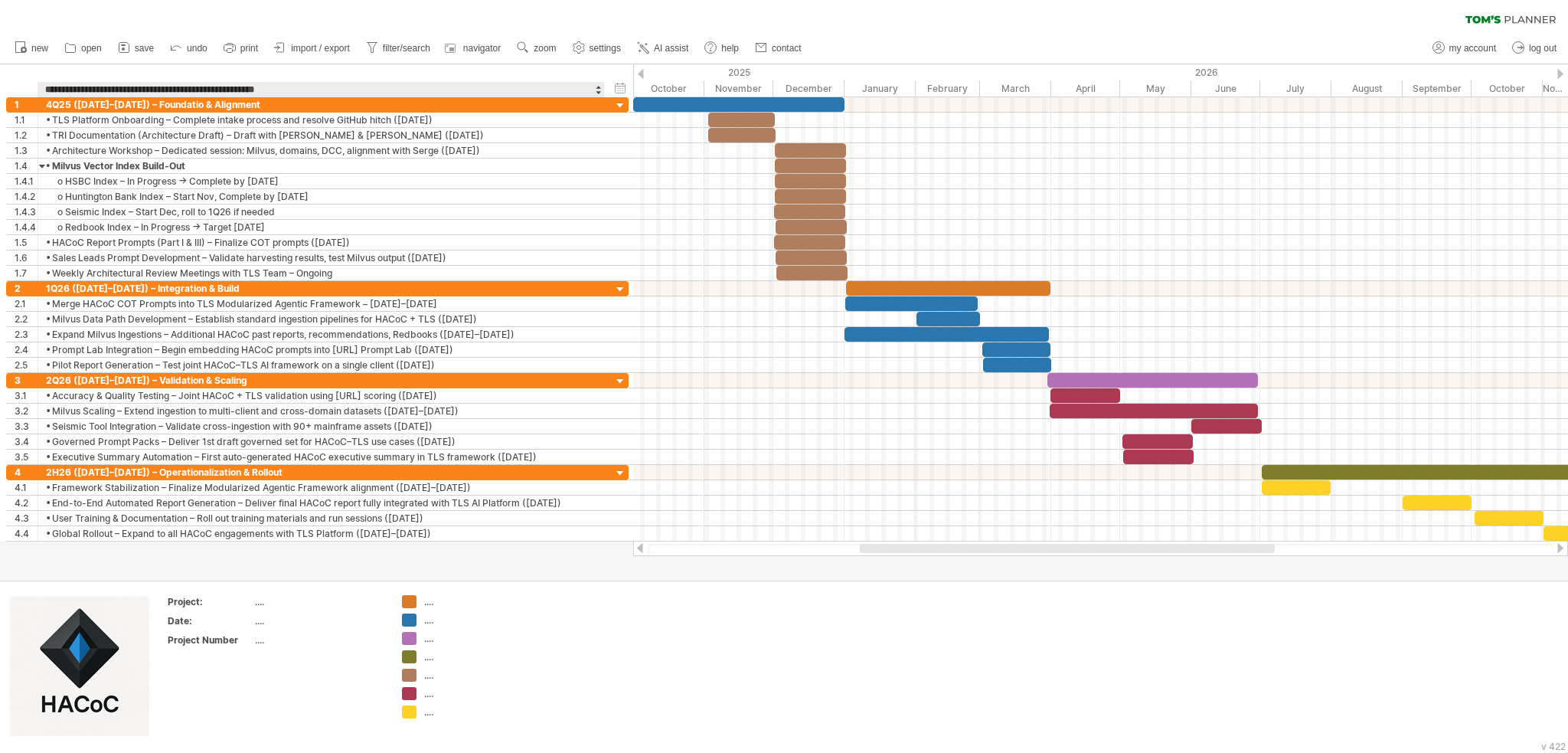
click at [144, 89] on input "**********" at bounding box center [321, 90] width 550 height 16
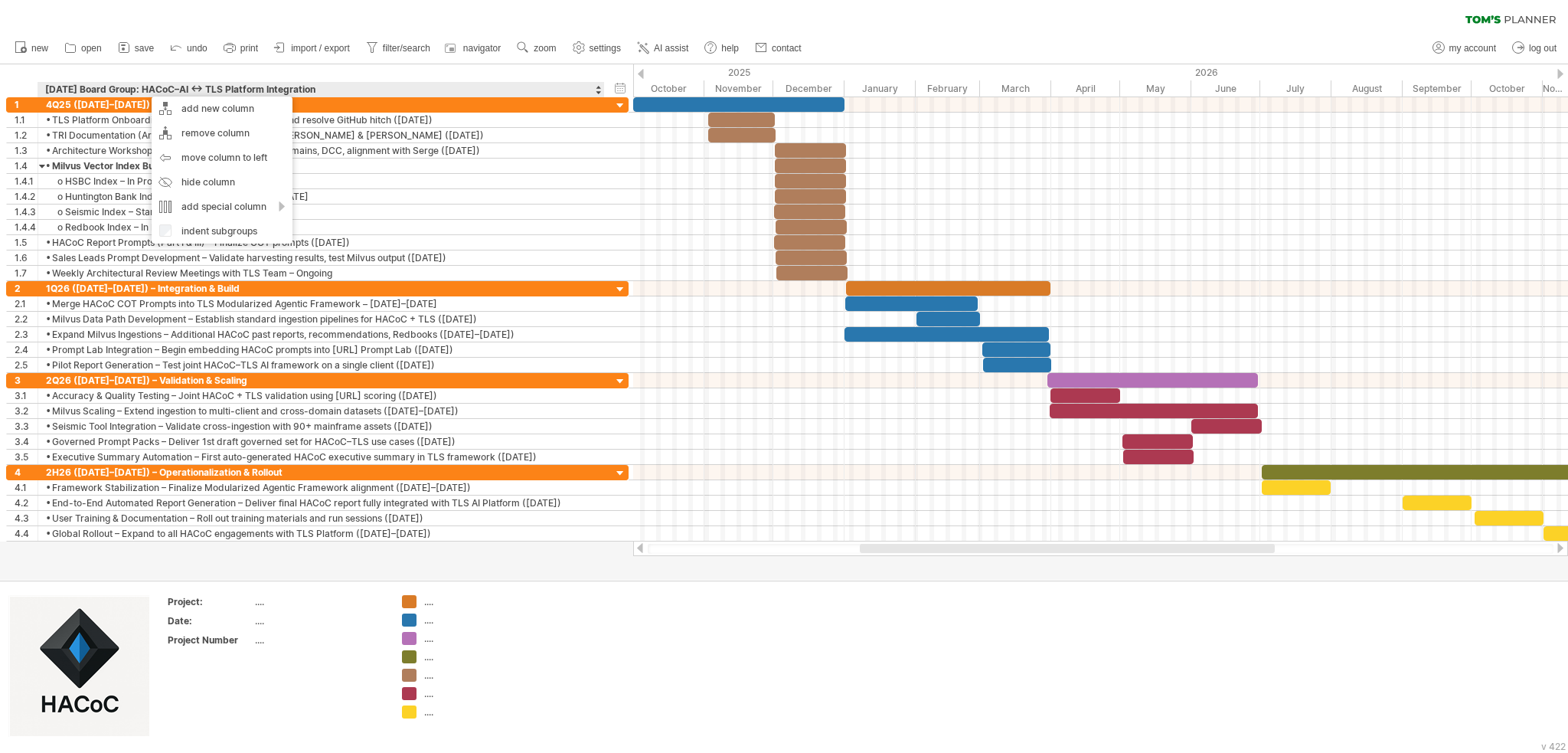
click at [327, 91] on div "[DATE] Board Group: HACoC–AI ↔ TLS Platform Integration" at bounding box center [321, 90] width 550 height 16
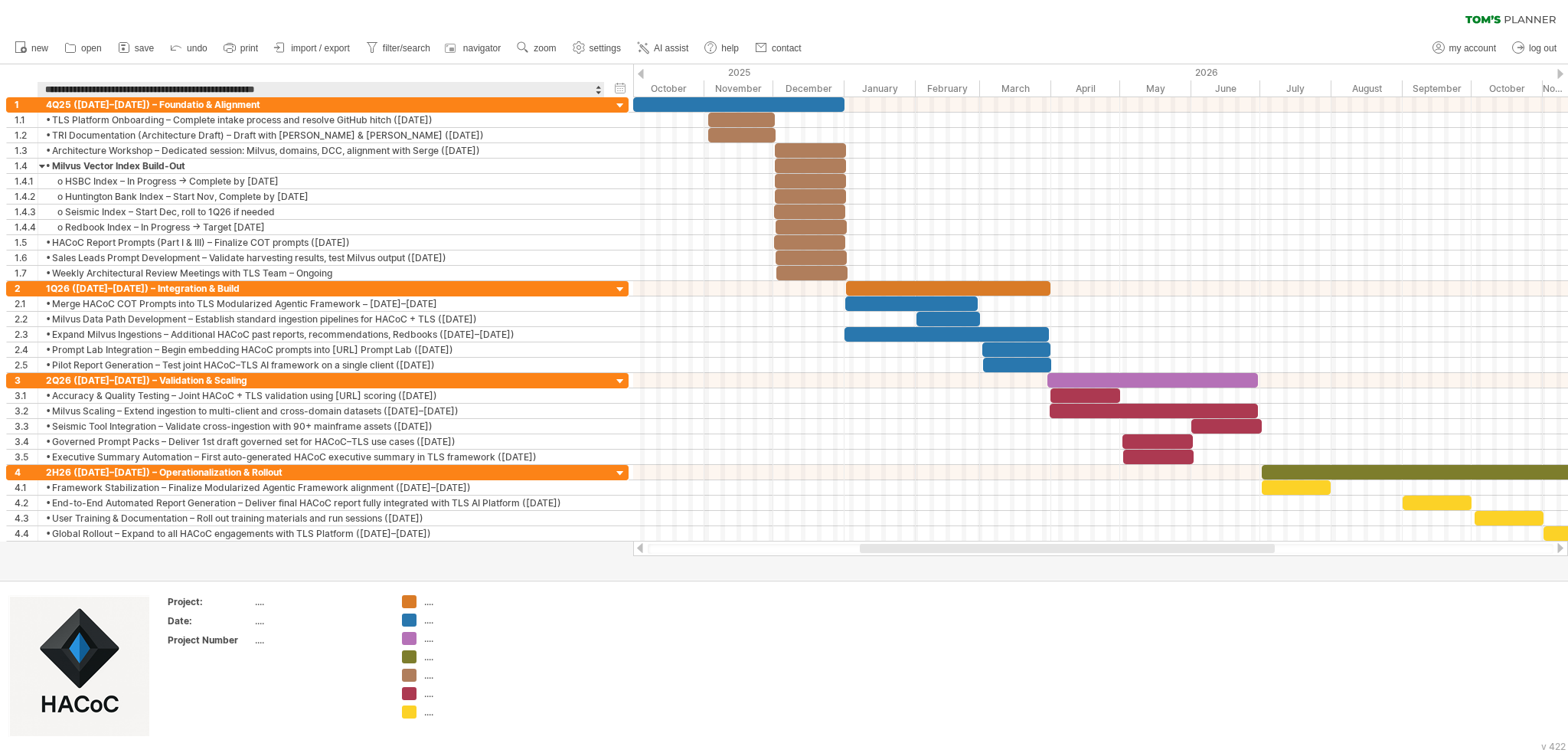
drag, startPoint x: 327, startPoint y: 91, endPoint x: 146, endPoint y: 92, distance: 181.0
click at [146, 92] on input "**********" at bounding box center [321, 90] width 550 height 16
click at [258, 605] on div "...." at bounding box center [319, 601] width 128 height 13
type input "**********"
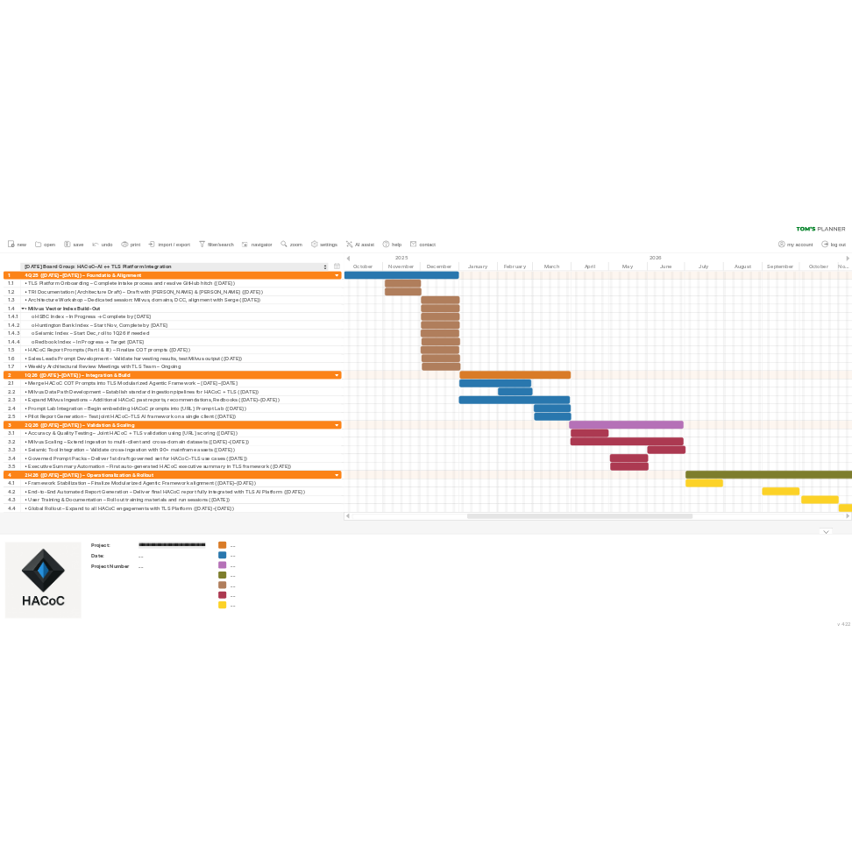
scroll to position [0, 53]
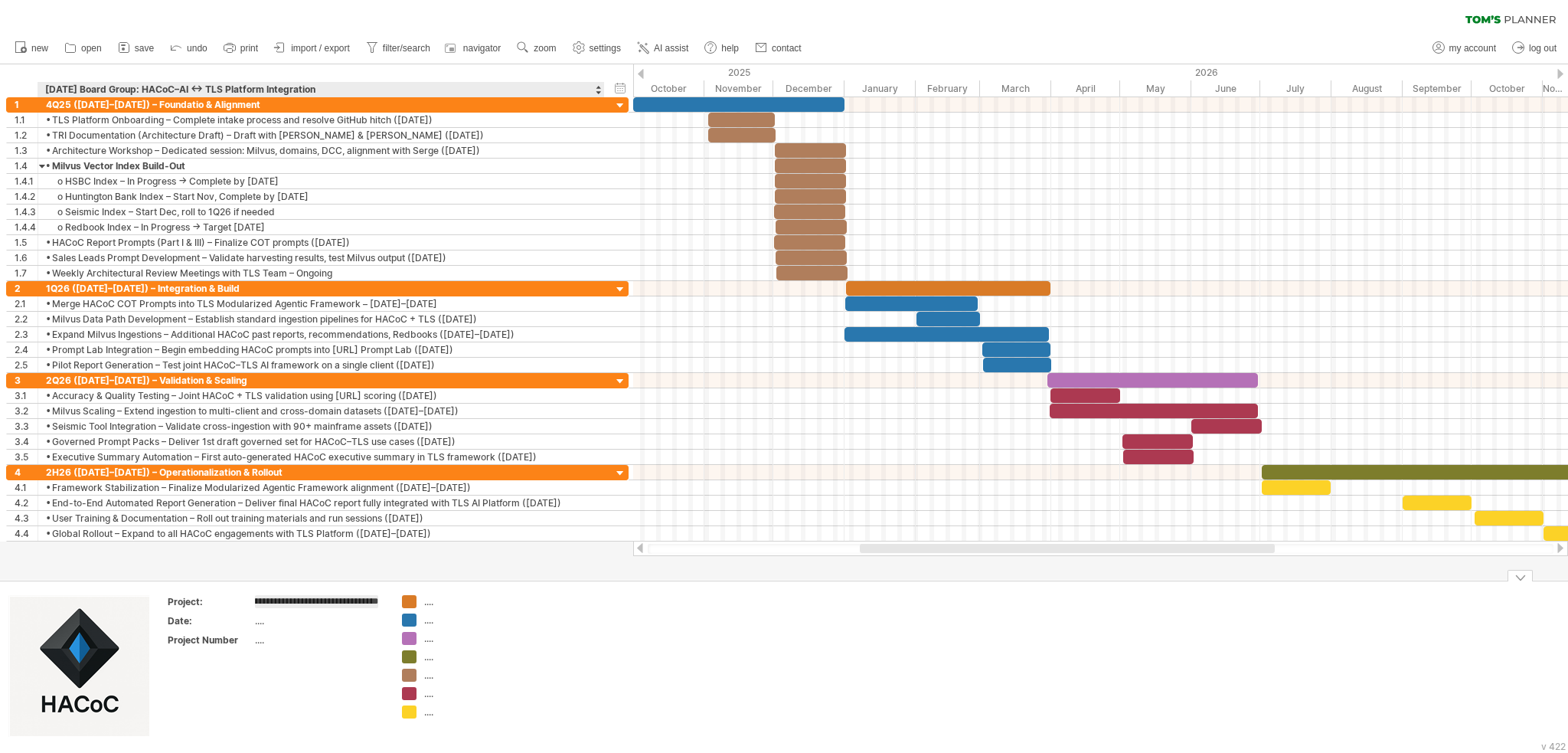
click at [280, 623] on tbody "**********" at bounding box center [276, 624] width 218 height 56
click at [259, 640] on td "...." at bounding box center [320, 636] width 130 height 17
type input "*******"
drag, startPoint x: 259, startPoint y: 652, endPoint x: 258, endPoint y: 661, distance: 9.1
click at [258, 658] on div "...." at bounding box center [319, 653] width 128 height 13
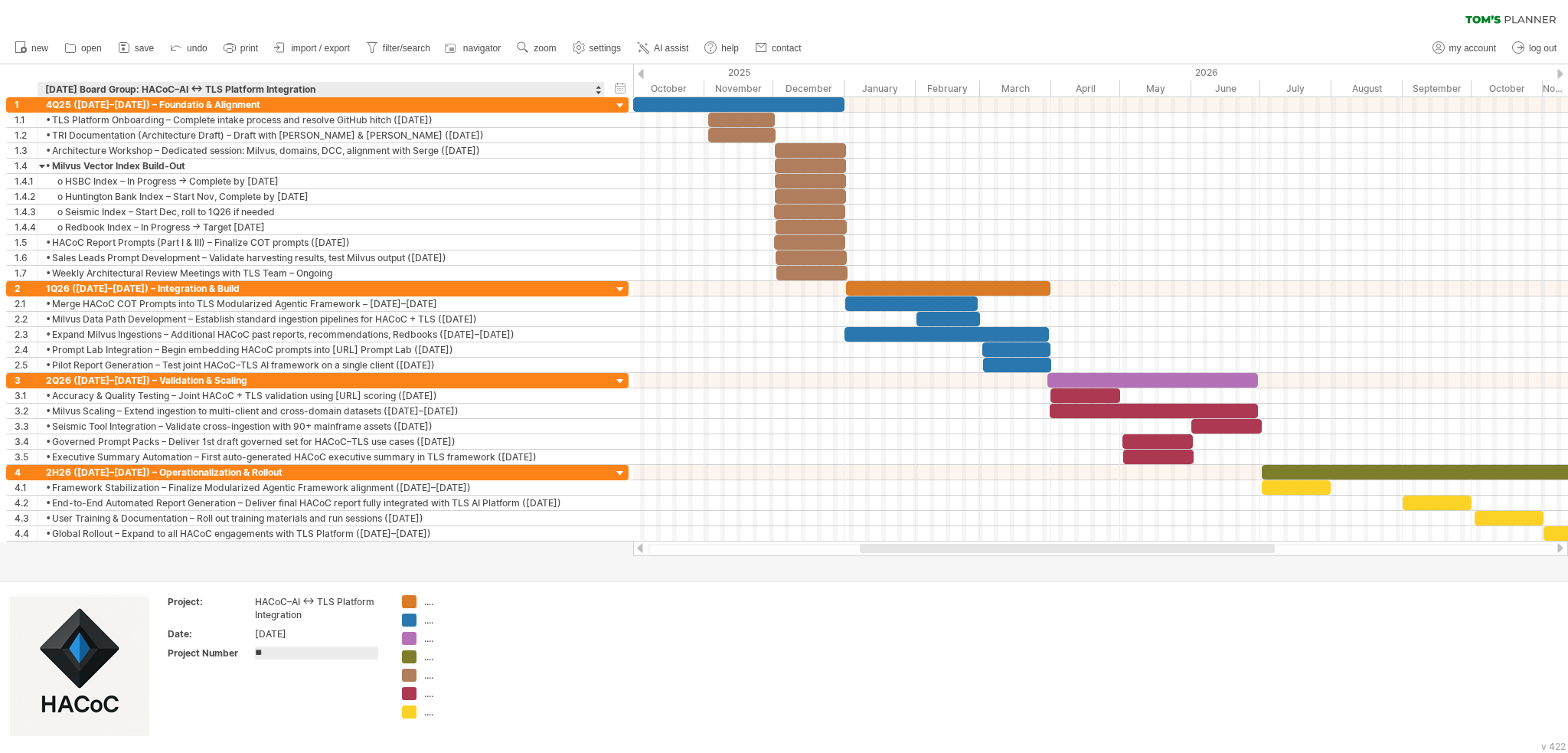
type input "*"
type input "****"
click at [427, 603] on div "...." at bounding box center [466, 601] width 84 height 13
click at [505, 668] on div "hide legend" at bounding box center [487, 672] width 102 height 24
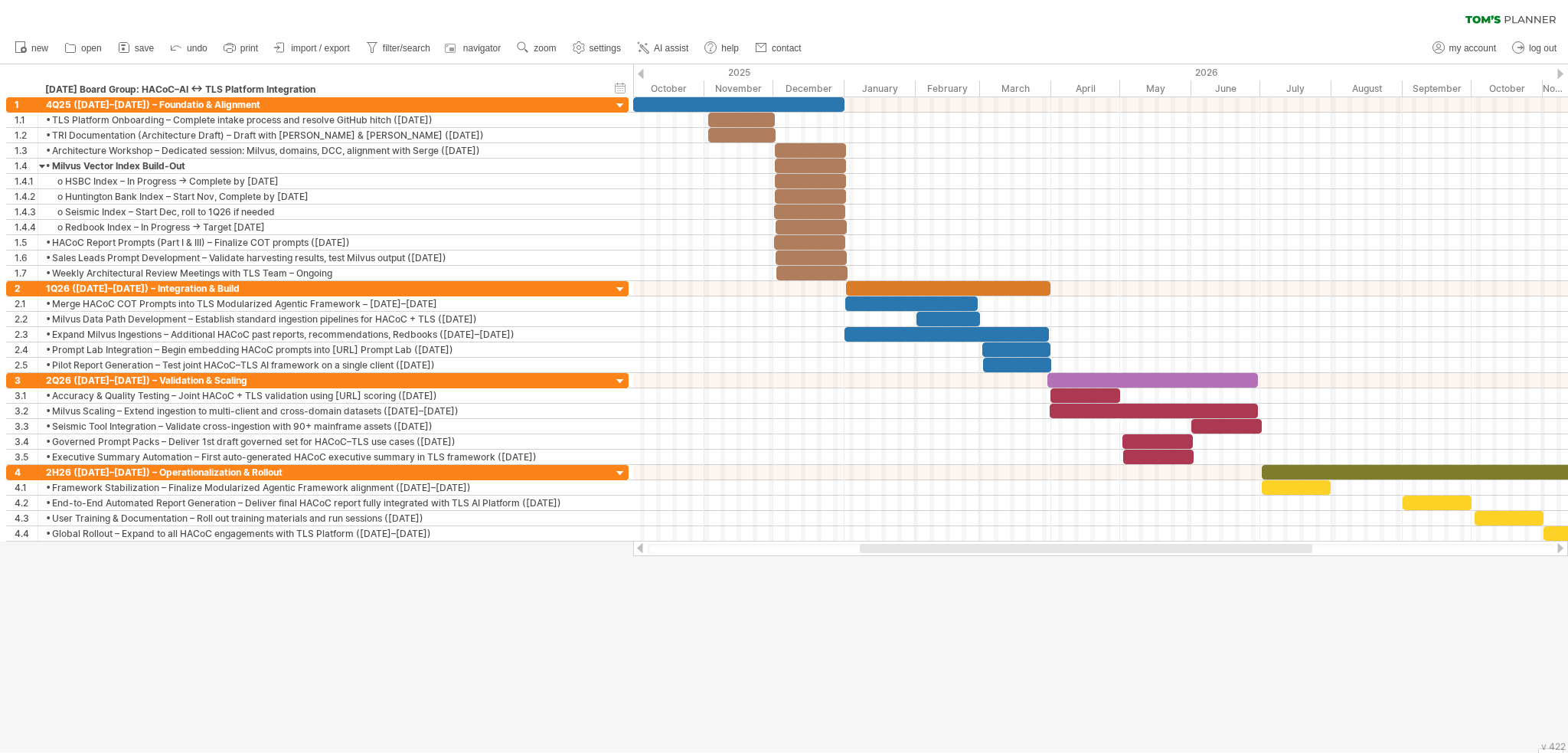
click at [673, 560] on div at bounding box center [784, 408] width 1568 height 687
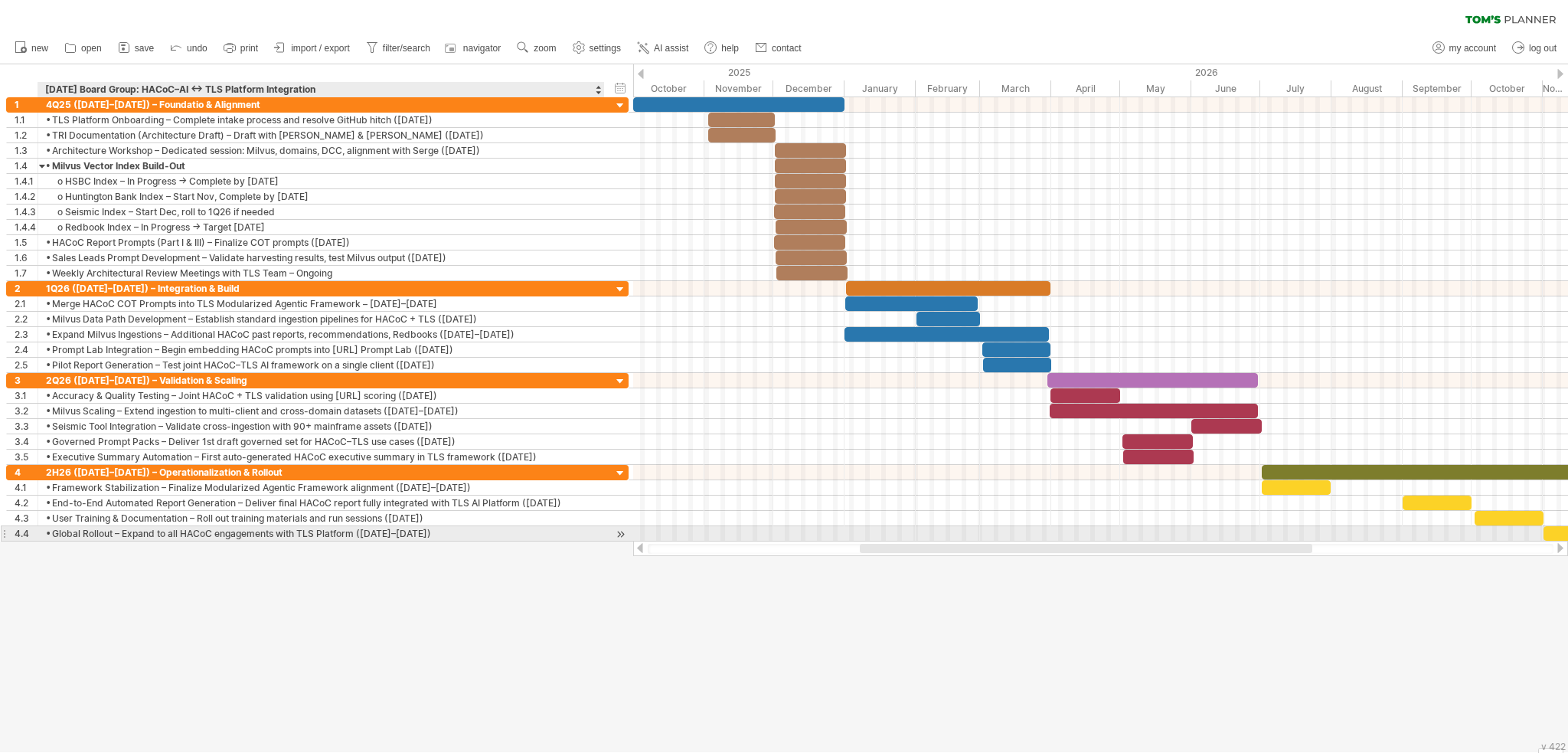
click at [621, 534] on div at bounding box center [620, 534] width 15 height 16
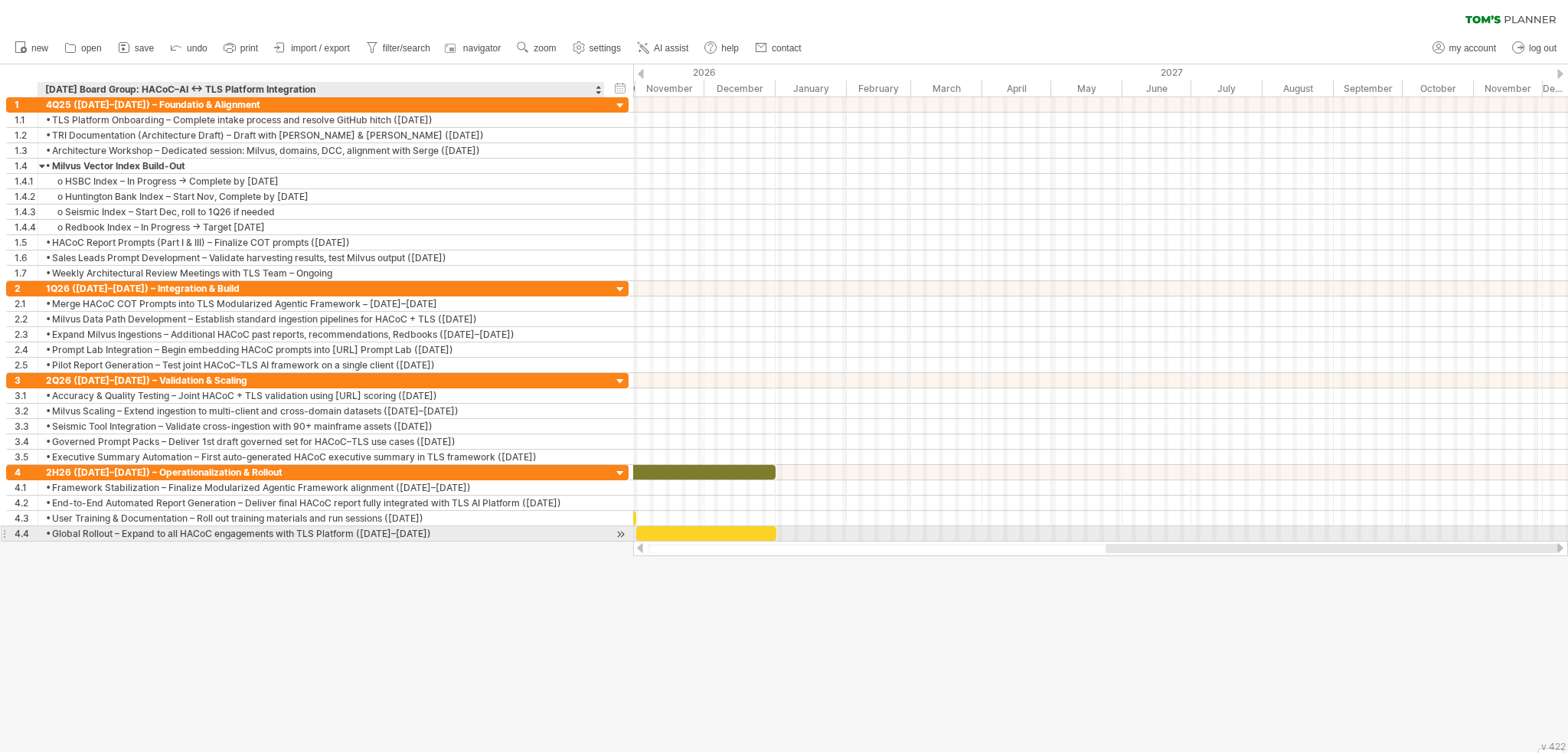
click at [618, 530] on div at bounding box center [620, 534] width 15 height 16
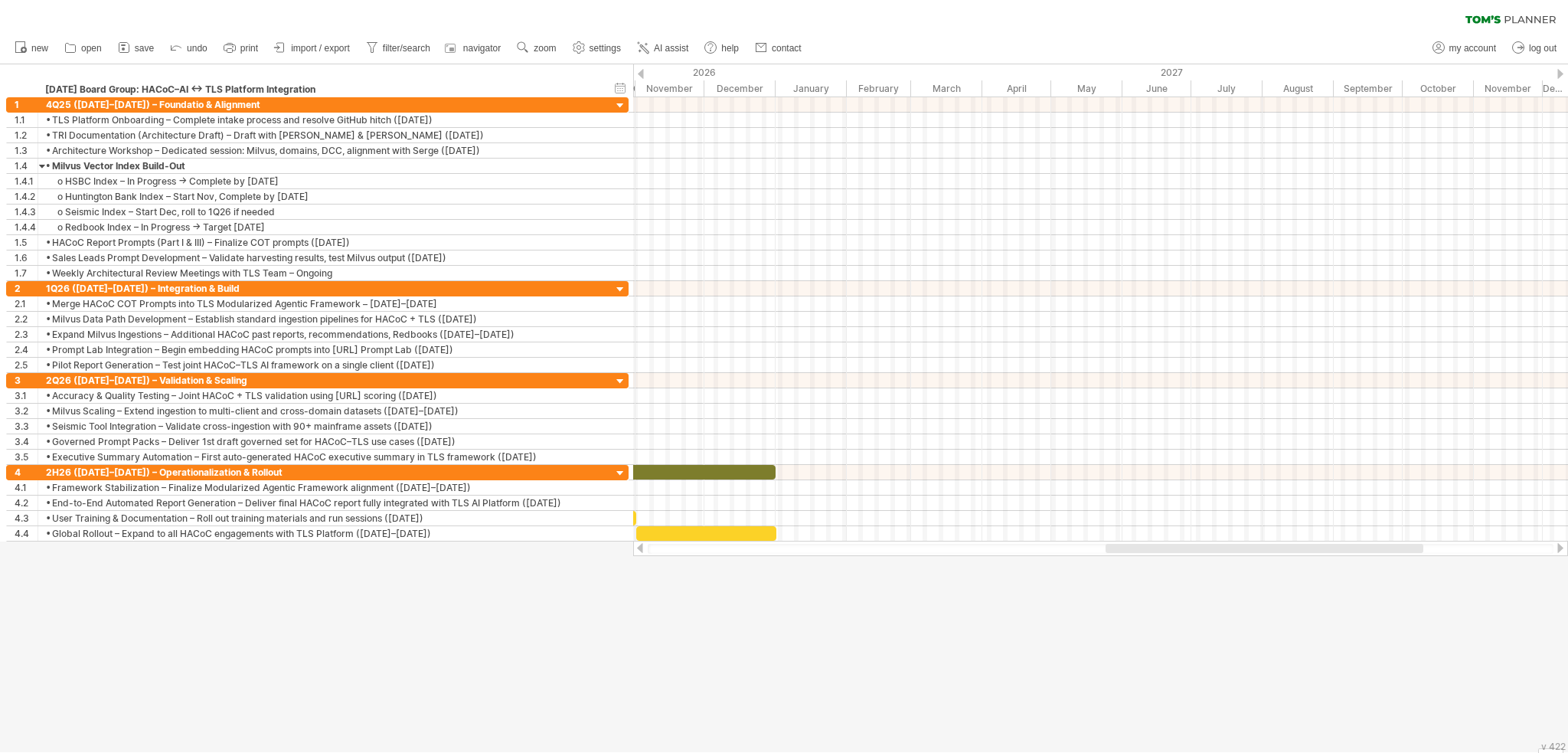
click at [673, 553] on div at bounding box center [1101, 548] width 906 height 10
click at [654, 554] on div at bounding box center [1101, 548] width 906 height 10
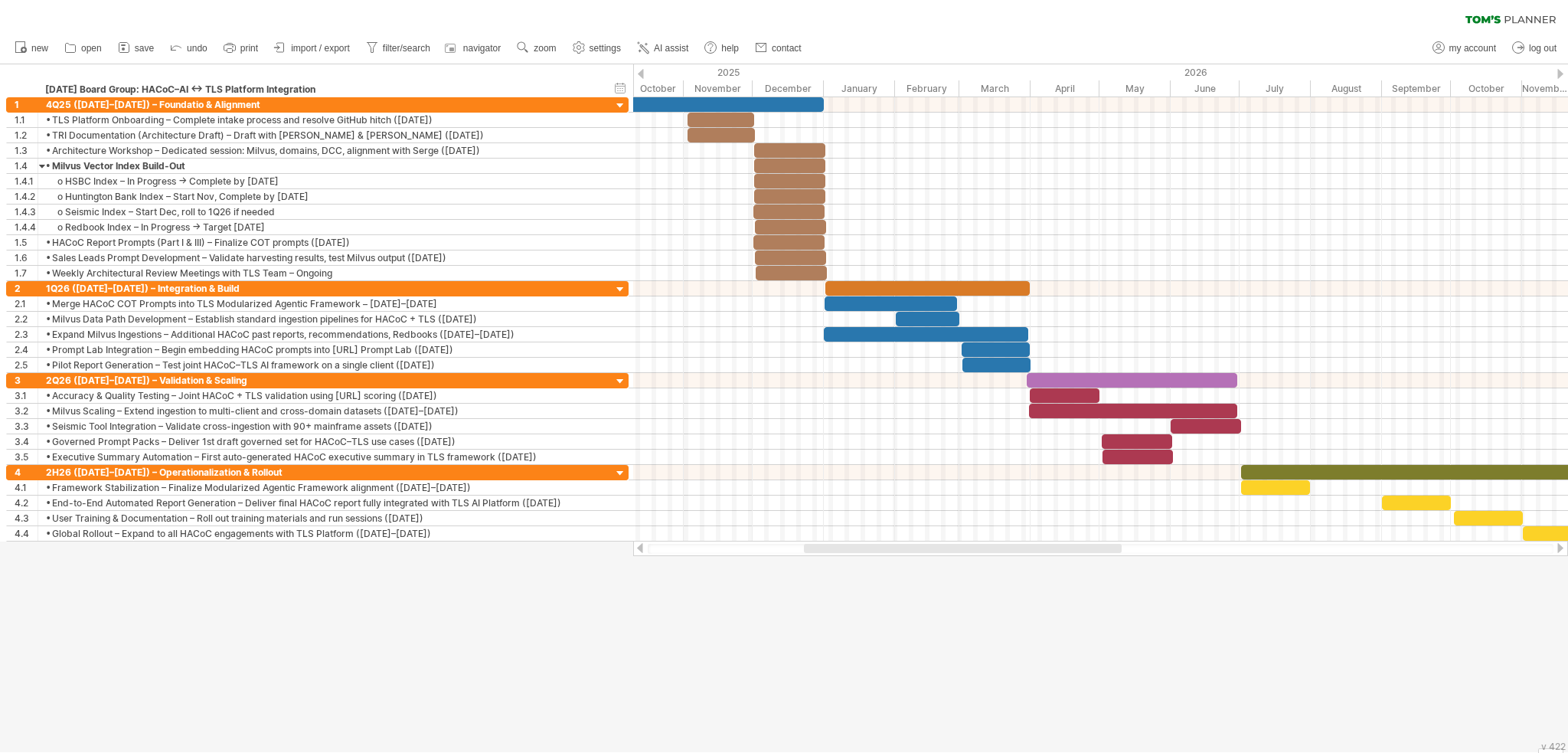
drag, startPoint x: 1120, startPoint y: 550, endPoint x: 819, endPoint y: 555, distance: 301.0
click at [819, 555] on div at bounding box center [1101, 549] width 935 height 16
click at [632, 73] on div "**********" at bounding box center [316, 81] width 633 height 33
click at [540, 81] on div "**********" at bounding box center [316, 81] width 633 height 33
click at [138, 55] on link "save" at bounding box center [136, 48] width 45 height 20
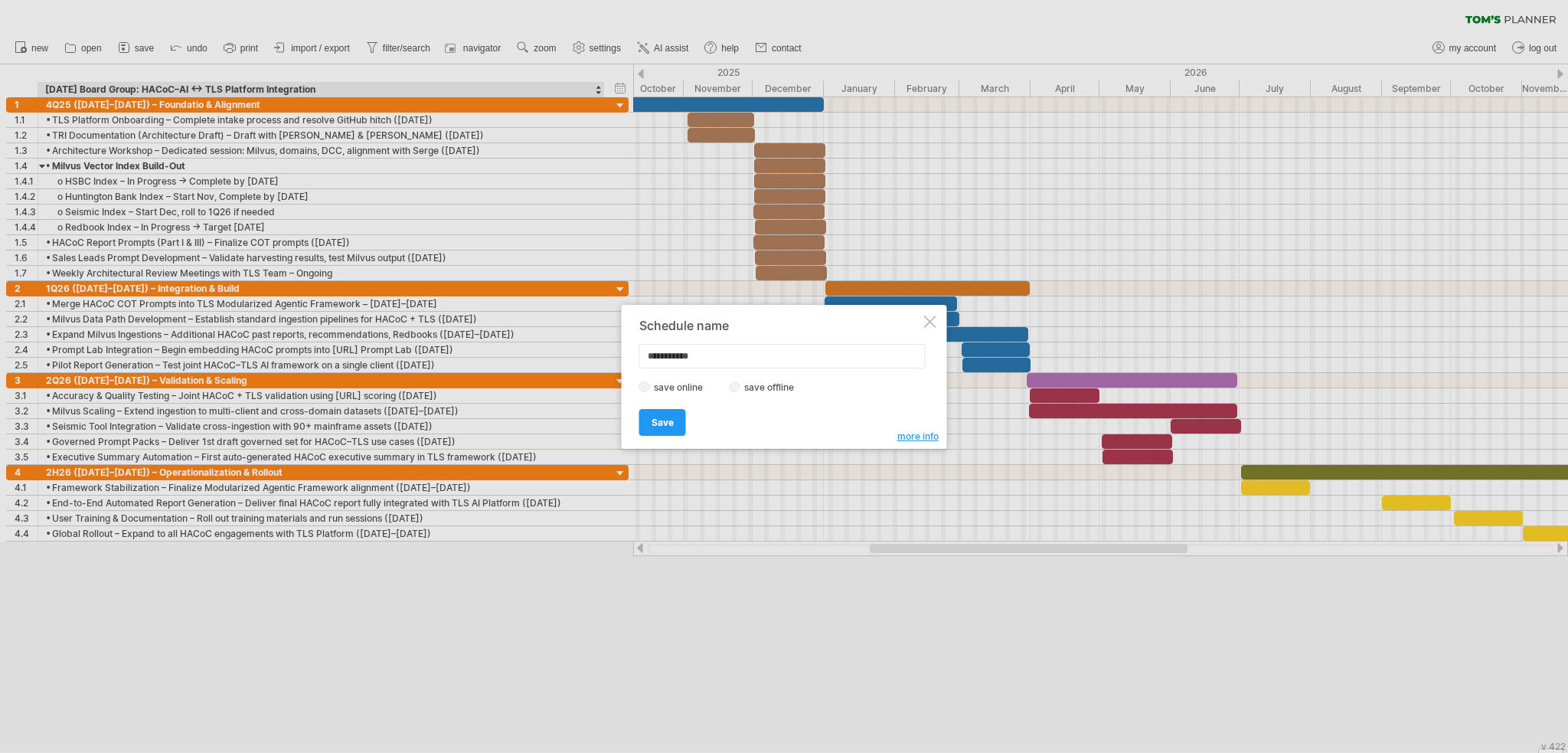
drag, startPoint x: 760, startPoint y: 357, endPoint x: 587, endPoint y: 355, distance: 173.0
click at [587, 355] on div "Trying to reach [DOMAIN_NAME] Connected again... clear filter new open" at bounding box center [784, 376] width 1568 height 753
type input "********"
click at [820, 434] on span "more info" at bounding box center [917, 436] width 41 height 11
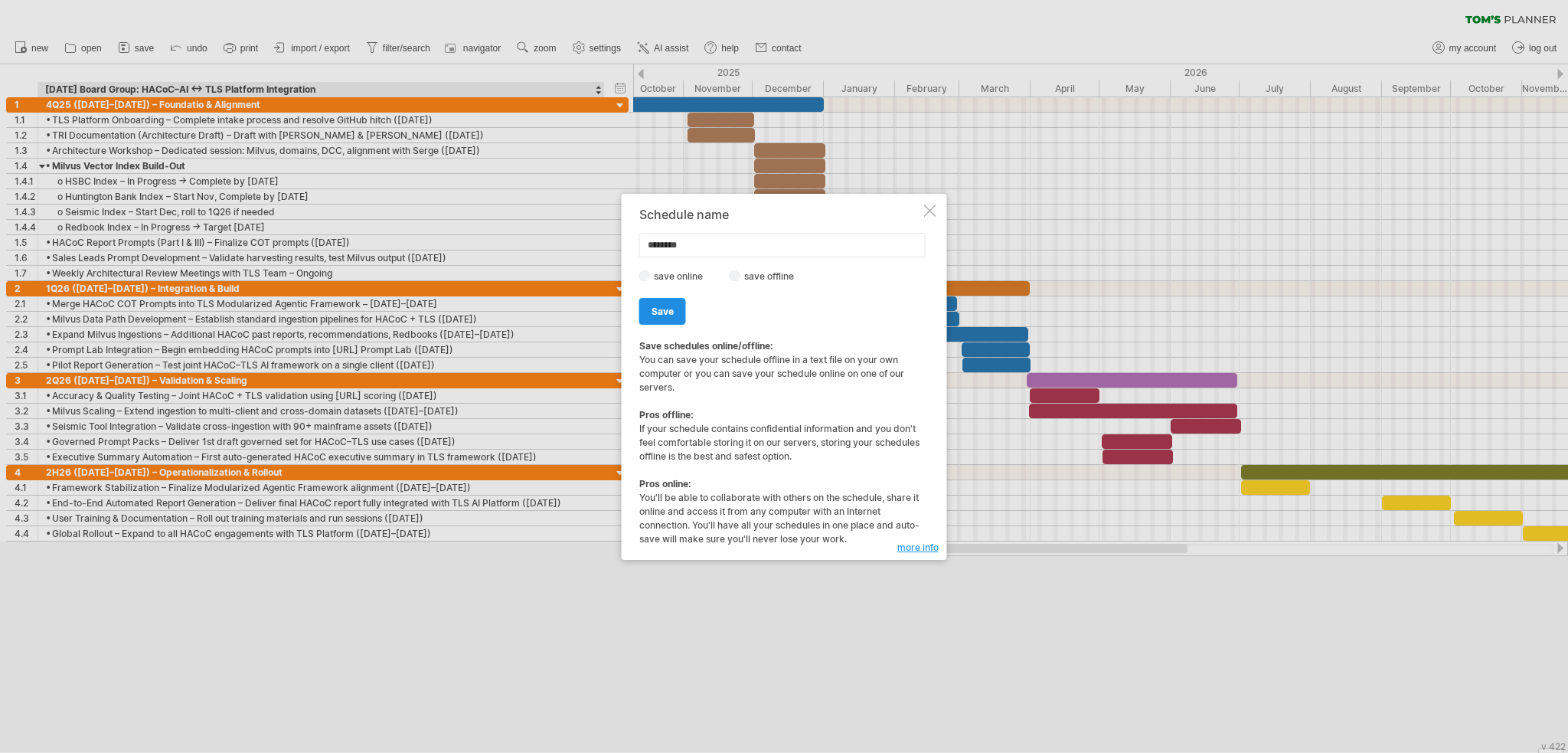
click at [670, 314] on span "Save" at bounding box center [662, 311] width 22 height 11
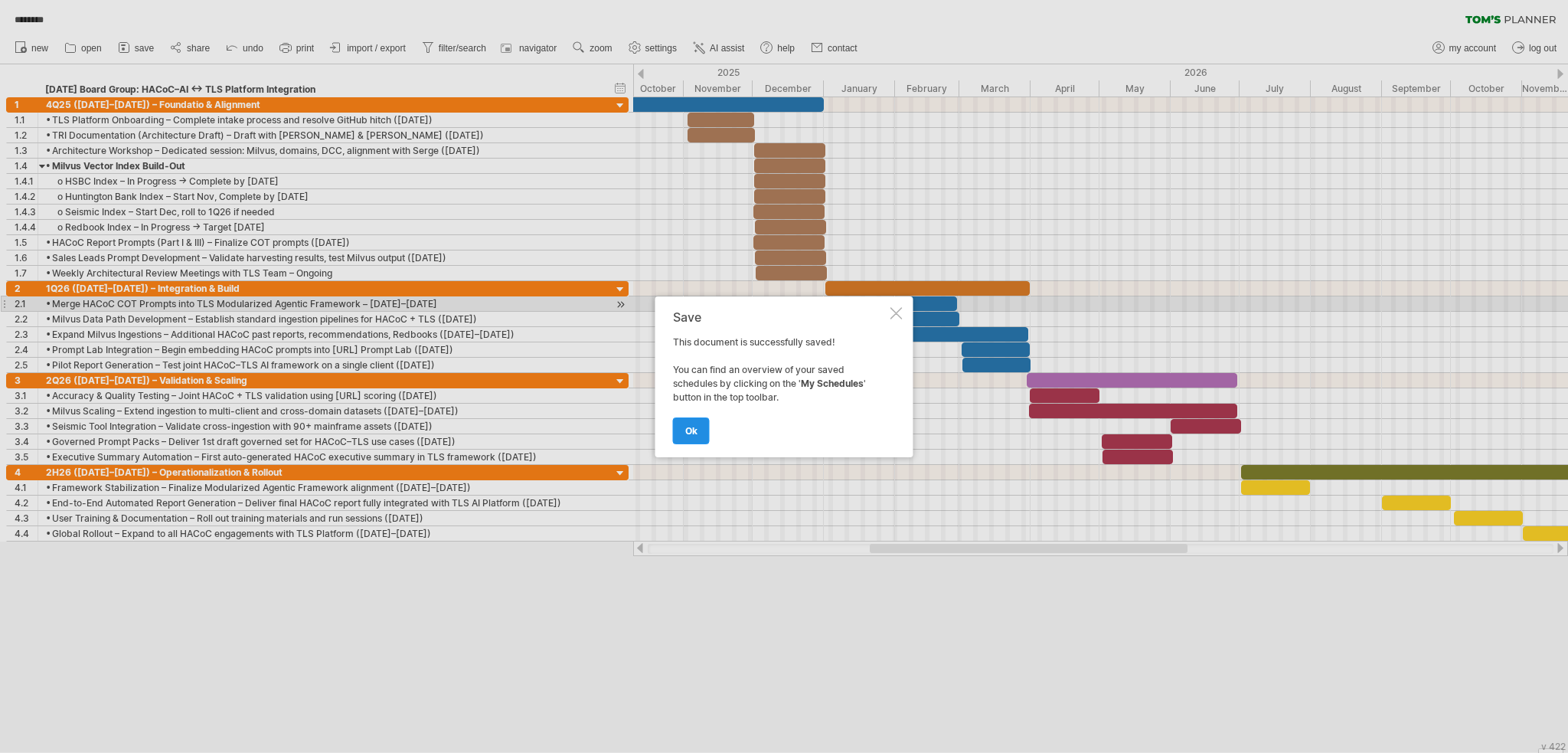
click at [691, 429] on span "ok" at bounding box center [692, 430] width 12 height 11
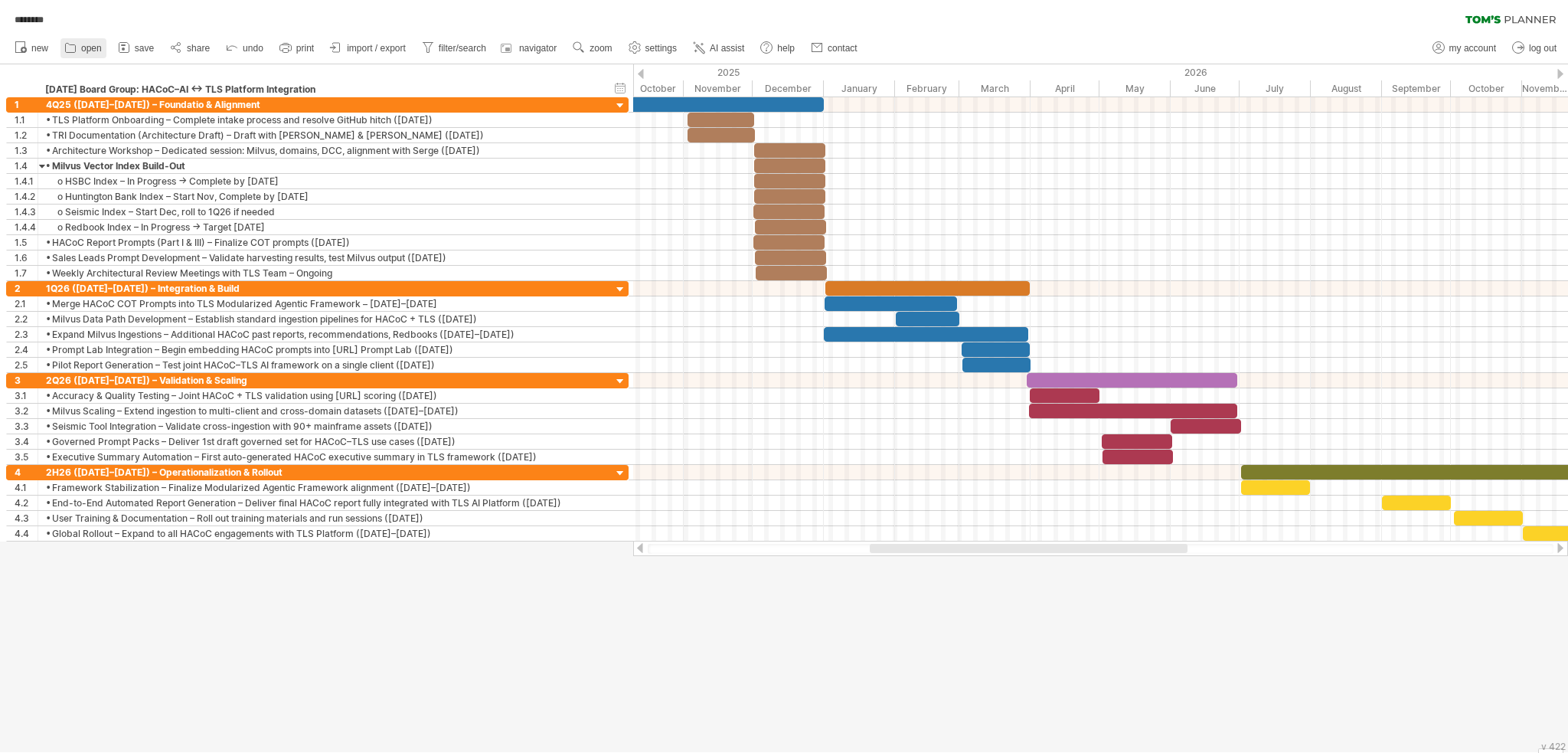
click at [86, 52] on span "open" at bounding box center [92, 48] width 21 height 10
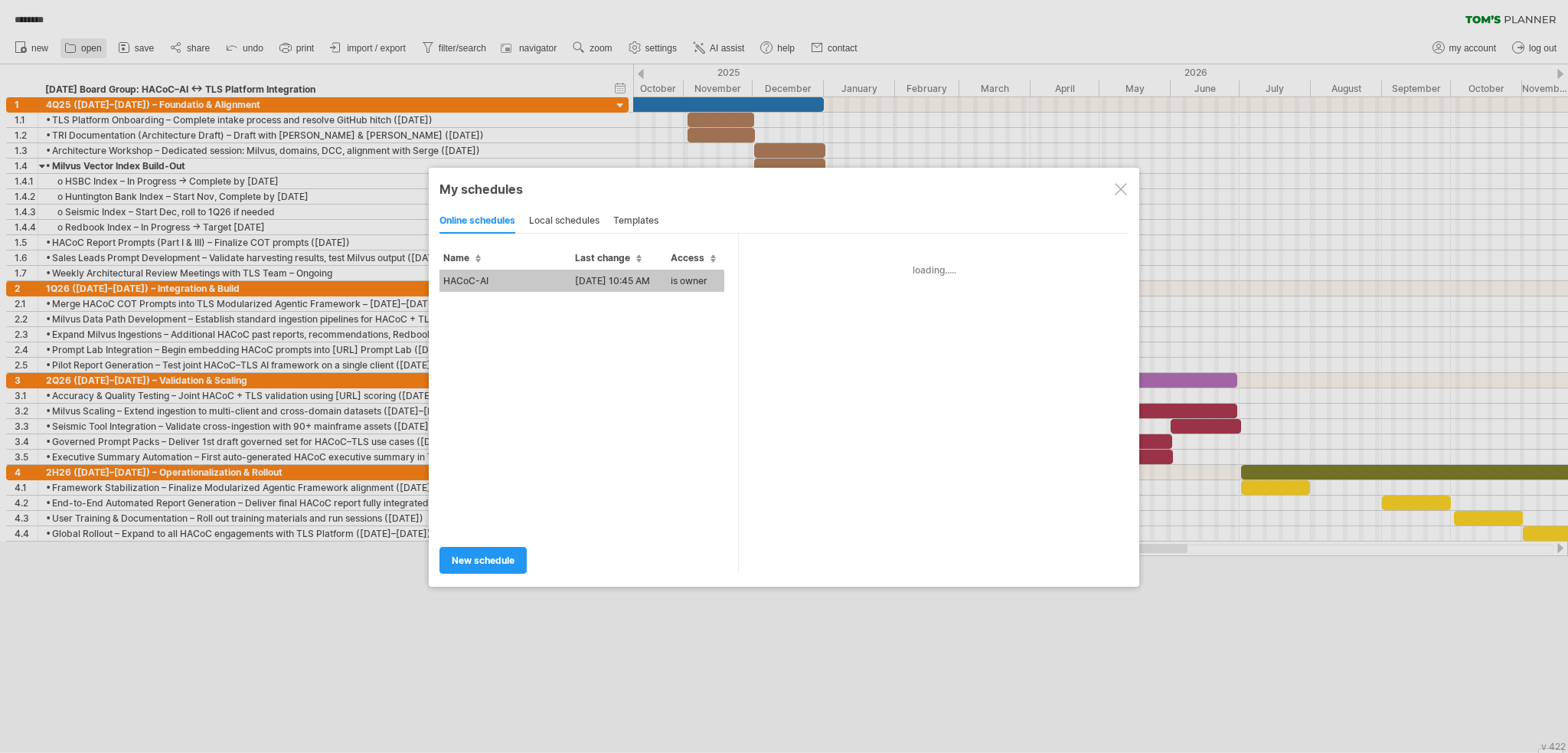
type input "********"
type input "**********"
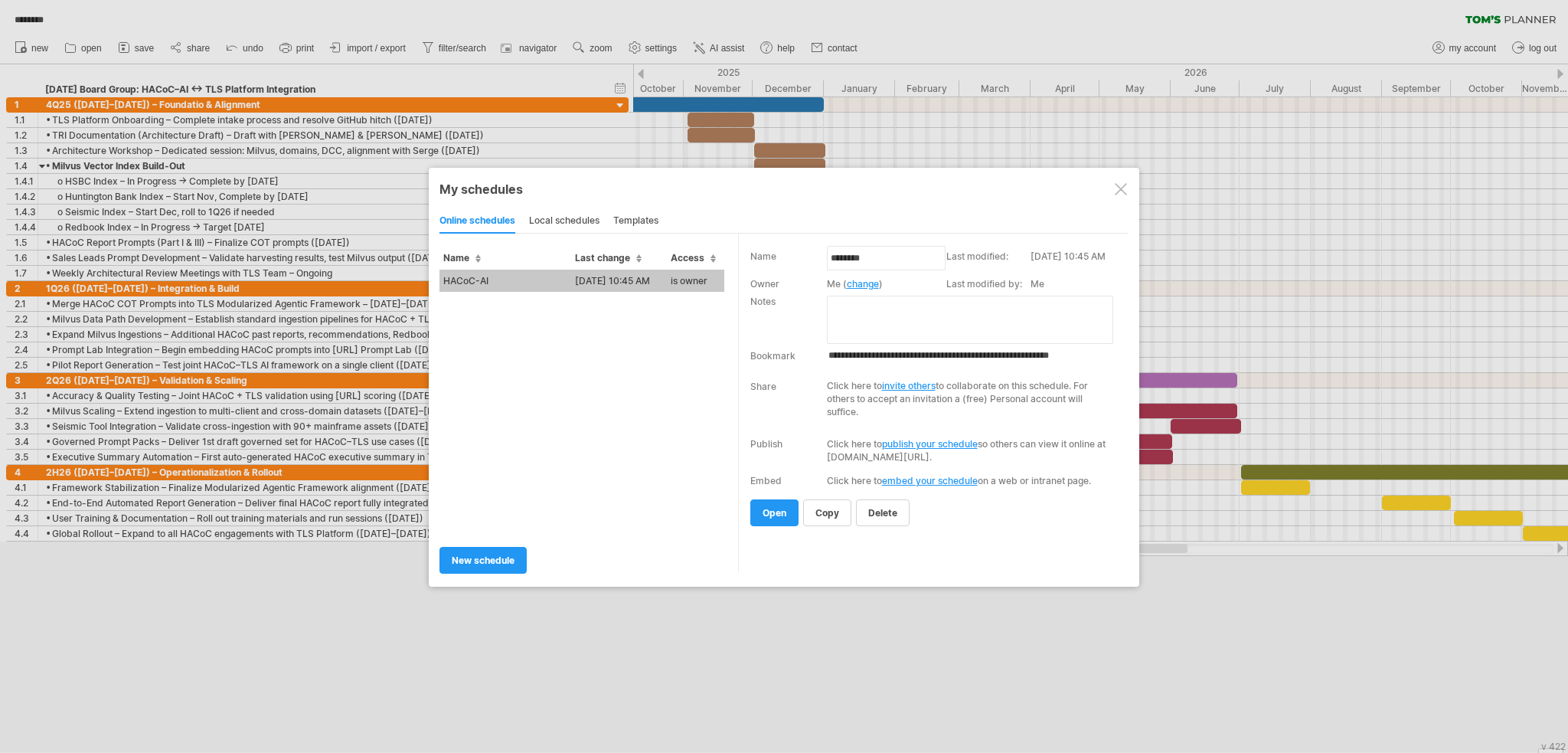
click at [820, 186] on div at bounding box center [1121, 190] width 12 height 12
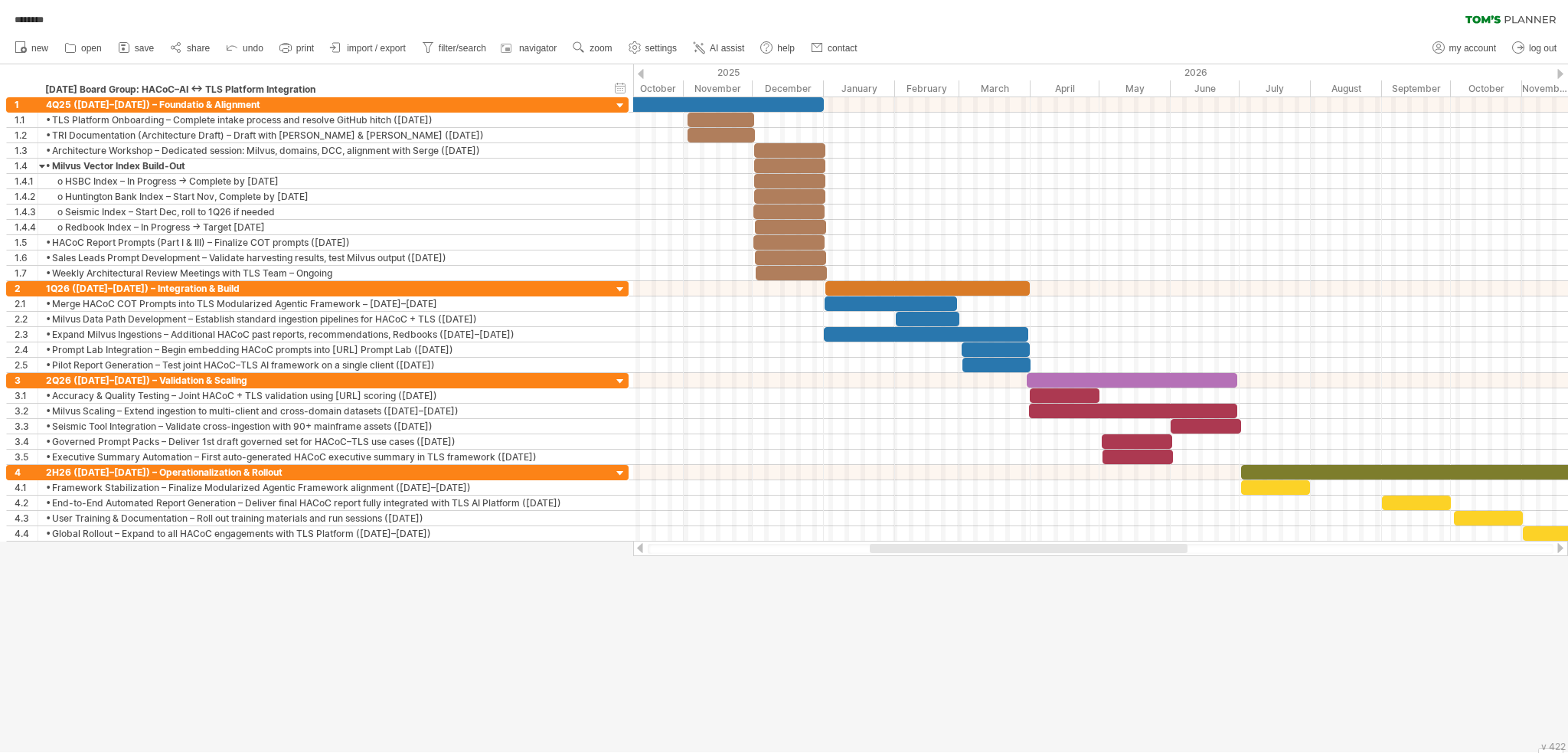
click at [725, 652] on div at bounding box center [784, 408] width 1568 height 687
click at [714, 48] on span "AI assist" at bounding box center [727, 48] width 34 height 10
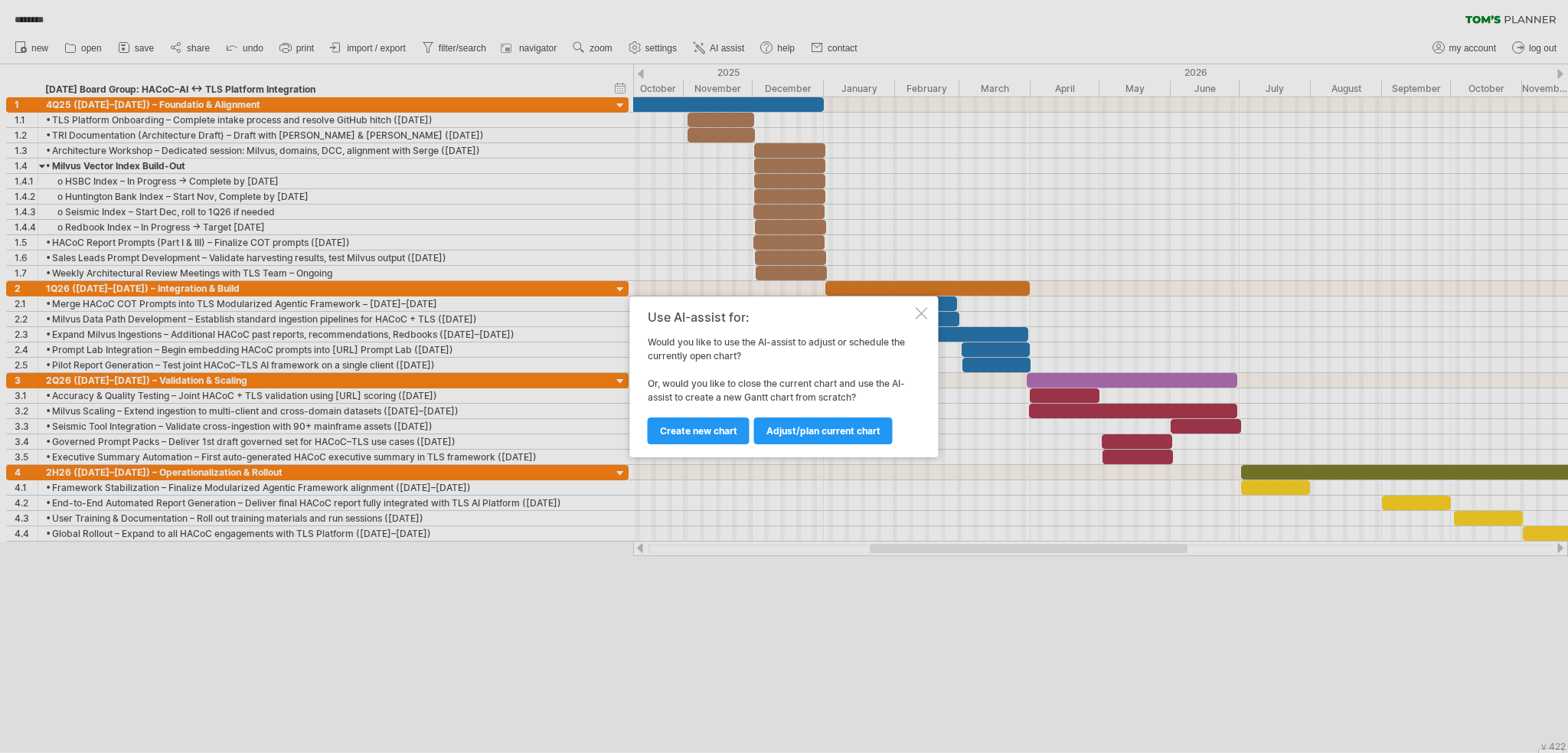
click at [820, 312] on div at bounding box center [922, 314] width 12 height 12
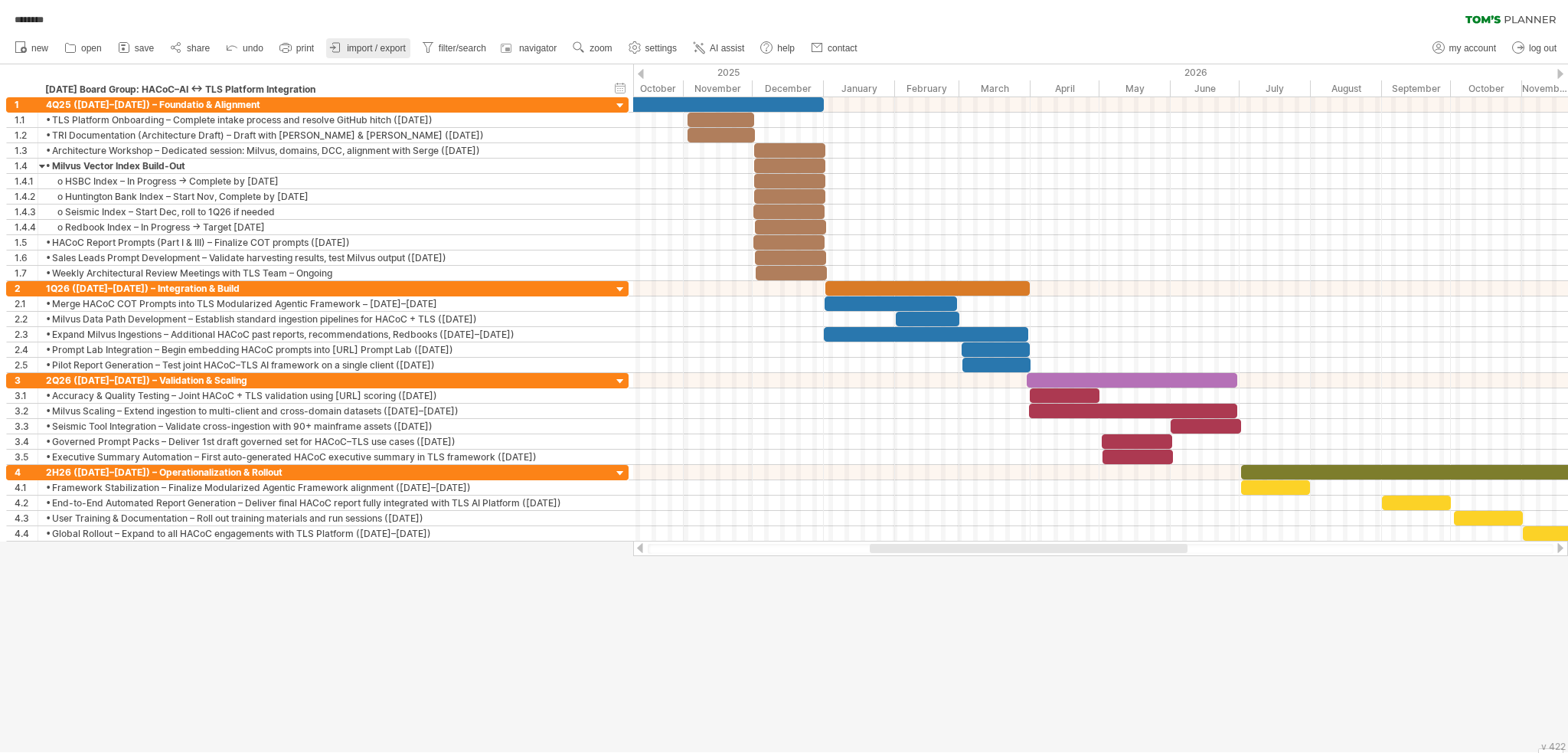
click at [365, 44] on span "import / export" at bounding box center [376, 48] width 59 height 10
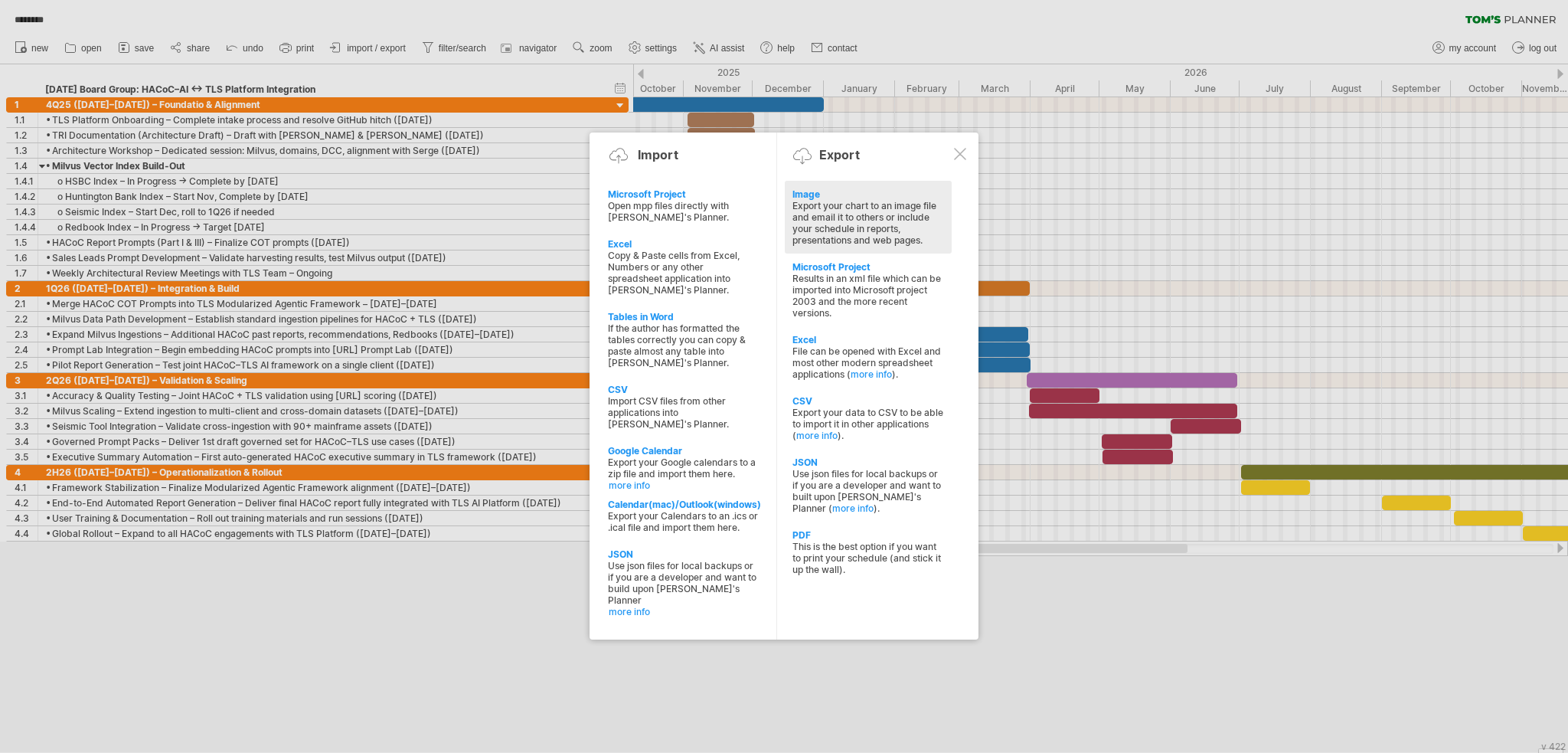
click at [820, 228] on div "Export your chart to an image file and email it to others or include your sched…" at bounding box center [868, 223] width 152 height 46
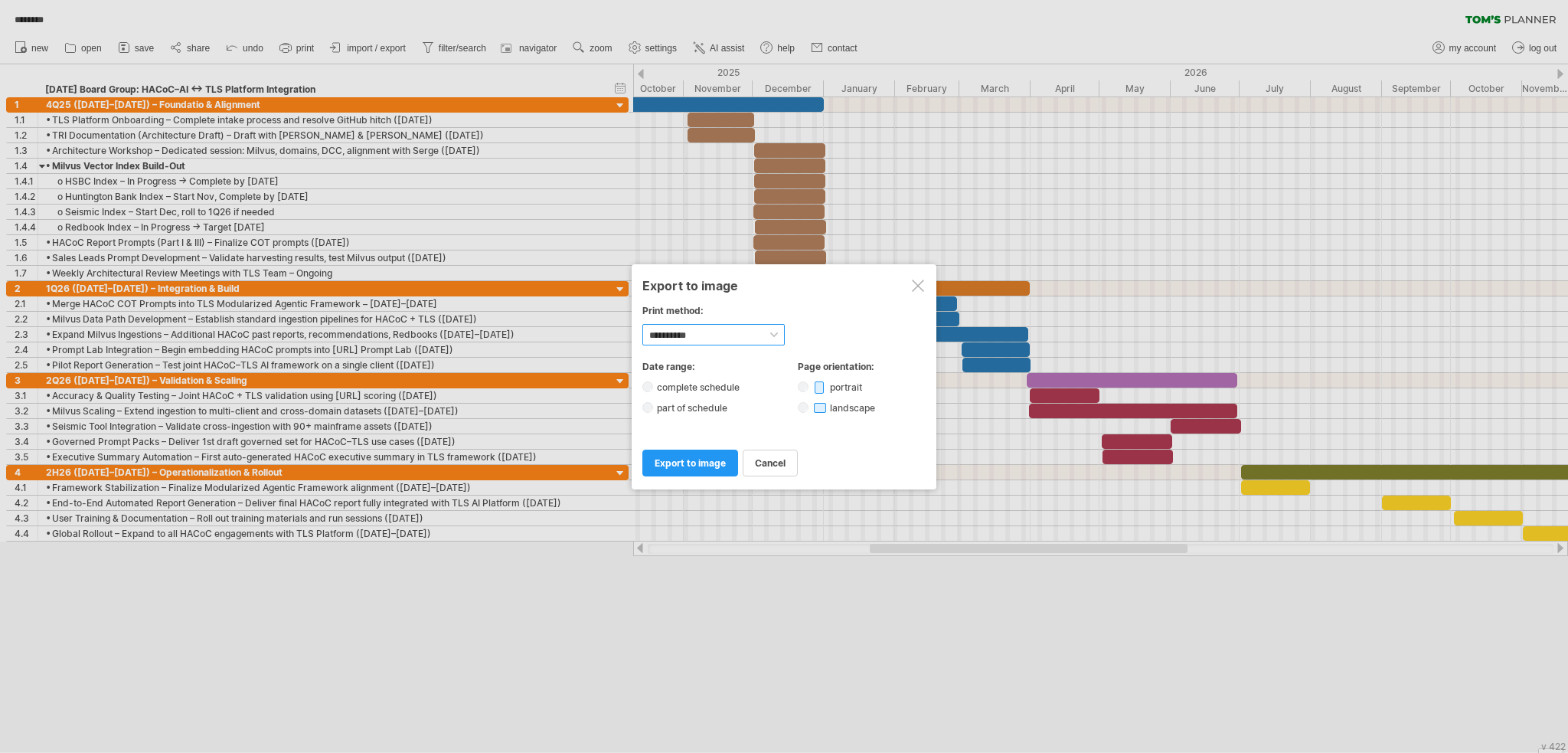
click at [775, 334] on select "**********" at bounding box center [713, 335] width 142 height 22
select select "*********"
click at [642, 324] on select "**********" at bounding box center [713, 335] width 142 height 22
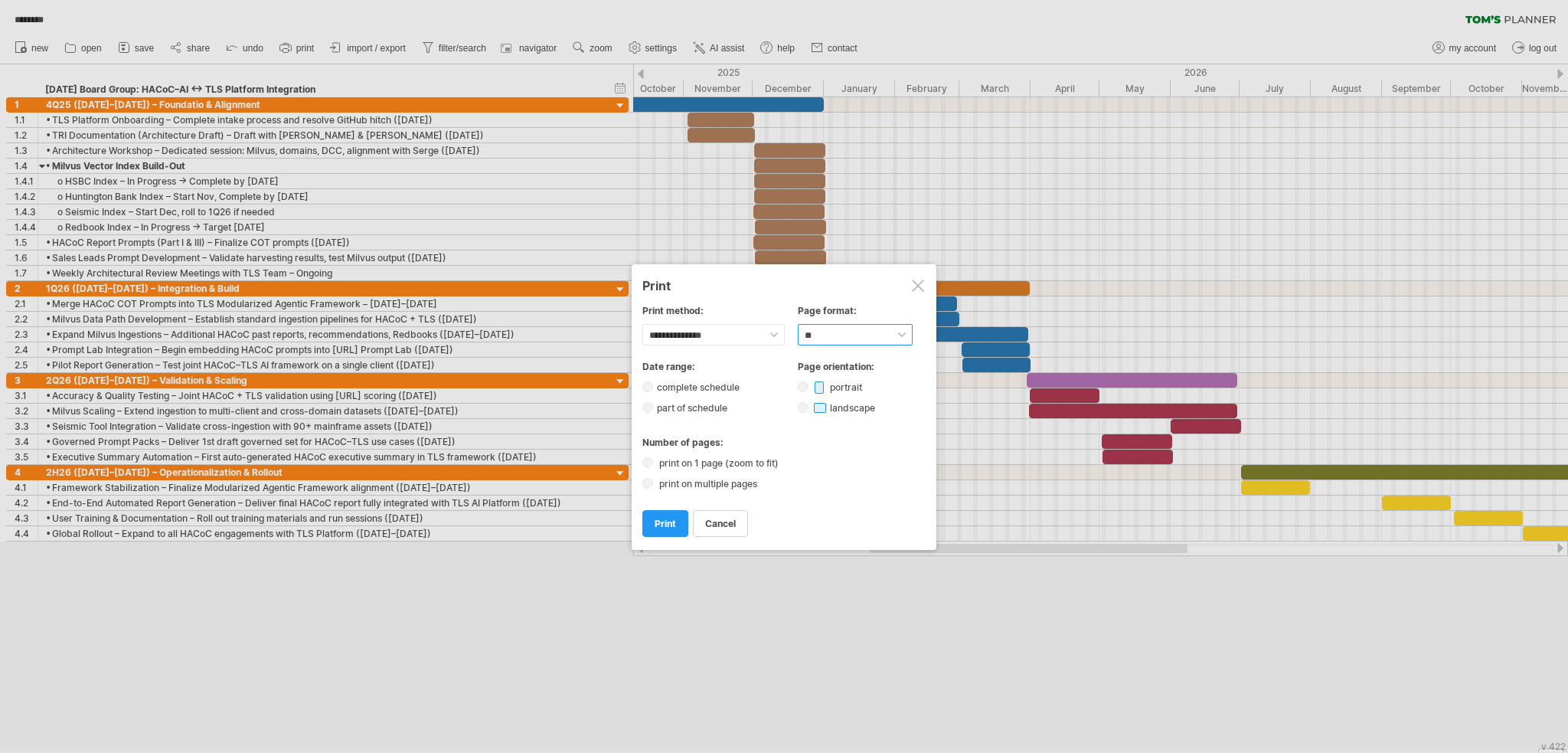
click at [820, 334] on select "****** ** ***** ** ****** ** ** **" at bounding box center [854, 335] width 114 height 22
select select "*****"
click at [798, 324] on select "****** ** ***** ** ****** ** ** **" at bounding box center [854, 335] width 114 height 22
click at [672, 518] on span "print" at bounding box center [665, 523] width 22 height 11
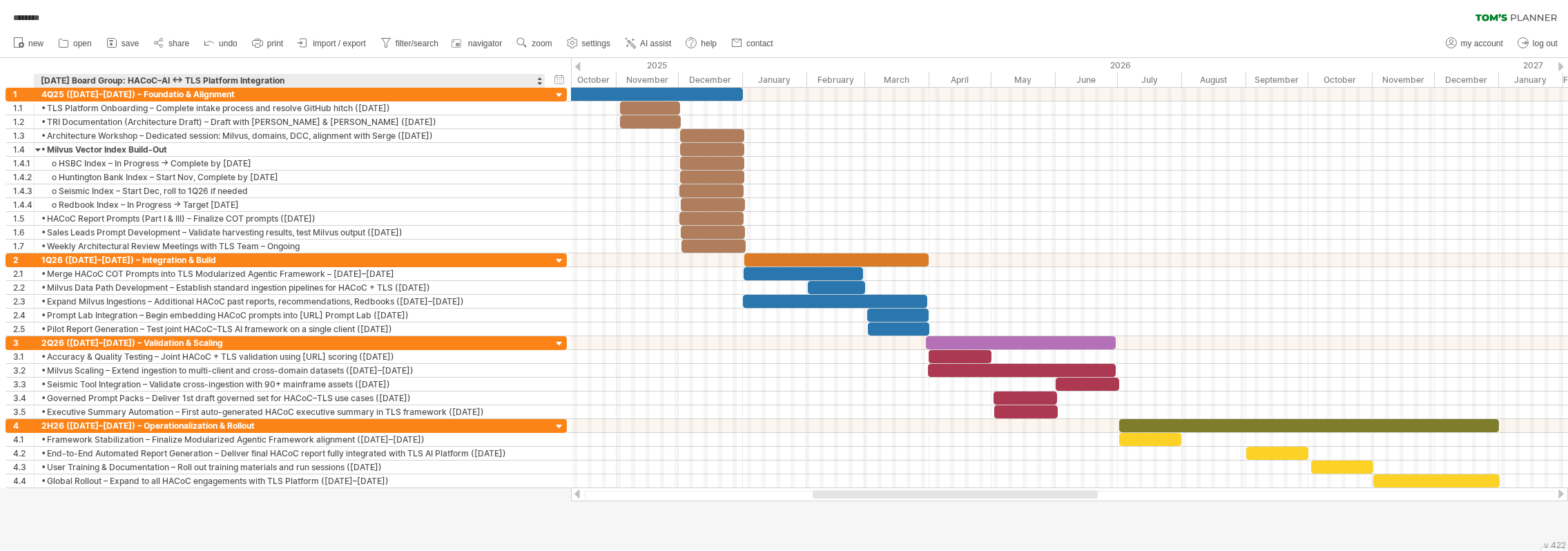
click at [463, 67] on div "**********" at bounding box center [285, 73] width 571 height 30
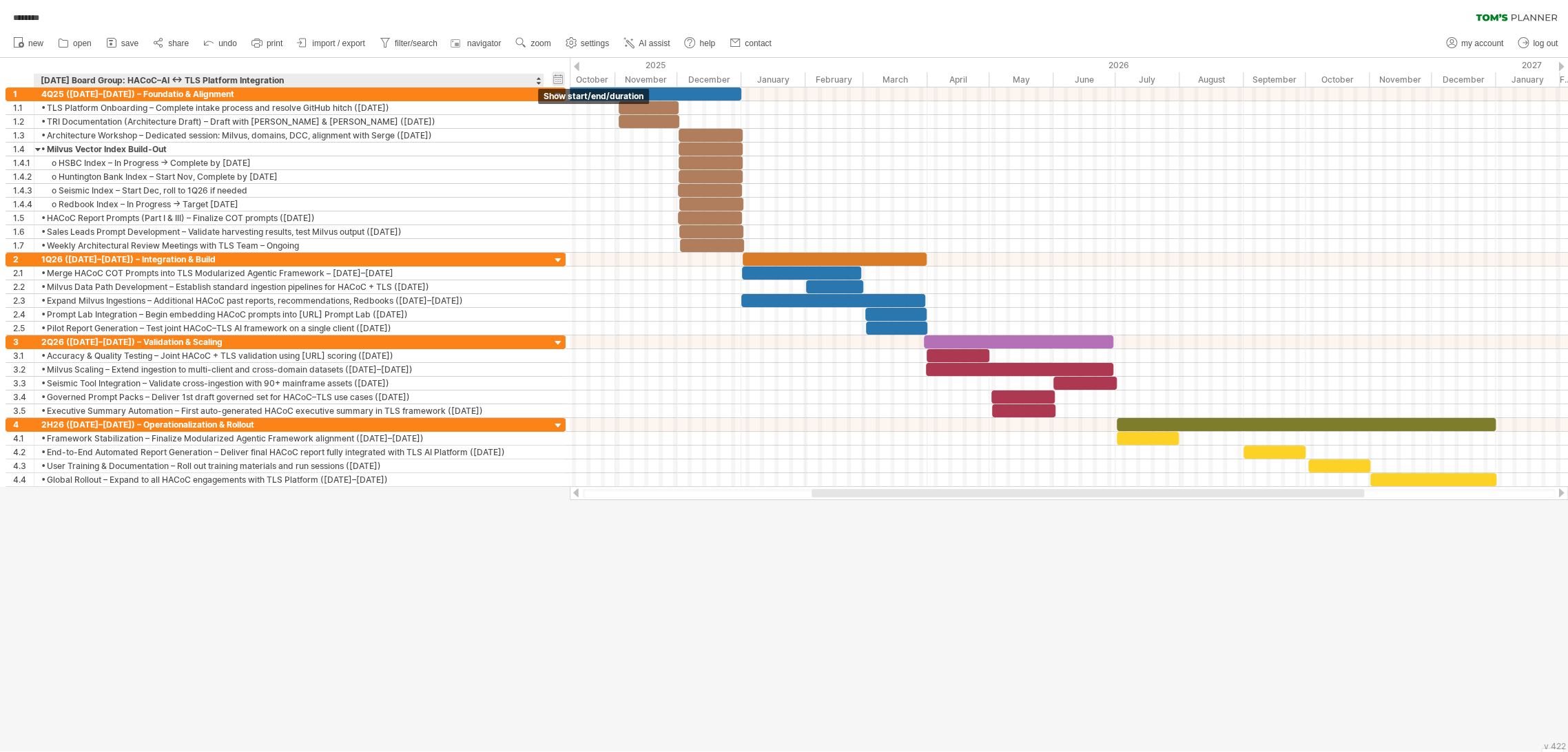
click at [560, 80] on div "hide start/end/duration show start/end/duration" at bounding box center [558, 79] width 13 height 14
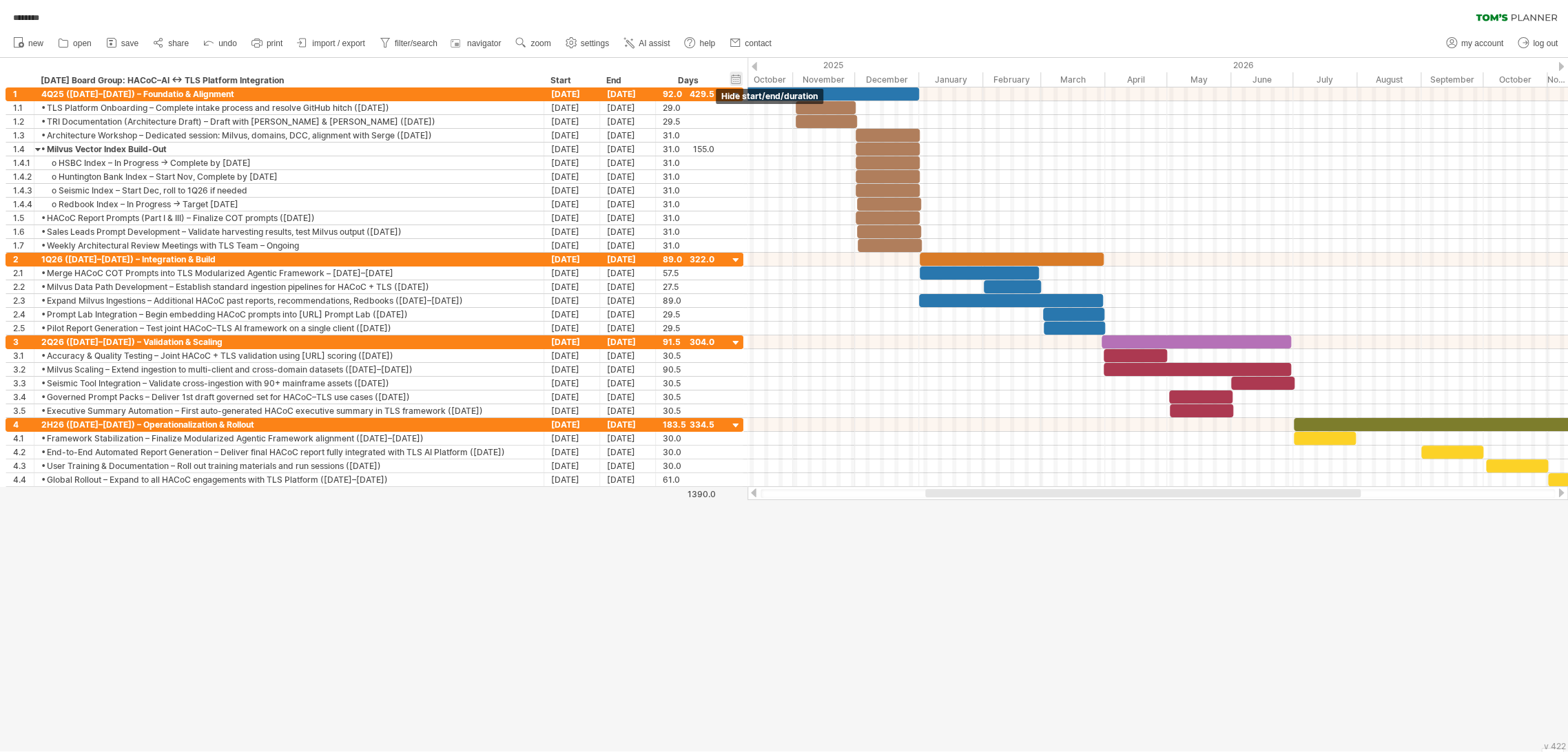
click at [736, 79] on div "hide start/end/duration show start/end/duration" at bounding box center [736, 79] width 13 height 14
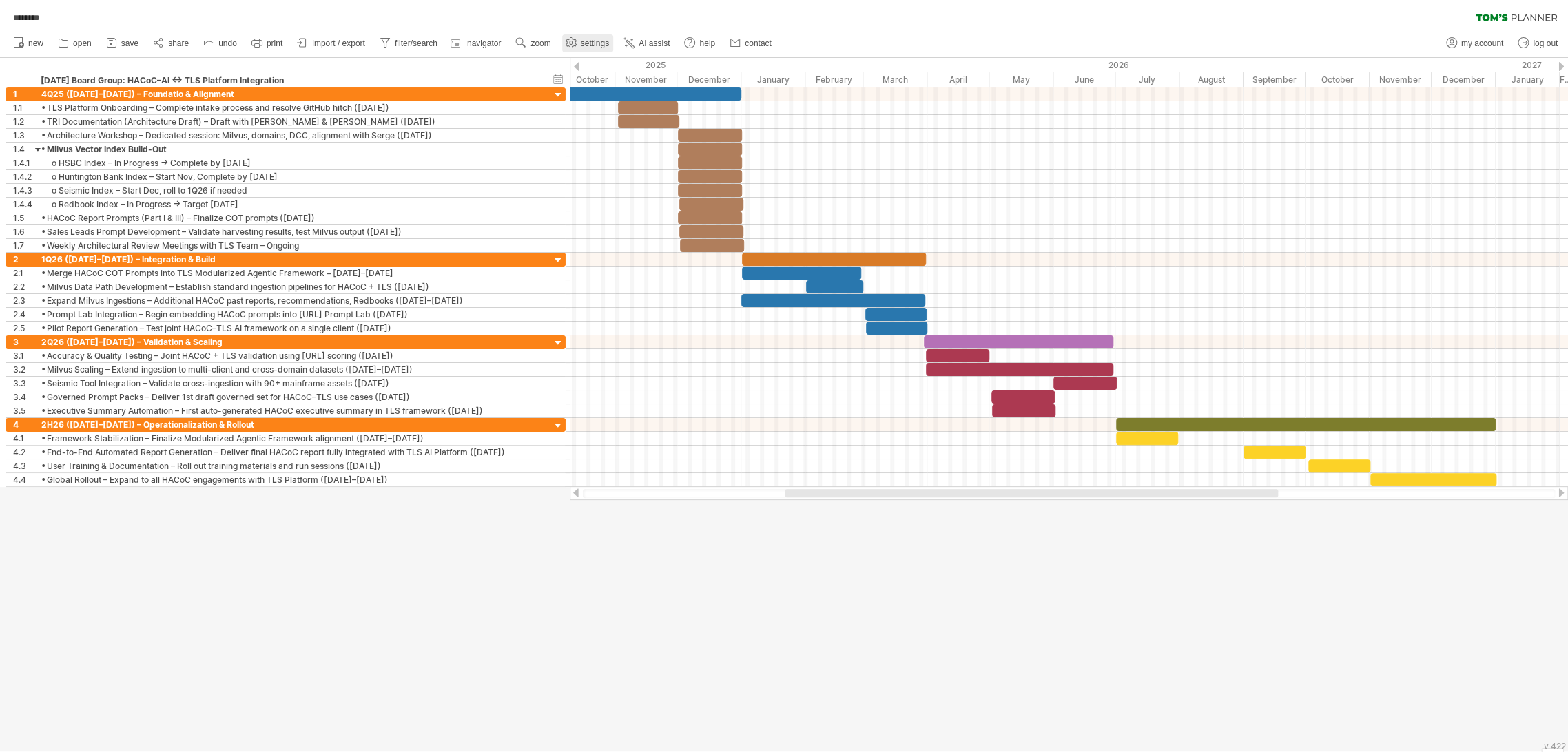
click at [587, 35] on link "settings" at bounding box center [587, 43] width 51 height 18
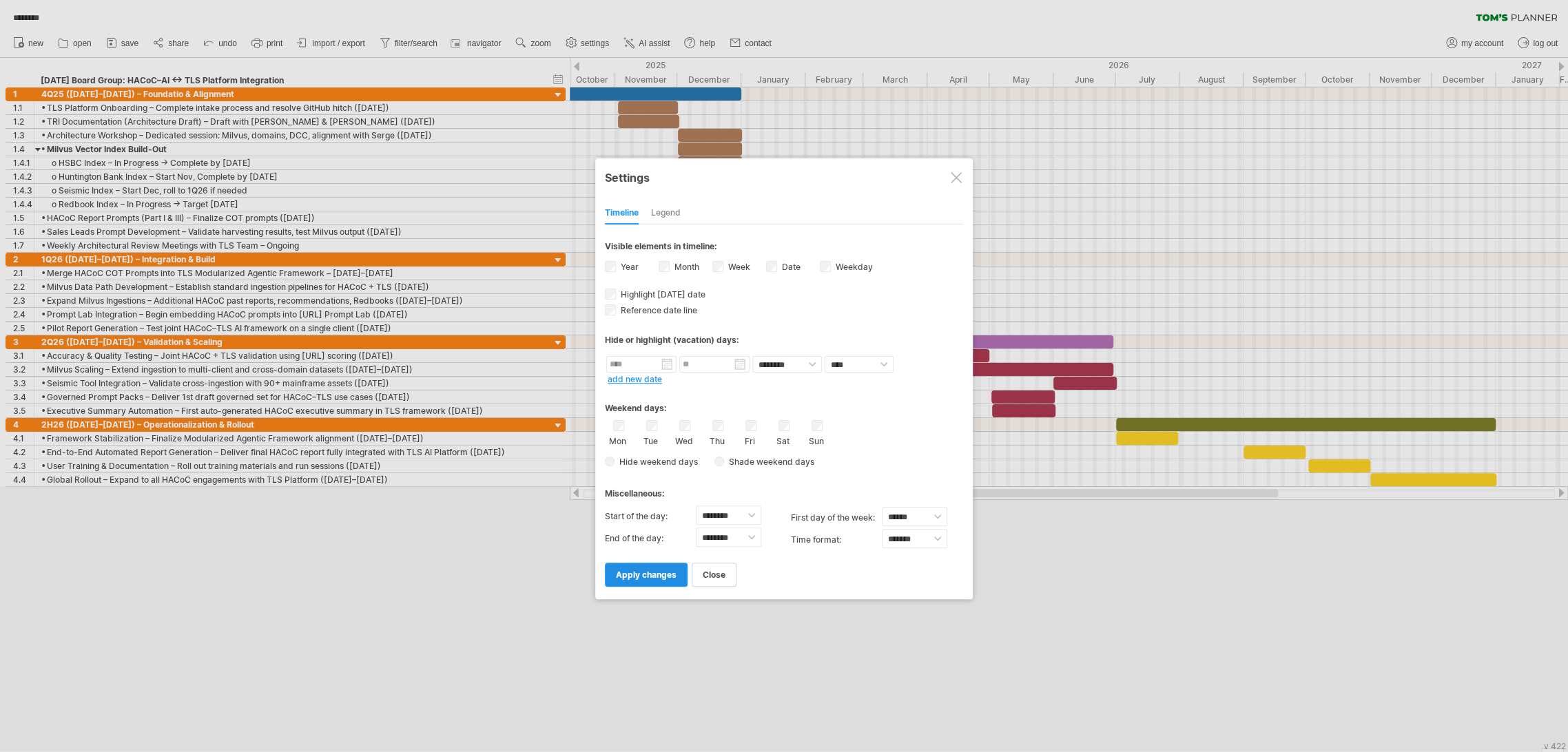
click at [644, 570] on span "apply changes" at bounding box center [646, 574] width 61 height 10
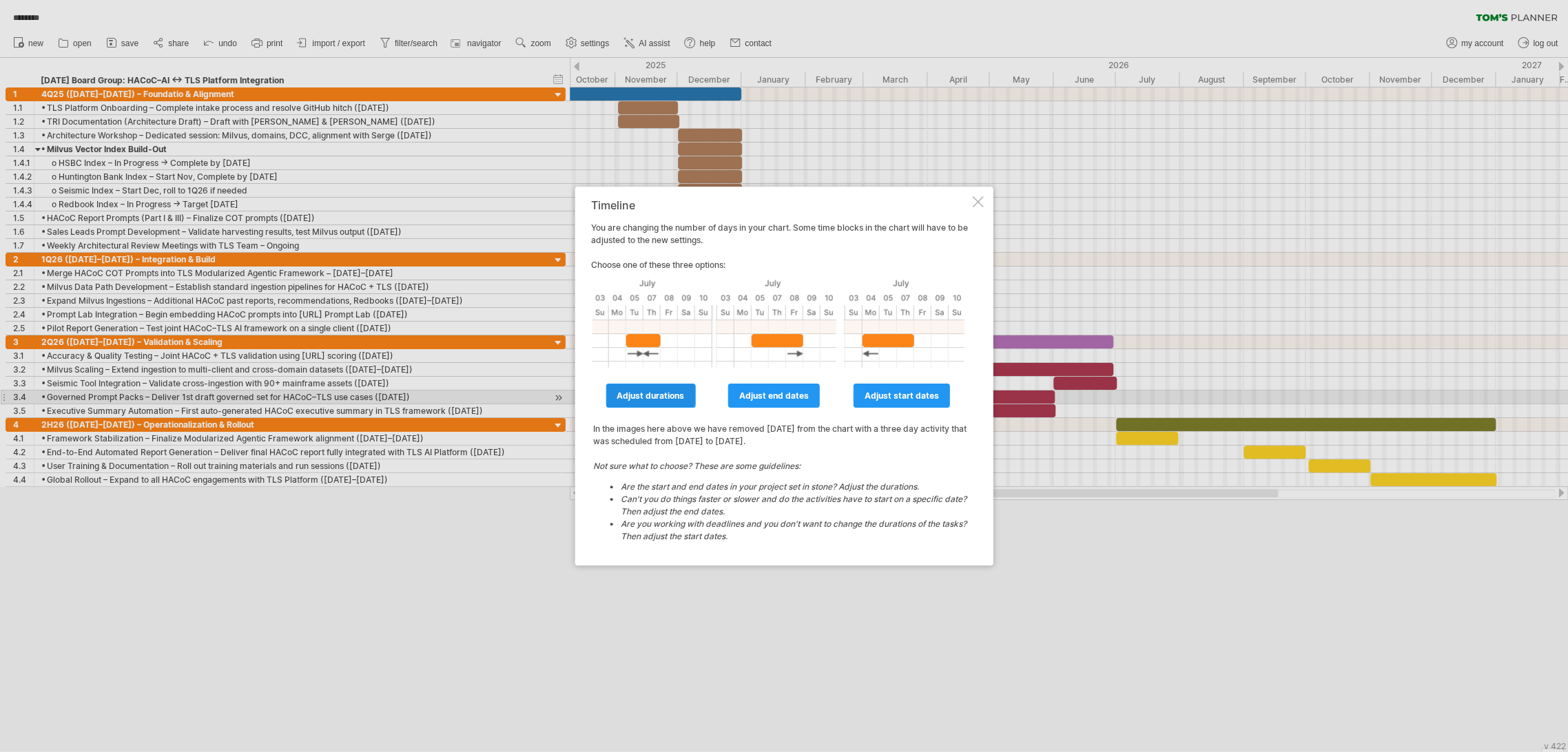
click at [674, 394] on span "adjust durations" at bounding box center [651, 395] width 68 height 10
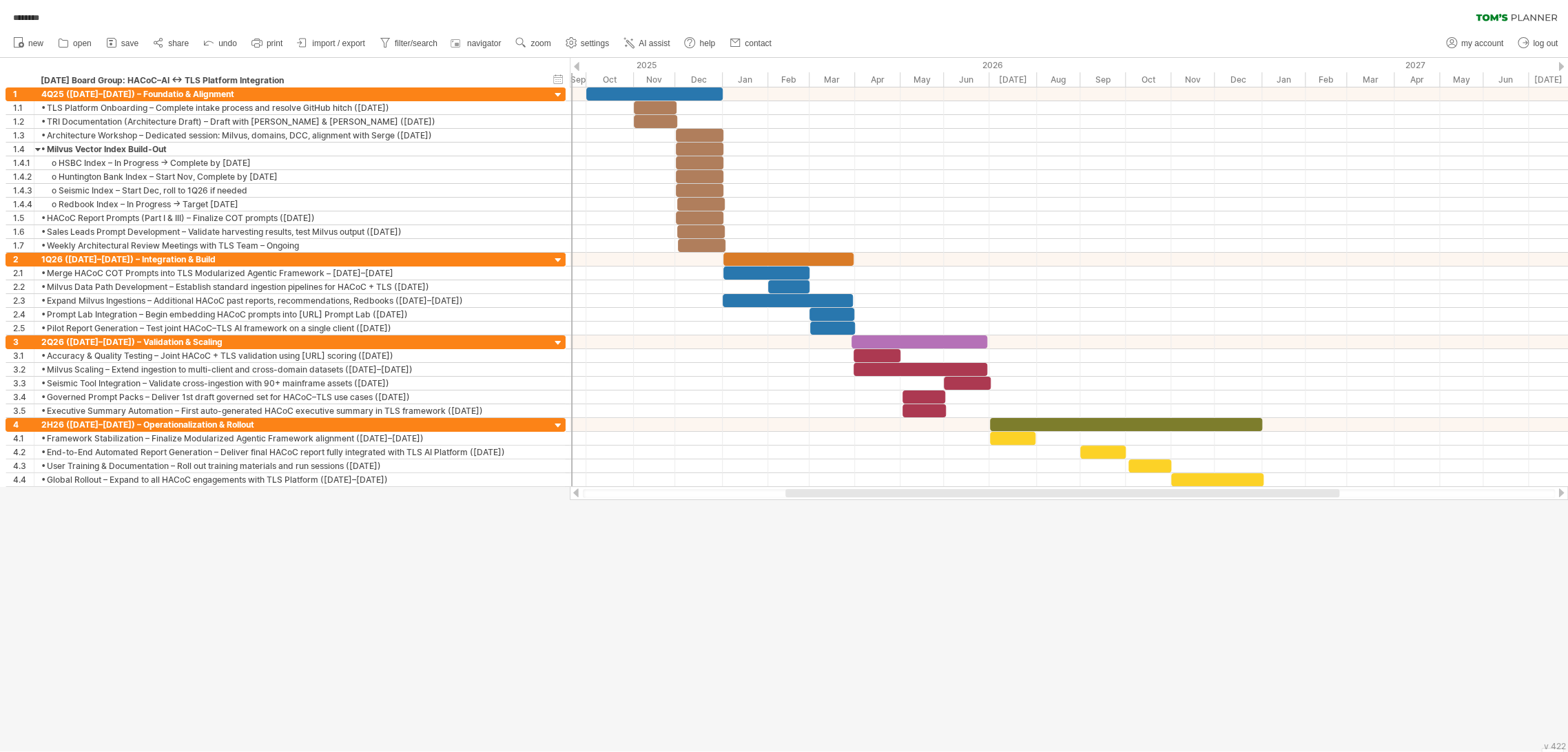
drag, startPoint x: 1000, startPoint y: 493, endPoint x: 982, endPoint y: 501, distance: 19.7
click at [738, 501] on div "Trying to reach [DOMAIN_NAME] Connected again... autosave... ******** clear fil…" at bounding box center [784, 376] width 1568 height 752
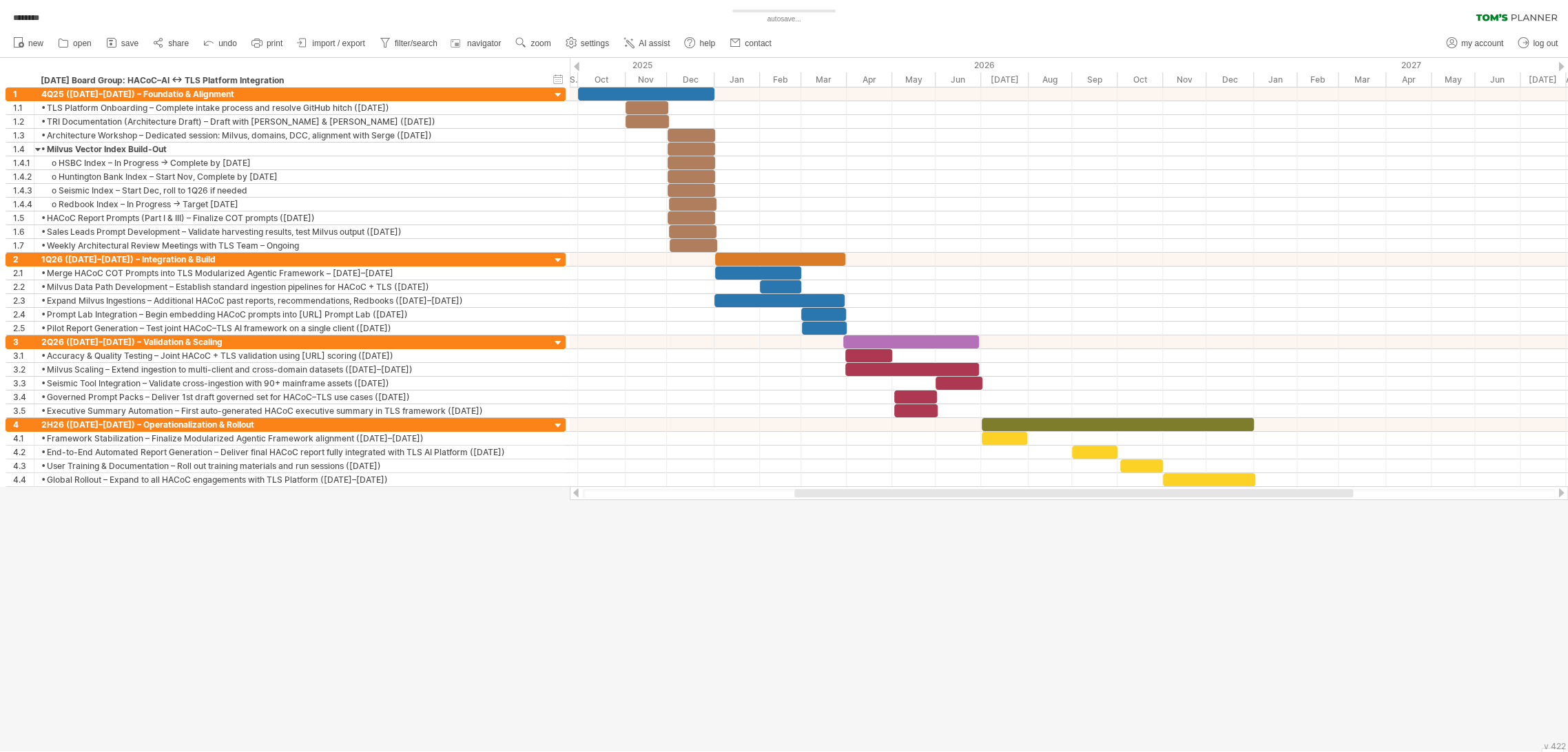
click at [738, 491] on div at bounding box center [1074, 493] width 559 height 9
click at [738, 533] on div at bounding box center [784, 405] width 1568 height 694
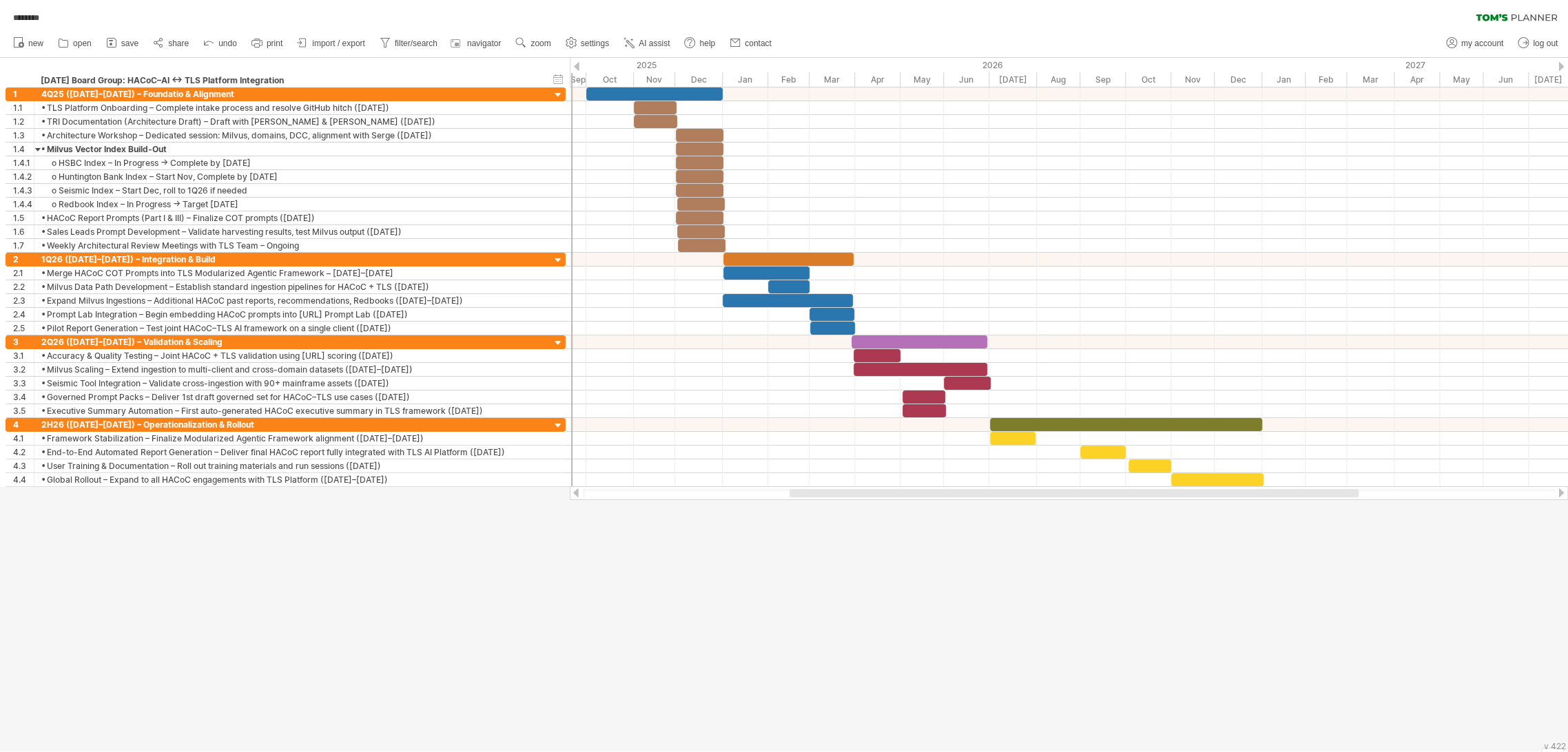
click at [738, 490] on div at bounding box center [1074, 493] width 569 height 9
click at [738, 17] on div "******** clear filter reapply filter" at bounding box center [784, 14] width 1568 height 29
click at [595, 40] on span "settings" at bounding box center [595, 43] width 28 height 9
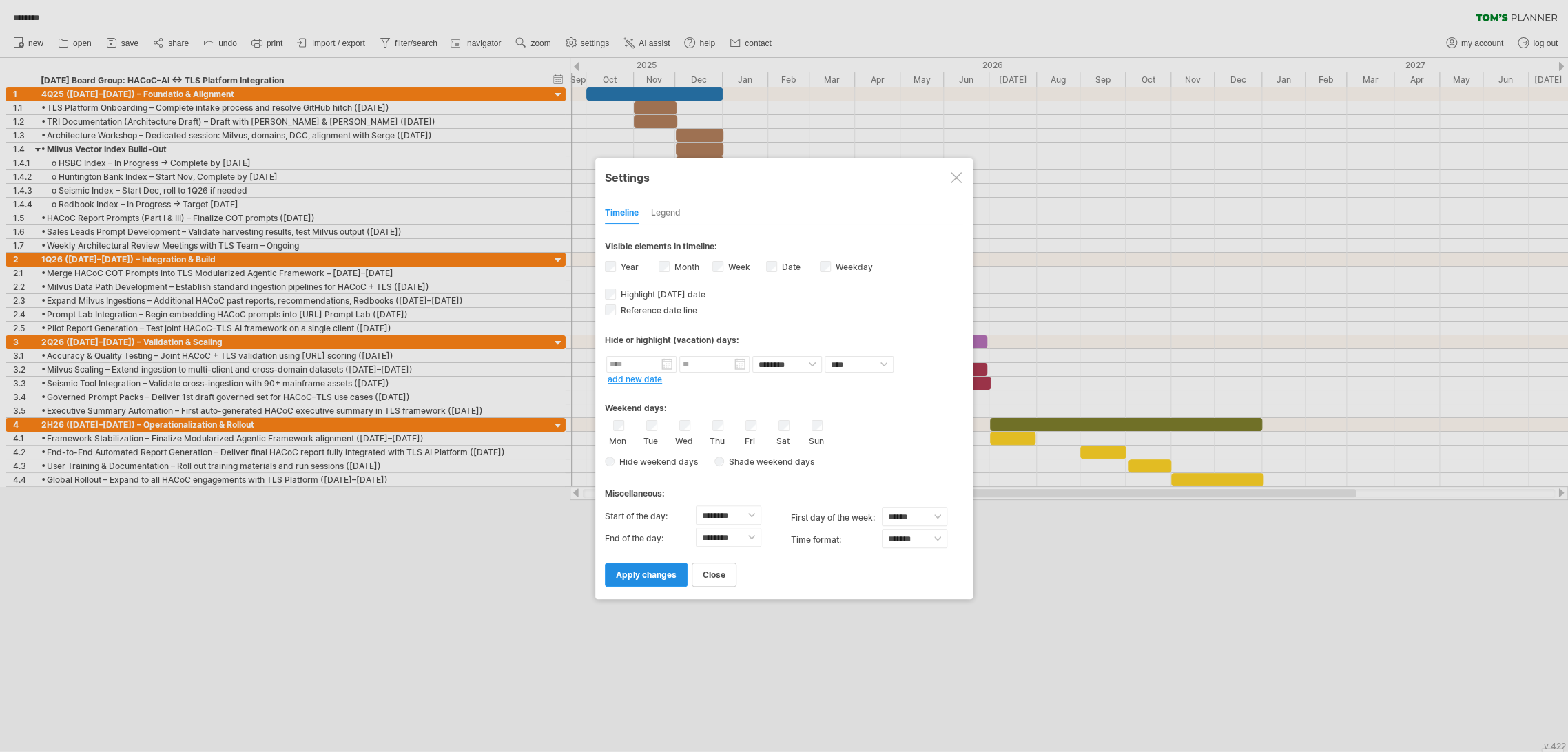
click at [666, 570] on span "apply changes" at bounding box center [646, 574] width 61 height 10
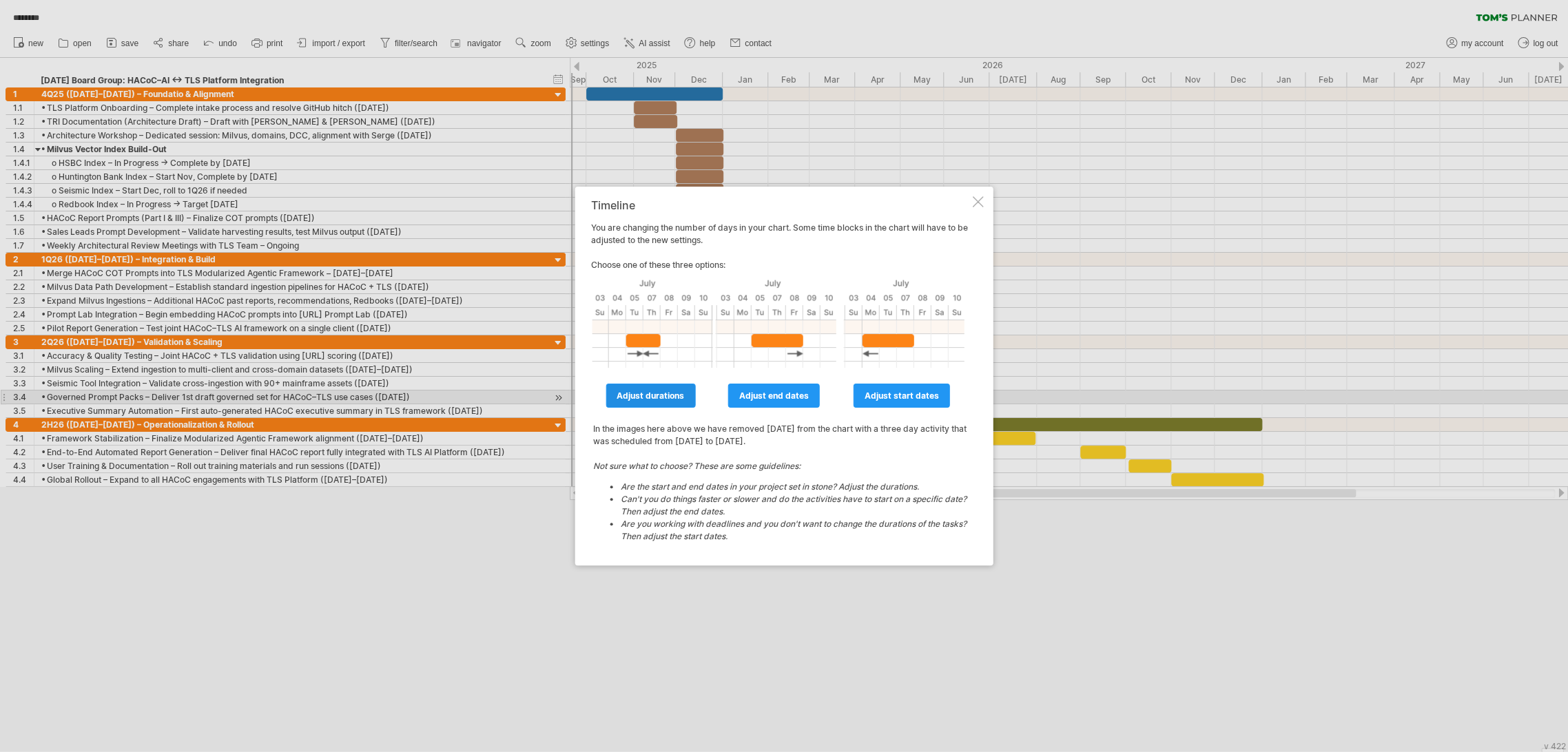
click at [663, 396] on span "adjust durations" at bounding box center [651, 395] width 68 height 10
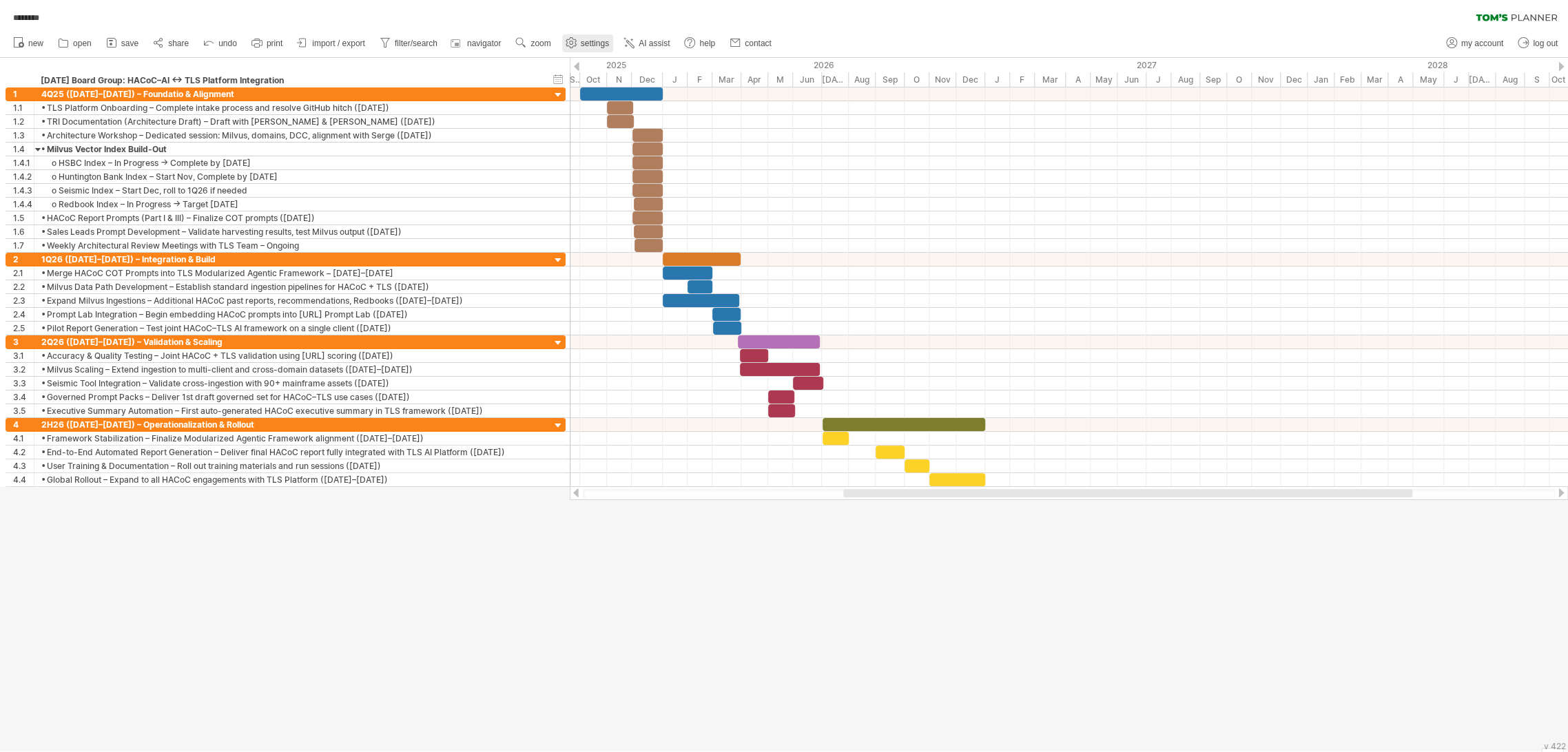
click at [595, 46] on span "settings" at bounding box center [595, 43] width 28 height 9
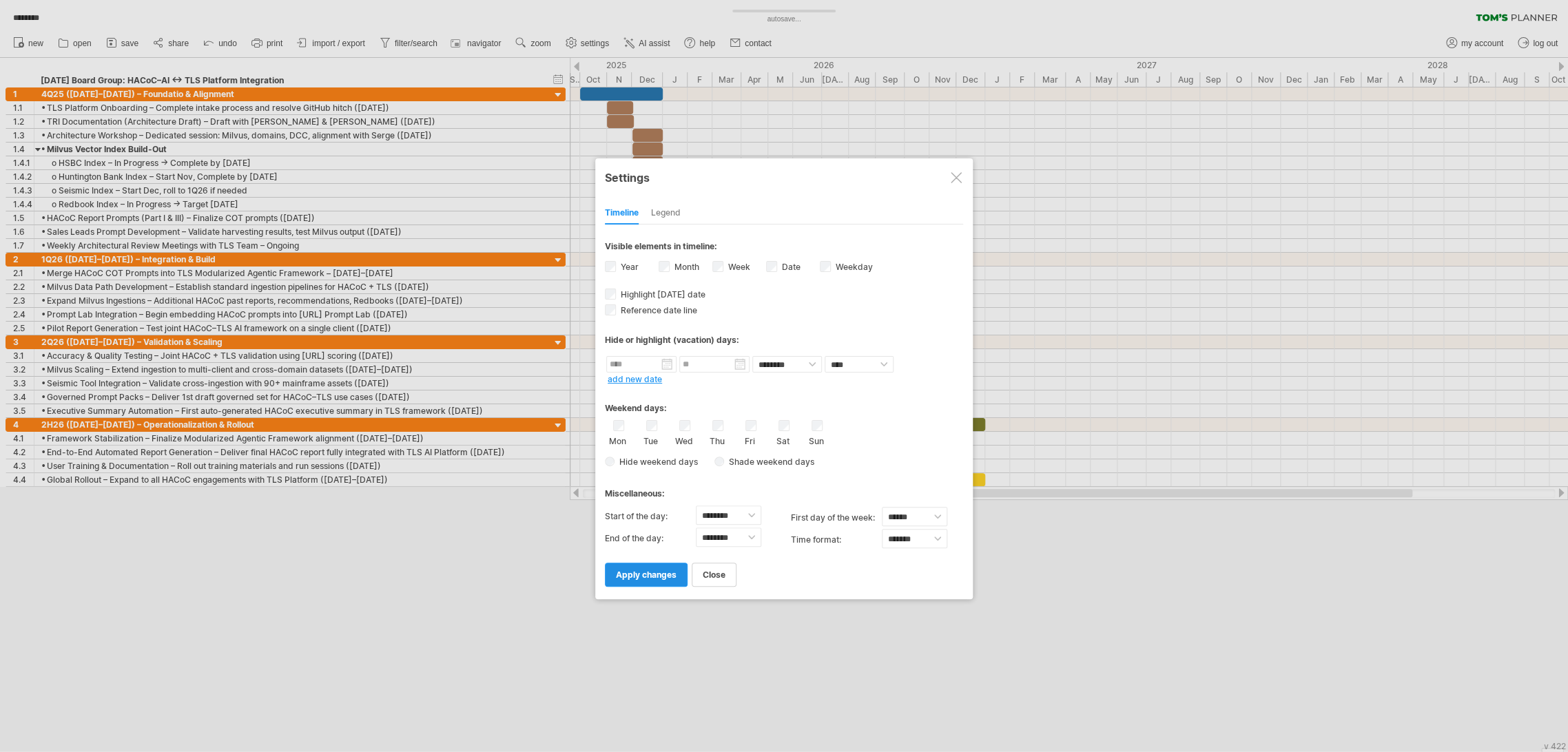
click at [667, 570] on span "apply changes" at bounding box center [646, 574] width 61 height 10
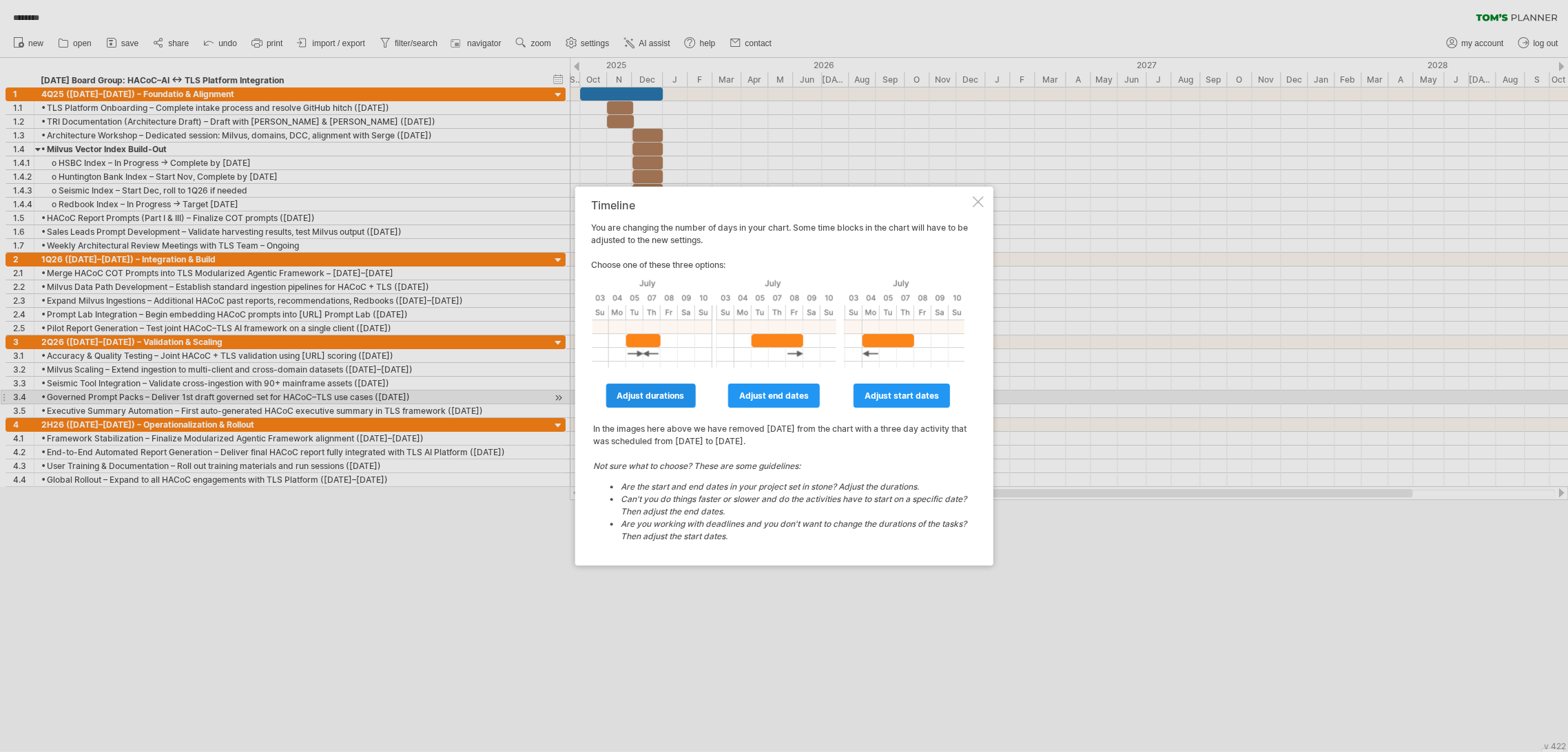
click at [666, 394] on span "adjust durations" at bounding box center [651, 395] width 68 height 10
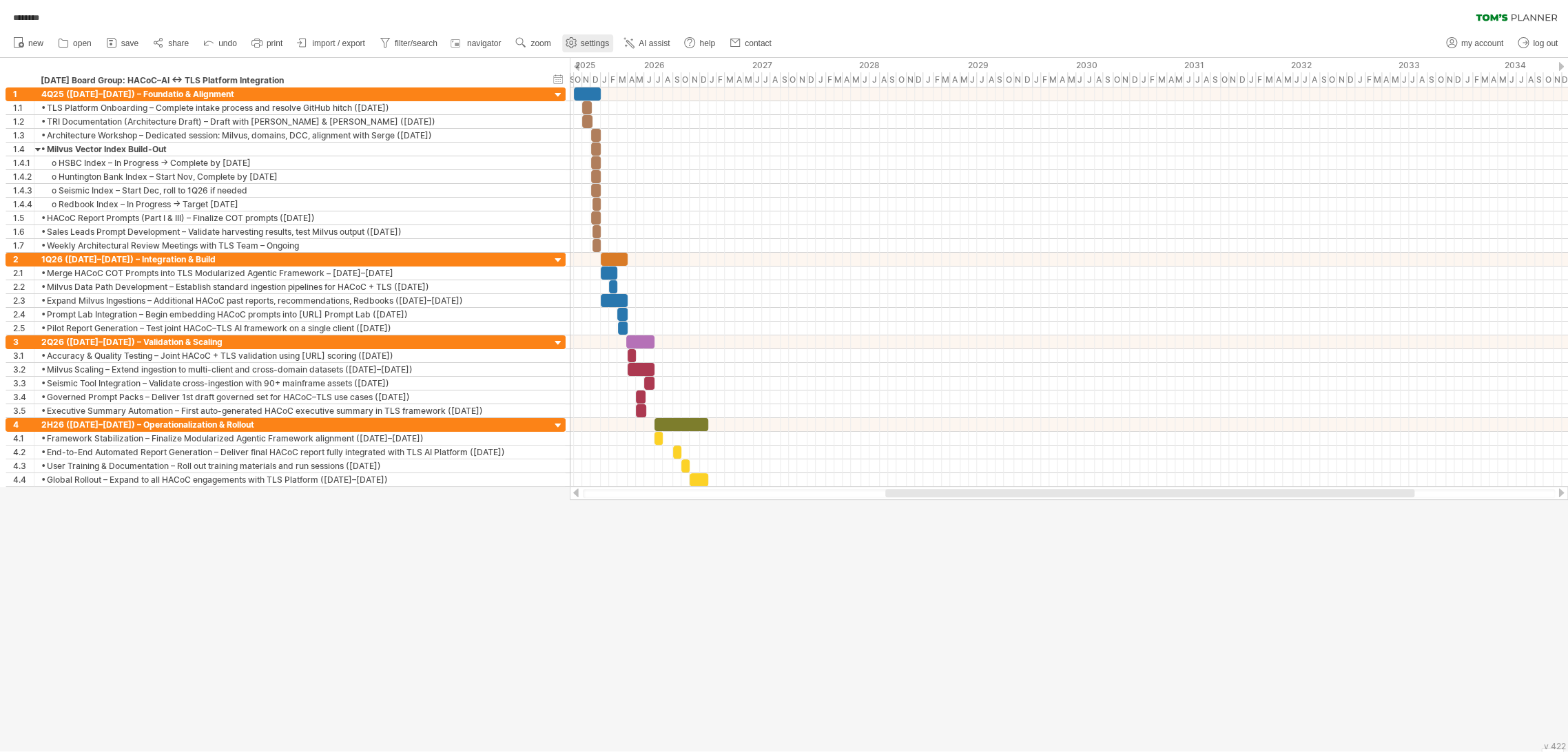
click at [579, 41] on link "settings" at bounding box center [587, 43] width 51 height 18
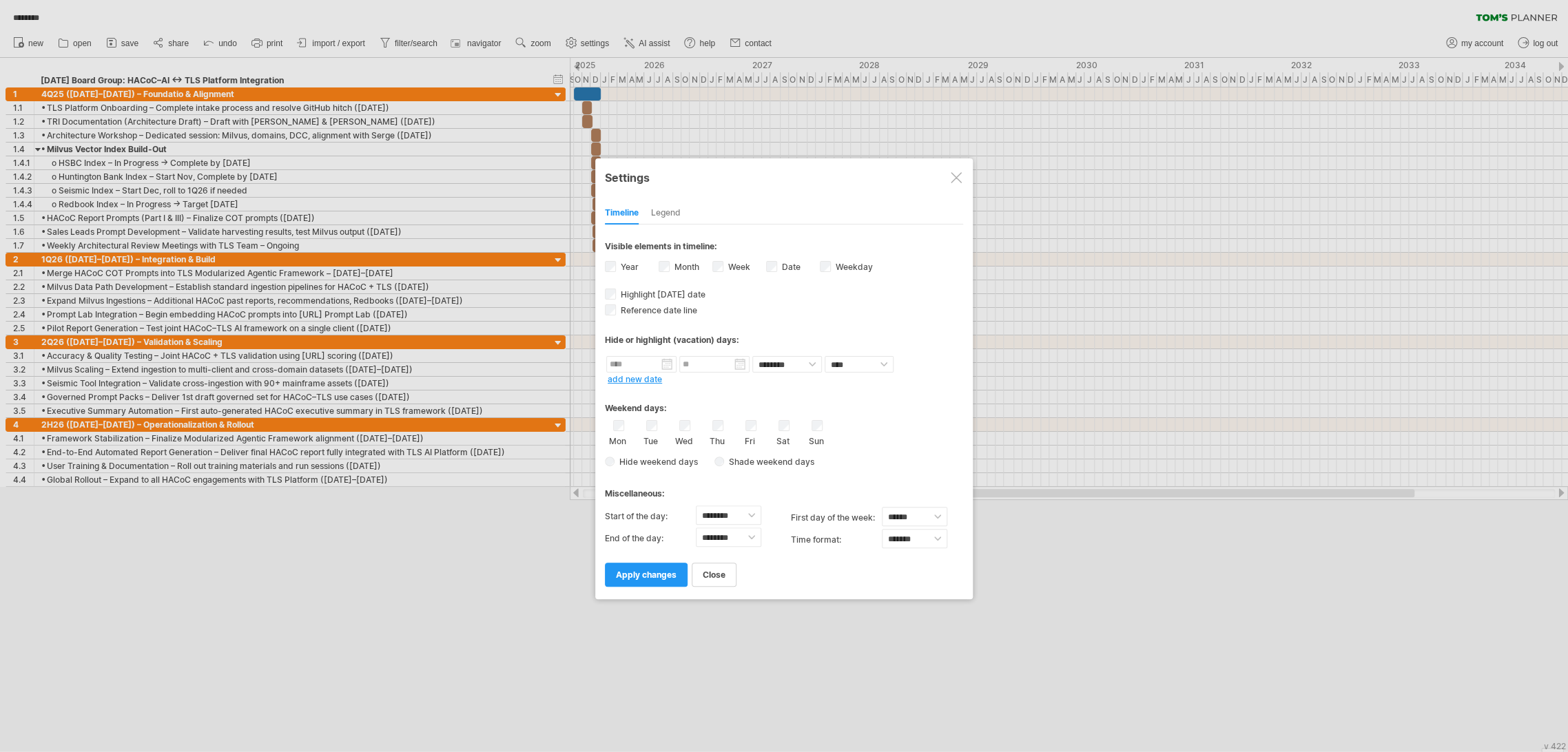
click at [657, 420] on div "Tue" at bounding box center [652, 433] width 17 height 26
click at [662, 570] on span "apply changes" at bounding box center [646, 574] width 61 height 10
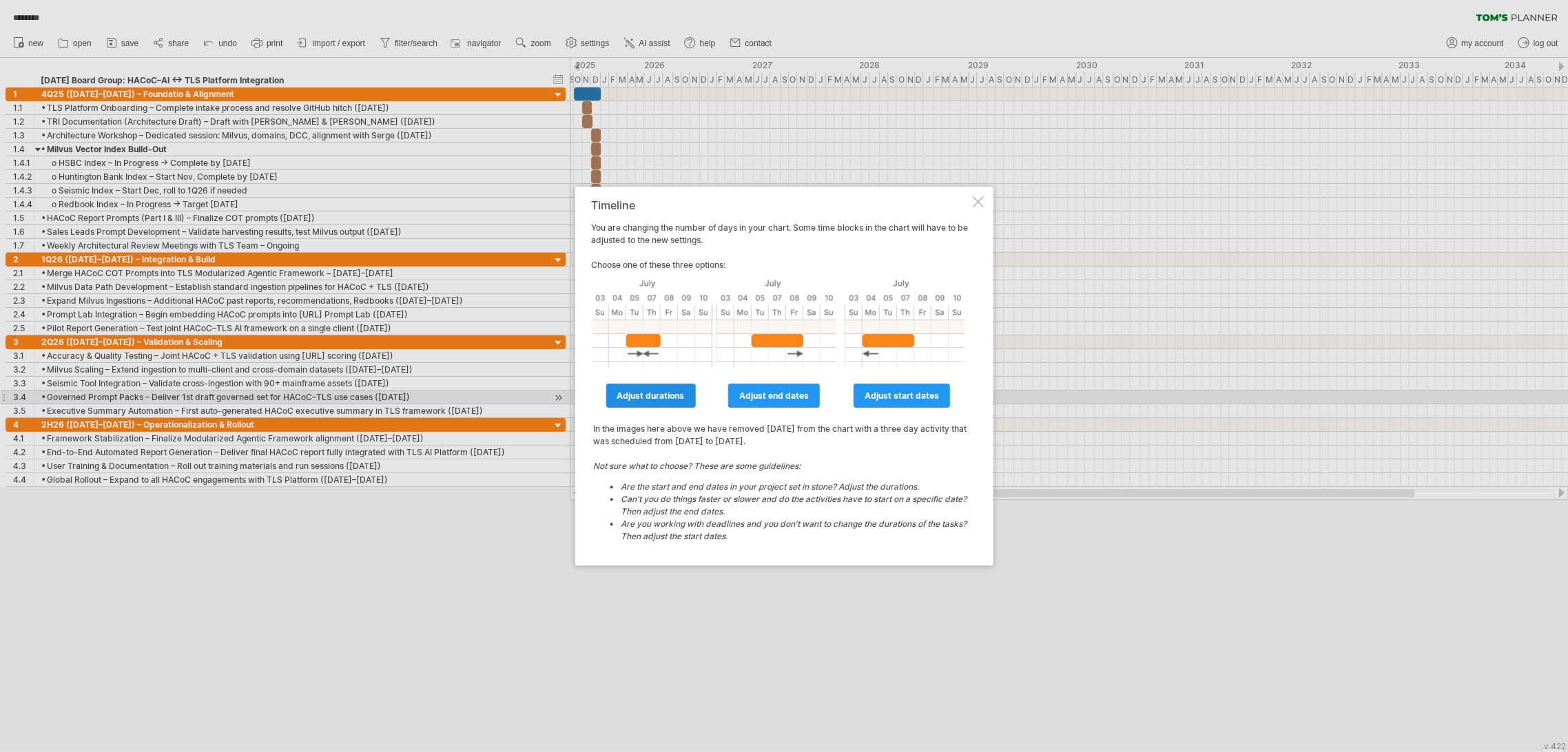
click at [659, 392] on span "adjust durations" at bounding box center [651, 395] width 68 height 10
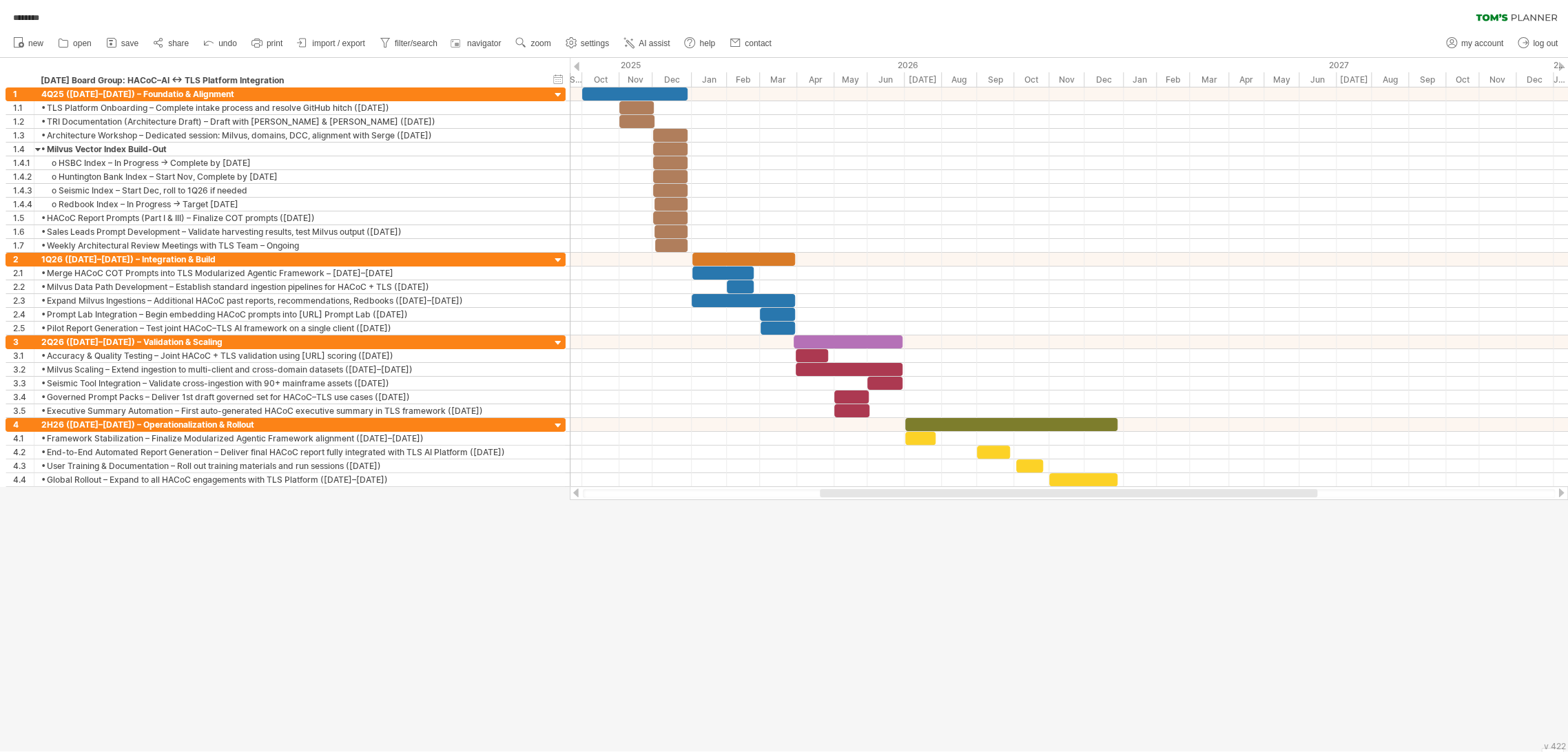
click at [738, 604] on div at bounding box center [784, 405] width 1568 height 694
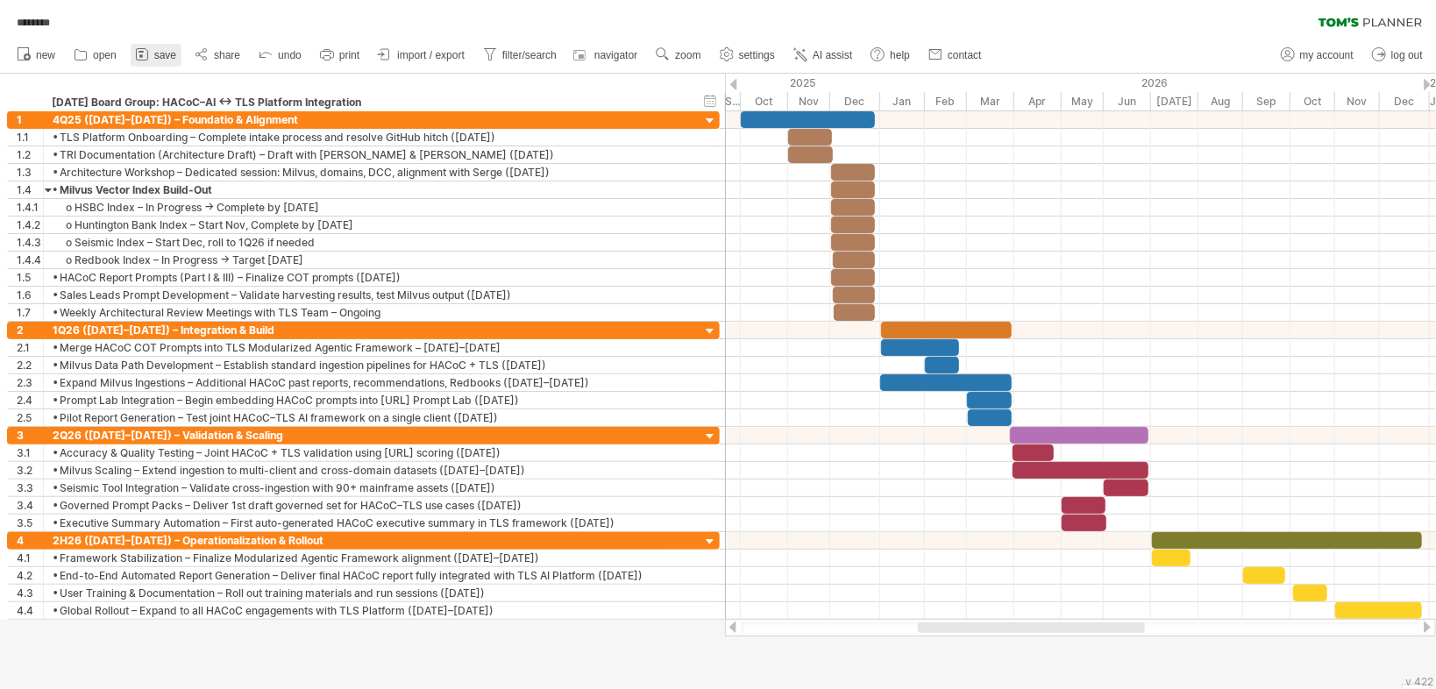
click at [157, 53] on span "save" at bounding box center [165, 55] width 22 height 12
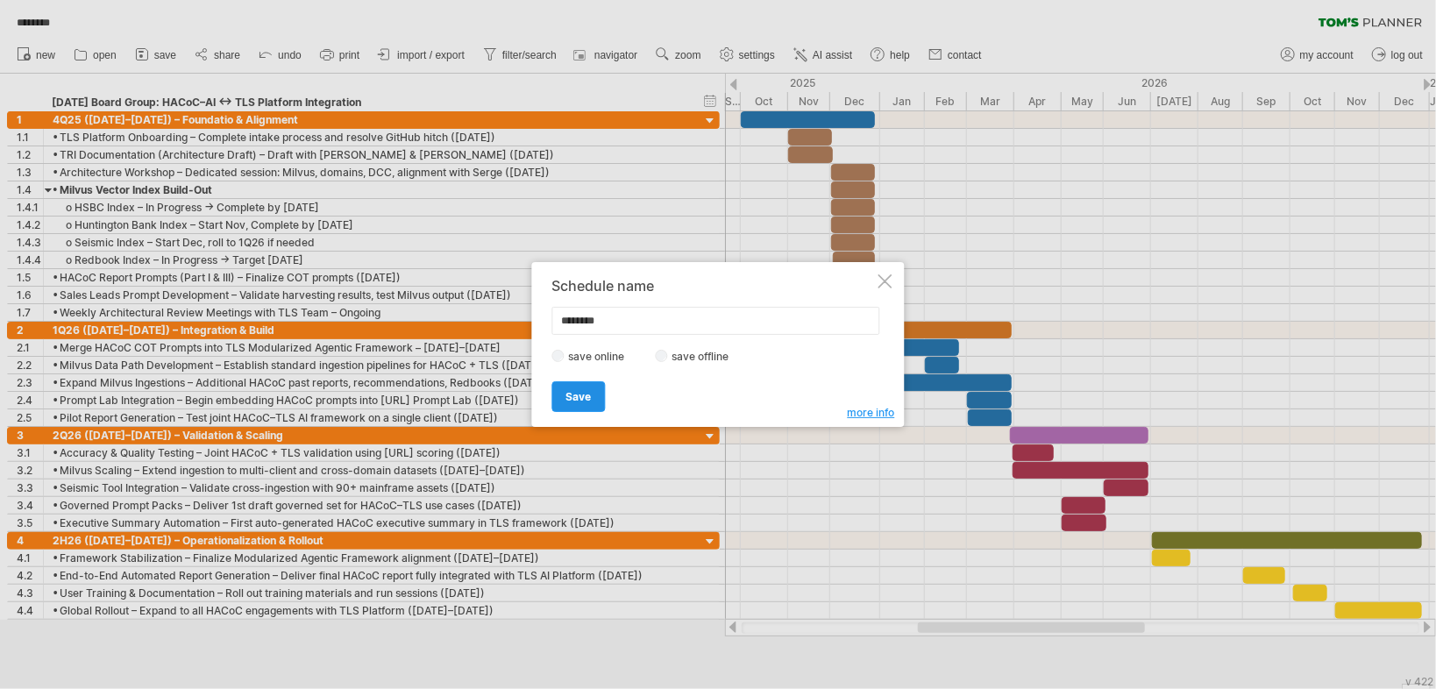
click at [584, 394] on span "Save" at bounding box center [578, 396] width 25 height 13
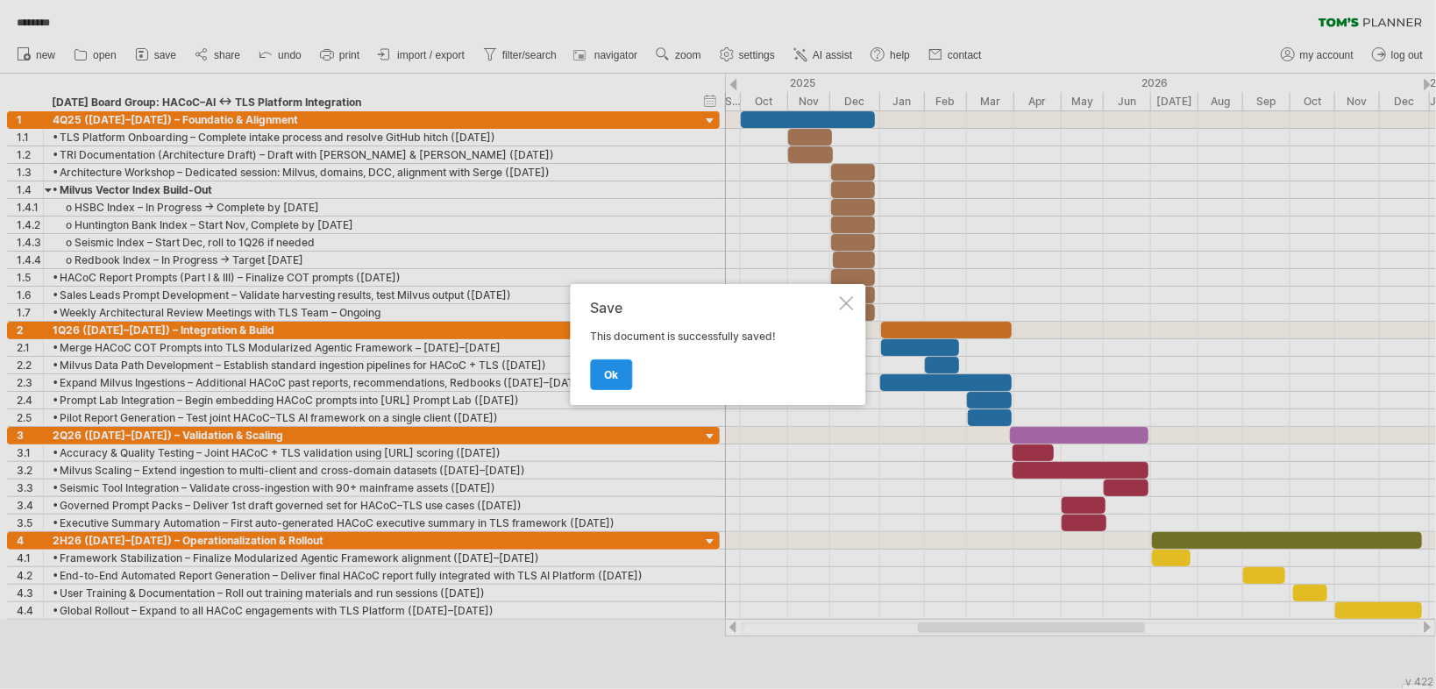
click at [614, 375] on span "ok" at bounding box center [612, 374] width 14 height 13
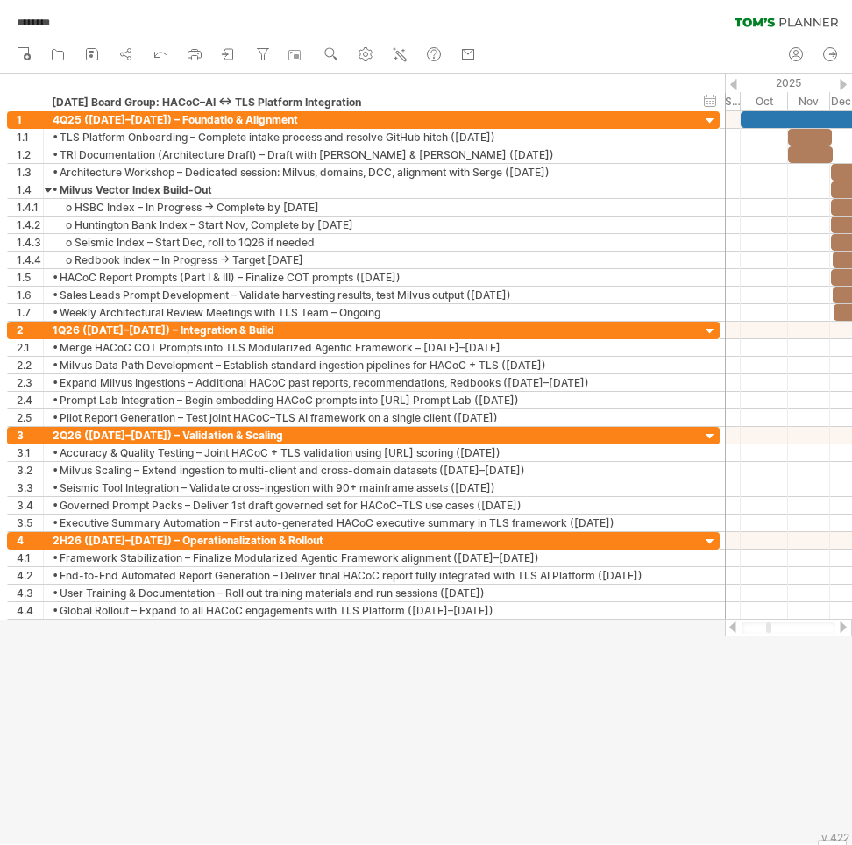
drag, startPoint x: 595, startPoint y: 1, endPoint x: 586, endPoint y: 732, distance: 731.1
click at [586, 732] on div at bounding box center [426, 459] width 852 height 771
click at [842, 623] on div at bounding box center [843, 626] width 14 height 11
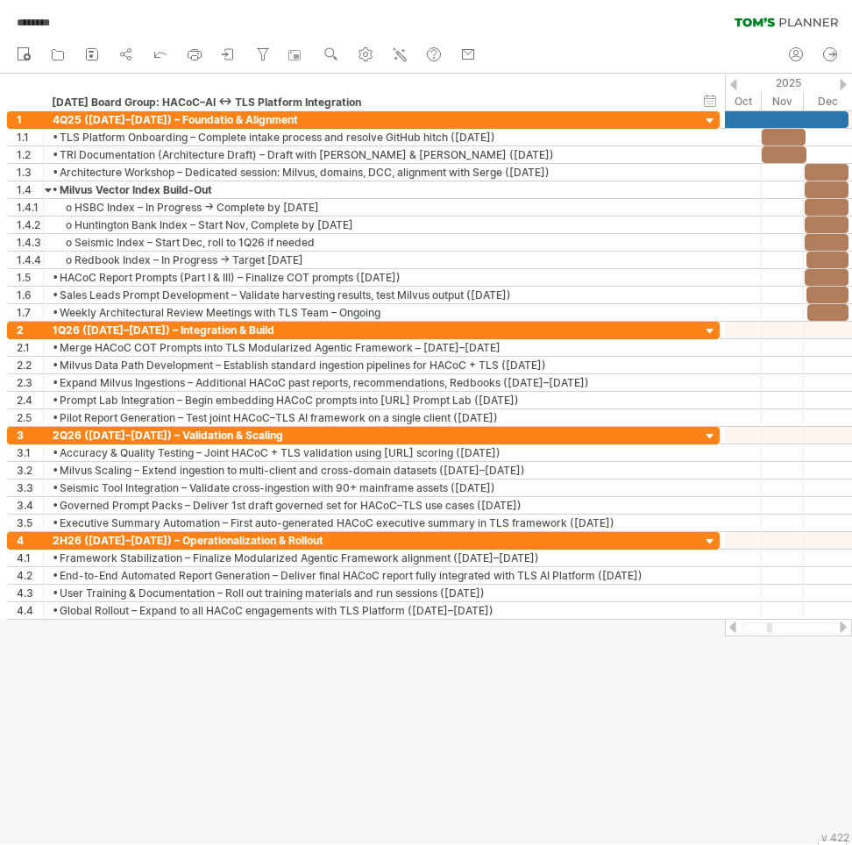
click at [842, 623] on div at bounding box center [843, 626] width 14 height 11
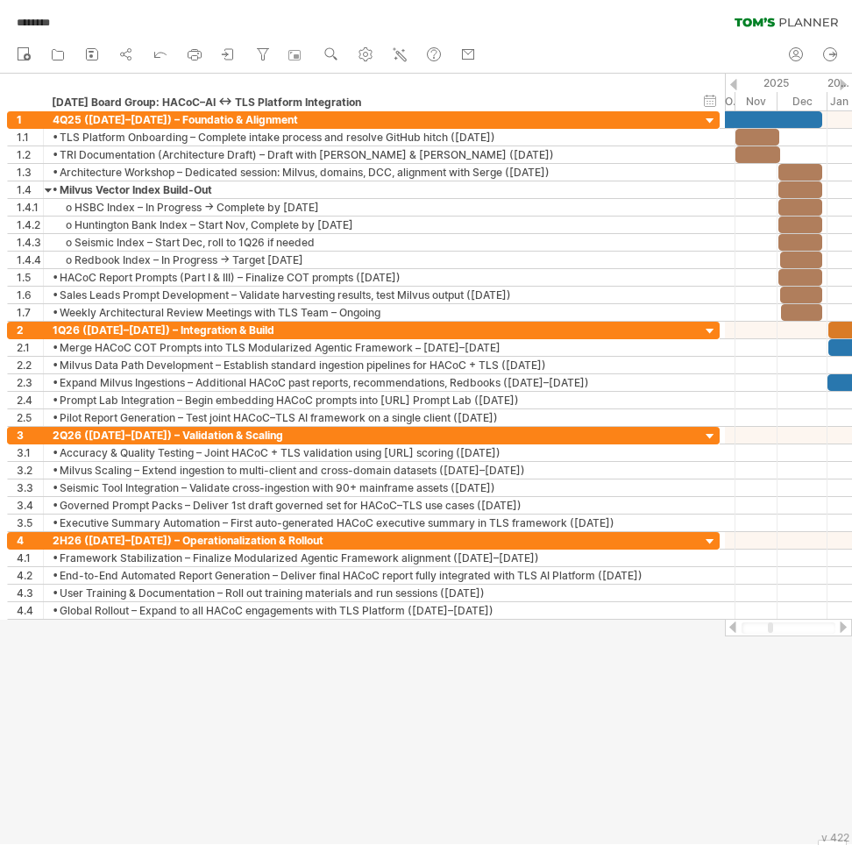
click at [735, 626] on div at bounding box center [733, 626] width 14 height 11
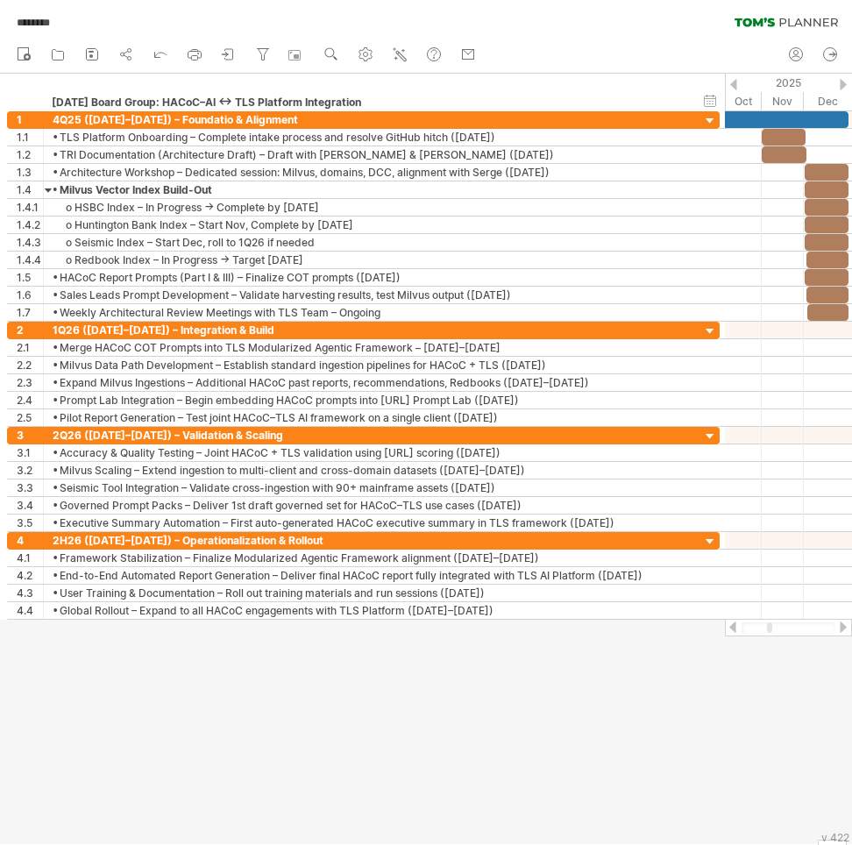
click at [735, 626] on div at bounding box center [733, 626] width 14 height 11
